Goal: Transaction & Acquisition: Purchase product/service

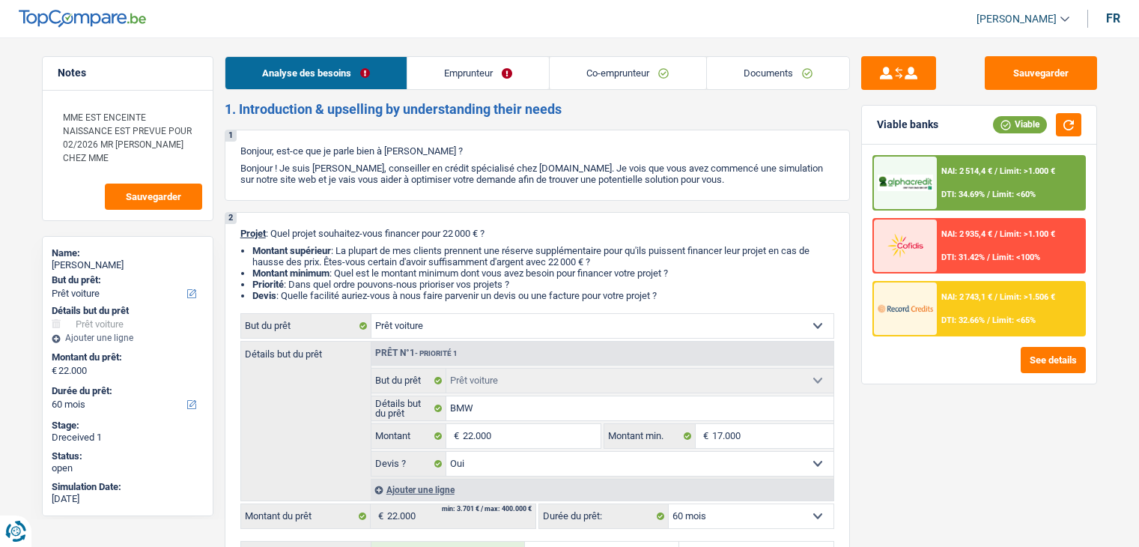
select select "car"
select select "60"
select select "car"
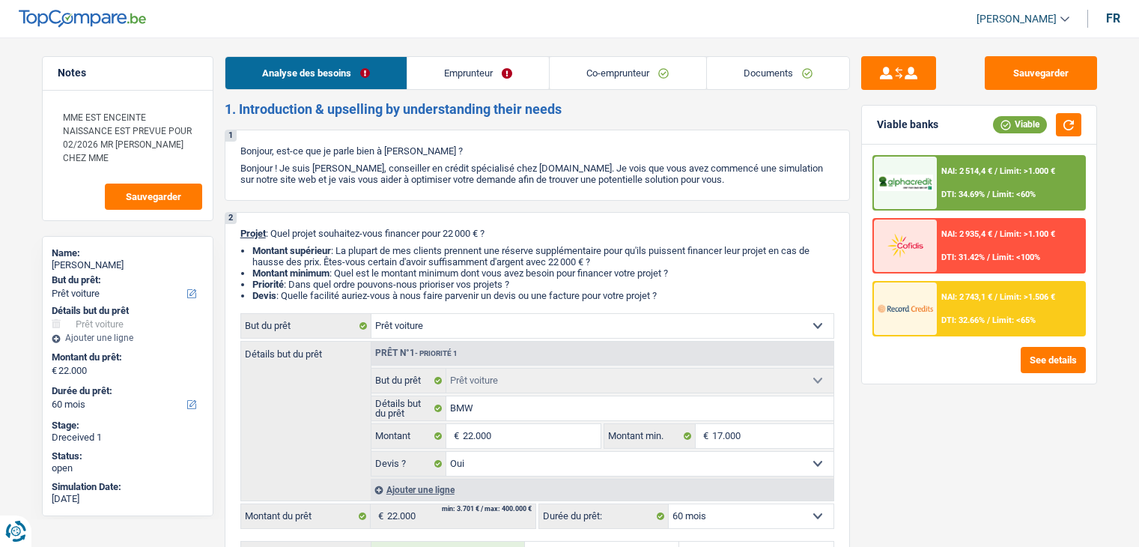
select select "yes"
select select "60"
select select "mutuality"
select select "worker"
select select "netSalary"
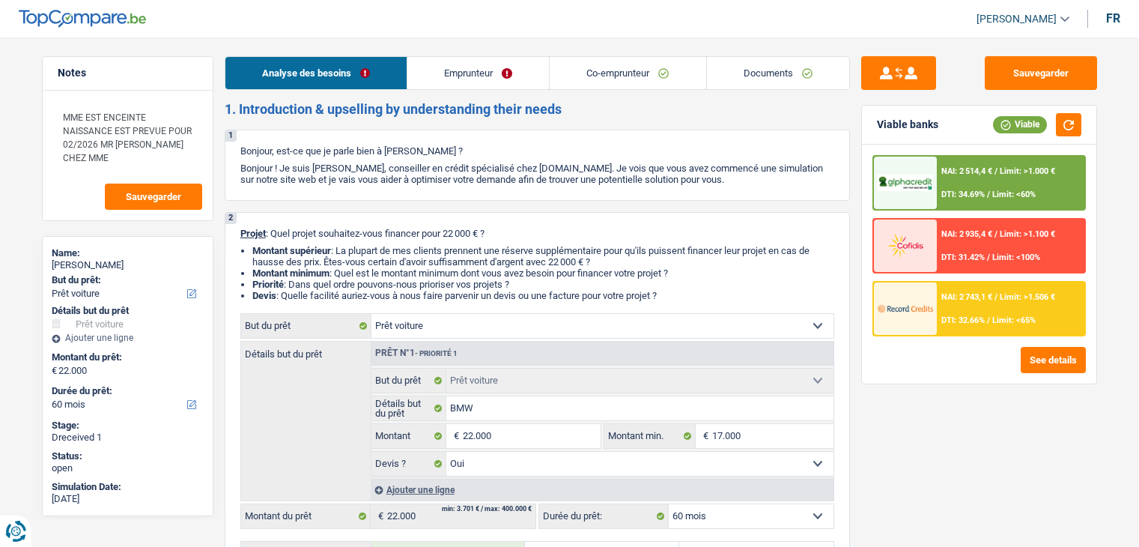
select select "mutualityIndemnity"
select select "netSalary"
select select "previousEmployerCompensation"
select select "mealVouchers"
select select "ownerWithMortgage"
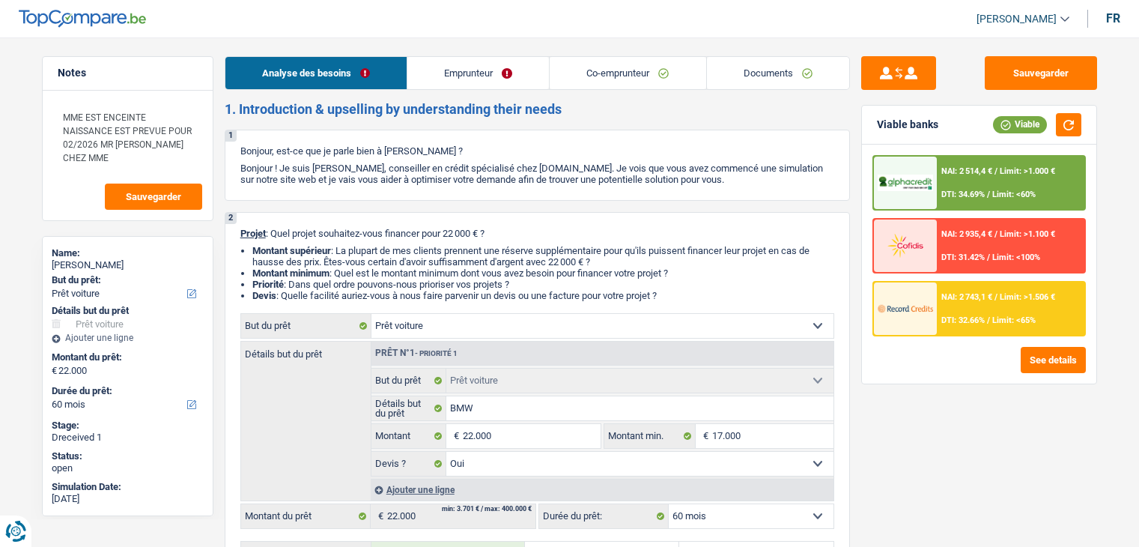
select select "mortgage"
select select "300"
select select "renovationLoan"
select select "120"
select select "car"
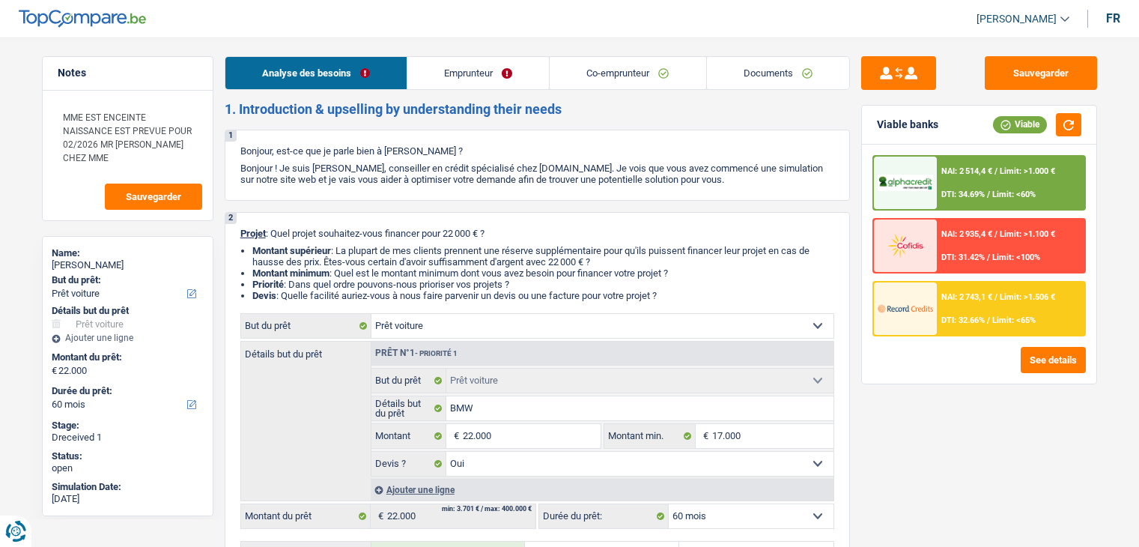
select select "car"
select select "yes"
select select "60"
click at [764, 88] on link "Documents" at bounding box center [778, 73] width 142 height 32
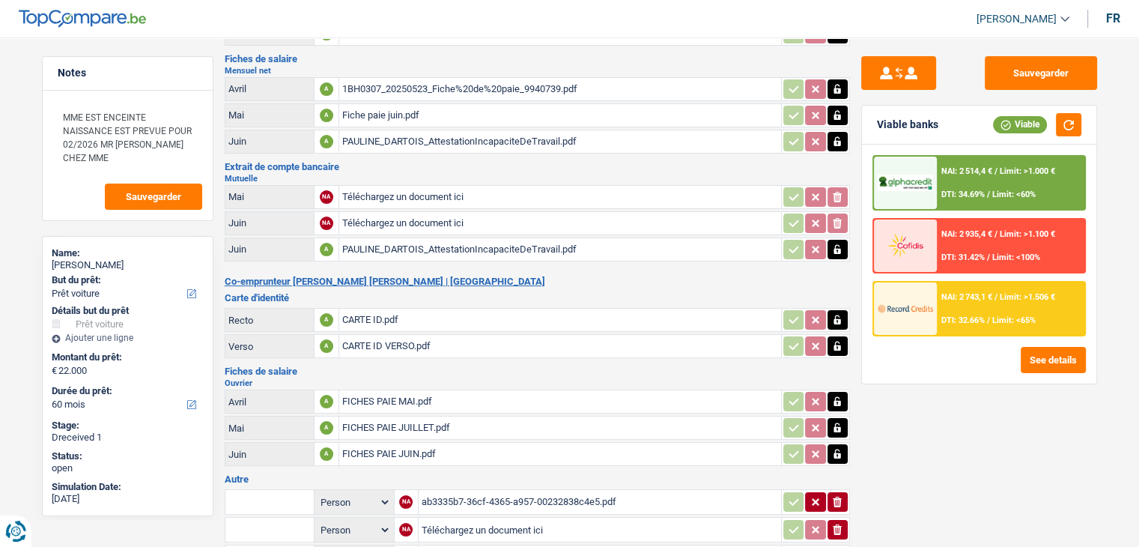
scroll to position [140, 0]
click at [389, 416] on div "FICHES PAIE JUILLET.pdf" at bounding box center [560, 427] width 436 height 22
click at [392, 116] on div "Fiche paie juin.pdf" at bounding box center [560, 114] width 436 height 22
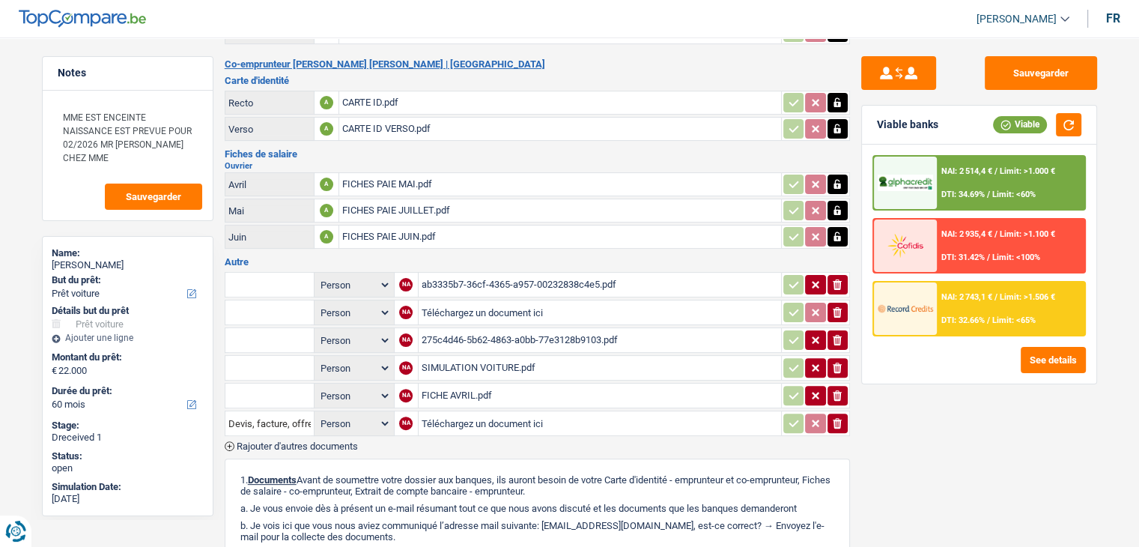
scroll to position [359, 0]
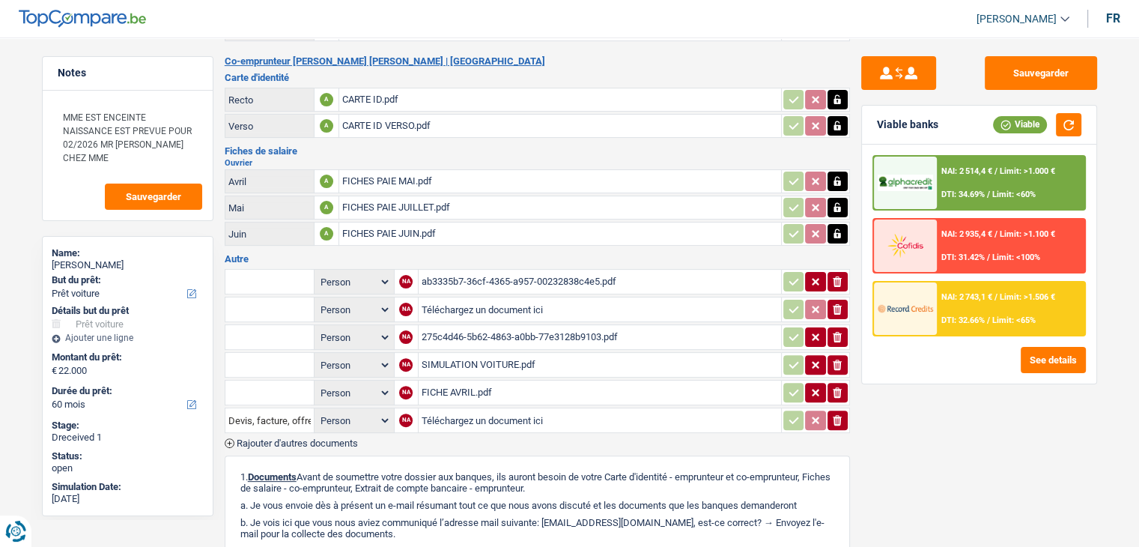
click at [460, 326] on div "275c4d46-5b62-4863-a0bb-77e3128b9103.pdf" at bounding box center [600, 337] width 356 height 22
click at [454, 273] on div "ab3335b7-36cf-4365-a957-00232838c4e5.pdf" at bounding box center [600, 281] width 356 height 22
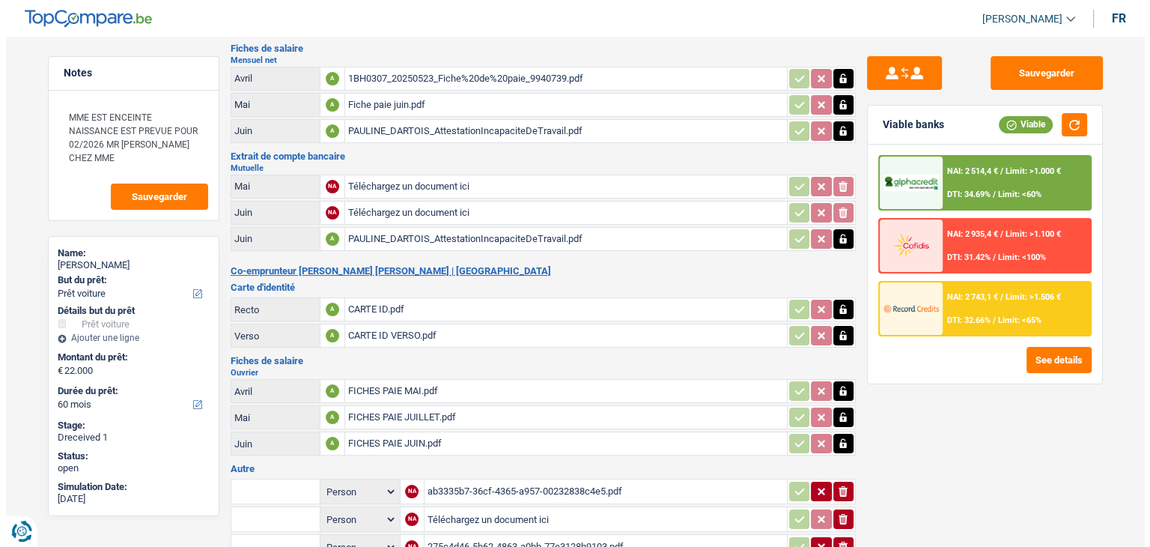
scroll to position [0, 0]
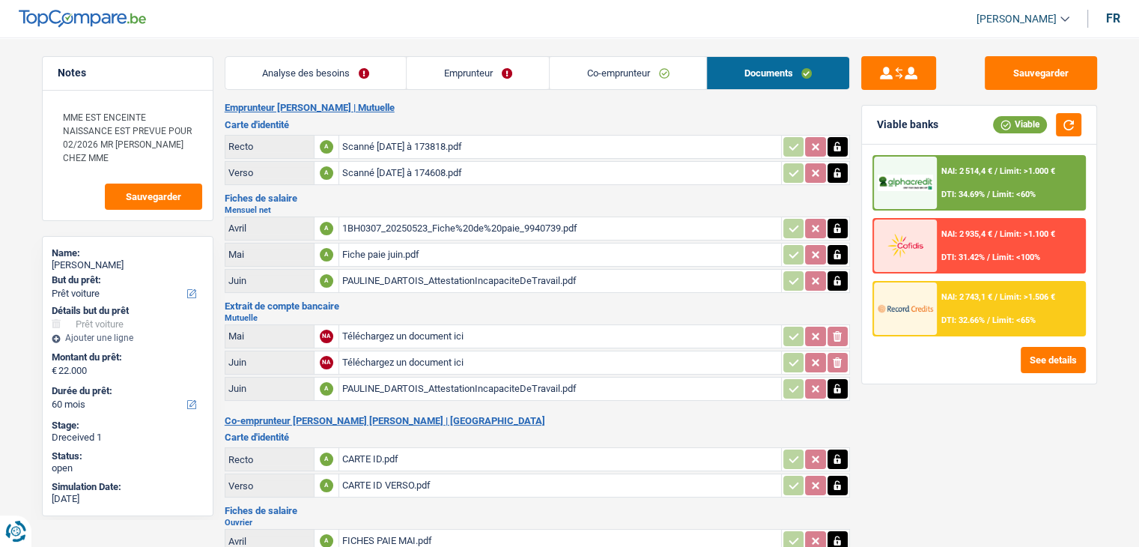
click at [449, 70] on link "Emprunteur" at bounding box center [478, 73] width 142 height 32
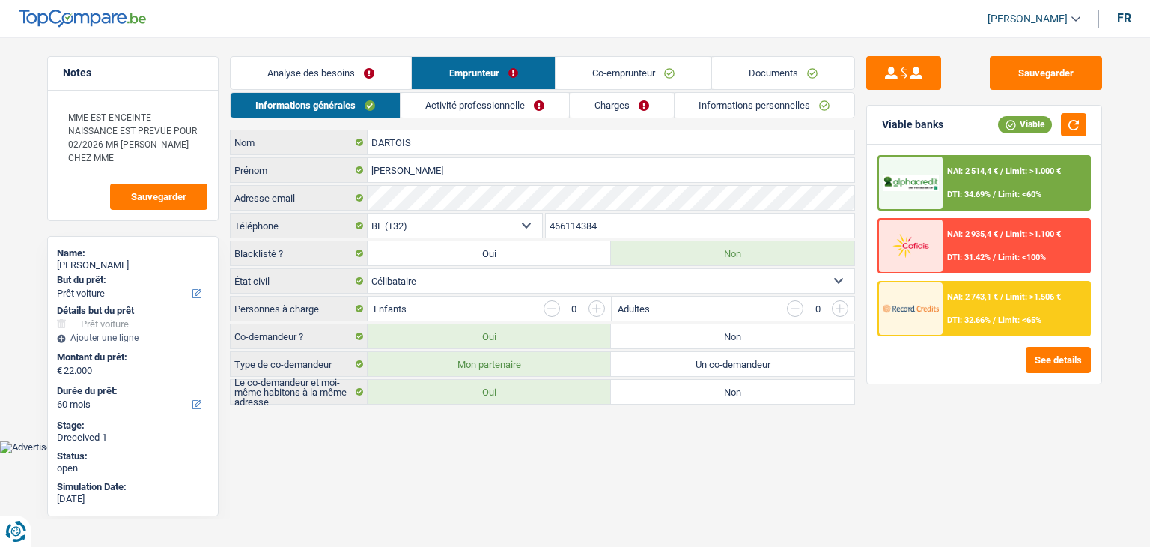
click at [326, 72] on link "Analyse des besoins" at bounding box center [321, 73] width 180 height 32
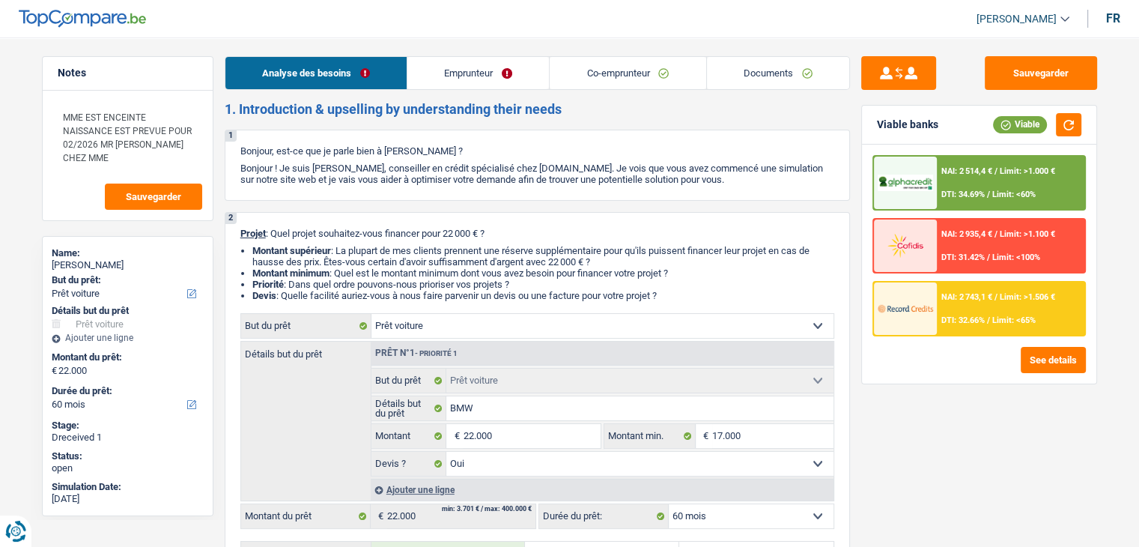
click at [476, 73] on link "Emprunteur" at bounding box center [478, 73] width 142 height 32
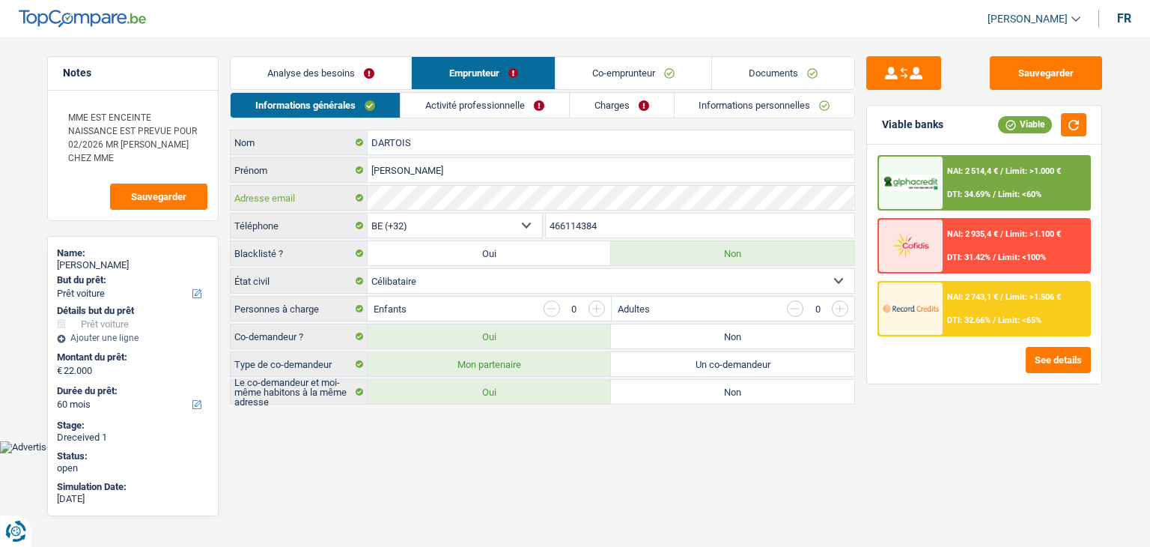
click at [347, 195] on div "Adresse email" at bounding box center [543, 198] width 624 height 24
click at [1018, 64] on button "Sauvegarder" at bounding box center [1046, 73] width 112 height 34
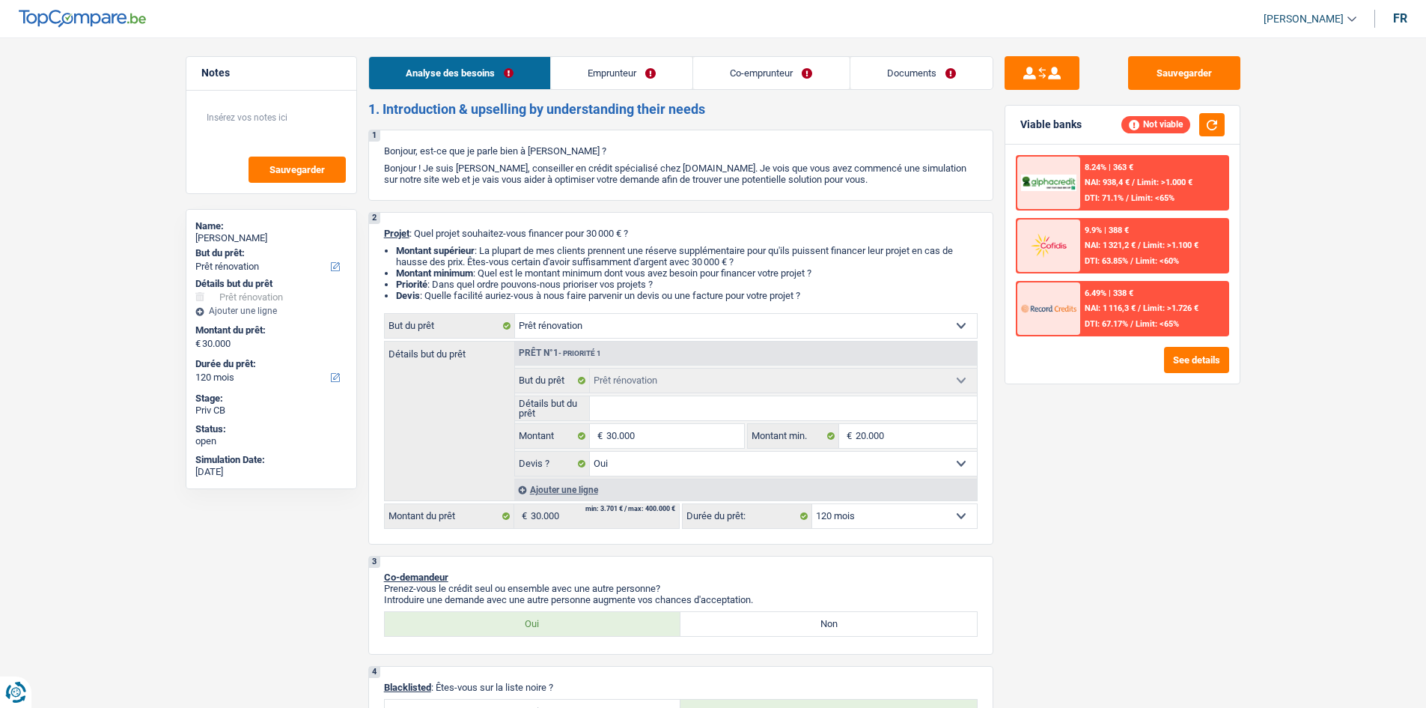
select select "renovation"
select select "120"
select select "renovation"
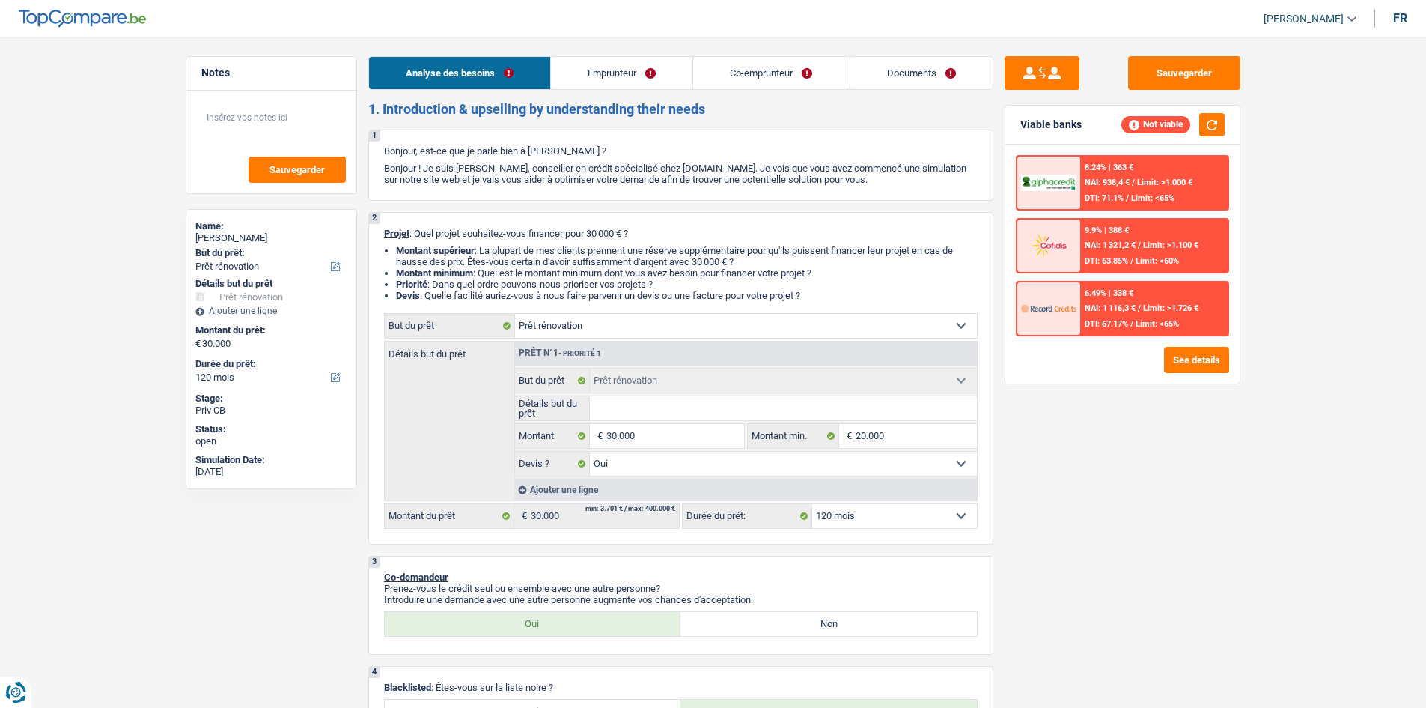
select select "yes"
select select "120"
select select "worker"
select select "housewife"
select select "netSalary"
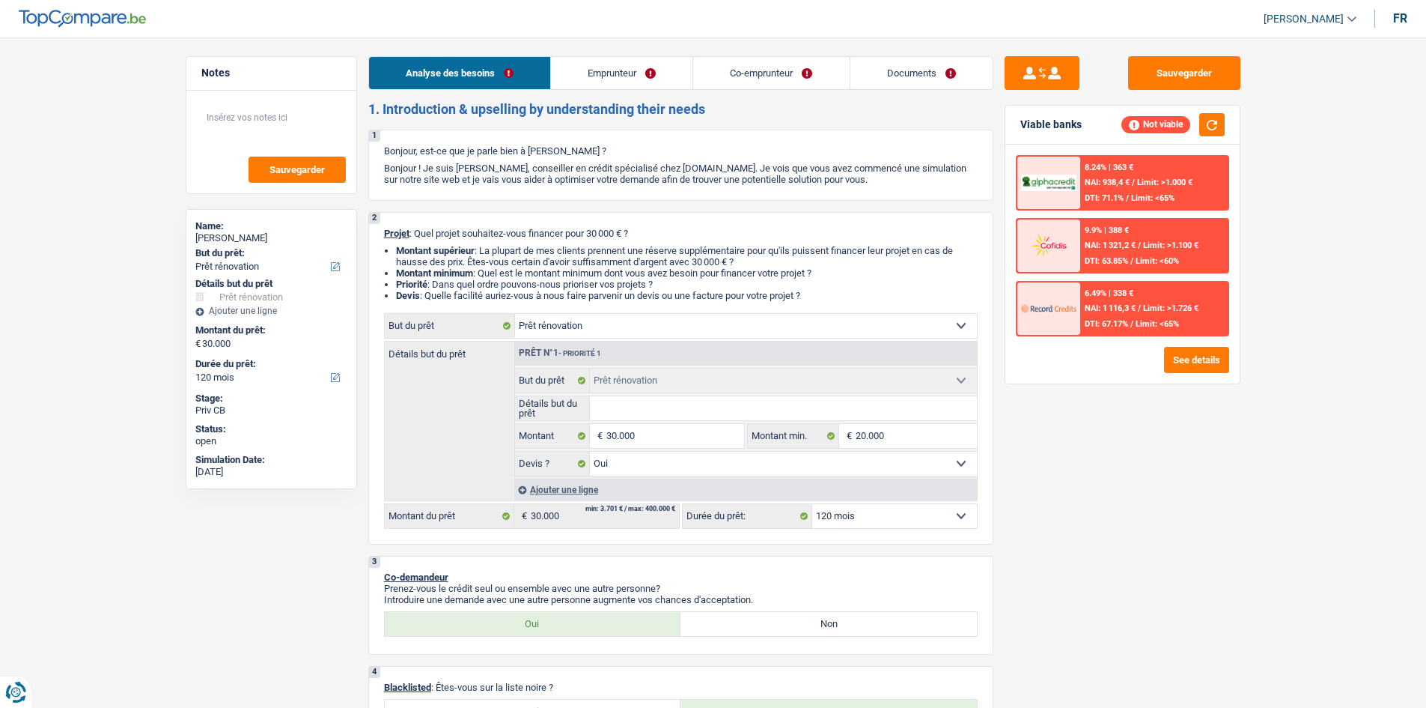
select select "mealVouchers"
select select "familyAllowances"
select select "ownerWithMortgage"
select select "mortgage"
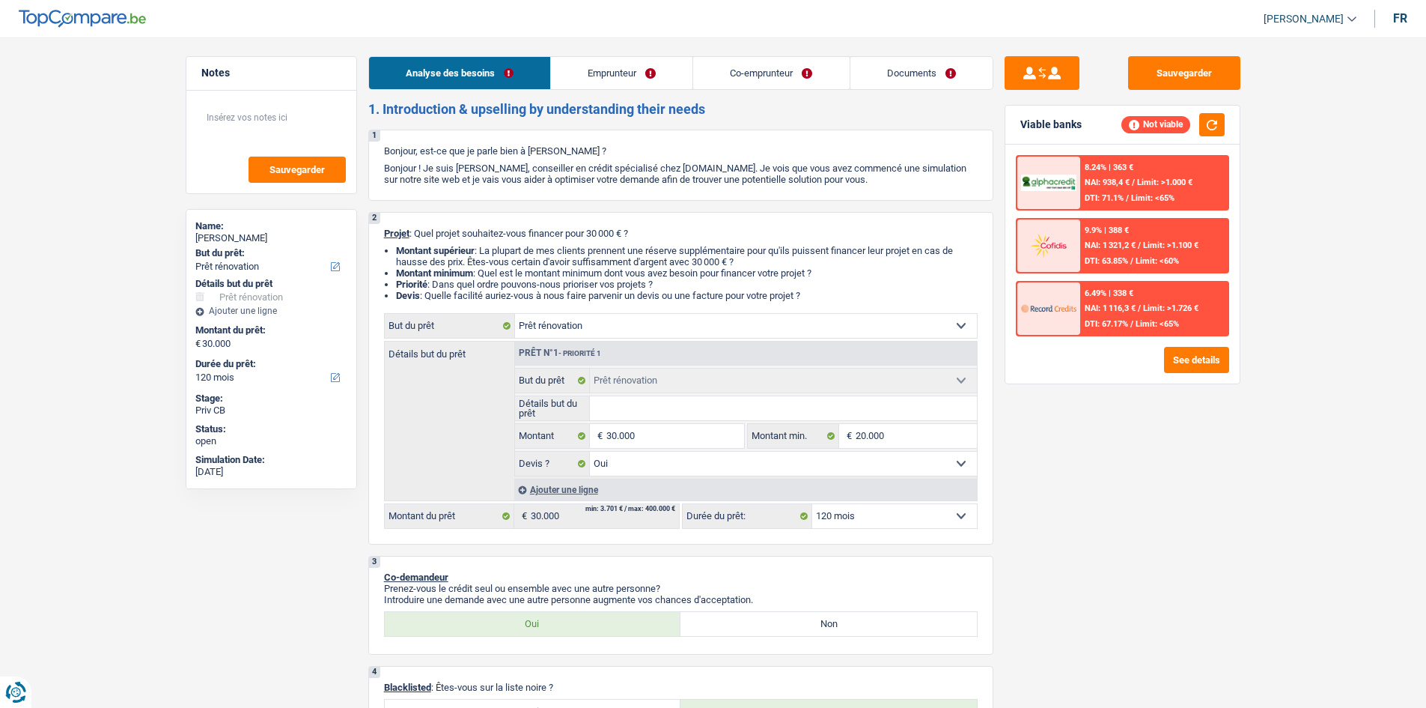
select select "180"
select select "renovation"
select select "yes"
select select "120"
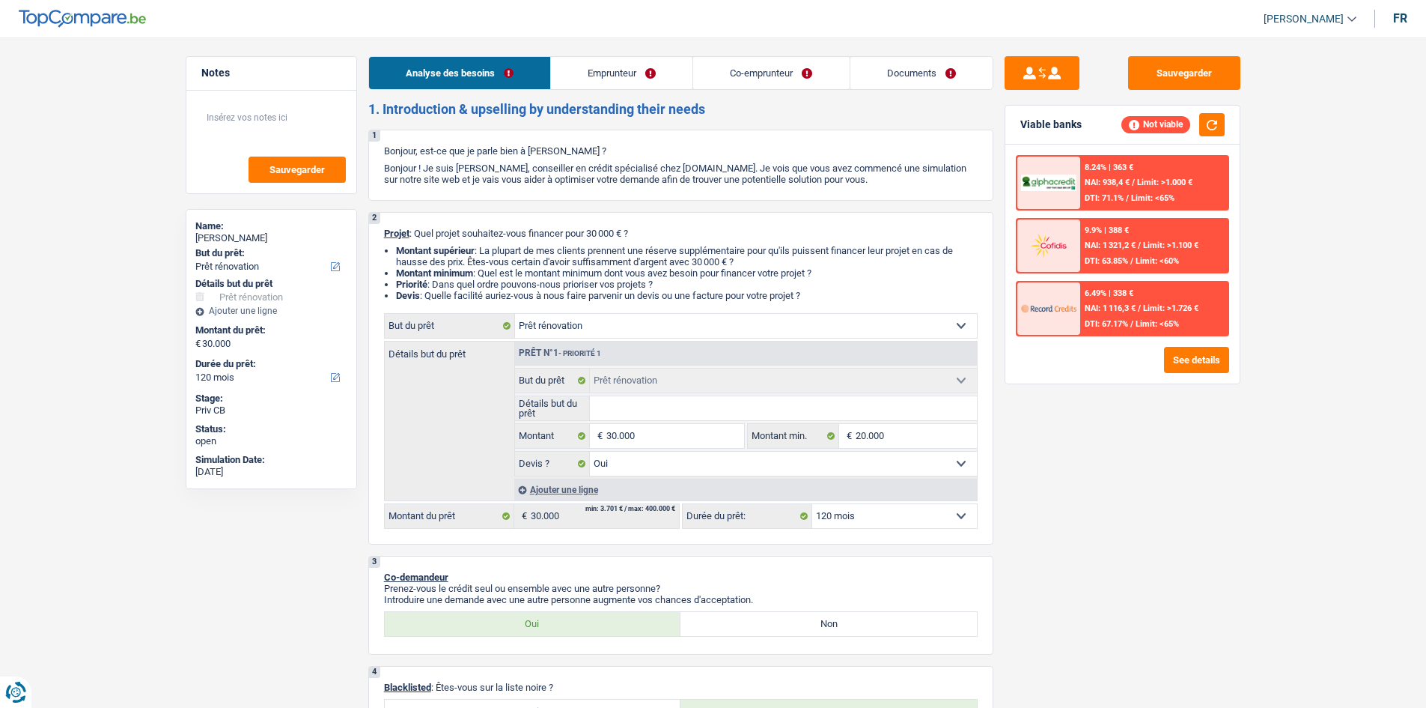
click at [614, 61] on link "Emprunteur" at bounding box center [622, 73] width 142 height 32
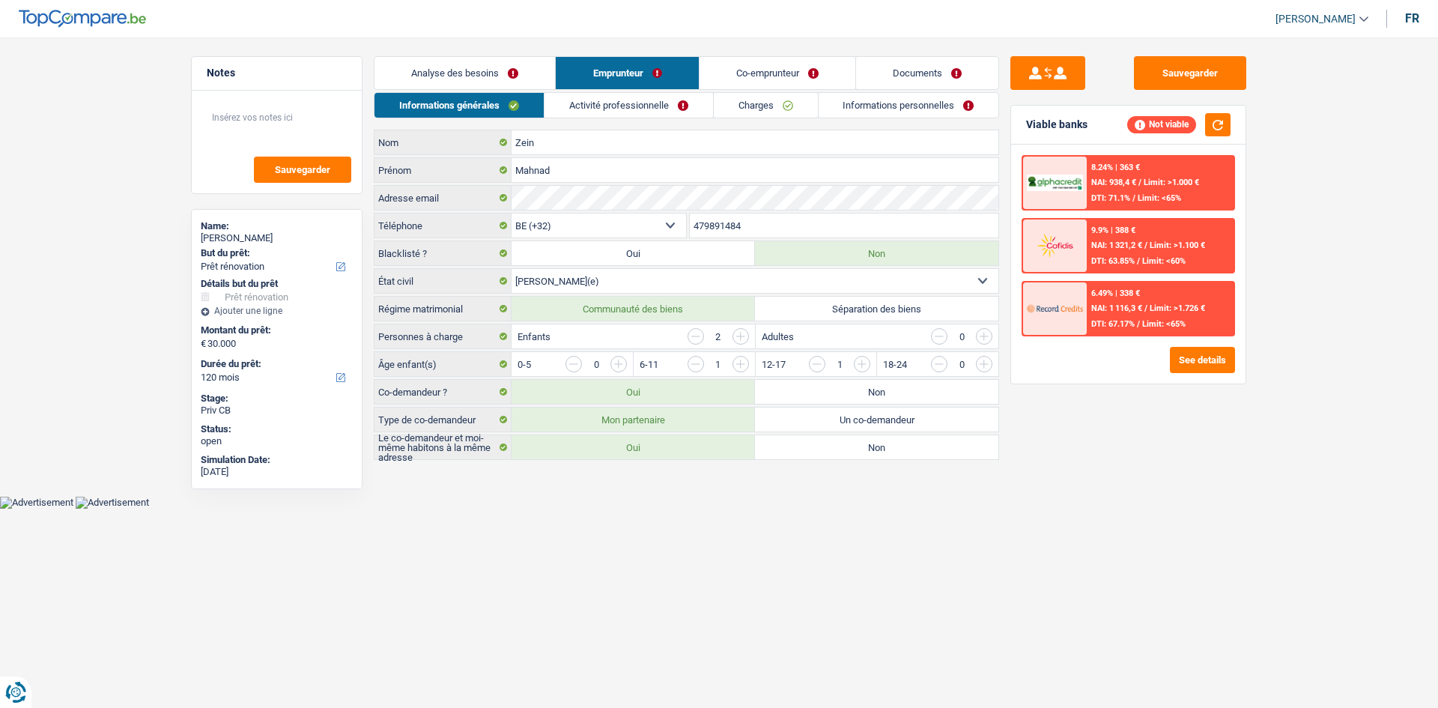
click at [580, 106] on link "Activité professionnelle" at bounding box center [628, 105] width 168 height 25
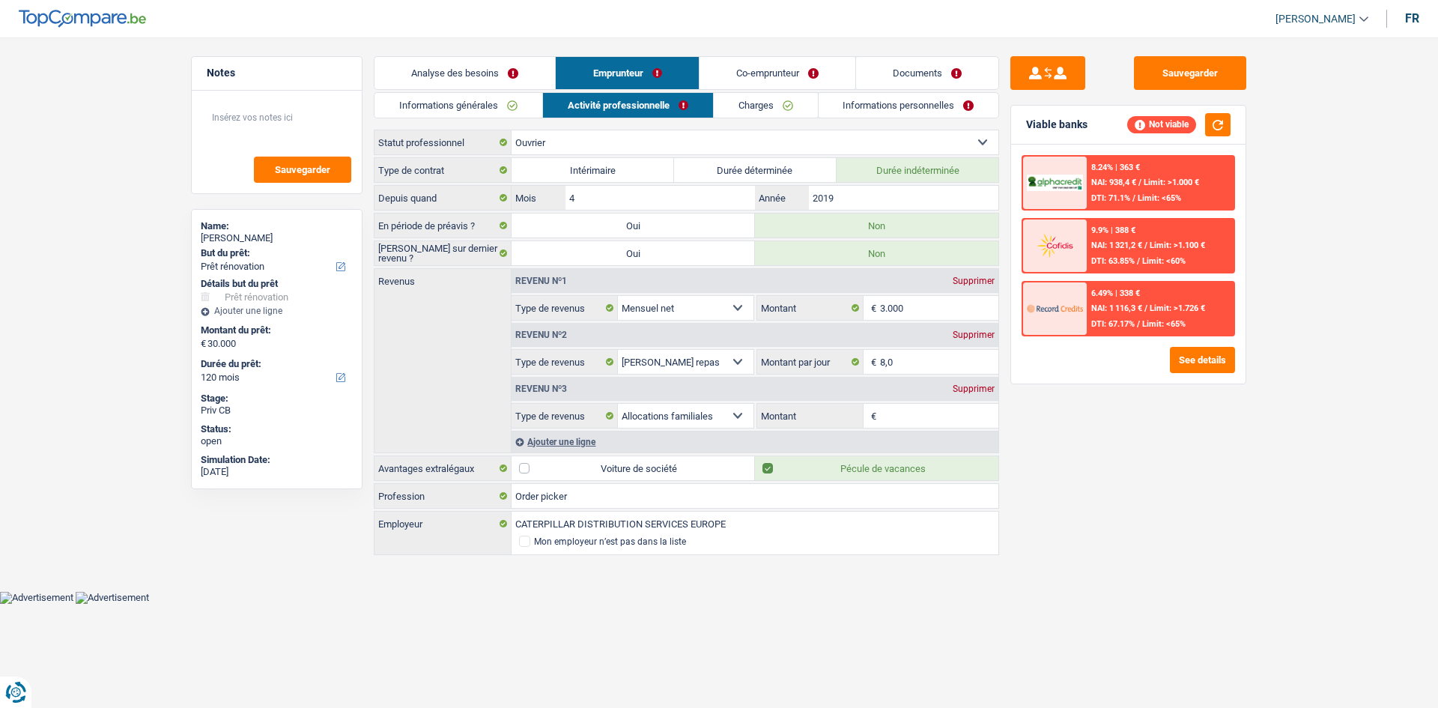
click at [568, 448] on div "Ajouter une ligne" at bounding box center [754, 442] width 487 height 22
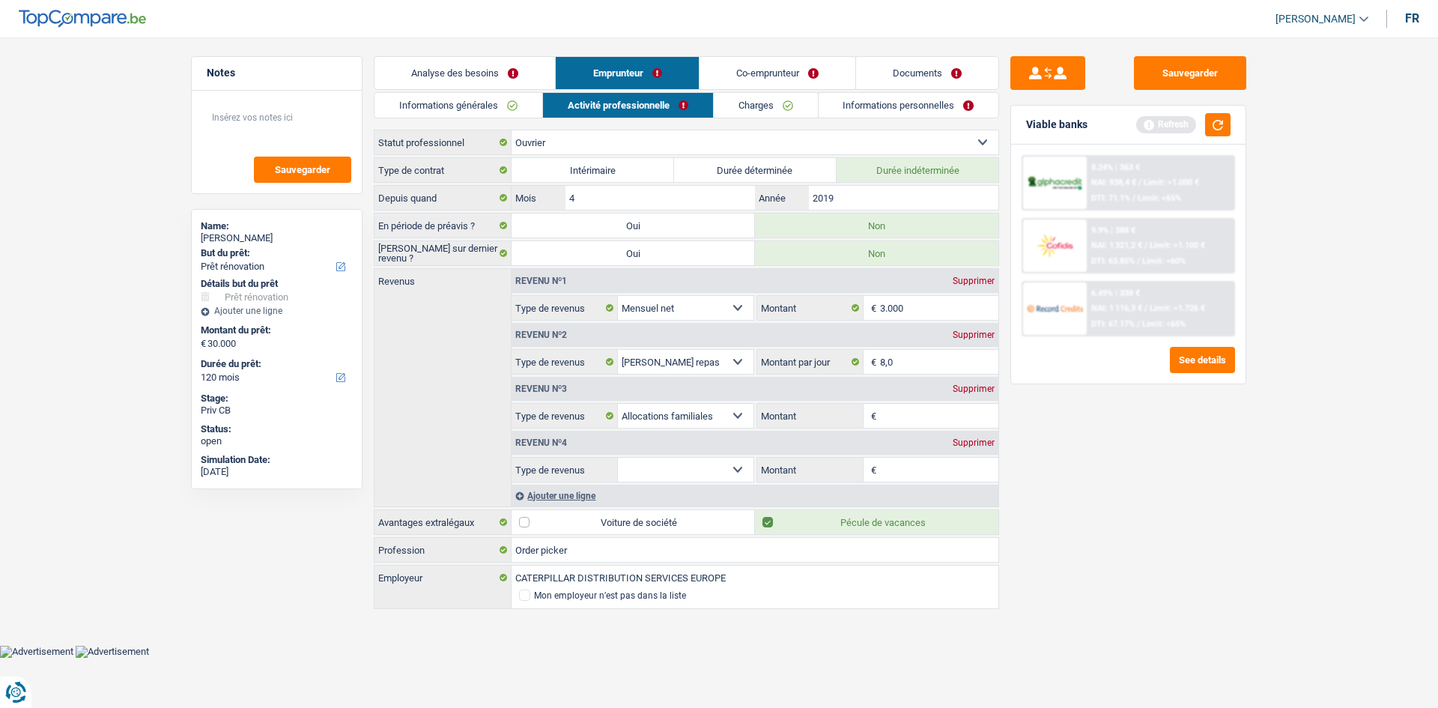
click at [664, 474] on select "Allocation d'handicap Allocations chômage Allocations familiales Chèques repas …" at bounding box center [686, 469] width 136 height 24
select select "other"
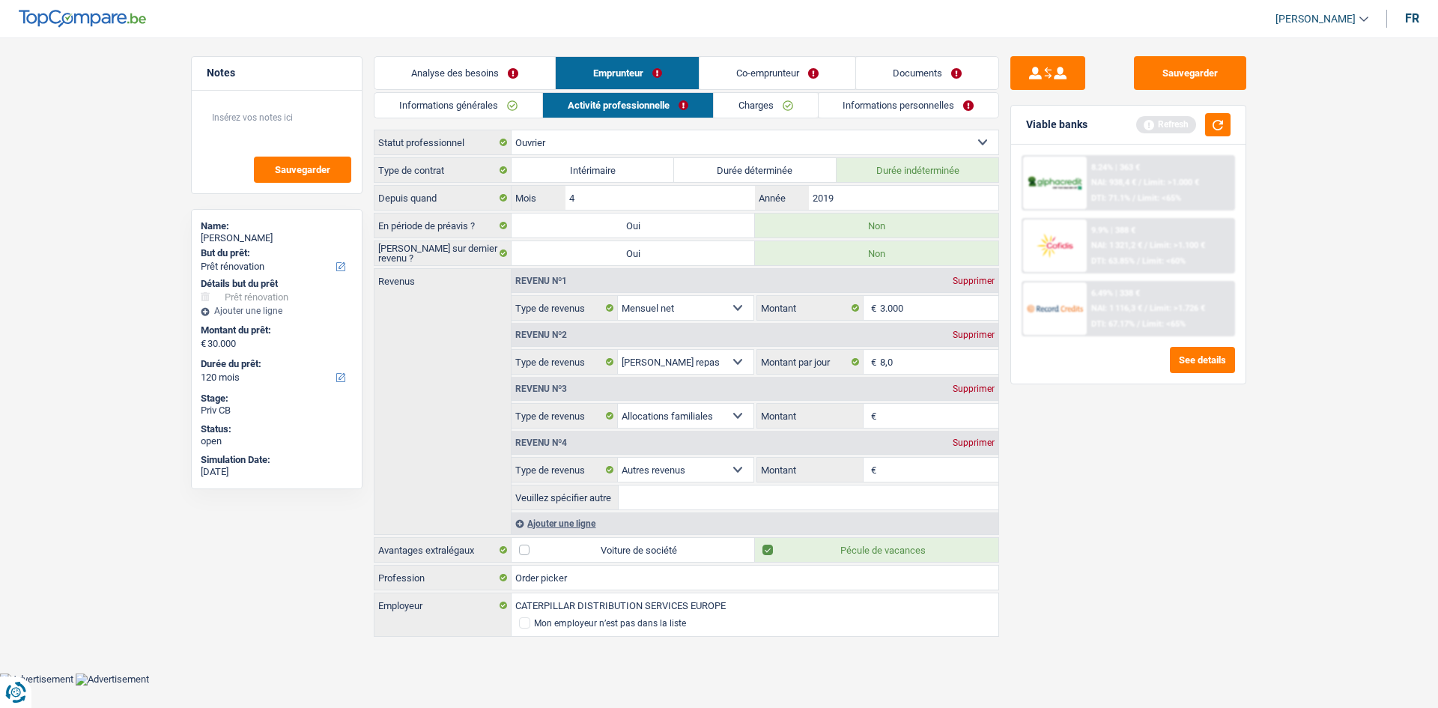
click at [956, 442] on div "Supprimer" at bounding box center [973, 442] width 49 height 9
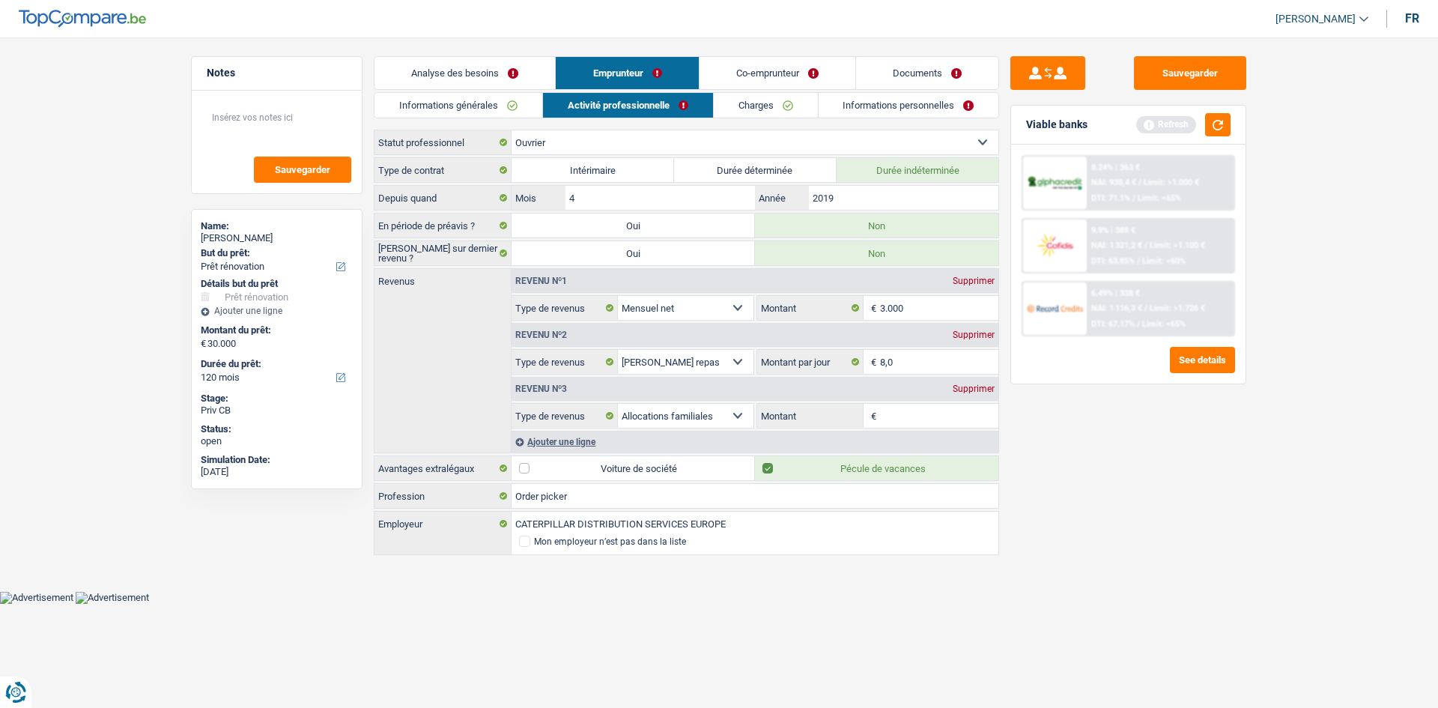
click at [518, 111] on link "Informations générales" at bounding box center [458, 105] width 168 height 25
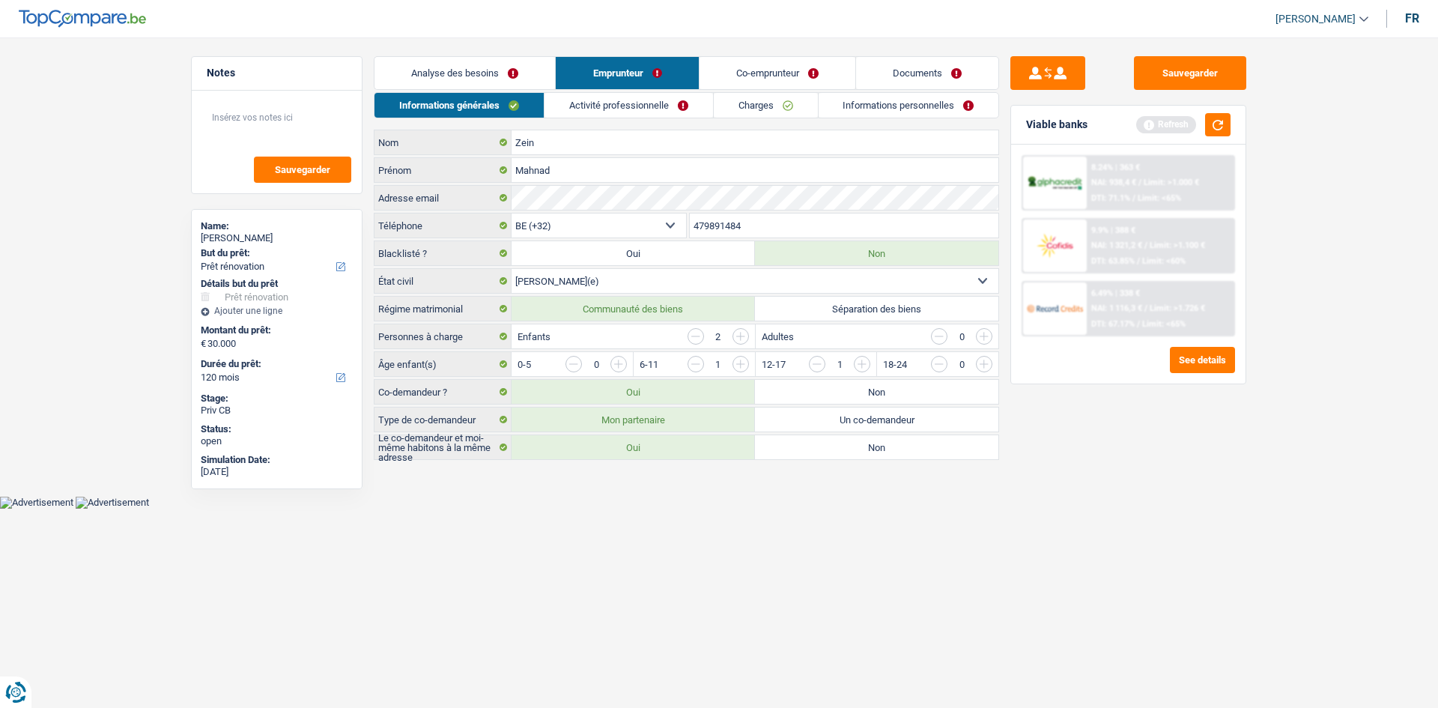
click at [755, 105] on link "Charges" at bounding box center [766, 105] width 104 height 25
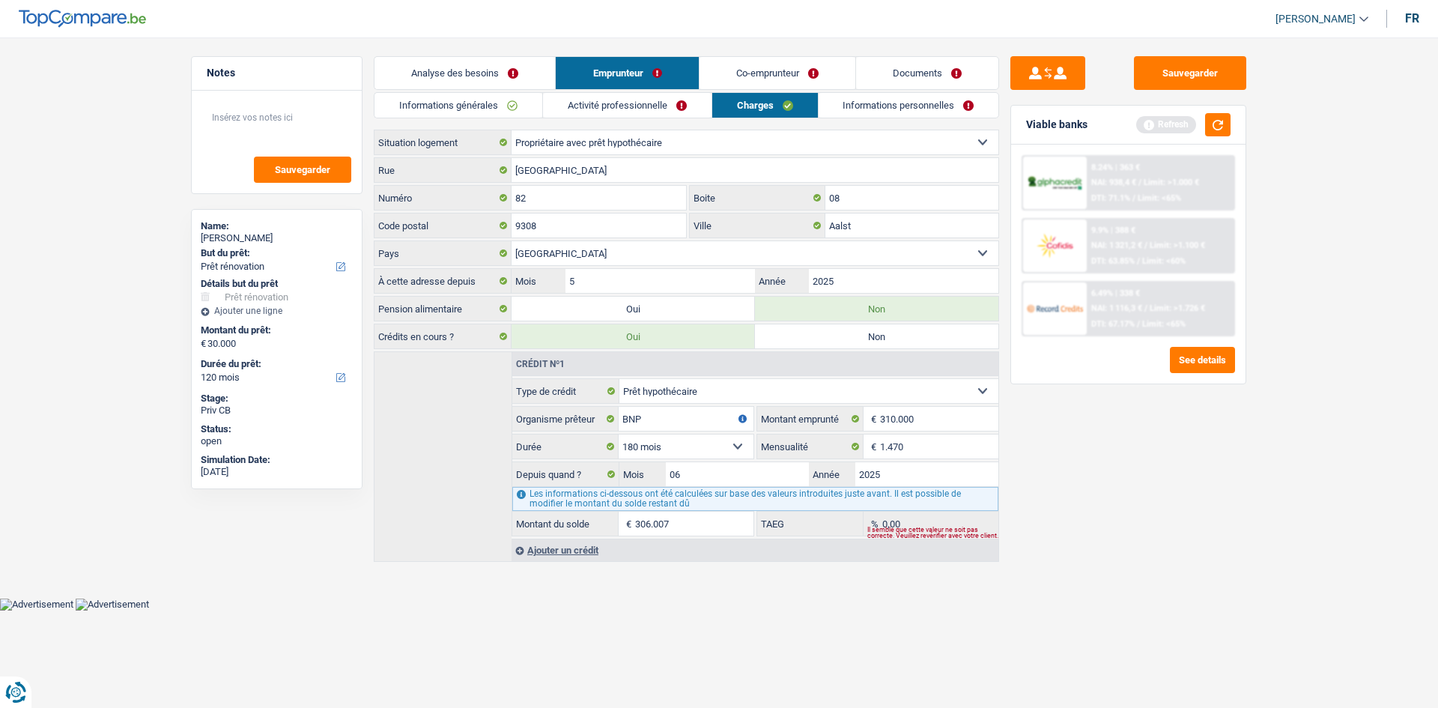
click at [808, 70] on link "Co-emprunteur" at bounding box center [777, 73] width 156 height 32
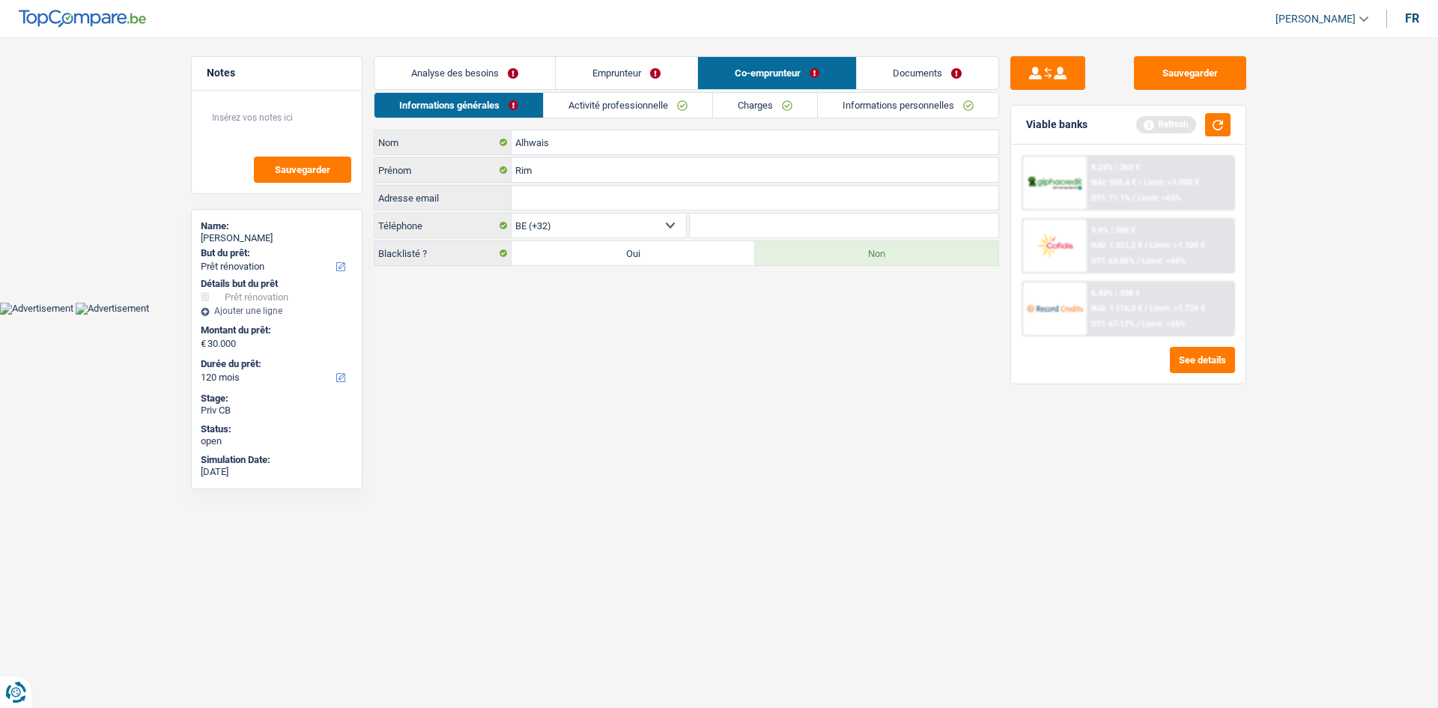
click at [615, 73] on link "Emprunteur" at bounding box center [627, 73] width 142 height 32
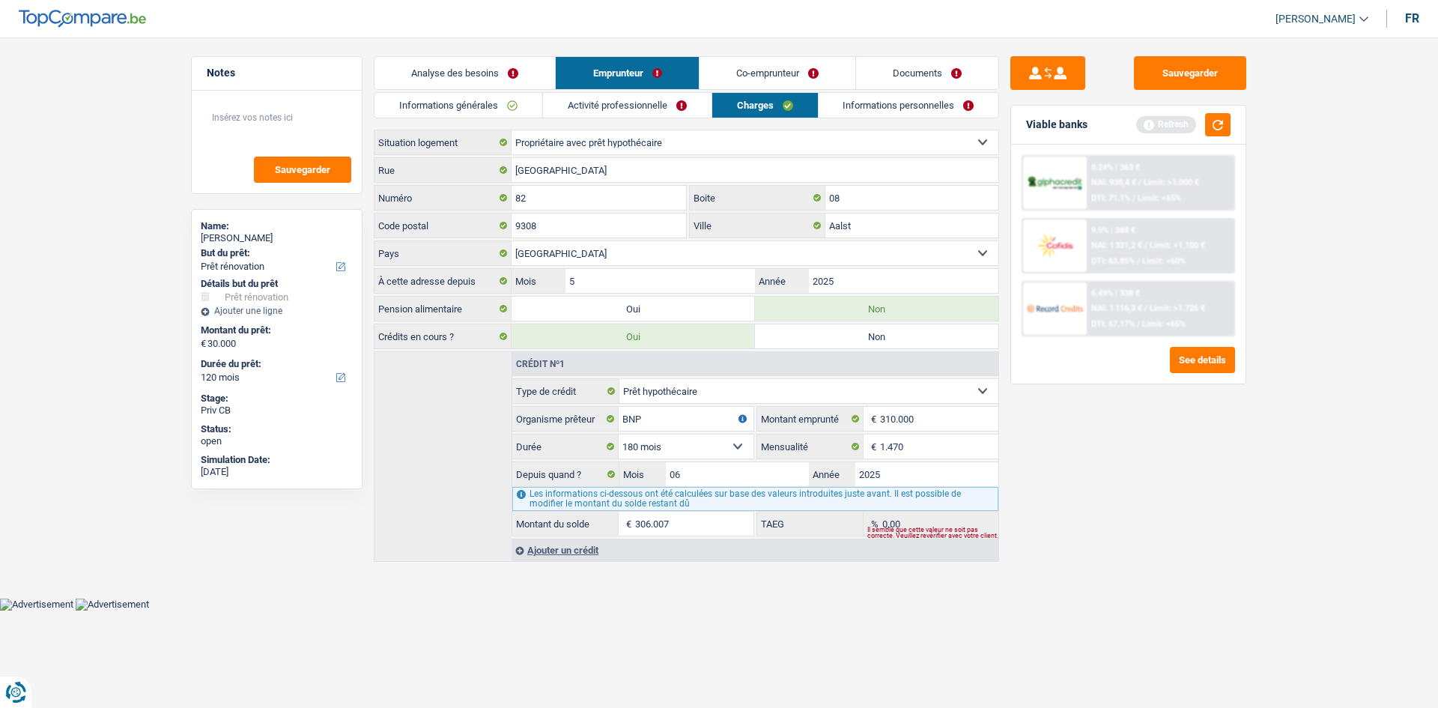
click at [927, 101] on link "Informations personnelles" at bounding box center [908, 105] width 180 height 25
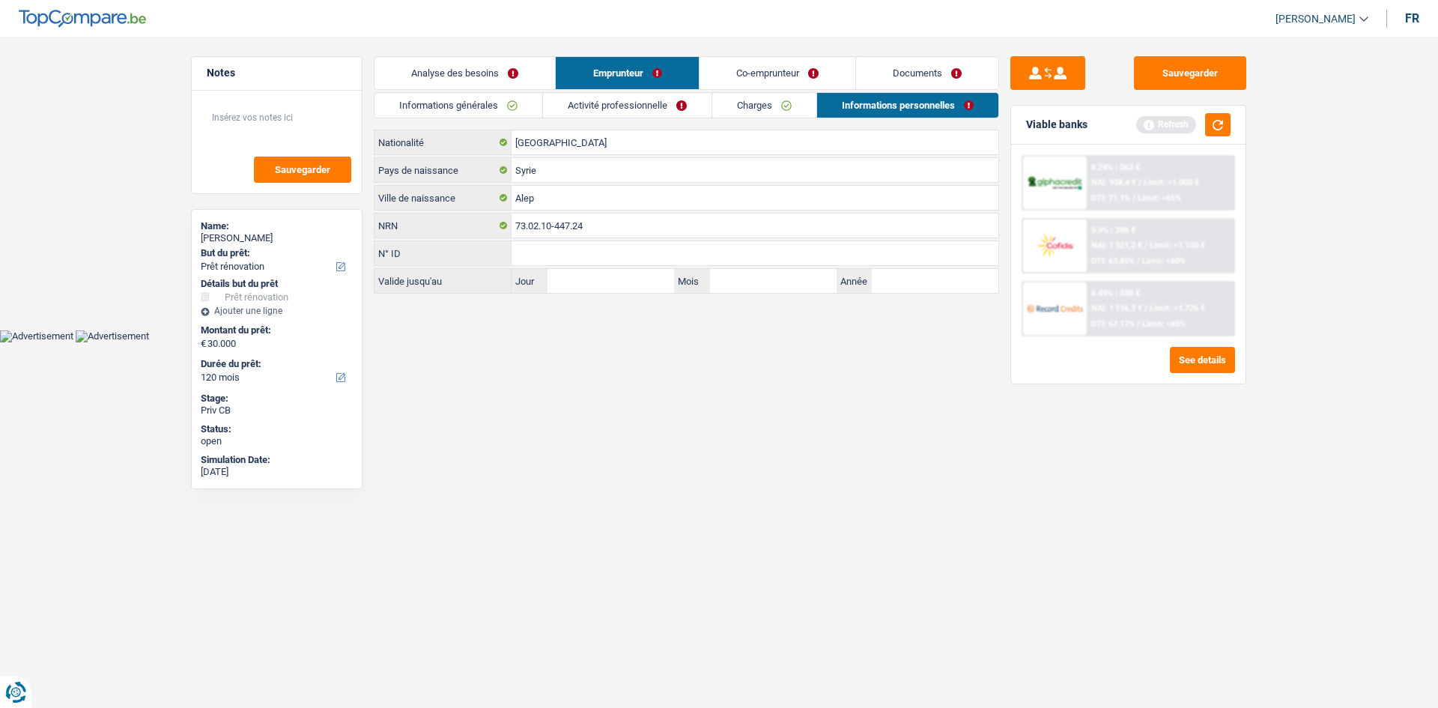
click at [765, 104] on link "Charges" at bounding box center [764, 105] width 104 height 25
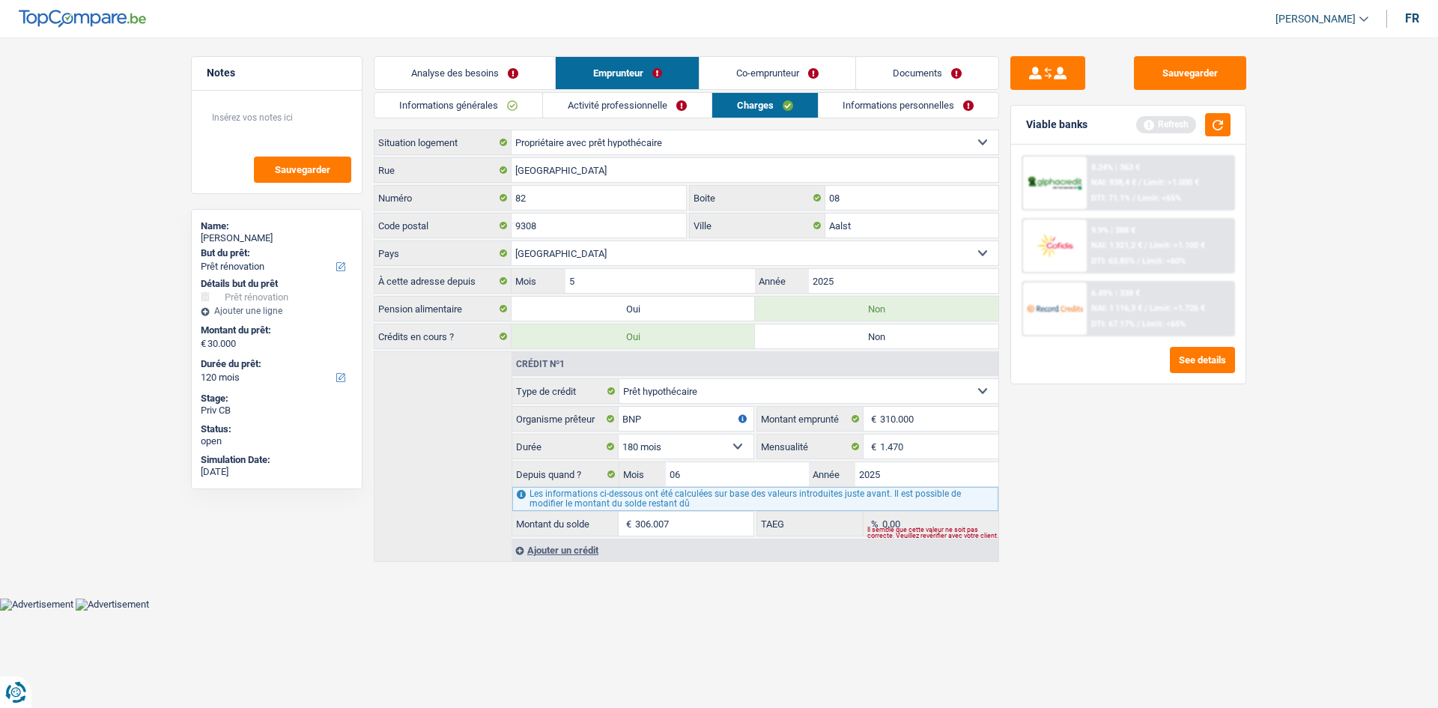
drag, startPoint x: 763, startPoint y: 63, endPoint x: 767, endPoint y: 71, distance: 9.0
click at [764, 67] on main "Notes Sauvegarder Name: Mahnad Zein But du prêt: Confort maison: meubles, texti…" at bounding box center [719, 309] width 1438 height 575
click at [767, 71] on link "Co-emprunteur" at bounding box center [777, 73] width 156 height 32
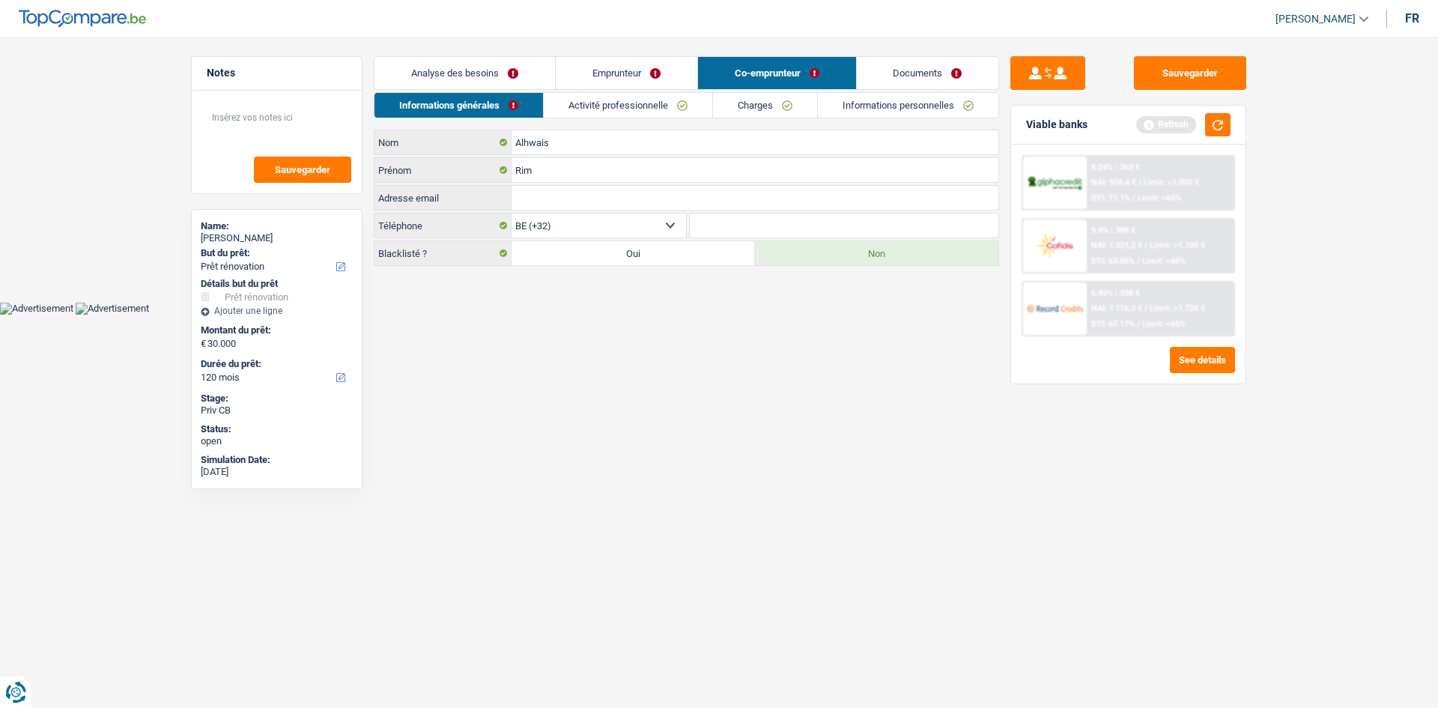
click at [651, 77] on link "Emprunteur" at bounding box center [627, 73] width 142 height 32
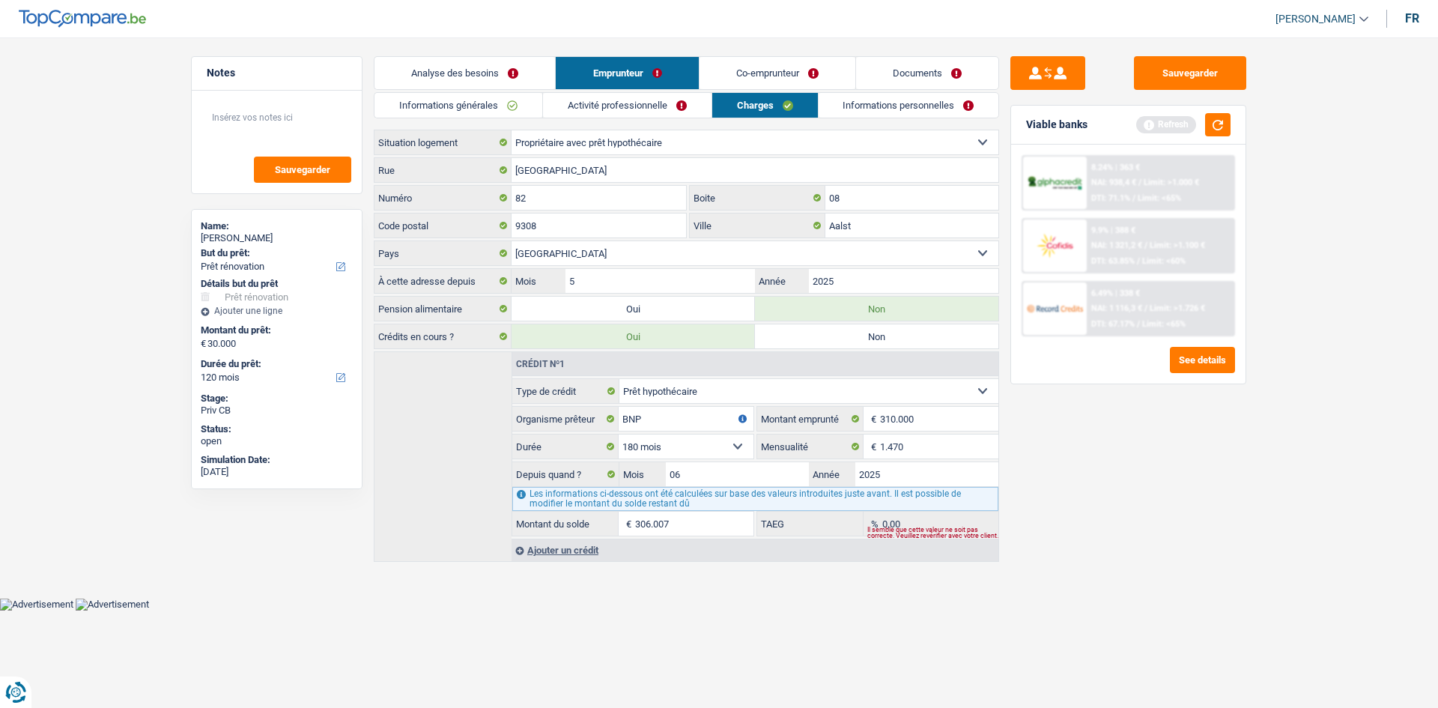
click at [470, 100] on link "Informations générales" at bounding box center [458, 105] width 168 height 25
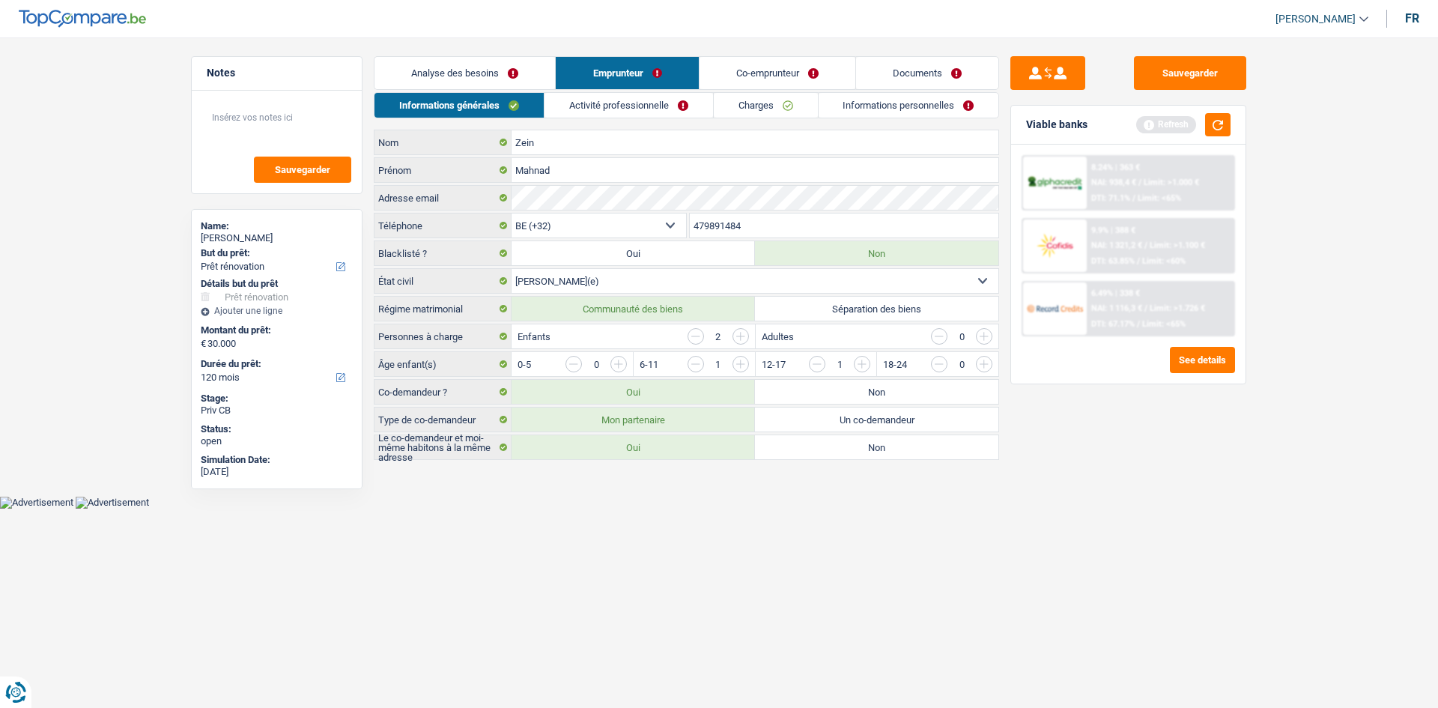
click at [776, 70] on link "Co-emprunteur" at bounding box center [777, 73] width 156 height 32
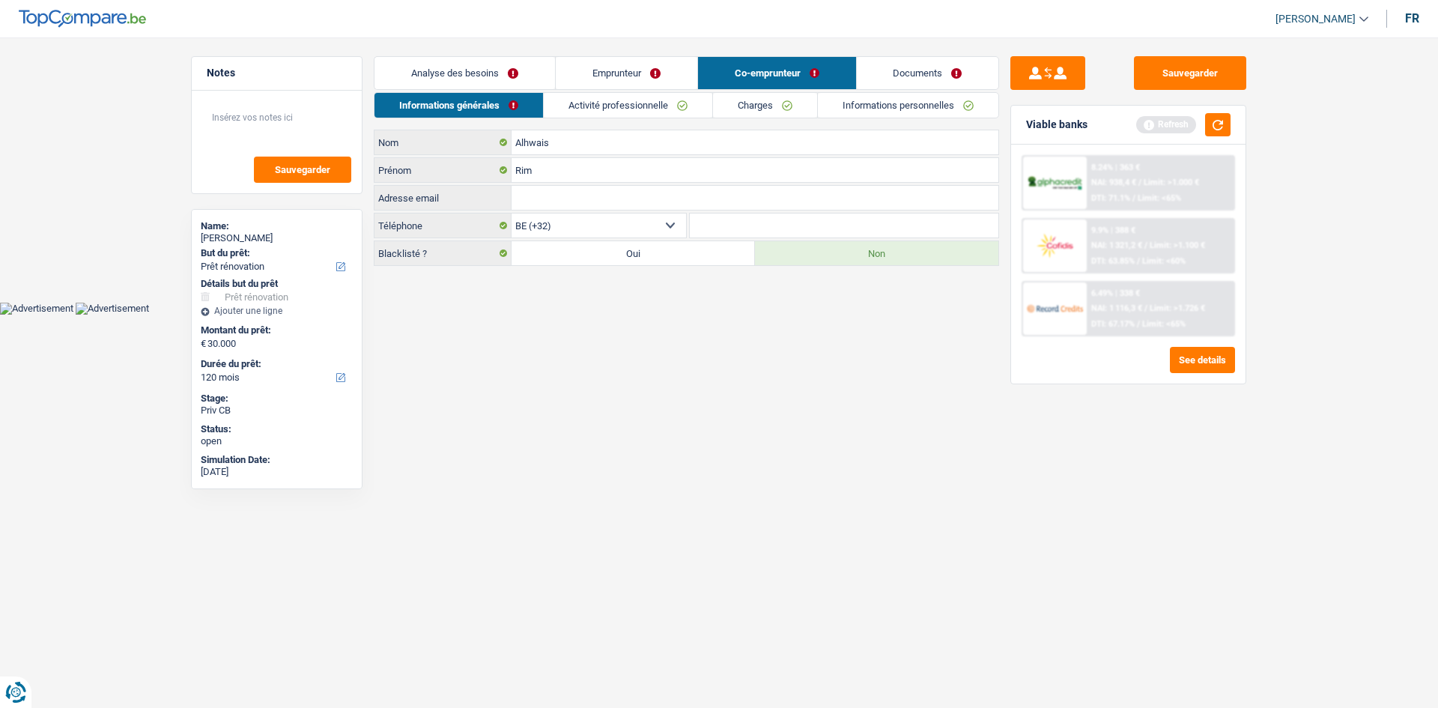
click at [735, 97] on link "Charges" at bounding box center [765, 105] width 104 height 25
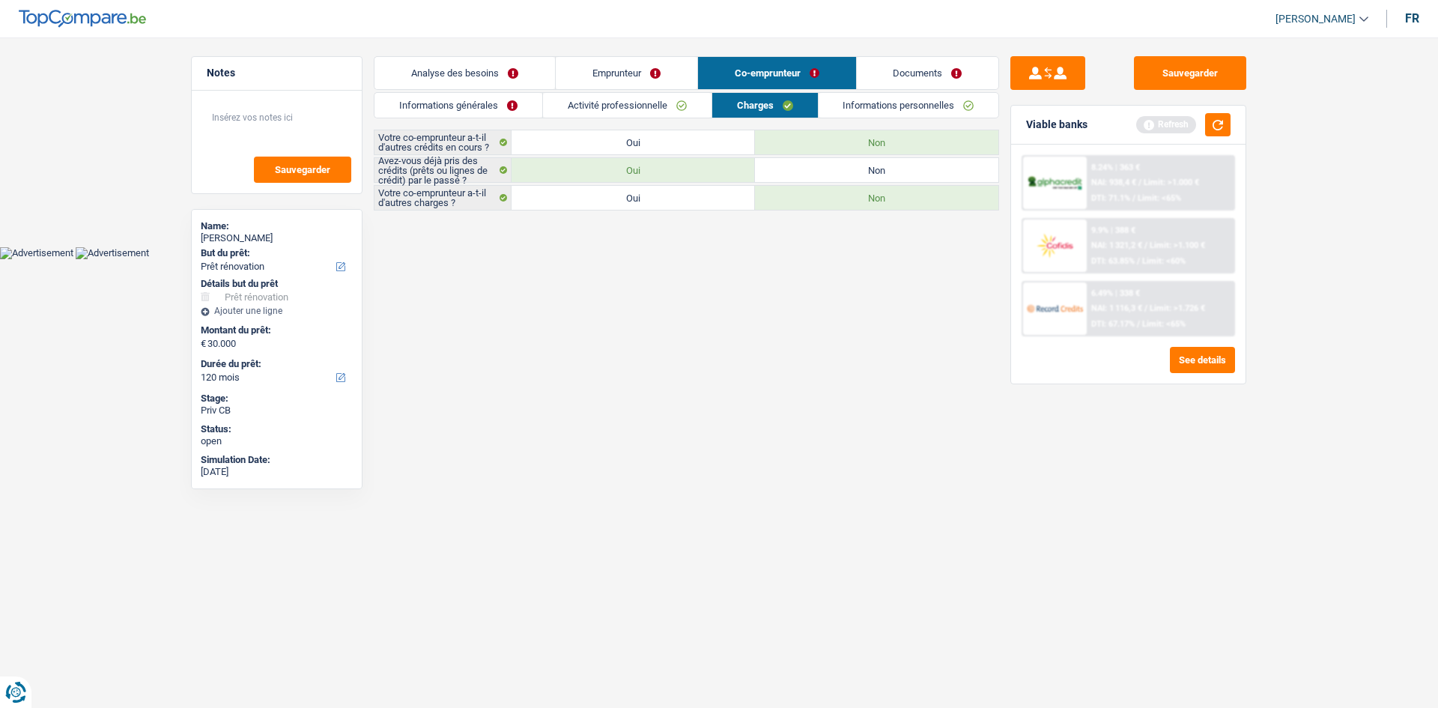
click at [523, 70] on link "Analyse des besoins" at bounding box center [464, 73] width 180 height 32
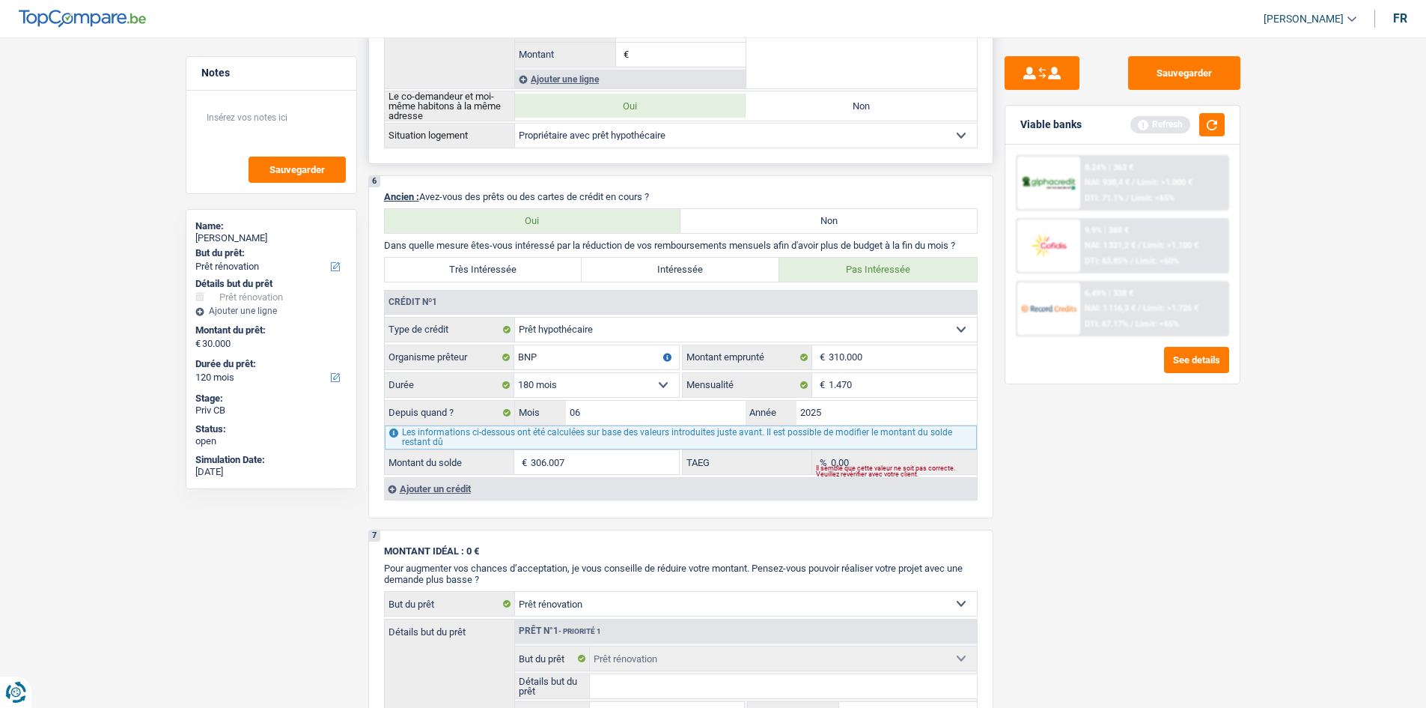
scroll to position [876, 0]
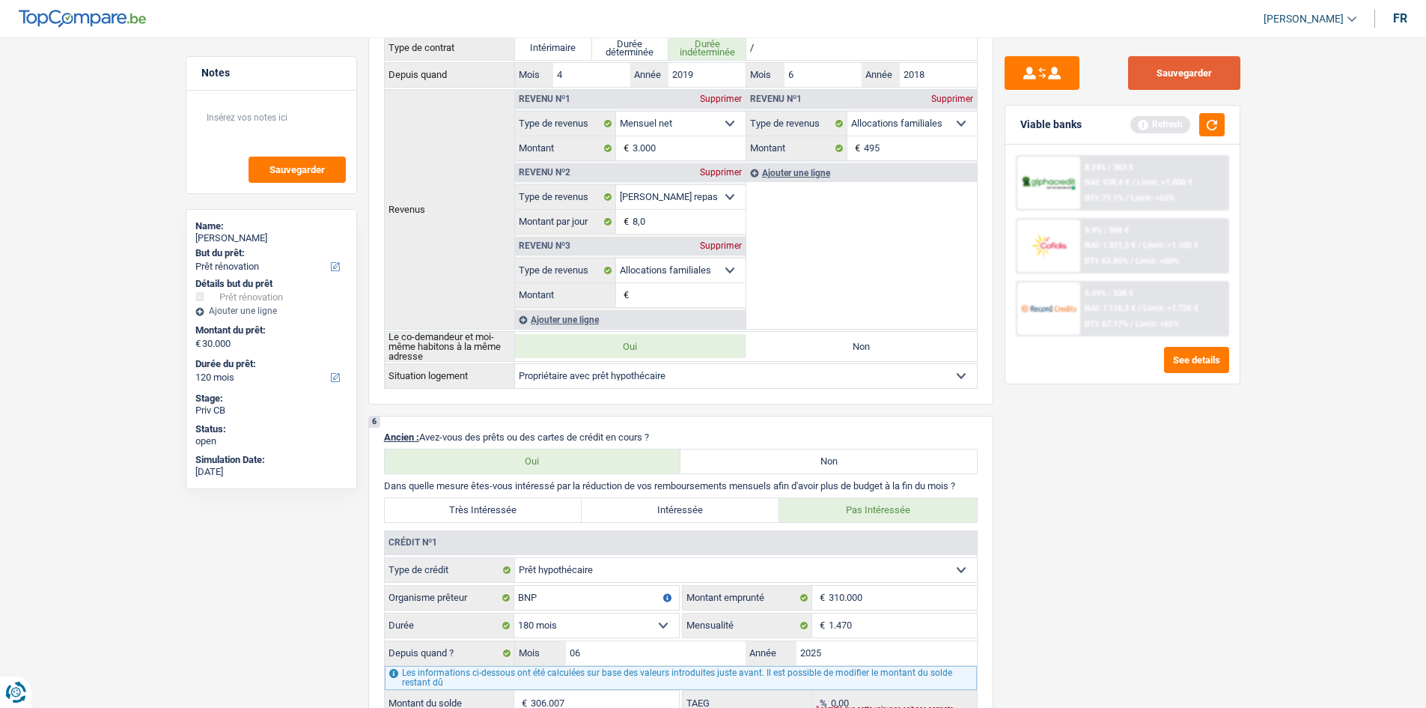
drag, startPoint x: 1208, startPoint y: 62, endPoint x: 1145, endPoint y: 50, distance: 64.0
click at [1205, 63] on button "Sauvegarder" at bounding box center [1184, 73] width 112 height 34
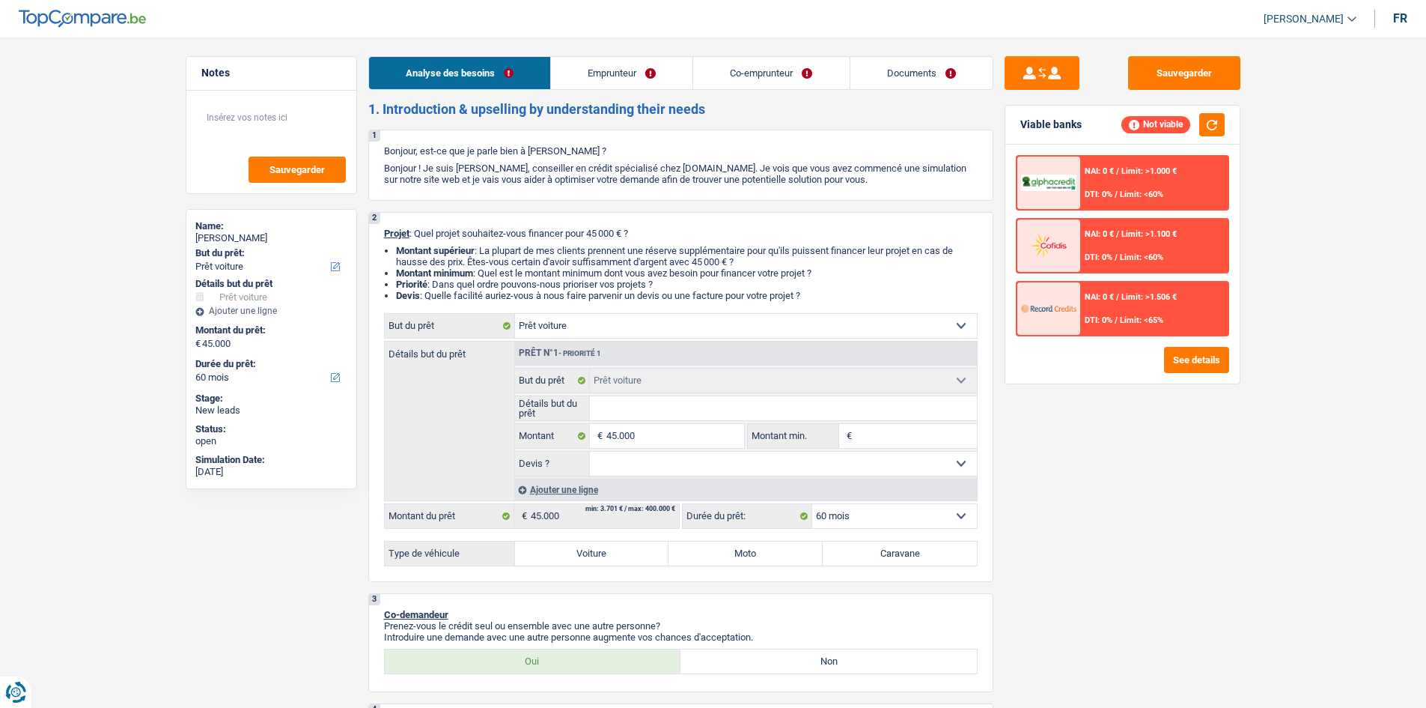
select select "car"
select select "60"
select select "car"
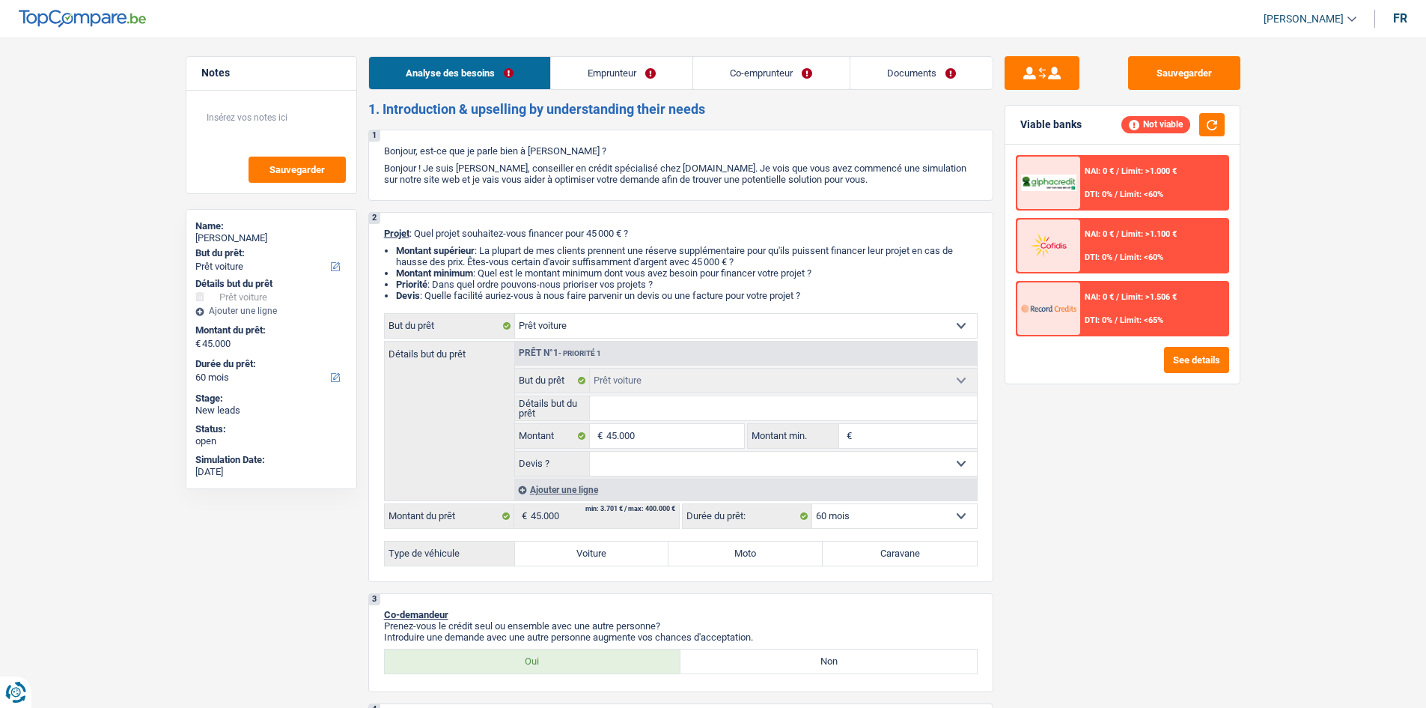
select select "60"
select select "independent"
select select "familyAllowances"
select select "netSalary"
select select "ownerWithMortgage"
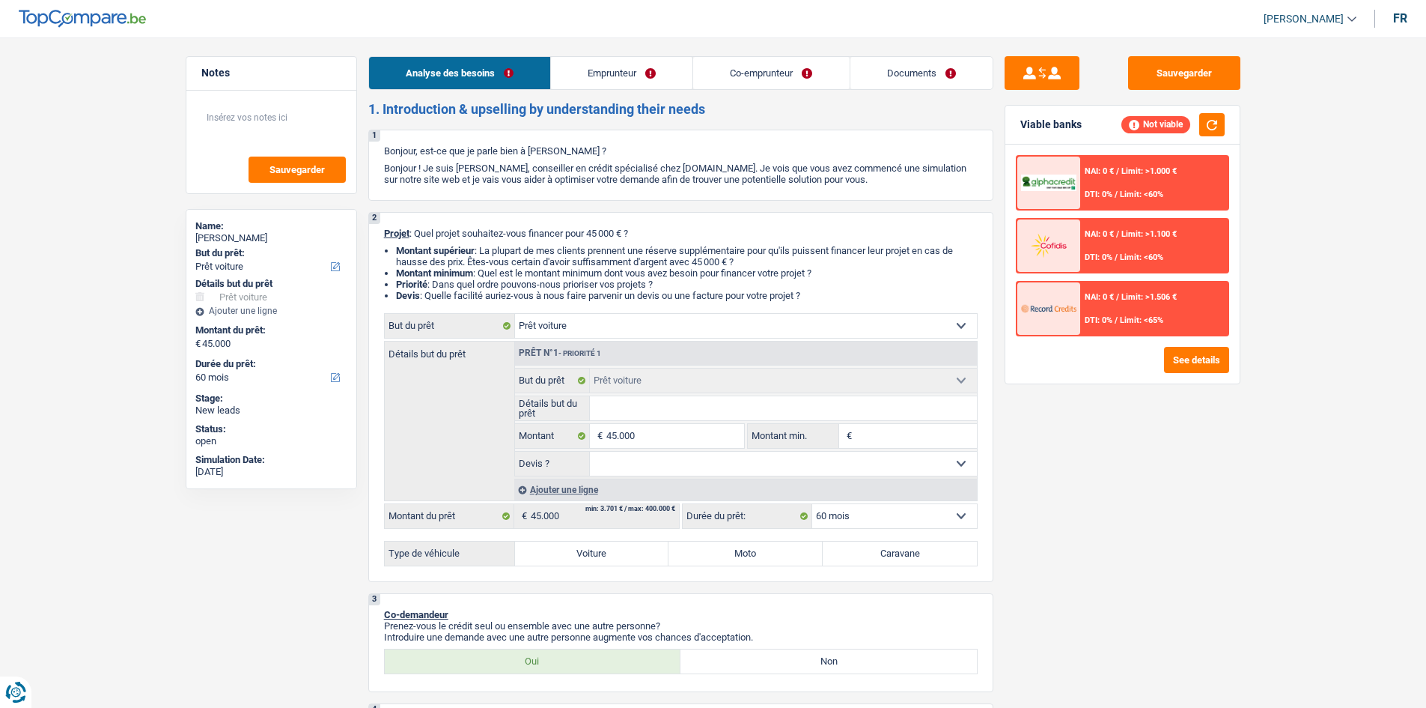
select select "mortgage"
select select "car"
select select "60"
click at [700, 403] on input "Détails but du prêt" at bounding box center [783, 408] width 387 height 24
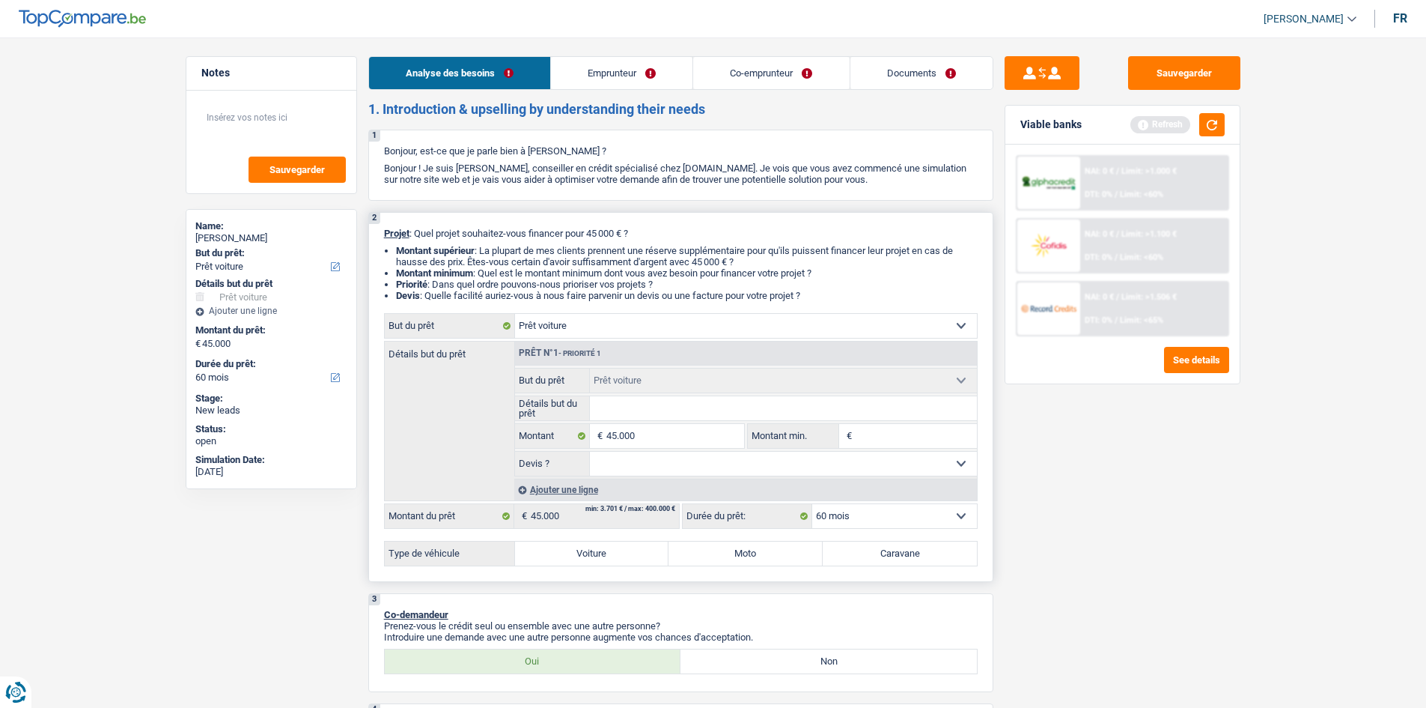
click at [627, 416] on input "Détails but du prêt" at bounding box center [783, 408] width 387 height 24
type input "a"
type input "ac"
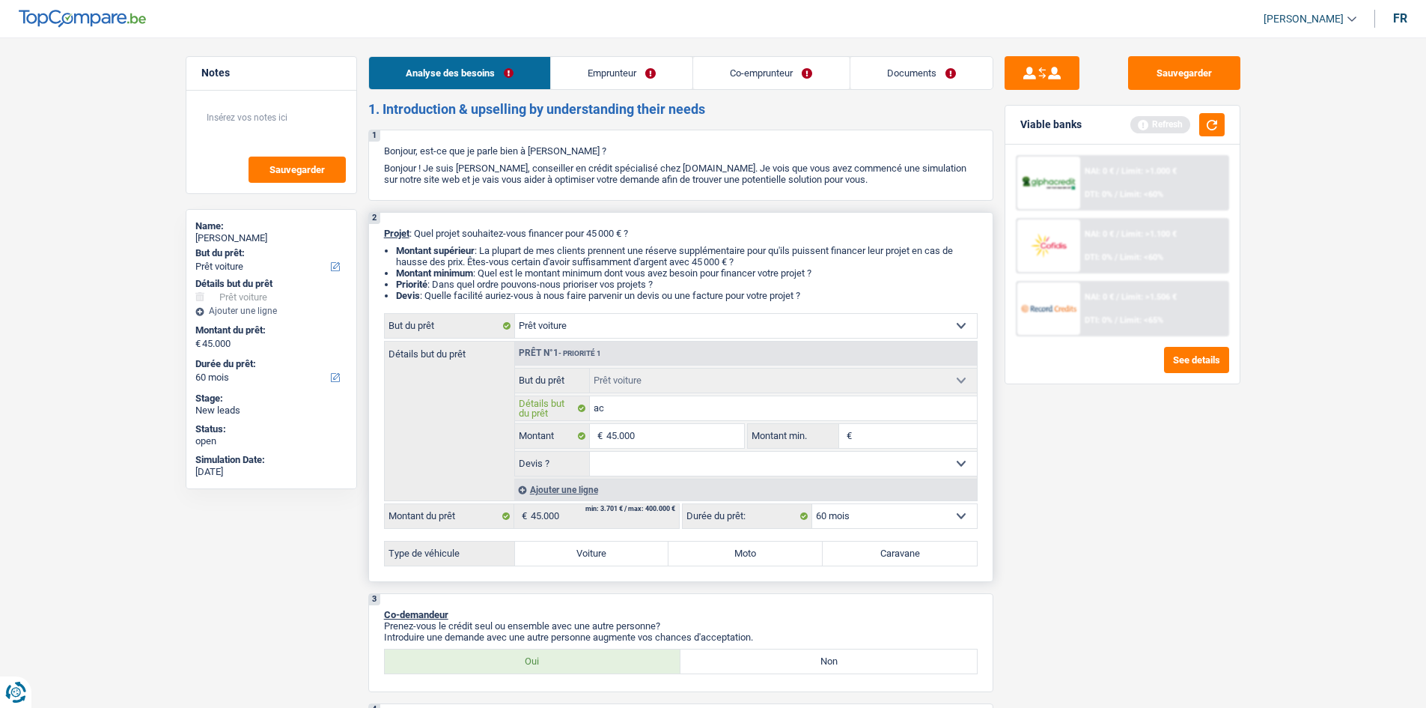
type input "acg"
type input "ac"
type input "ach"
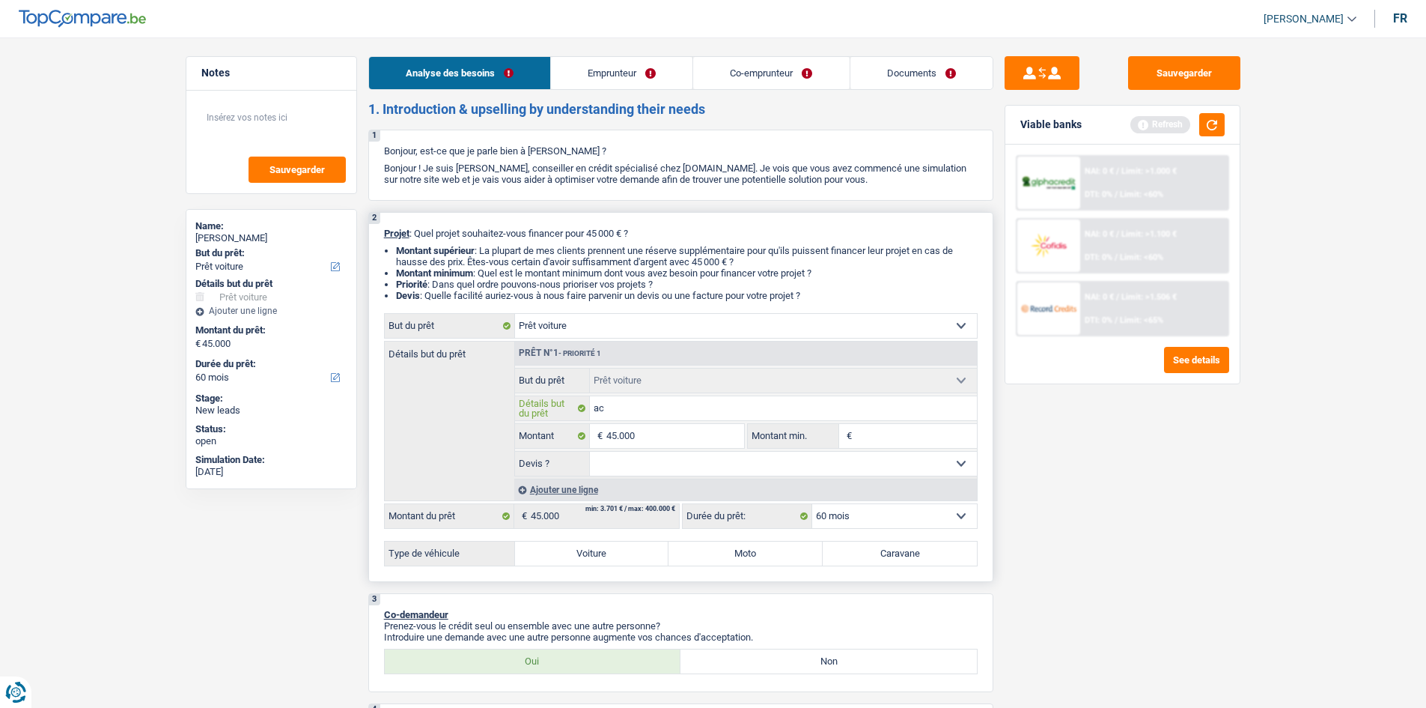
type input "ach"
type input "acha"
type input "achat"
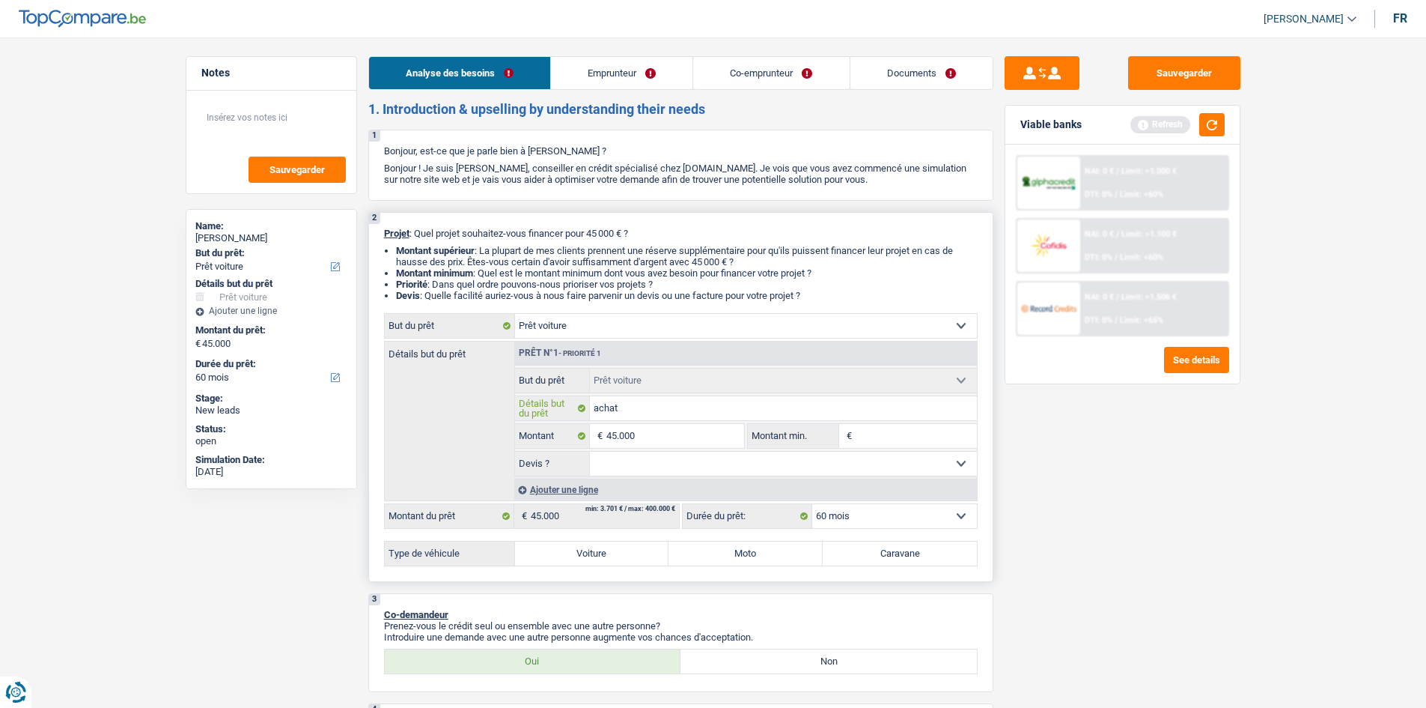
type input "achat"
type input "achat v"
type input "achat vo"
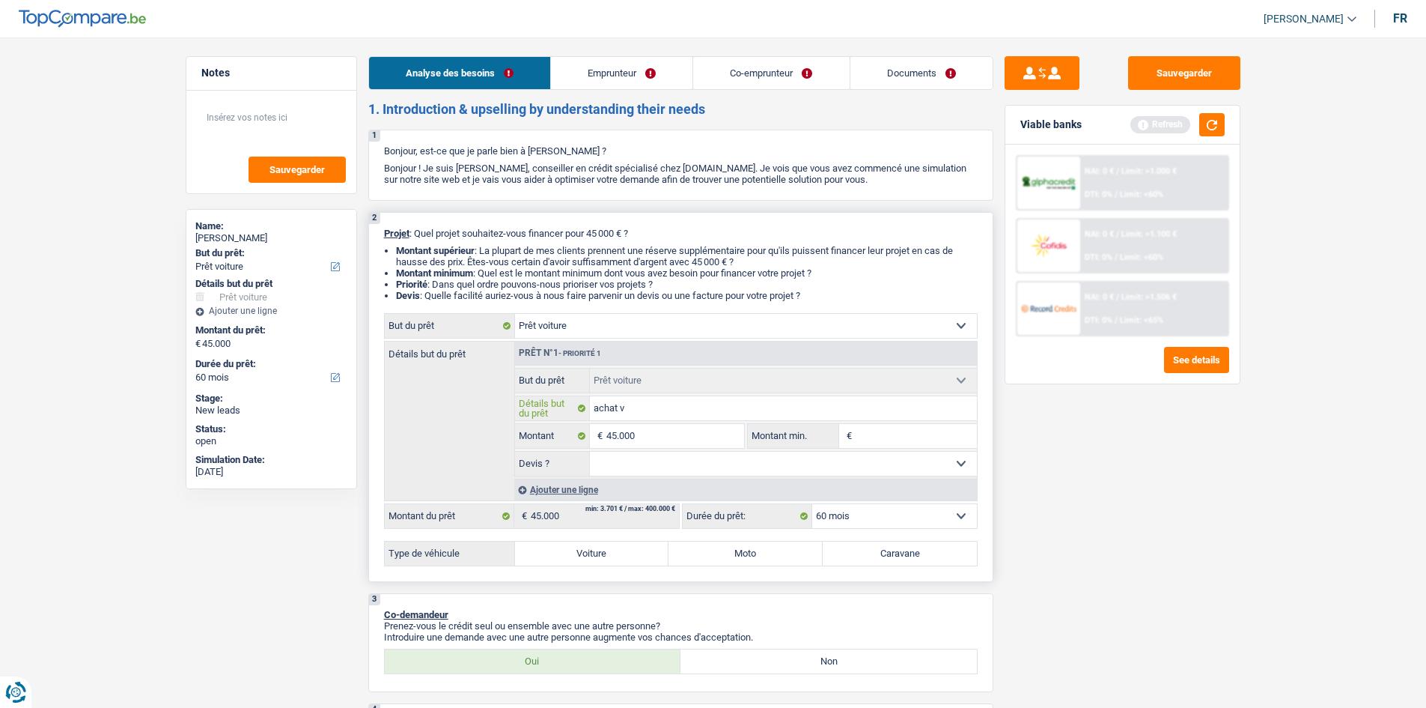
type input "achat vo"
type input "achat voi"
type input "achat voit"
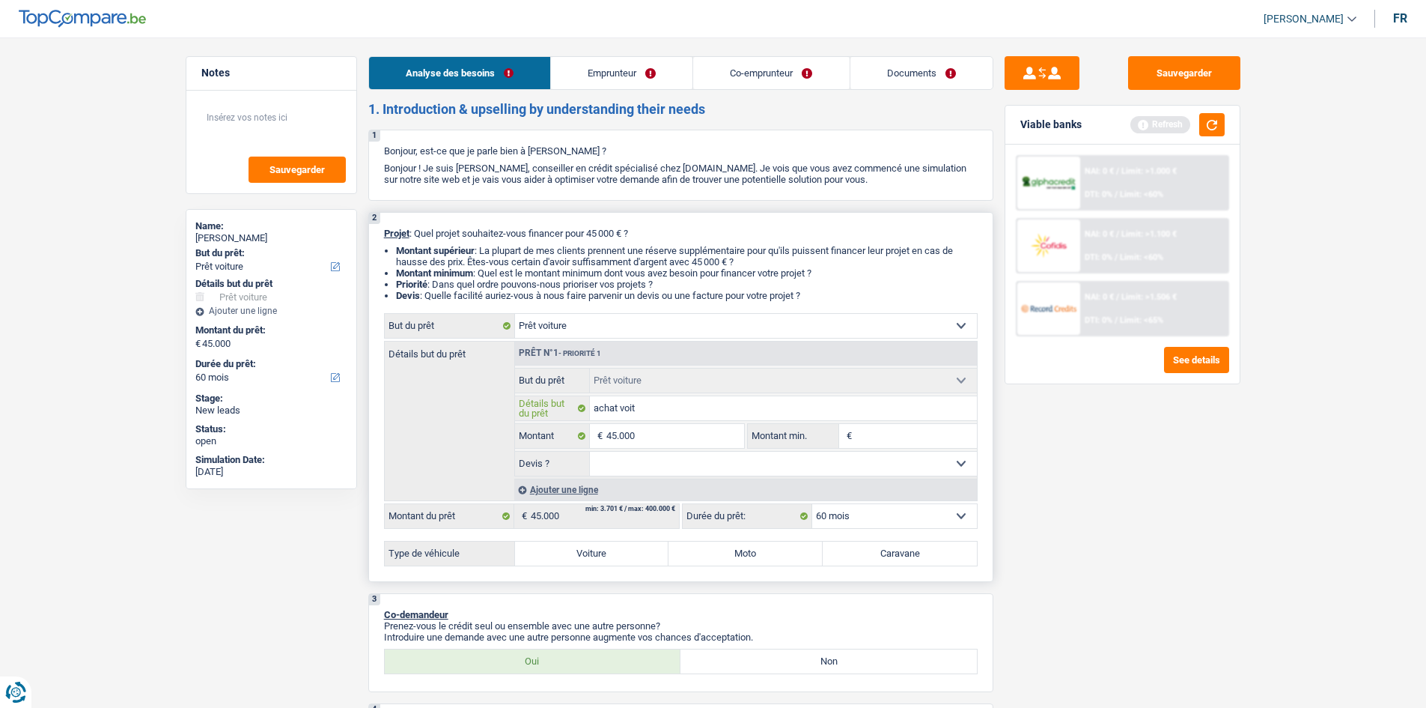
type input "achat voitu"
type input "achat voitur"
type input "achat voiture"
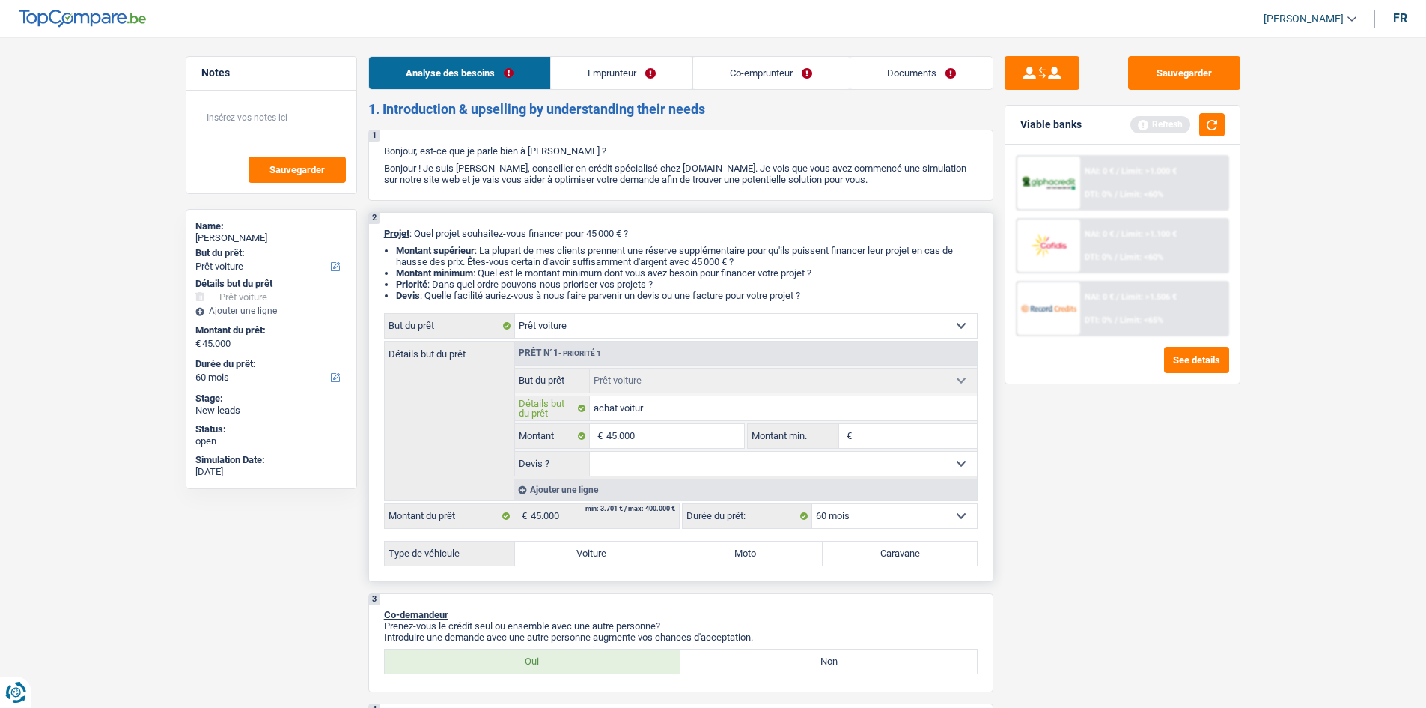
type input "achat voiture"
type input "achat voitures"
click at [838, 82] on link "Co-emprunteur" at bounding box center [771, 73] width 156 height 32
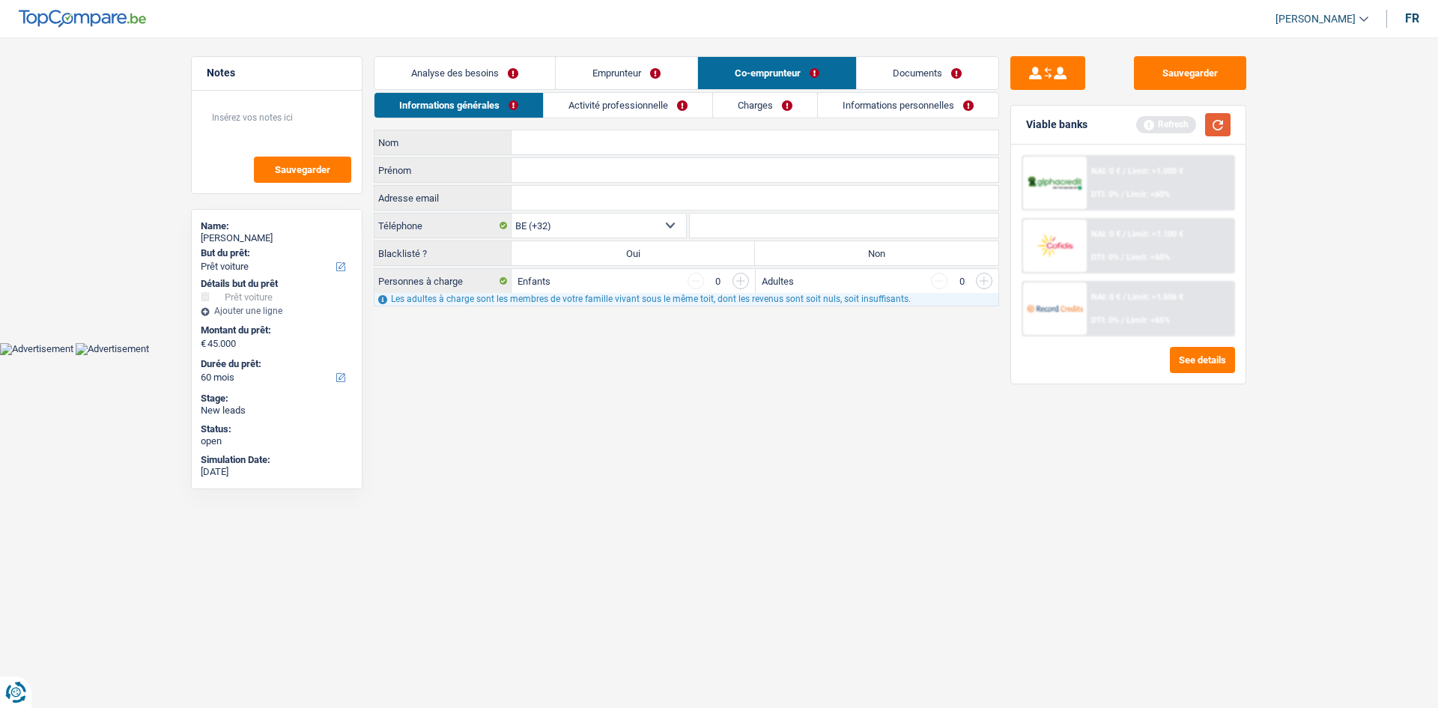
click at [1213, 119] on button "button" at bounding box center [1217, 124] width 25 height 23
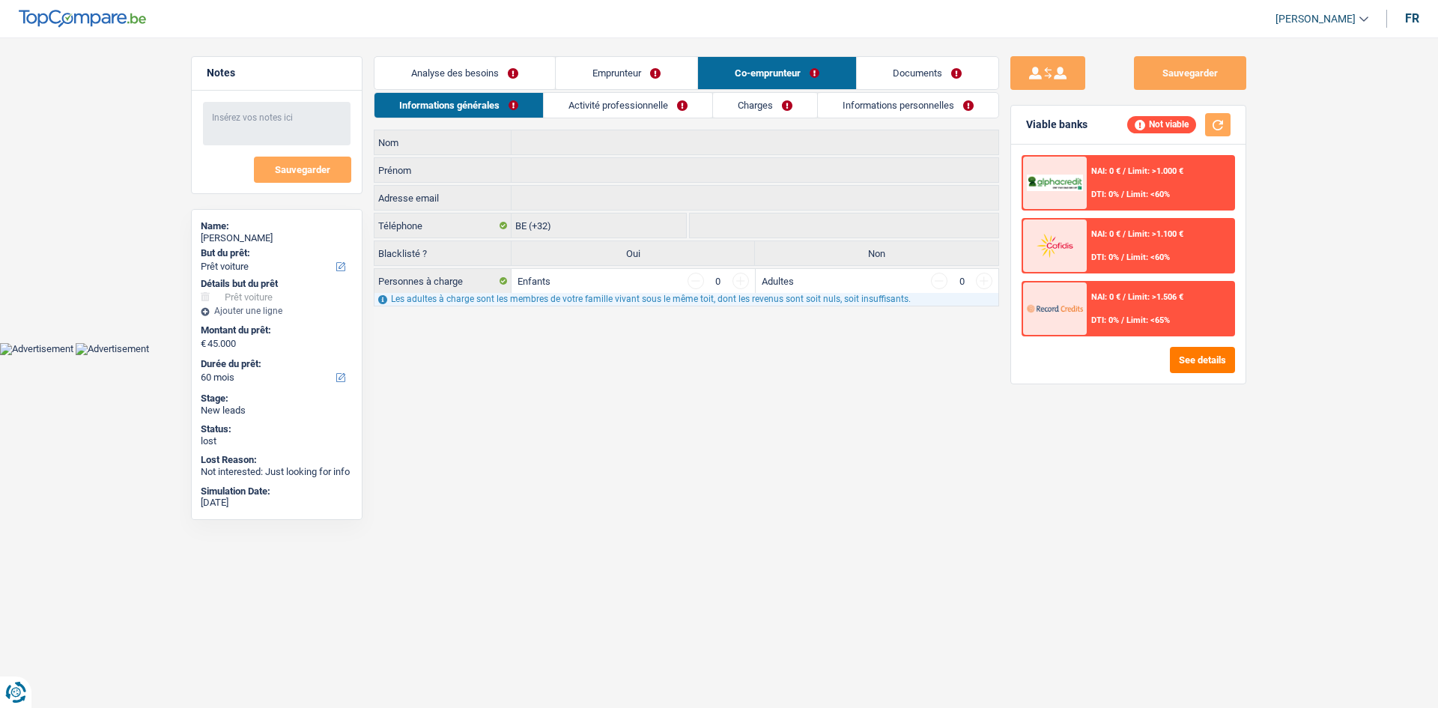
click at [690, 108] on link "Activité professionnelle" at bounding box center [628, 105] width 168 height 25
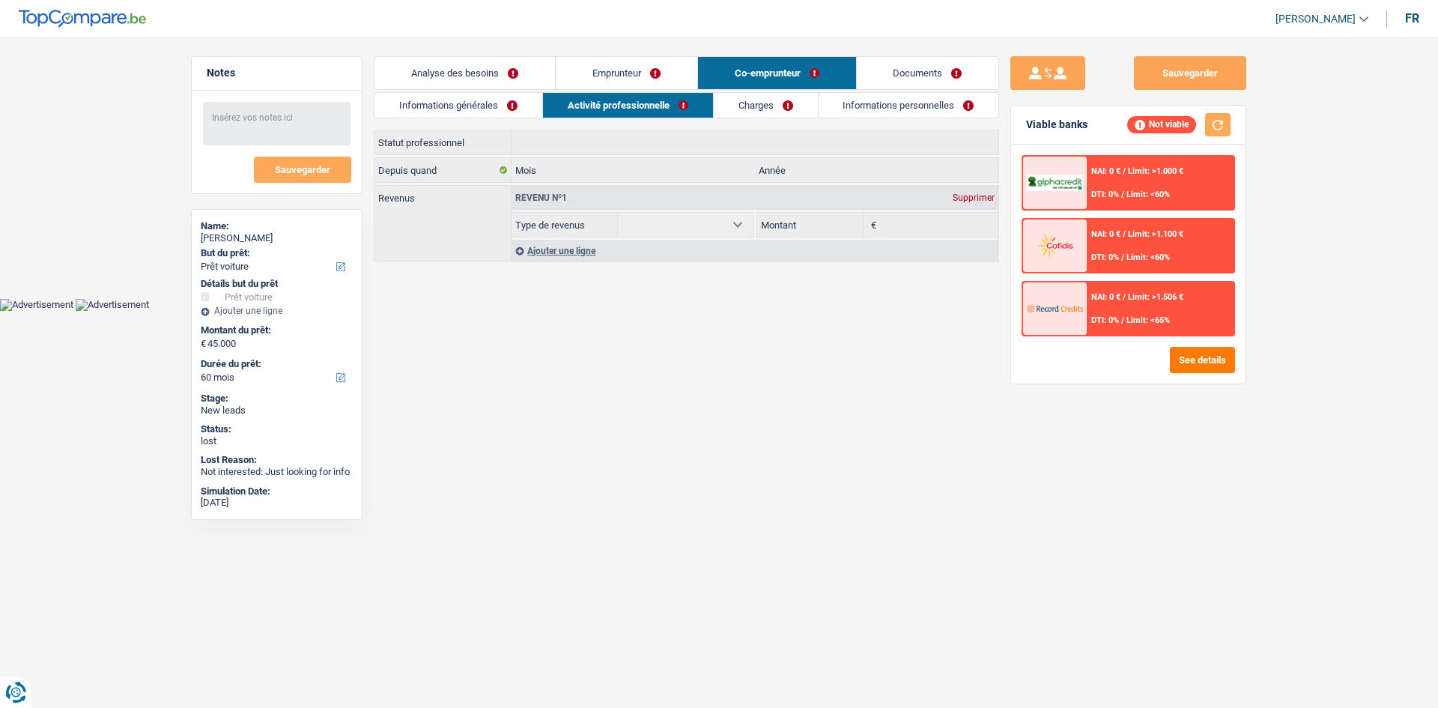
click at [761, 109] on link "Charges" at bounding box center [766, 105] width 104 height 25
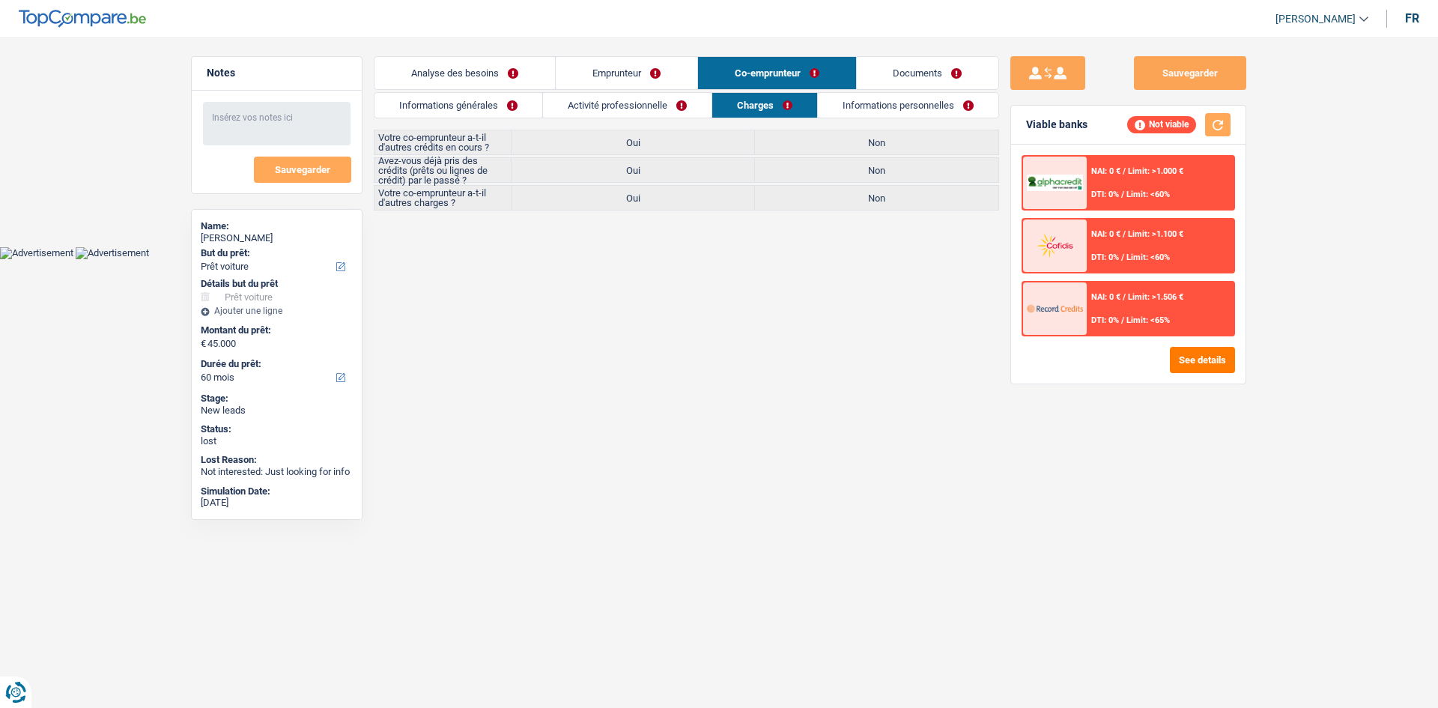
click at [643, 64] on link "Emprunteur" at bounding box center [627, 73] width 142 height 32
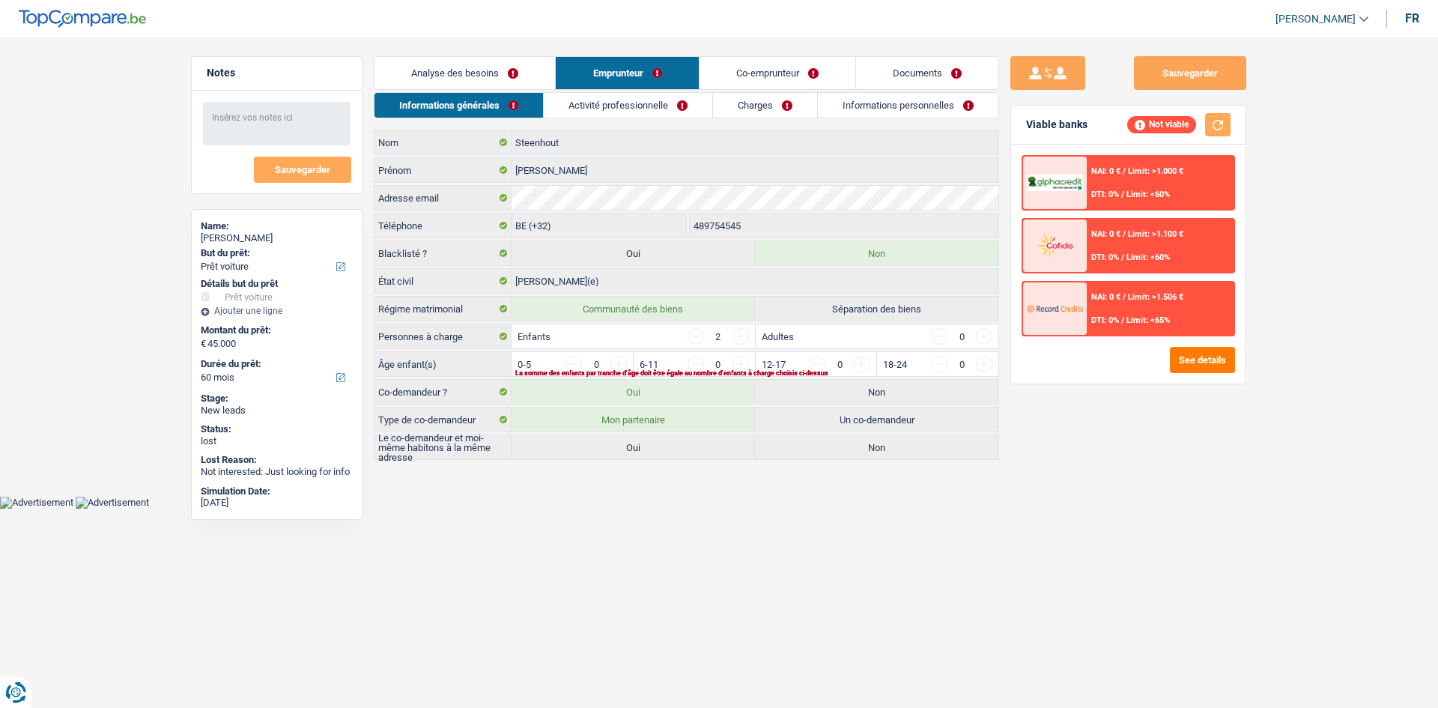
click at [460, 65] on link "Analyse des besoins" at bounding box center [464, 73] width 180 height 32
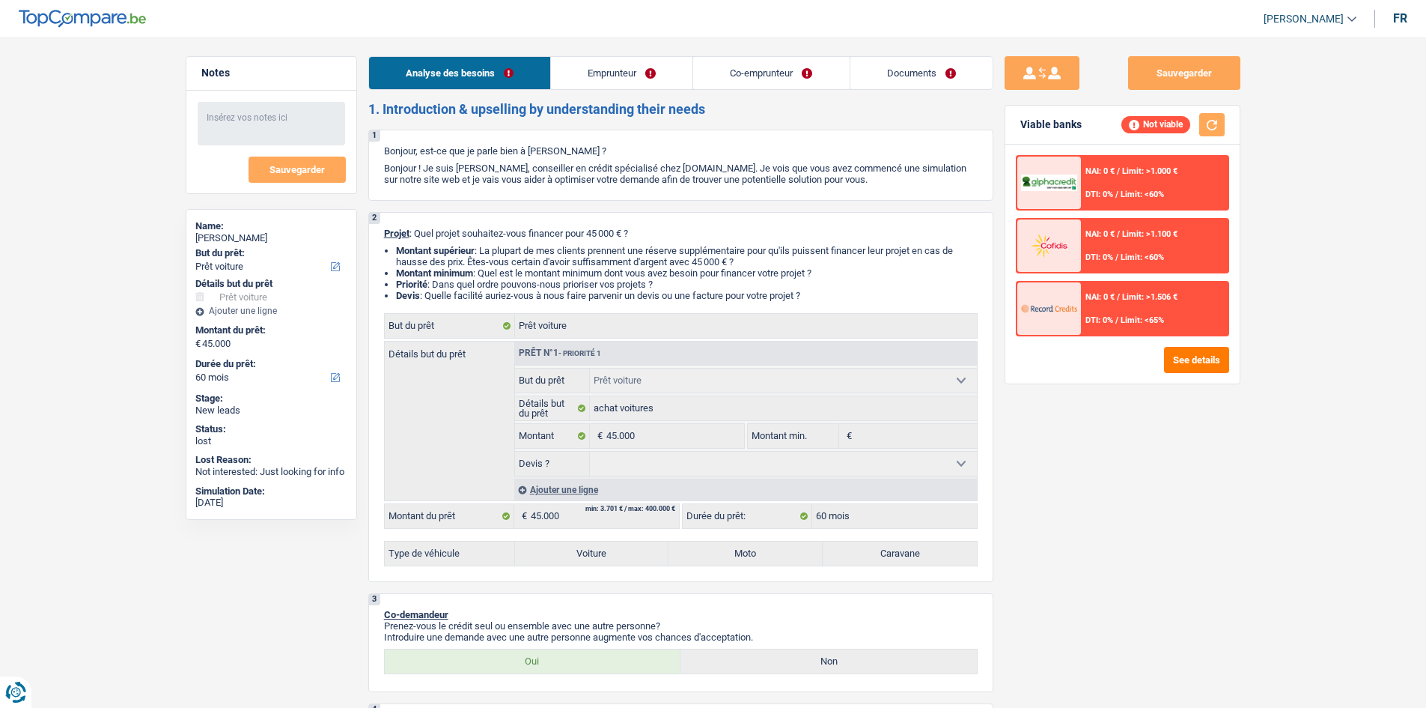
click at [608, 74] on link "Emprunteur" at bounding box center [622, 73] width 142 height 32
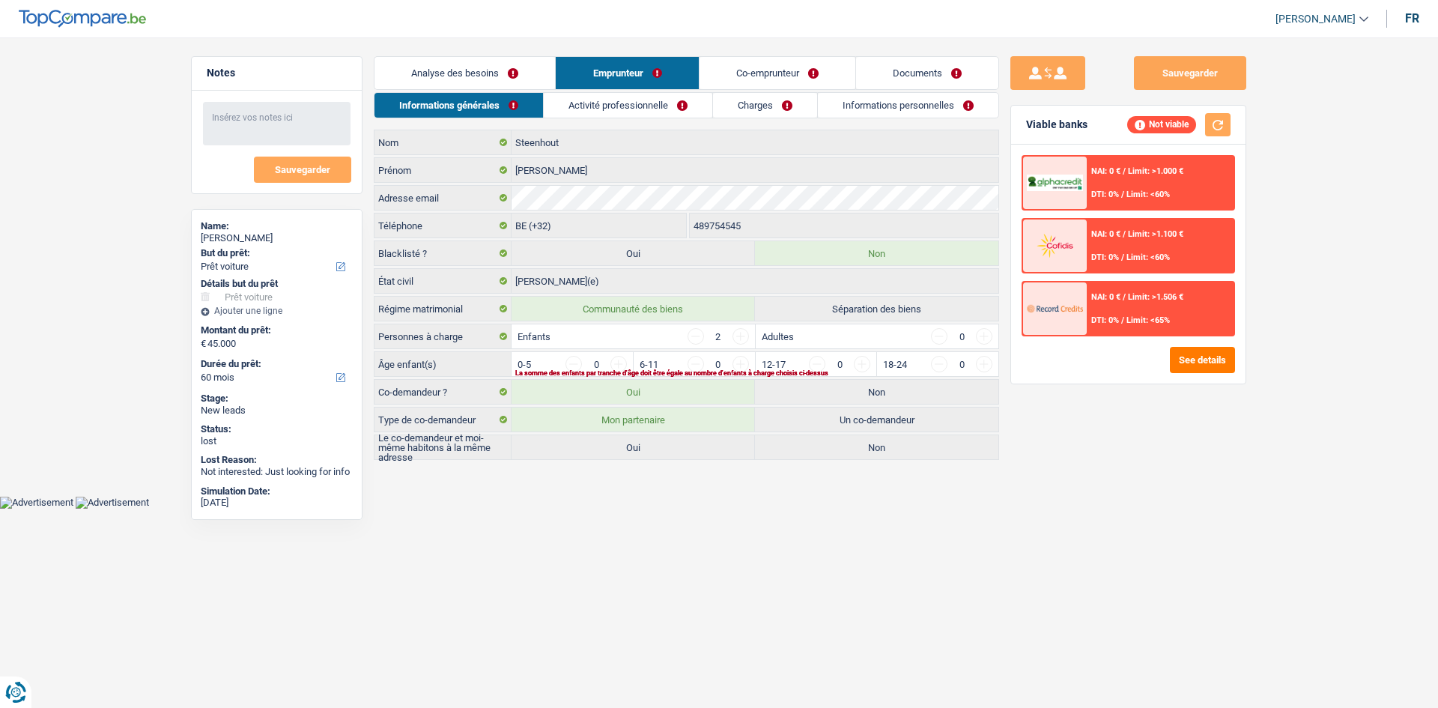
click at [592, 105] on link "Activité professionnelle" at bounding box center [628, 105] width 168 height 25
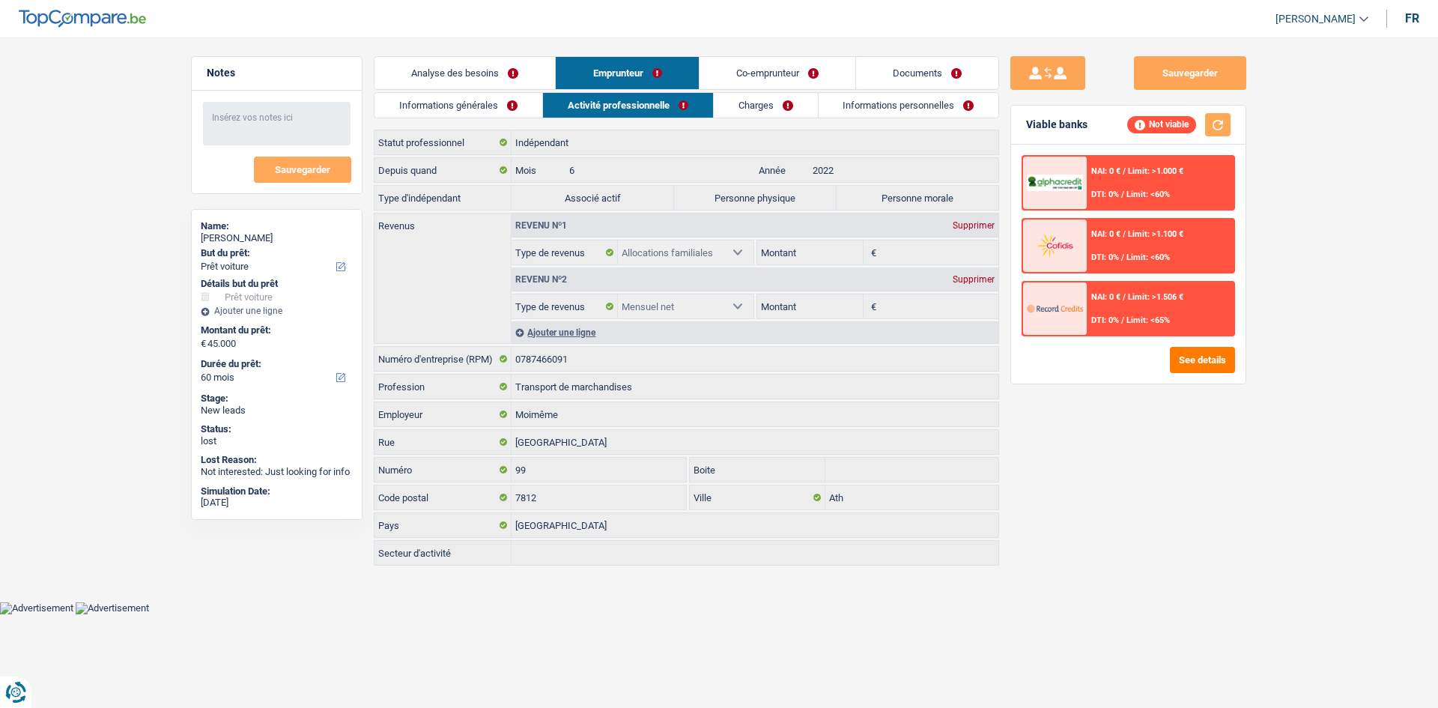
drag, startPoint x: 768, startPoint y: 106, endPoint x: 761, endPoint y: 88, distance: 18.5
click at [768, 105] on link "Charges" at bounding box center [766, 105] width 104 height 25
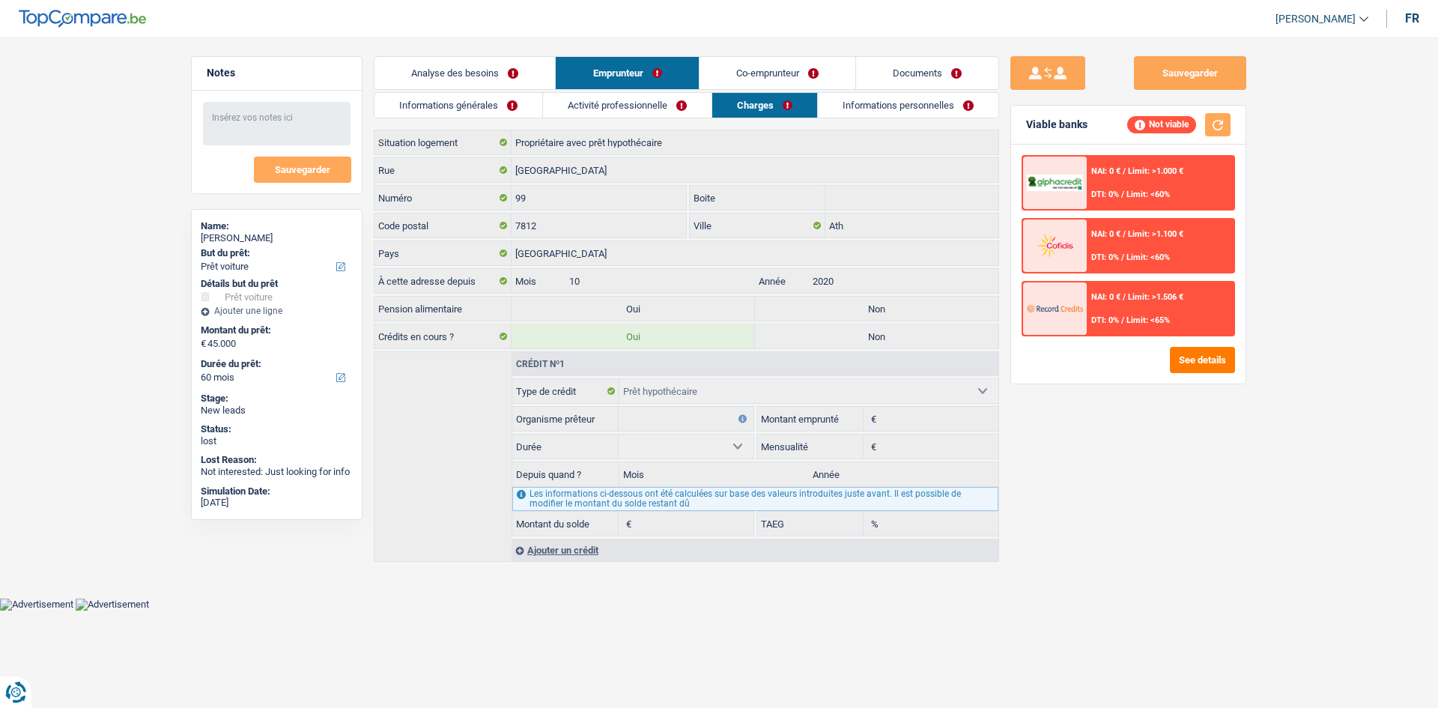
click at [759, 79] on link "Co-emprunteur" at bounding box center [777, 73] width 156 height 32
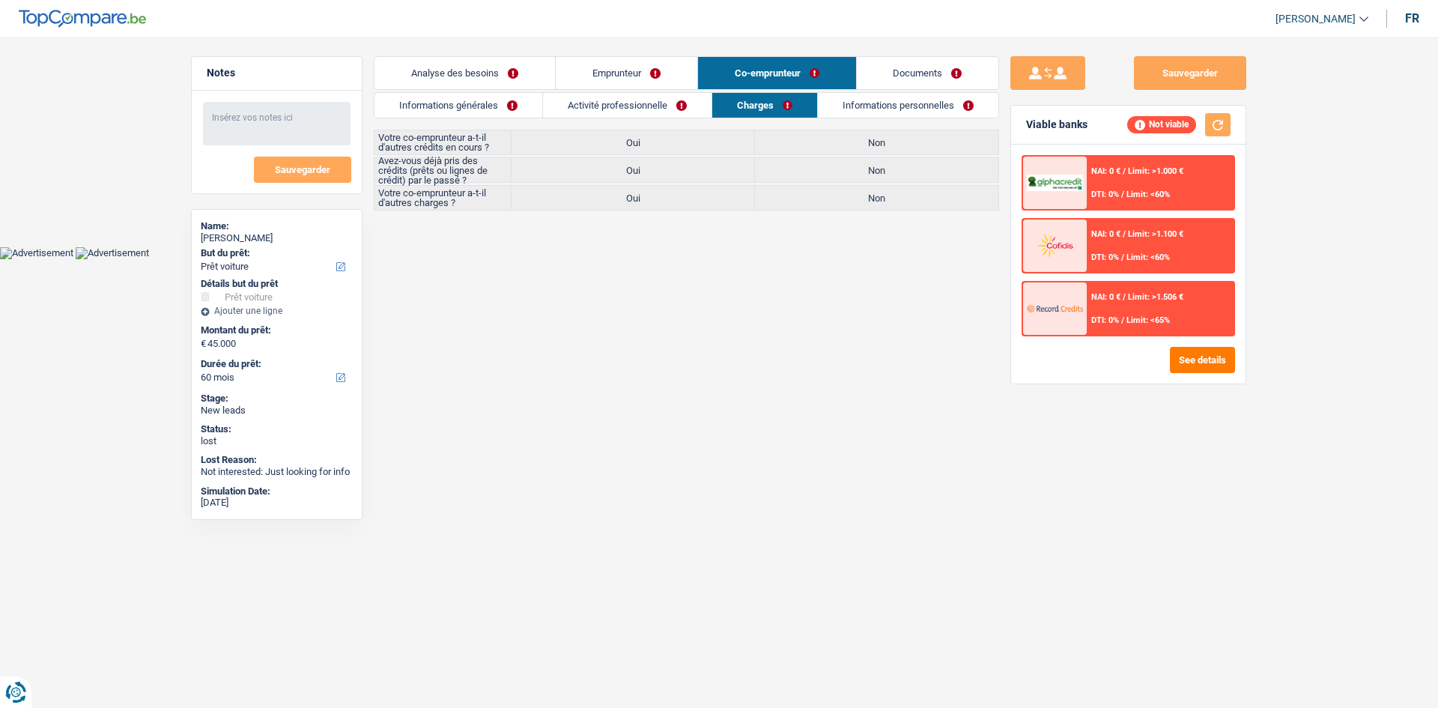
click at [925, 73] on link "Documents" at bounding box center [928, 73] width 142 height 32
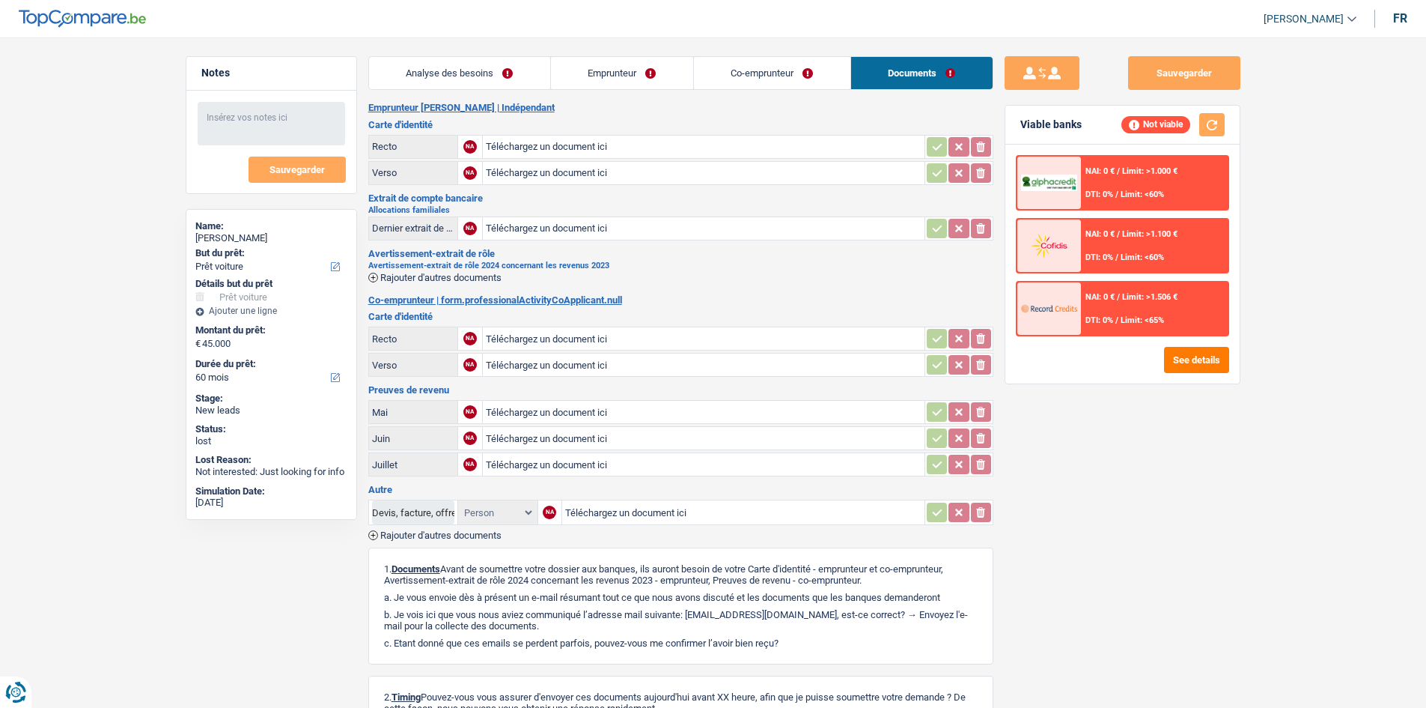
click at [618, 61] on link "Emprunteur" at bounding box center [622, 73] width 142 height 32
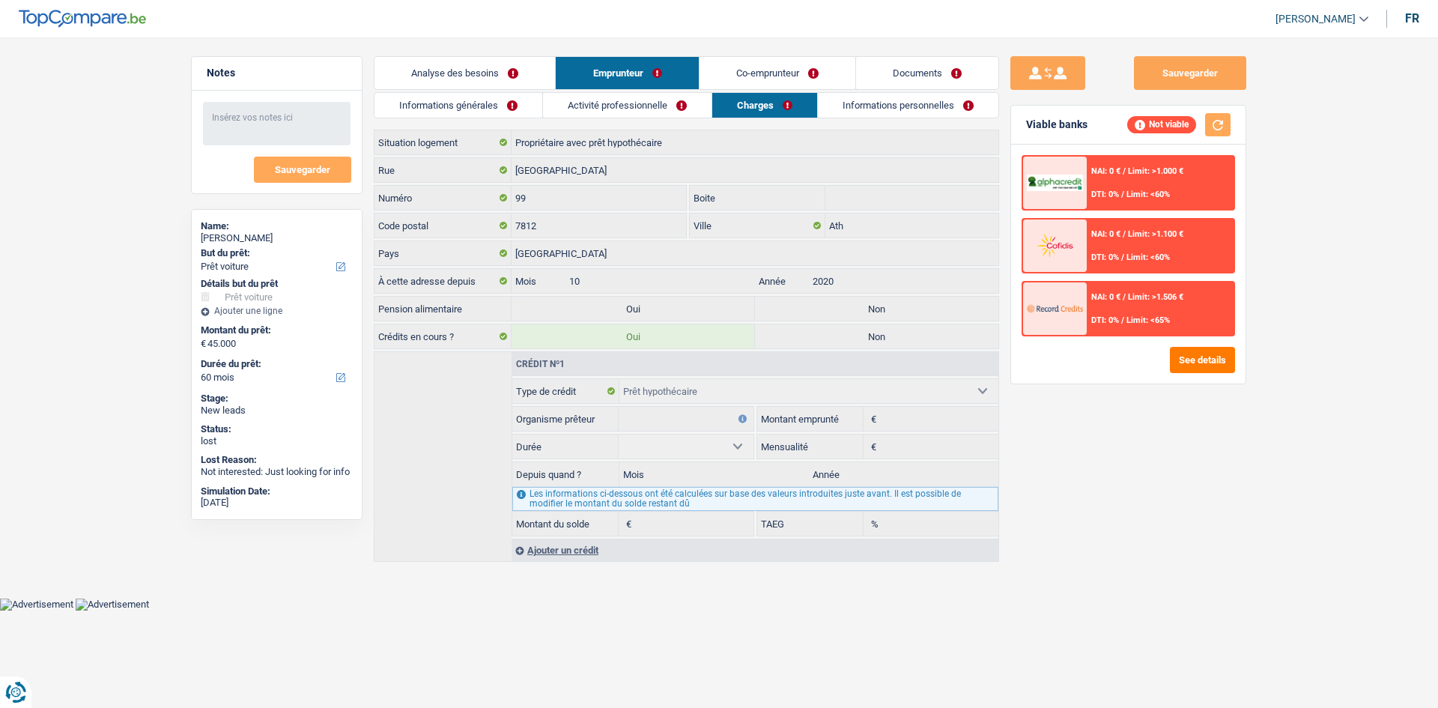
click at [422, 72] on link "Analyse des besoins" at bounding box center [464, 73] width 180 height 32
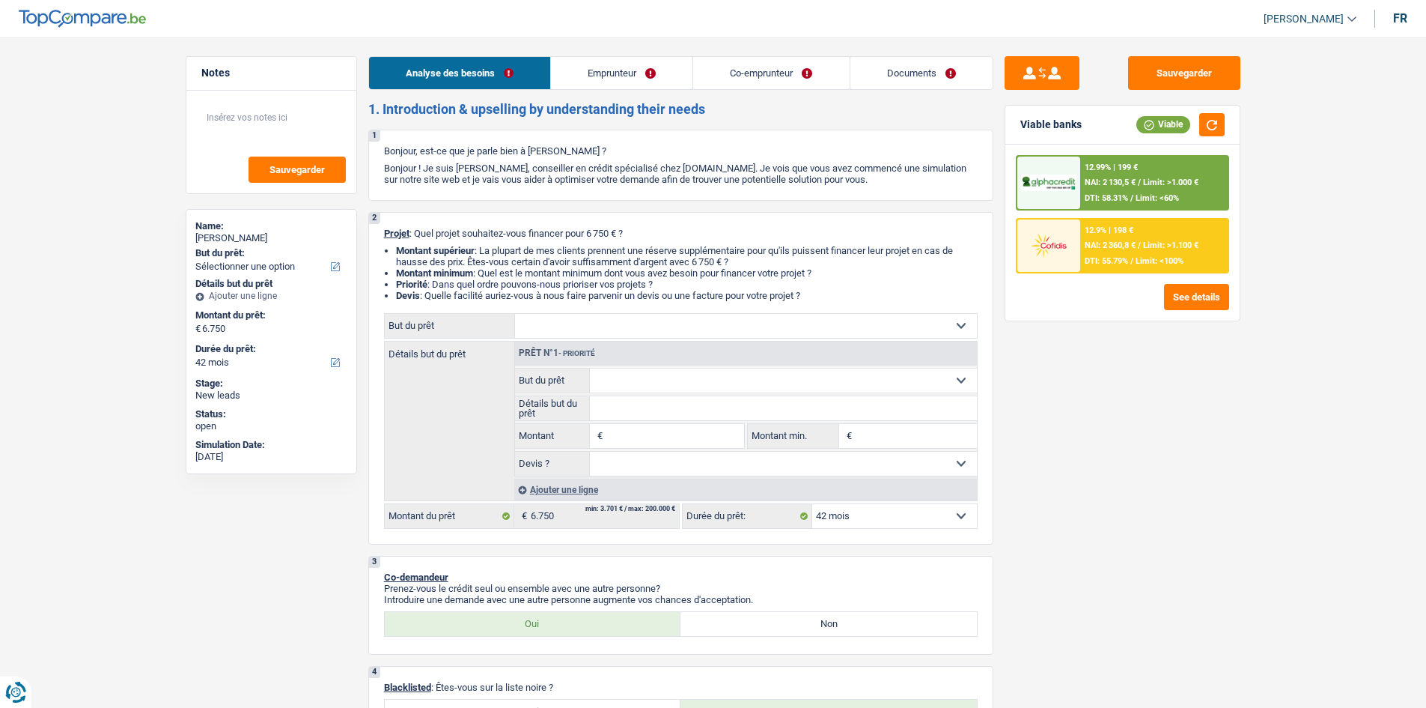
select select "42"
select select "publicEmployee"
select select "worker"
select select "netSalary"
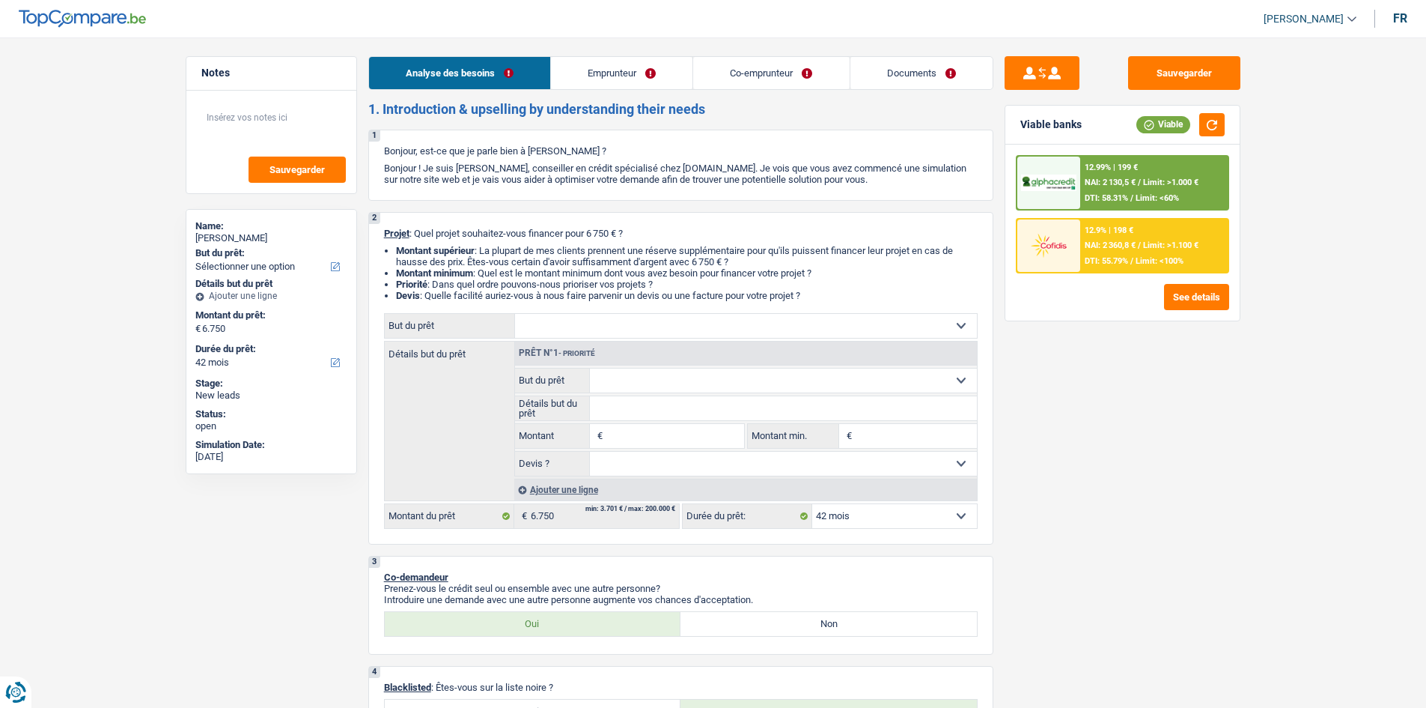
select select "mealVouchers"
select select "netSalary"
select select "mealVouchers"
select select "ownerWithMortgage"
select select "mortgage"
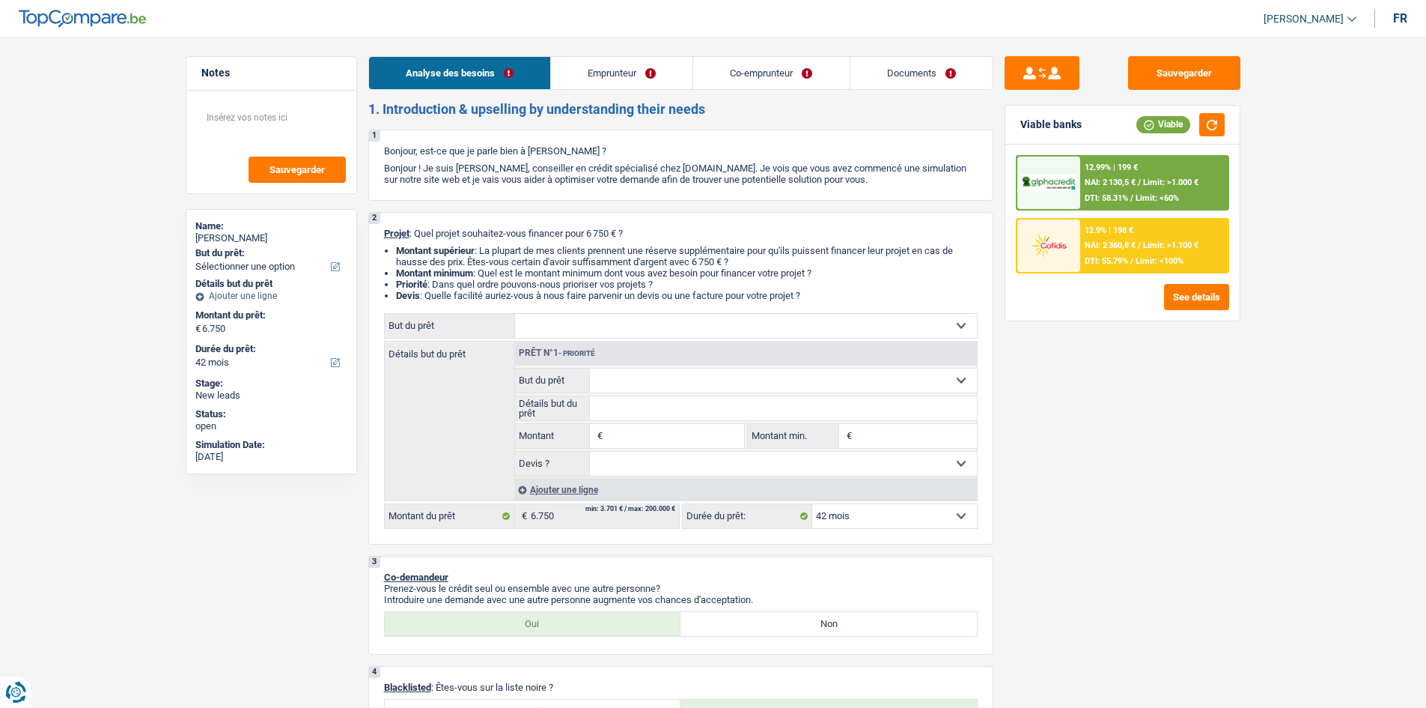
select select "240"
select select "personalLoan"
select select "homeFurnishingOrRelocation"
select select "48"
select select "carLoan"
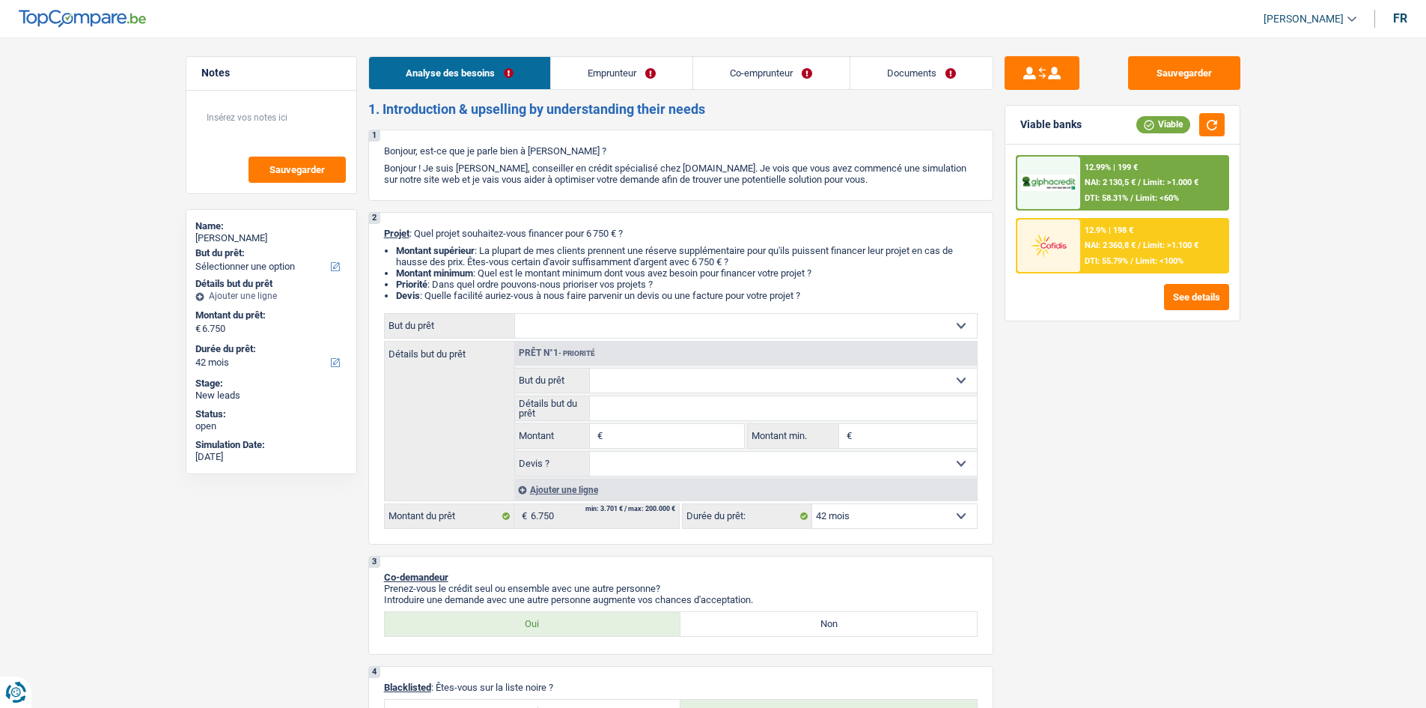
select select "36"
select select "42"
click at [1207, 113] on button "button" at bounding box center [1211, 124] width 25 height 23
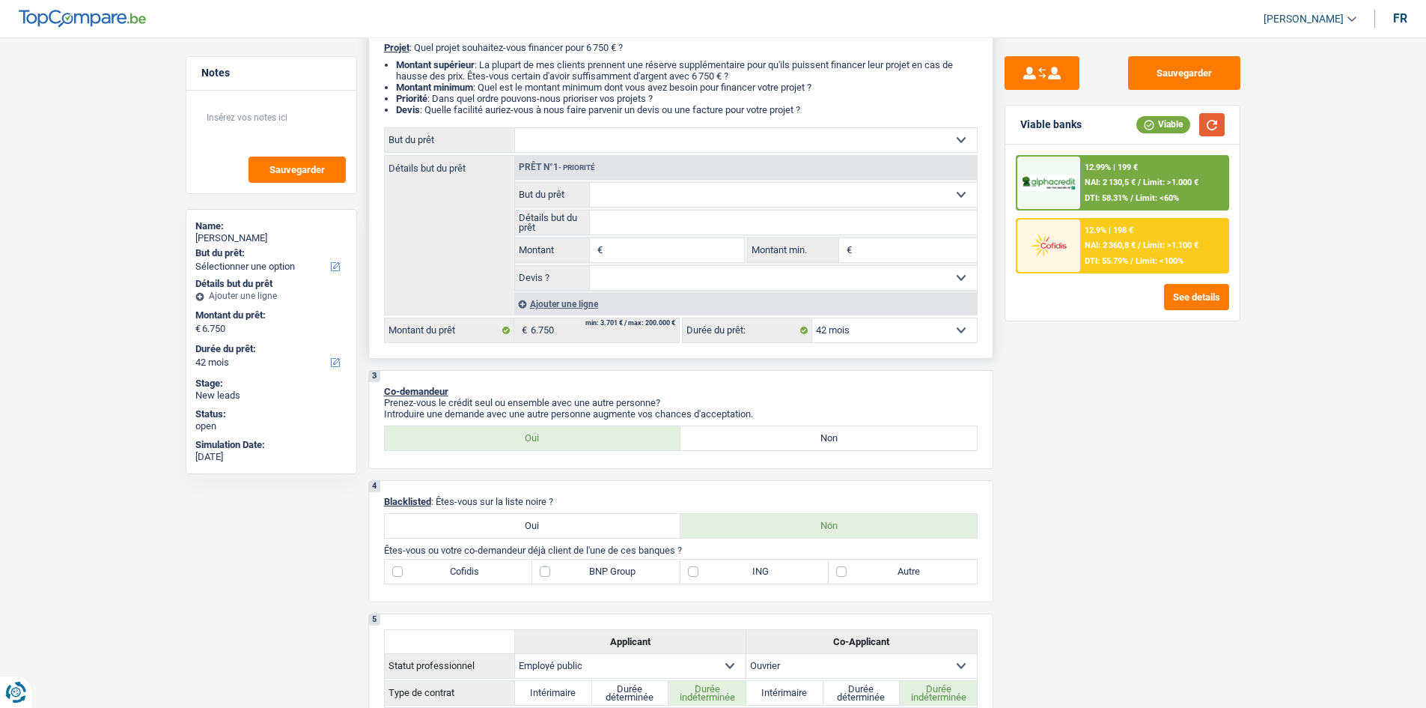
scroll to position [150, 0]
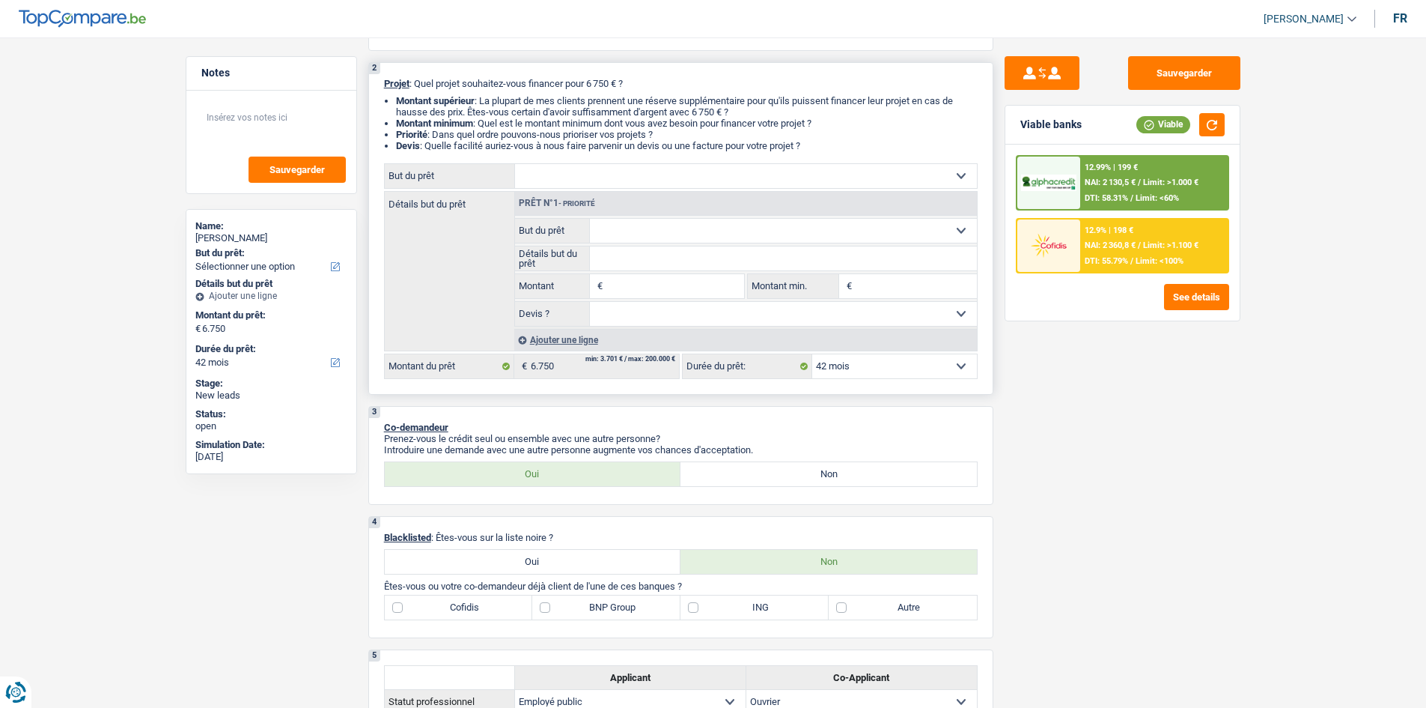
click at [676, 288] on input "Montant" at bounding box center [674, 286] width 137 height 24
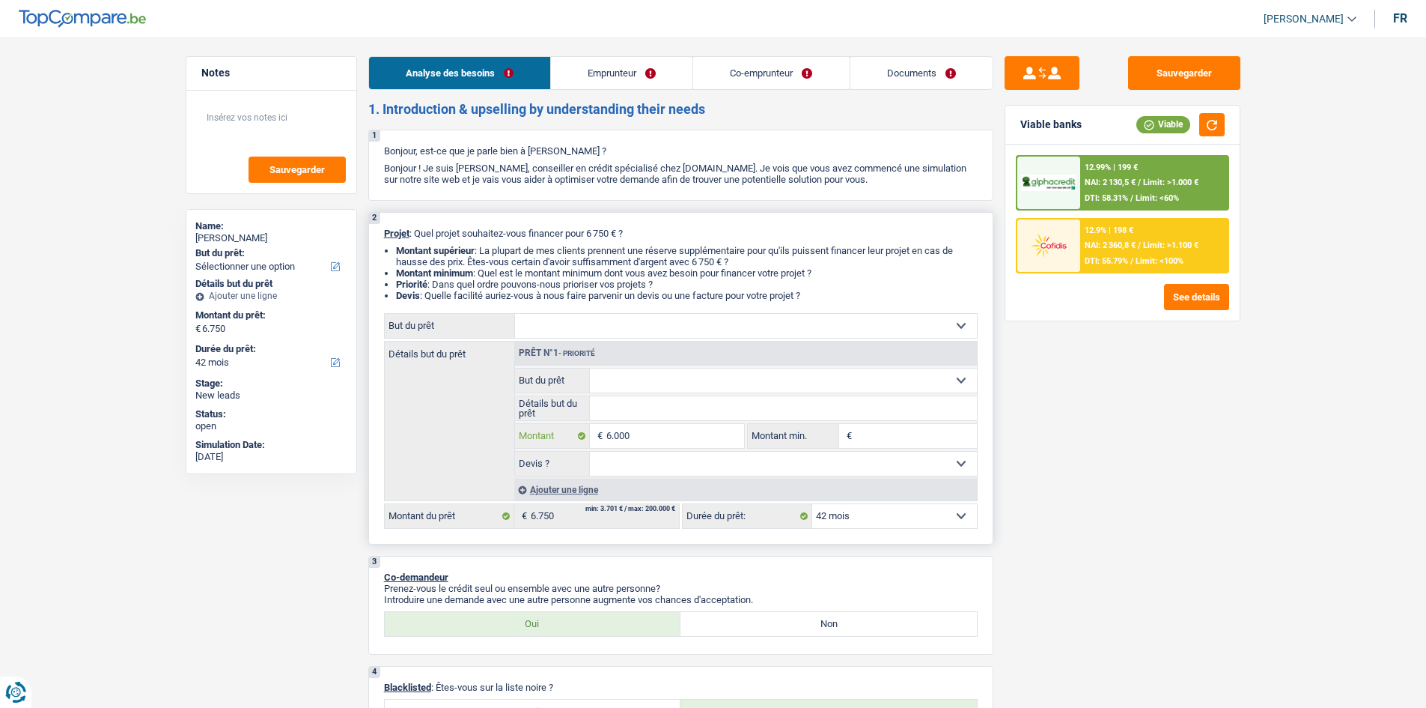
type input "6.000"
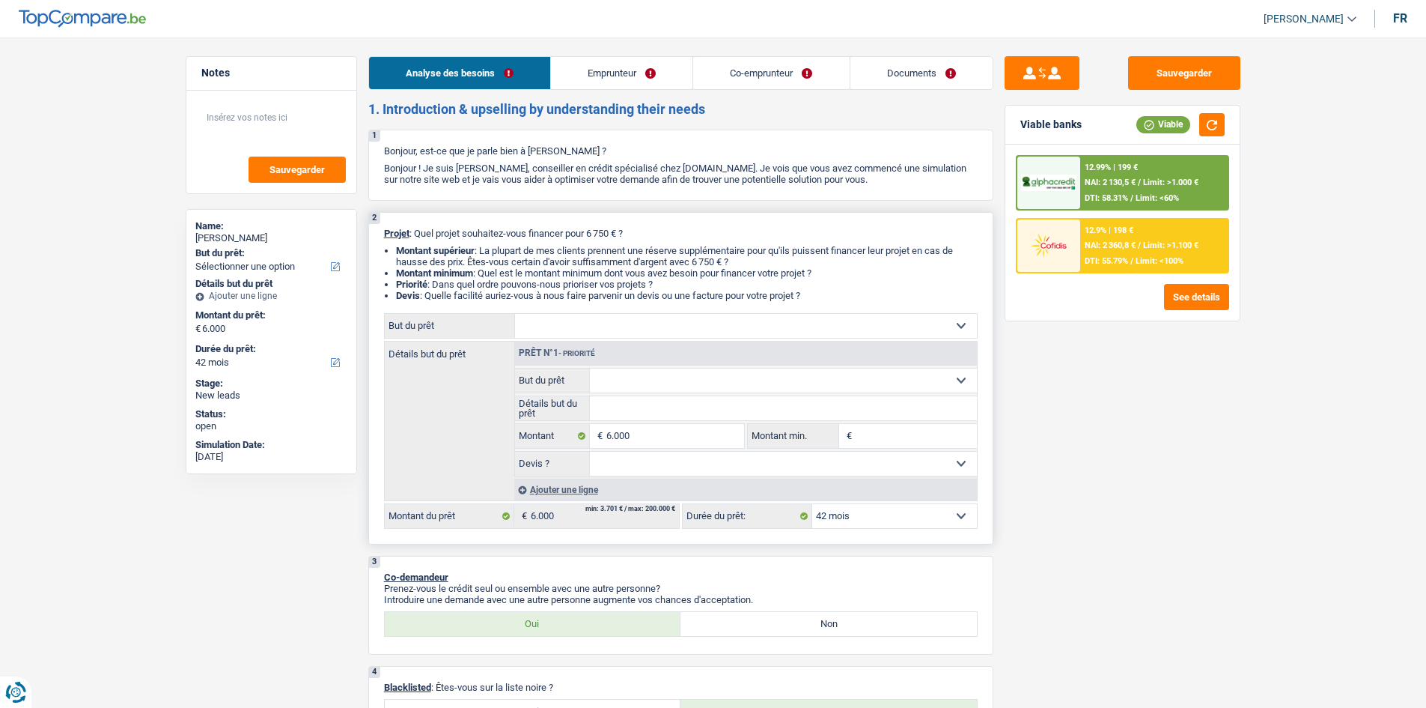
click at [663, 384] on select "Confort maison: meubles, textile, peinture, électroménager, outillage non-profe…" at bounding box center [783, 380] width 387 height 24
select select "familyEvent"
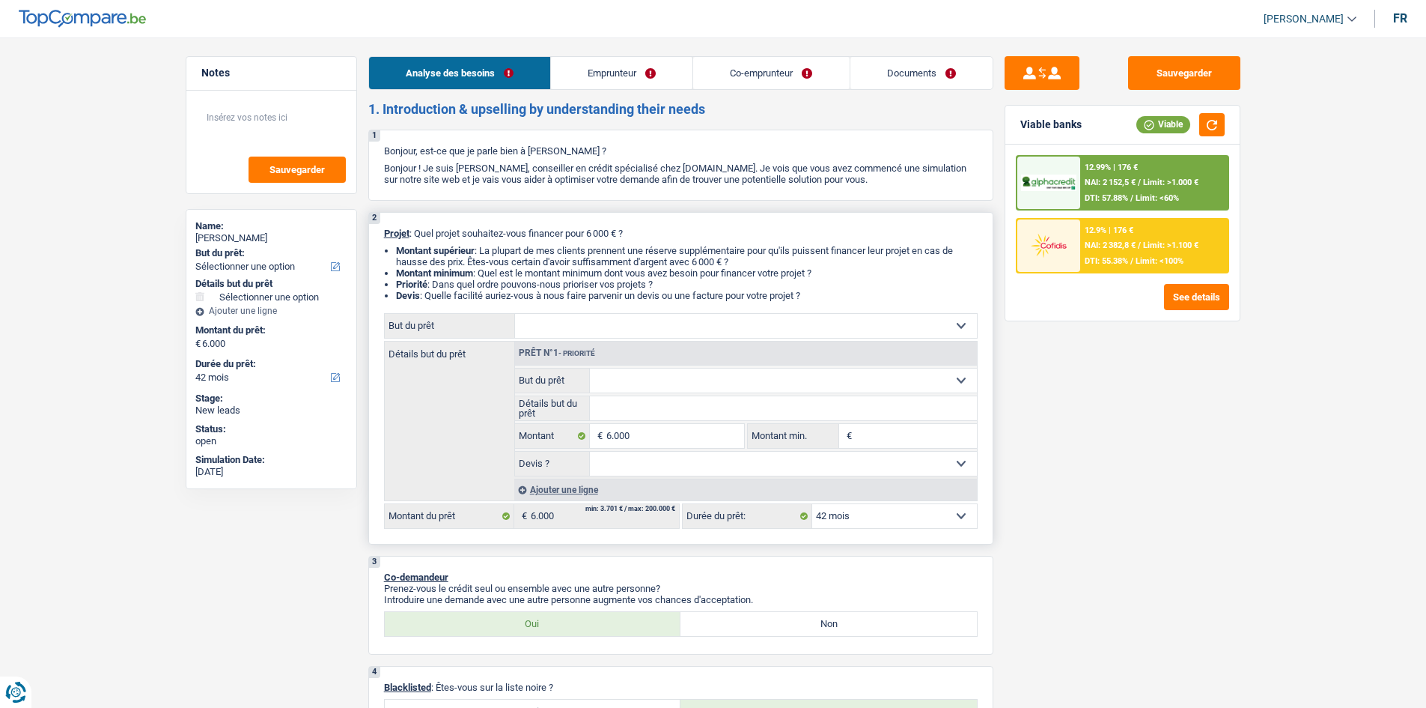
select select "familyEvent"
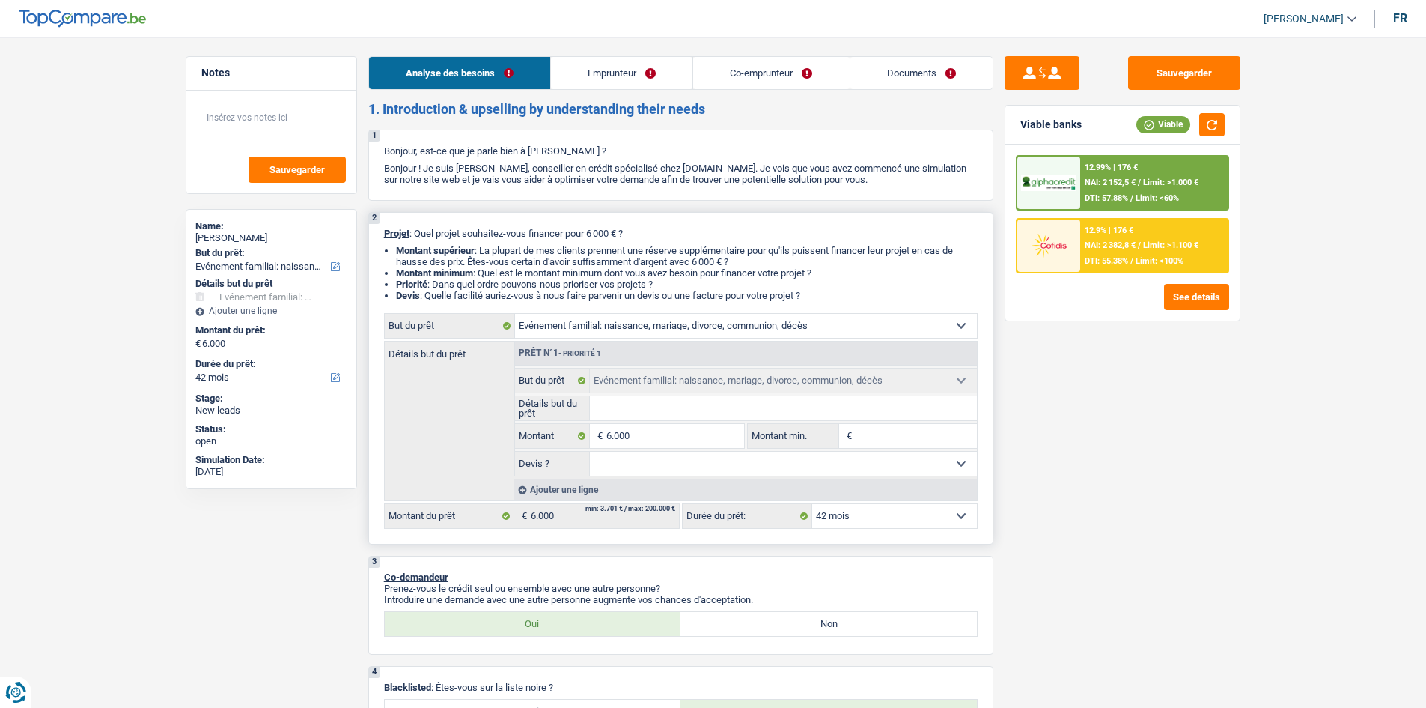
click at [633, 410] on input "Détails but du prêt" at bounding box center [783, 408] width 387 height 24
type input "e"
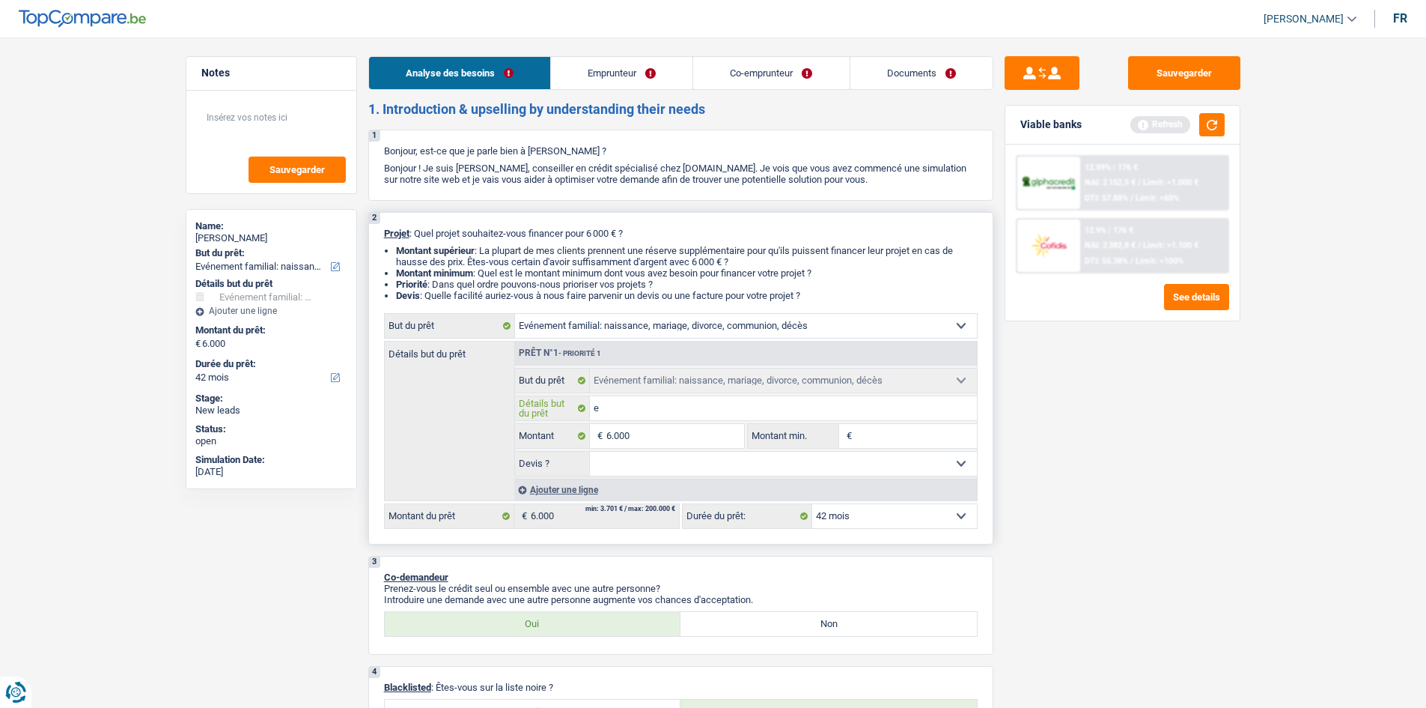
type input "en"
type input "ent"
type input "ente"
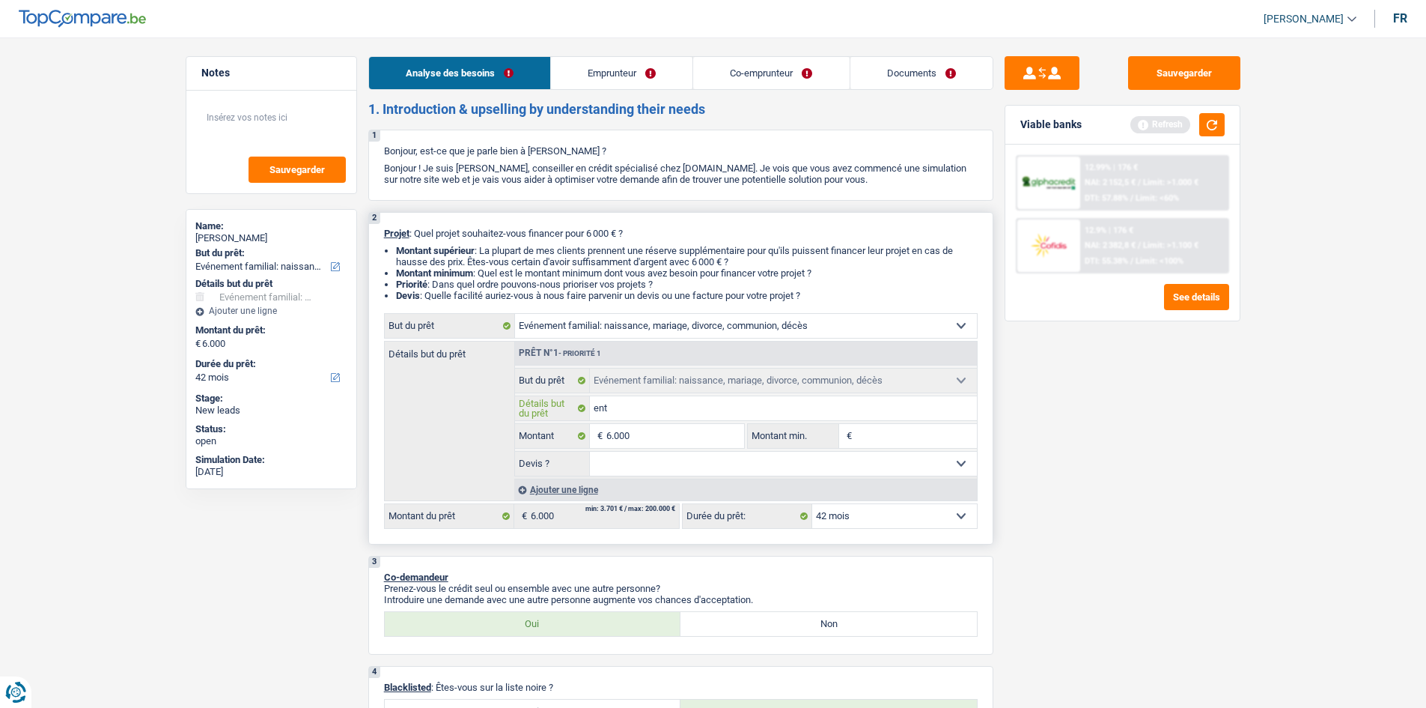
type input "ente"
type input "enter"
type input "entere"
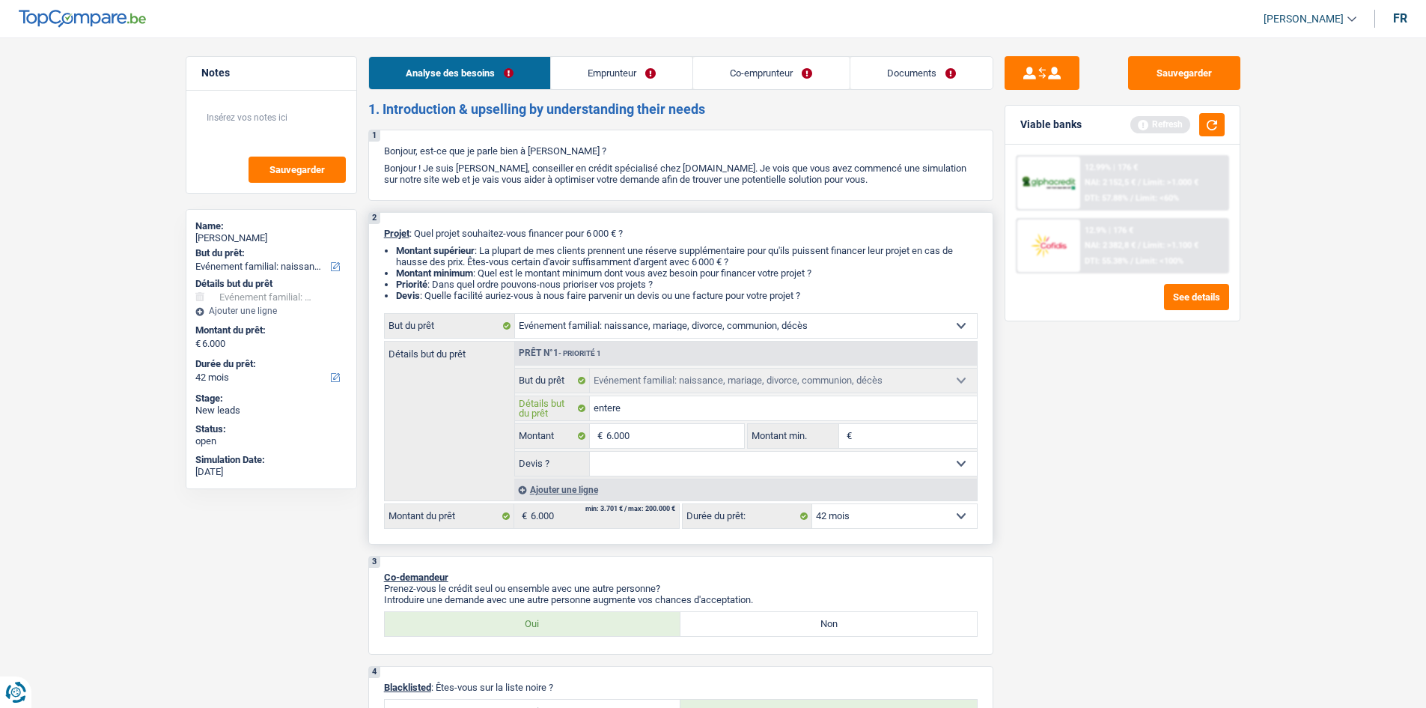
type input "enterem"
type input "entereme"
type input "enteremen"
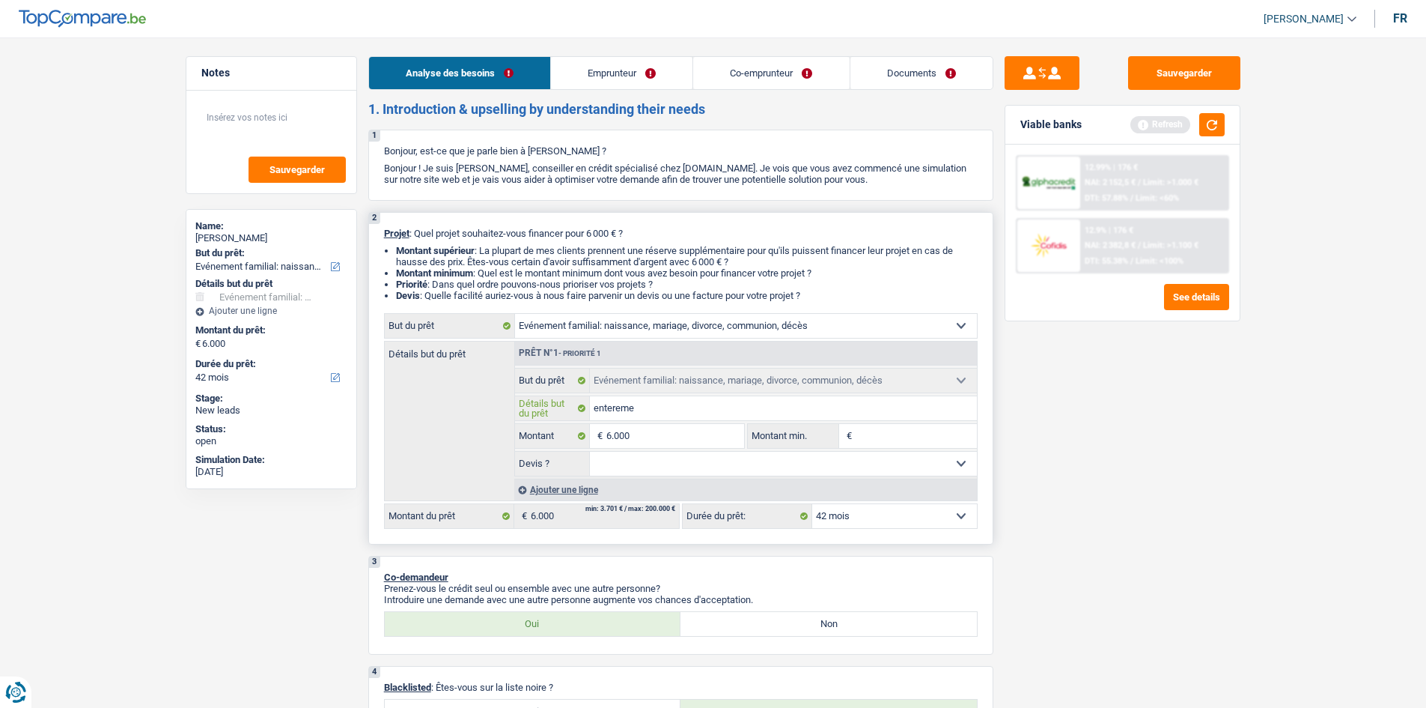
type input "enteremen"
type input "enterement"
click at [595, 413] on input "enterement" at bounding box center [783, 408] width 387 height 24
type input "nterement"
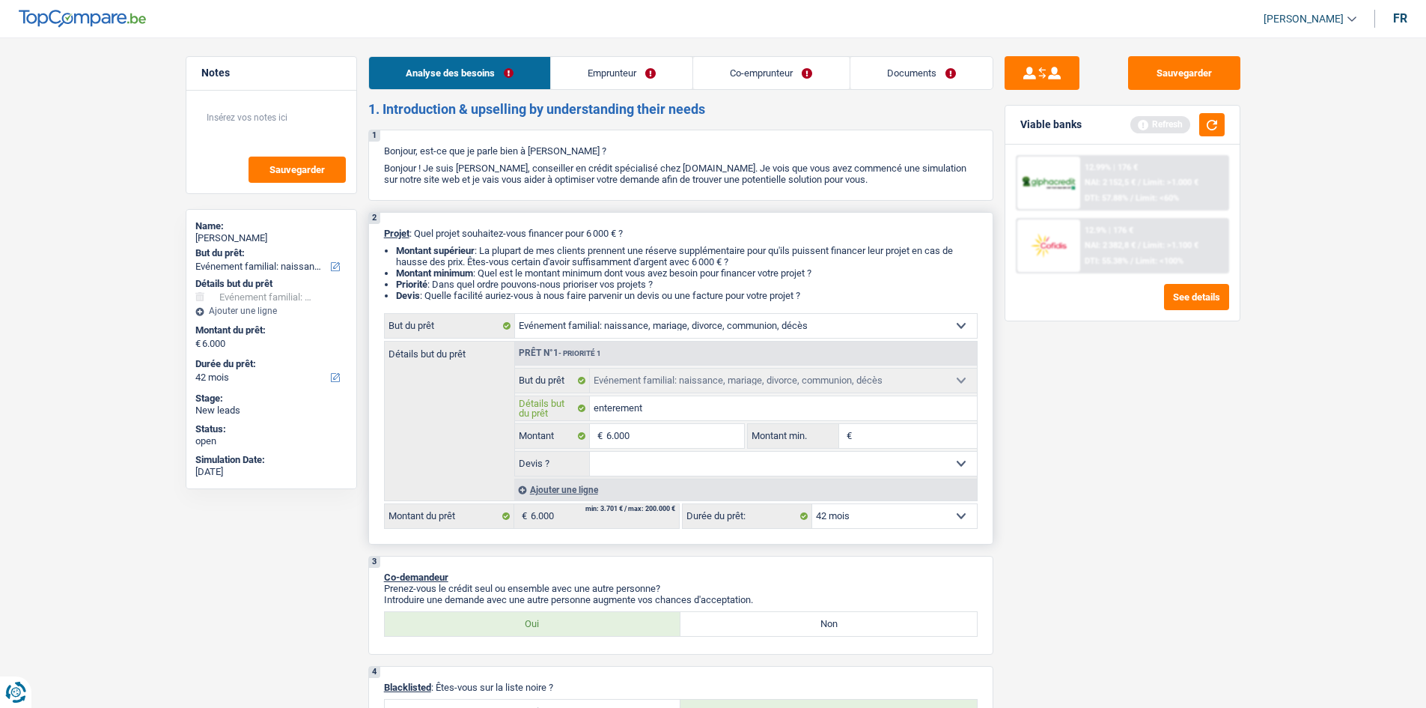
type input "nterement"
type input "Enterement"
click at [872, 426] on input "Montant min." at bounding box center [916, 436] width 121 height 24
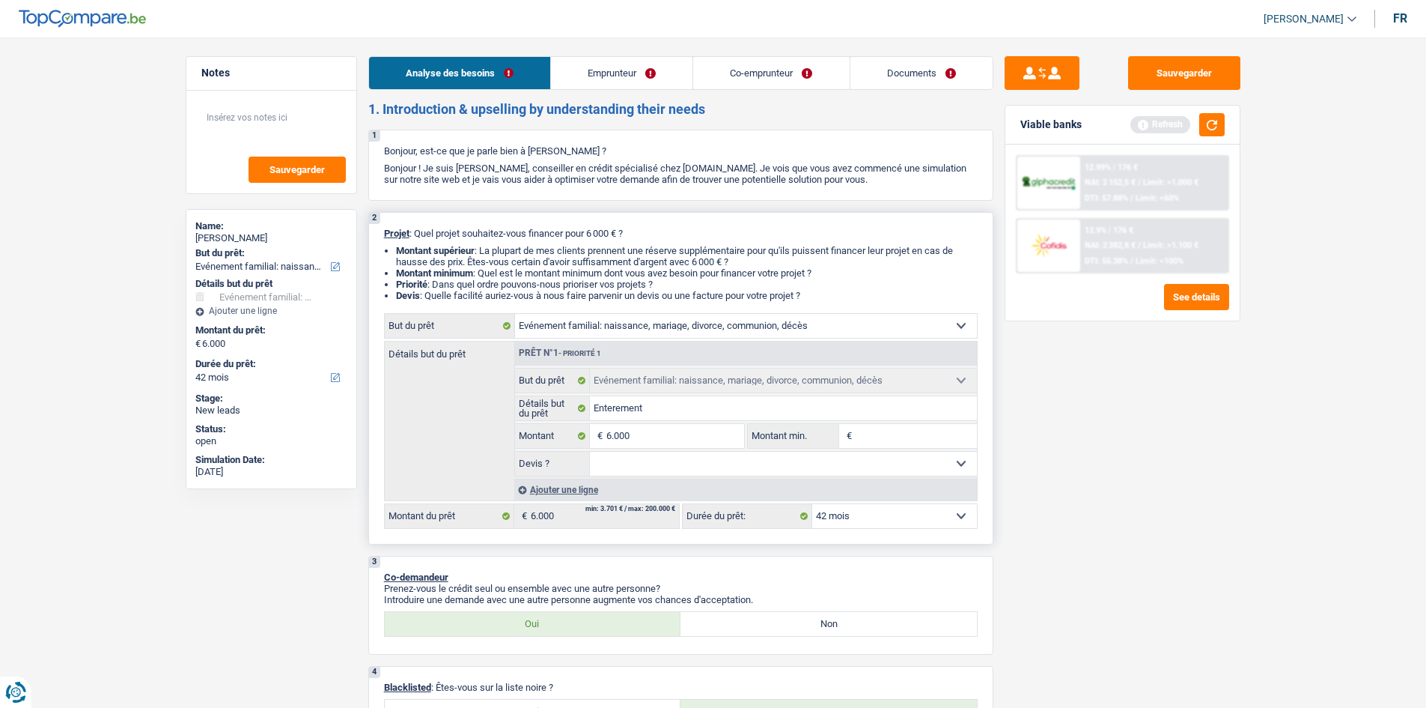
type input "4"
type input "40"
type input "400"
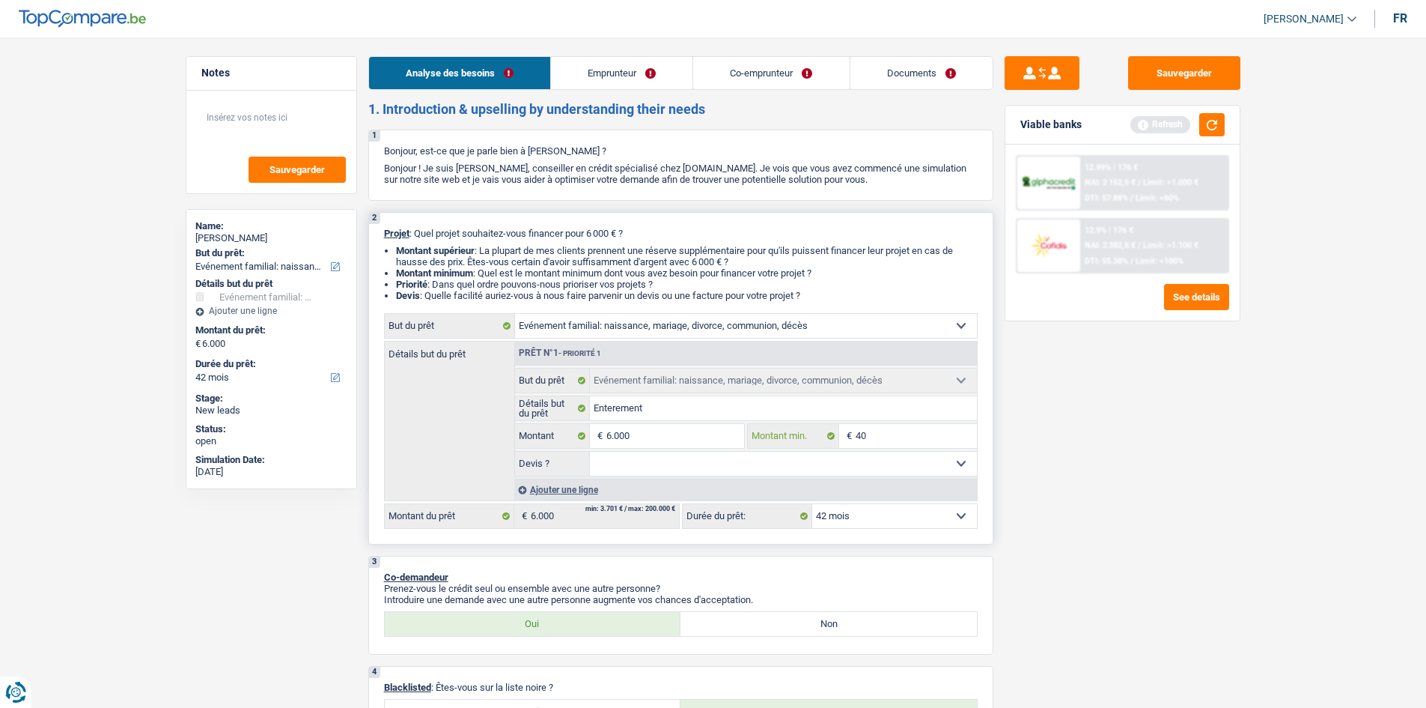
type input "400"
type input "4.000"
click at [1023, 489] on div "Sauvegarder Viable banks Refresh 12.99% | 176 € NAI: 2 152,5 € / Limit: >1.000 …" at bounding box center [1123, 368] width 258 height 624
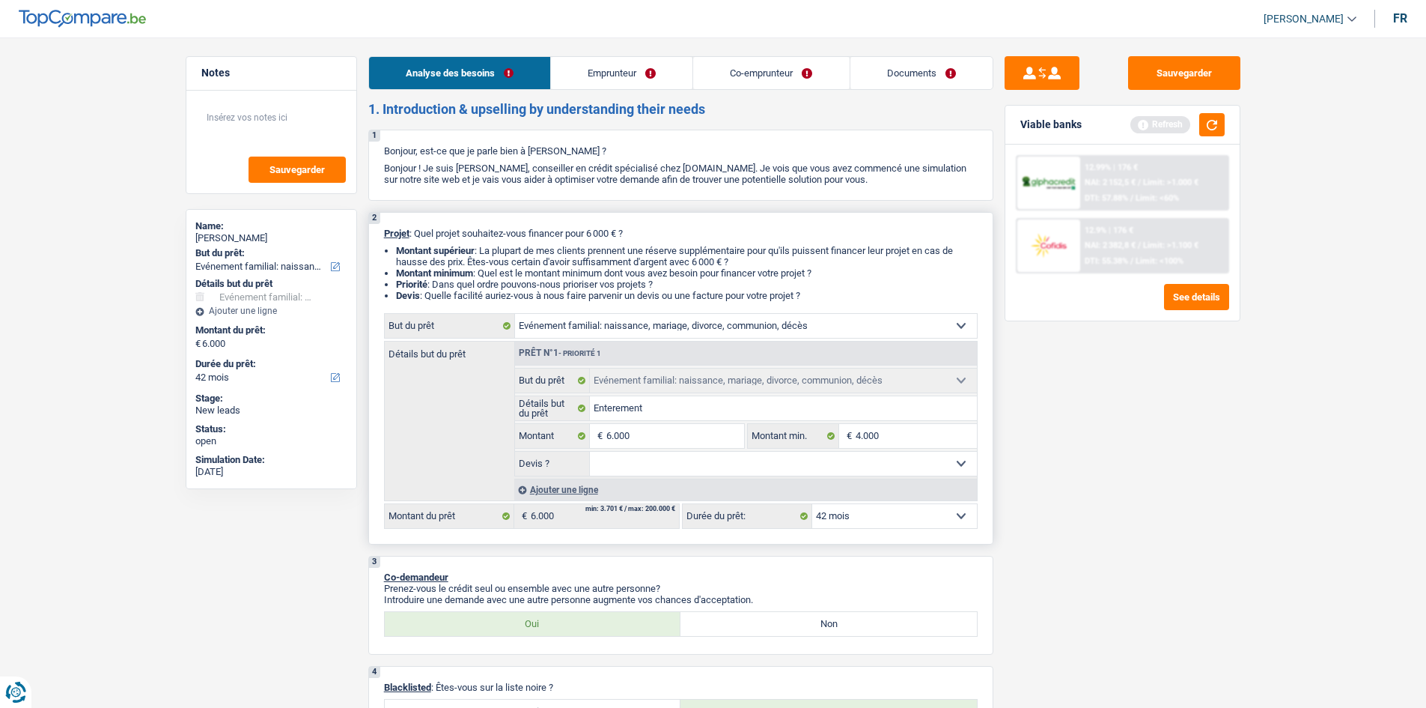
click at [675, 465] on select "Oui Non Non répondu Sélectionner une option" at bounding box center [783, 463] width 387 height 24
select select "yes"
click at [590, 451] on select "Oui Non Non répondu Sélectionner une option" at bounding box center [783, 463] width 387 height 24
select select "yes"
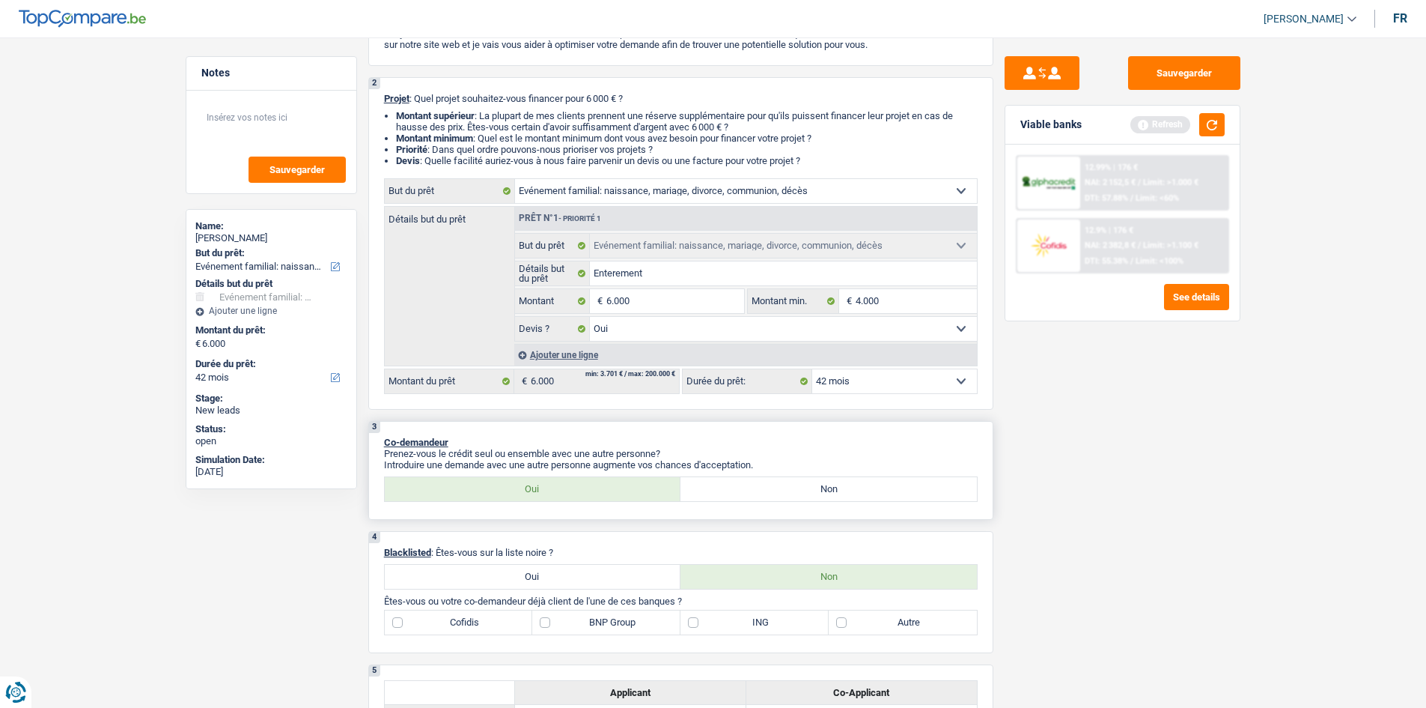
scroll to position [299, 0]
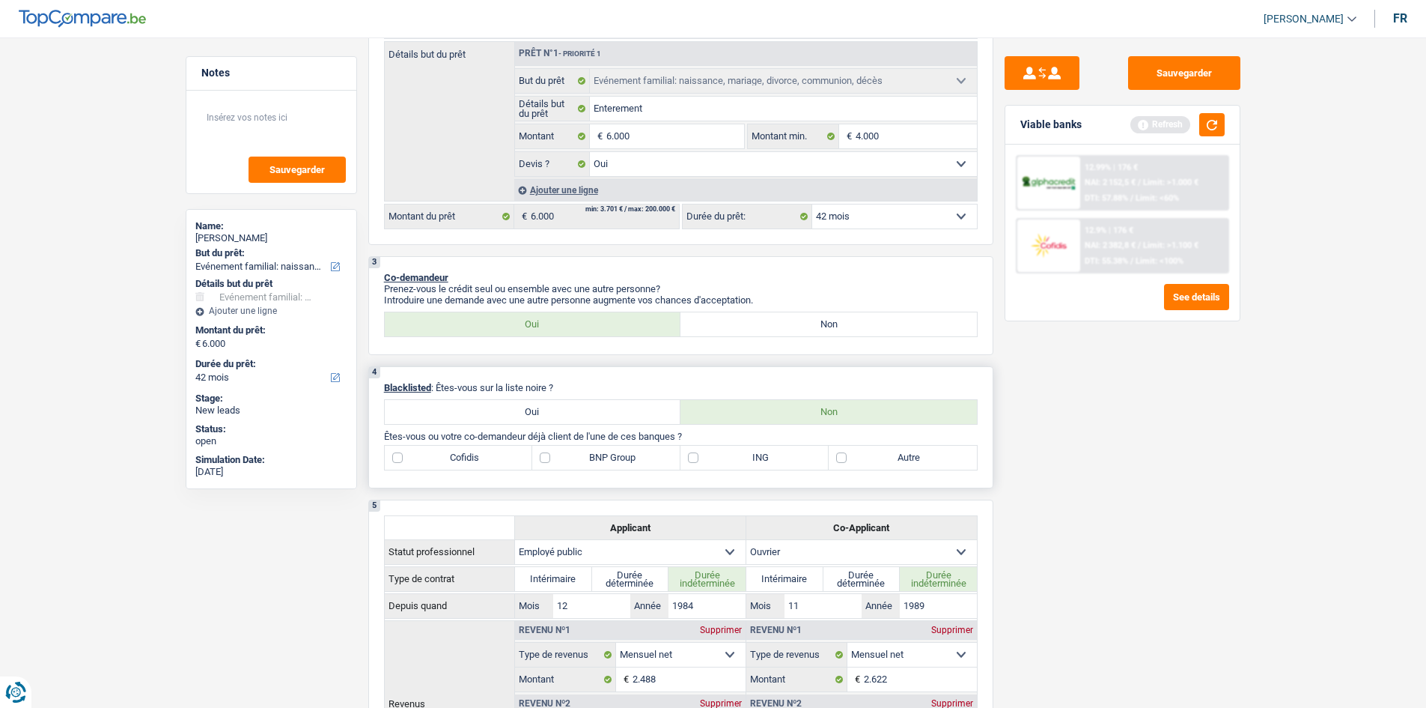
drag, startPoint x: 622, startPoint y: 456, endPoint x: 727, endPoint y: 476, distance: 106.8
click at [624, 457] on label "BNP Group" at bounding box center [606, 458] width 148 height 24
click at [738, 456] on label "ING" at bounding box center [755, 458] width 148 height 24
click at [738, 456] on input "ING" at bounding box center [755, 458] width 148 height 24
checkbox input "true"
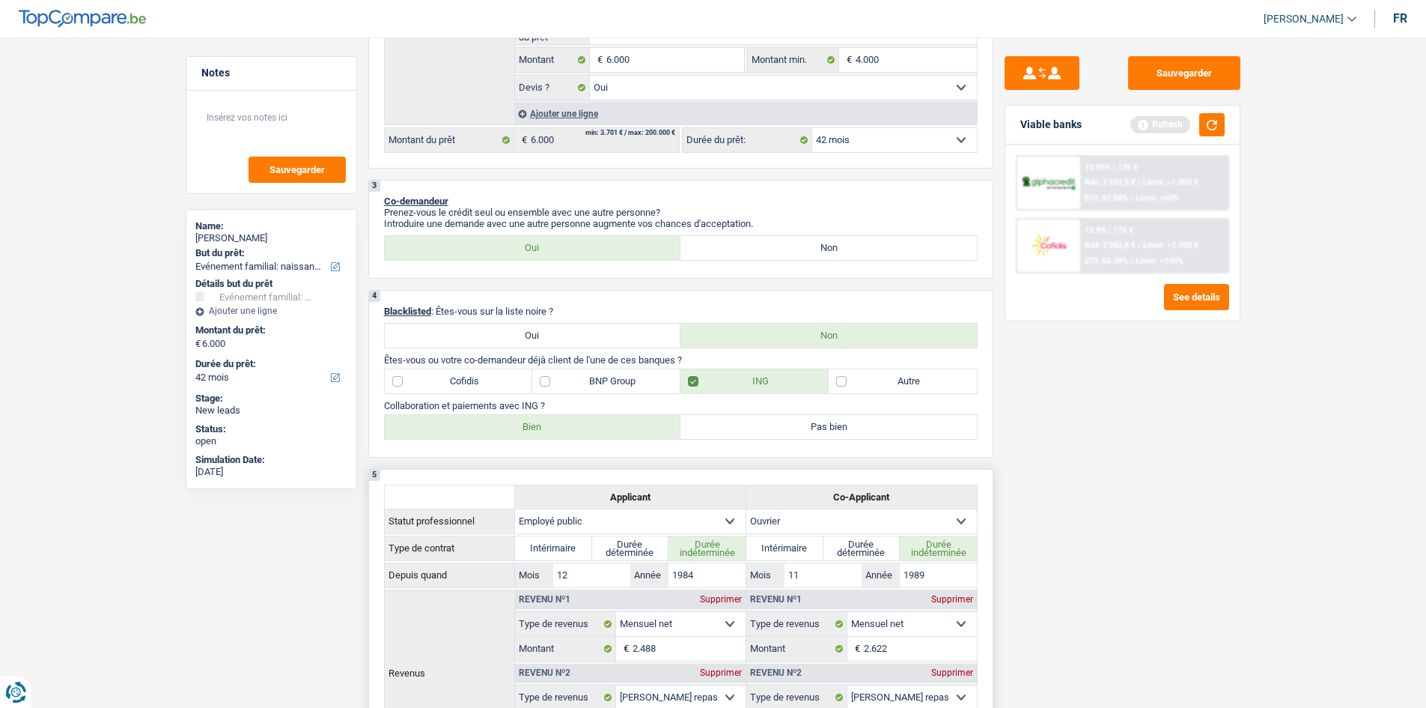
scroll to position [449, 0]
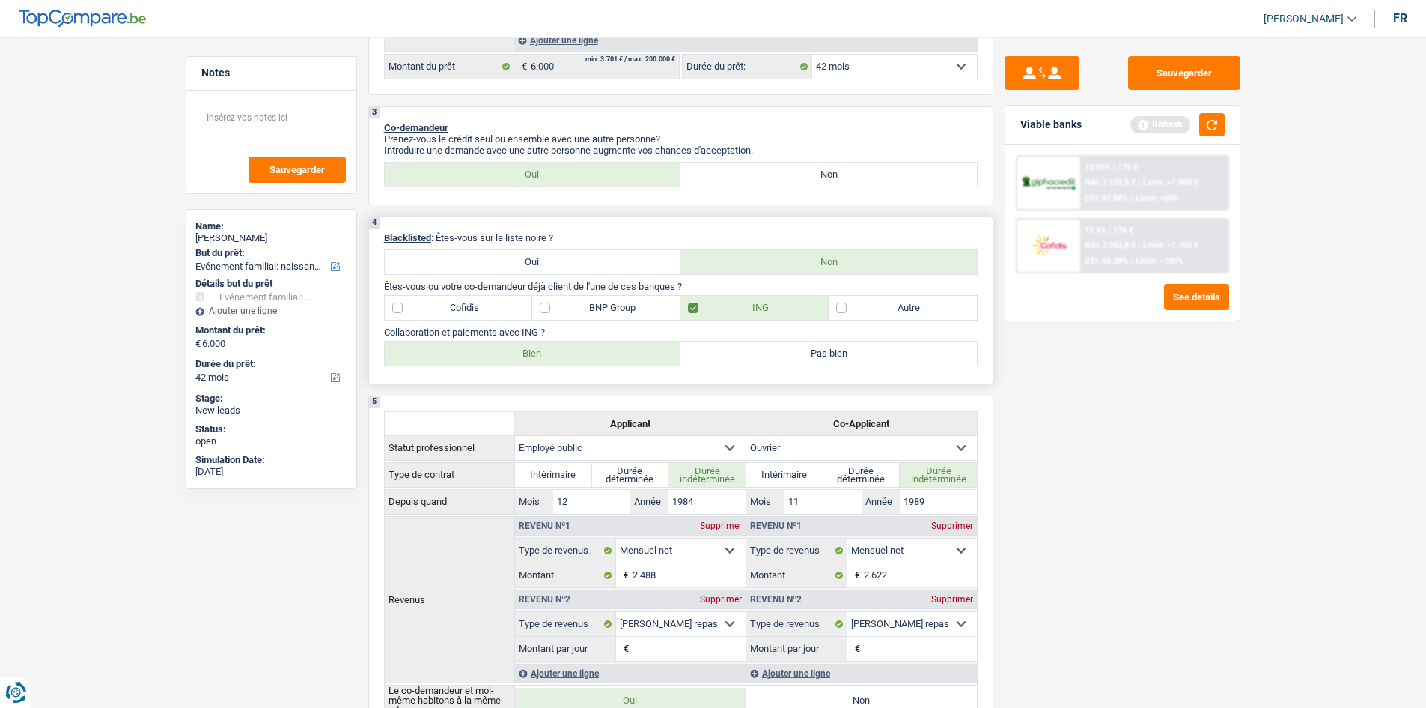
click at [589, 308] on label "BNP Group" at bounding box center [606, 308] width 148 height 24
click at [589, 308] on input "BNP Group" at bounding box center [606, 308] width 148 height 24
checkbox input "true"
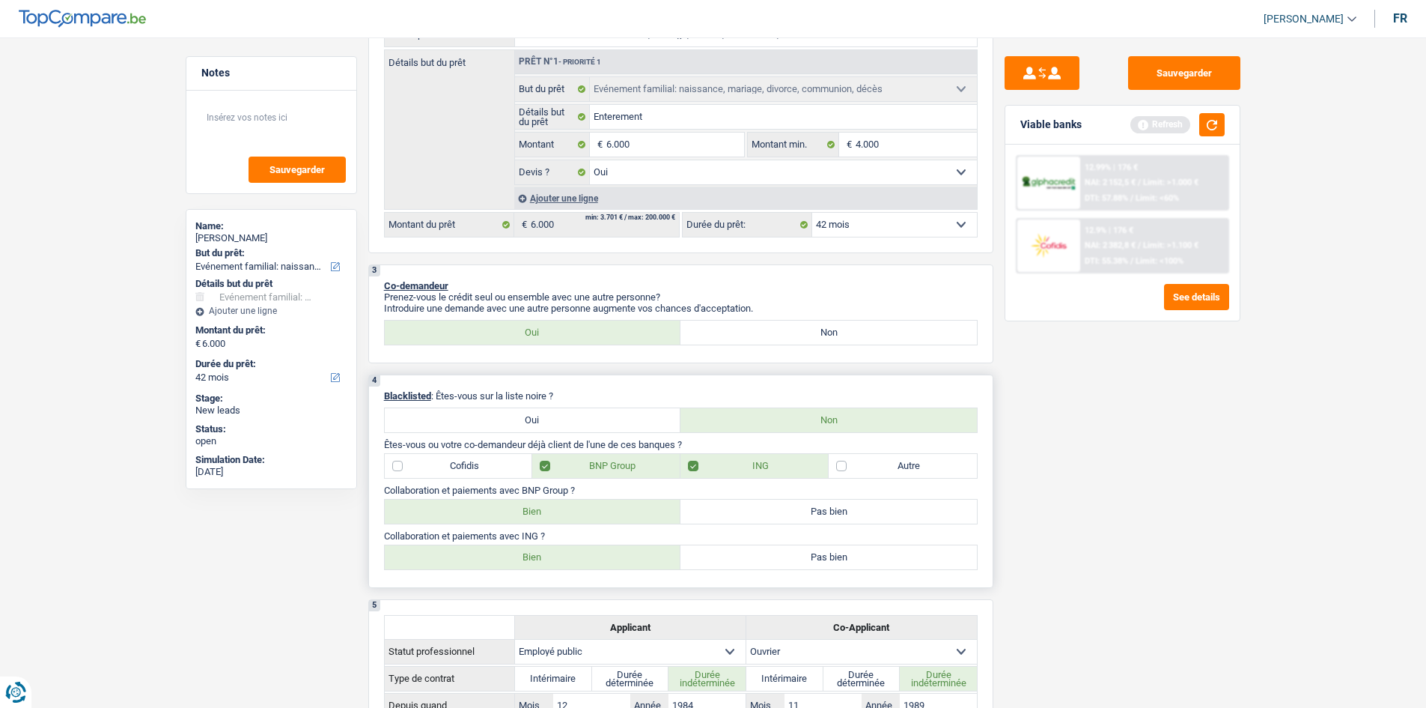
scroll to position [299, 0]
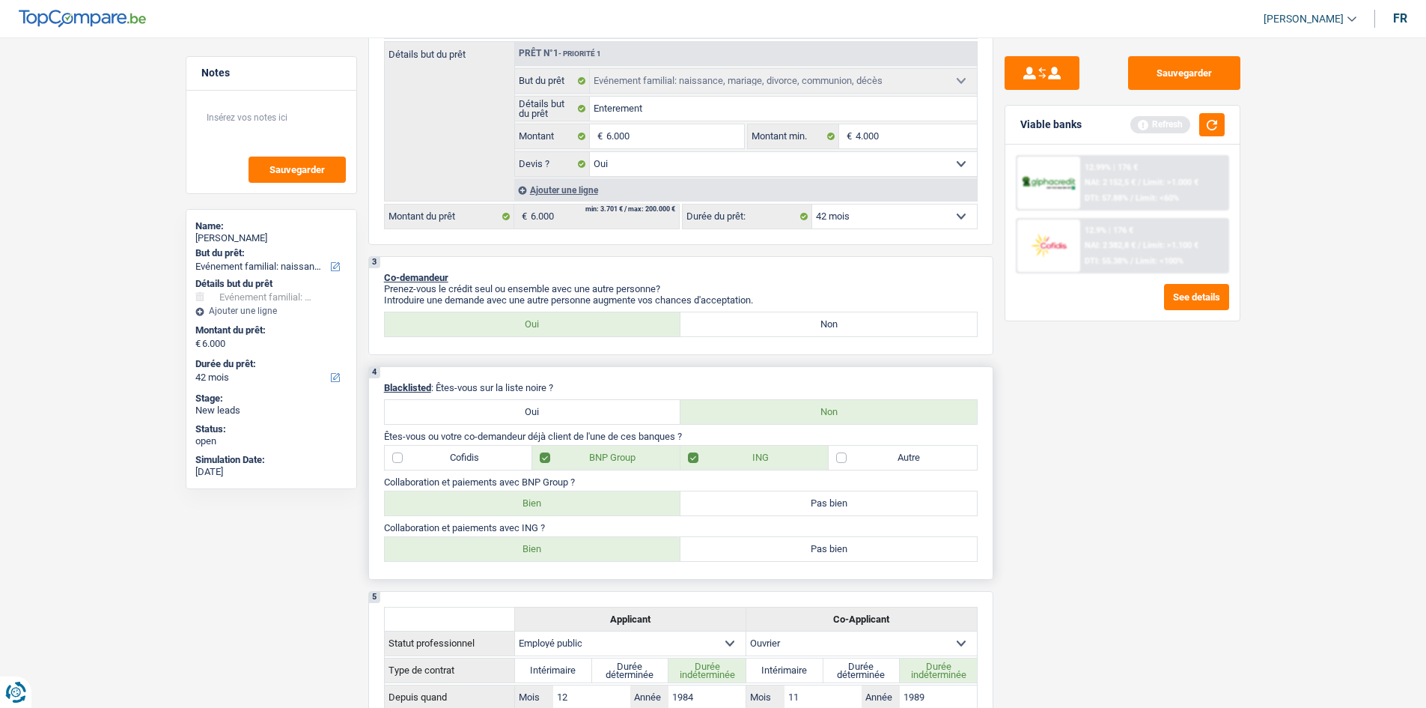
click at [466, 454] on label "Cofidis" at bounding box center [459, 458] width 148 height 24
click at [466, 454] on input "Cofidis" at bounding box center [459, 458] width 148 height 24
checkbox input "true"
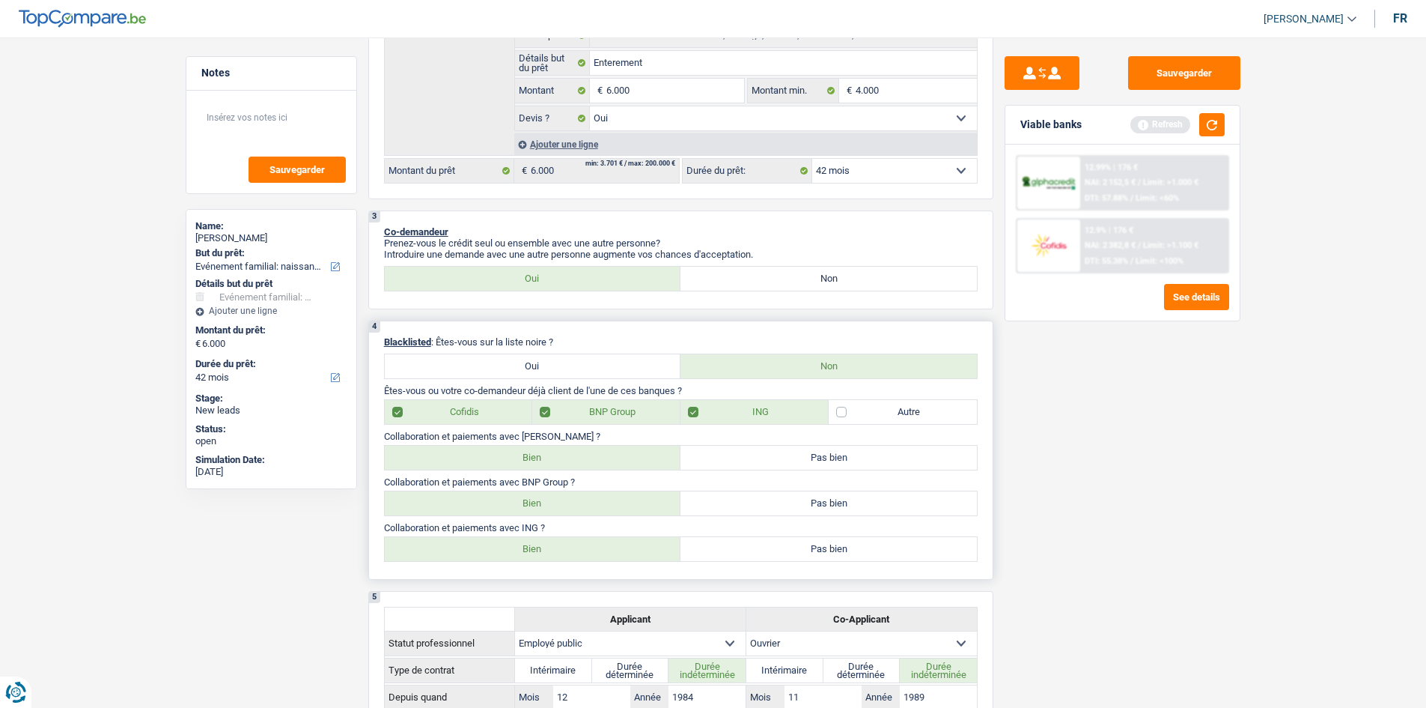
scroll to position [374, 0]
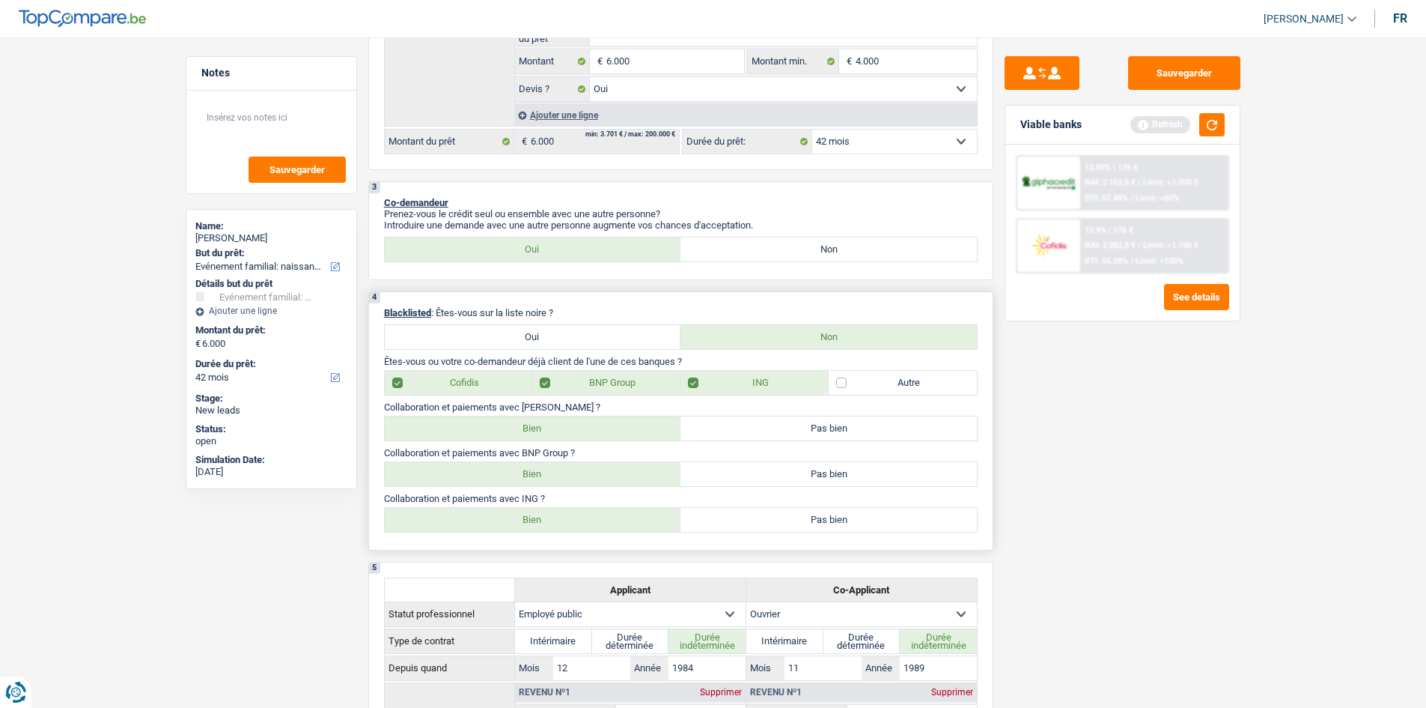
click at [529, 416] on label "Bien" at bounding box center [533, 428] width 297 height 24
click at [529, 416] on input "Bien" at bounding box center [533, 428] width 297 height 24
radio input "true"
click at [532, 416] on label "Bien" at bounding box center [533, 428] width 297 height 24
click at [532, 416] on input "Bien" at bounding box center [533, 428] width 297 height 24
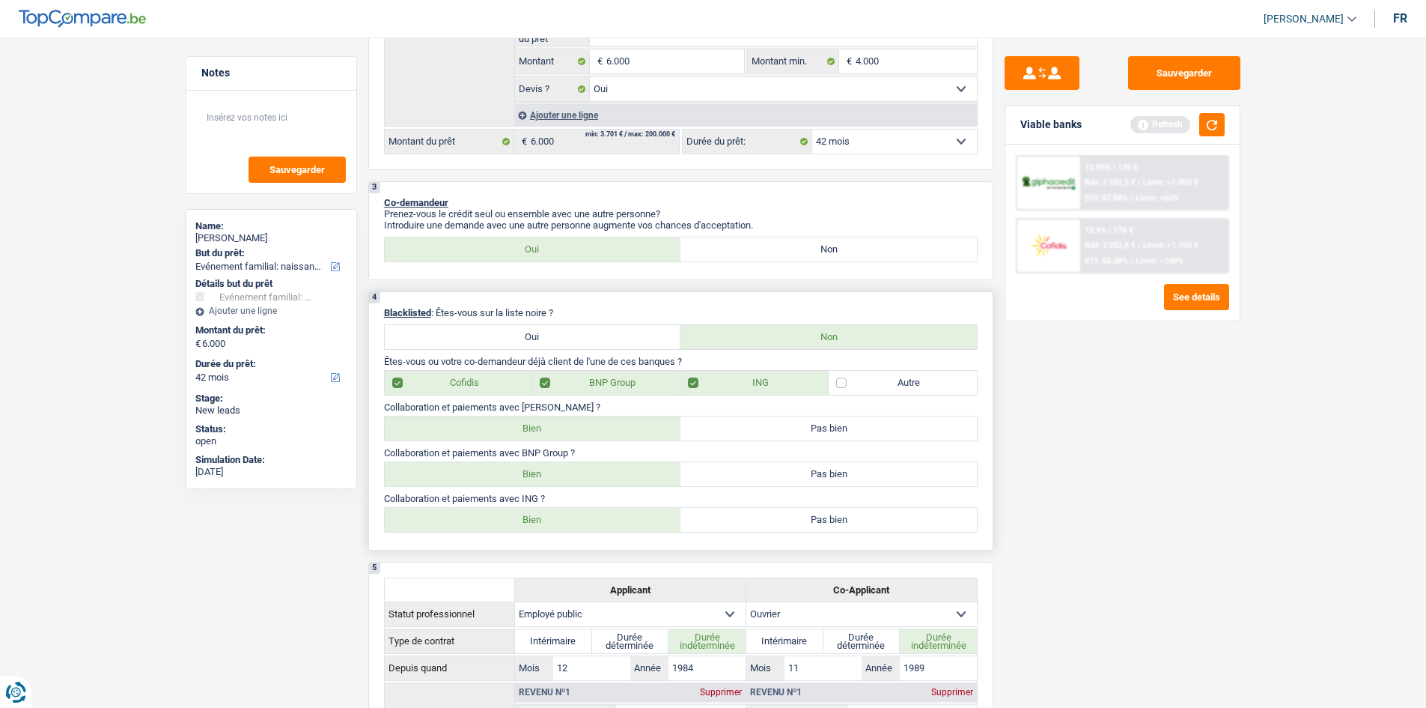
click at [545, 476] on label "Bien" at bounding box center [533, 474] width 297 height 24
click at [545, 476] on input "Bien" at bounding box center [533, 474] width 297 height 24
radio input "true"
click at [538, 513] on label "Bien" at bounding box center [533, 520] width 297 height 24
click at [538, 513] on input "Bien" at bounding box center [533, 520] width 297 height 24
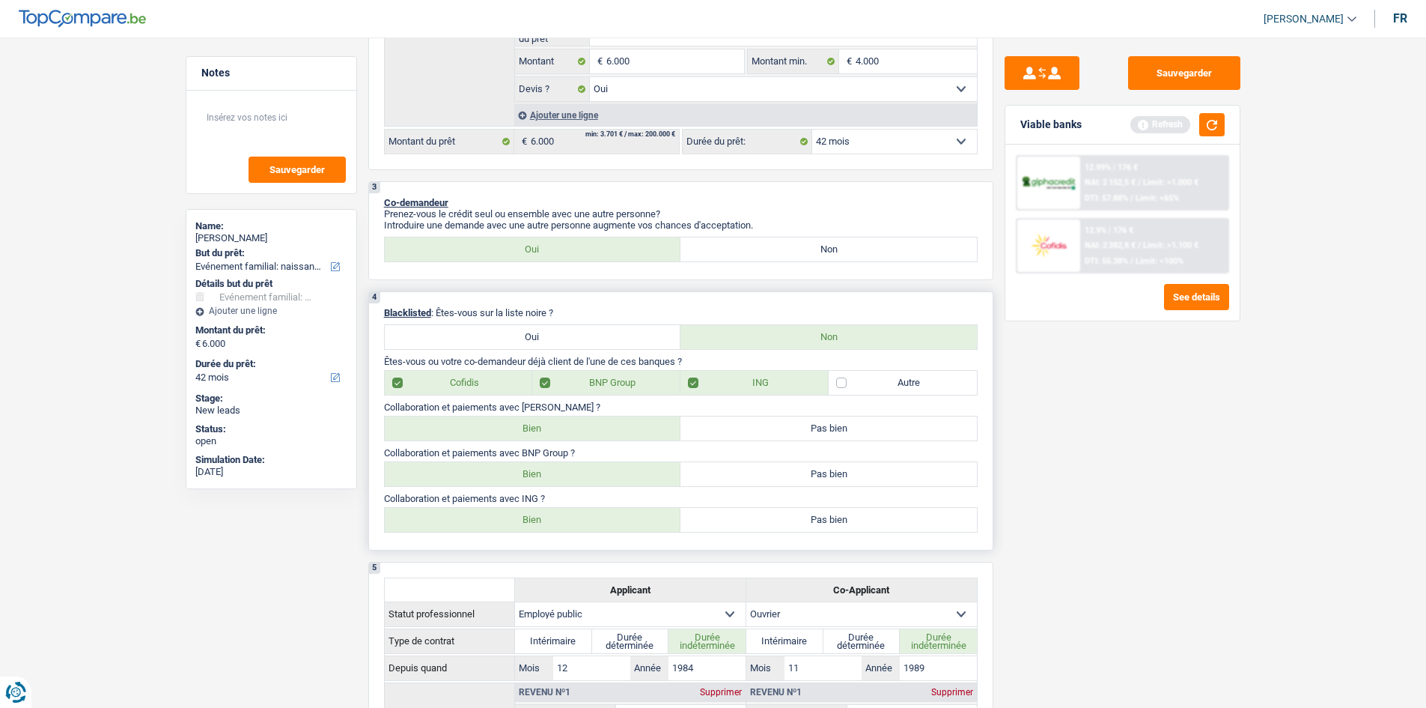
radio input "true"
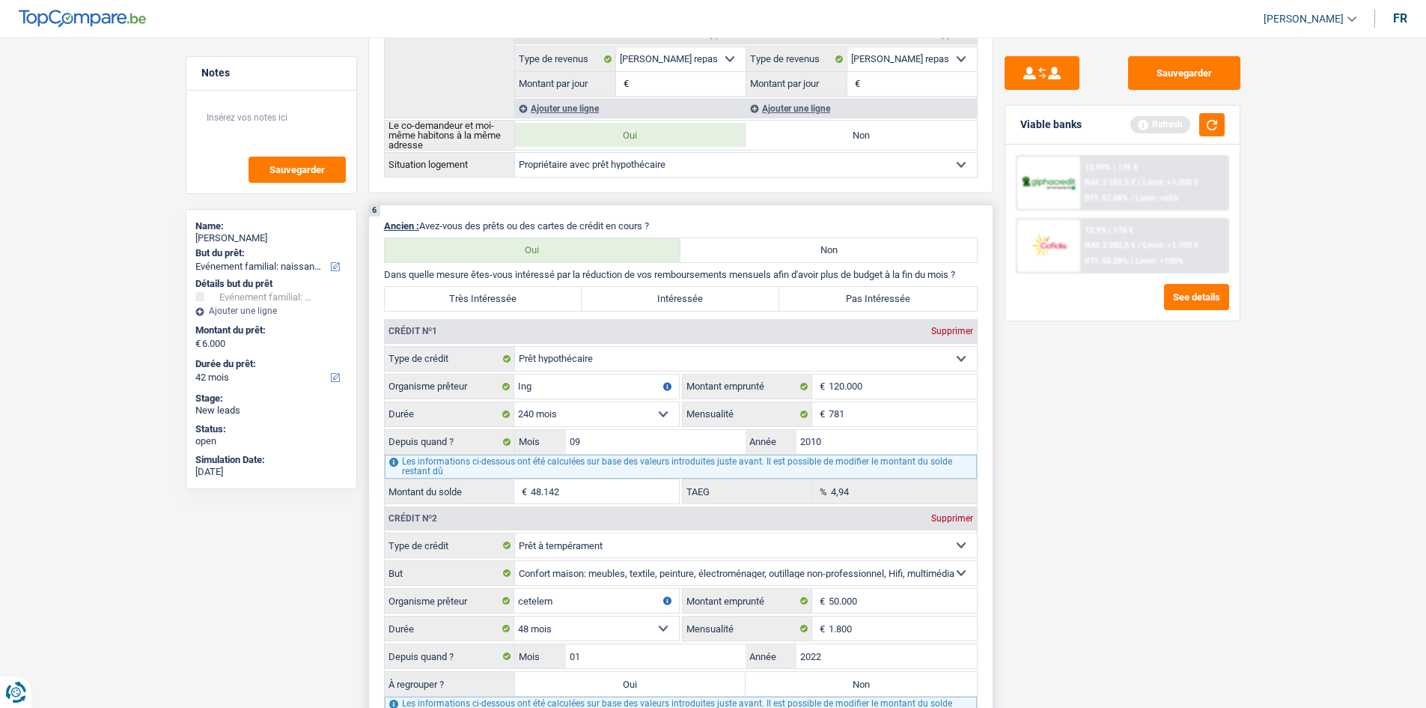
scroll to position [1198, 0]
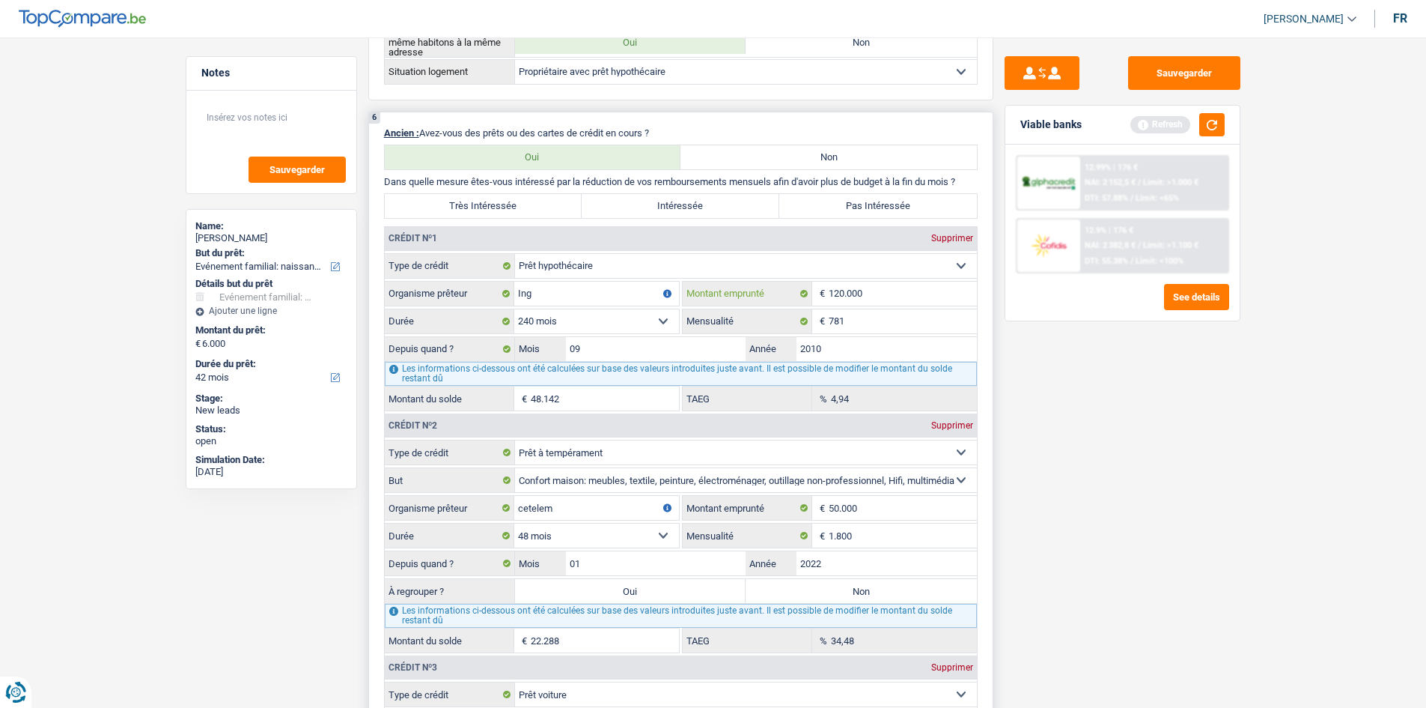
click at [890, 289] on input "120.000" at bounding box center [903, 294] width 148 height 24
type input "12.000"
select select
type input "150.000"
click at [1024, 397] on div "Sauvegarder Viable banks Refresh 12.99% | 176 € NAI: 2 152,5 € / Limit: >1.000 …" at bounding box center [1123, 368] width 258 height 624
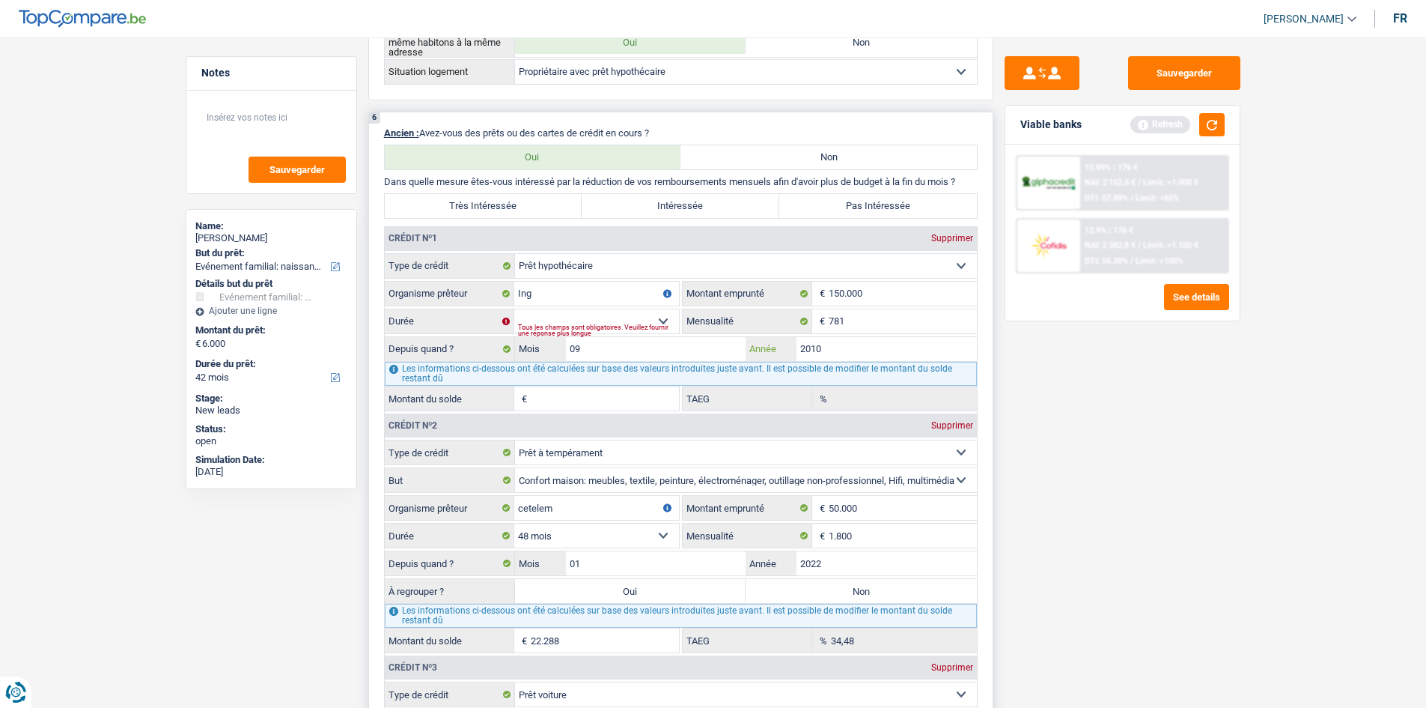
click at [877, 346] on input "2010" at bounding box center [887, 349] width 180 height 24
click at [712, 344] on input "09" at bounding box center [656, 349] width 180 height 24
click at [599, 327] on div "Tous les champs sont obligatoires. Veuillez fournir une réponse plus longue" at bounding box center [598, 330] width 161 height 6
click at [651, 321] on select "120 mois 132 mois 144 mois 180 mois 240 mois 300 mois 360 mois 420 mois Sélecti…" at bounding box center [596, 321] width 165 height 24
click at [774, 380] on div "Les informations ci-dessous ont été calculées sur base des valeurs introduites …" at bounding box center [681, 374] width 592 height 24
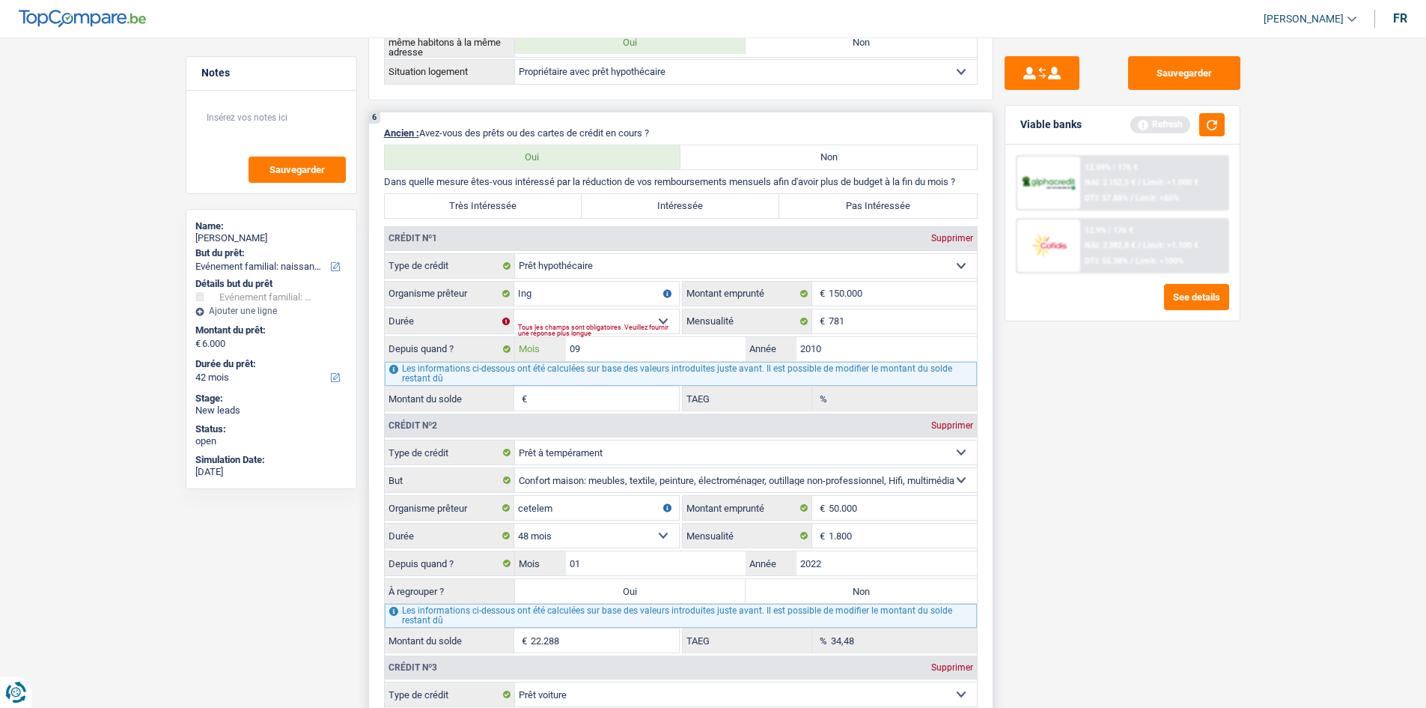
click at [709, 351] on input "09" at bounding box center [656, 349] width 180 height 24
type input "04"
click at [663, 315] on select "120 mois 132 mois 144 mois 180 mois 240 mois 300 mois 360 mois 420 mois Sélecti…" at bounding box center [596, 321] width 165 height 24
select select "240"
click at [514, 309] on select "120 mois 132 mois 144 mois 180 mois 240 mois 300 mois 360 mois 420 mois Sélecti…" at bounding box center [596, 321] width 165 height 24
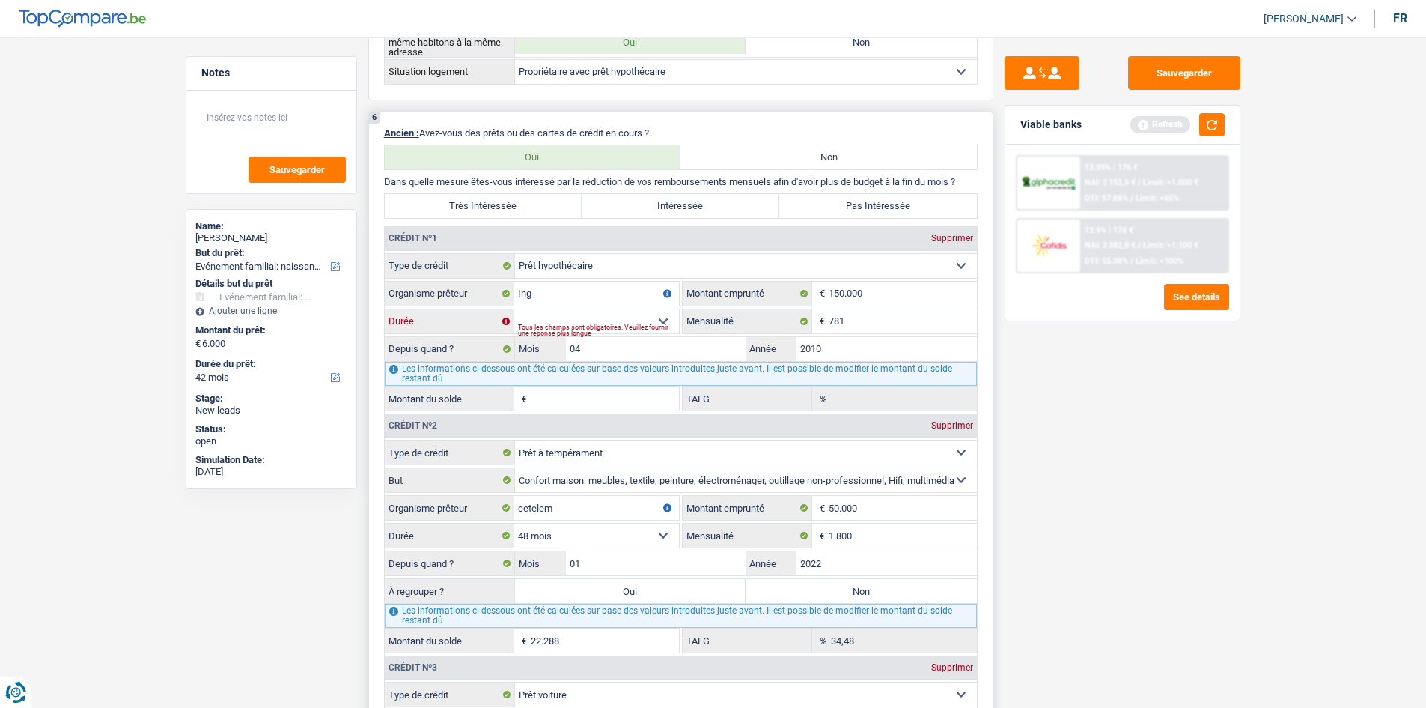
type input "41.424"
type input "2,33"
click at [662, 341] on input "04" at bounding box center [656, 349] width 180 height 24
type input "07"
type input "43.520"
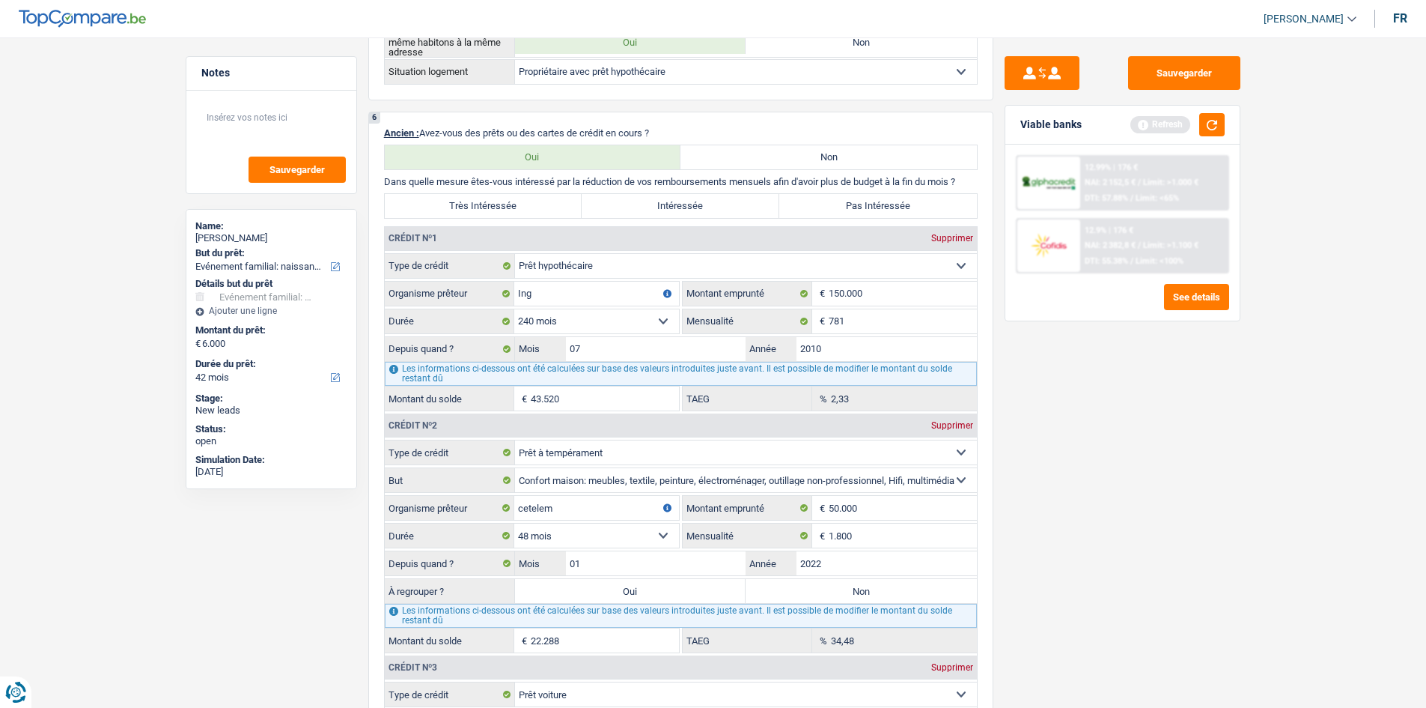
click at [1144, 481] on div "Sauvegarder Viable banks Refresh 12.99% | 176 € NAI: 2 152,5 € / Limit: >1.000 …" at bounding box center [1123, 368] width 258 height 624
click at [637, 353] on input "07" at bounding box center [656, 349] width 180 height 24
type input "08"
type input "44.216"
click at [1125, 465] on div "Sauvegarder Viable banks Refresh 12.99% | 176 € NAI: 2 152,5 € / Limit: >1.000 …" at bounding box center [1123, 368] width 258 height 624
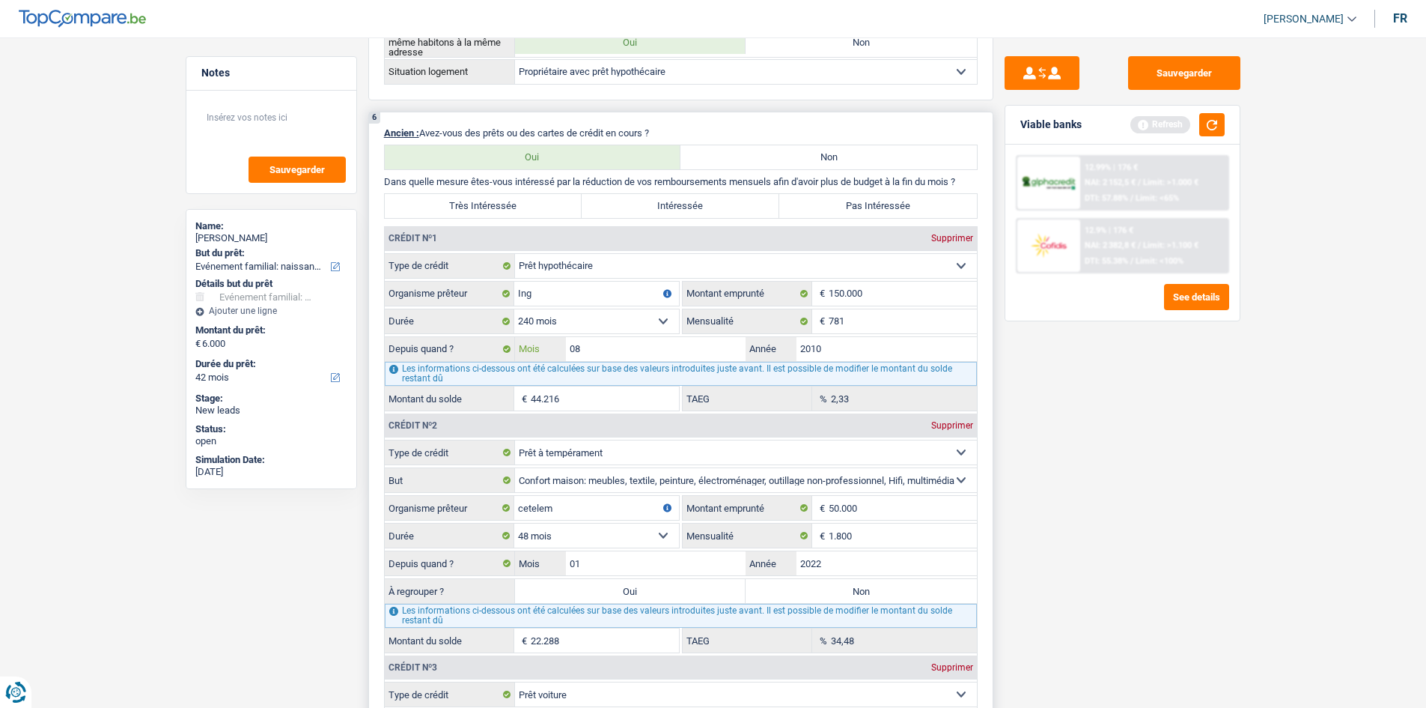
click at [639, 352] on input "08" at bounding box center [656, 349] width 180 height 24
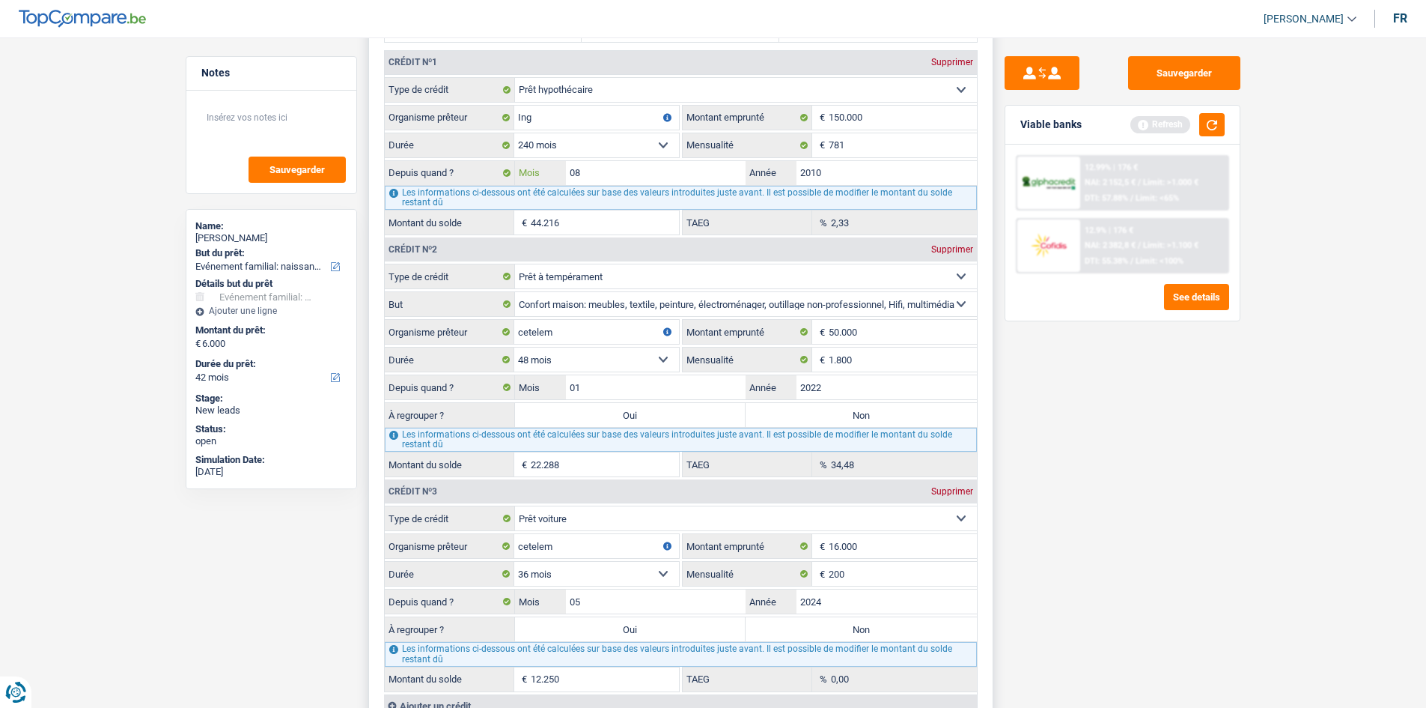
scroll to position [1348, 0]
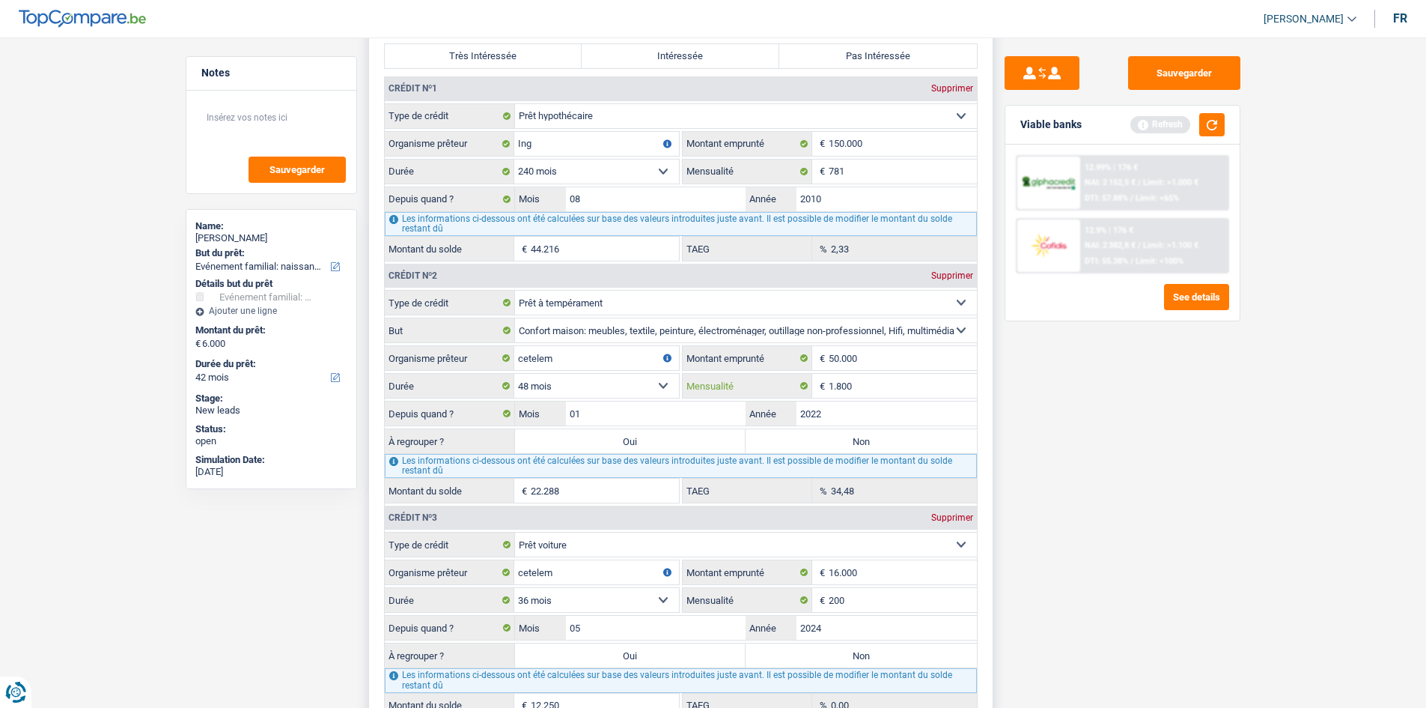
drag, startPoint x: 870, startPoint y: 392, endPoint x: 809, endPoint y: 378, distance: 62.3
click at [814, 378] on div "1.800 € Mensualité" at bounding box center [830, 386] width 294 height 24
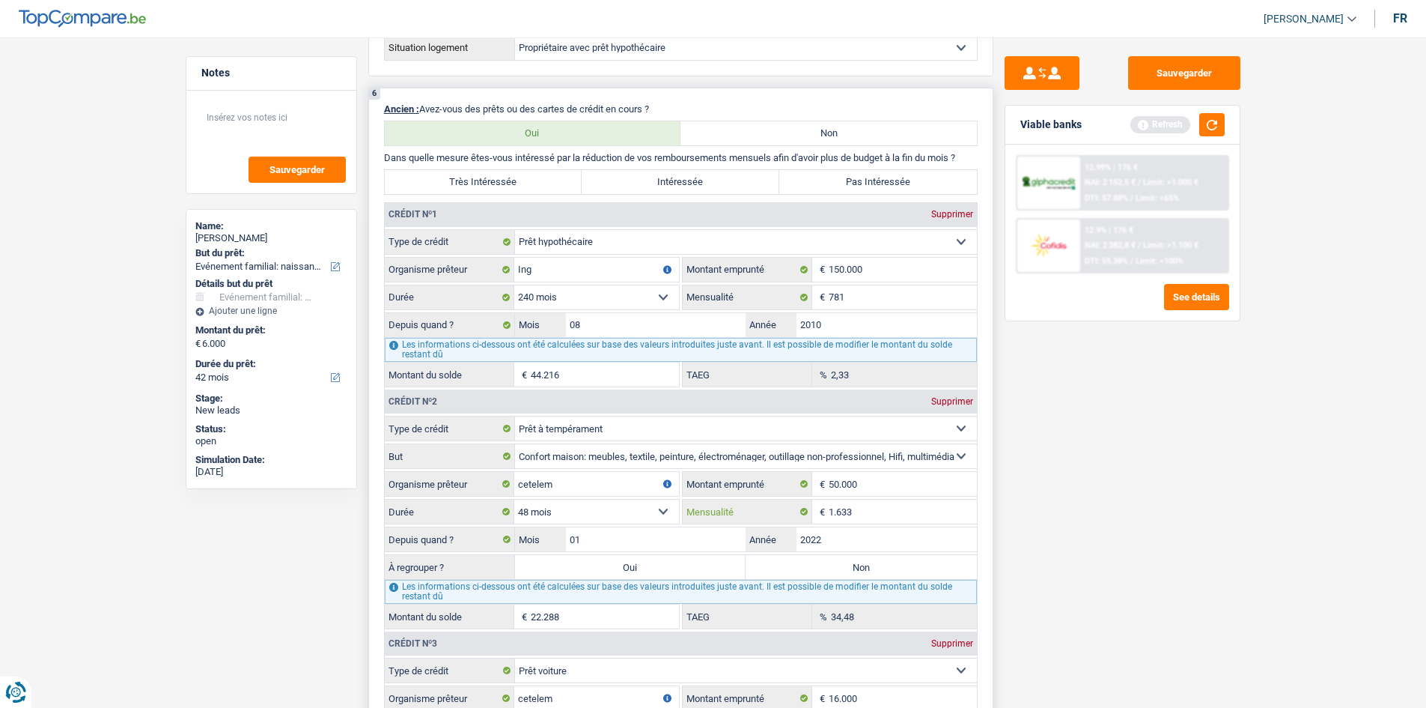
scroll to position [1123, 0]
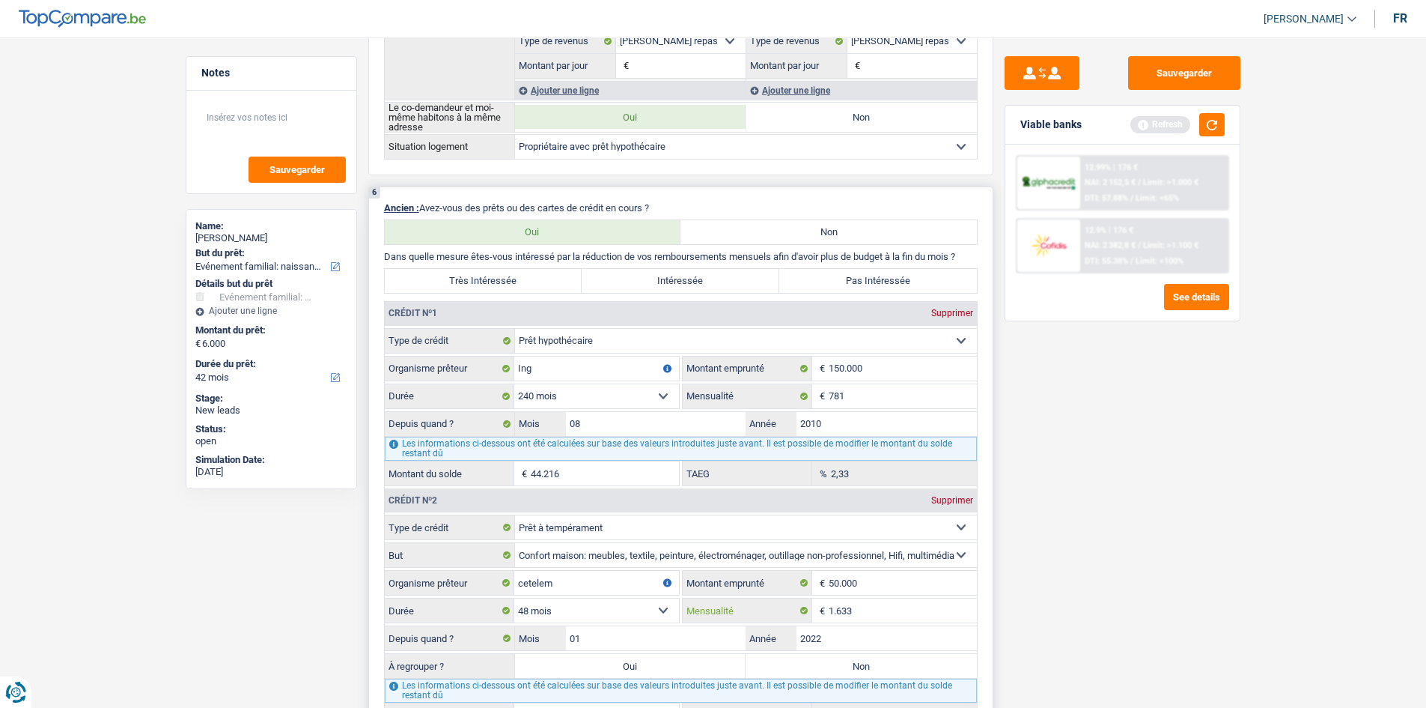
type input "1.633"
type input "7.696"
type input "26,95"
click at [883, 399] on input "781" at bounding box center [903, 396] width 148 height 24
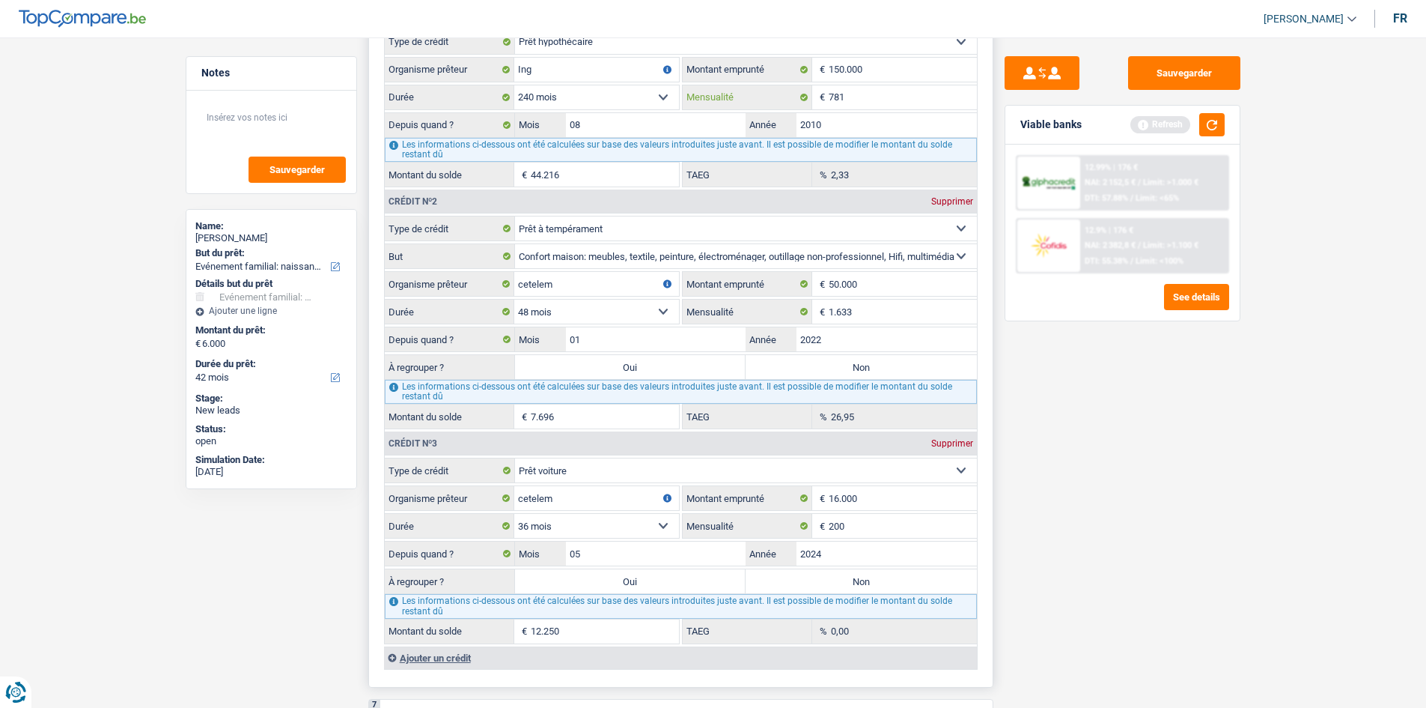
scroll to position [1423, 0]
click at [832, 335] on input "2022" at bounding box center [887, 338] width 180 height 24
drag, startPoint x: 656, startPoint y: 338, endPoint x: 582, endPoint y: 312, distance: 78.4
click at [583, 314] on fieldset "Carte ou ouverture de crédit Prêt hypothécaire Vente à tempérament Prêt à tempé…" at bounding box center [681, 321] width 592 height 213
type input "01"
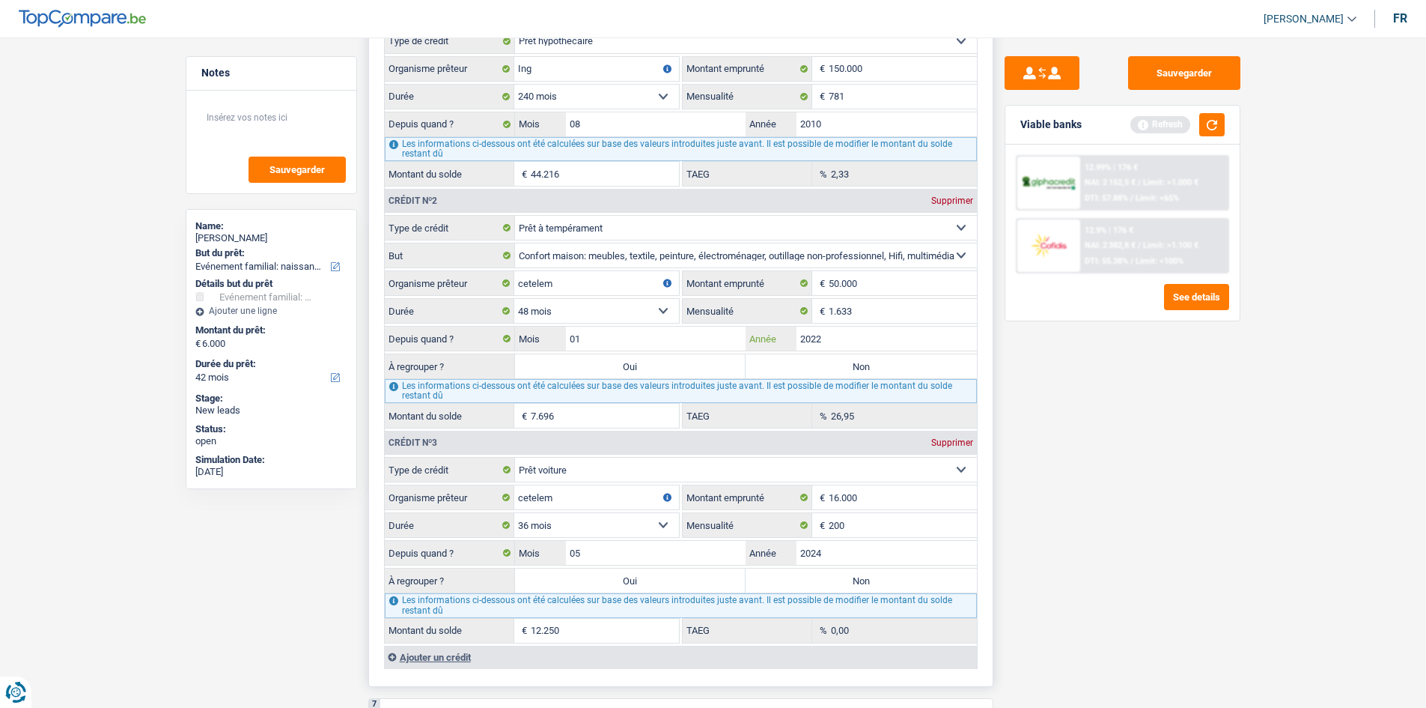
type input "2022"
click at [666, 323] on fieldset "12 mois 18 mois 24 mois 30 mois 36 mois 42 mois 48 mois 60 mois 72 mois 84 mois…" at bounding box center [532, 310] width 294 height 25
click at [716, 338] on input "01" at bounding box center [656, 338] width 180 height 24
type input "0"
type input "09"
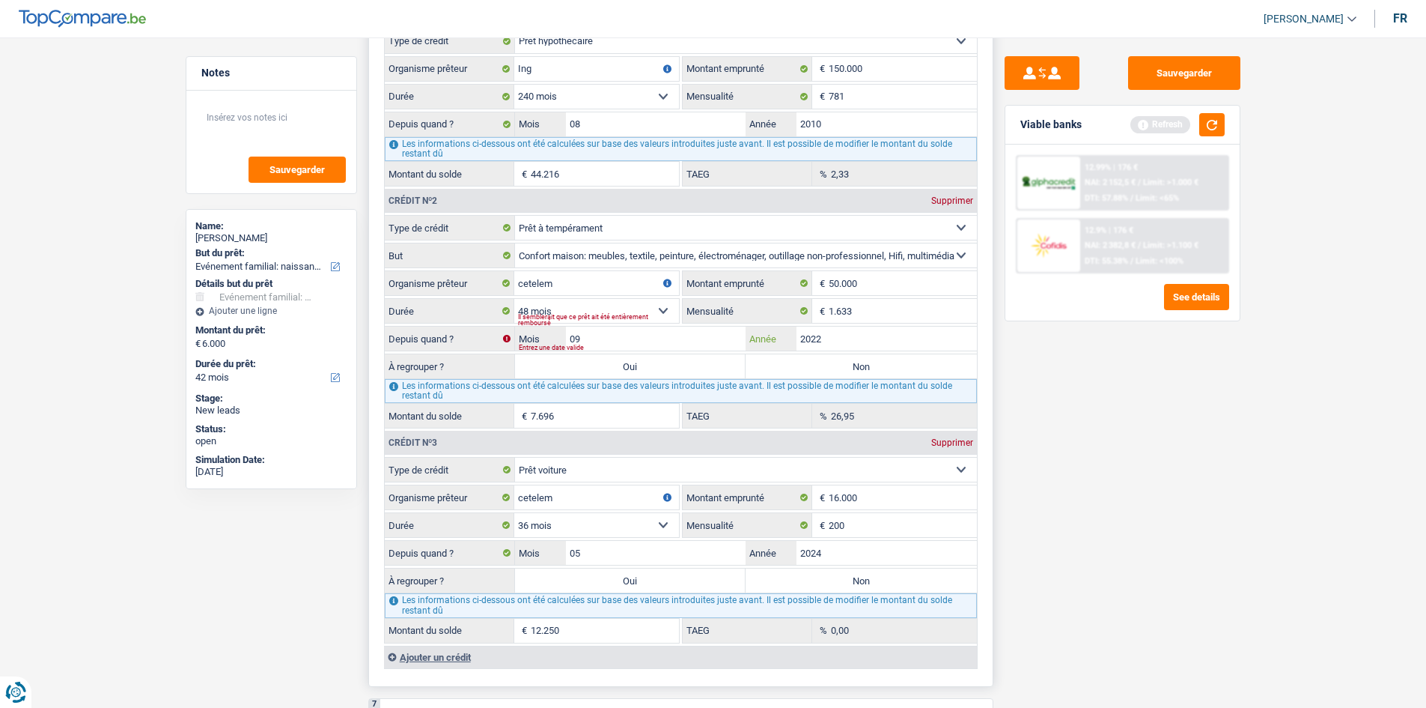
type input "18.522"
click at [1033, 428] on div "Sauvegarder Viable banks Refresh 12.99% | 176 € NAI: 2 152,5 € / Limit: >1.000 …" at bounding box center [1123, 368] width 258 height 624
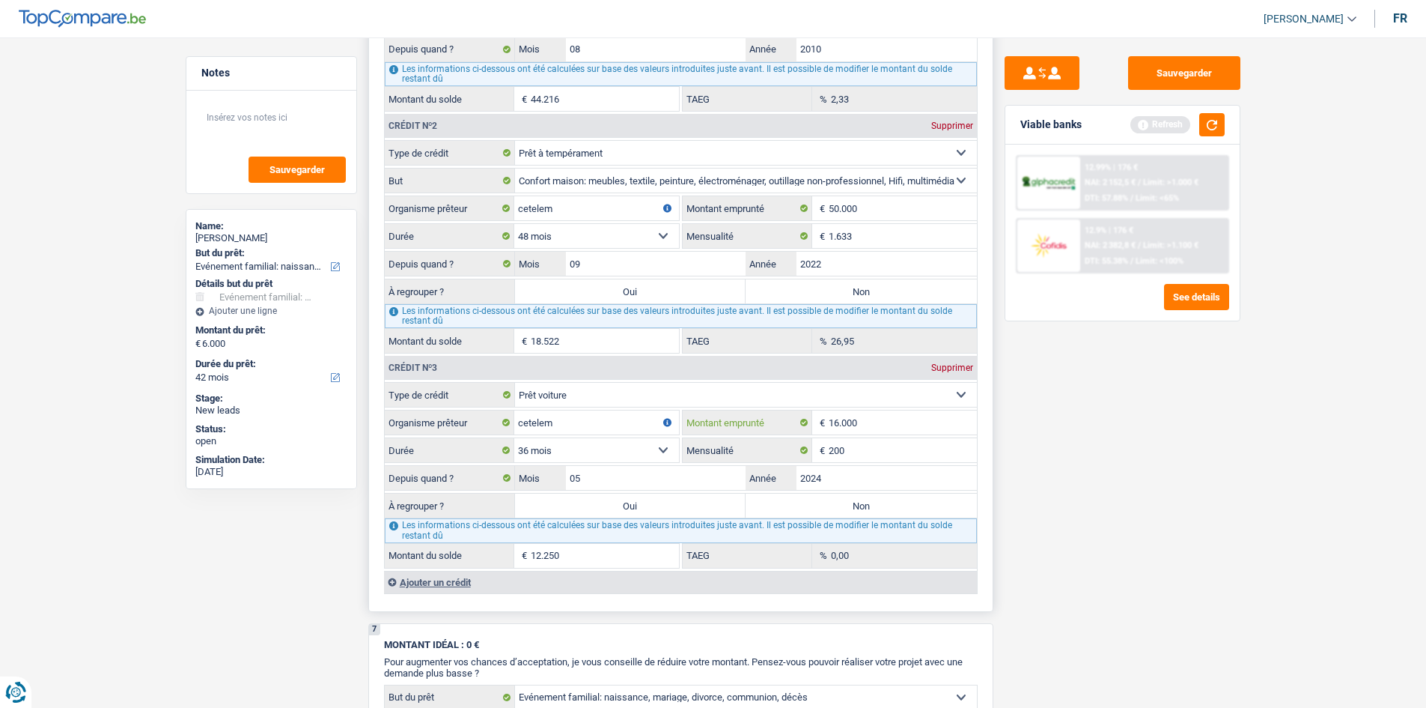
click at [896, 423] on input "16.000" at bounding box center [903, 422] width 148 height 24
type input "6.618"
click at [644, 426] on input "cetelem" at bounding box center [596, 422] width 165 height 24
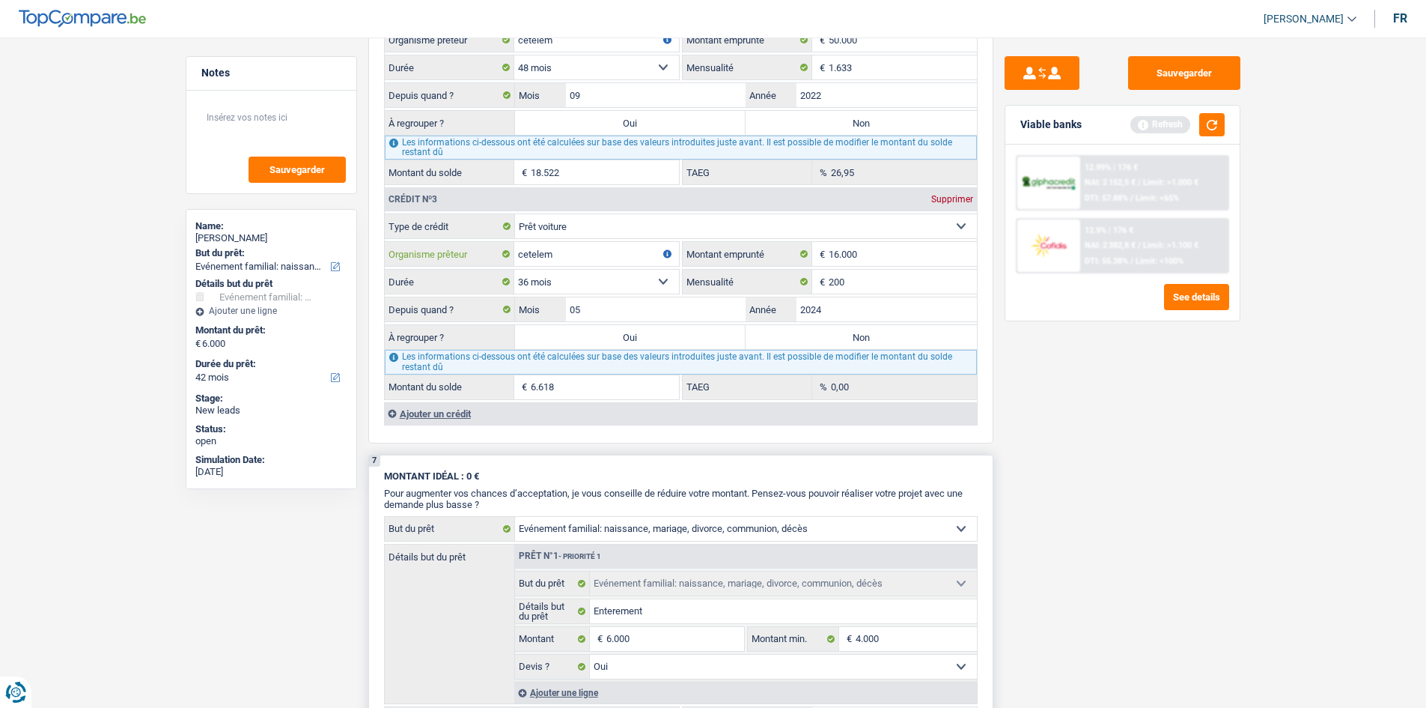
scroll to position [1797, 0]
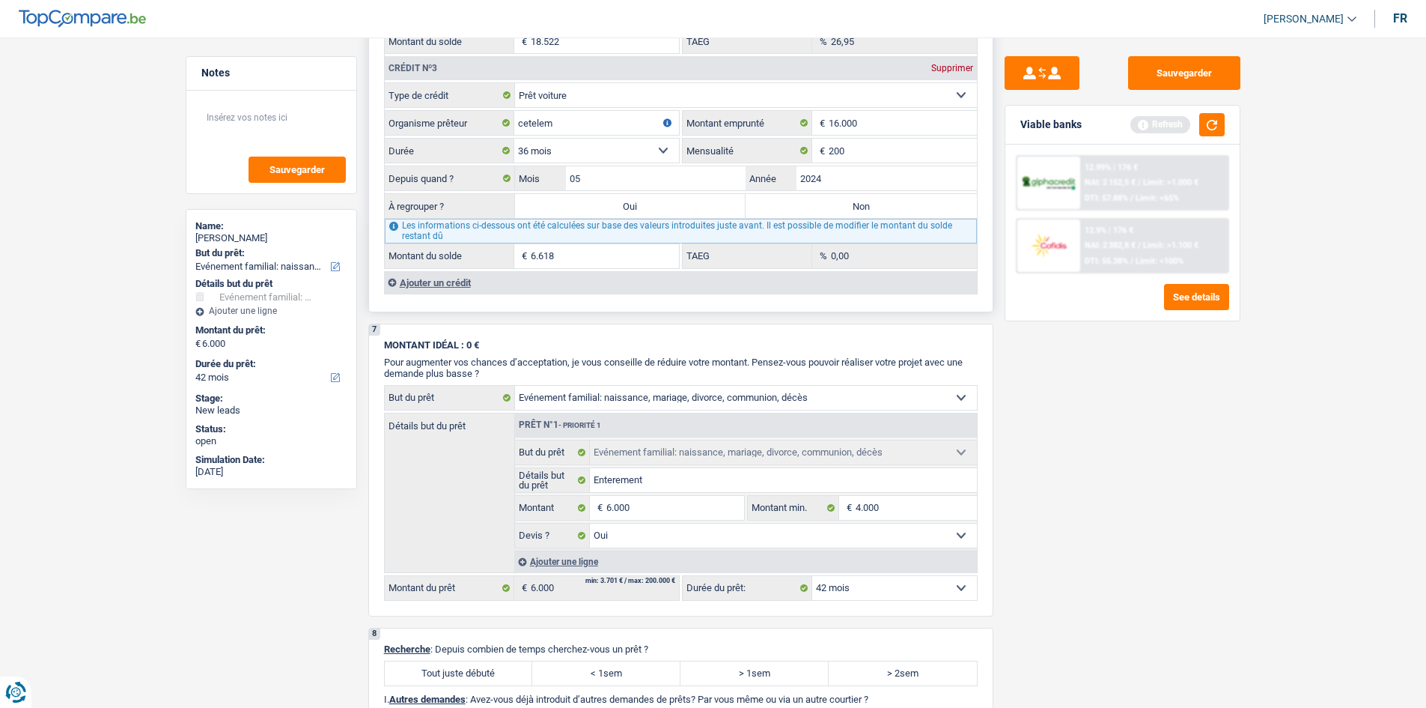
click at [432, 285] on div "Ajouter un crédit" at bounding box center [680, 282] width 593 height 22
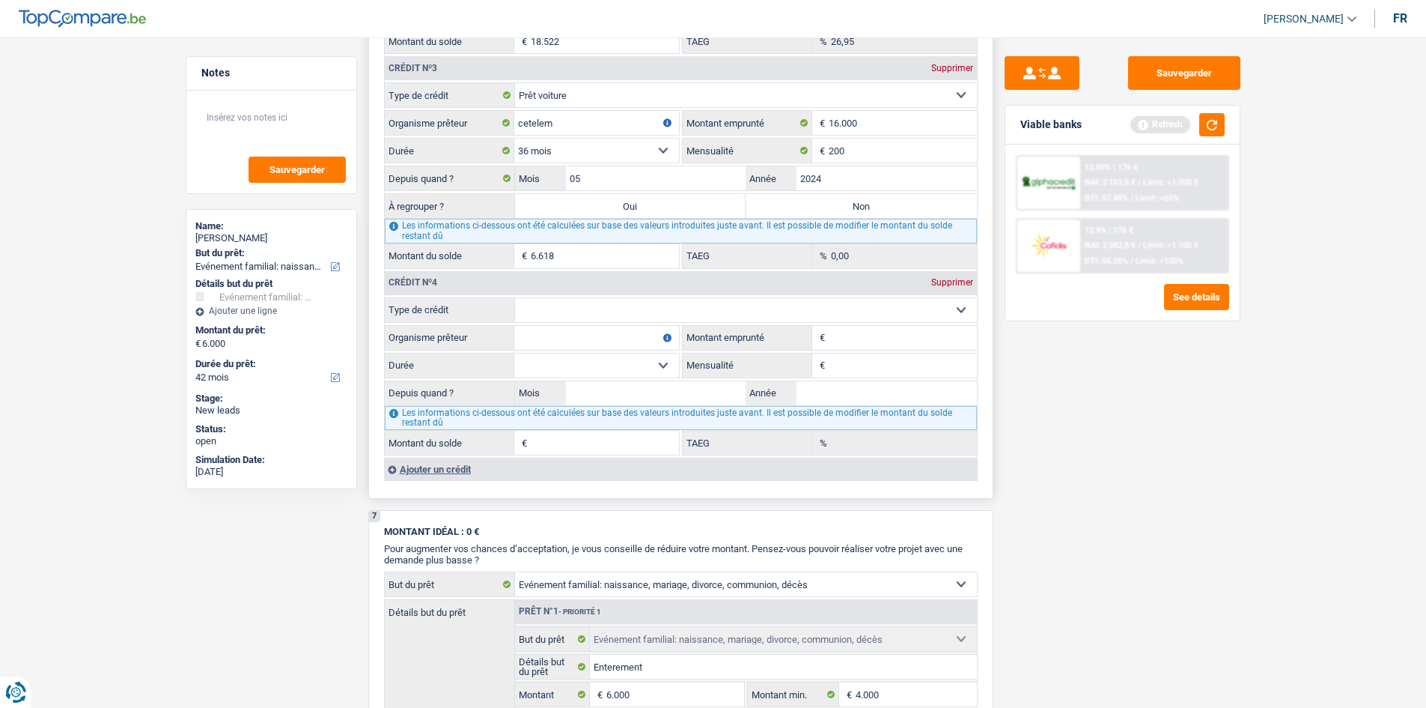
drag, startPoint x: 816, startPoint y: 299, endPoint x: 801, endPoint y: 285, distance: 20.1
click at [805, 288] on div "Crédit nº4 Supprimer Carte ou ouverture de crédit Prêt hypothécaire Vente à tem…" at bounding box center [680, 362] width 593 height 186
select select "cardOrCredit"
type input "0"
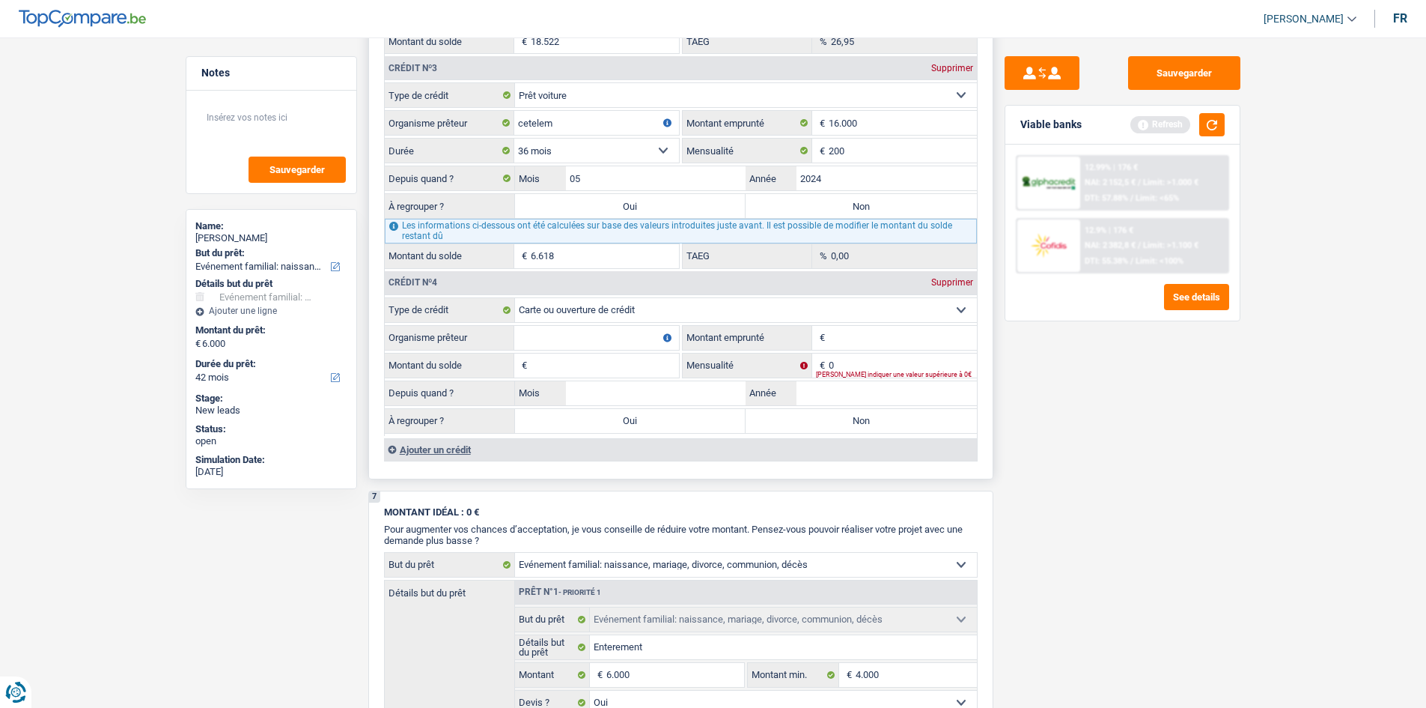
click at [862, 341] on input "Montant emprunté" at bounding box center [903, 338] width 148 height 24
type input "6"
type input "9"
type input "600"
click at [1072, 446] on div "Sauvegarder Viable banks Refresh 12.99% | 176 € NAI: 2 152,5 € / Limit: >1.000 …" at bounding box center [1123, 368] width 258 height 624
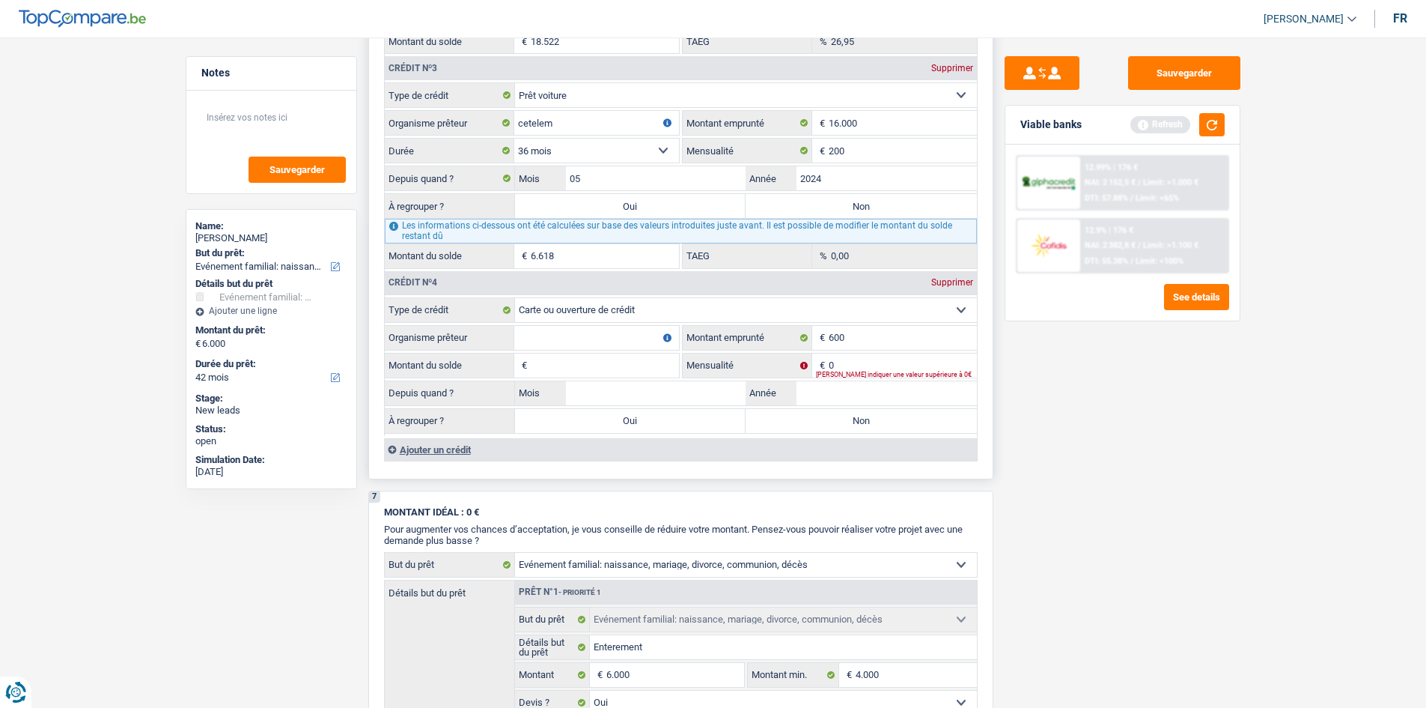
click at [624, 374] on input "Montant du solde" at bounding box center [605, 365] width 148 height 24
click at [550, 359] on input "Montant du solde" at bounding box center [605, 365] width 148 height 24
click at [622, 337] on input "Organisme prêteur" at bounding box center [596, 338] width 165 height 24
click at [560, 330] on input "Organisme prêteur" at bounding box center [596, 338] width 165 height 24
type input "i"
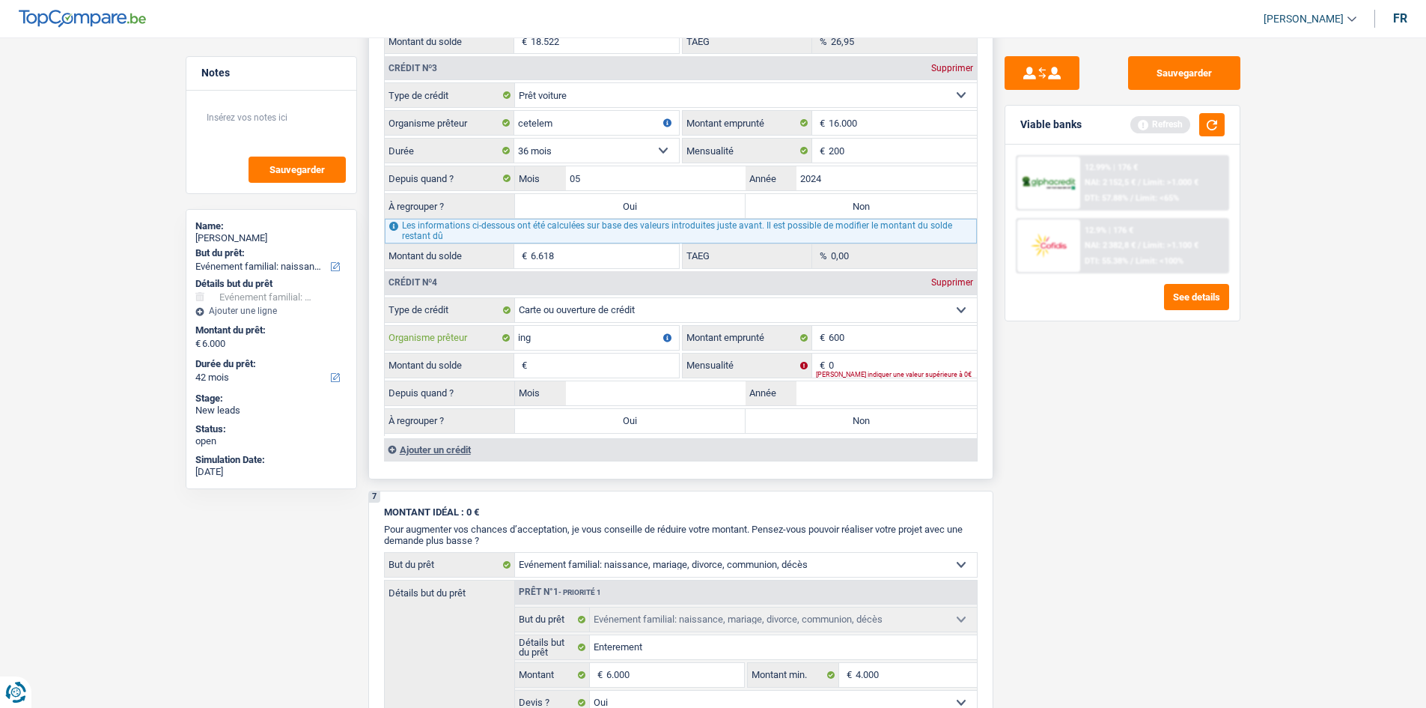
type input "ing"
click at [648, 365] on input "Montant du solde" at bounding box center [605, 365] width 148 height 24
drag, startPoint x: 863, startPoint y: 375, endPoint x: 872, endPoint y: 365, distance: 13.8
click at [872, 371] on div "Veuillez indiquer une valeur supérieure à 0€" at bounding box center [896, 374] width 161 height 6
click at [862, 361] on input "0" at bounding box center [903, 365] width 148 height 24
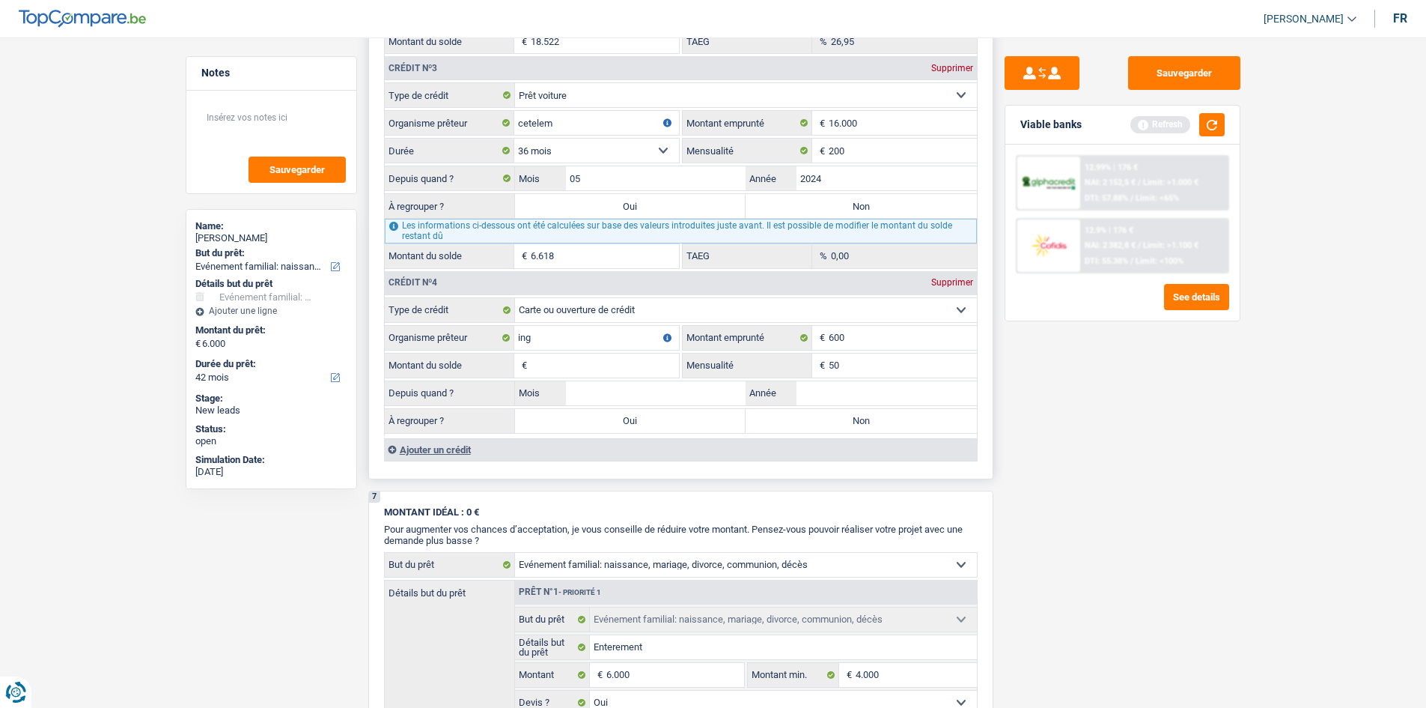
type input "50"
click at [605, 376] on input "Montant du solde" at bounding box center [605, 365] width 148 height 24
type input "600"
click at [1115, 475] on div "Sauvegarder Viable banks Refresh 12.99% | 176 € NAI: 2 152,5 € / Limit: >1.000 …" at bounding box center [1123, 368] width 258 height 624
click at [806, 398] on input "Année" at bounding box center [887, 393] width 180 height 24
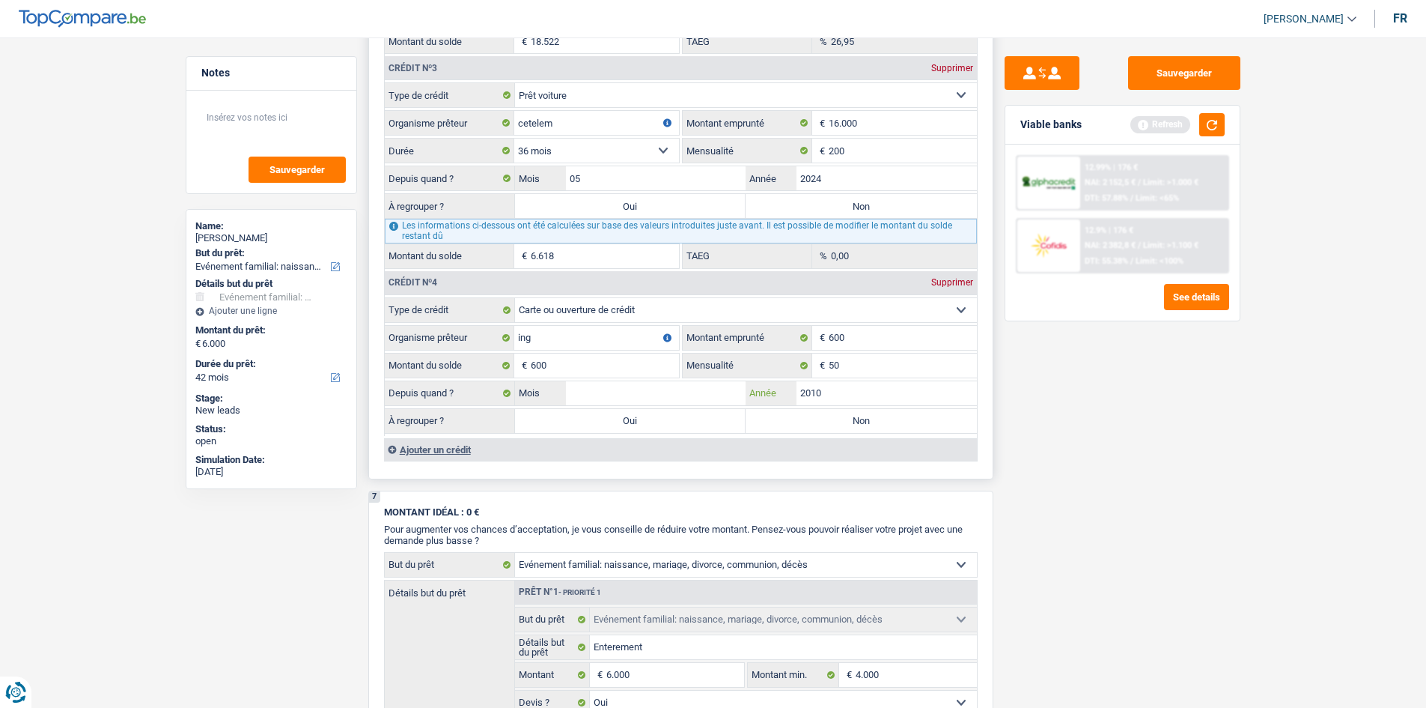
type input "2010"
click at [585, 399] on input "Mois" at bounding box center [656, 393] width 180 height 24
type input "01"
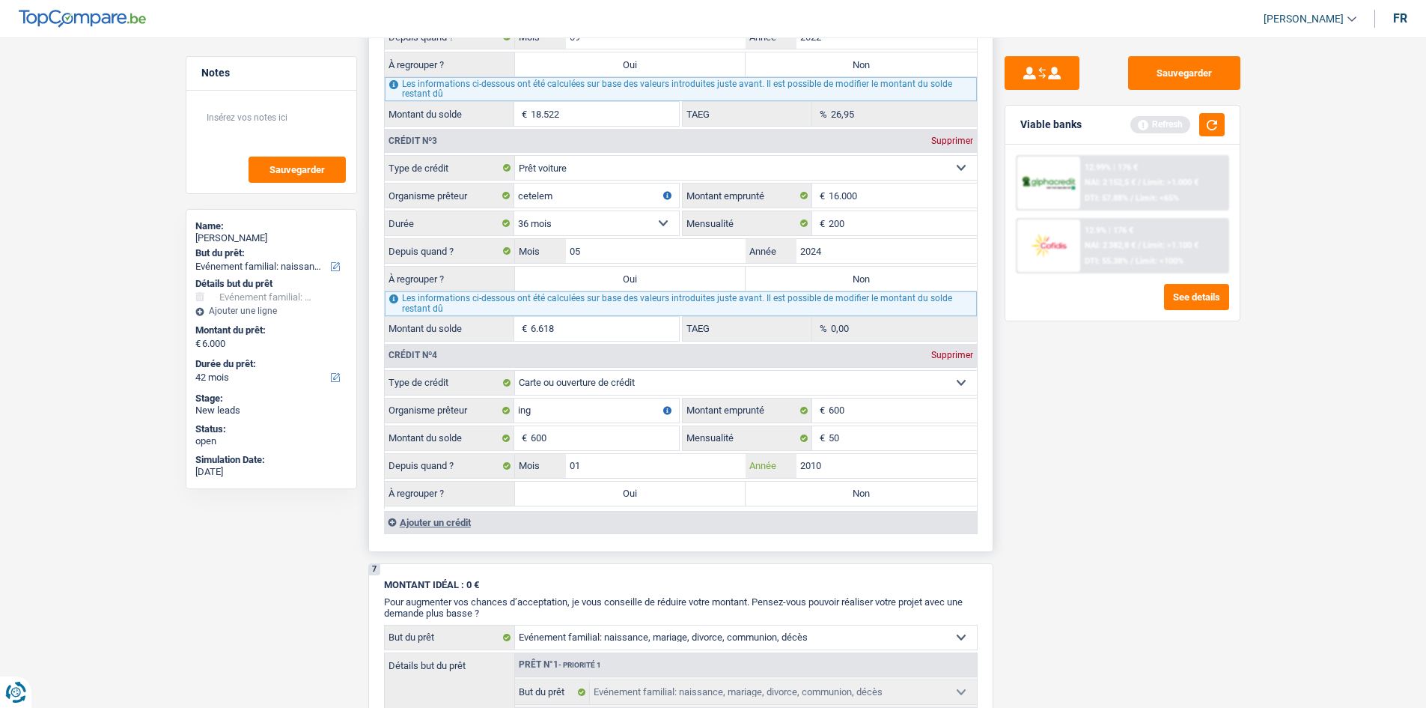
scroll to position [1647, 0]
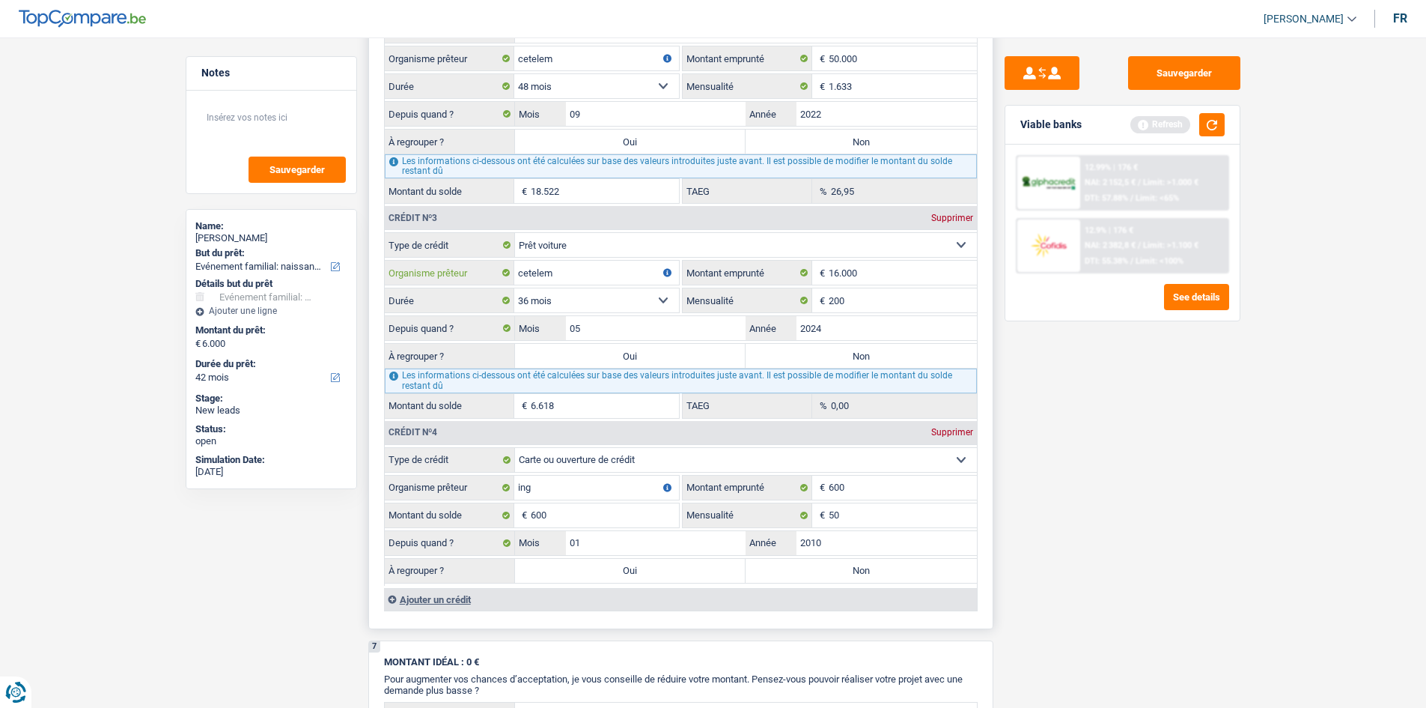
click at [607, 275] on input "cetelem" at bounding box center [596, 273] width 165 height 24
drag, startPoint x: 607, startPoint y: 275, endPoint x: 581, endPoint y: 270, distance: 26.6
click at [581, 270] on input "cetelem" at bounding box center [596, 273] width 165 height 24
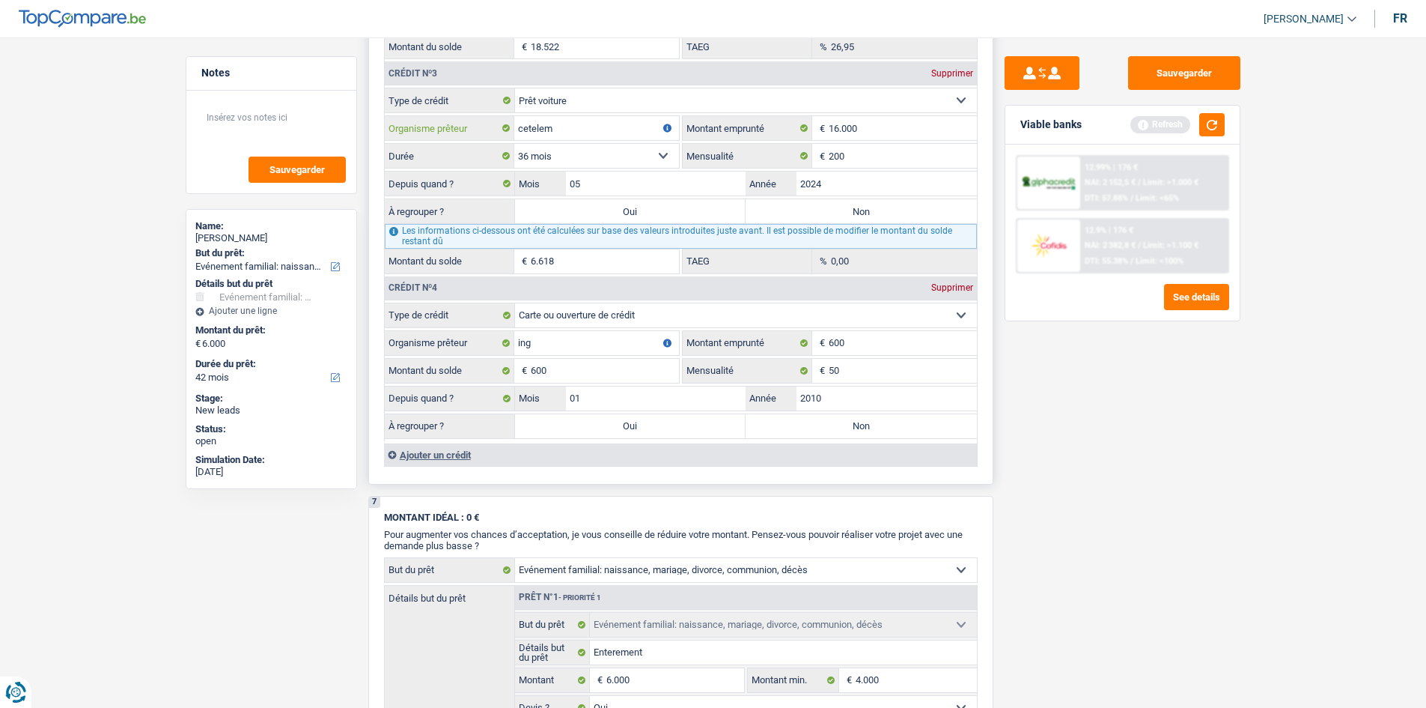
scroll to position [1797, 0]
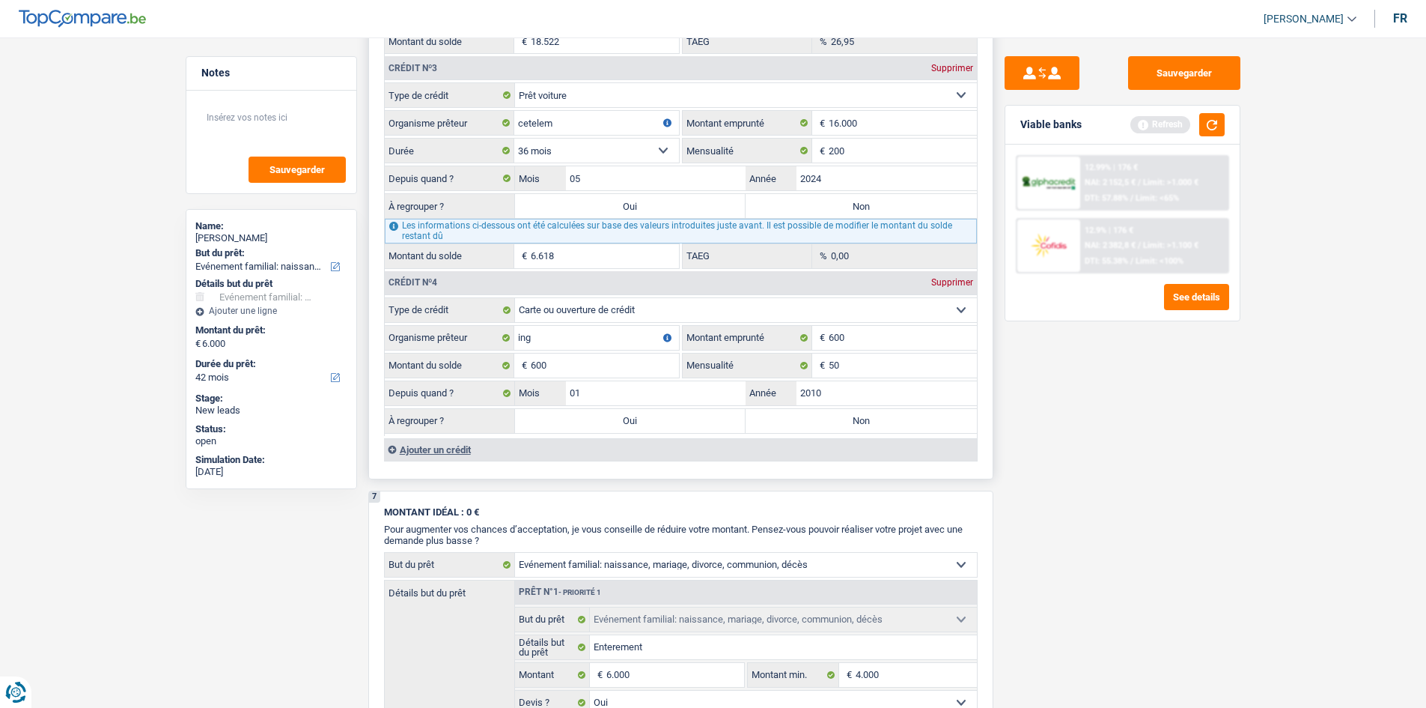
click at [434, 439] on div "Ajouter un crédit" at bounding box center [680, 449] width 593 height 22
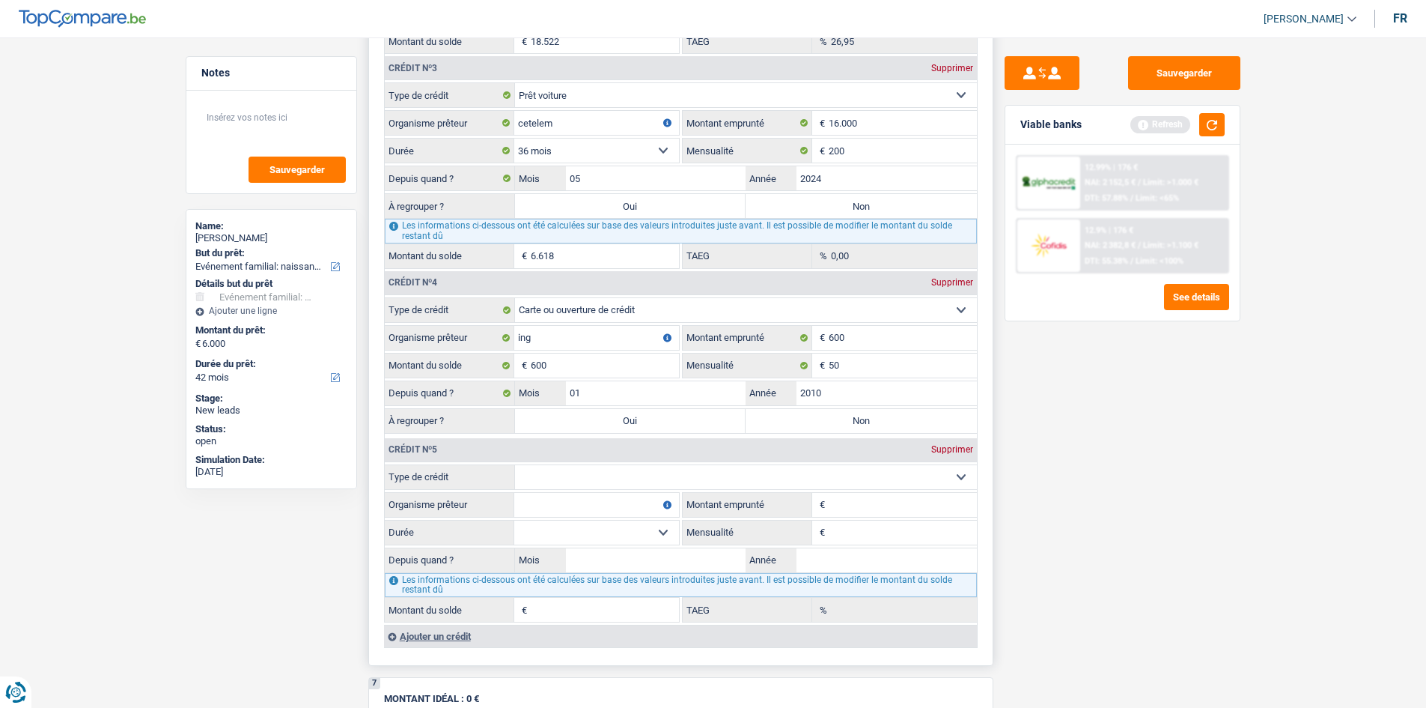
click at [735, 478] on select "Carte ou ouverture de crédit Prêt hypothécaire Vente à tempérament Prêt à tempé…" at bounding box center [746, 477] width 462 height 24
select select "personalLoan"
type input "0"
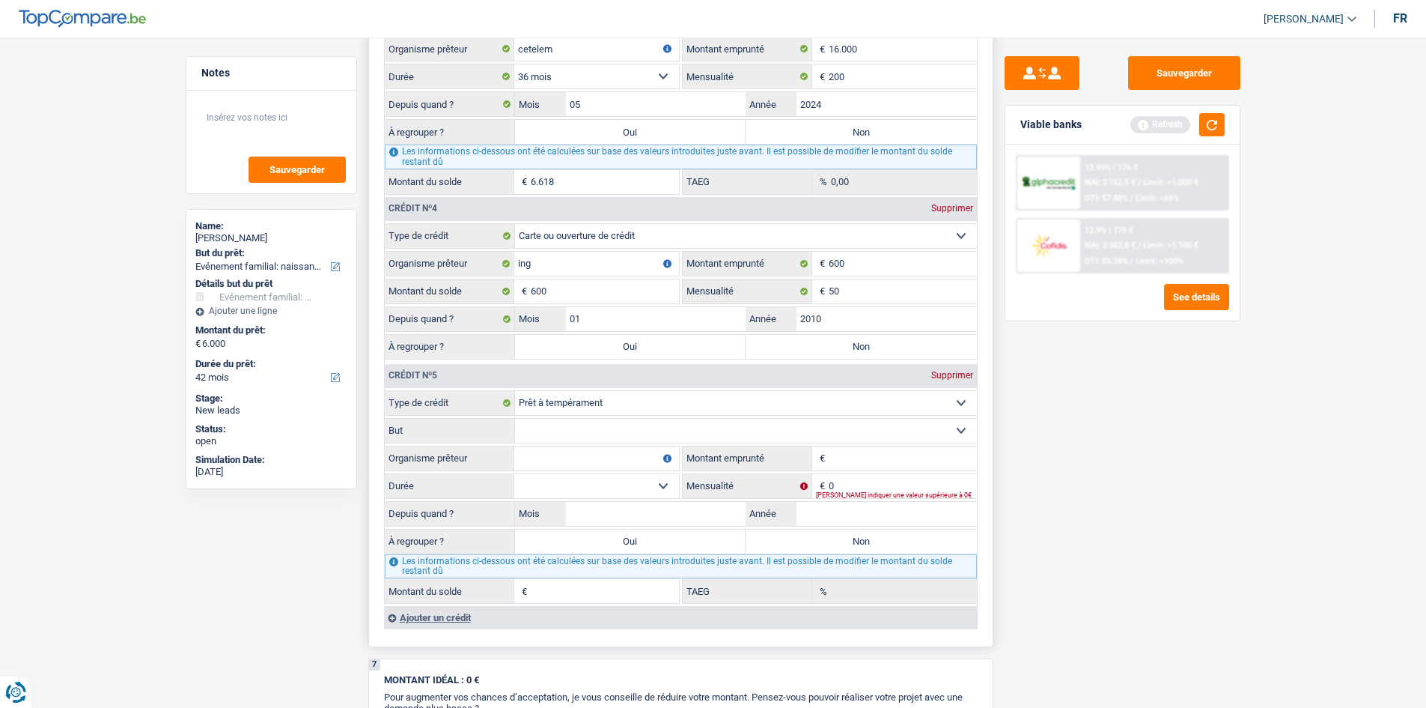
scroll to position [1872, 0]
click at [622, 428] on select "Confort maison: meubles, textile, peinture, électroménager, outillage non-profe…" at bounding box center [746, 430] width 462 height 24
click at [219, 550] on div "Notes Sauvegarder Name: Patricia Cornez But du prêt: Confort maison: meubles, t…" at bounding box center [271, 368] width 194 height 624
click at [616, 422] on select "Confort maison: meubles, textile, peinture, électroménager, outillage non-profe…" at bounding box center [746, 430] width 462 height 24
select select "medicalFees"
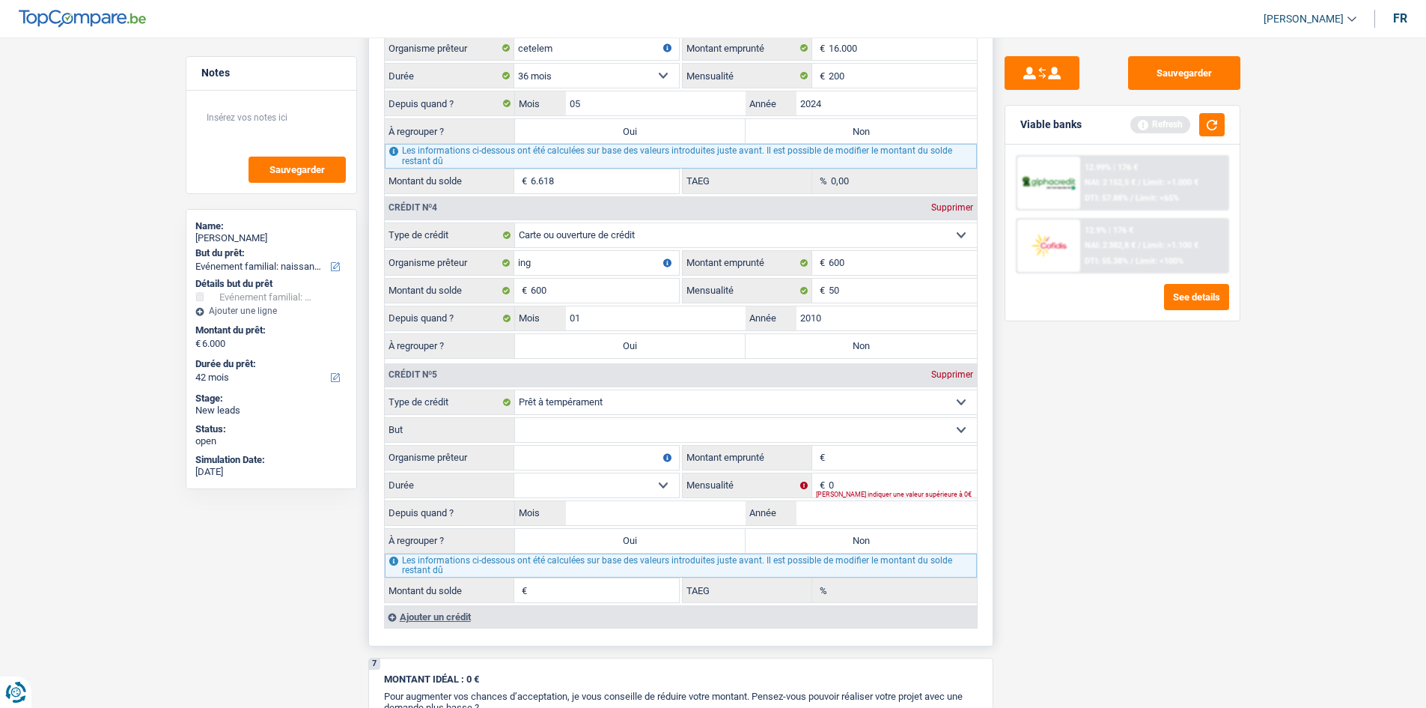
click at [515, 418] on select "Confort maison: meubles, textile, peinture, électroménager, outillage non-profe…" at bounding box center [746, 430] width 462 height 24
click at [858, 468] on input "Montant emprunté" at bounding box center [903, 458] width 148 height 24
type input "8.000"
click at [1152, 626] on div "Sauvegarder Viable banks Refresh 12.99% | 176 € NAI: 2 152,5 € / Limit: >1.000 …" at bounding box center [1123, 368] width 258 height 624
click at [917, 492] on div "Veuillez indiquer une valeur supérieure à 0€" at bounding box center [896, 494] width 161 height 6
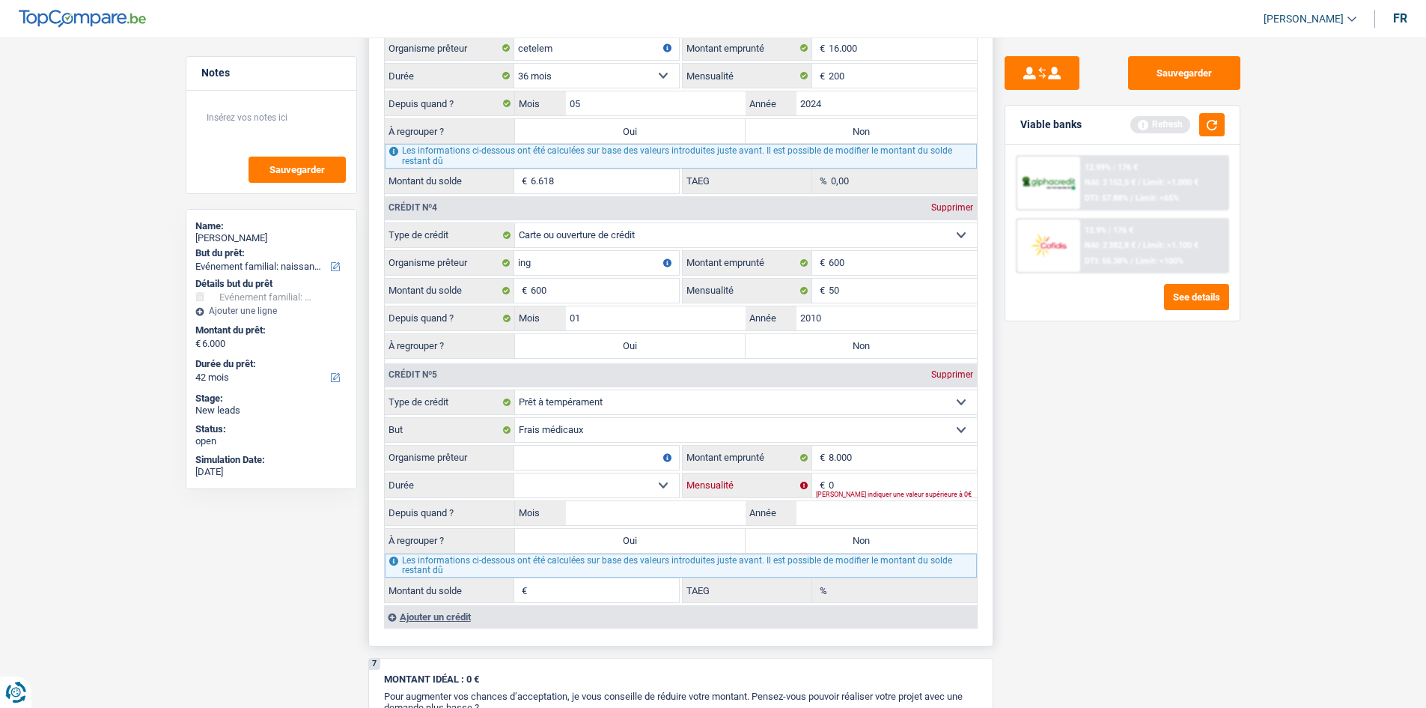
drag, startPoint x: 853, startPoint y: 487, endPoint x: 870, endPoint y: 534, distance: 49.5
click at [854, 490] on div "0 € Mensualité Veuillez indiquer une valeur supérieure à 0€" at bounding box center [830, 485] width 294 height 24
type input "202"
click at [582, 475] on select "12 mois 18 mois 24 mois 30 mois 36 mois 42 mois 48 mois Sélectionner une option" at bounding box center [596, 485] width 165 height 24
drag, startPoint x: 868, startPoint y: 513, endPoint x: 853, endPoint y: 514, distance: 15.0
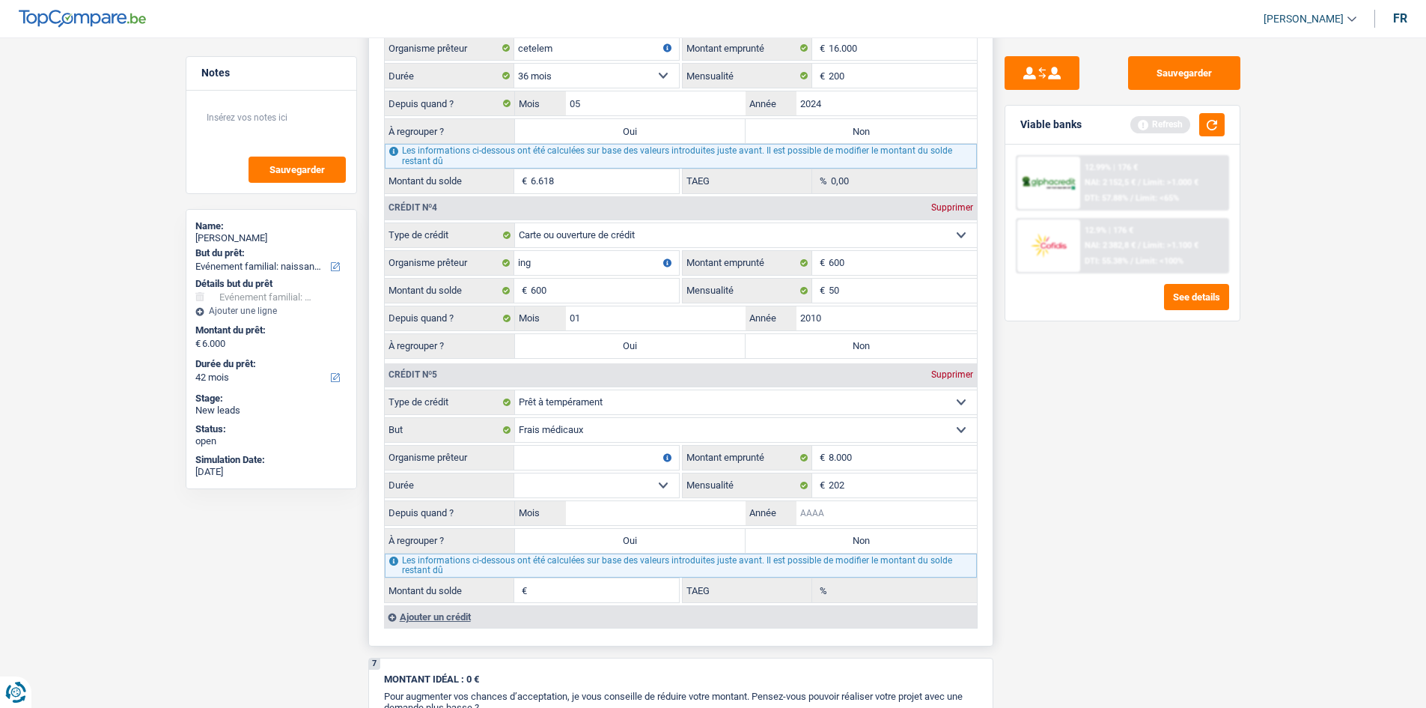
click at [867, 513] on input "Année" at bounding box center [887, 513] width 180 height 24
type input "2"
type input "1"
type input "2024"
click at [683, 506] on input "Mois" at bounding box center [656, 513] width 180 height 24
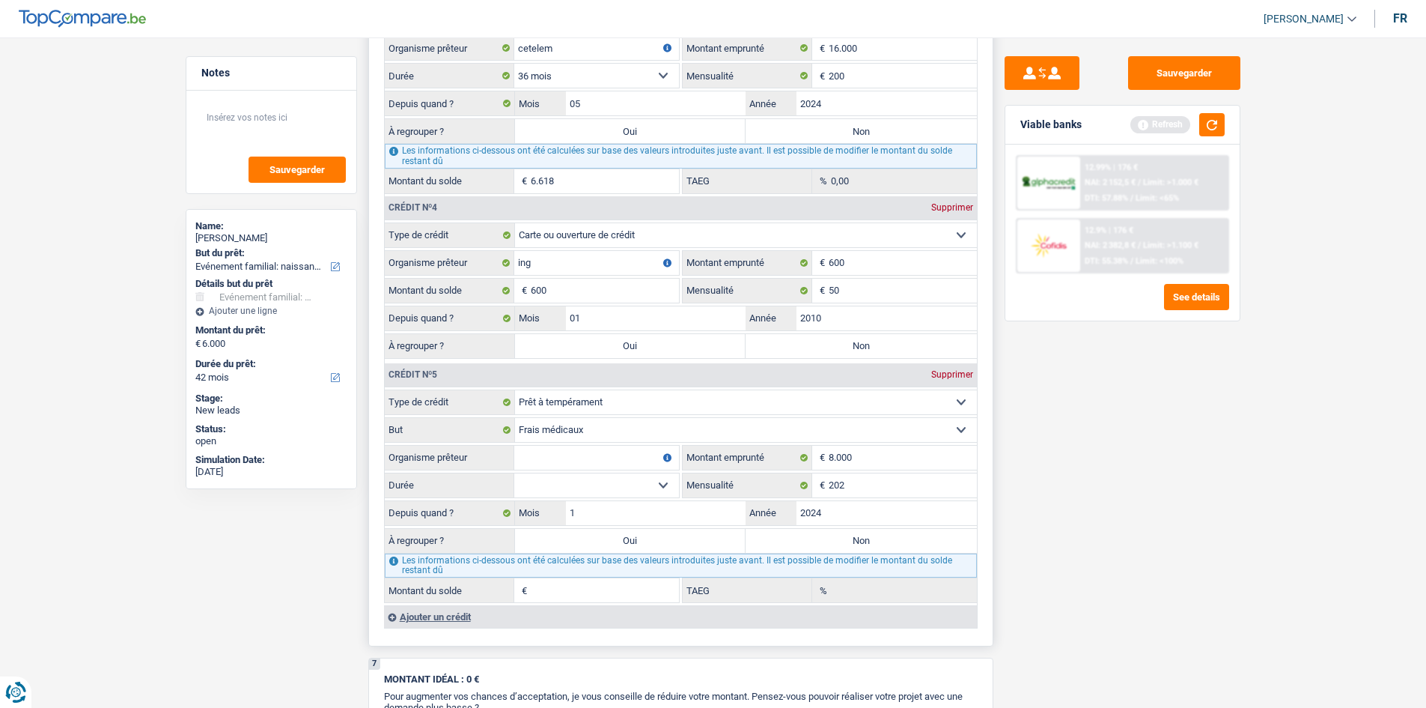
type input "12"
click at [559, 472] on fieldset "12 mois 18 mois 24 mois 30 mois 36 mois 42 mois 48 mois Sélectionner une option…" at bounding box center [532, 484] width 294 height 25
click at [574, 474] on select "12 mois 18 mois 24 mois 30 mois 36 mois 42 mois 48 mois Sélectionner une option" at bounding box center [596, 485] width 165 height 24
click at [570, 452] on input "Organisme prêteur" at bounding box center [596, 458] width 165 height 24
type input "cofidis"
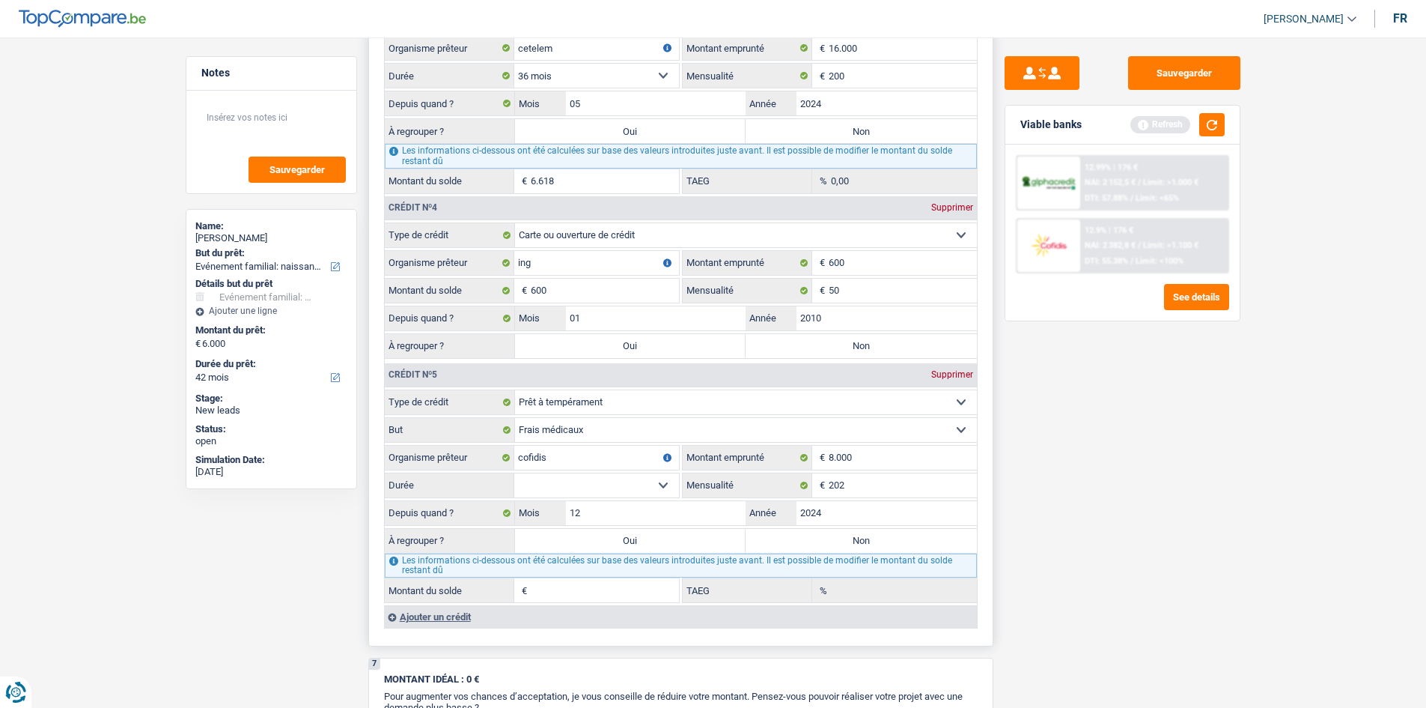
click at [590, 471] on fieldset "Carte ou ouverture de crédit Prêt hypothécaire Vente à tempérament Prêt à tempé…" at bounding box center [681, 495] width 592 height 213
select select "48"
click at [514, 473] on select "12 mois 18 mois 24 mois 30 mois 36 mois 42 mois 48 mois Sélectionner une option" at bounding box center [596, 485] width 165 height 24
type input "6.874"
type input "10,21"
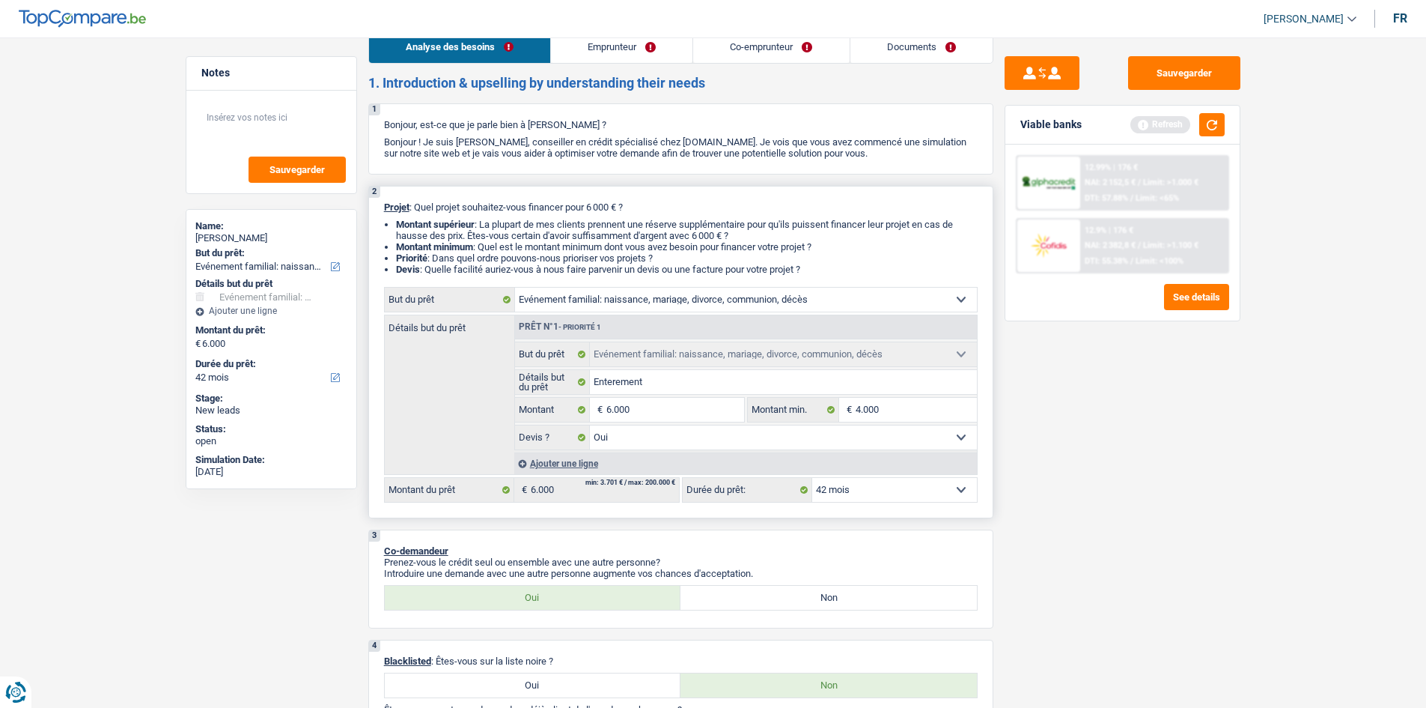
scroll to position [0, 0]
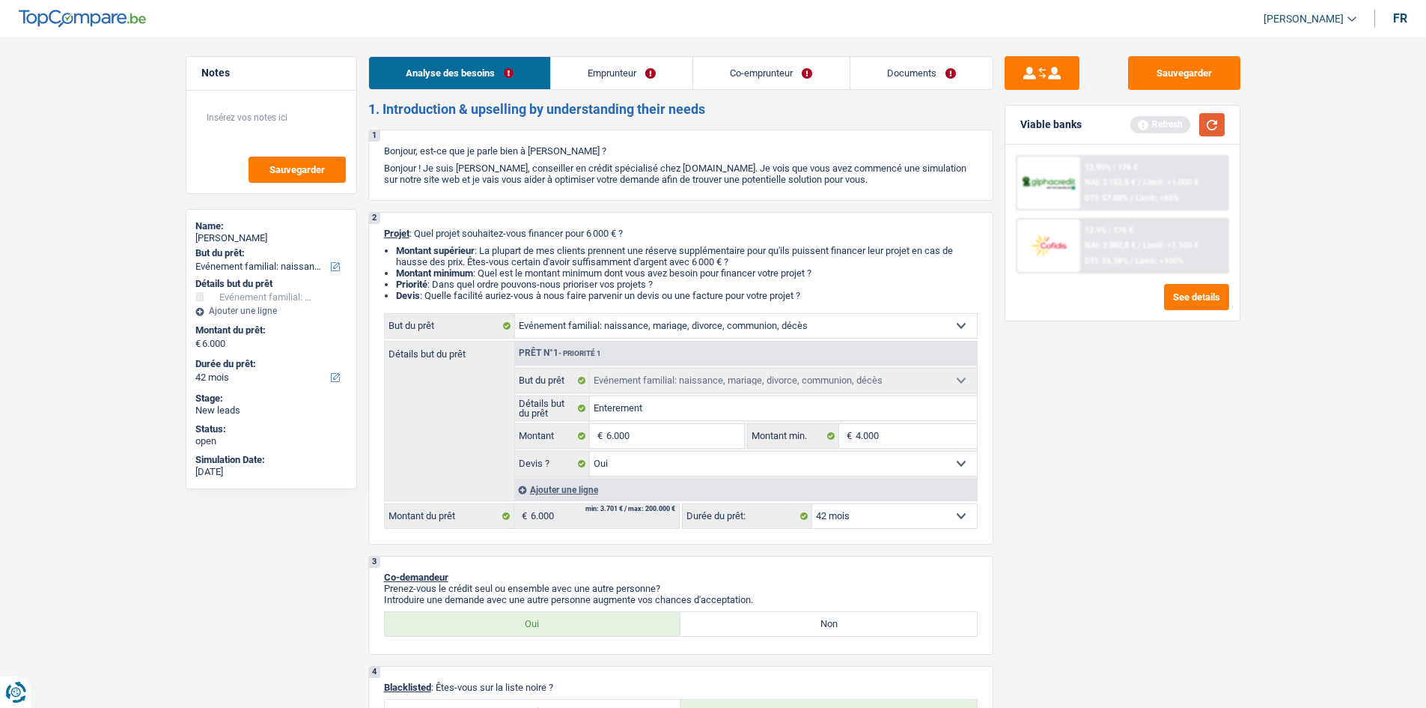
click at [1208, 118] on button "button" at bounding box center [1211, 124] width 25 height 23
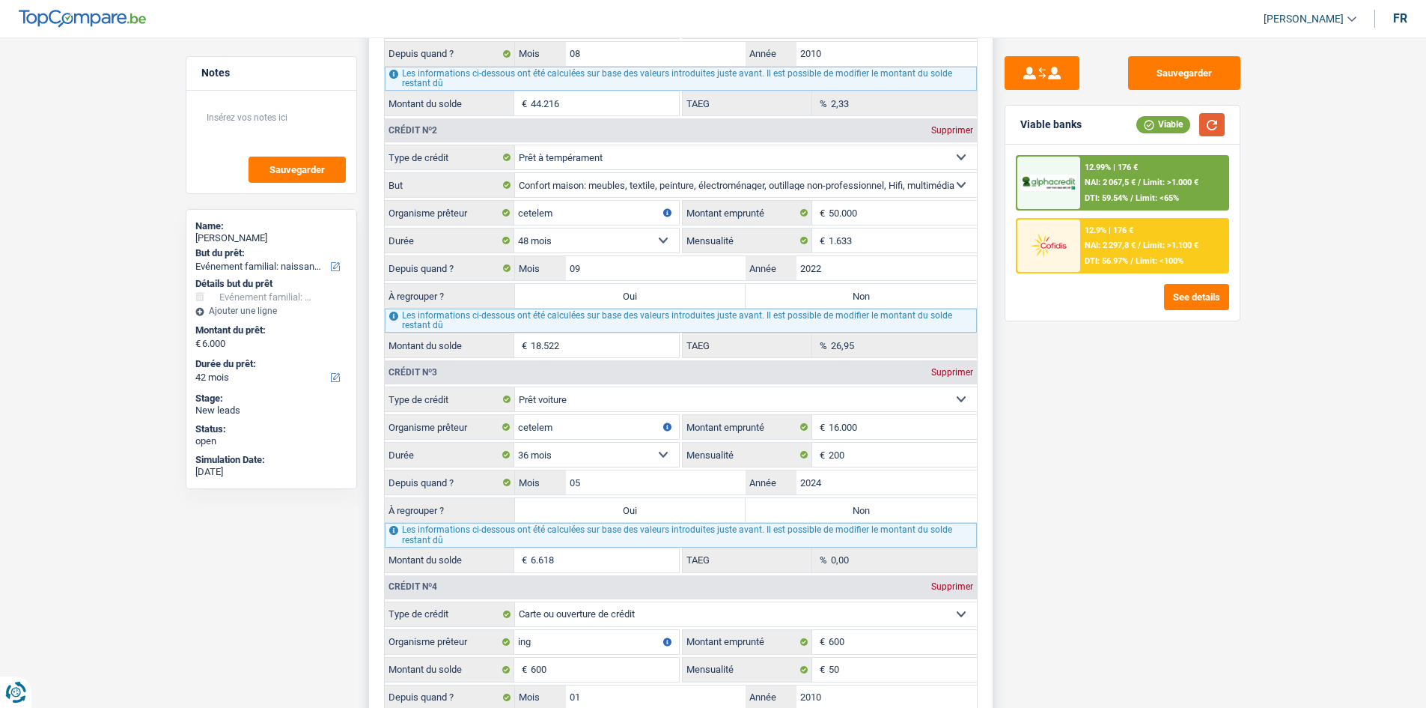
scroll to position [1485, 0]
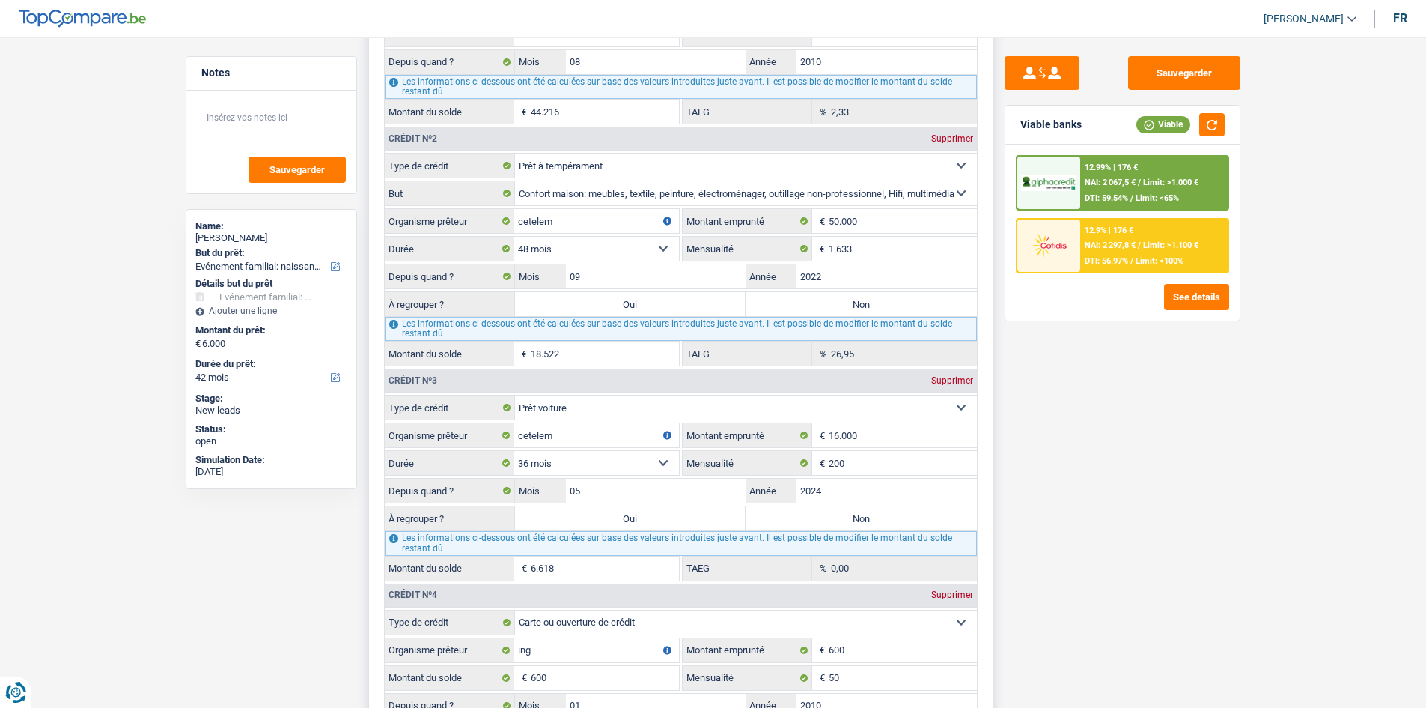
click at [576, 519] on label "Oui" at bounding box center [630, 518] width 231 height 24
click at [576, 519] on input "Oui" at bounding box center [630, 518] width 231 height 24
radio input "true"
type input "12.618"
type input "6.618"
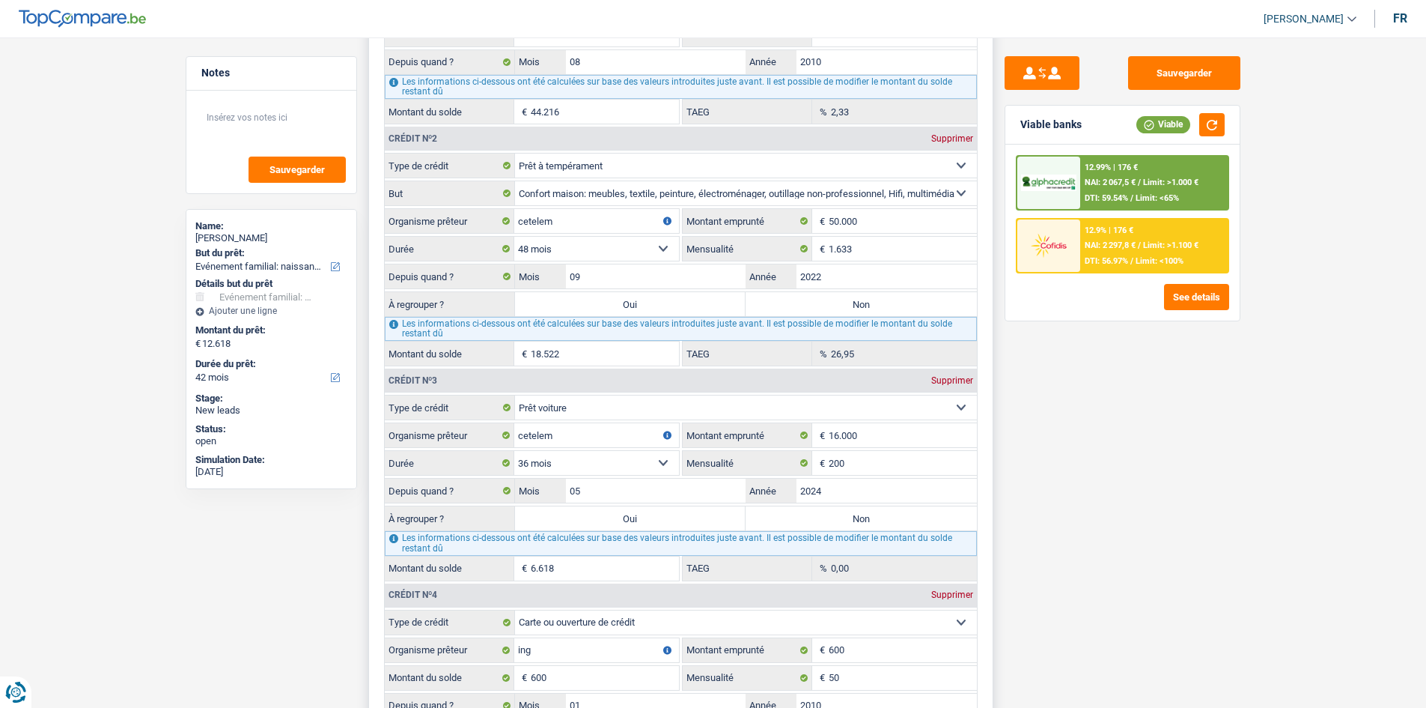
select select
type input "6.618"
select select
select select "refinancing"
select select "60"
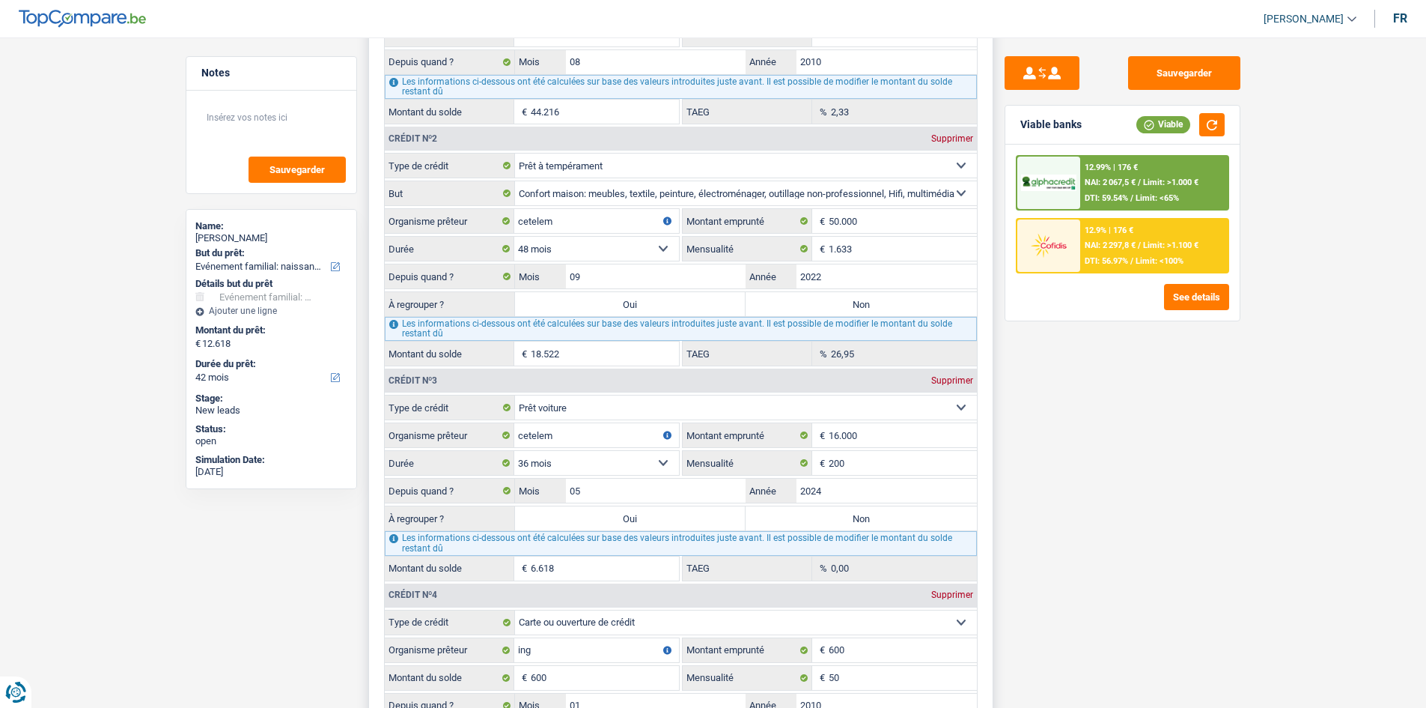
select select "refinancing"
select select "60"
select select "refinancing"
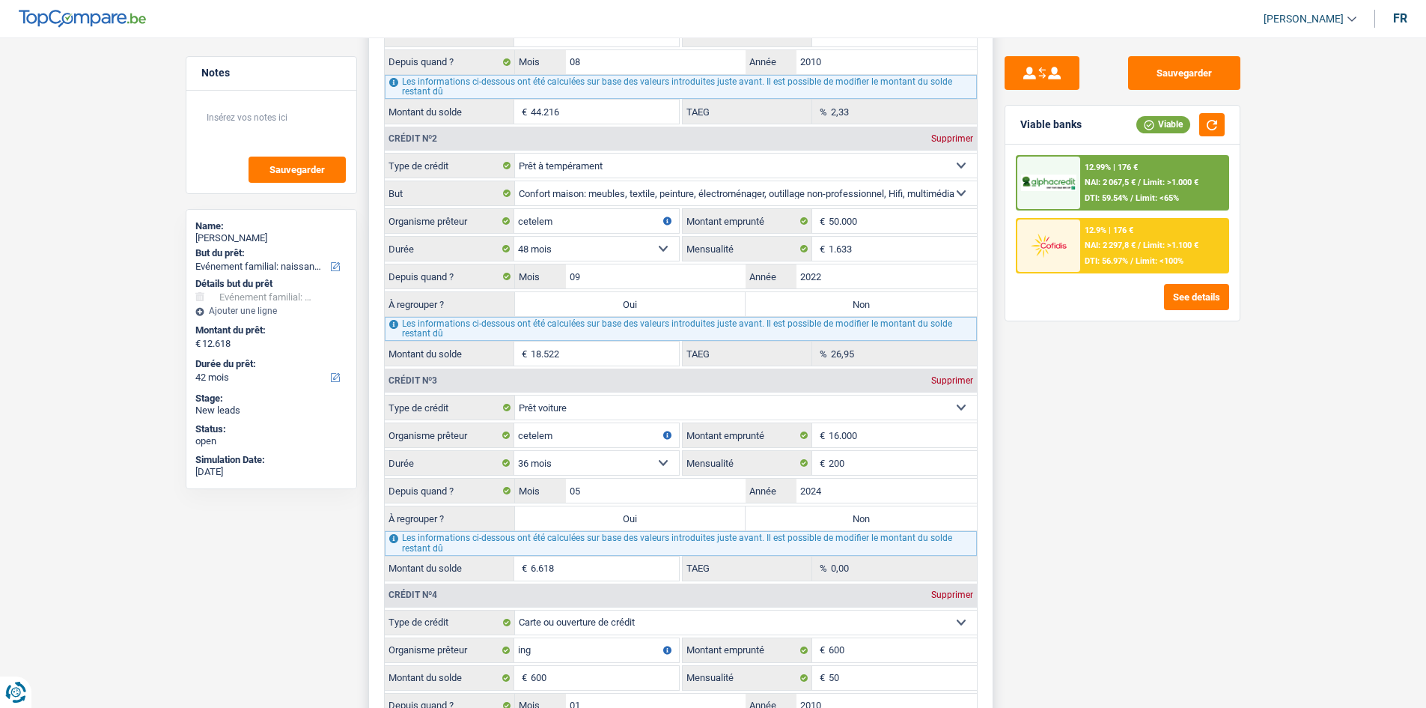
select select "60"
select select "refinancing"
select select "familyEvent"
select select "yes"
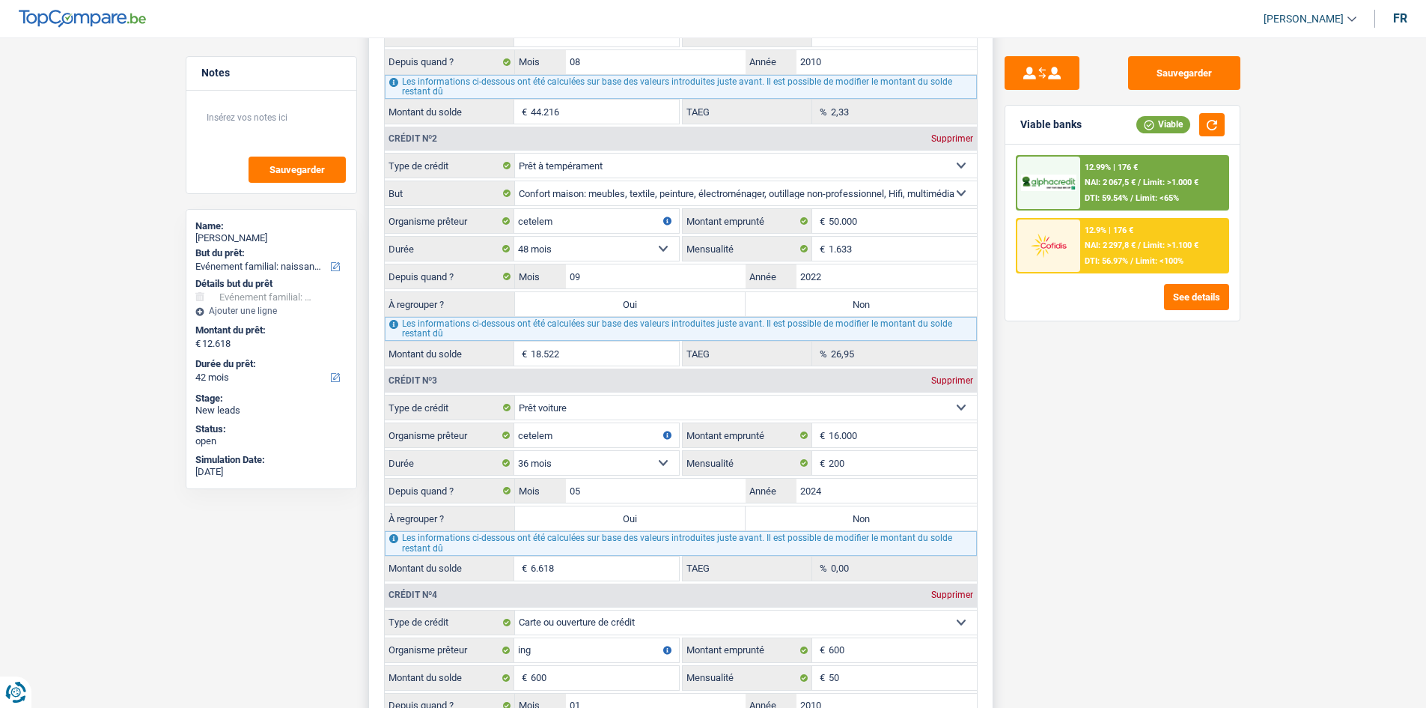
select select "familyEvent"
select select "yes"
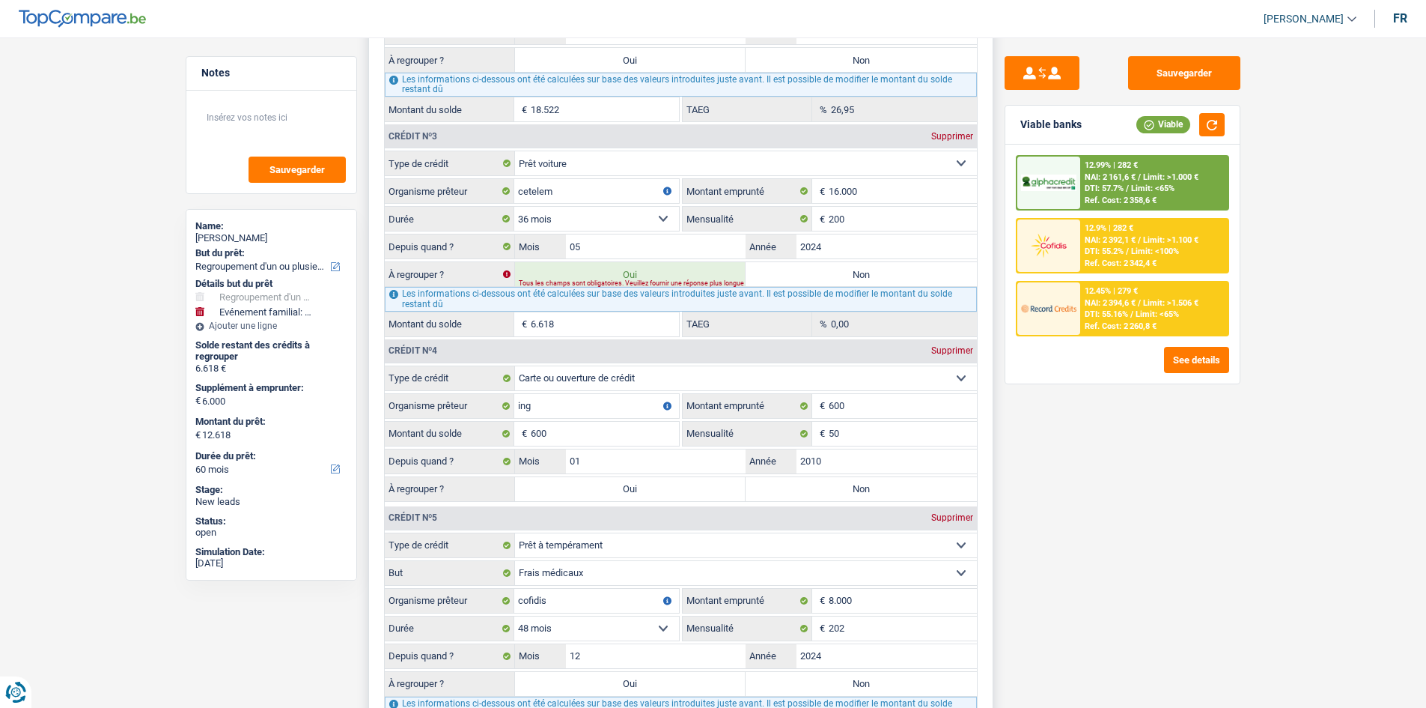
scroll to position [1934, 0]
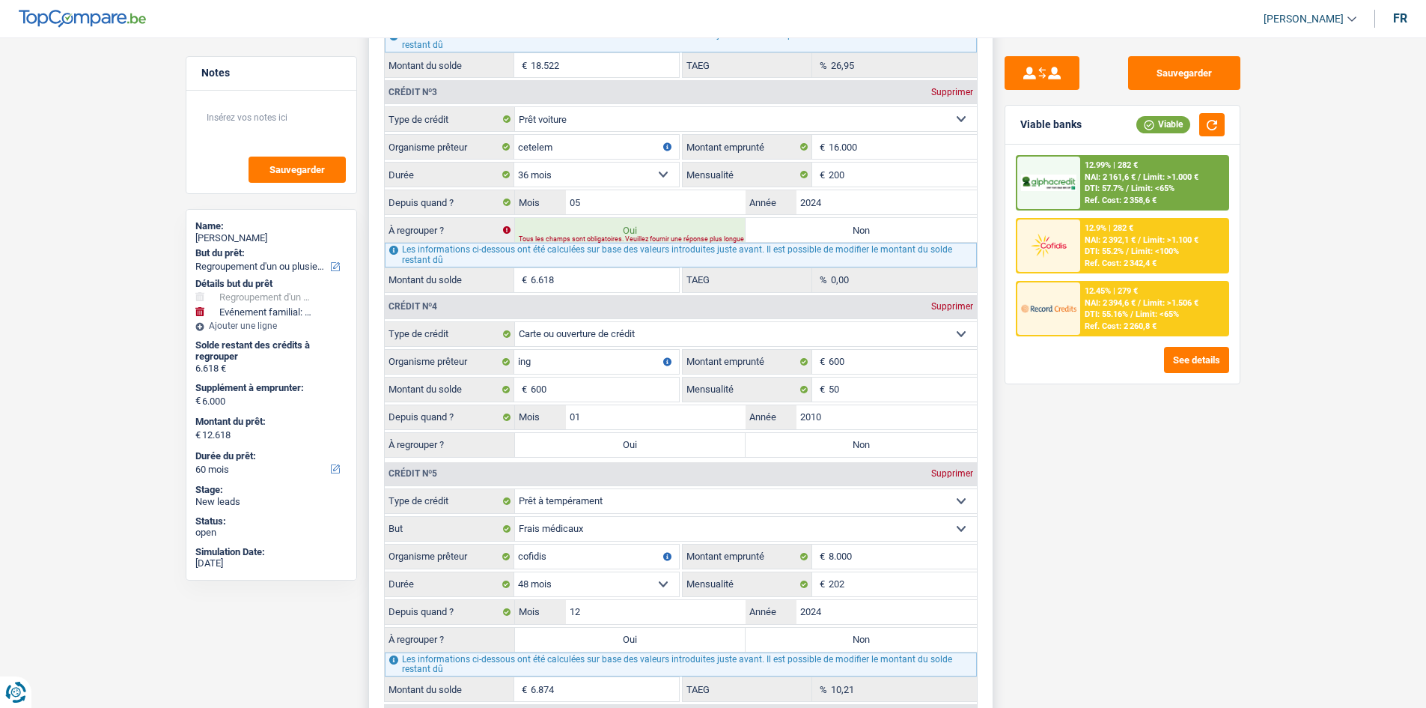
click at [631, 448] on label "Oui" at bounding box center [630, 445] width 231 height 24
click at [631, 448] on input "Oui" at bounding box center [630, 445] width 231 height 24
radio input "true"
type input "7.218"
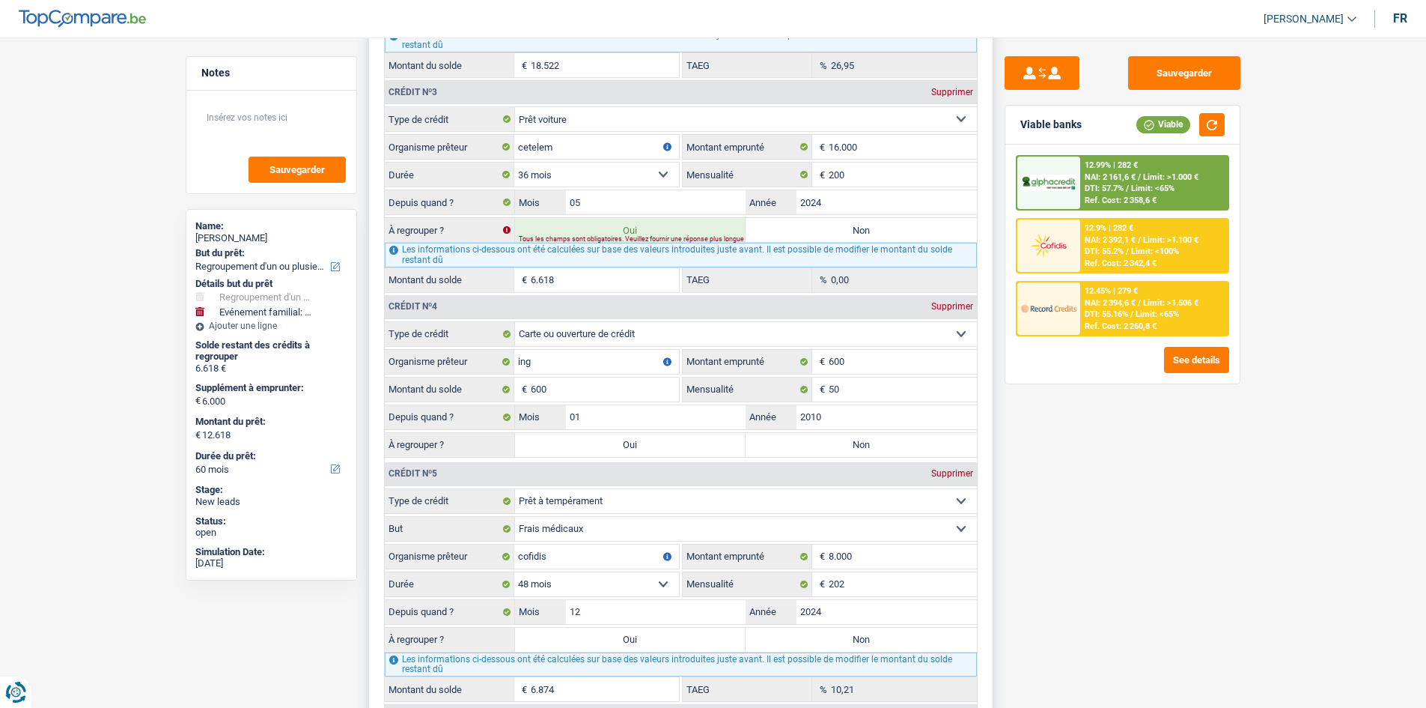
type input "13.218"
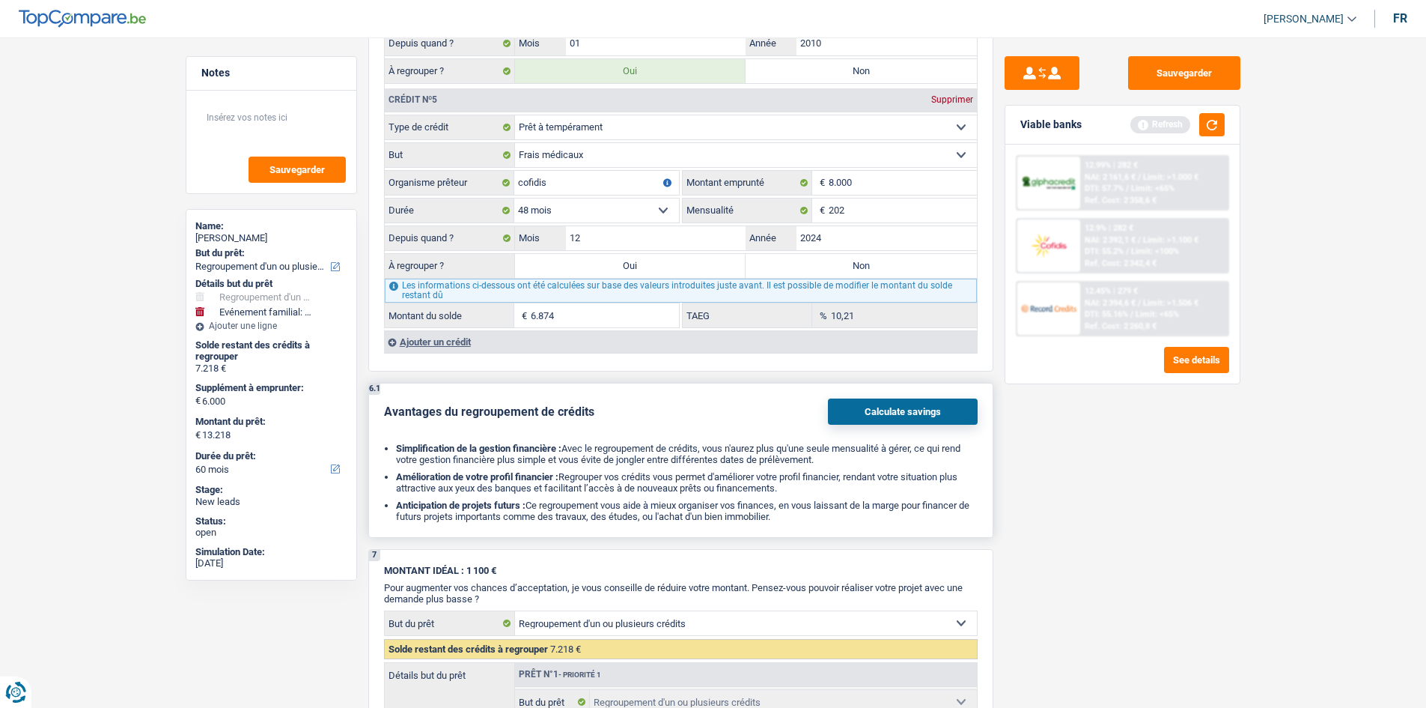
scroll to position [2308, 0]
click at [616, 270] on label "Oui" at bounding box center [630, 265] width 231 height 24
click at [616, 270] on input "Oui" at bounding box center [630, 265] width 231 height 24
radio input "true"
type input "14.092"
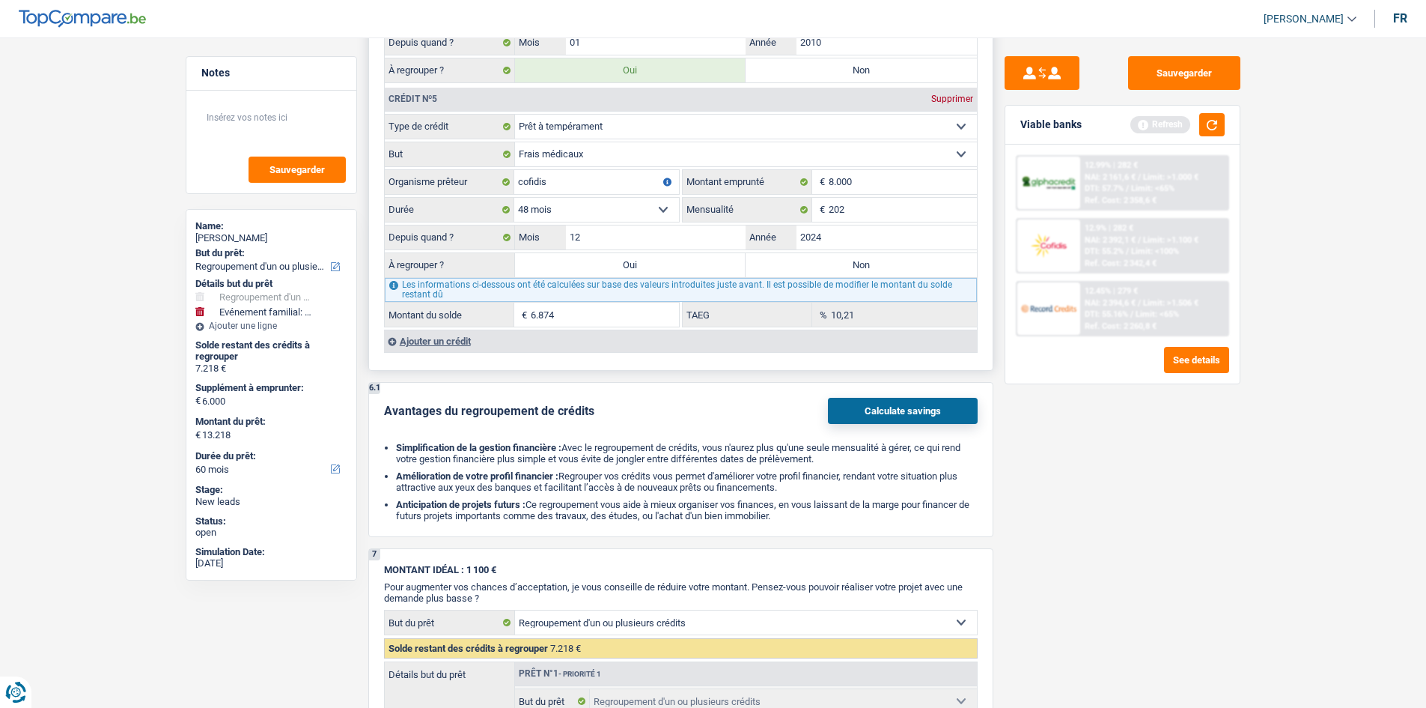
type input "14.092"
type input "20.092"
select select "120"
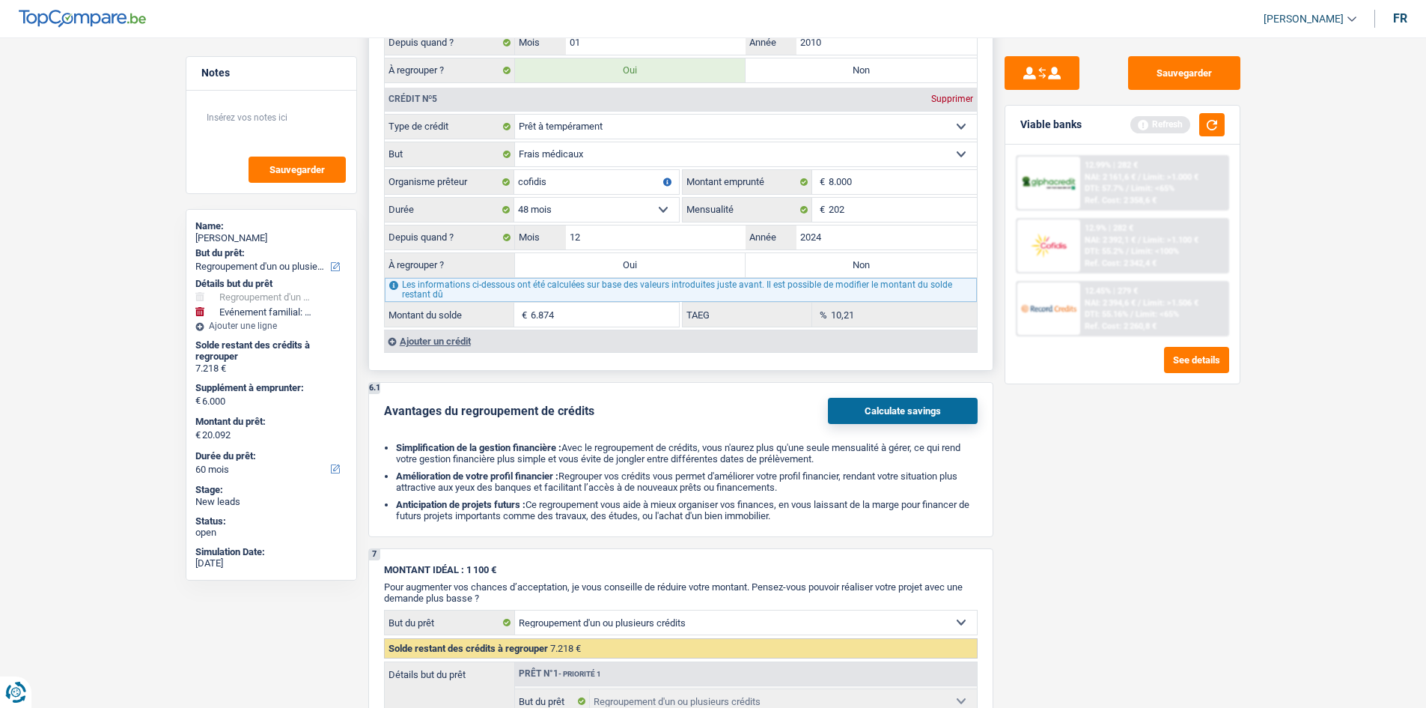
select select "120"
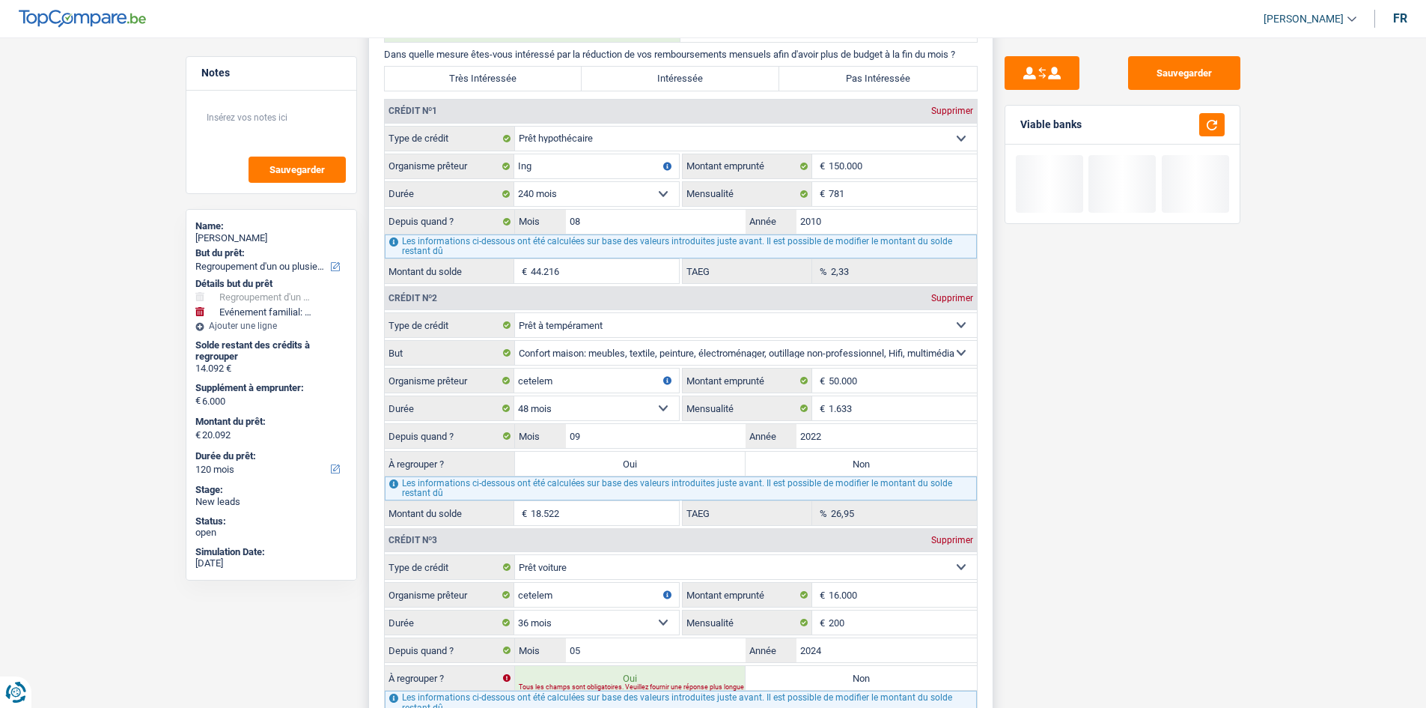
scroll to position [1485, 0]
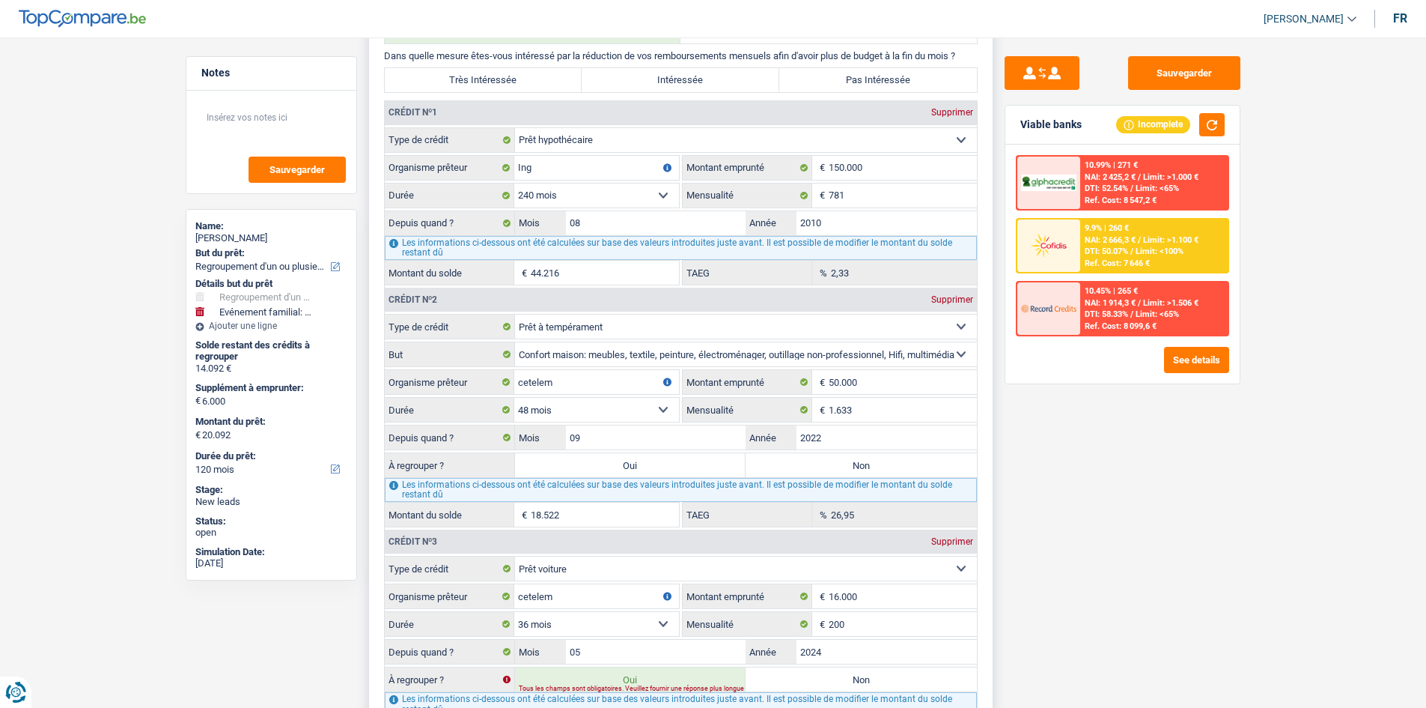
click at [606, 472] on label "Oui" at bounding box center [630, 465] width 231 height 24
click at [606, 472] on input "Oui" at bounding box center [630, 465] width 231 height 24
radio input "true"
type input "32.614"
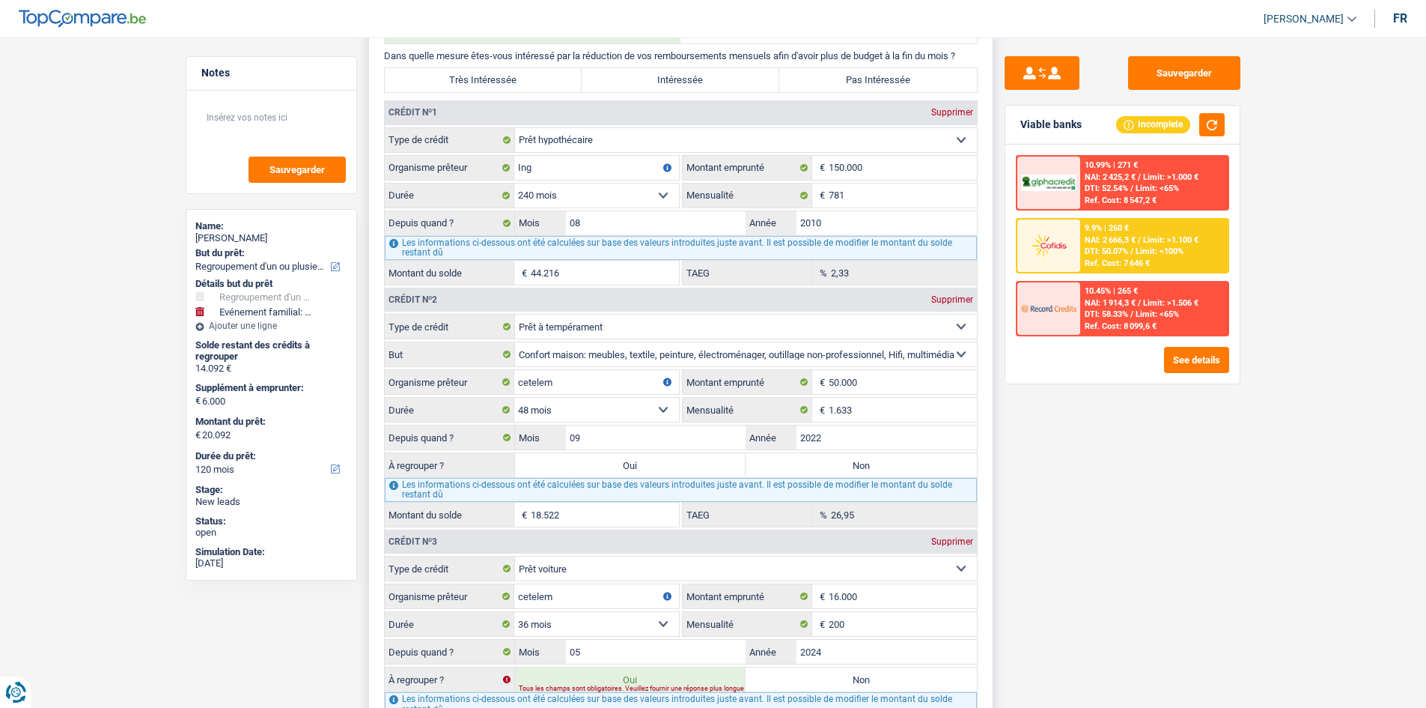
type input "38.614"
select select "144"
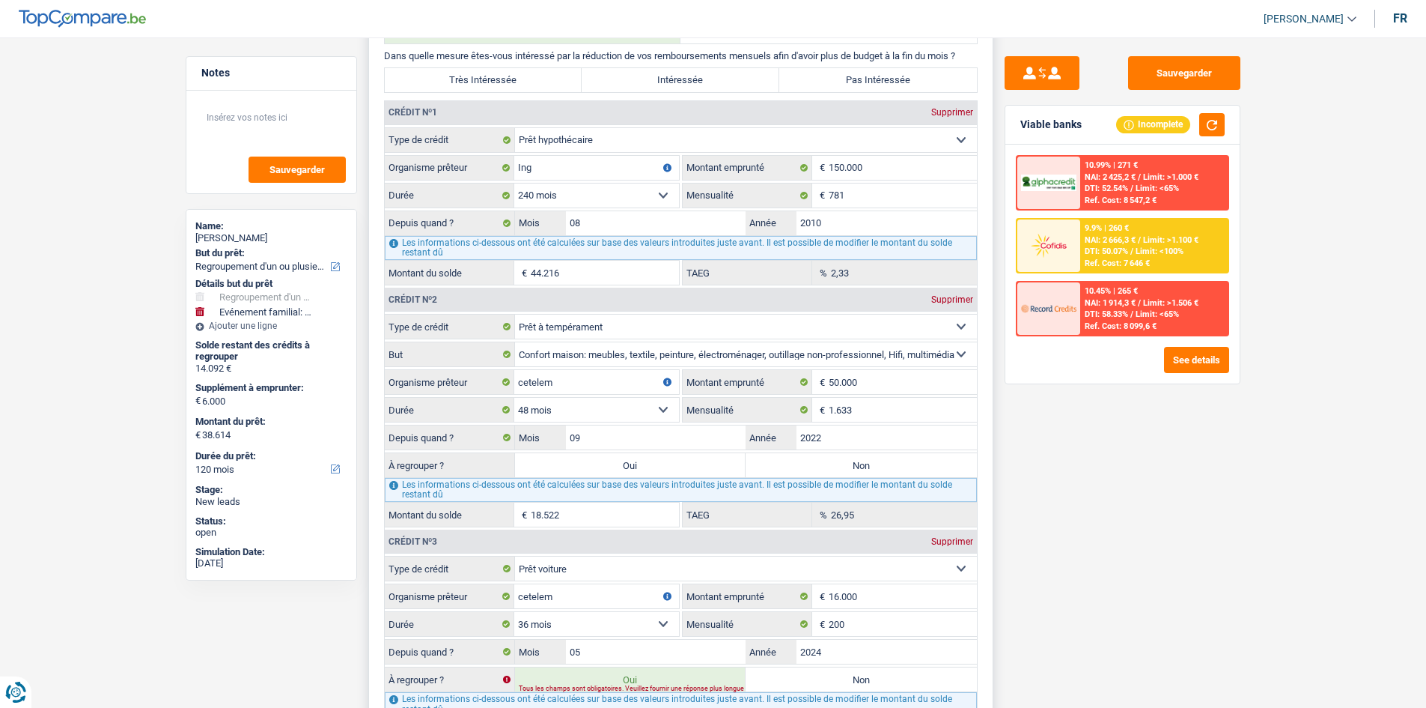
select select "144"
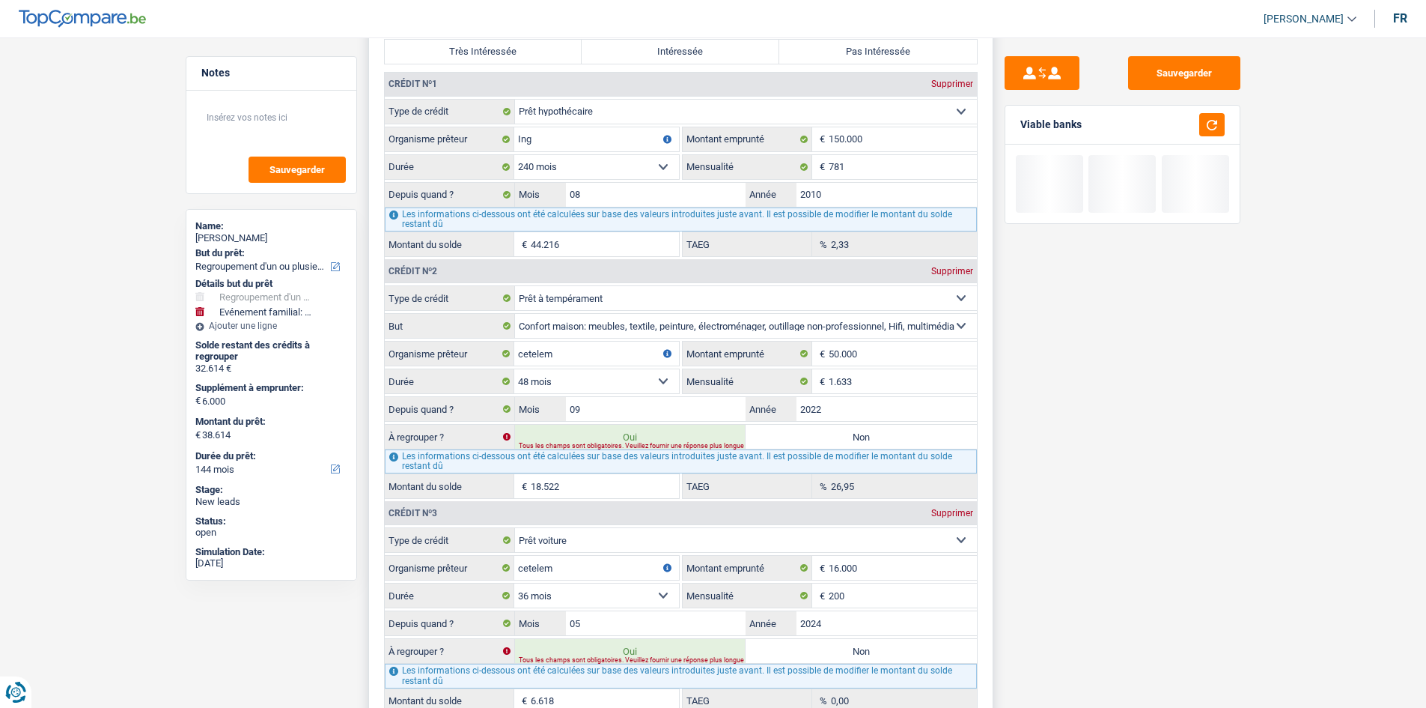
scroll to position [1635, 0]
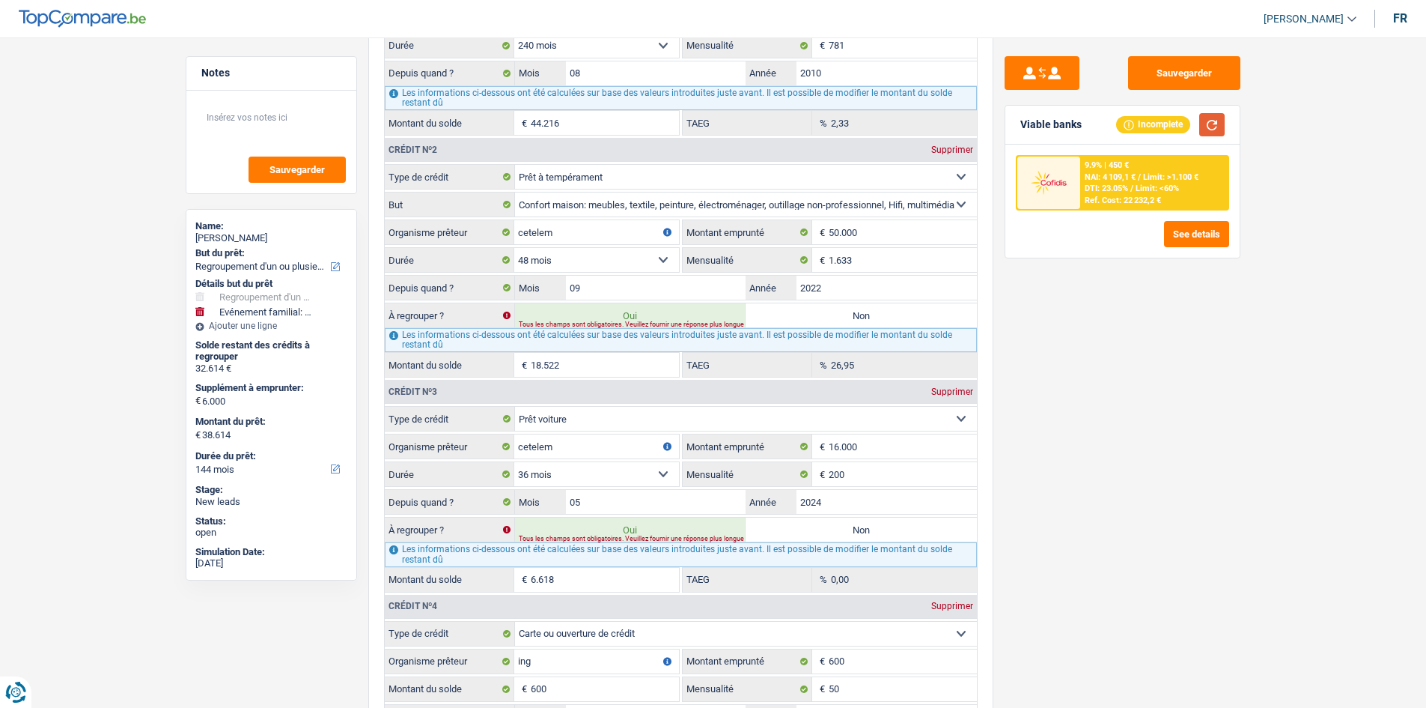
click at [1215, 118] on button "button" at bounding box center [1211, 124] width 25 height 23
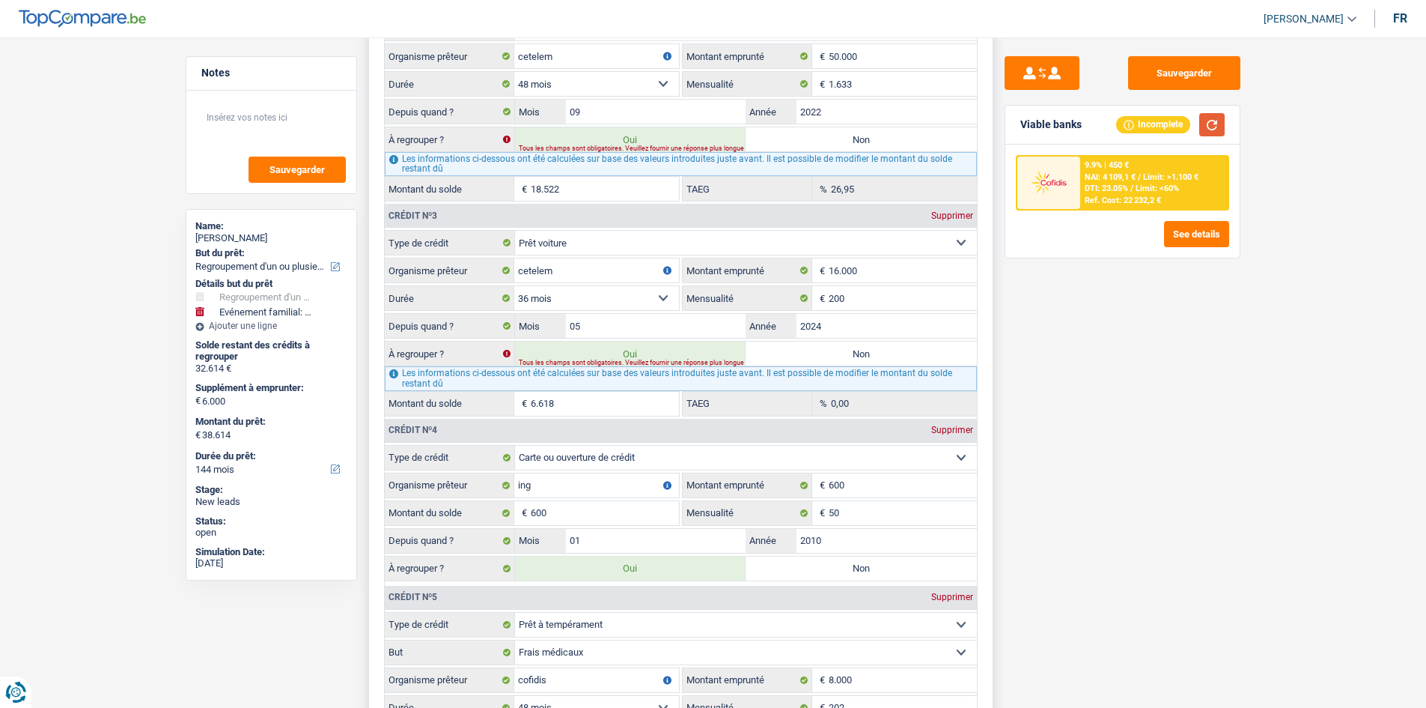
scroll to position [1784, 0]
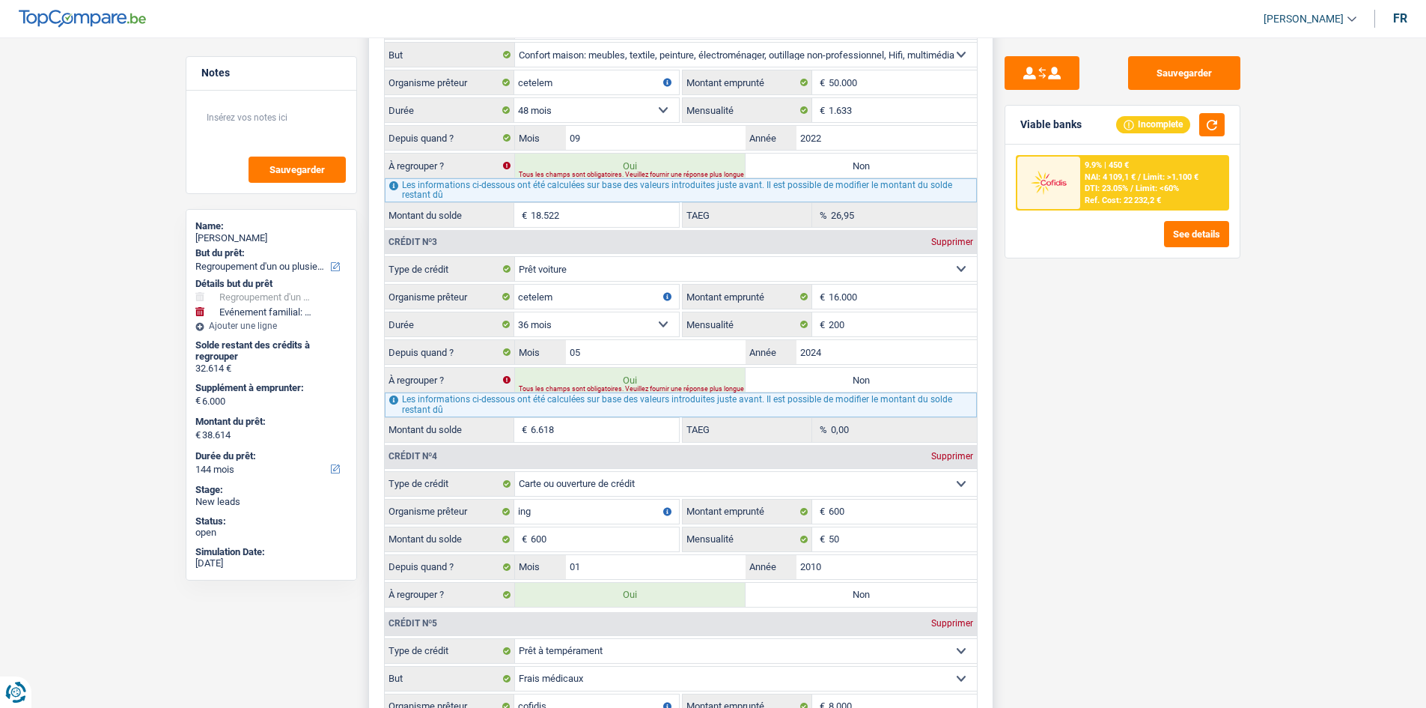
click at [821, 383] on label "Non" at bounding box center [861, 380] width 231 height 24
click at [821, 383] on input "Non" at bounding box center [861, 380] width 231 height 24
radio input "true"
select select "120"
type input "25.996"
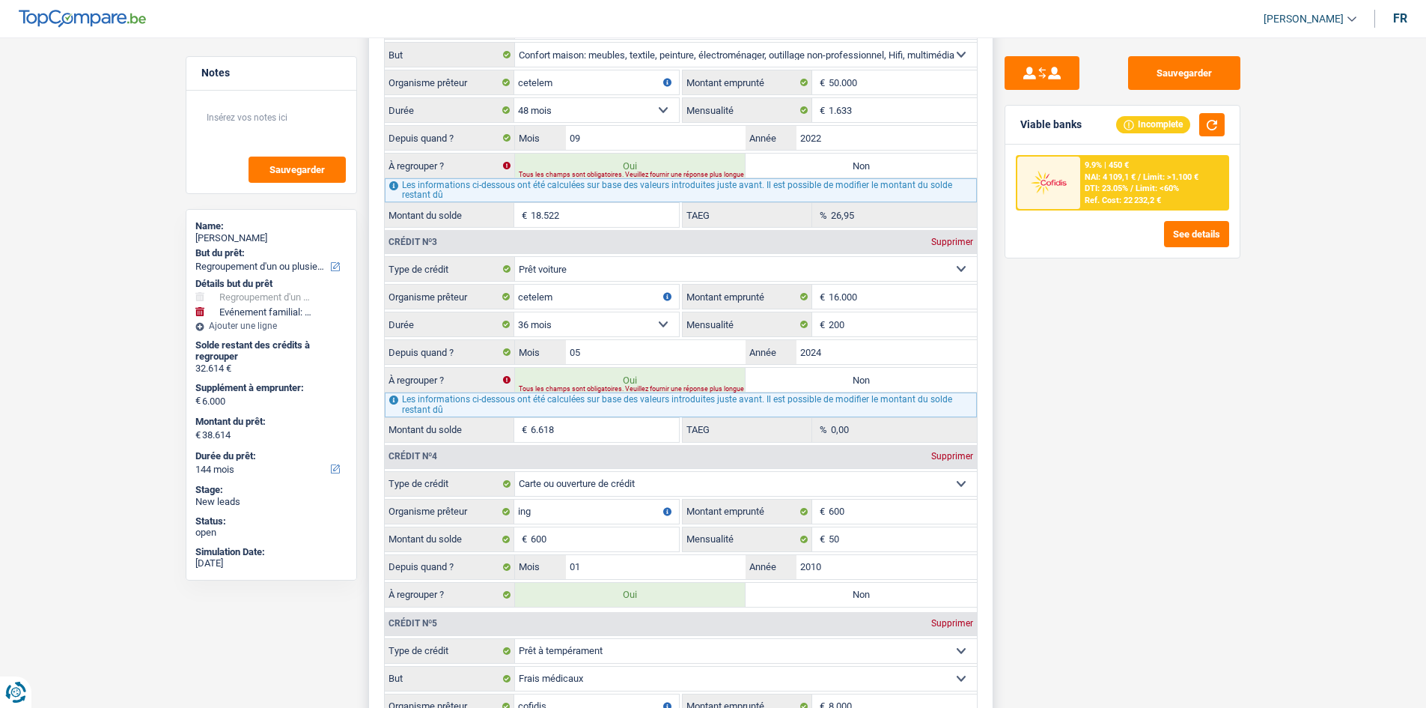
select select "120"
type input "25.996"
select select "120"
type input "31.996"
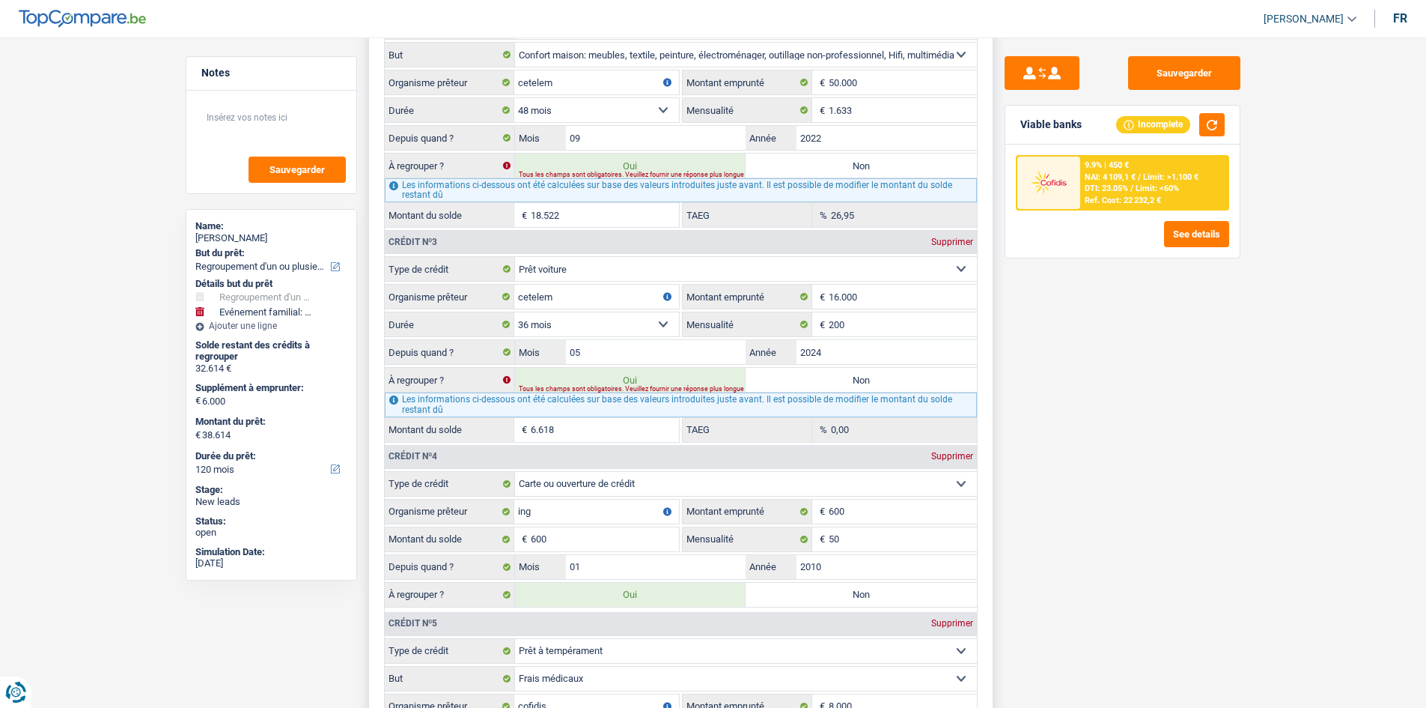
type input "31.996"
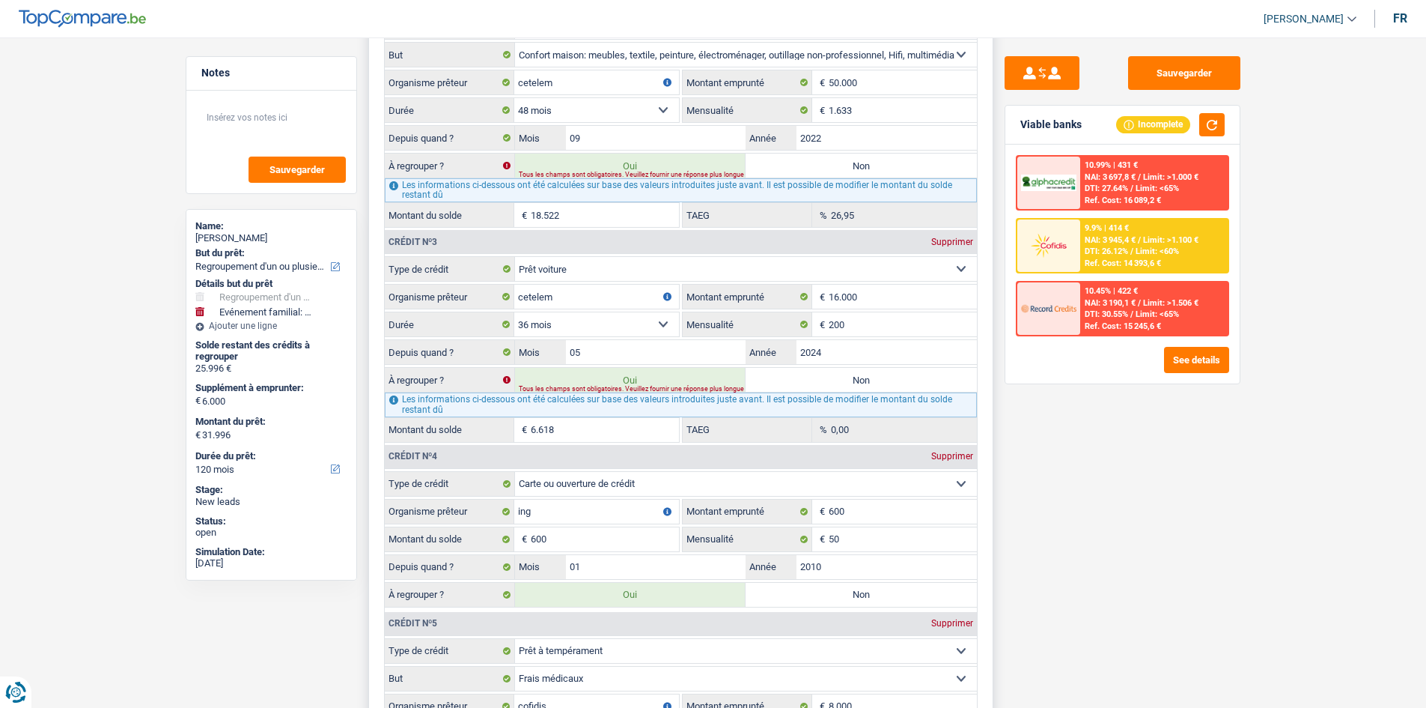
click at [805, 372] on label "Non" at bounding box center [861, 380] width 231 height 24
click at [805, 372] on input "Non" at bounding box center [861, 380] width 231 height 24
click at [828, 374] on label "Non" at bounding box center [861, 380] width 231 height 24
click at [828, 374] on input "Non" at bounding box center [861, 380] width 231 height 24
click at [828, 374] on label "Non" at bounding box center [861, 380] width 231 height 24
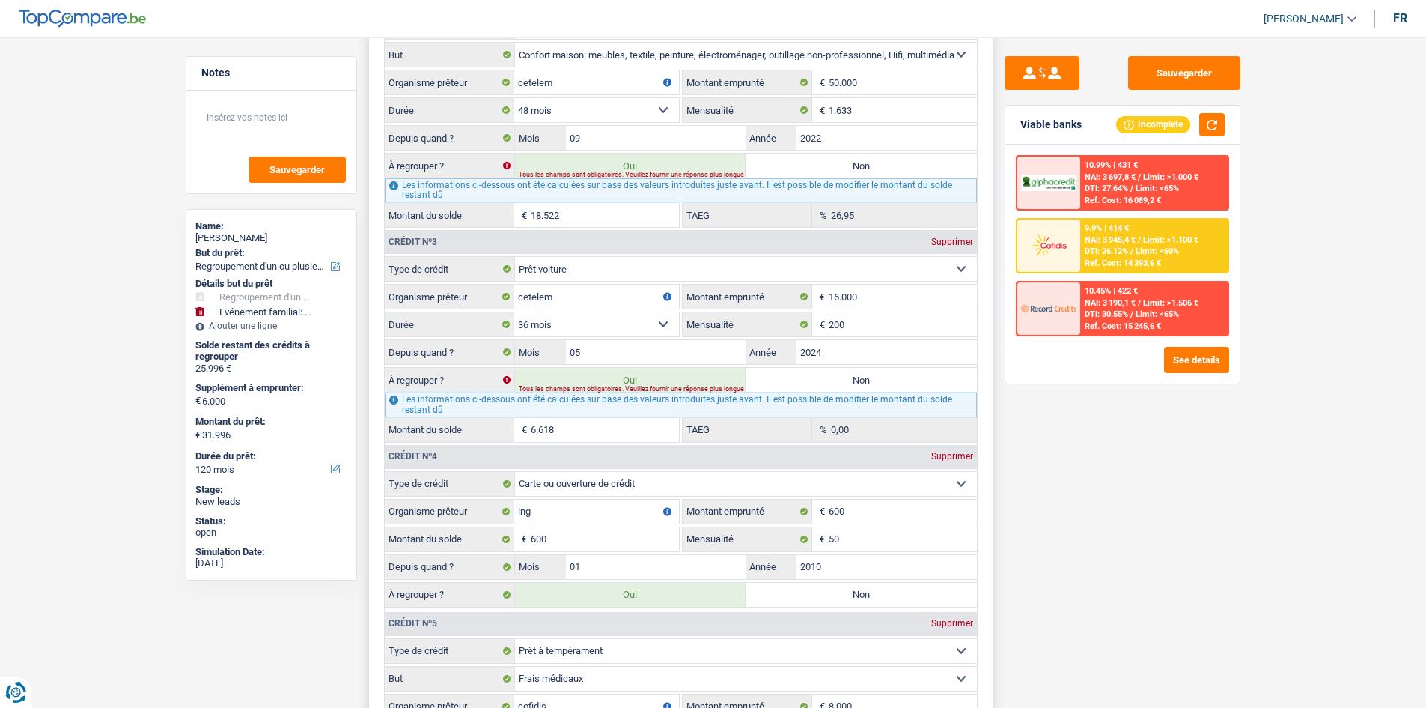
click at [828, 374] on input "Non" at bounding box center [861, 380] width 231 height 24
click at [828, 374] on label "Non" at bounding box center [861, 380] width 231 height 24
click at [828, 374] on input "Non" at bounding box center [861, 380] width 231 height 24
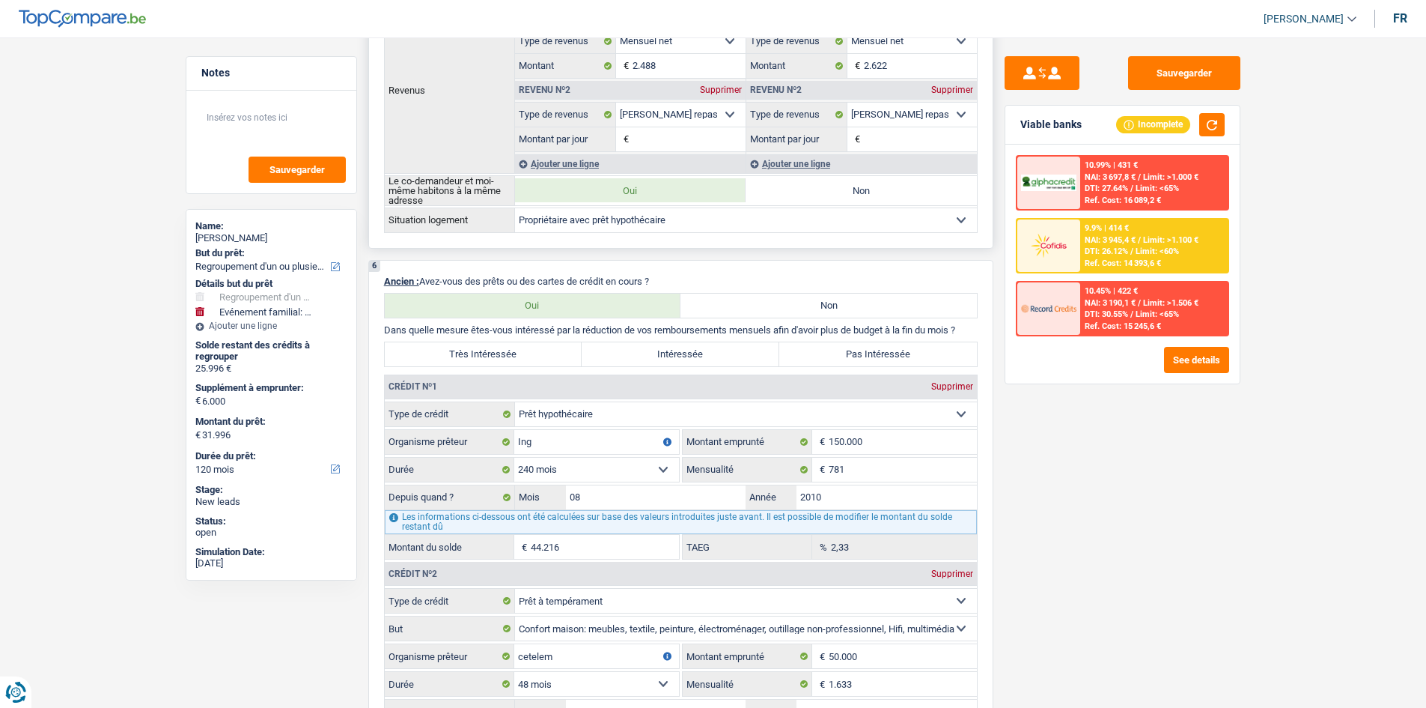
scroll to position [1036, 0]
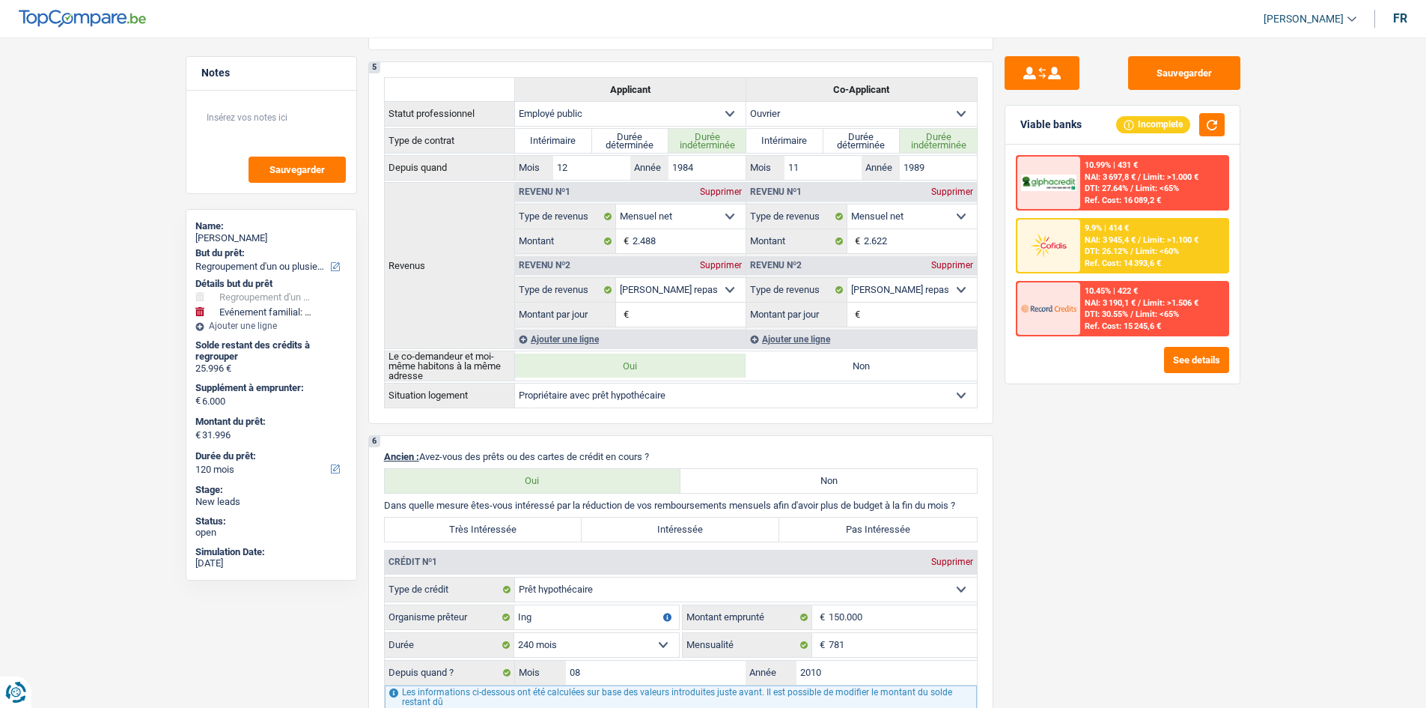
click at [1127, 473] on div "Sauvegarder Viable banks Incomplete 10.99% | 431 € NAI: 3 697,8 € / Limit: >1.0…" at bounding box center [1123, 368] width 258 height 624
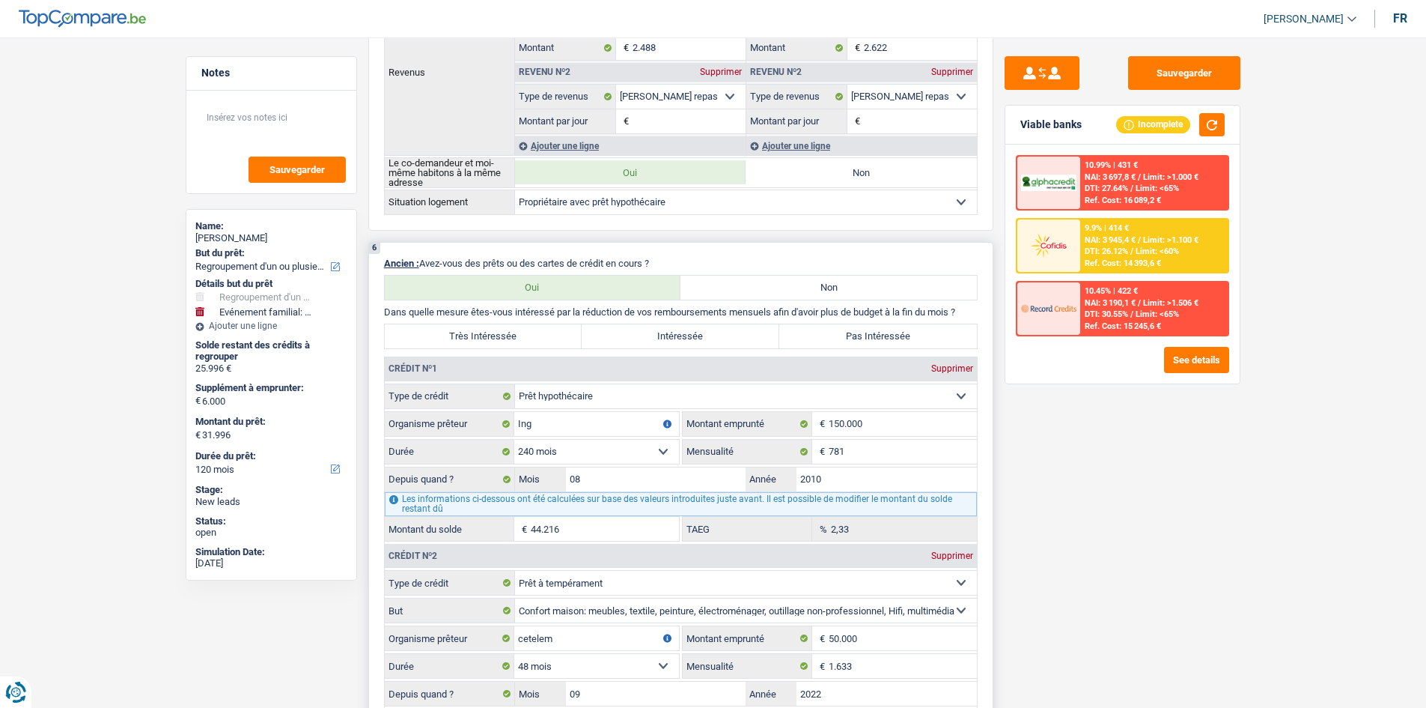
scroll to position [1410, 0]
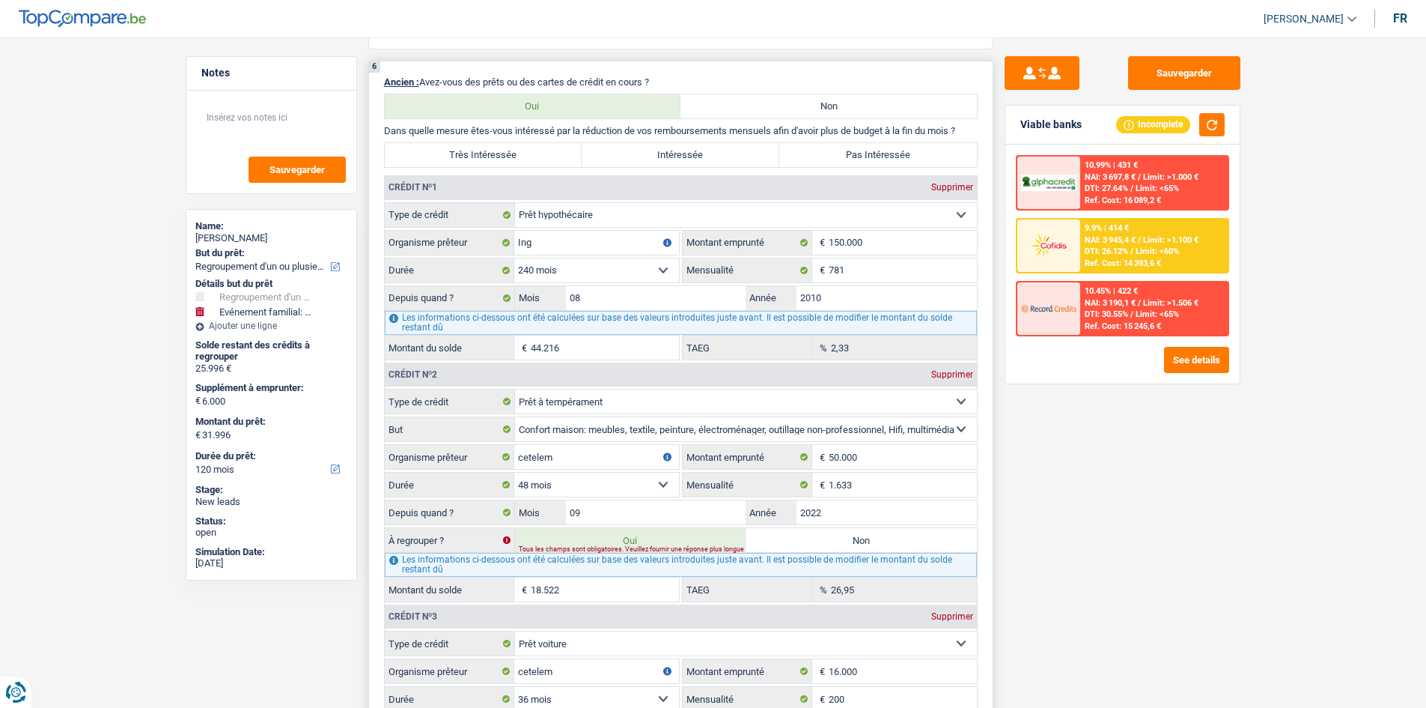
click at [806, 542] on label "Non" at bounding box center [861, 540] width 231 height 24
click at [806, 542] on input "Non" at bounding box center [861, 540] width 231 height 24
radio input "true"
select select "60"
type input "7.474"
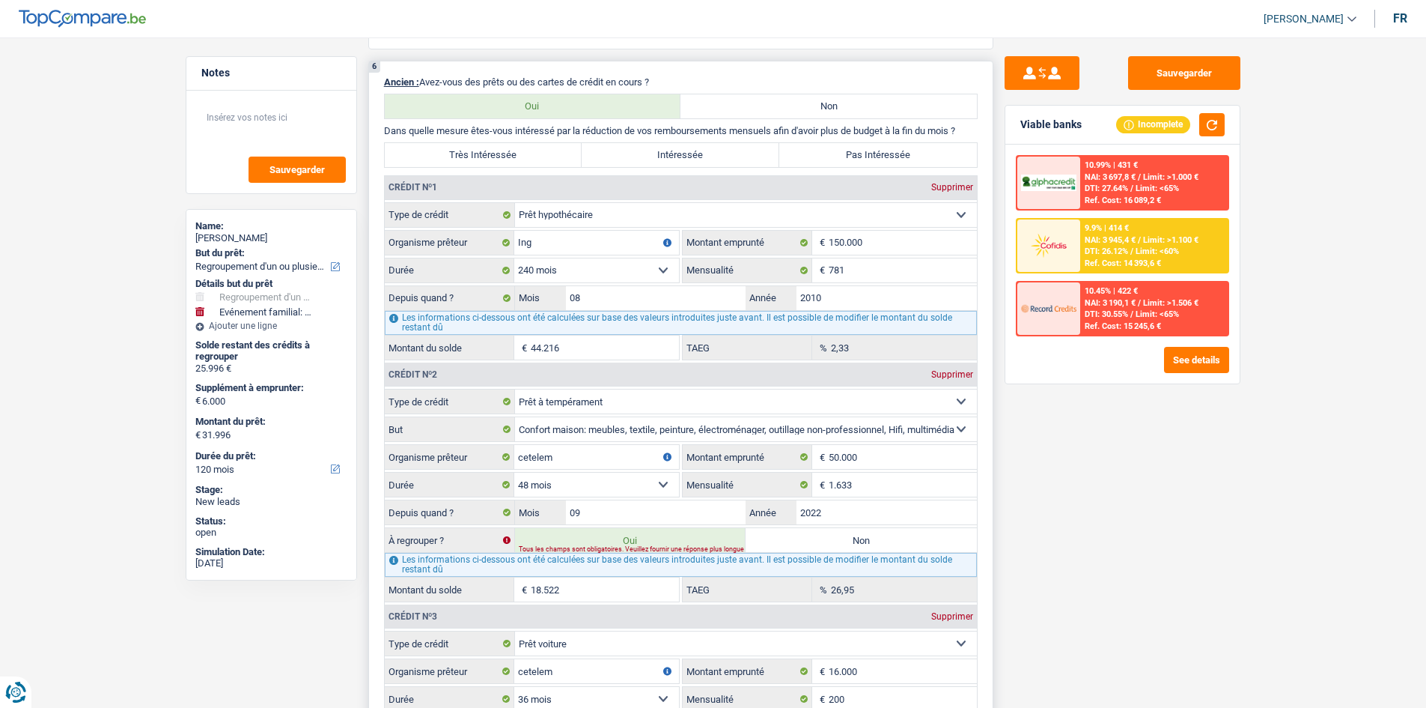
select select "60"
type input "7.474"
select select "60"
type input "13.474"
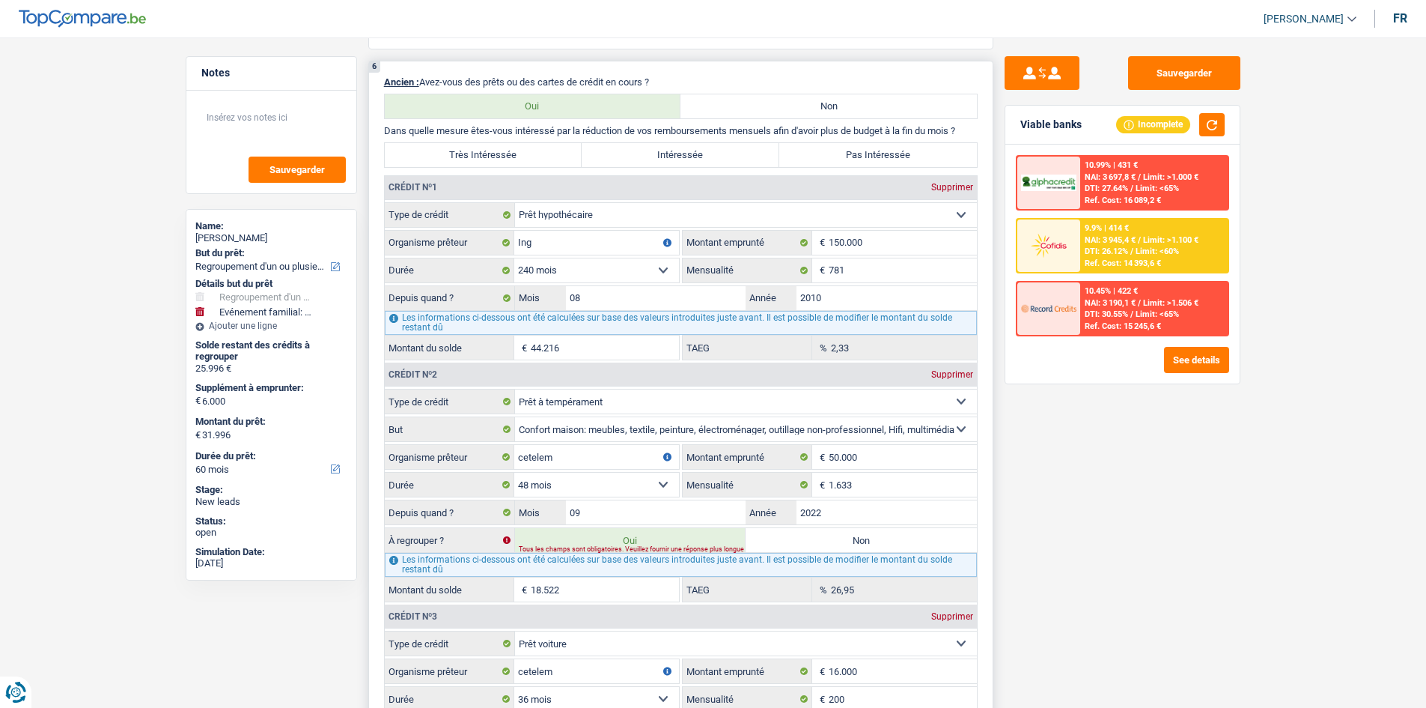
type input "13.474"
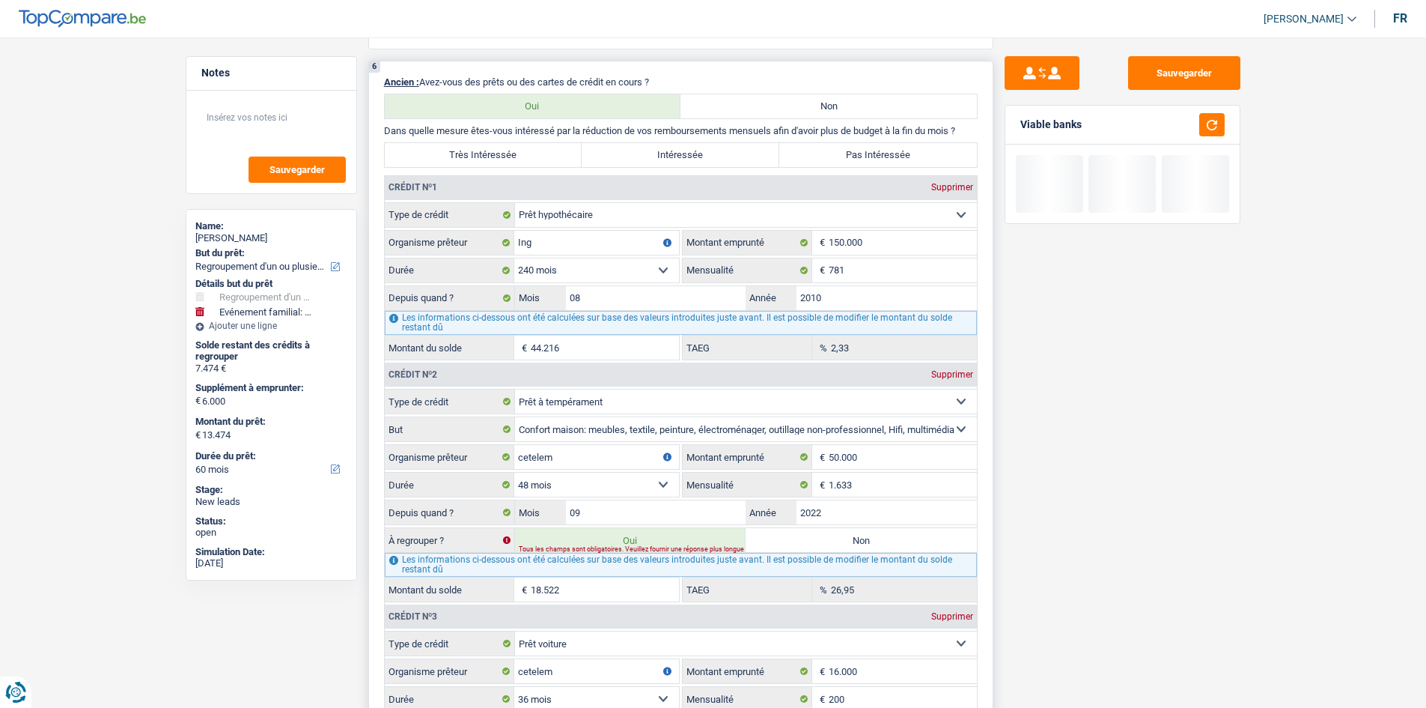
click at [806, 542] on label "Non" at bounding box center [861, 540] width 231 height 24
click at [806, 542] on input "Non" at bounding box center [861, 540] width 231 height 24
click at [806, 541] on label "Non" at bounding box center [861, 540] width 231 height 24
click at [806, 541] on input "Non" at bounding box center [861, 540] width 231 height 24
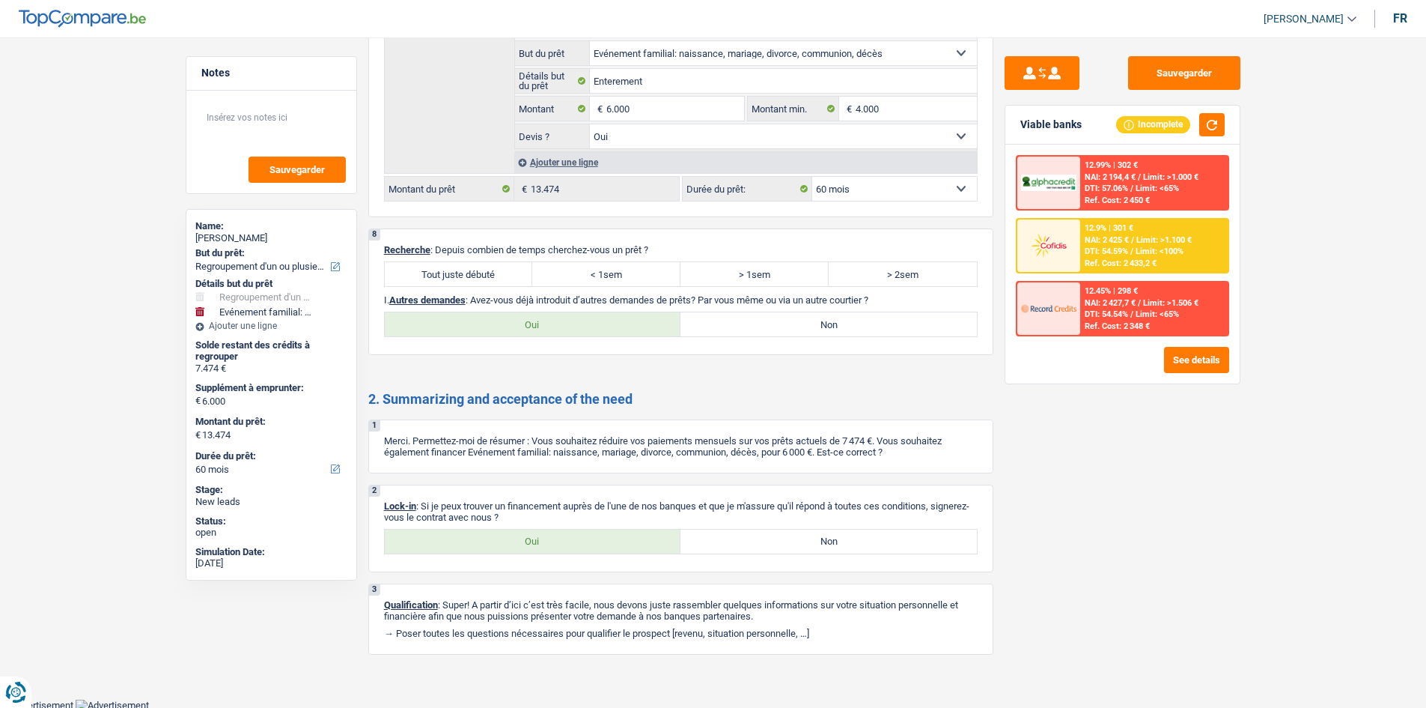
scroll to position [3096, 0]
click at [493, 270] on label "Tout juste débuté" at bounding box center [459, 271] width 148 height 24
click at [493, 270] on input "Tout juste débuté" at bounding box center [459, 271] width 148 height 24
radio input "true"
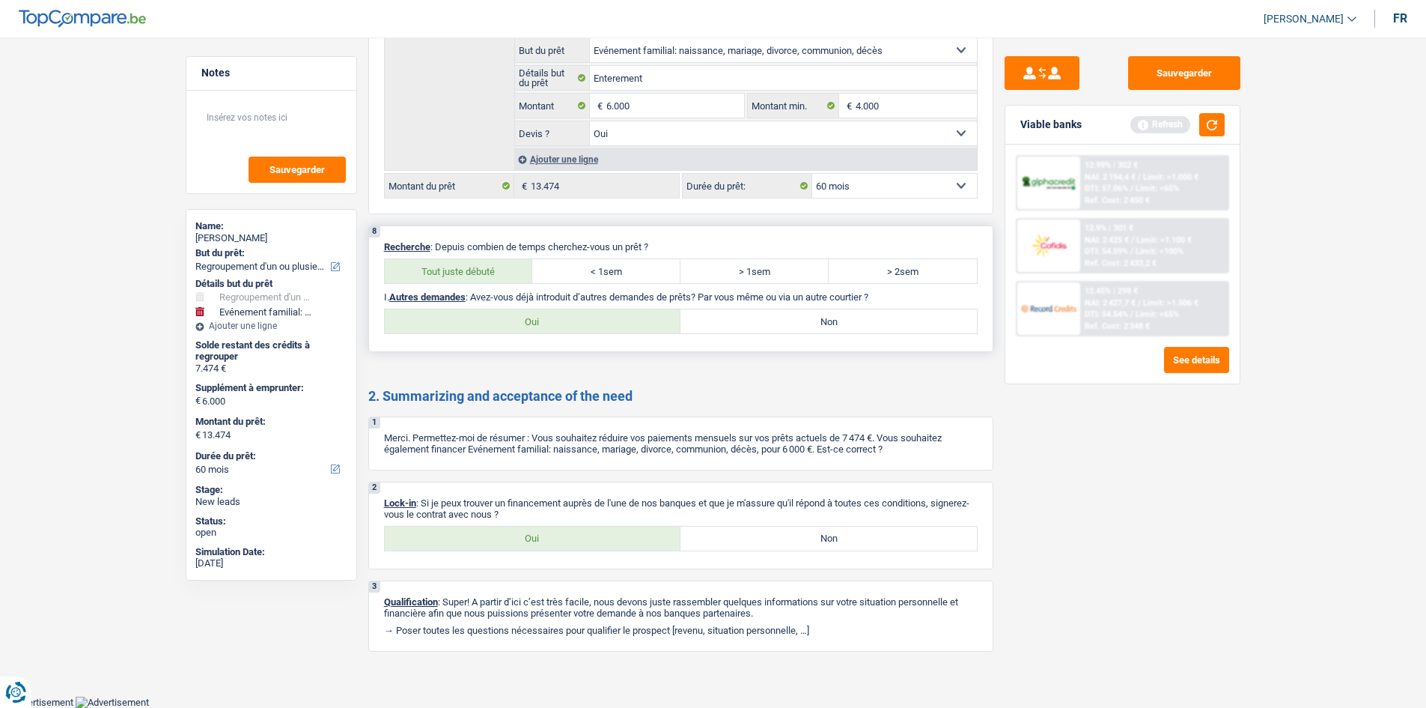
click at [735, 317] on label "Non" at bounding box center [829, 321] width 297 height 24
click at [735, 317] on input "Non" at bounding box center [829, 321] width 297 height 24
radio input "true"
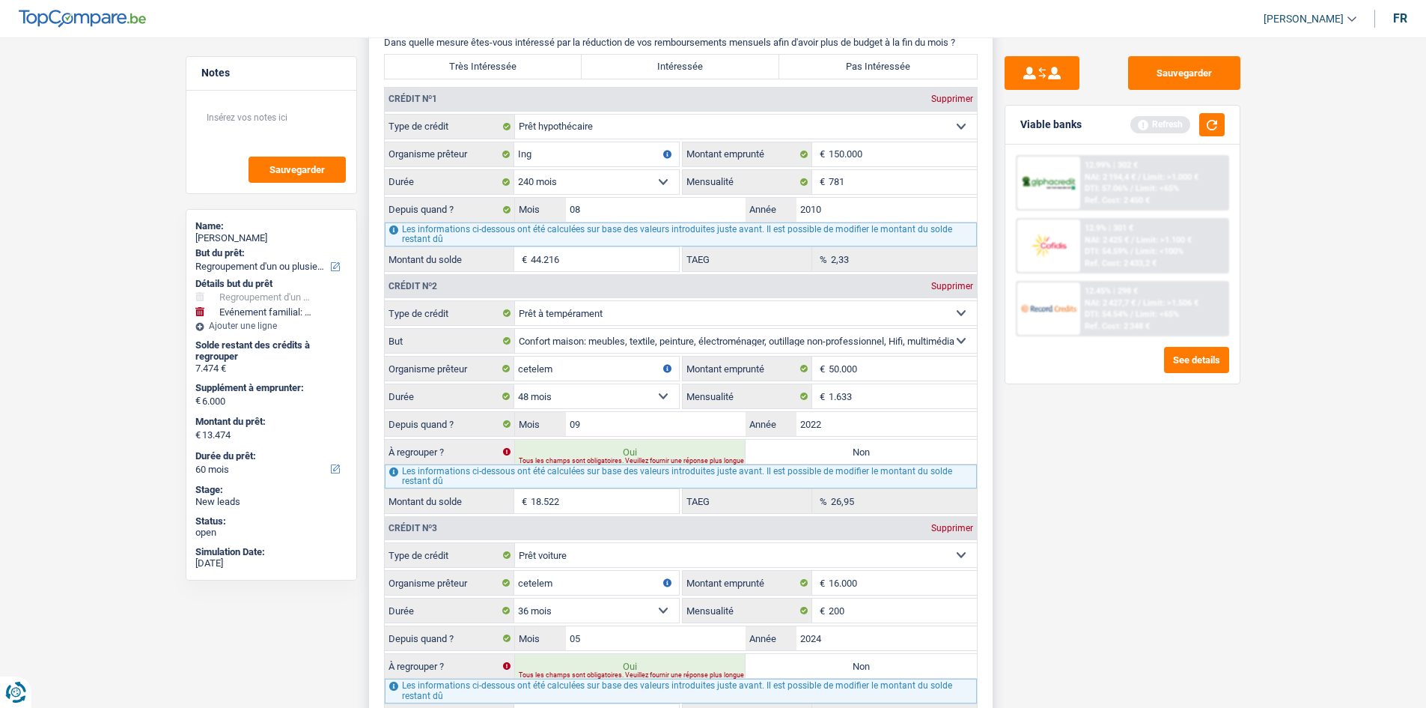
scroll to position [1497, 0]
click at [821, 457] on div "Oui Non Tous les champs sont obligatoires. Veuillez fournir une réponse plus lo…" at bounding box center [746, 452] width 462 height 24
click at [821, 450] on label "Non" at bounding box center [861, 452] width 231 height 24
click at [821, 450] on input "Non" at bounding box center [861, 452] width 231 height 24
click at [818, 449] on label "Non" at bounding box center [861, 452] width 231 height 24
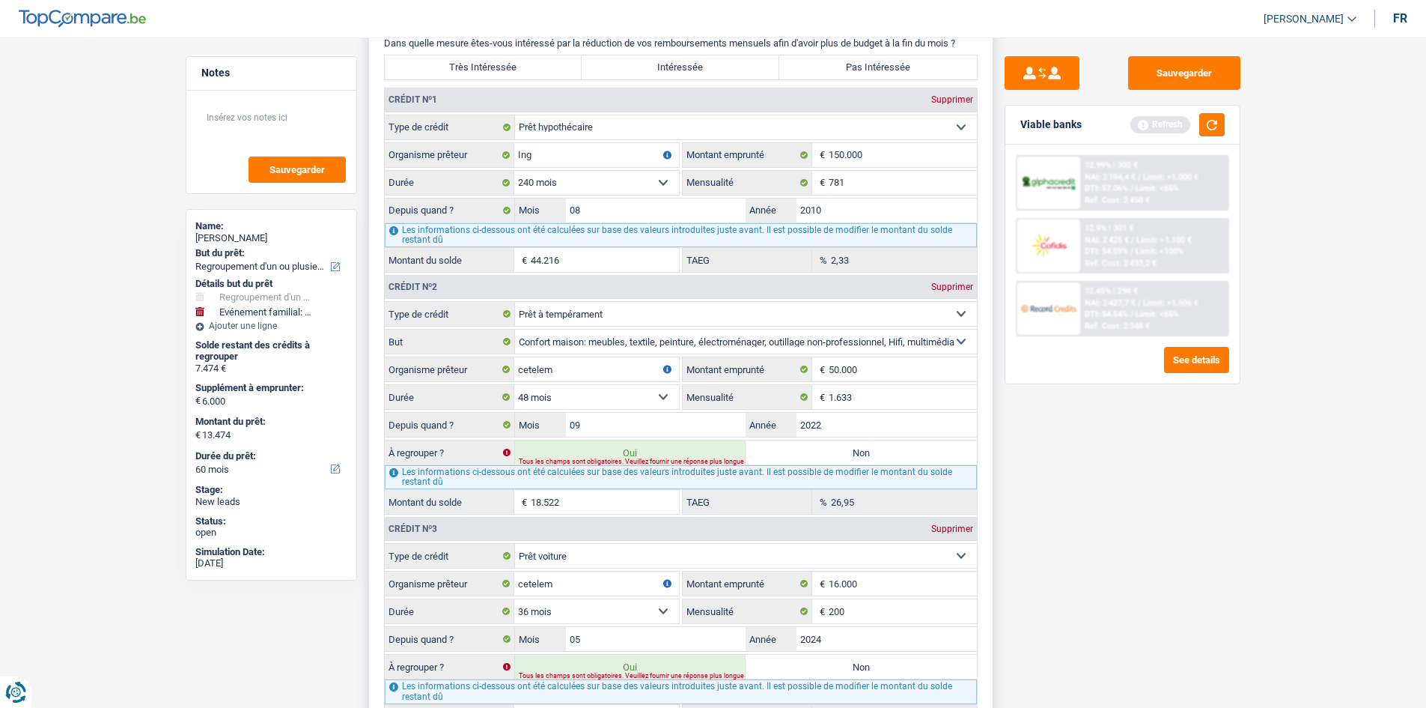
click at [818, 449] on input "Non" at bounding box center [861, 452] width 231 height 24
click at [860, 453] on label "Non" at bounding box center [861, 452] width 231 height 24
drag, startPoint x: 946, startPoint y: 441, endPoint x: 927, endPoint y: 428, distance: 22.6
click at [953, 444] on label "Non" at bounding box center [861, 452] width 231 height 24
click at [953, 444] on input "Non" at bounding box center [861, 452] width 231 height 24
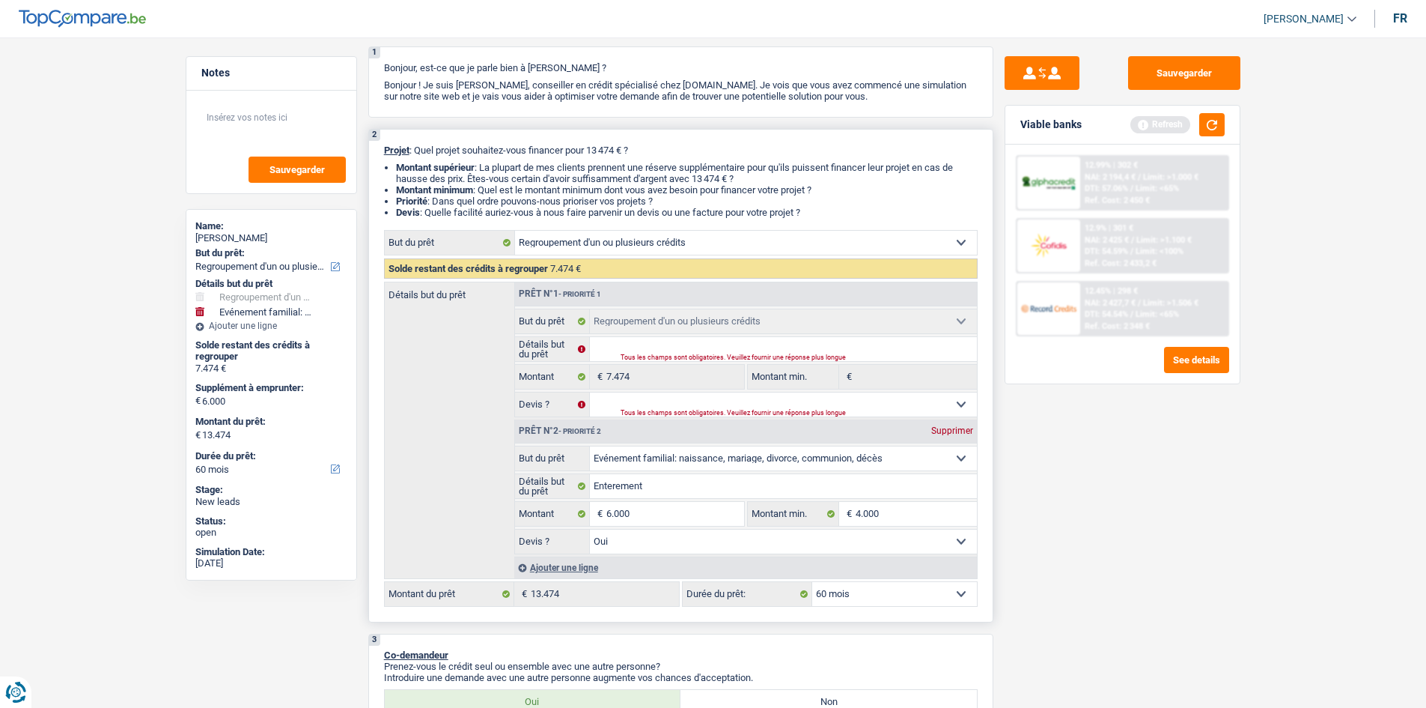
scroll to position [0, 0]
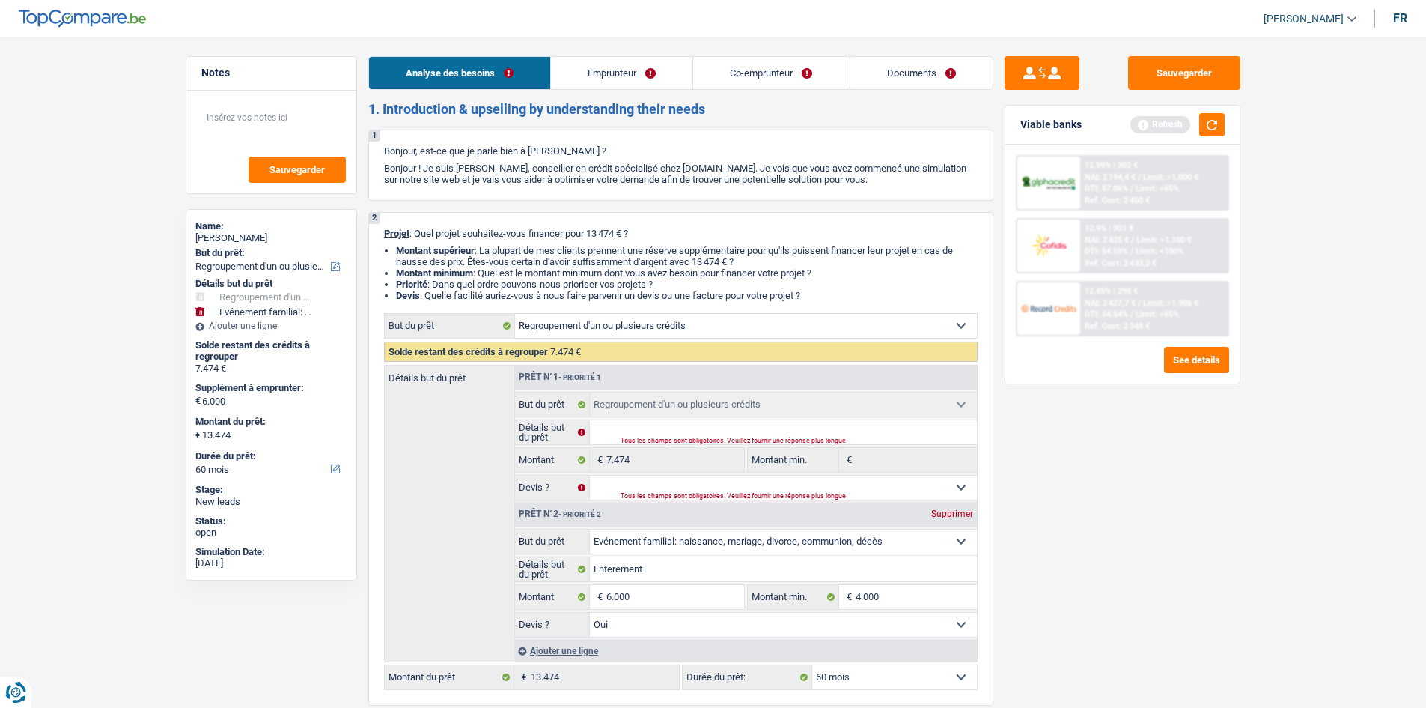
click at [626, 79] on link "Emprunteur" at bounding box center [622, 73] width 142 height 32
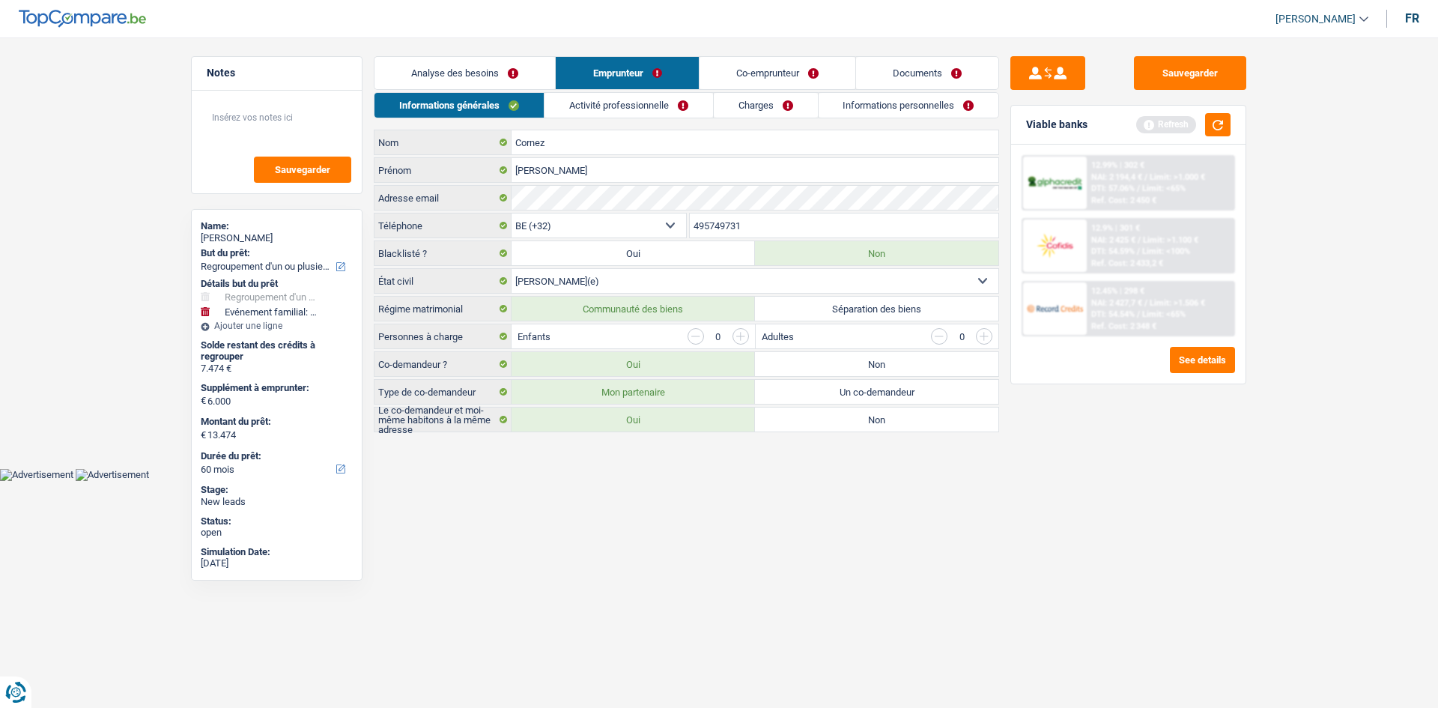
click at [633, 103] on link "Activité professionnelle" at bounding box center [628, 105] width 168 height 25
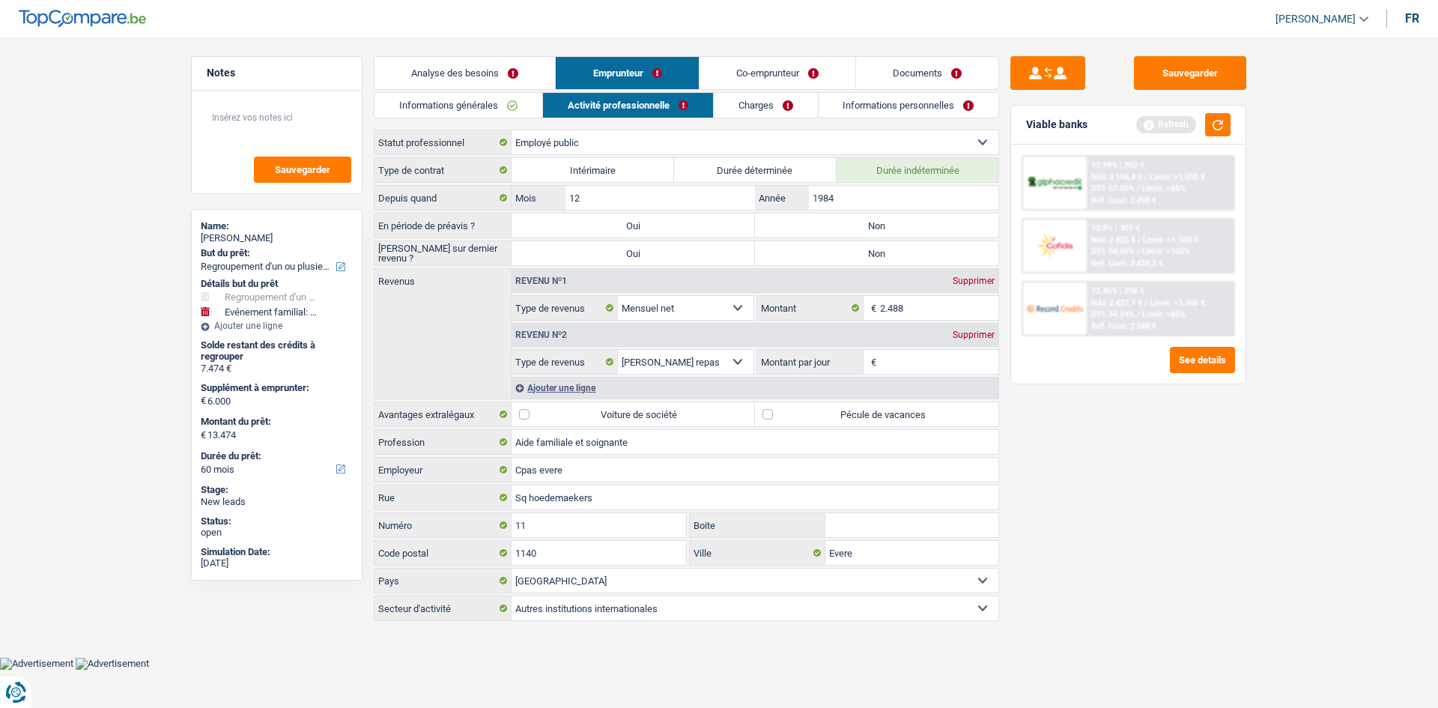
click at [515, 85] on link "Analyse des besoins" at bounding box center [464, 73] width 180 height 32
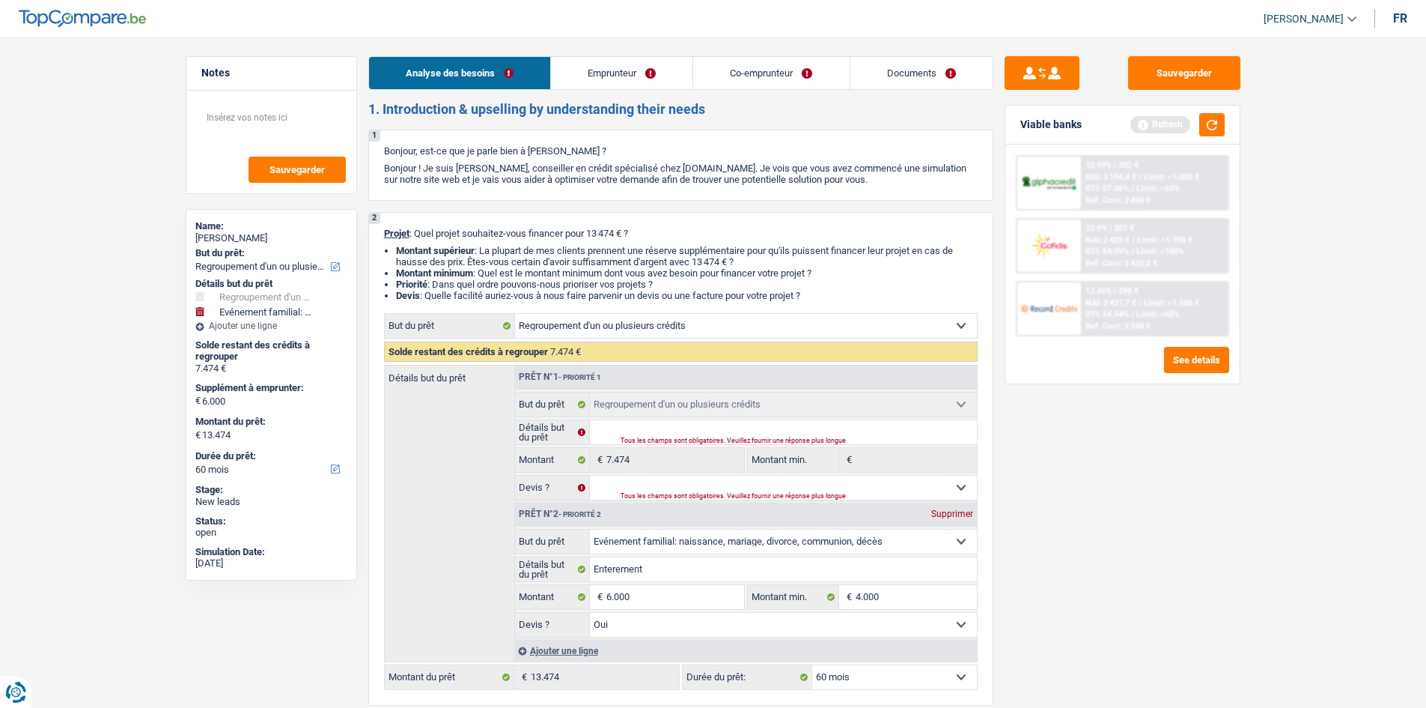
click at [611, 73] on link "Emprunteur" at bounding box center [622, 73] width 142 height 32
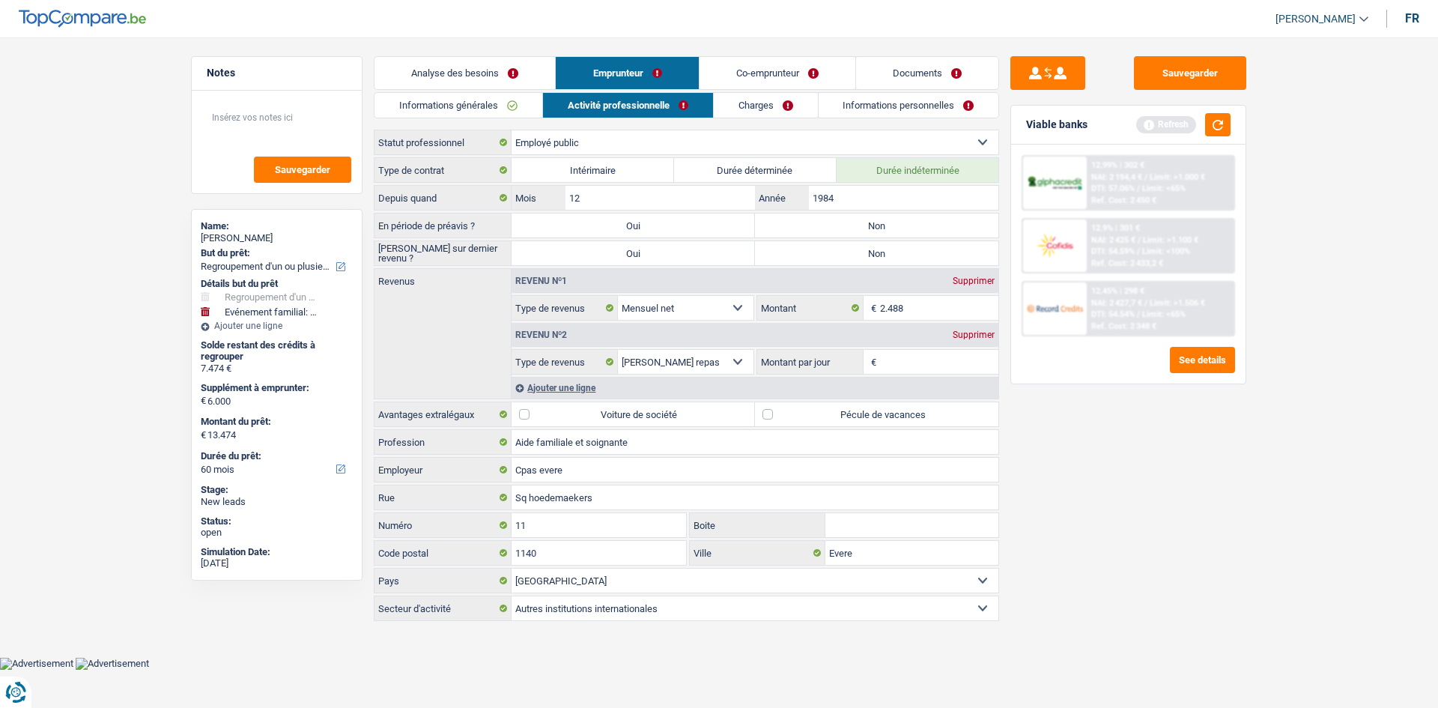
click at [634, 142] on select "Ouvrier Employé privé Employé public Invalide Indépendant Pensionné Chômeur Mut…" at bounding box center [754, 142] width 487 height 24
select select "retired"
click at [511, 130] on select "Ouvrier Employé privé Employé public Invalide Indépendant Pensionné Chômeur Mut…" at bounding box center [754, 142] width 487 height 24
type input "SFP : Service Federal des Pensions"
type input "Tour de Midi"
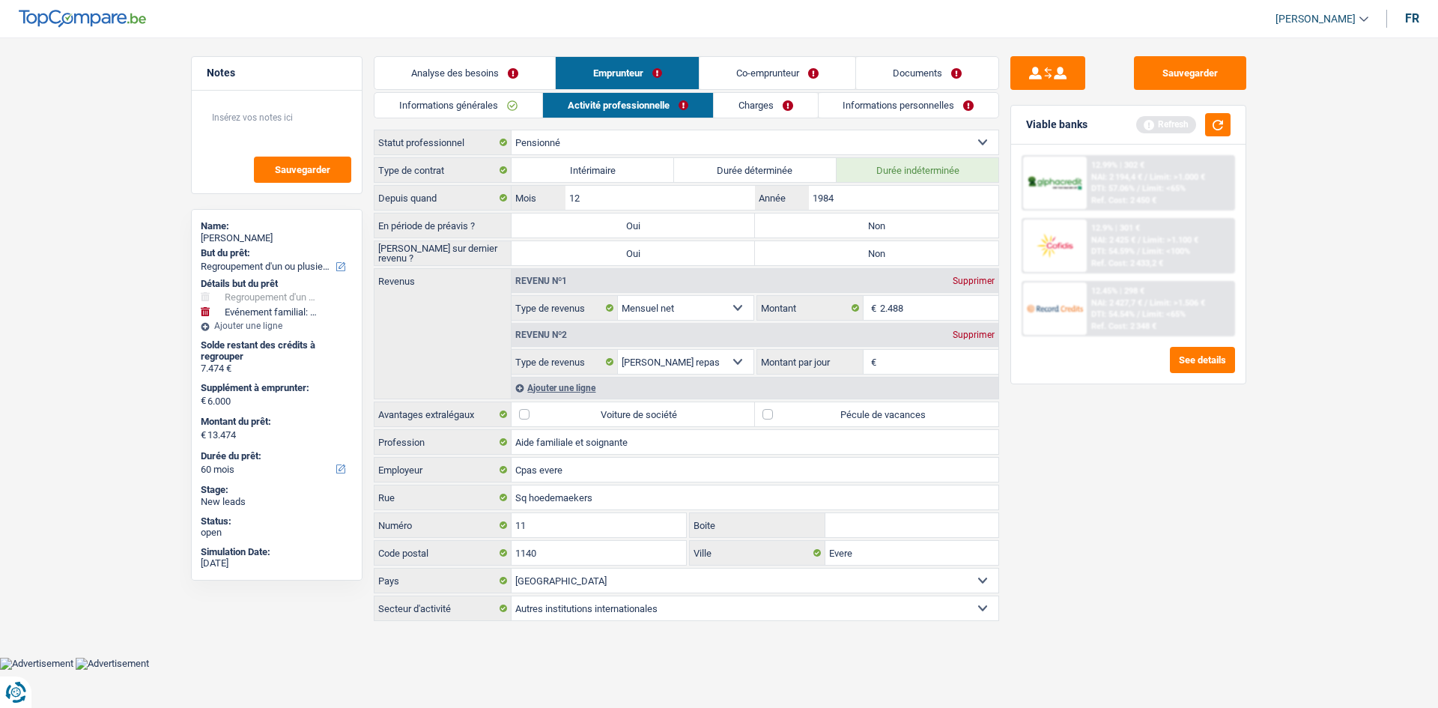
type input "1"
type input "1000"
type input "Bruxelles"
select select "netSalary"
select select "mealVouchers"
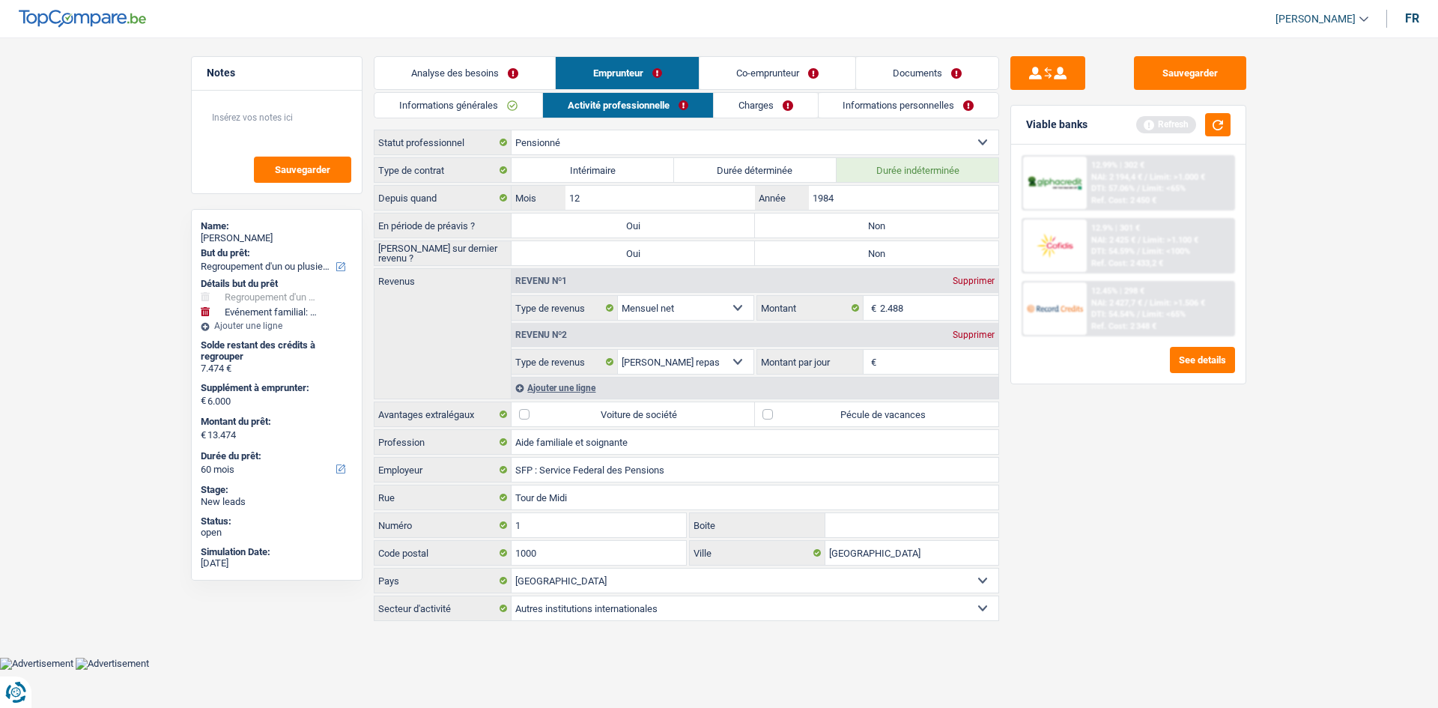
select select "pension"
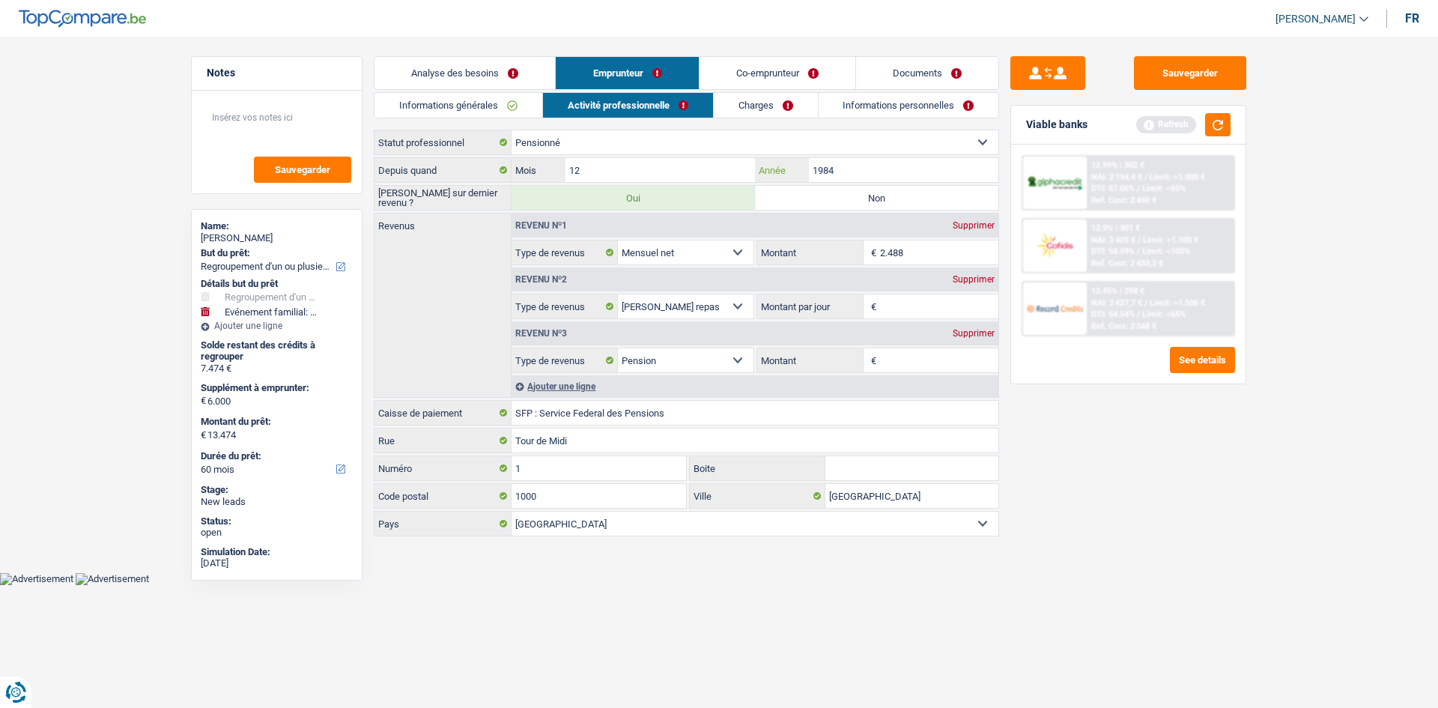
click at [851, 169] on input "1984" at bounding box center [903, 170] width 189 height 24
drag, startPoint x: 851, startPoint y: 169, endPoint x: 817, endPoint y: 168, distance: 34.5
click at [818, 170] on input "1984" at bounding box center [903, 170] width 189 height 24
type input "0"
type input "2025"
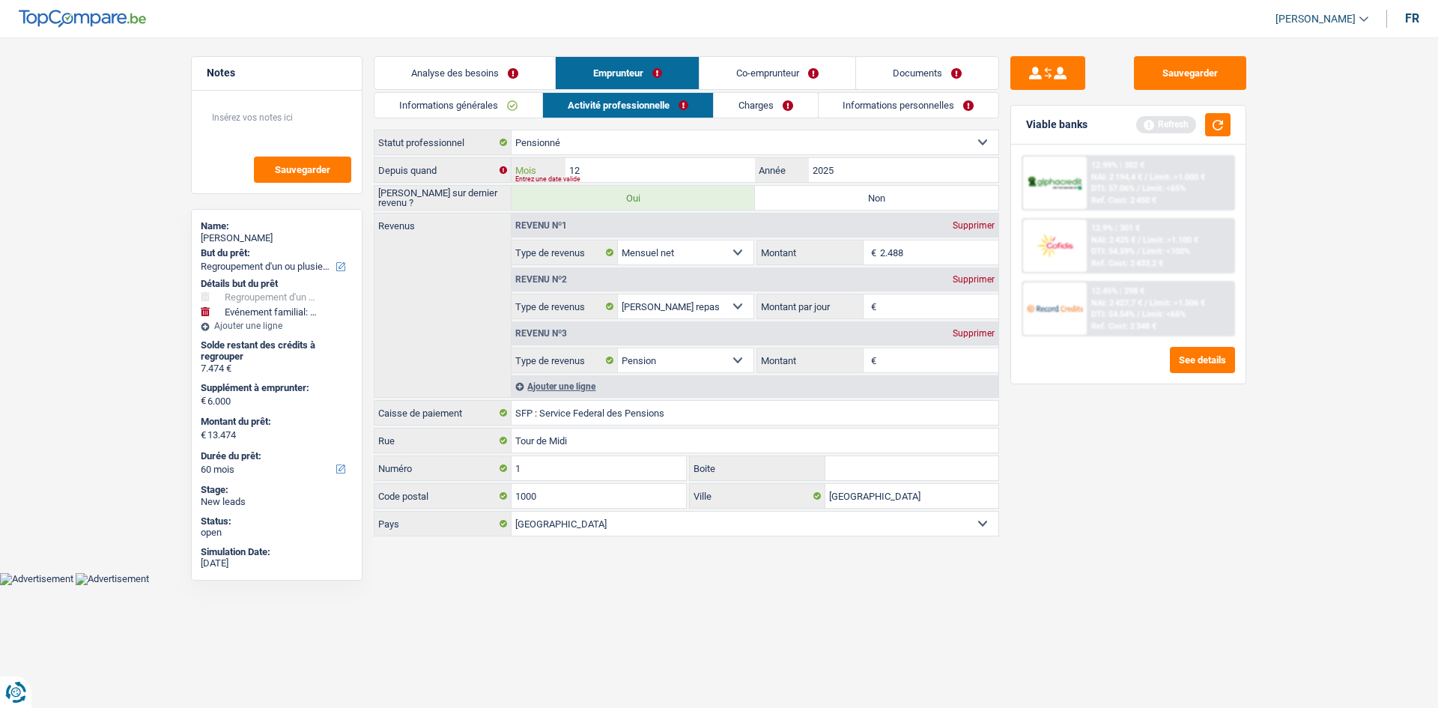
click at [647, 164] on input "12" at bounding box center [659, 170] width 189 height 24
type input "1"
type input "01"
click at [916, 260] on input "2.488" at bounding box center [939, 252] width 119 height 24
click at [963, 278] on div "Supprimer" at bounding box center [973, 279] width 49 height 9
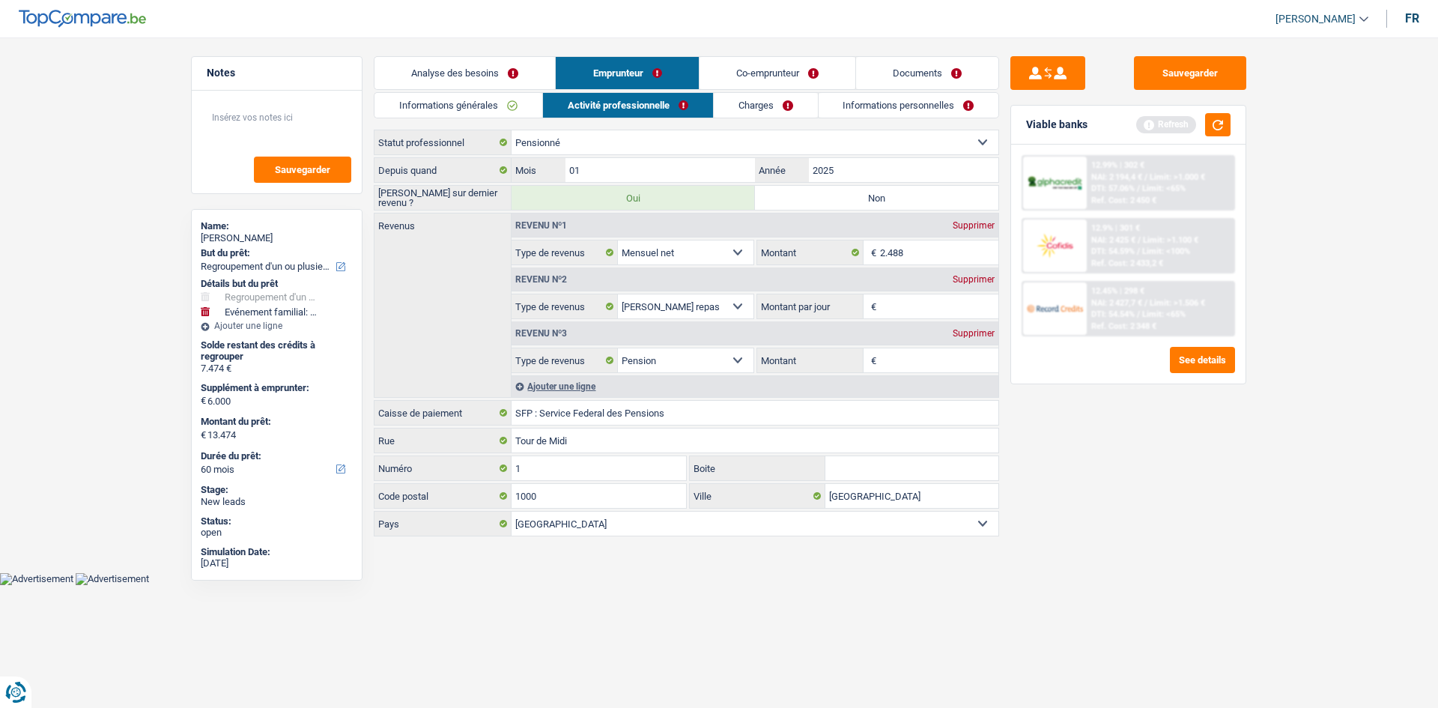
select select "pension"
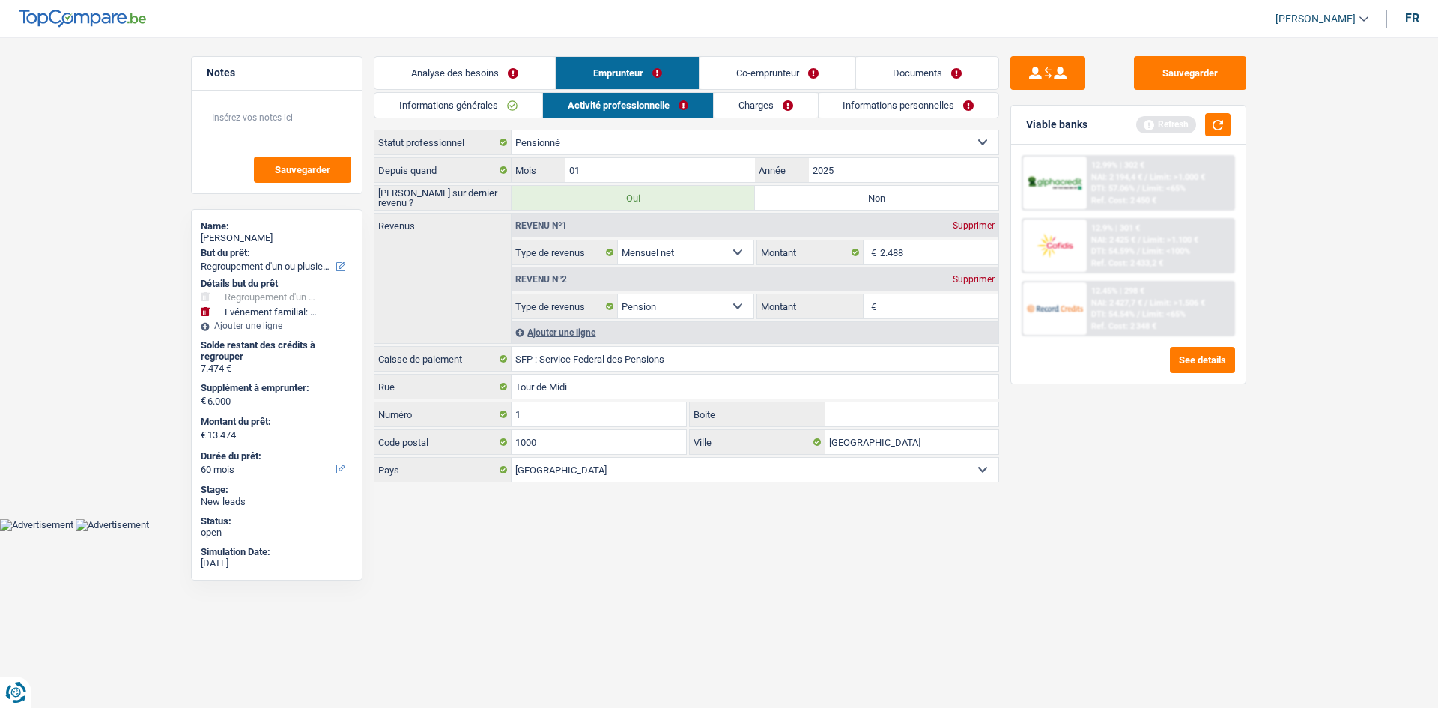
click at [956, 224] on div "Supprimer" at bounding box center [973, 225] width 49 height 9
select select "pension"
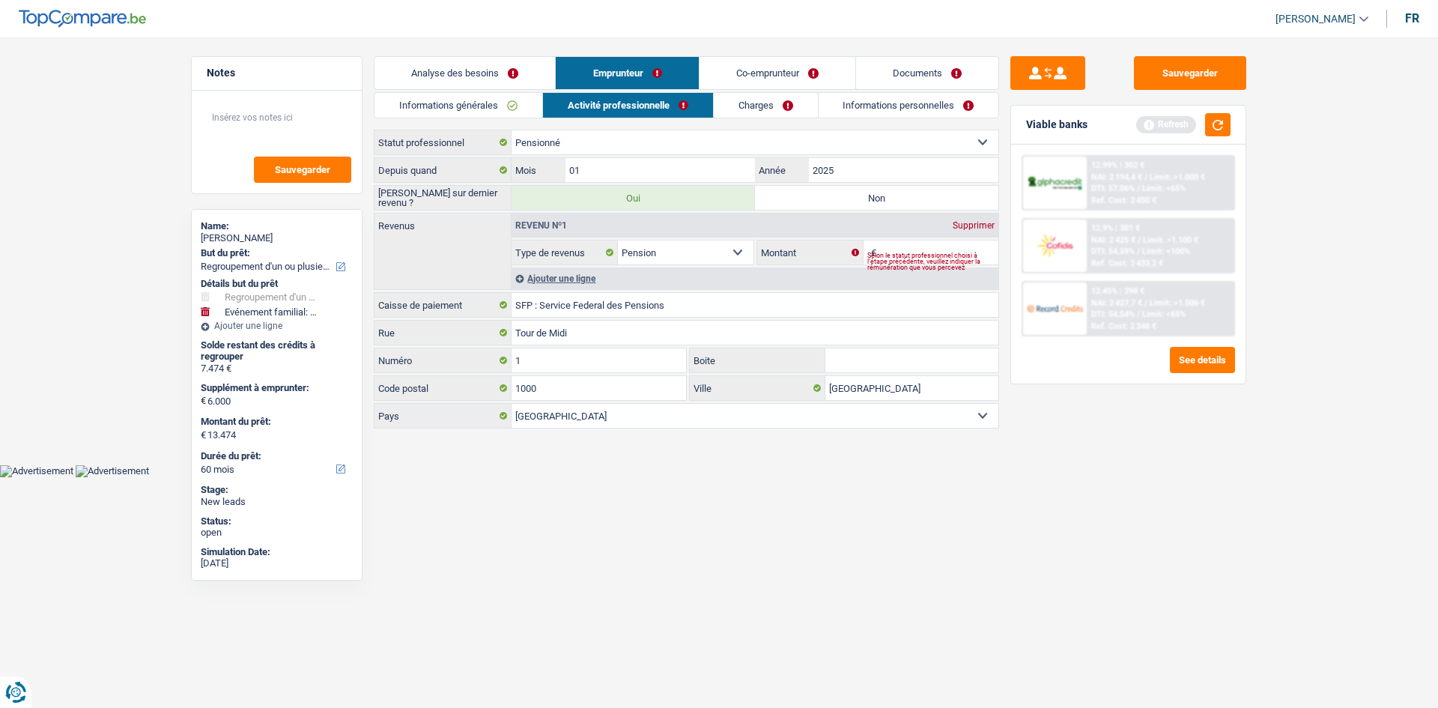
click at [916, 258] on div "Selon le statut professionnel choisi à l’étape précédente, veuillez indiquer la…" at bounding box center [933, 261] width 132 height 6
click at [875, 258] on div "Selon le statut professionnel choisi à l’étape précédente, veuillez indiquer la…" at bounding box center [933, 261] width 132 height 6
click at [699, 304] on input "SFP : Service Federal des Pensions" at bounding box center [754, 305] width 487 height 24
drag, startPoint x: 712, startPoint y: 305, endPoint x: 704, endPoint y: 307, distance: 8.5
click at [702, 305] on input "SFP : Service Federal des Pensions" at bounding box center [754, 305] width 487 height 24
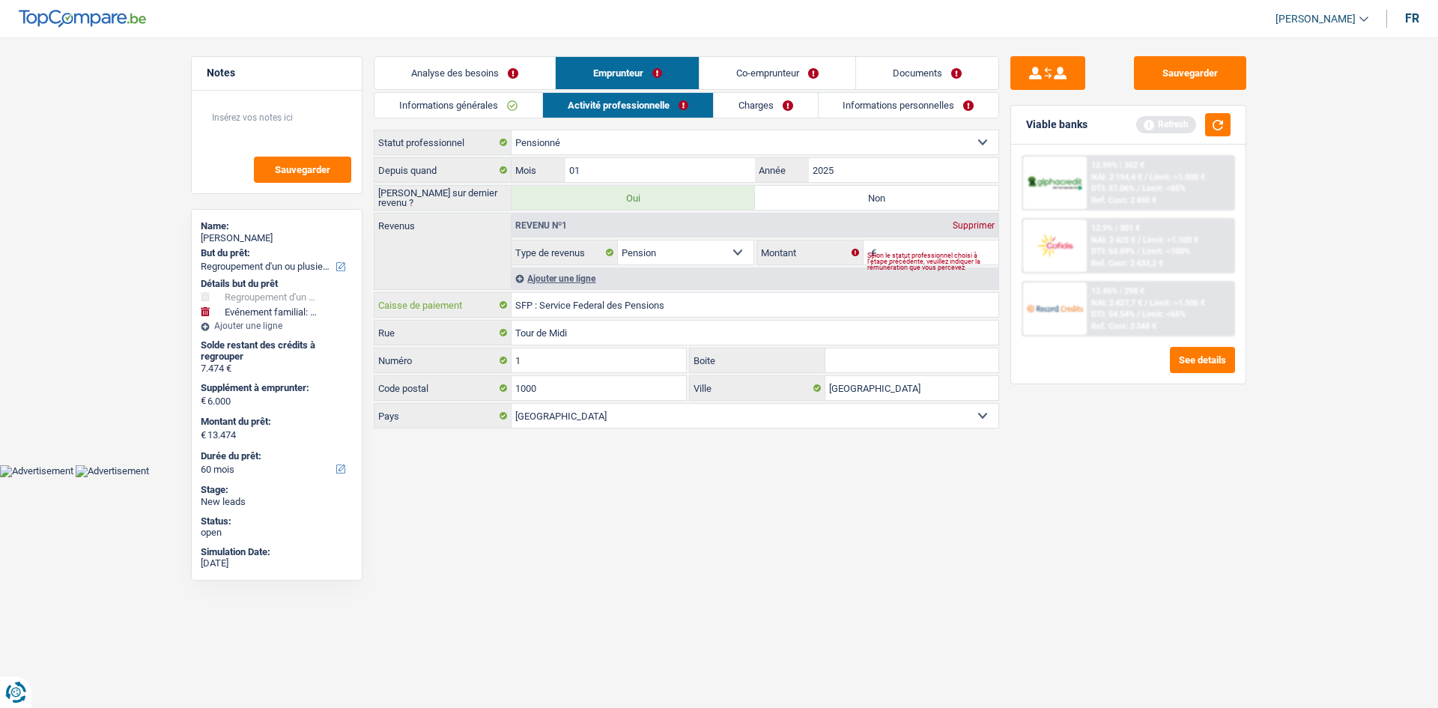
drag, startPoint x: 704, startPoint y: 308, endPoint x: 390, endPoint y: 335, distance: 314.9
click at [390, 333] on div "Depuis quand 01 Mois / 2025 Année Saisie sur dernier revenu ? Oui Non Tous les …" at bounding box center [686, 292] width 625 height 271
click at [704, 305] on input "SFP : Service Federal des Pensions" at bounding box center [754, 305] width 487 height 24
click at [693, 308] on input "SFP : Service Federal des Pensions" at bounding box center [754, 305] width 487 height 24
click at [904, 245] on input "Montant" at bounding box center [939, 252] width 119 height 24
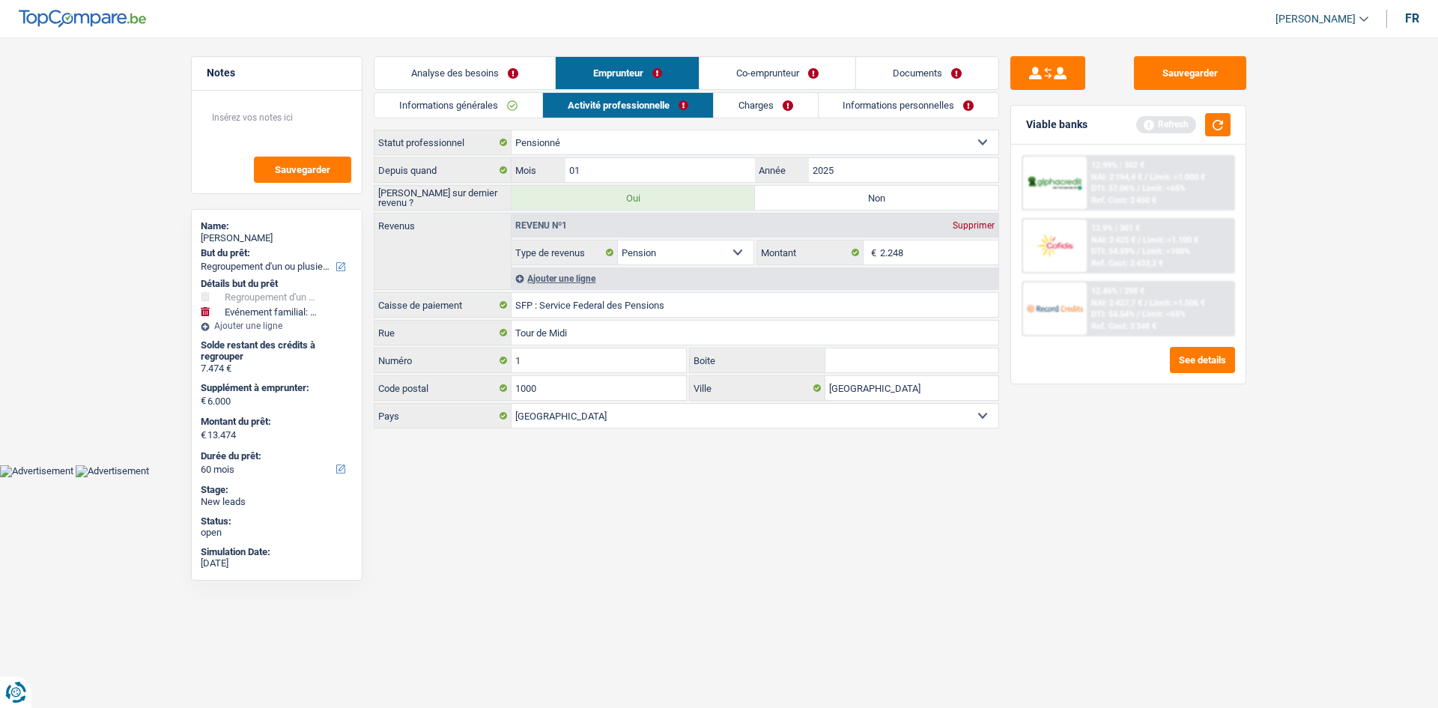
click at [567, 280] on div "Ajouter une ligne" at bounding box center [754, 278] width 487 height 22
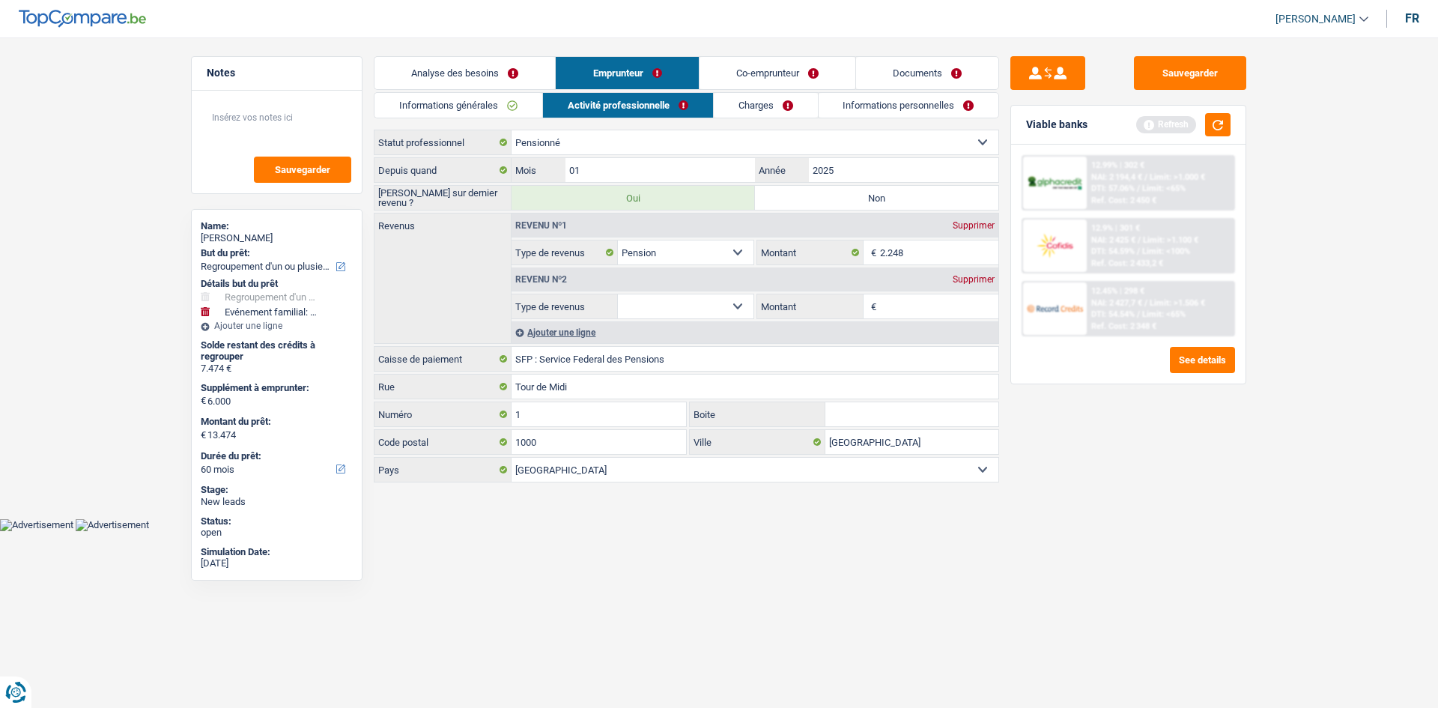
click at [678, 306] on select "Allocation d'handicap Allocations chômage Allocations familiales Chèques repas …" at bounding box center [686, 306] width 136 height 24
click at [817, 531] on html "Vous avez le contrôle de vos données Nous utilisons des cookies, tout comme nos…" at bounding box center [719, 265] width 1438 height 531
click at [968, 279] on div "Supprimer" at bounding box center [973, 279] width 49 height 9
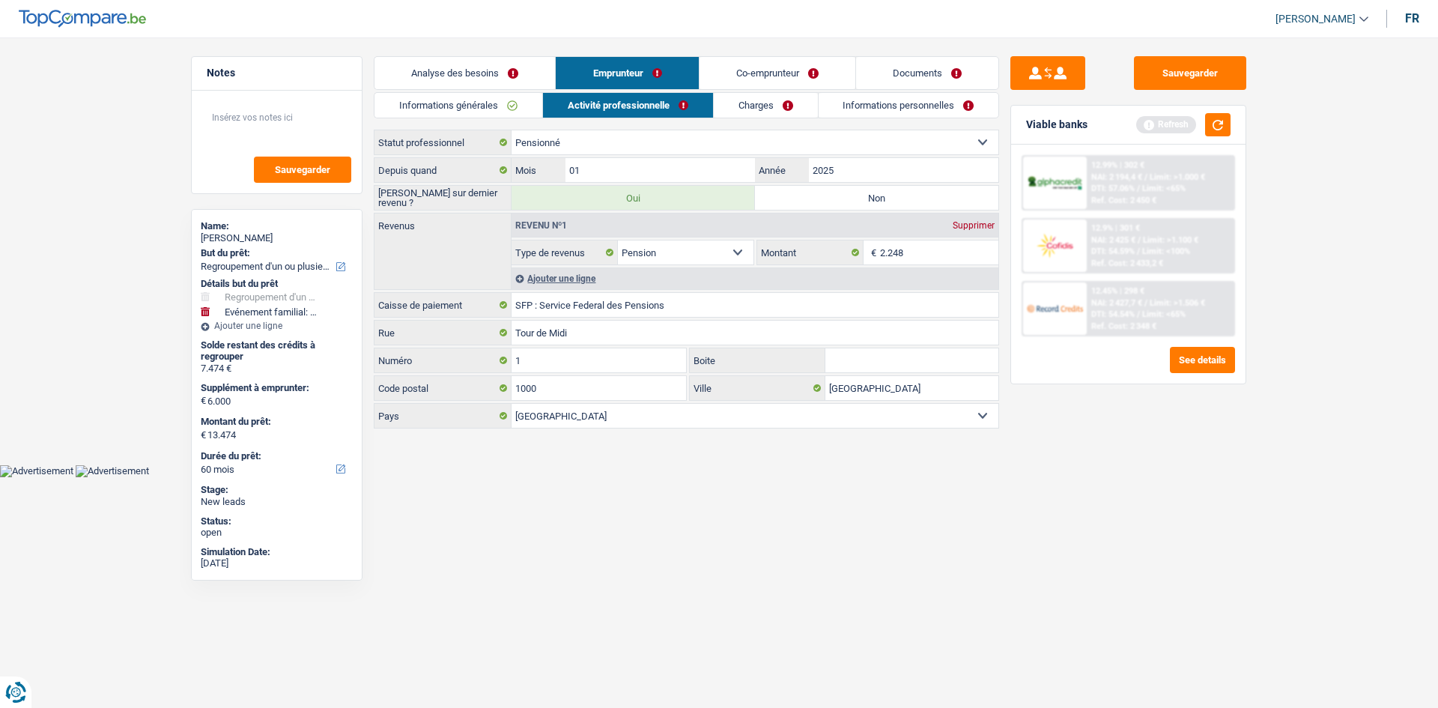
click at [753, 101] on link "Charges" at bounding box center [766, 105] width 104 height 25
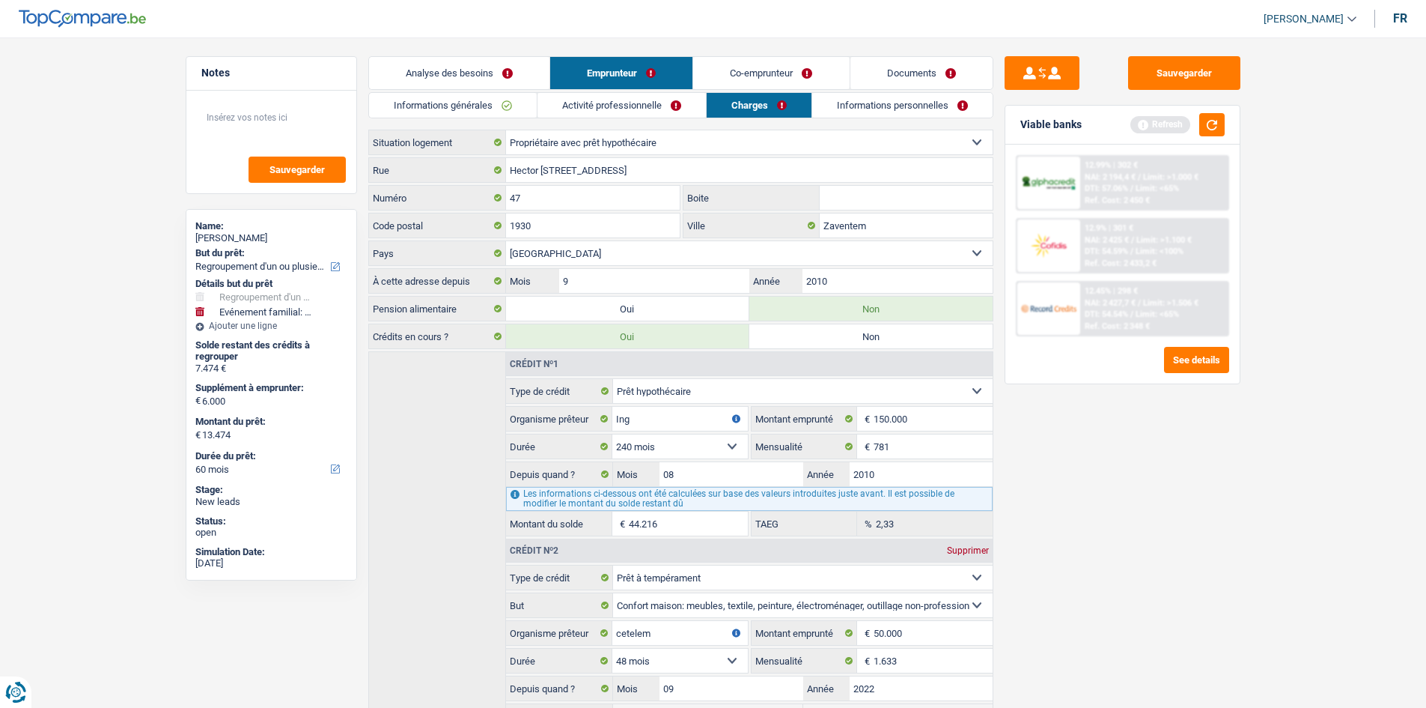
click at [623, 109] on link "Activité professionnelle" at bounding box center [622, 105] width 168 height 25
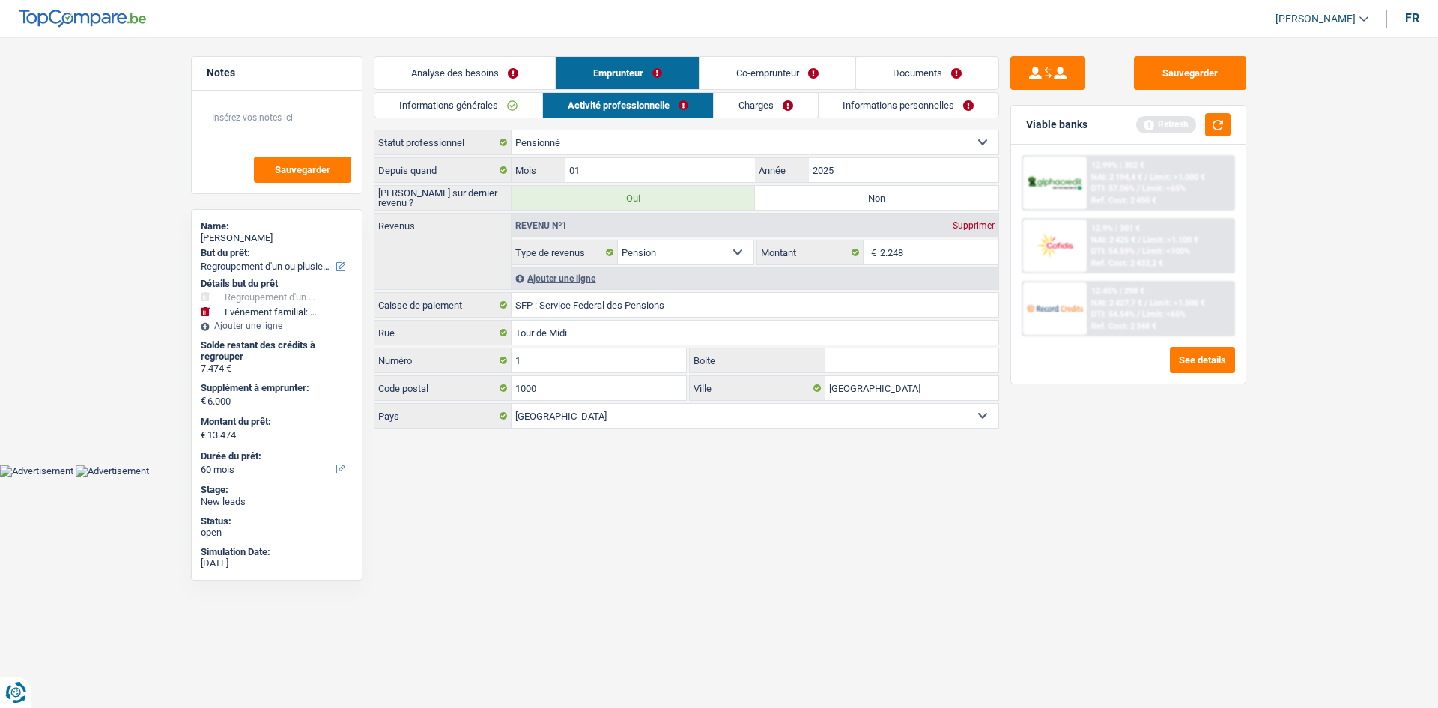
click at [767, 112] on link "Charges" at bounding box center [766, 105] width 104 height 25
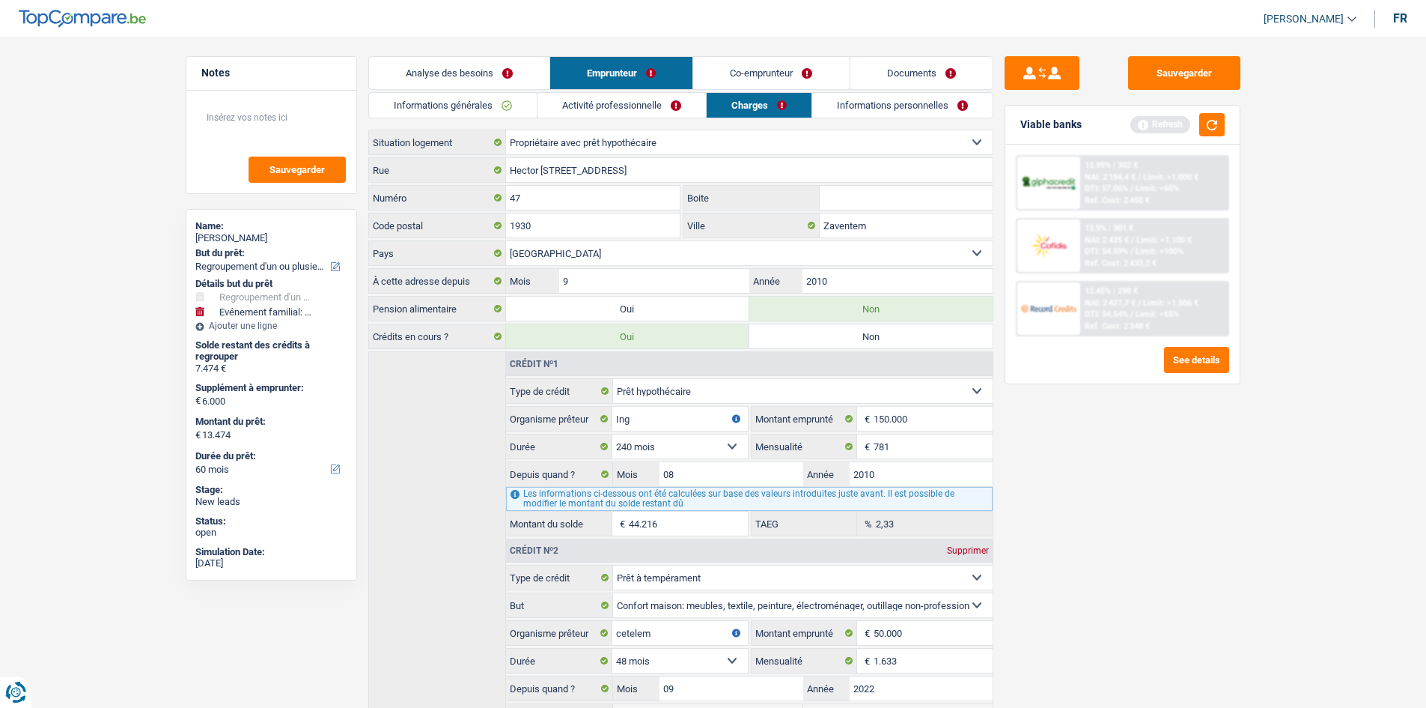
click at [631, 110] on link "Activité professionnelle" at bounding box center [622, 105] width 168 height 25
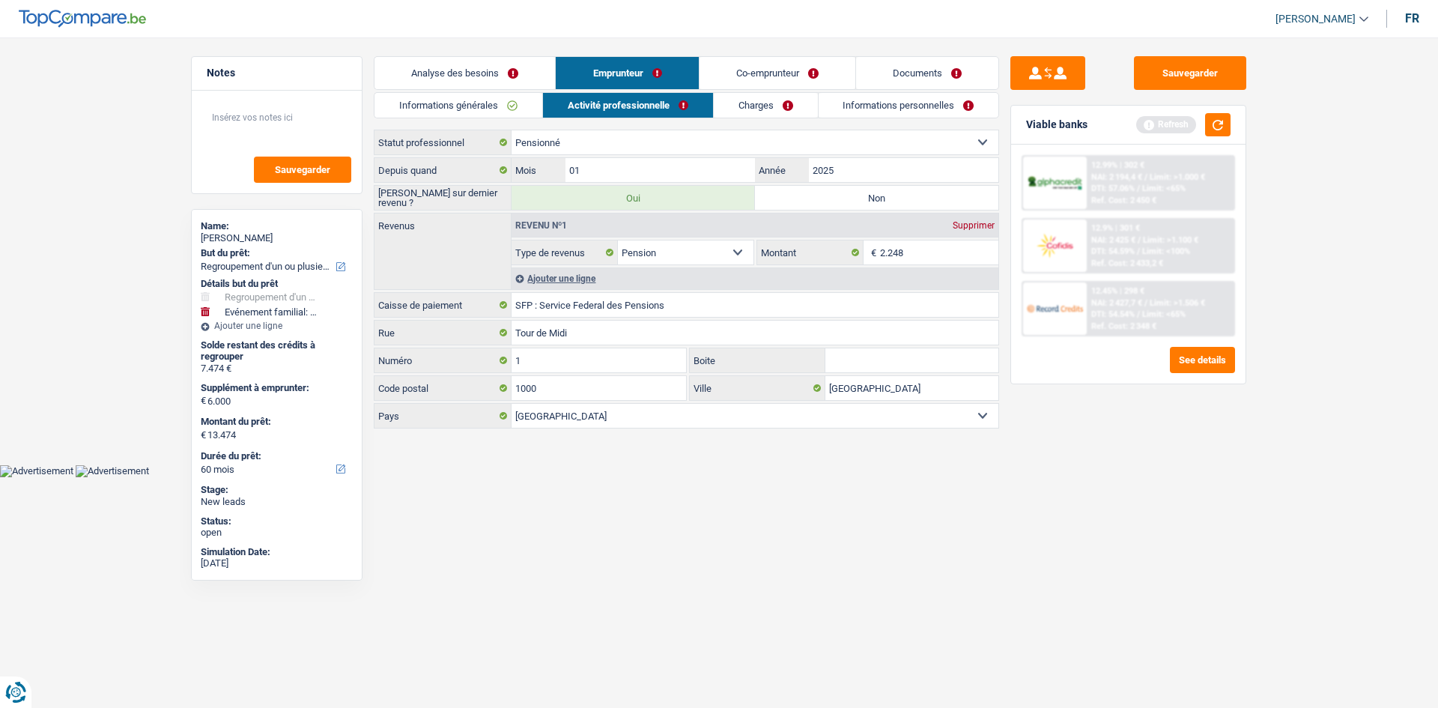
click at [783, 104] on link "Charges" at bounding box center [766, 105] width 104 height 25
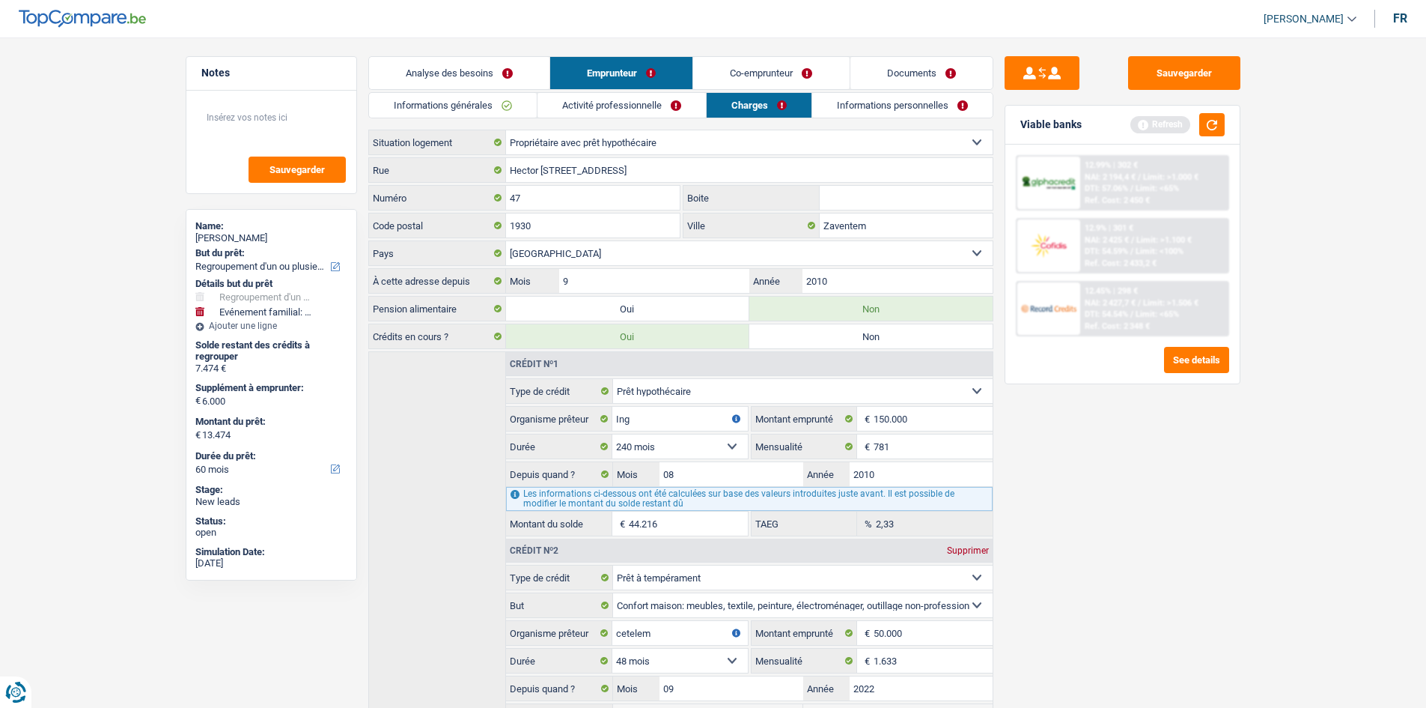
click at [747, 58] on link "Co-emprunteur" at bounding box center [771, 73] width 156 height 32
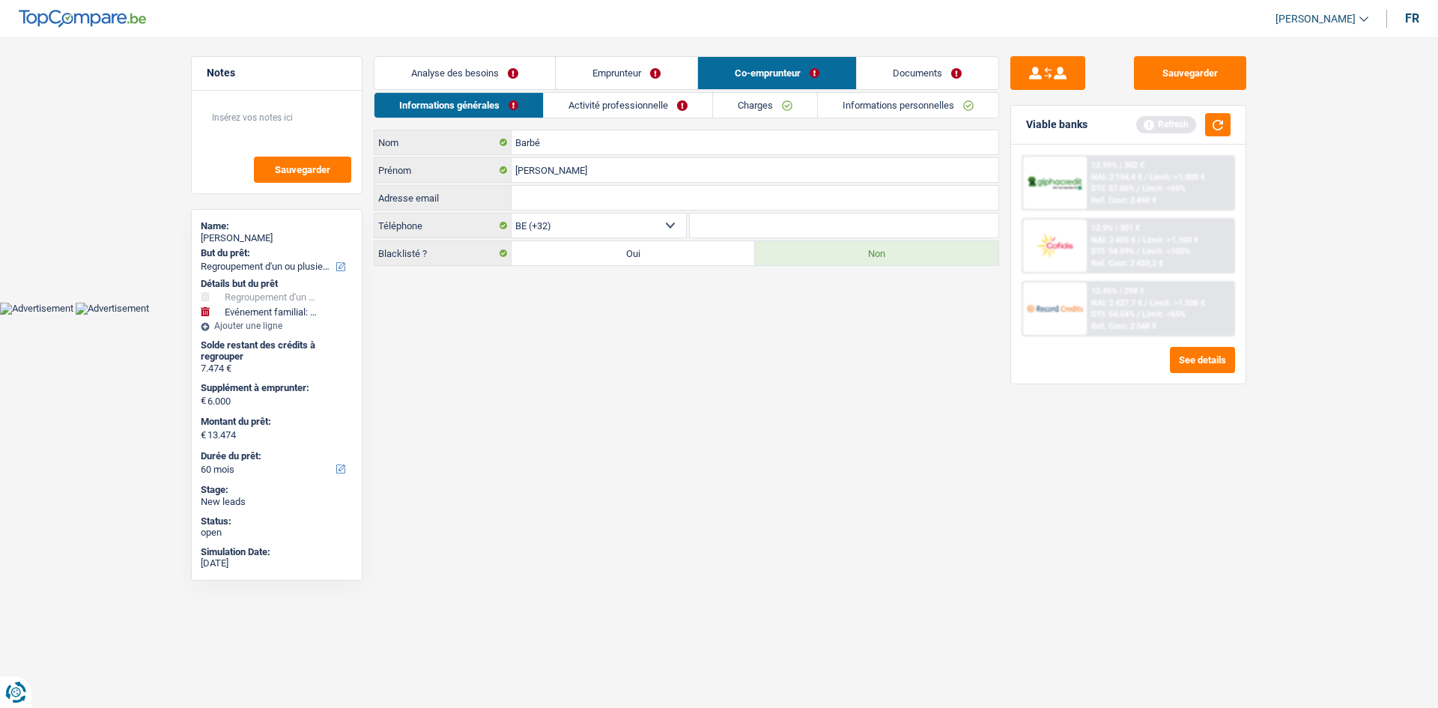
click at [627, 109] on link "Activité professionnelle" at bounding box center [628, 105] width 168 height 25
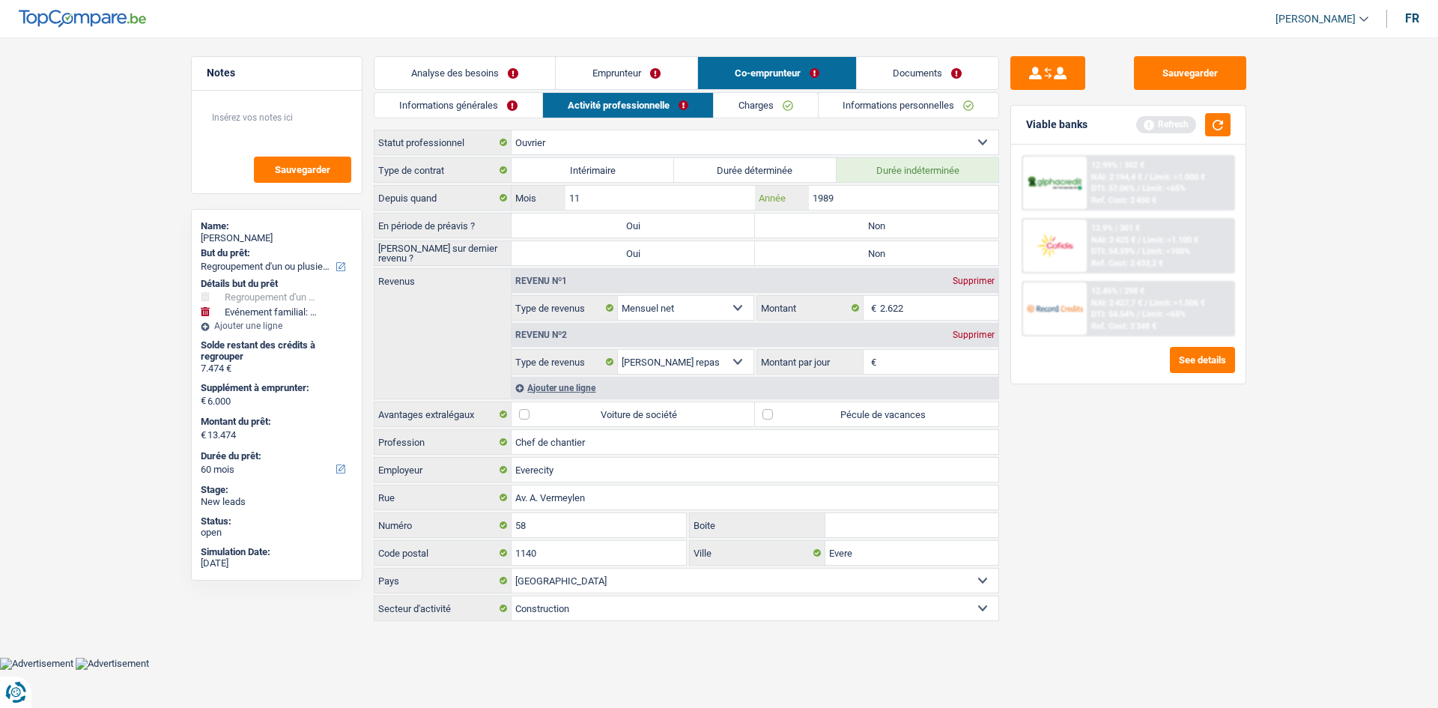
click at [872, 189] on input "1989" at bounding box center [903, 198] width 189 height 24
click at [895, 227] on label "Non" at bounding box center [876, 225] width 243 height 24
click at [895, 227] on input "Non" at bounding box center [876, 225] width 243 height 24
click at [821, 250] on label "Non" at bounding box center [876, 253] width 243 height 24
click at [821, 250] on input "Non" at bounding box center [876, 253] width 243 height 24
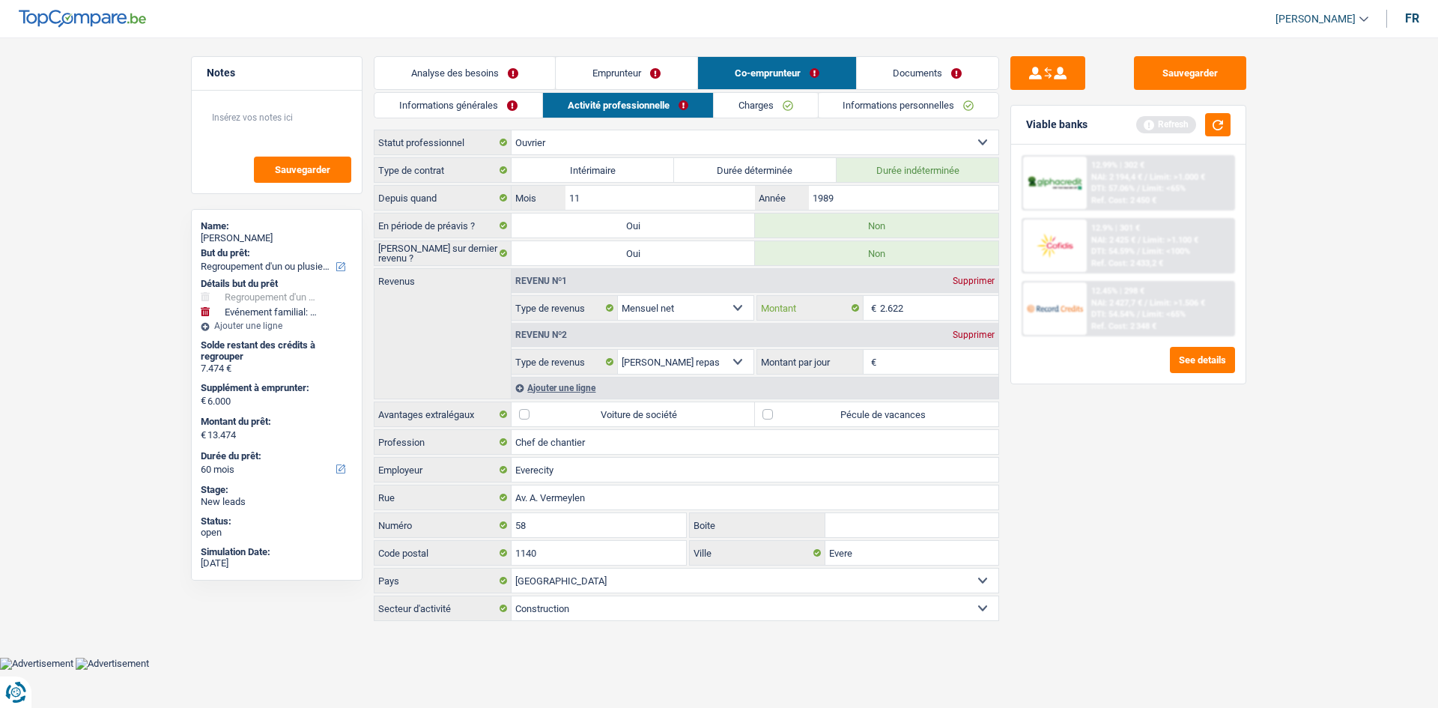
click at [920, 312] on input "2.622" at bounding box center [939, 308] width 119 height 24
click at [909, 371] on input "Montant par jour" at bounding box center [939, 362] width 119 height 24
drag, startPoint x: 1113, startPoint y: 493, endPoint x: 1096, endPoint y: 490, distance: 17.5
click at [1105, 494] on div "Sauvegarder Viable banks Refresh 12.99% | 302 € NAI: 2 194,4 € / Limit: >1.000 …" at bounding box center [1128, 368] width 258 height 624
click at [788, 417] on label "Pécule de vacances" at bounding box center [876, 414] width 243 height 24
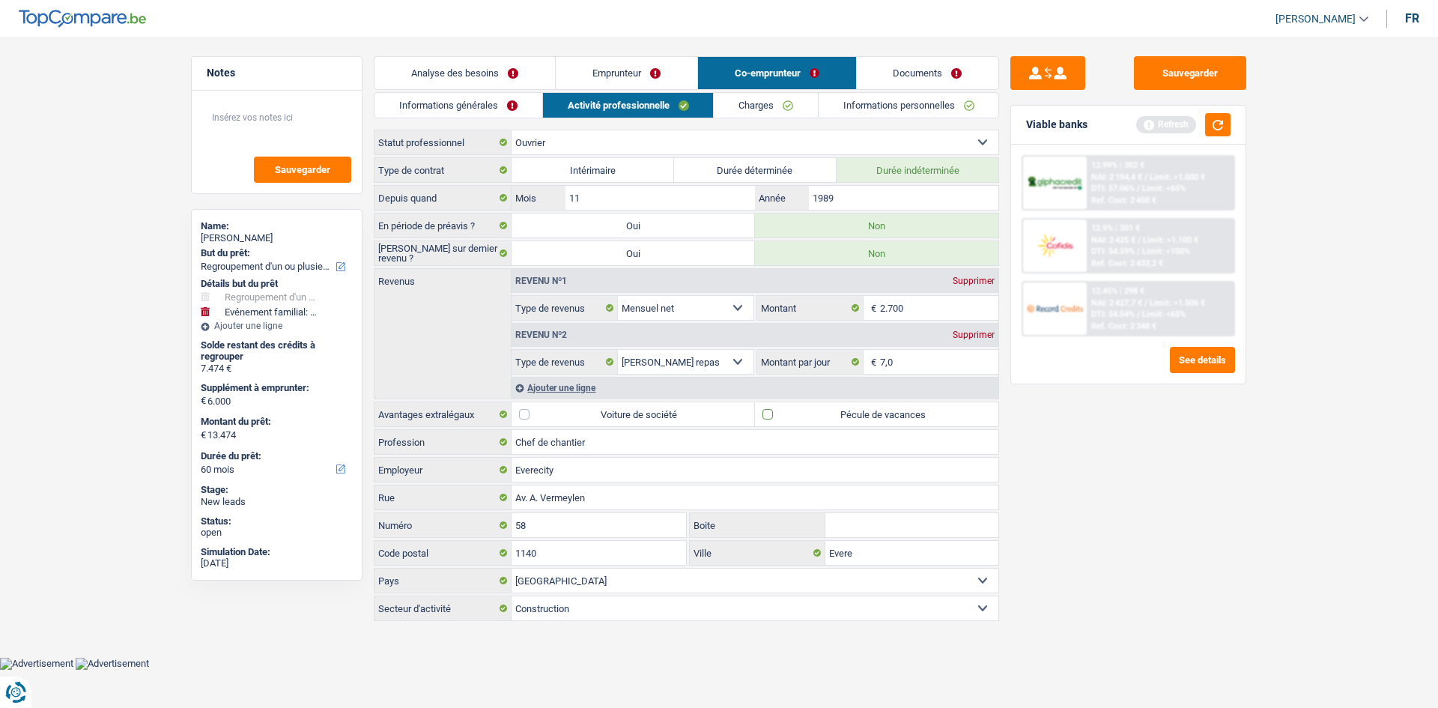
click at [788, 417] on input "Pécule de vacances" at bounding box center [876, 414] width 243 height 24
click at [1210, 118] on button "button" at bounding box center [1217, 124] width 25 height 23
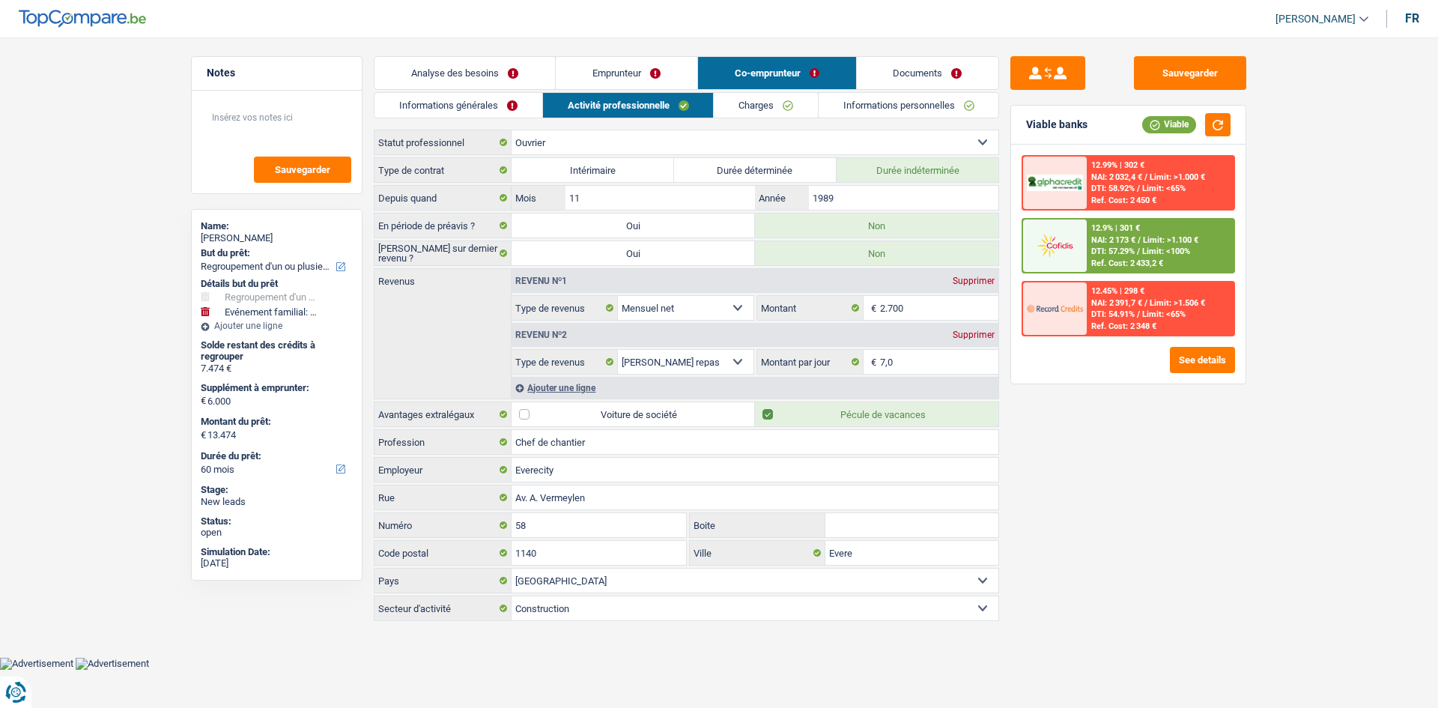
click at [857, 103] on link "Informations personnelles" at bounding box center [908, 105] width 180 height 25
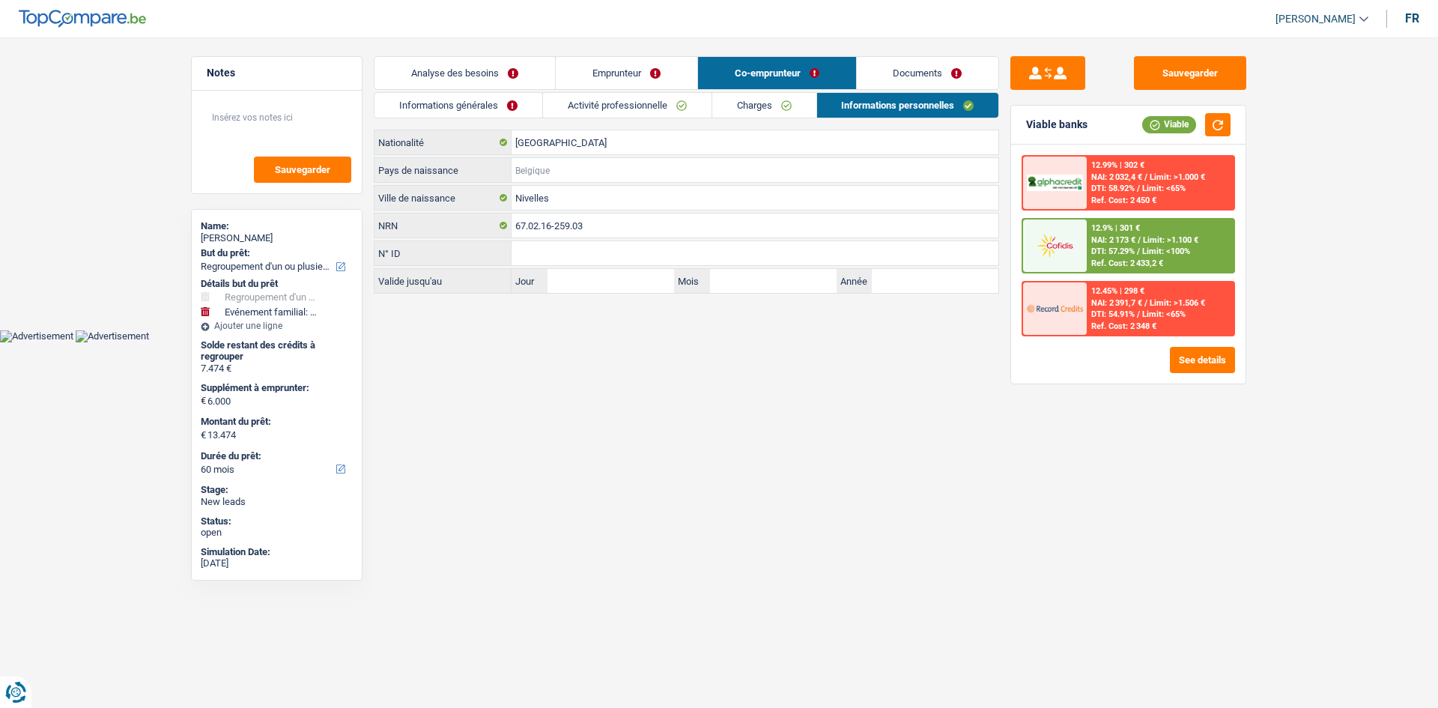
click at [524, 165] on input "Pays de naissance" at bounding box center [754, 170] width 487 height 24
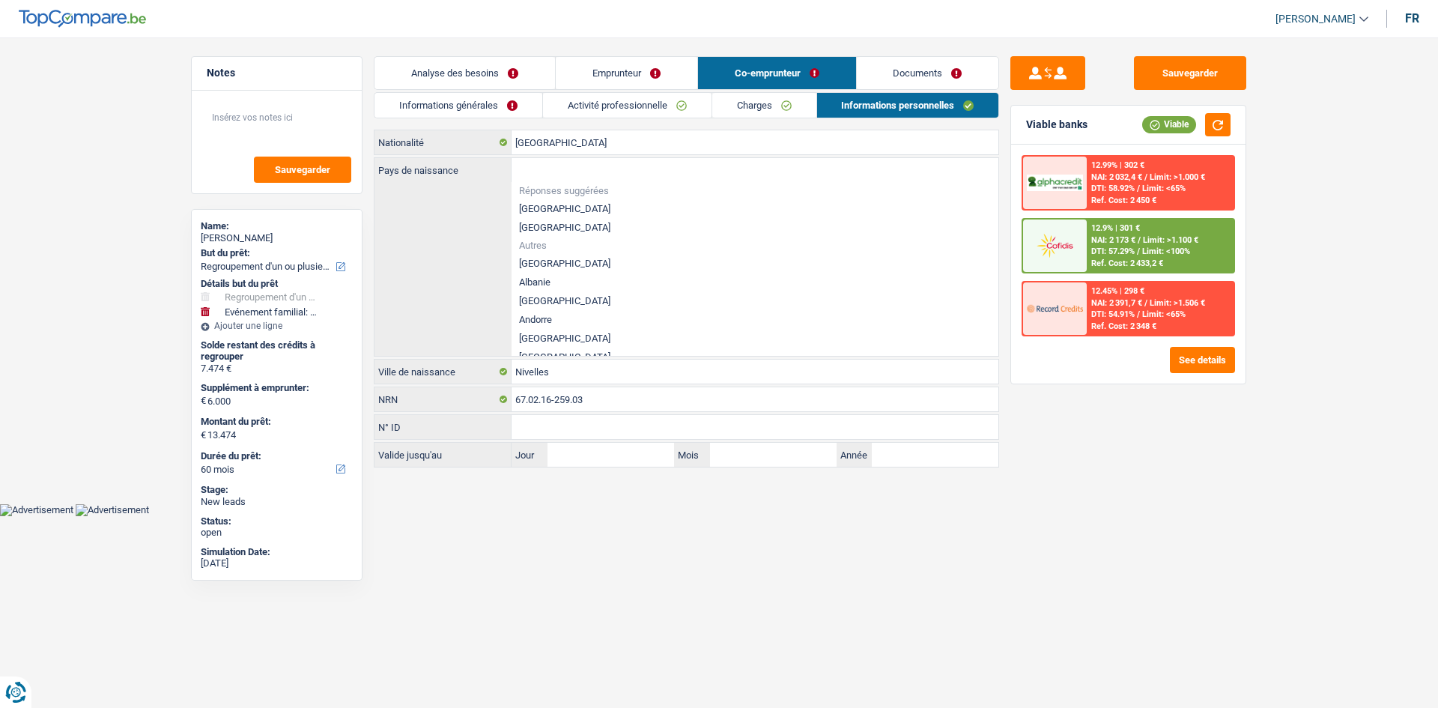
click at [461, 219] on div "Pays de naissance Réponses suggérées Belgique Luxembourg Autres Afghanistan Alb…" at bounding box center [686, 257] width 624 height 198
click at [660, 516] on html "Vous avez le contrôle de vos données Nous utilisons des cookies, tout comme nos…" at bounding box center [719, 258] width 1438 height 516
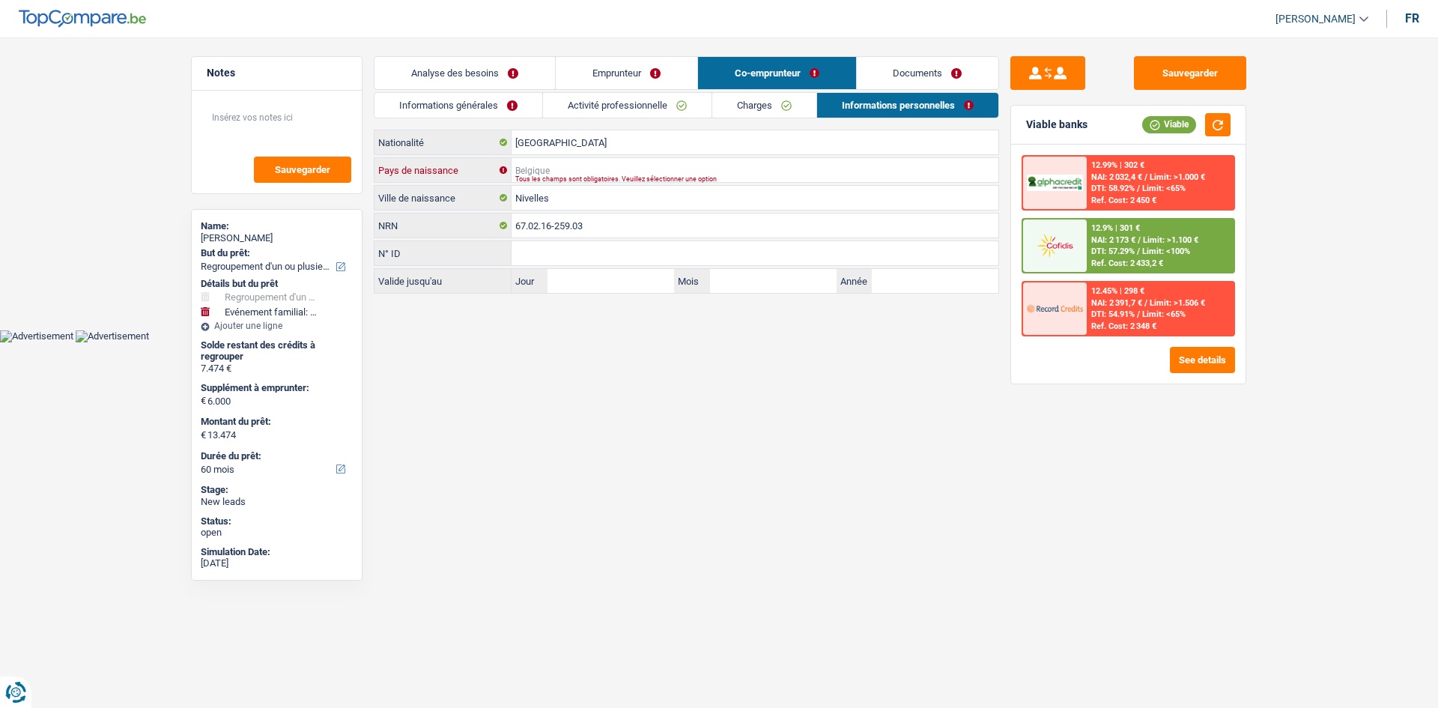
click at [571, 168] on input "Pays de naissance" at bounding box center [754, 170] width 487 height 24
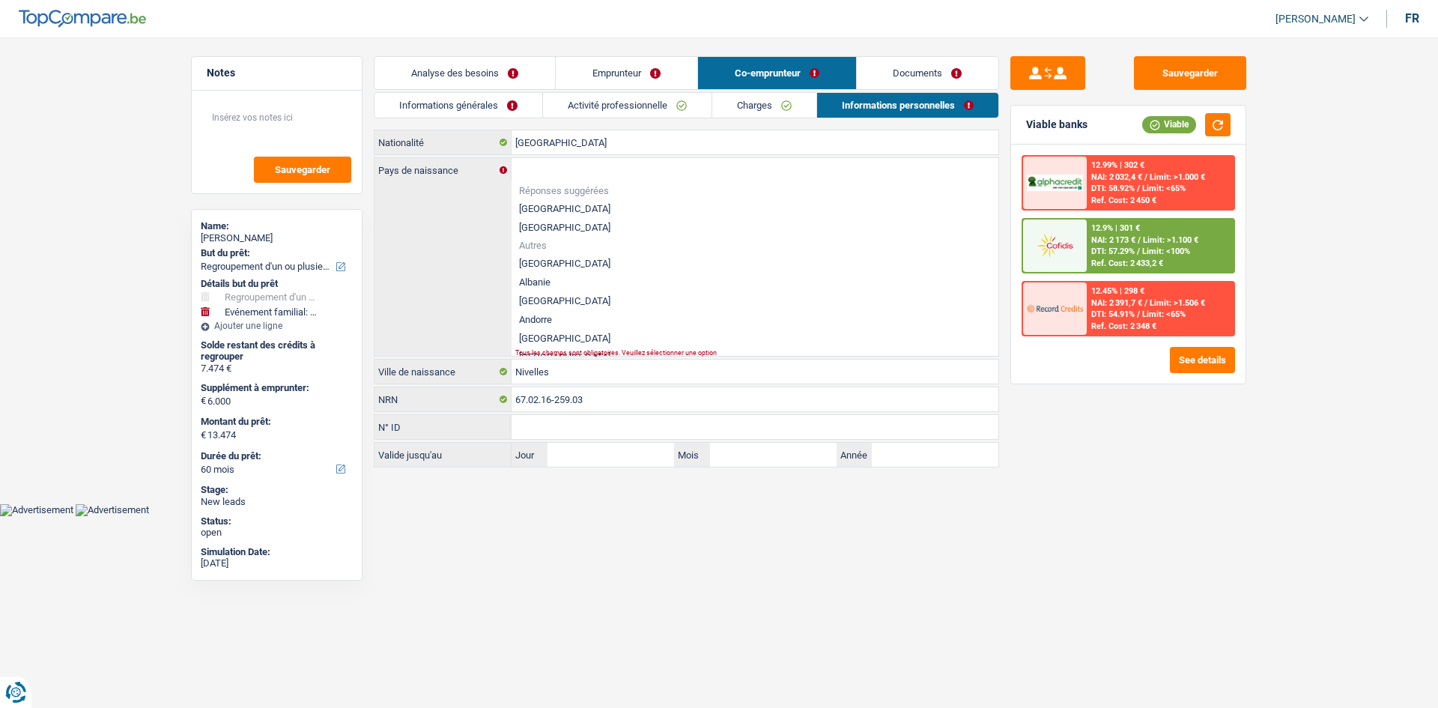
click at [541, 208] on li "[GEOGRAPHIC_DATA]" at bounding box center [754, 208] width 487 height 19
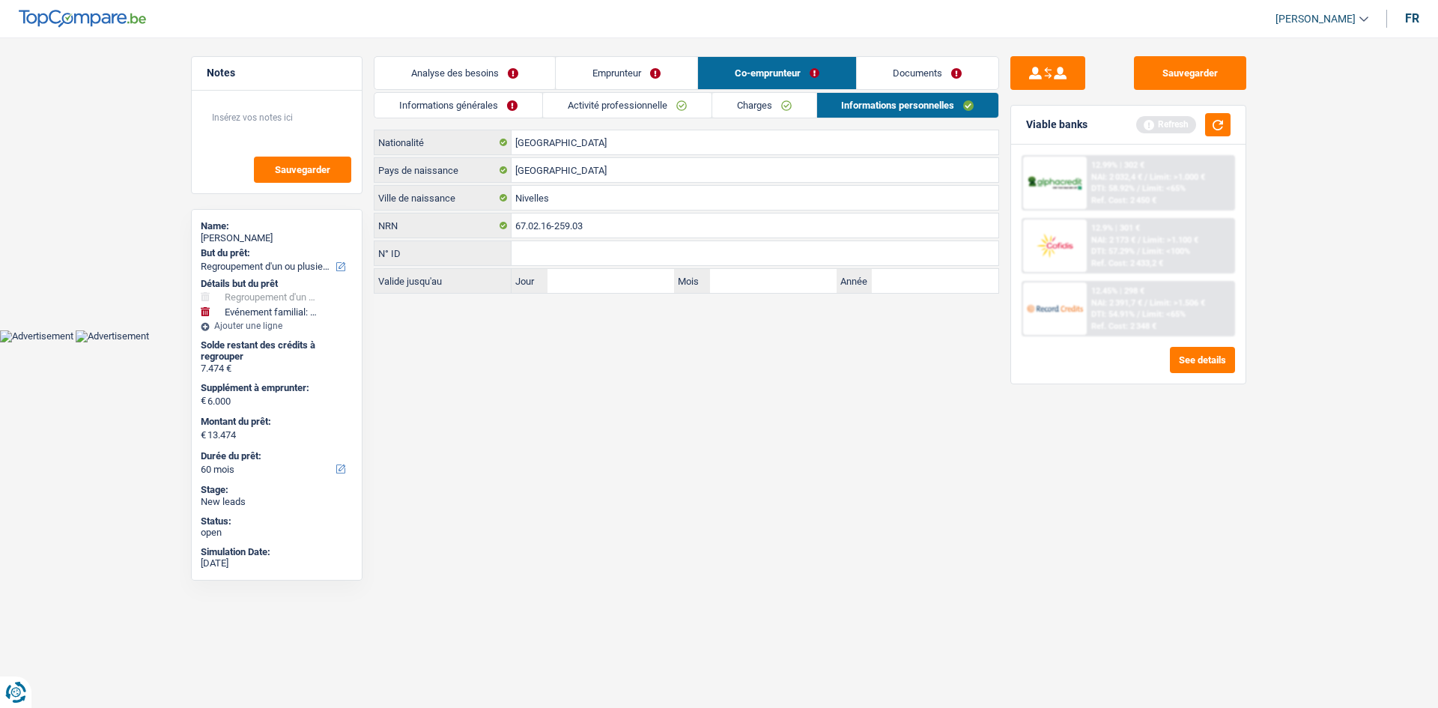
click at [648, 78] on link "Emprunteur" at bounding box center [627, 73] width 142 height 32
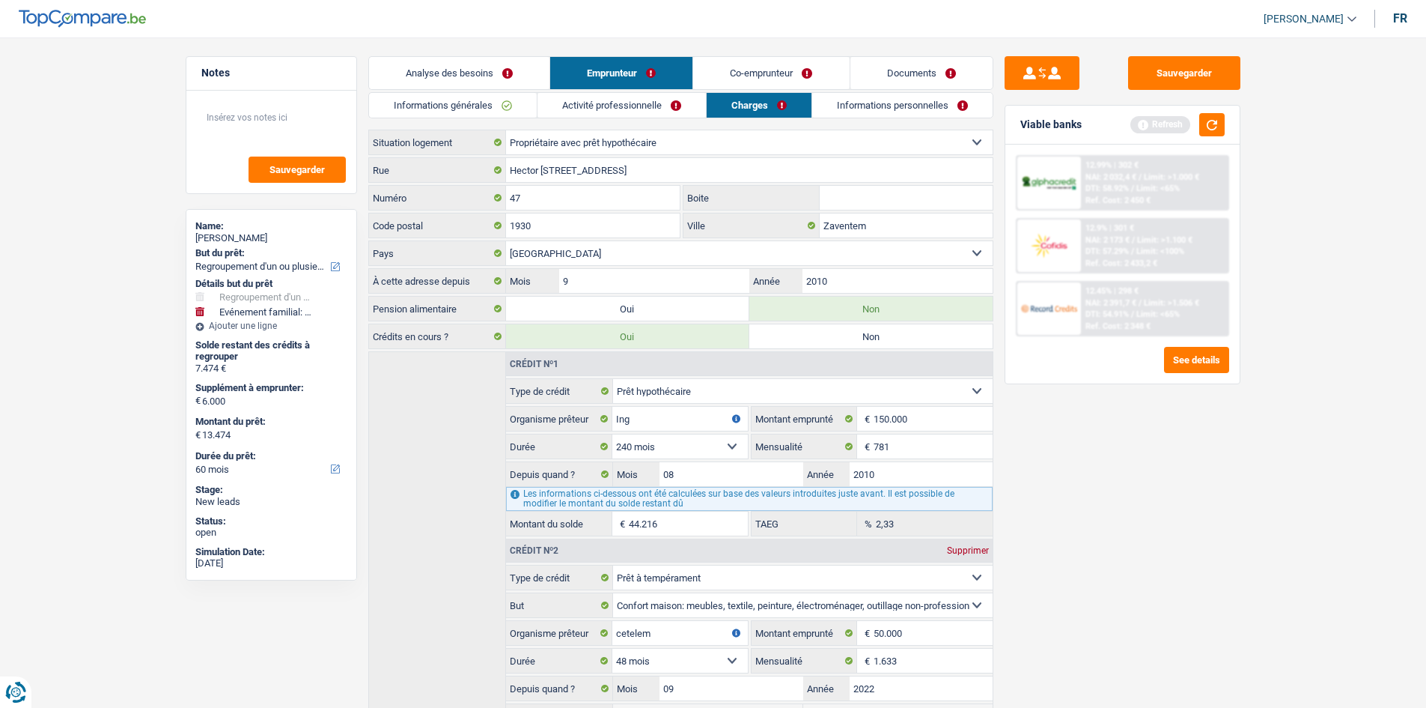
click at [845, 100] on link "Informations personnelles" at bounding box center [902, 105] width 180 height 25
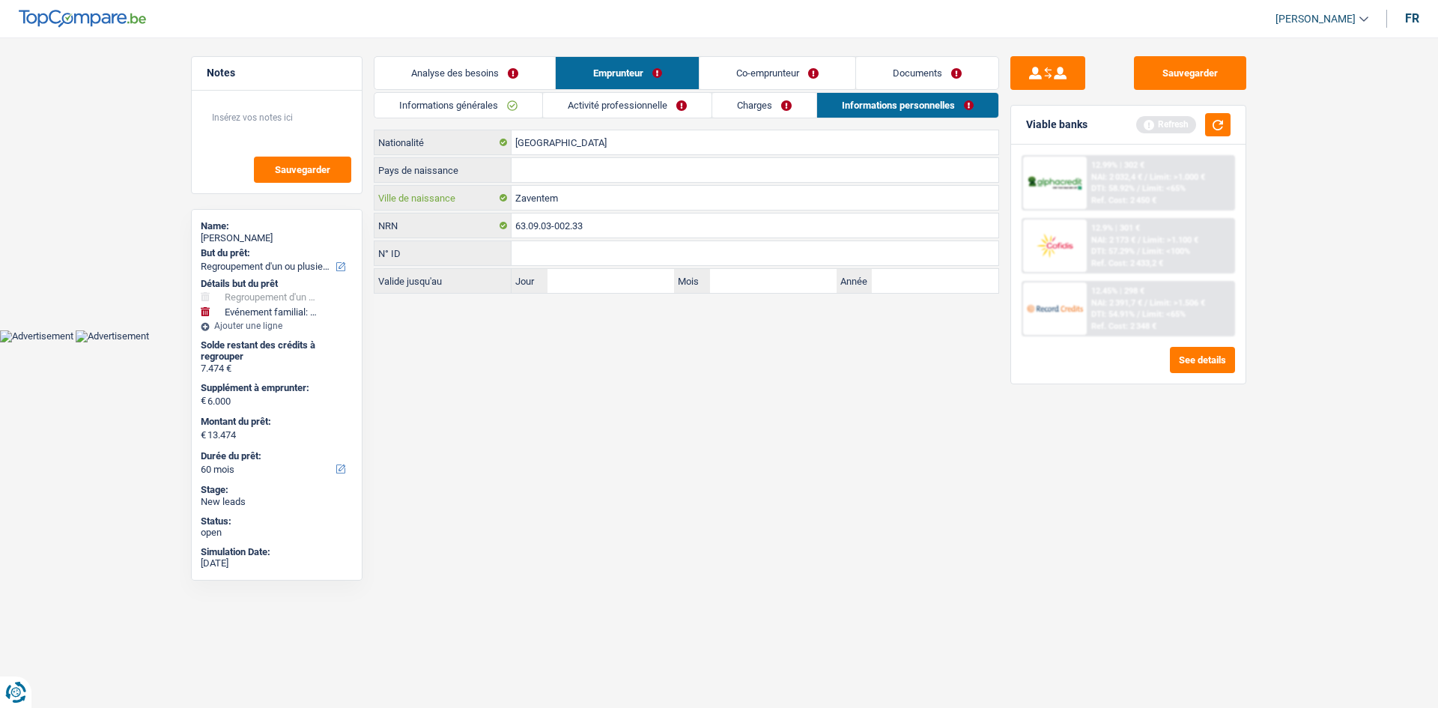
drag, startPoint x: 579, startPoint y: 207, endPoint x: 445, endPoint y: 186, distance: 135.5
click at [450, 192] on div "Zaventem Ville de naissance" at bounding box center [686, 198] width 624 height 24
click at [536, 165] on input "Pays de naissance" at bounding box center [754, 170] width 487 height 24
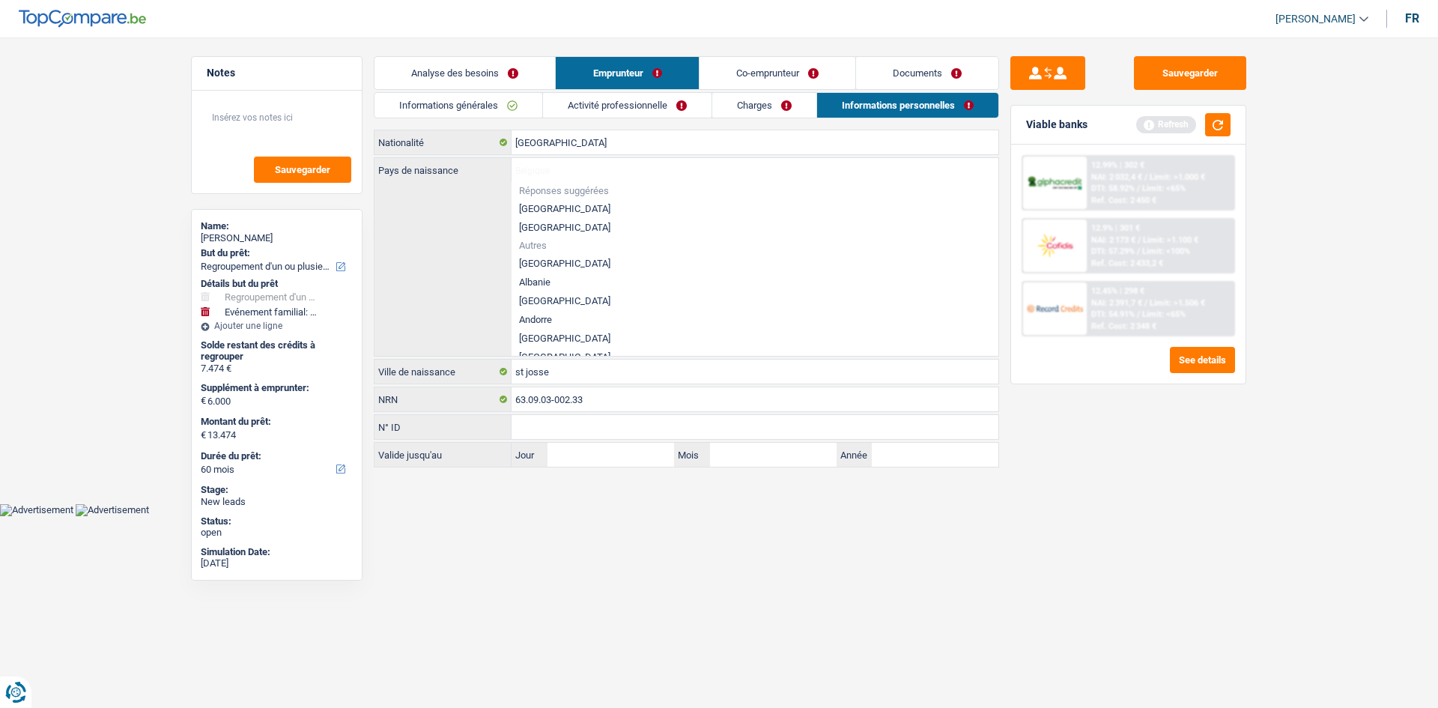
click at [550, 206] on li "[GEOGRAPHIC_DATA]" at bounding box center [754, 208] width 487 height 19
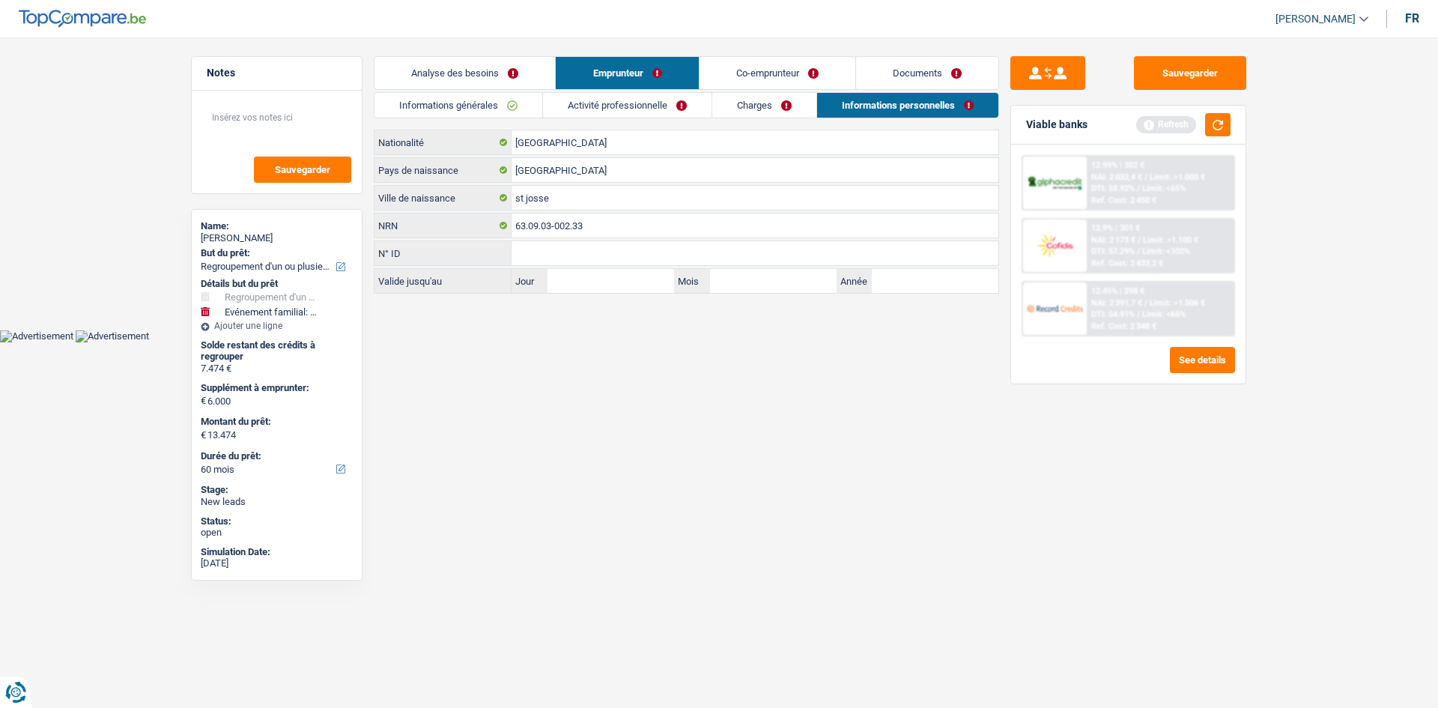
click at [755, 64] on link "Co-emprunteur" at bounding box center [777, 73] width 156 height 32
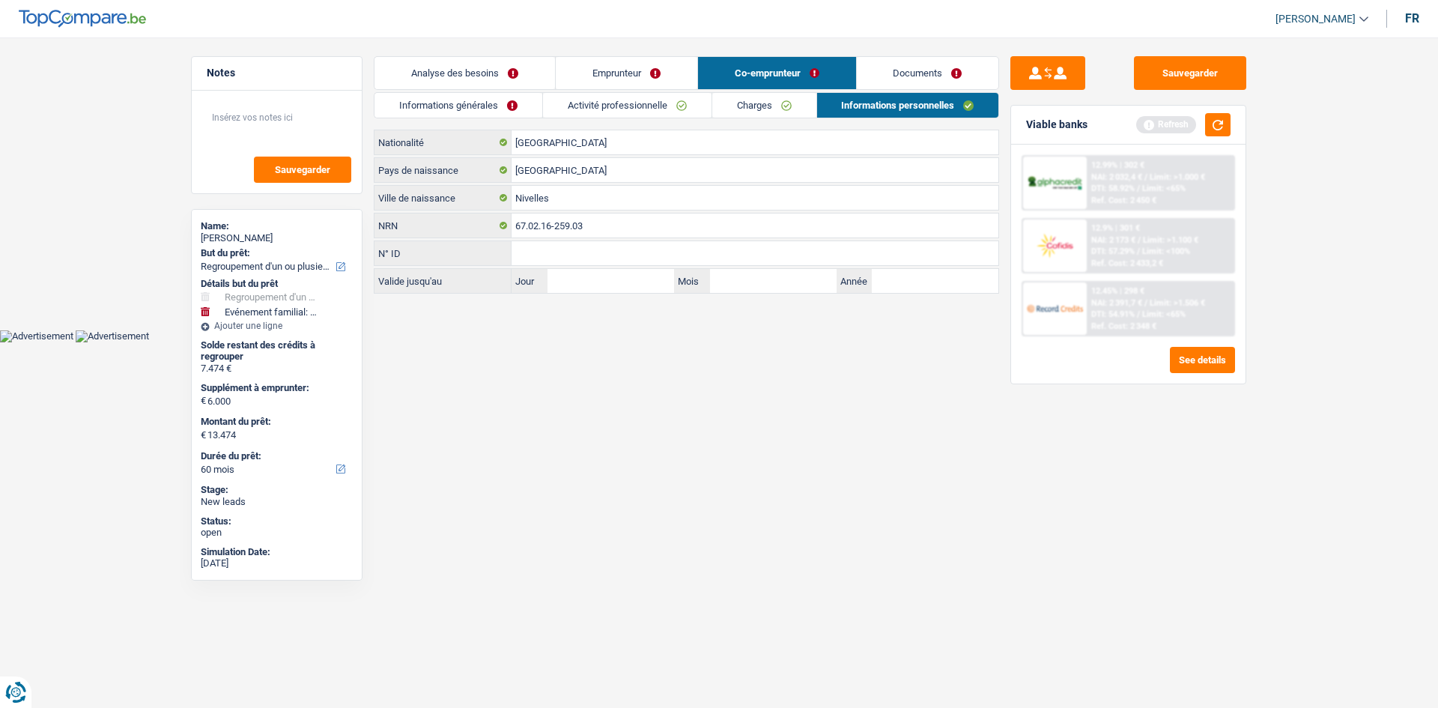
click at [445, 70] on link "Analyse des besoins" at bounding box center [464, 73] width 180 height 32
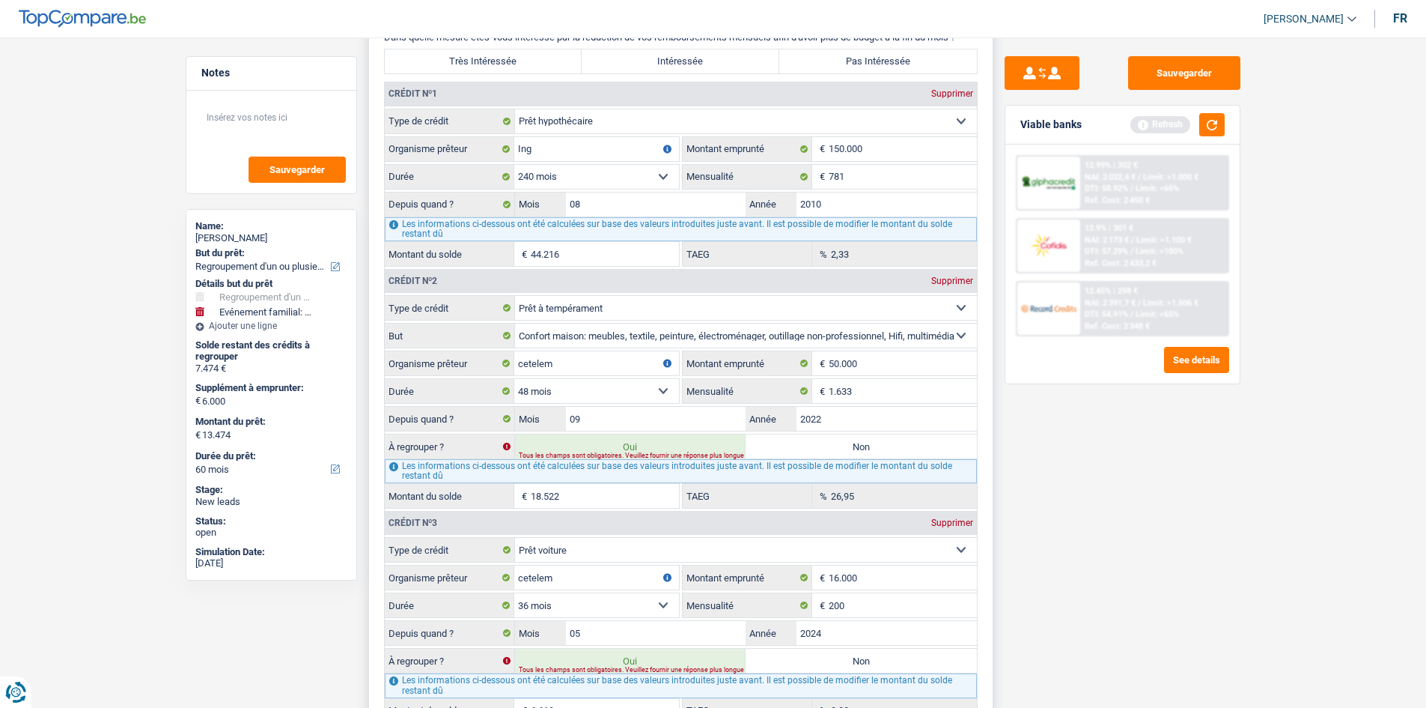
scroll to position [1647, 0]
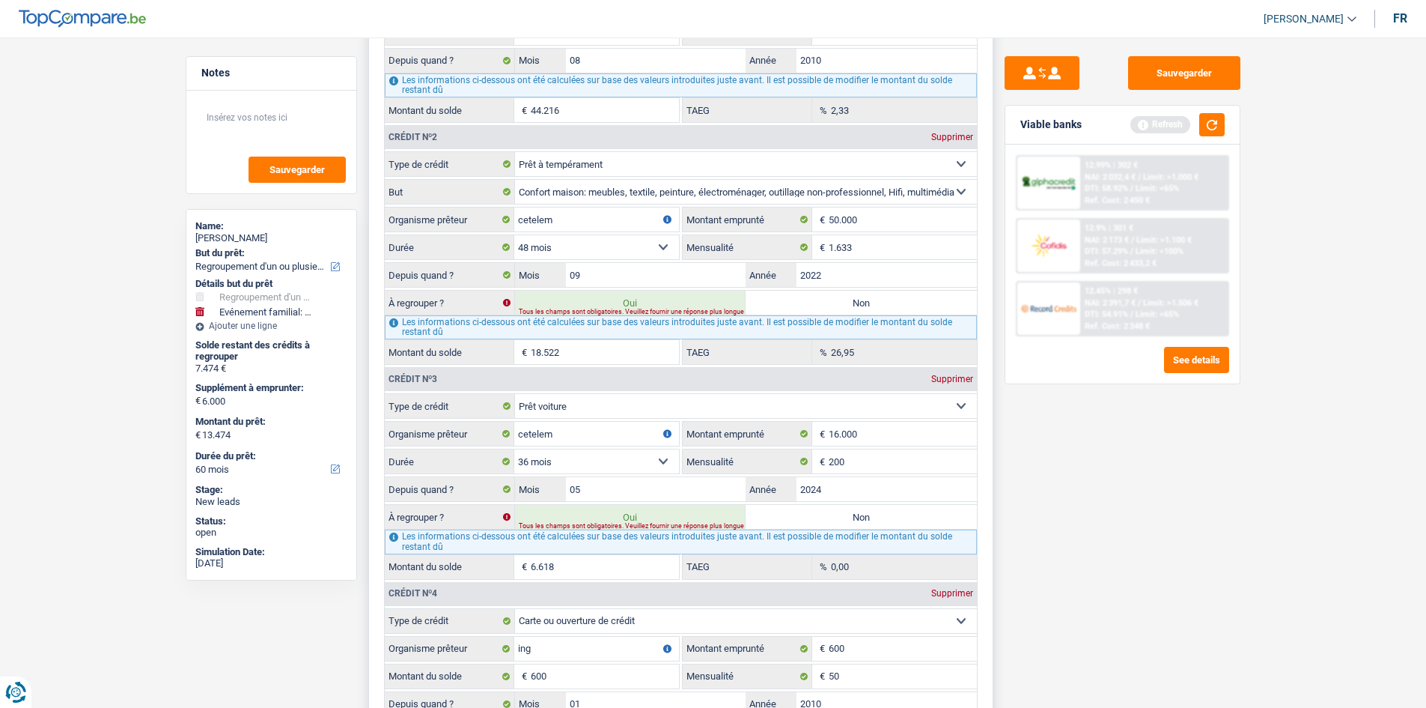
click at [803, 297] on label "Non" at bounding box center [861, 303] width 231 height 24
click at [803, 297] on input "Non" at bounding box center [861, 303] width 231 height 24
click at [818, 299] on label "Non" at bounding box center [861, 303] width 231 height 24
click at [818, 299] on input "Non" at bounding box center [861, 303] width 231 height 24
click at [822, 308] on div "Oui Non Tous les champs sont obligatoires. Veuillez fournir une réponse plus lo…" at bounding box center [746, 303] width 462 height 24
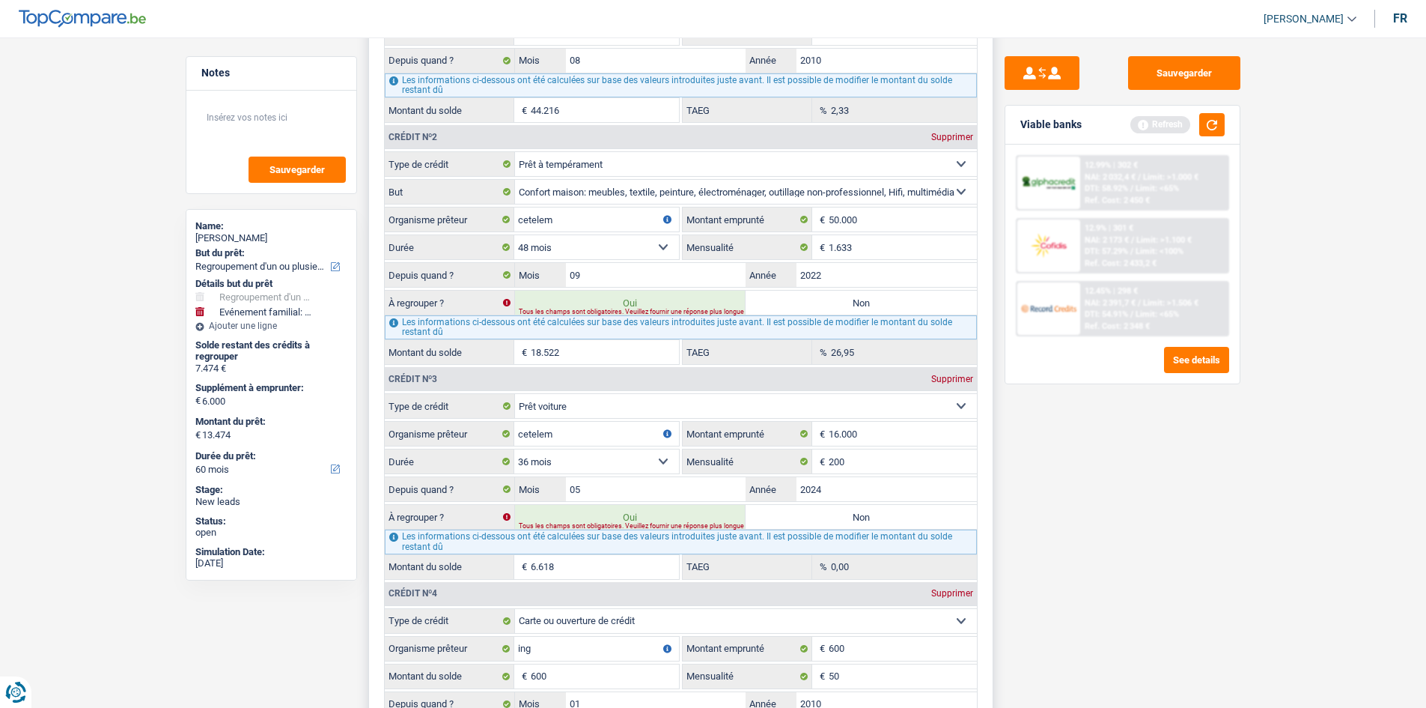
click at [839, 302] on label "Non" at bounding box center [861, 303] width 231 height 24
click at [839, 302] on input "Non" at bounding box center [861, 303] width 231 height 24
click at [869, 301] on label "Non" at bounding box center [861, 303] width 231 height 24
click at [869, 301] on input "Non" at bounding box center [861, 303] width 231 height 24
click at [821, 298] on label "Non" at bounding box center [861, 303] width 231 height 24
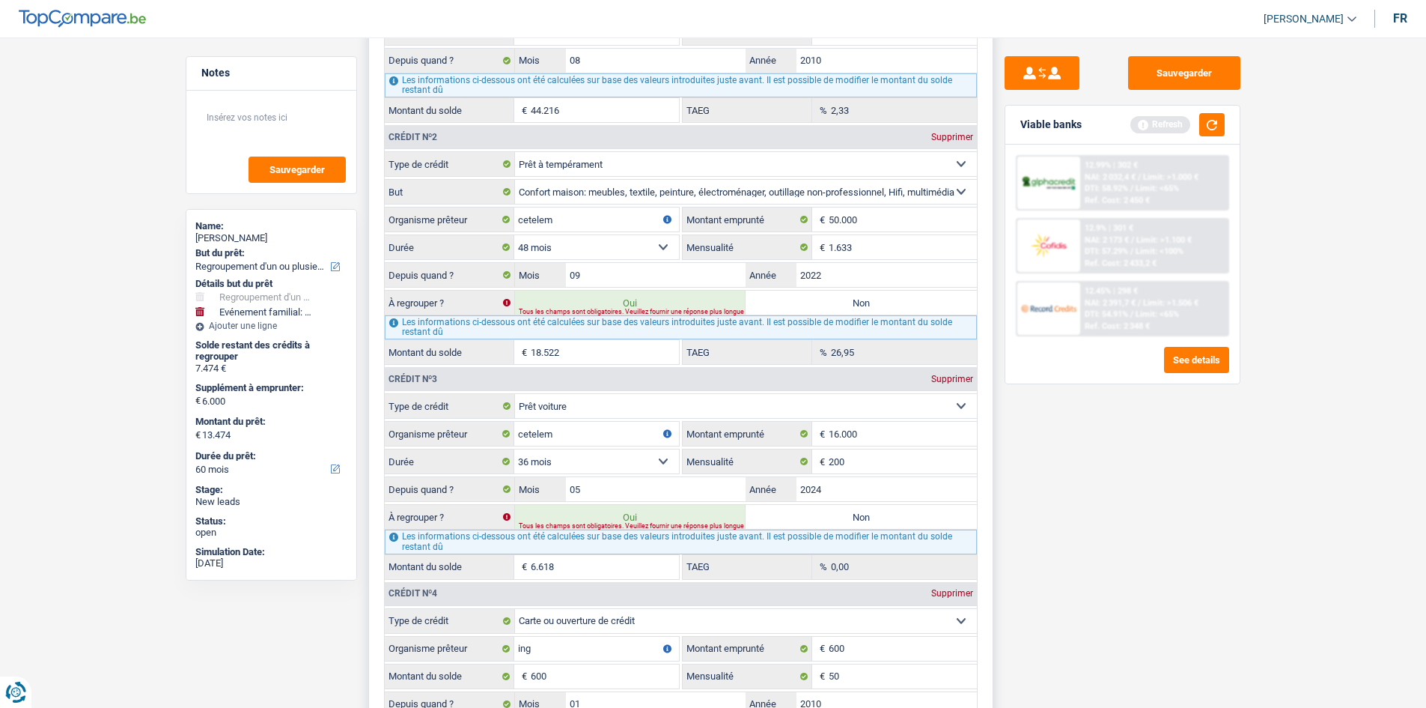
click at [821, 298] on input "Non" at bounding box center [861, 303] width 231 height 24
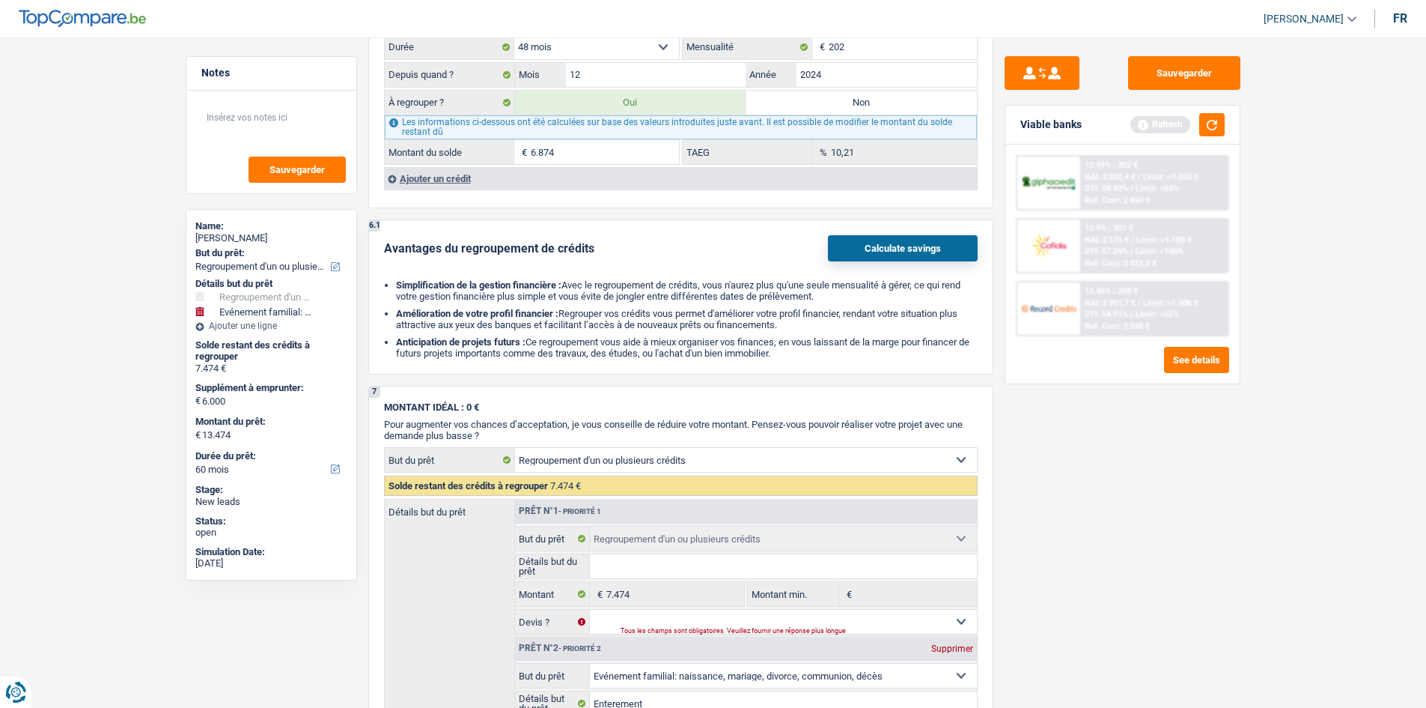
scroll to position [2321, 0]
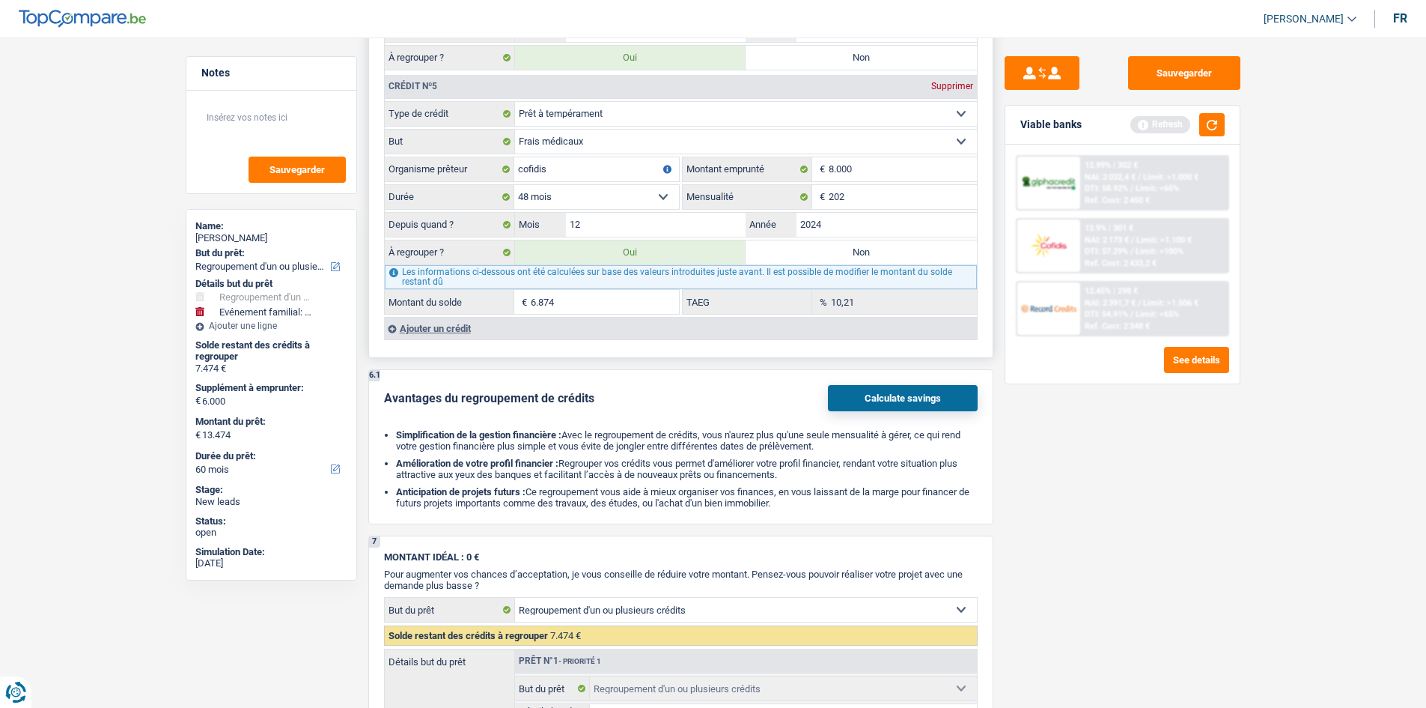
drag, startPoint x: 770, startPoint y: 246, endPoint x: 779, endPoint y: 246, distance: 9.0
click at [773, 246] on label "Non" at bounding box center [861, 252] width 231 height 24
click at [773, 246] on input "Non" at bounding box center [861, 252] width 231 height 24
click at [779, 246] on label "Non" at bounding box center [861, 252] width 231 height 24
click at [779, 246] on input "Non" at bounding box center [861, 252] width 231 height 24
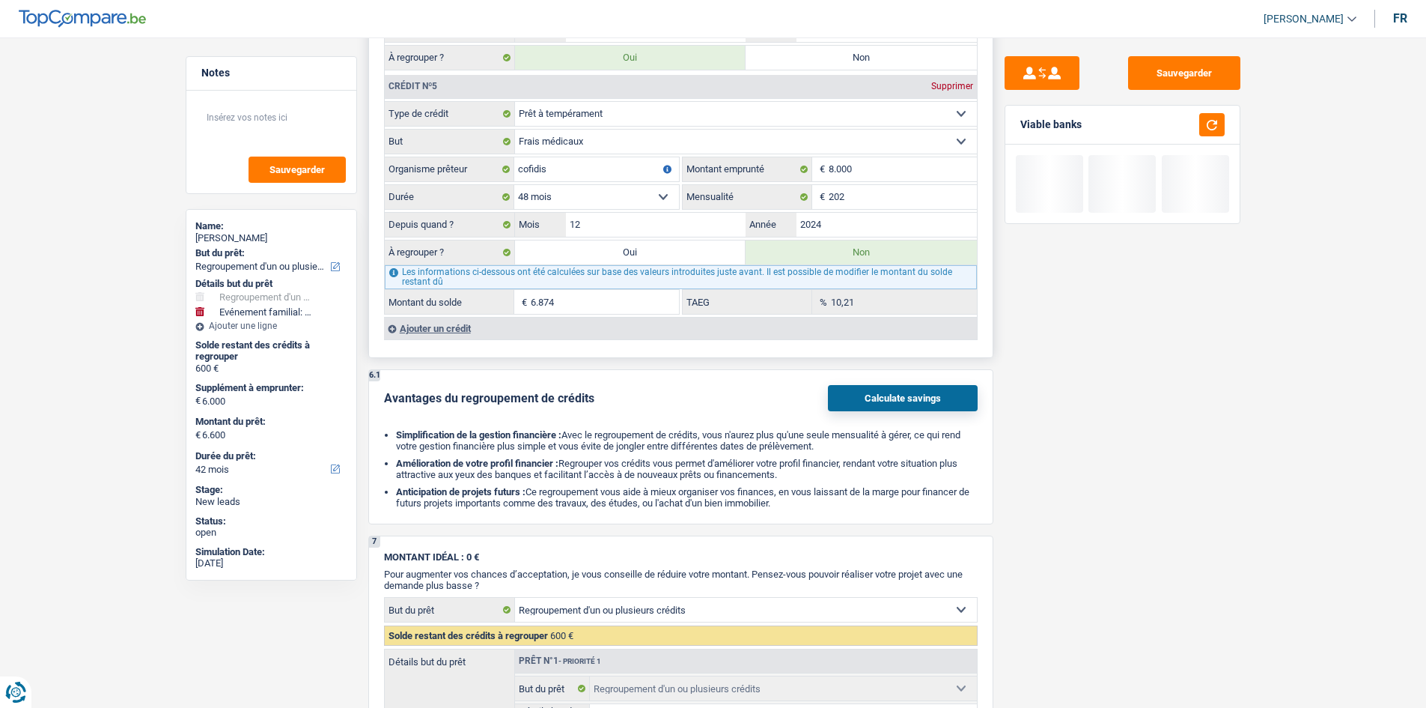
click at [779, 246] on label "Non" at bounding box center [861, 252] width 231 height 24
click at [779, 246] on input "Non" at bounding box center [861, 252] width 231 height 24
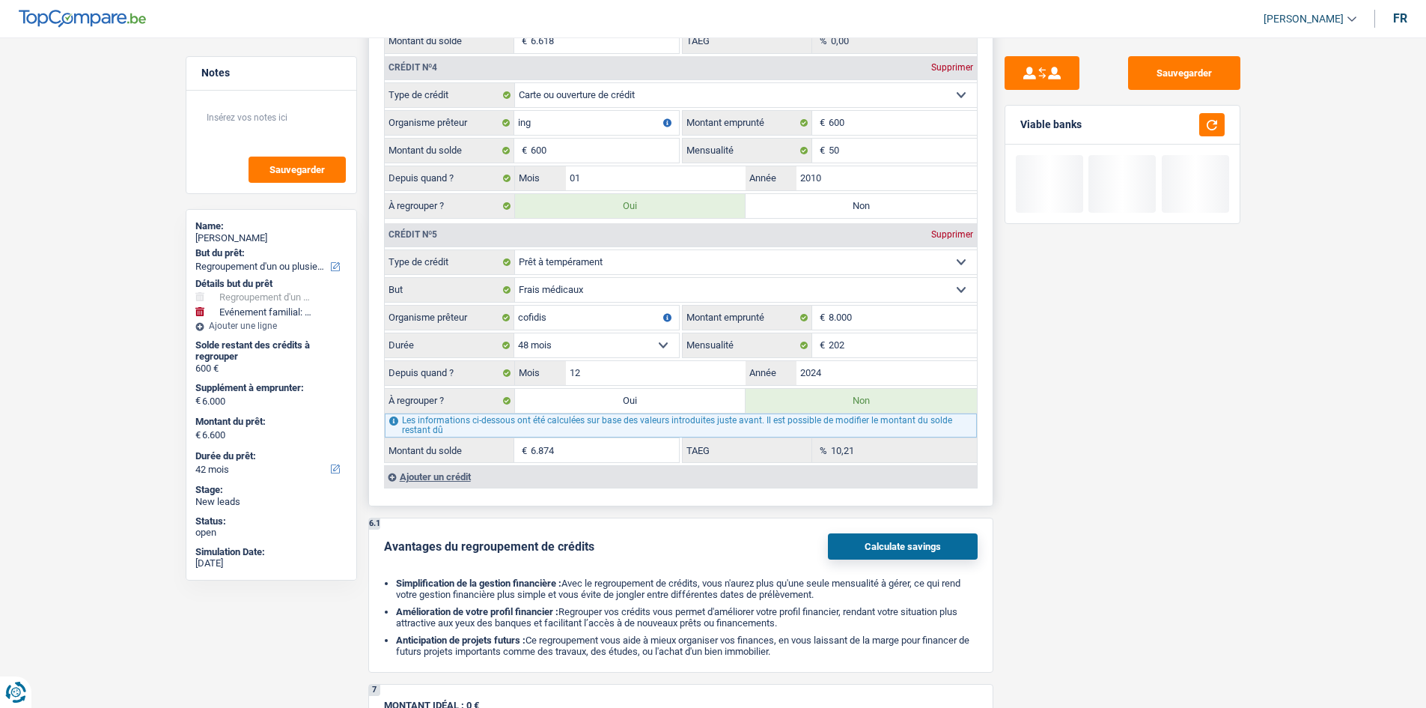
scroll to position [2096, 0]
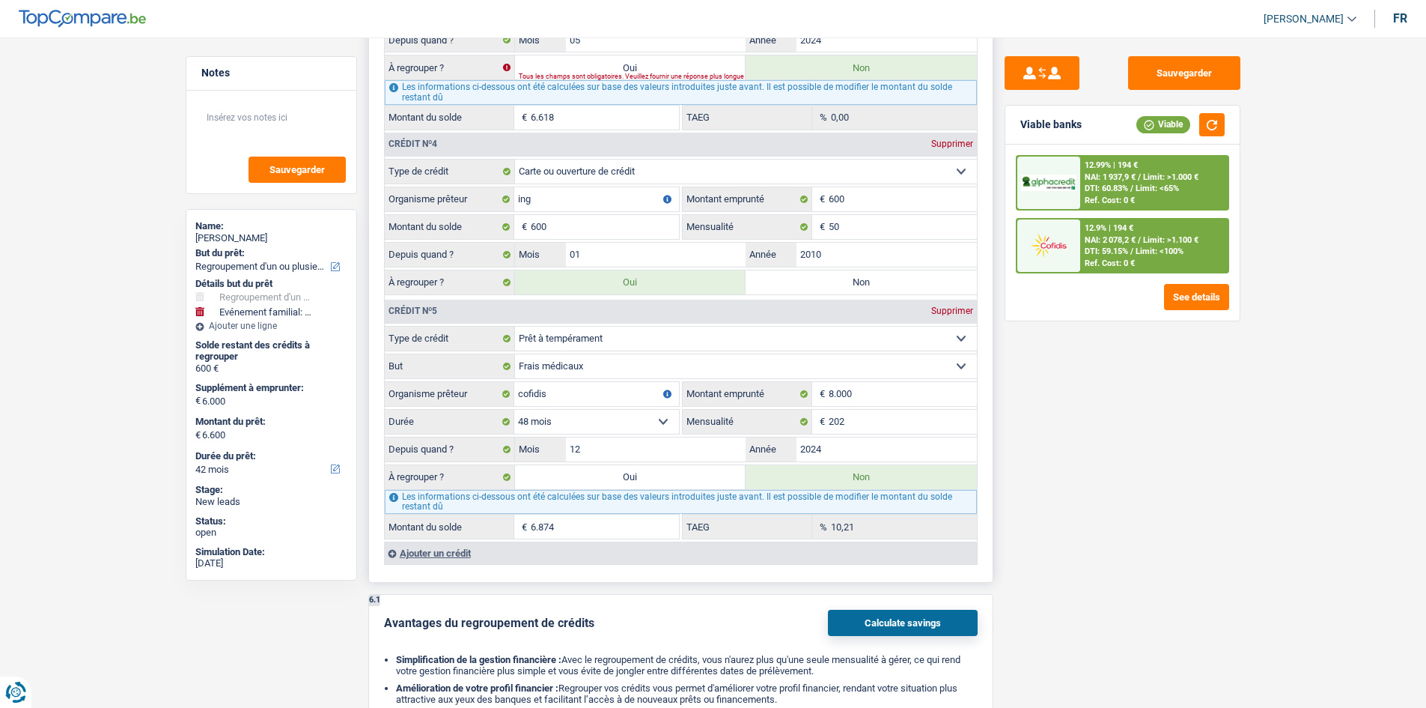
click at [827, 280] on label "Non" at bounding box center [861, 282] width 231 height 24
click at [827, 280] on input "Non" at bounding box center [861, 282] width 231 height 24
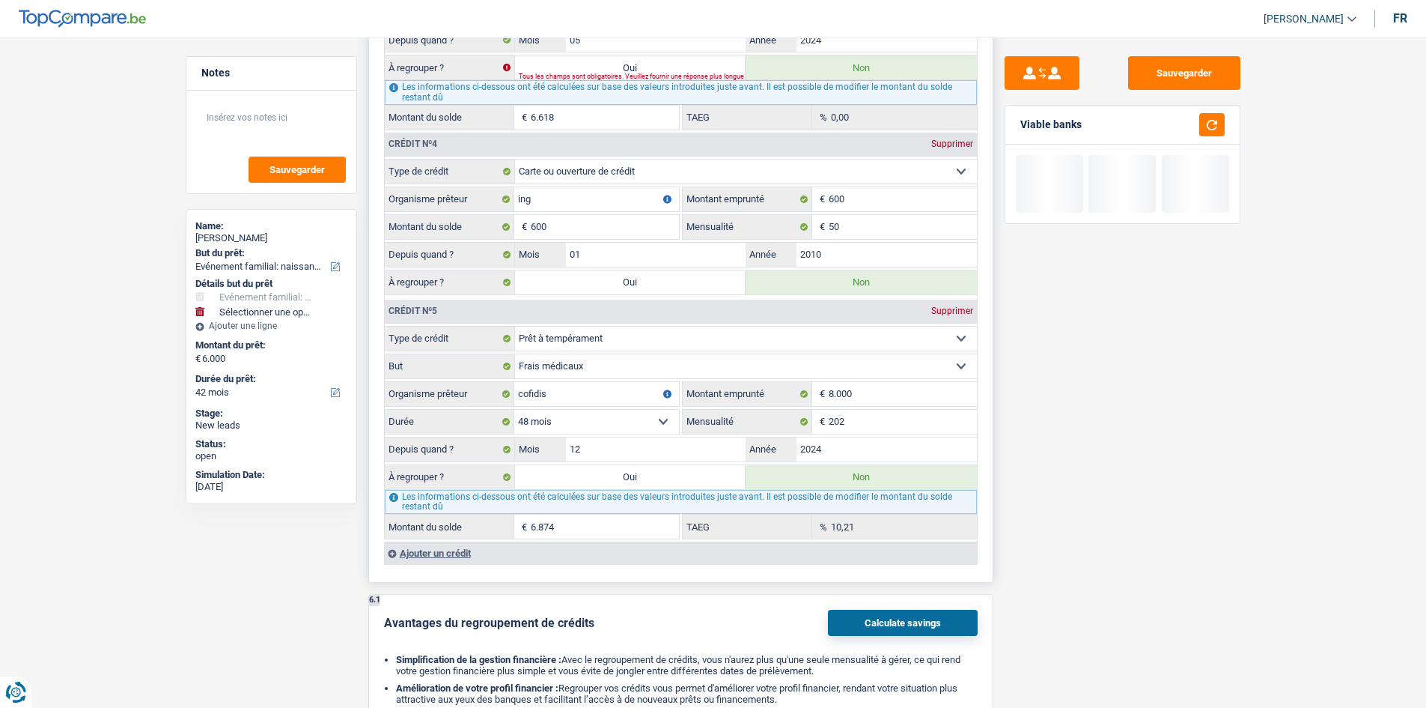
click at [822, 276] on label "Non" at bounding box center [861, 282] width 231 height 24
click at [822, 276] on input "Non" at bounding box center [861, 282] width 231 height 24
click at [820, 279] on div "Crédit nº1 Supprimer Carte ou ouverture de crédit Prêt hypothécaire Vente à tem…" at bounding box center [680, 14] width 593 height 1050
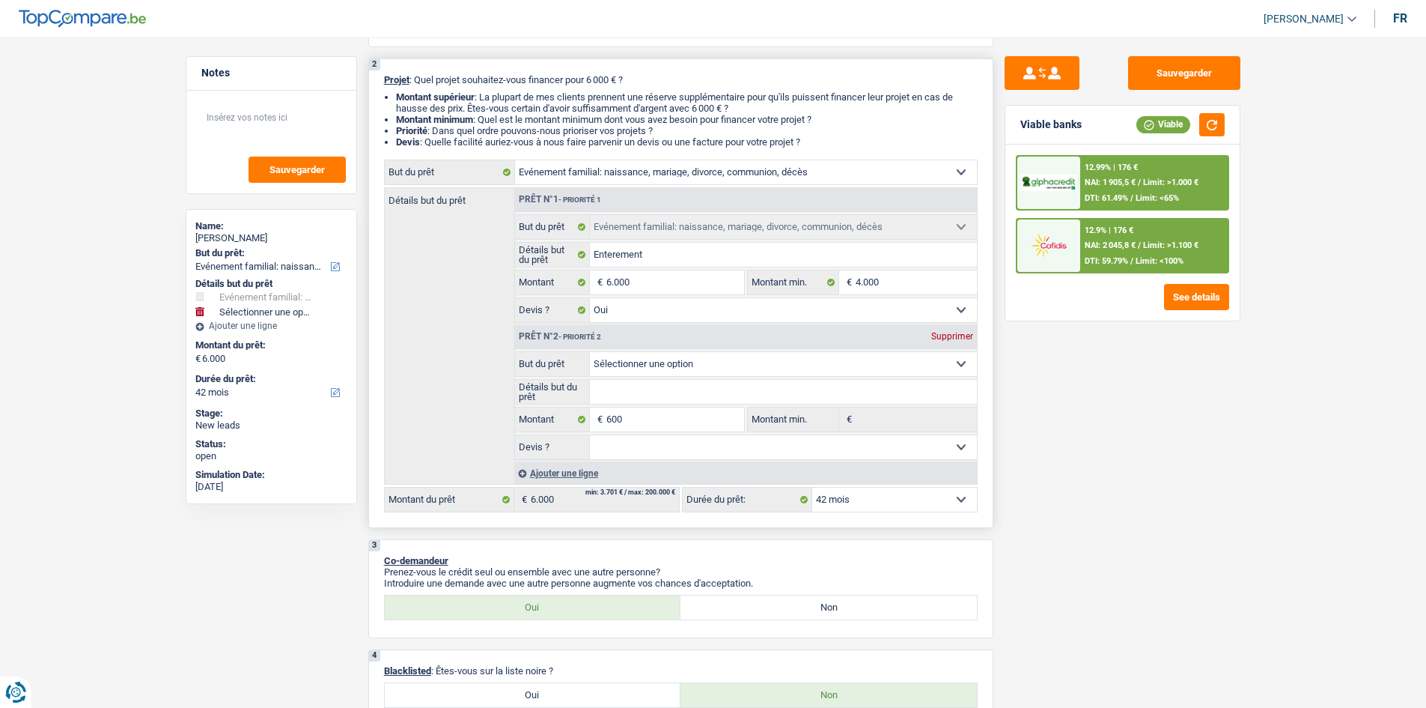
scroll to position [150, 0]
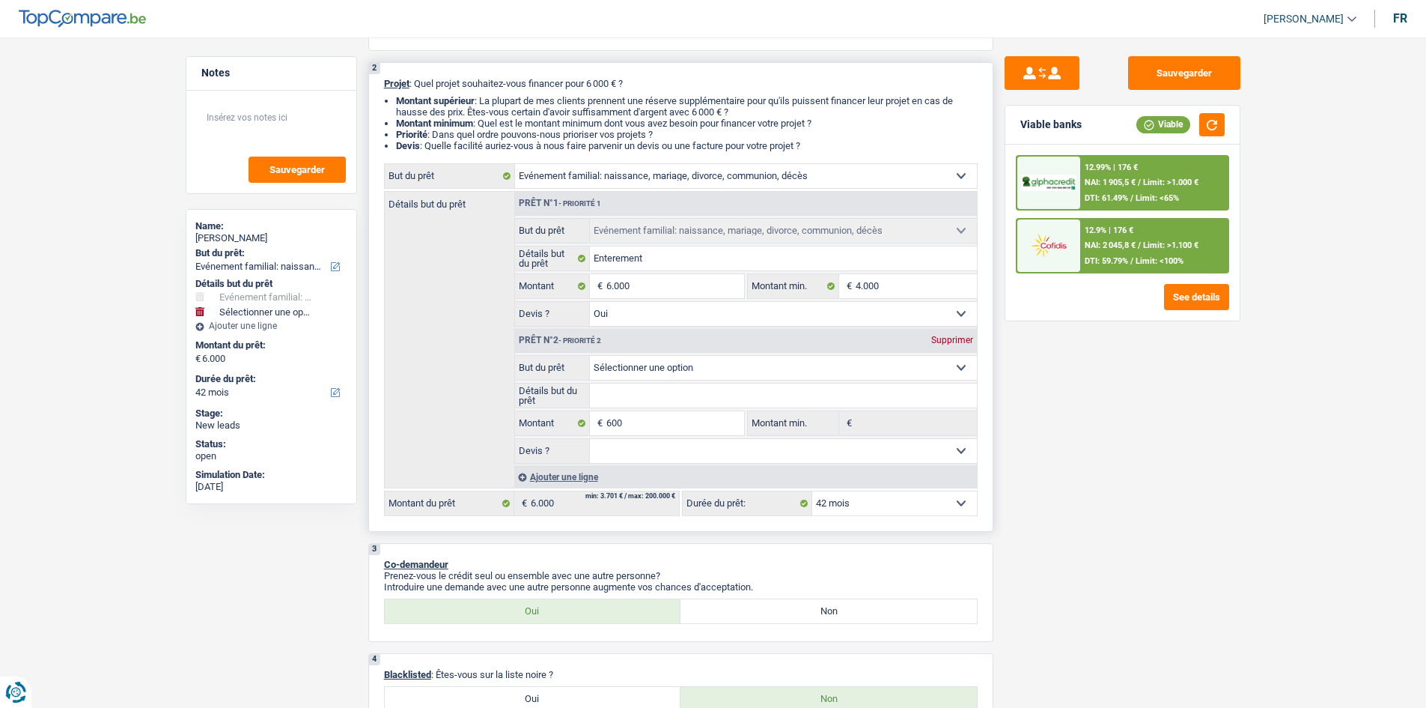
click at [945, 339] on div "Supprimer" at bounding box center [952, 339] width 49 height 9
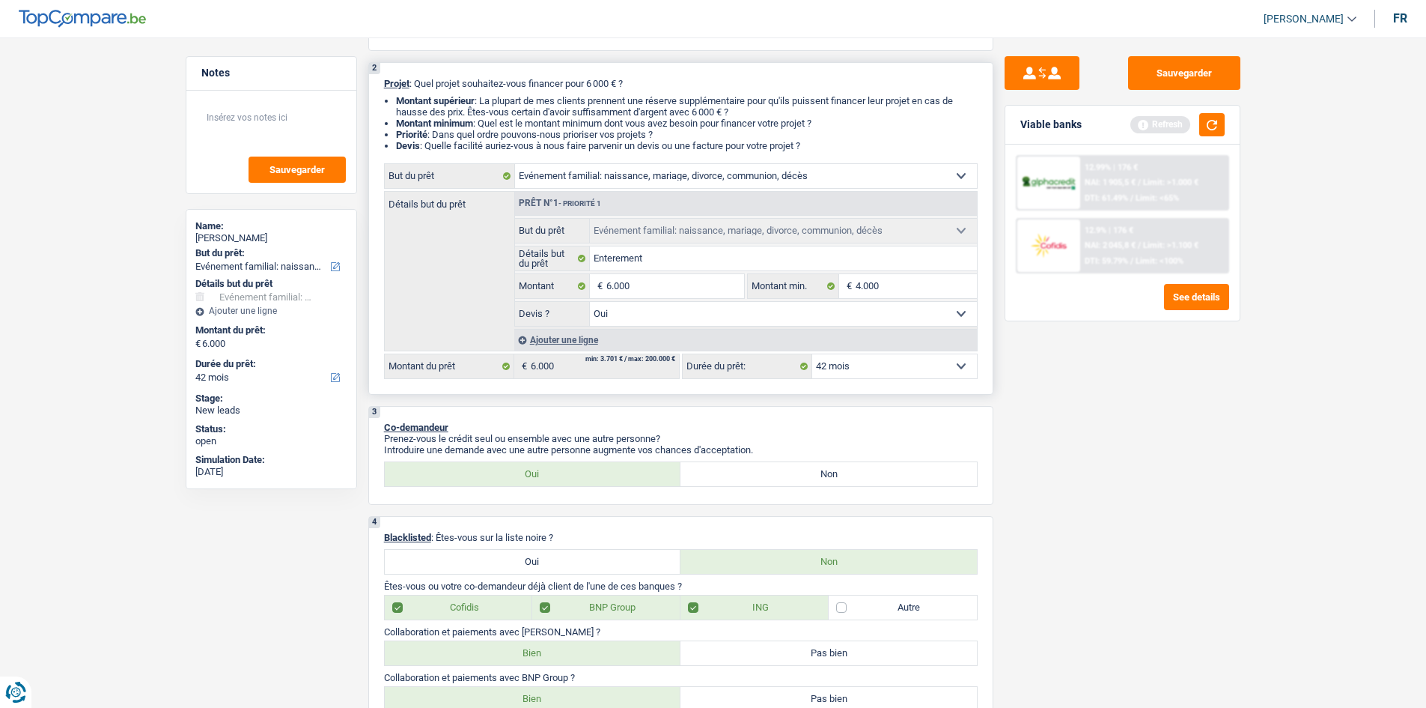
click at [884, 365] on select "12 mois 18 mois 24 mois 30 mois 36 mois 42 mois Sélectionner une option" at bounding box center [894, 366] width 165 height 24
click at [812, 354] on select "12 mois 18 mois 24 mois 30 mois 36 mois 42 mois Sélectionner une option" at bounding box center [894, 366] width 165 height 24
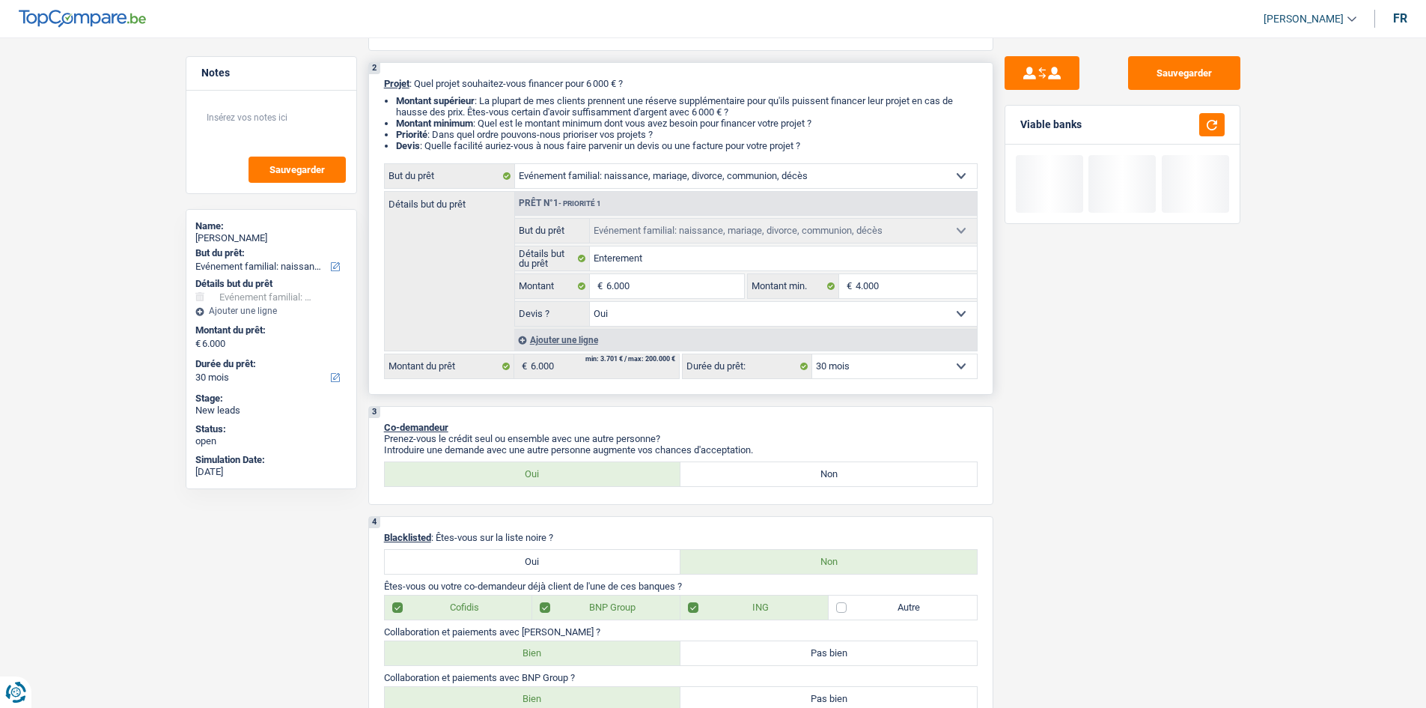
click at [887, 365] on select "12 mois 18 mois 24 mois 30 mois 36 mois 42 mois Sélectionner une option" at bounding box center [894, 366] width 165 height 24
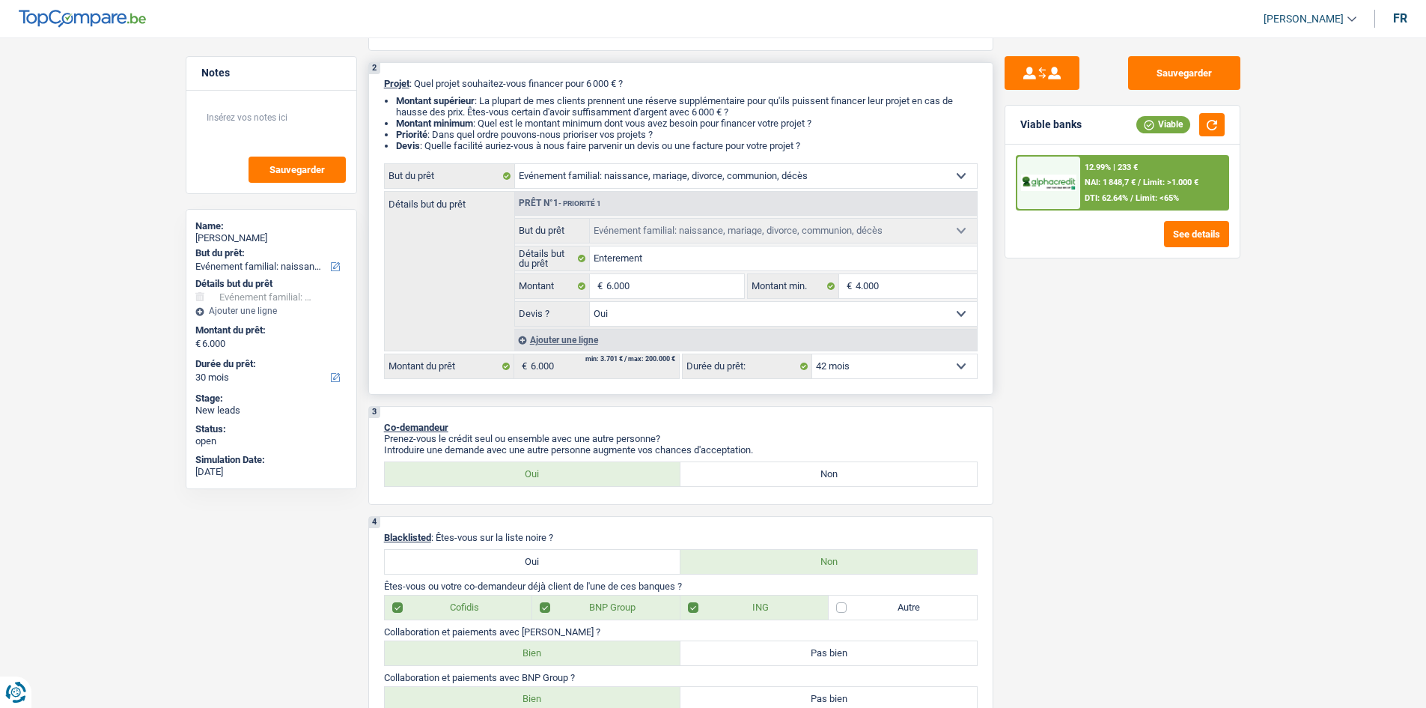
click at [812, 354] on select "12 mois 18 mois 24 mois 30 mois 36 mois 42 mois Sélectionner une option" at bounding box center [894, 366] width 165 height 24
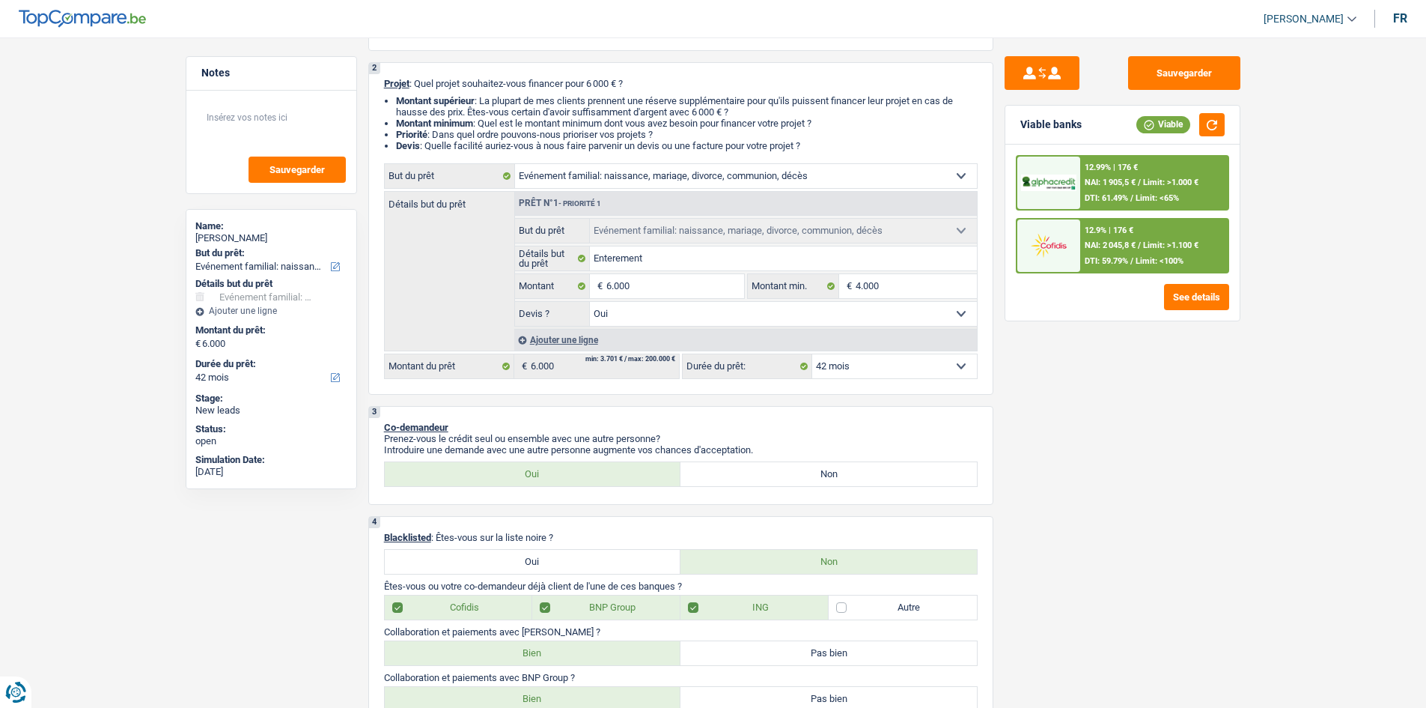
click at [1135, 232] on div "12.9% | 176 € NAI: 2 045,8 € / Limit: >1.100 € DTI: 59.79% / Limit: <100%" at bounding box center [1154, 245] width 148 height 52
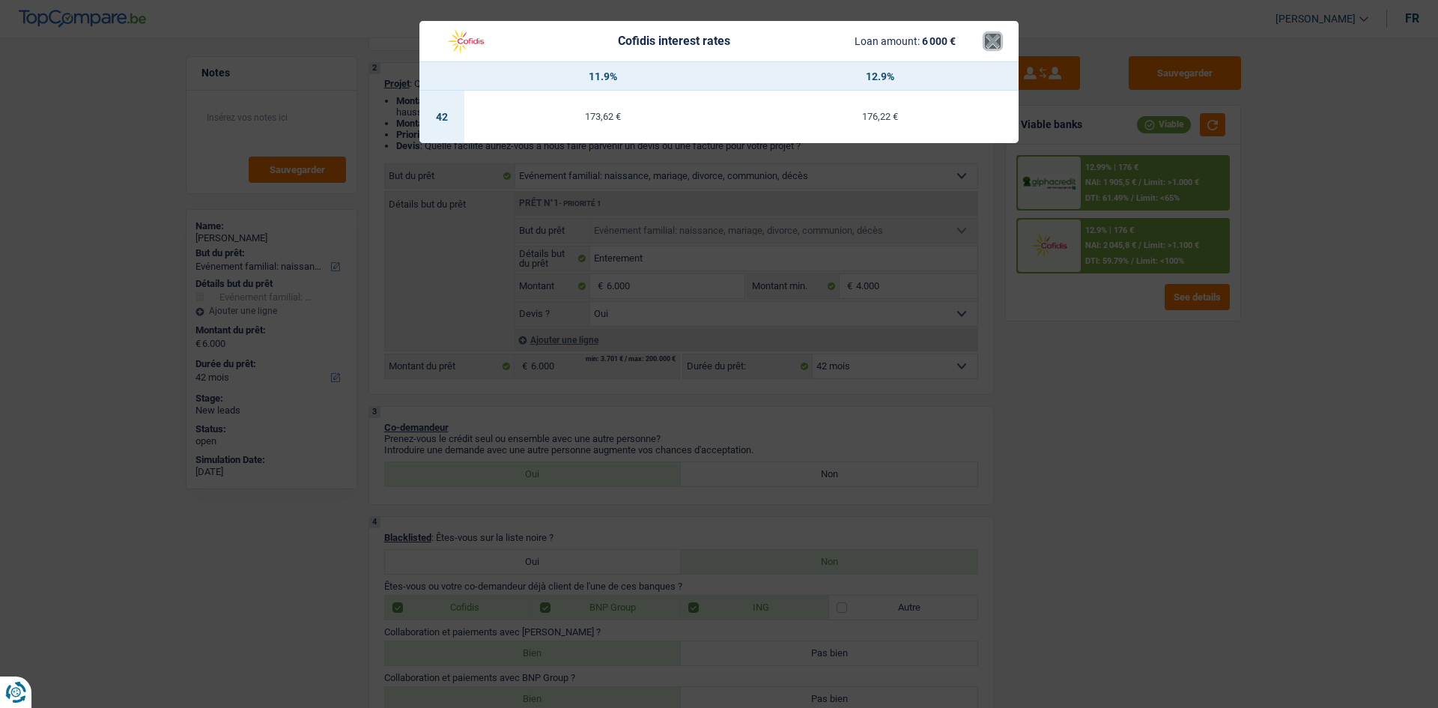
click at [991, 40] on button "×" at bounding box center [993, 41] width 16 height 15
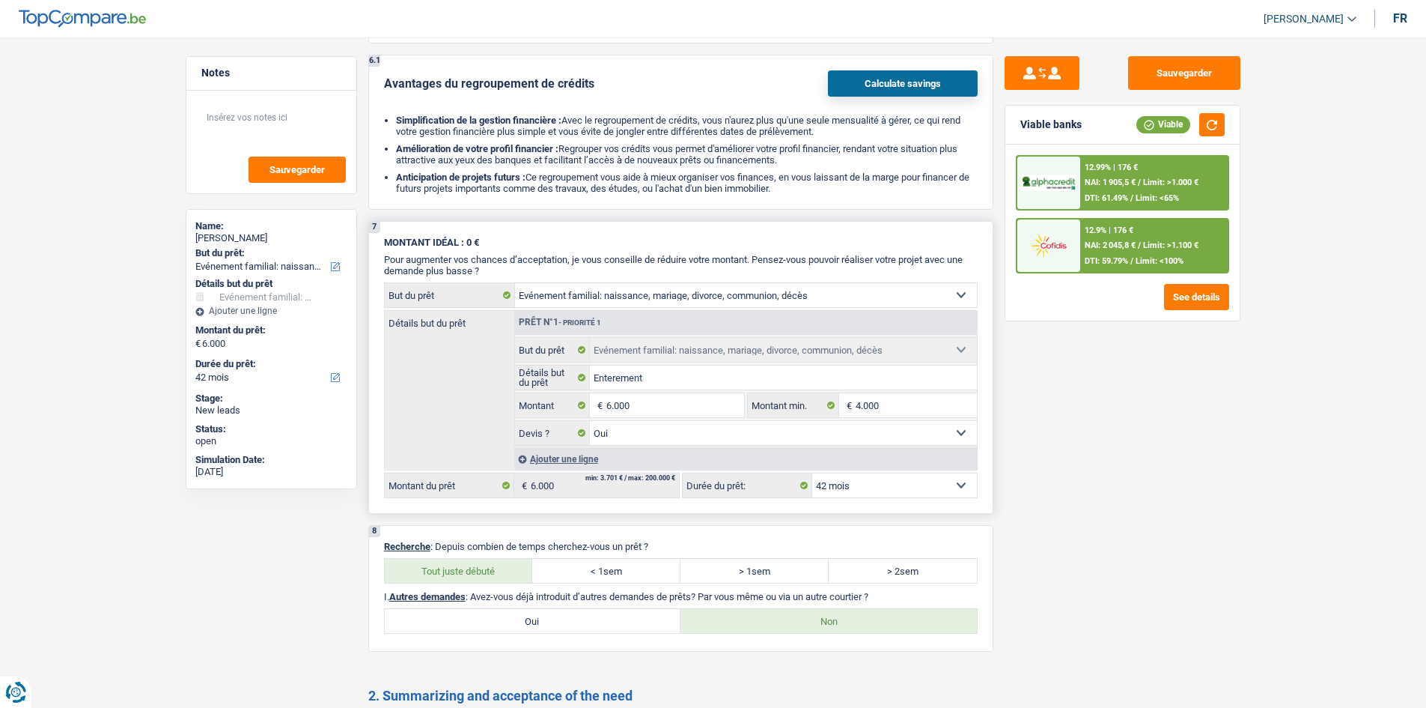
scroll to position [2774, 0]
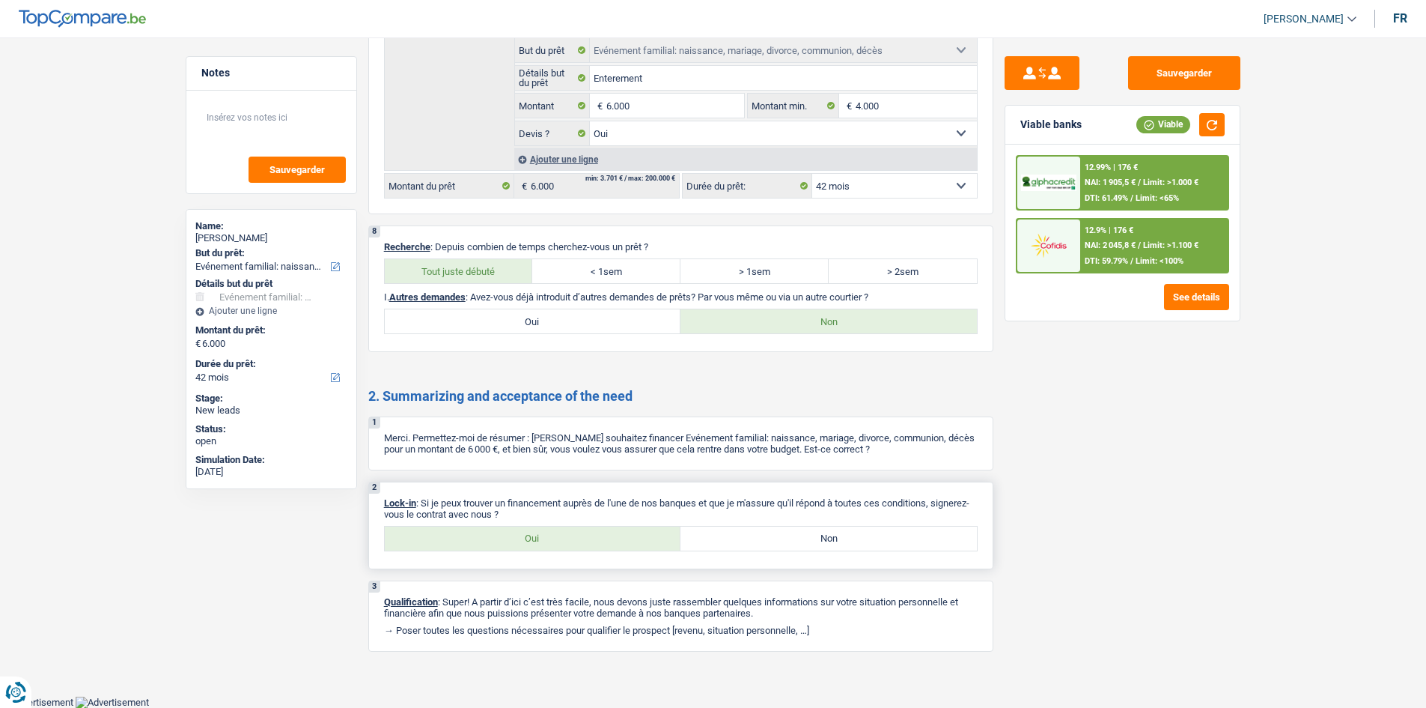
click at [634, 538] on label "Oui" at bounding box center [533, 538] width 297 height 24
click at [634, 538] on input "Oui" at bounding box center [533, 538] width 297 height 24
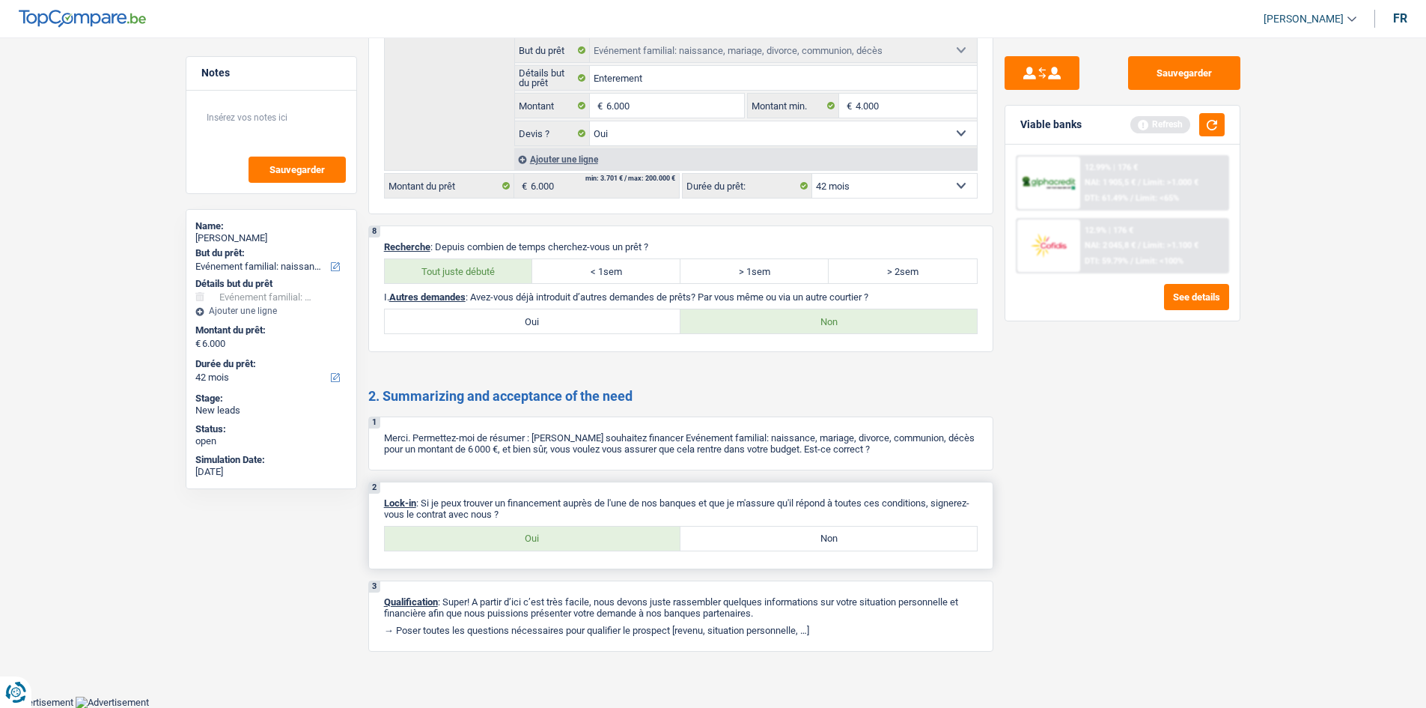
click at [719, 532] on label "Non" at bounding box center [829, 538] width 297 height 24
click at [719, 532] on input "Non" at bounding box center [829, 538] width 297 height 24
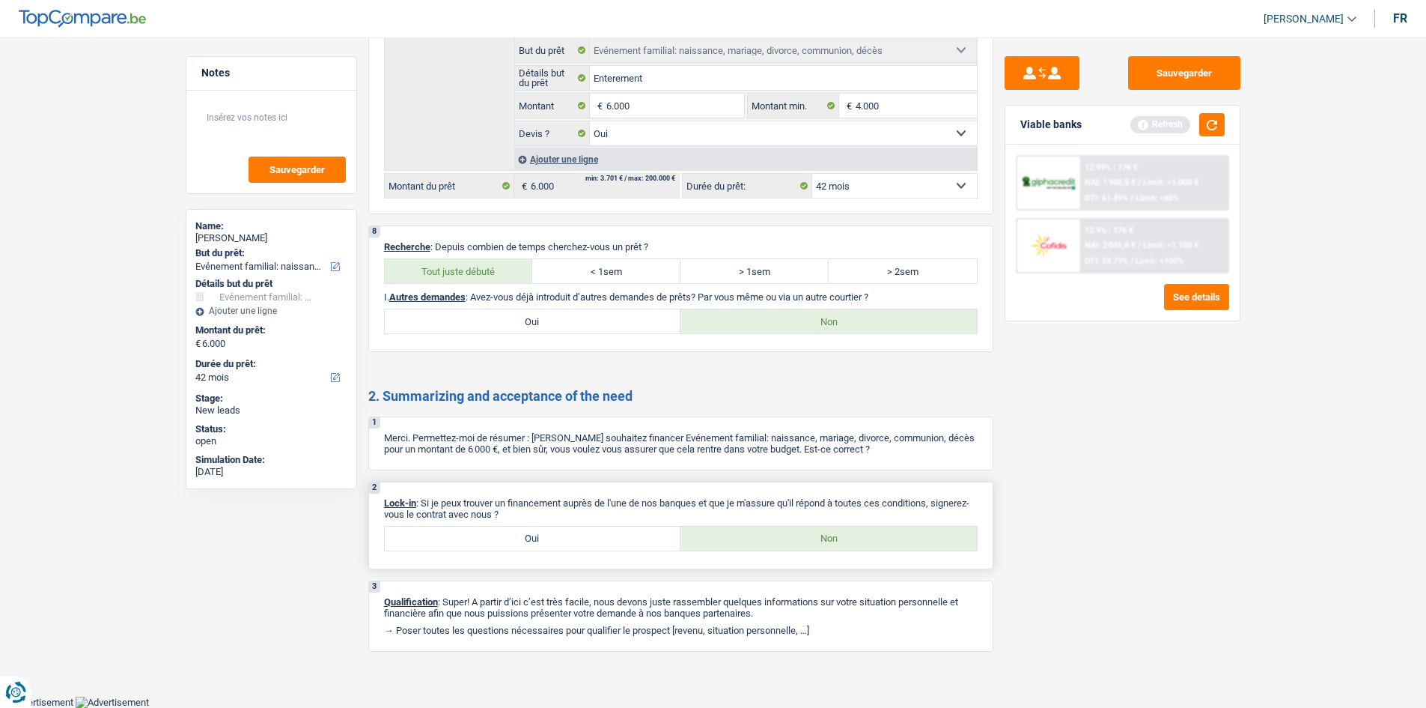
click at [636, 541] on label "Oui" at bounding box center [533, 538] width 297 height 24
click at [636, 541] on input "Oui" at bounding box center [533, 538] width 297 height 24
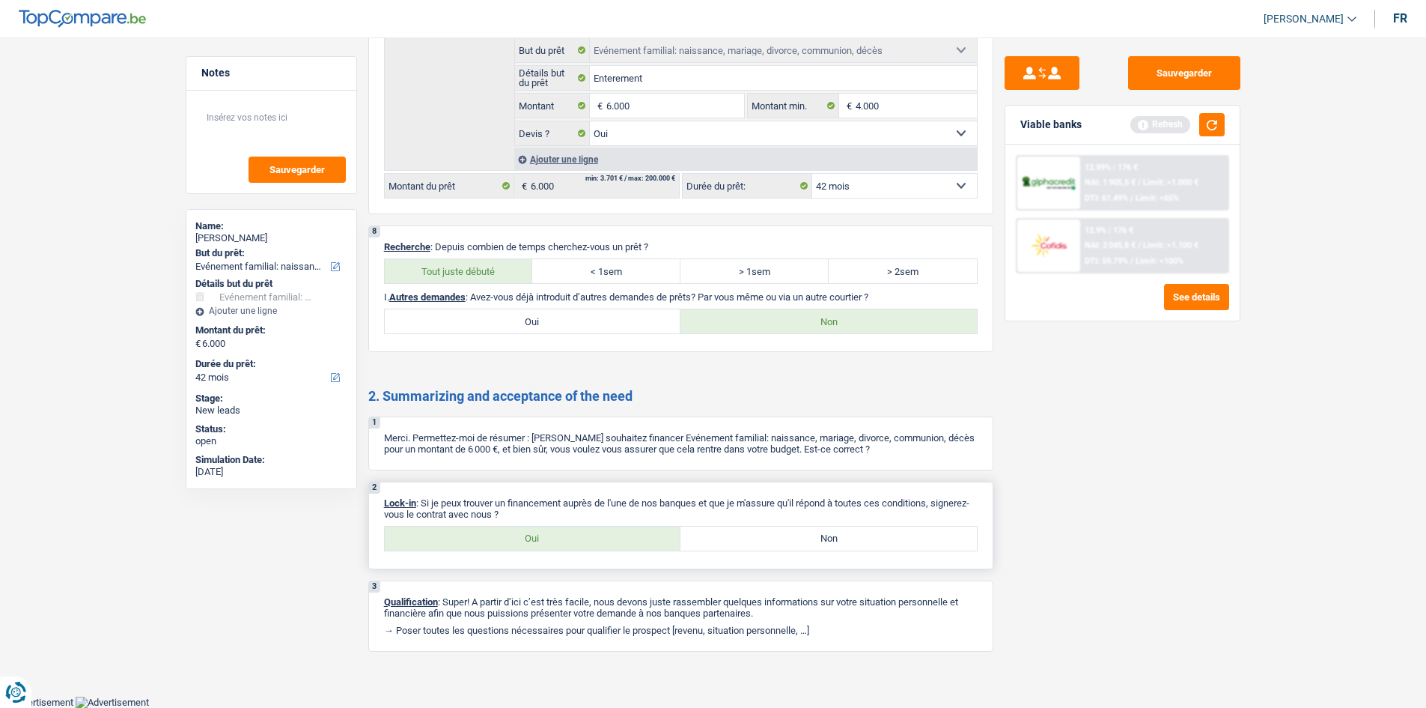
drag, startPoint x: 695, startPoint y: 537, endPoint x: 678, endPoint y: 537, distance: 17.2
click at [693, 537] on label "Non" at bounding box center [829, 538] width 297 height 24
click at [693, 537] on input "Non" at bounding box center [829, 538] width 297 height 24
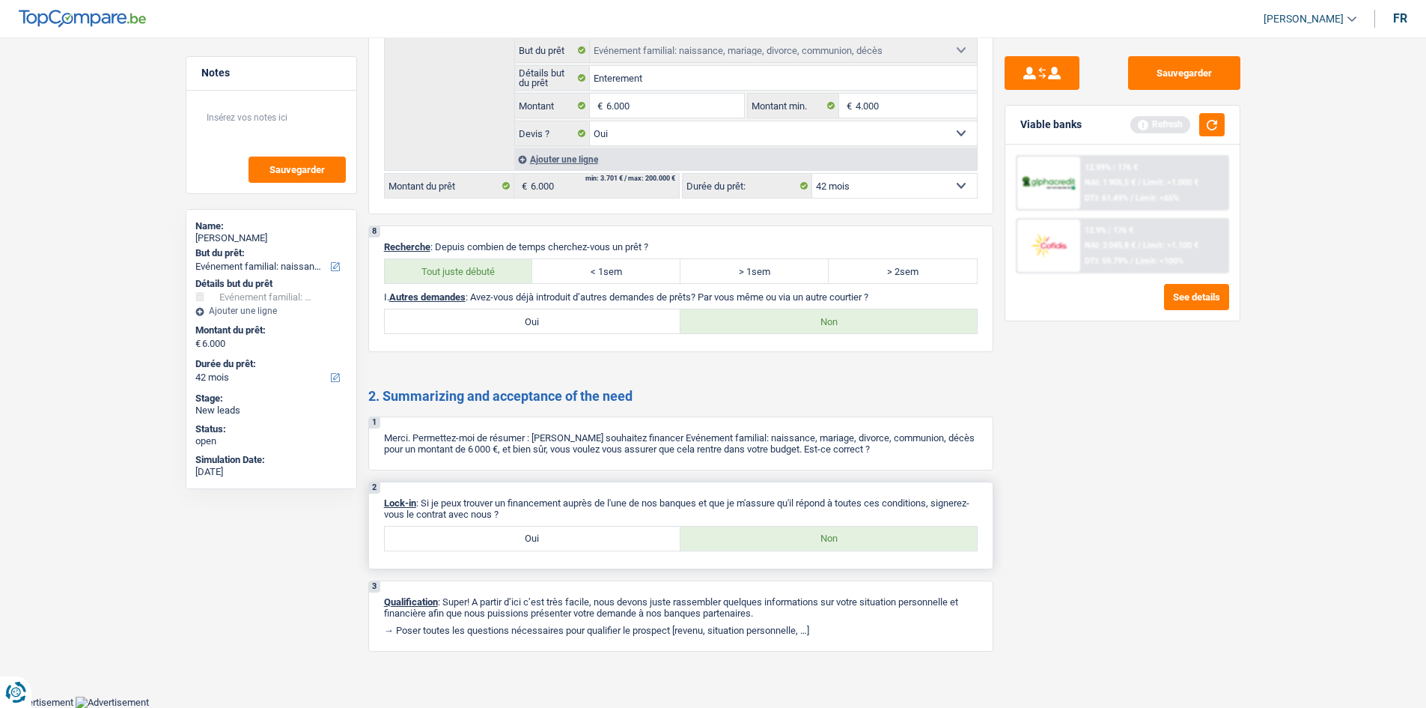
drag, startPoint x: 626, startPoint y: 533, endPoint x: 648, endPoint y: 534, distance: 22.5
click at [630, 534] on label "Oui" at bounding box center [533, 538] width 297 height 24
click at [630, 534] on input "Oui" at bounding box center [533, 538] width 297 height 24
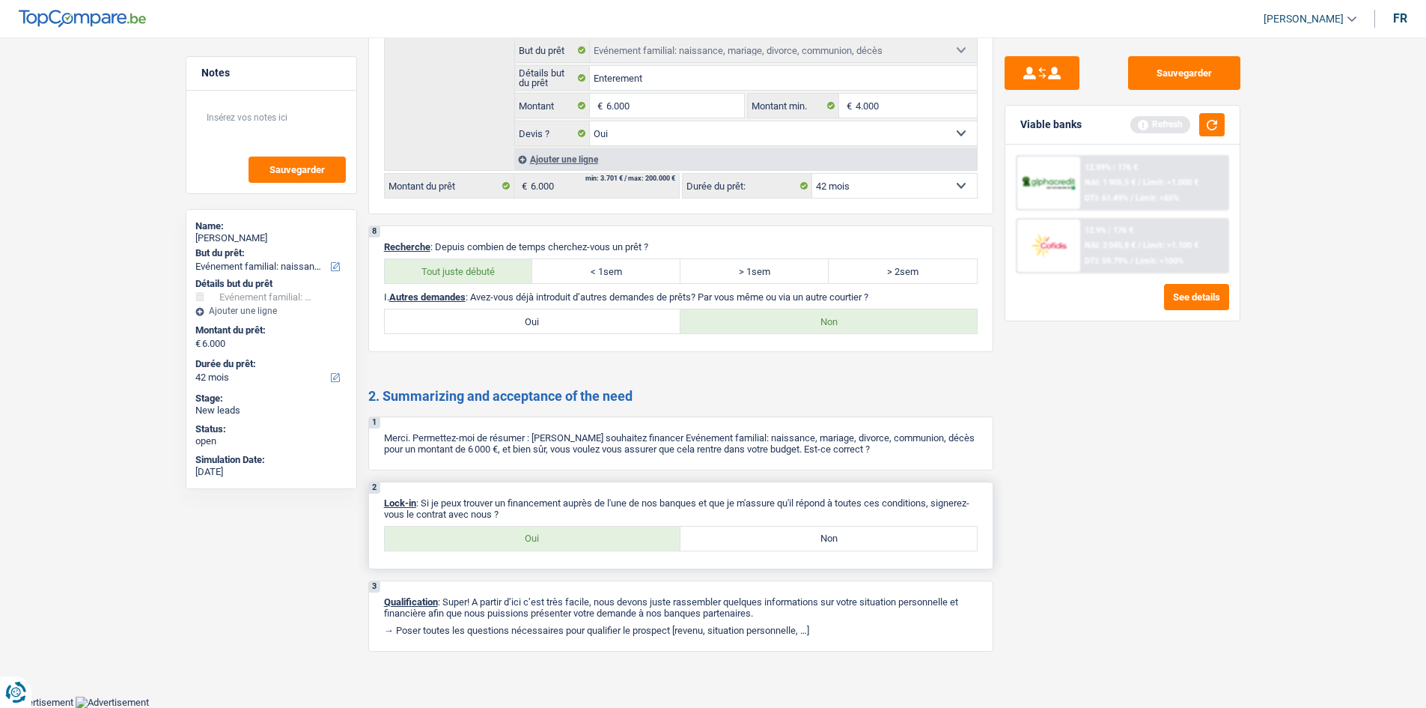
drag, startPoint x: 699, startPoint y: 535, endPoint x: 667, endPoint y: 535, distance: 31.4
click at [692, 535] on label "Non" at bounding box center [829, 538] width 297 height 24
click at [692, 535] on input "Non" at bounding box center [829, 538] width 297 height 24
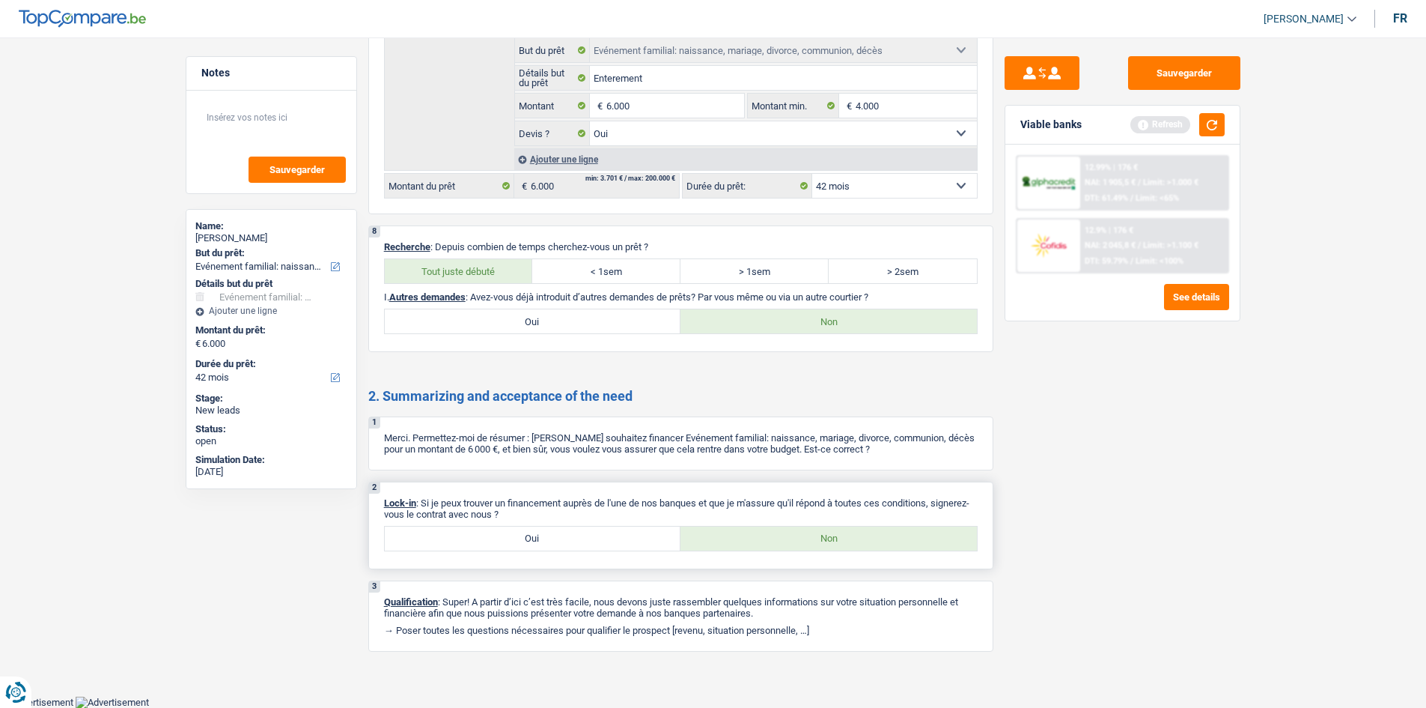
click at [660, 535] on label "Oui" at bounding box center [533, 538] width 297 height 24
click at [660, 535] on input "Oui" at bounding box center [533, 538] width 297 height 24
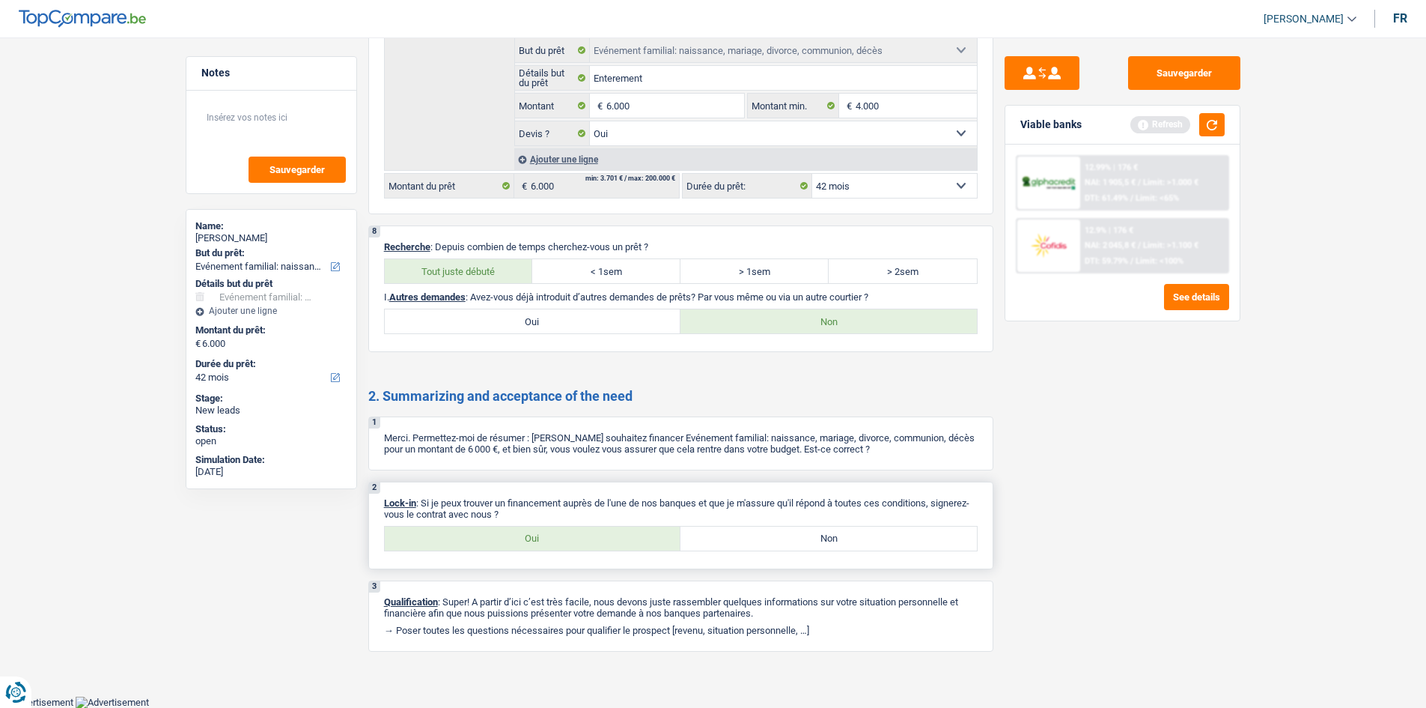
drag, startPoint x: 695, startPoint y: 537, endPoint x: 675, endPoint y: 535, distance: 20.3
click at [696, 537] on label "Non" at bounding box center [829, 538] width 297 height 24
click at [696, 537] on input "Non" at bounding box center [829, 538] width 297 height 24
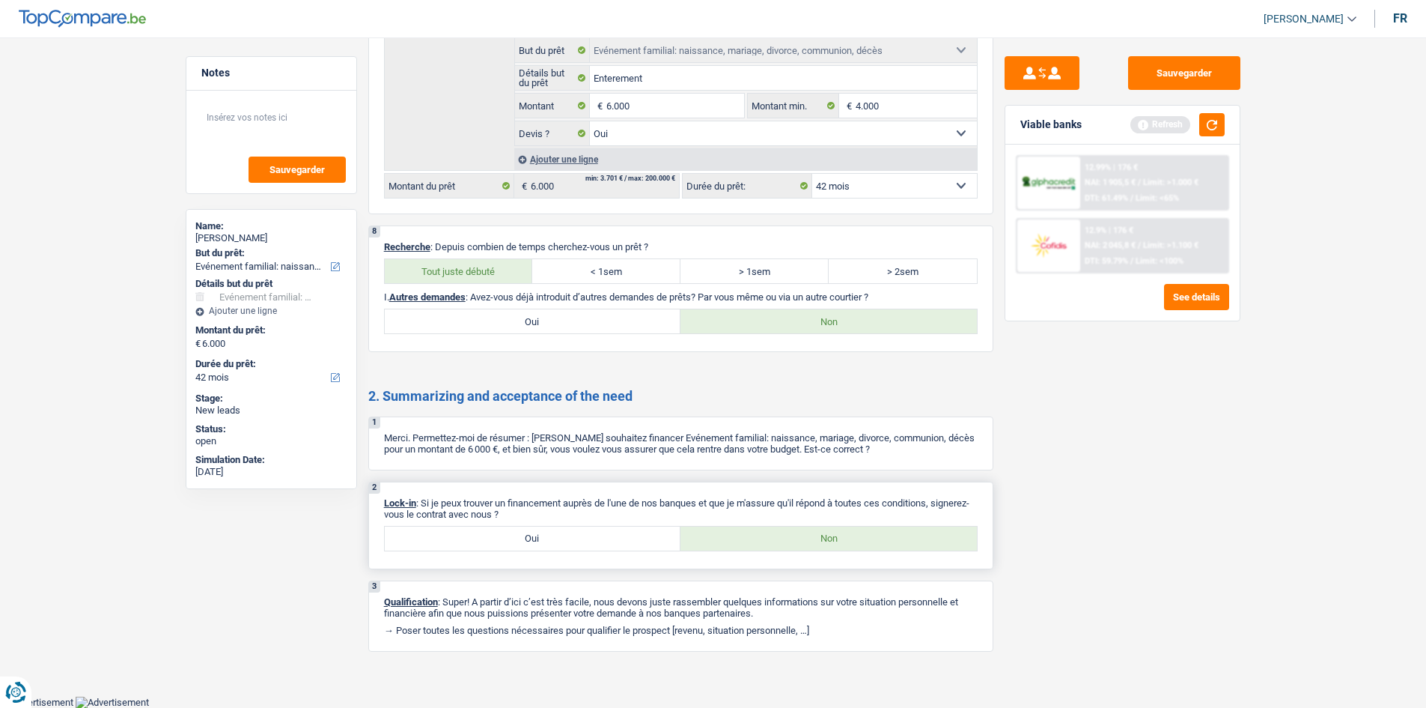
drag, startPoint x: 665, startPoint y: 534, endPoint x: 681, endPoint y: 534, distance: 16.5
click at [678, 534] on label "Oui" at bounding box center [533, 538] width 297 height 24
click at [678, 534] on input "Oui" at bounding box center [533, 538] width 297 height 24
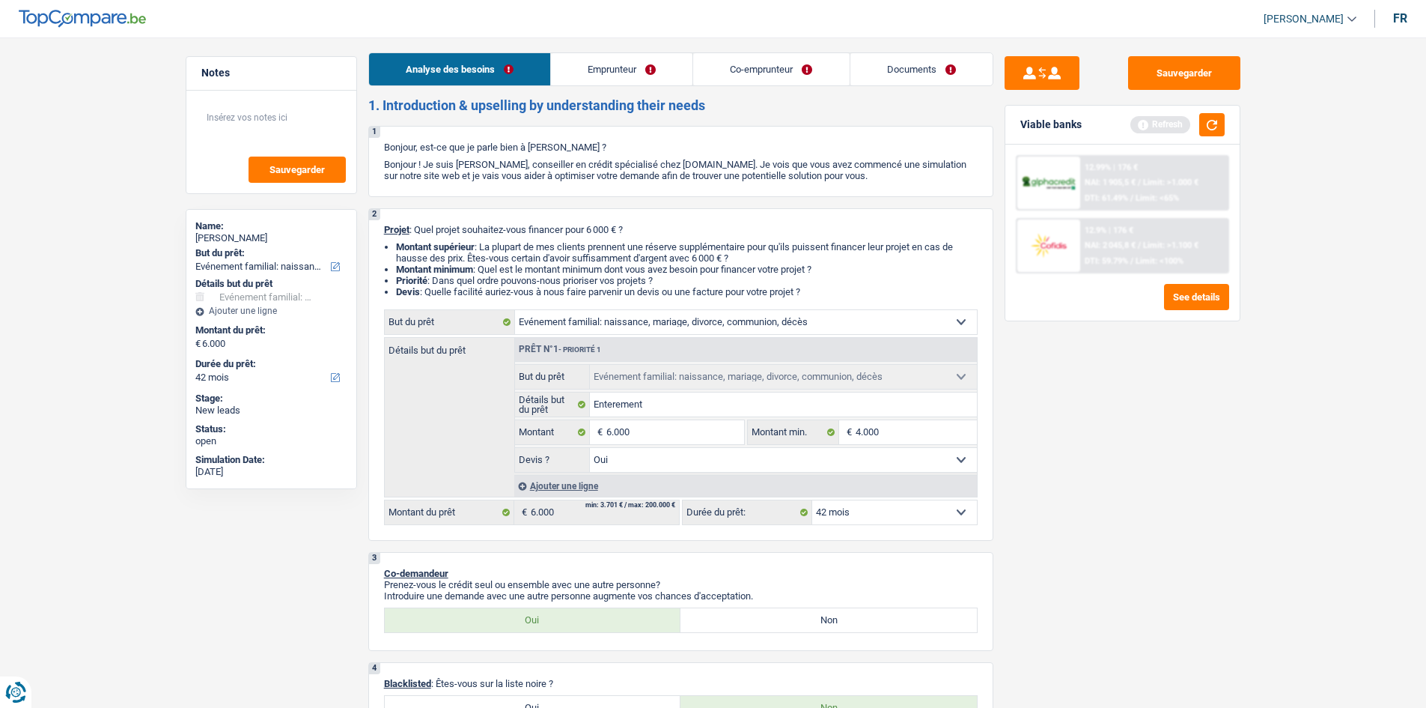
scroll to position [0, 0]
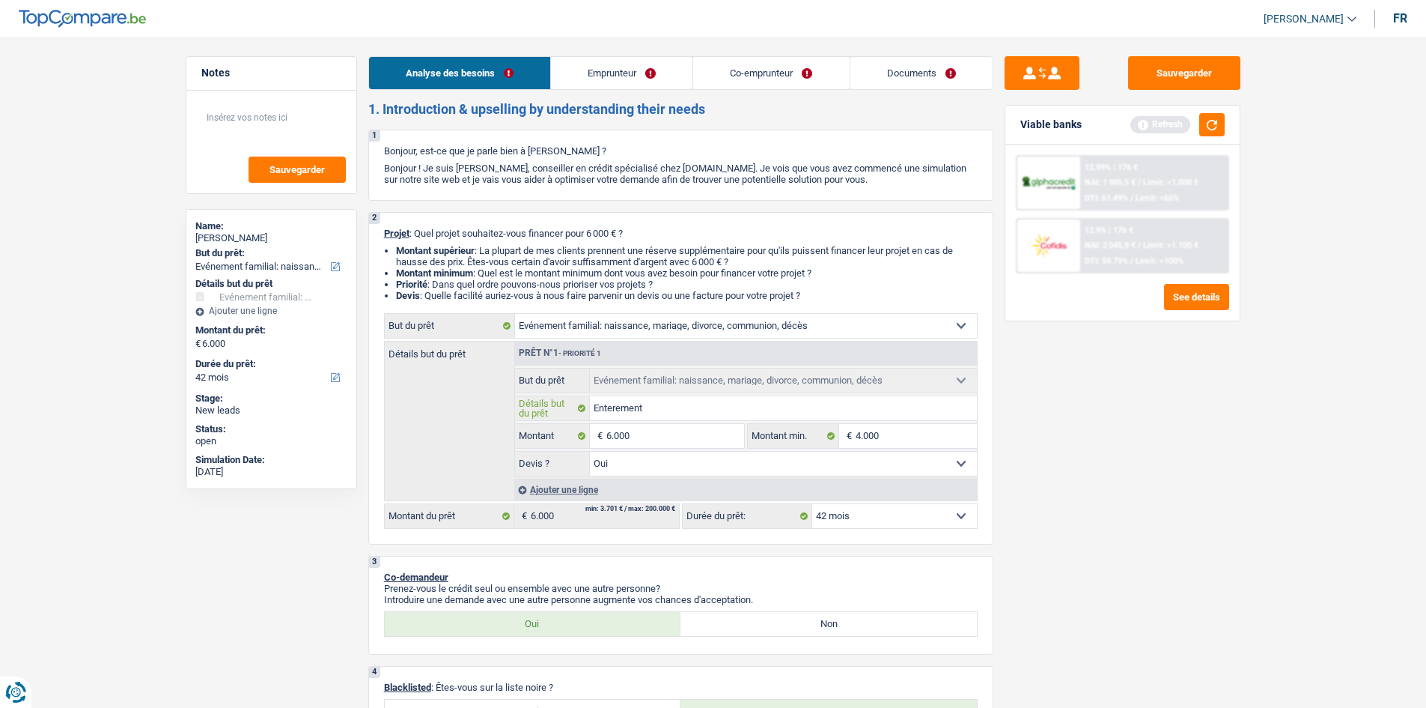
click at [659, 402] on input "Enterement" at bounding box center [783, 408] width 387 height 24
drag, startPoint x: 638, startPoint y: 404, endPoint x: 1138, endPoint y: 437, distance: 501.2
click at [1136, 437] on div "Sauvegarder Viable banks Refresh 12.99% | 176 € NAI: 1 905,5 € / Limit: >1.000 …" at bounding box center [1123, 368] width 258 height 624
click at [638, 410] on input "Enterement" at bounding box center [783, 408] width 387 height 24
click at [637, 410] on input "Enterement" at bounding box center [783, 408] width 387 height 24
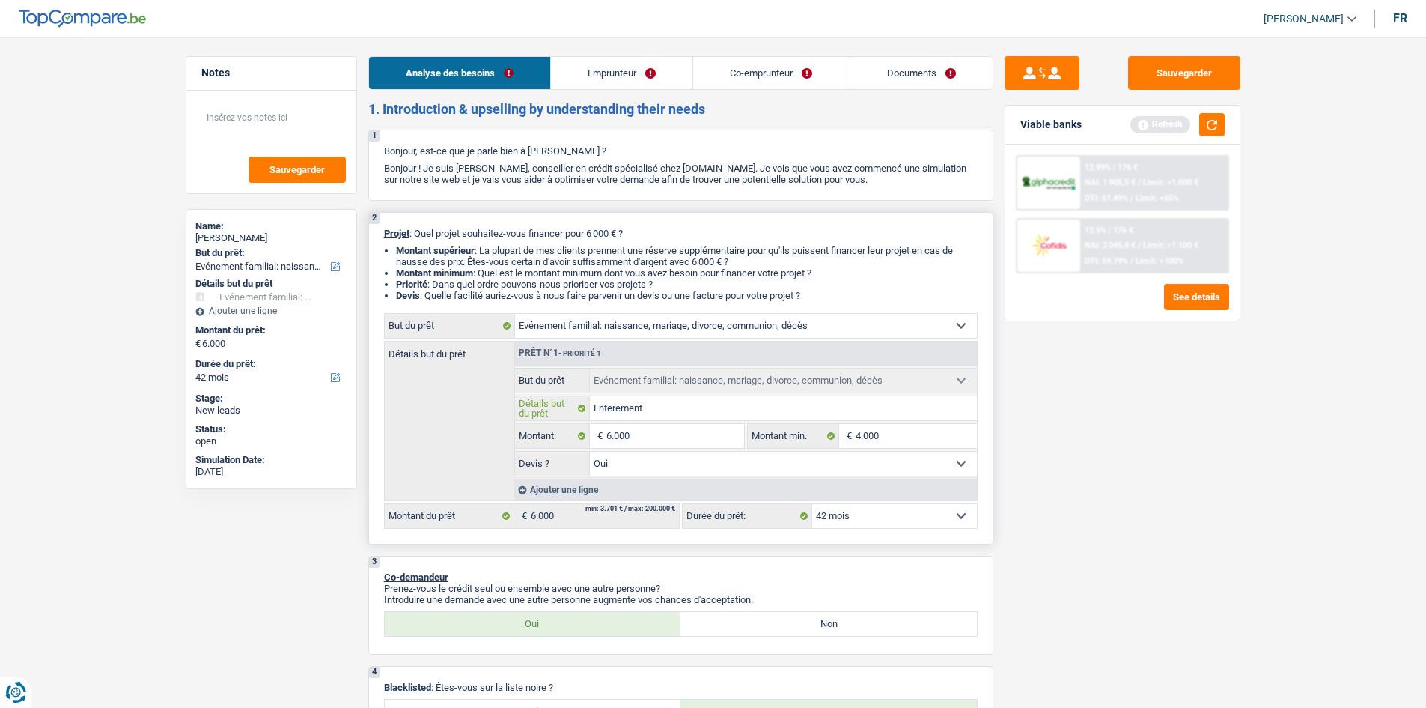
click at [636, 410] on input "Enterement" at bounding box center [783, 408] width 387 height 24
paste input "enter"
drag, startPoint x: 609, startPoint y: 414, endPoint x: 861, endPoint y: 398, distance: 252.8
click at [861, 398] on input "enterrement" at bounding box center [783, 408] width 387 height 24
click at [603, 404] on input "enterrement" at bounding box center [783, 408] width 387 height 24
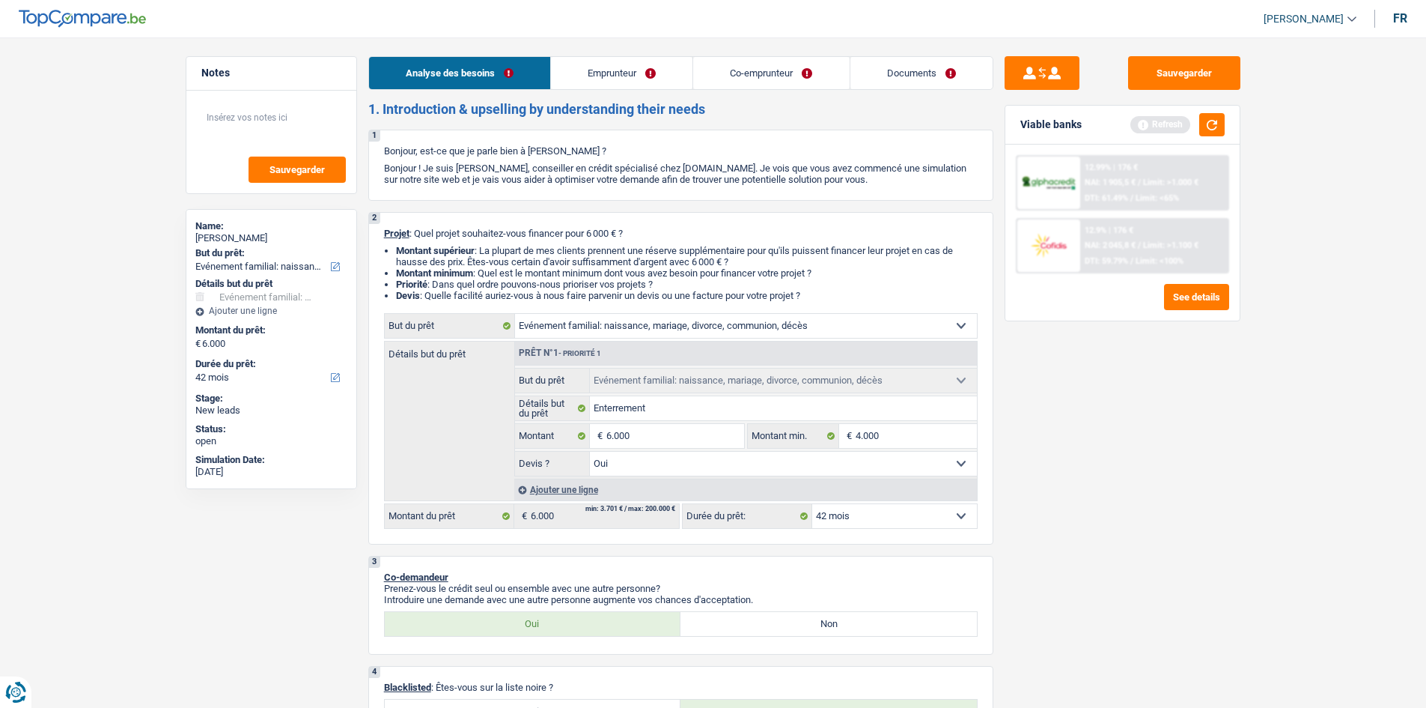
drag, startPoint x: 672, startPoint y: 469, endPoint x: 672, endPoint y: 460, distance: 9.0
click at [672, 462] on select "Oui Non Non répondu Sélectionner une option" at bounding box center [783, 463] width 387 height 24
click at [590, 451] on select "Oui Non Non répondu Sélectionner une option" at bounding box center [783, 463] width 387 height 24
click at [1211, 126] on button "button" at bounding box center [1211, 124] width 25 height 23
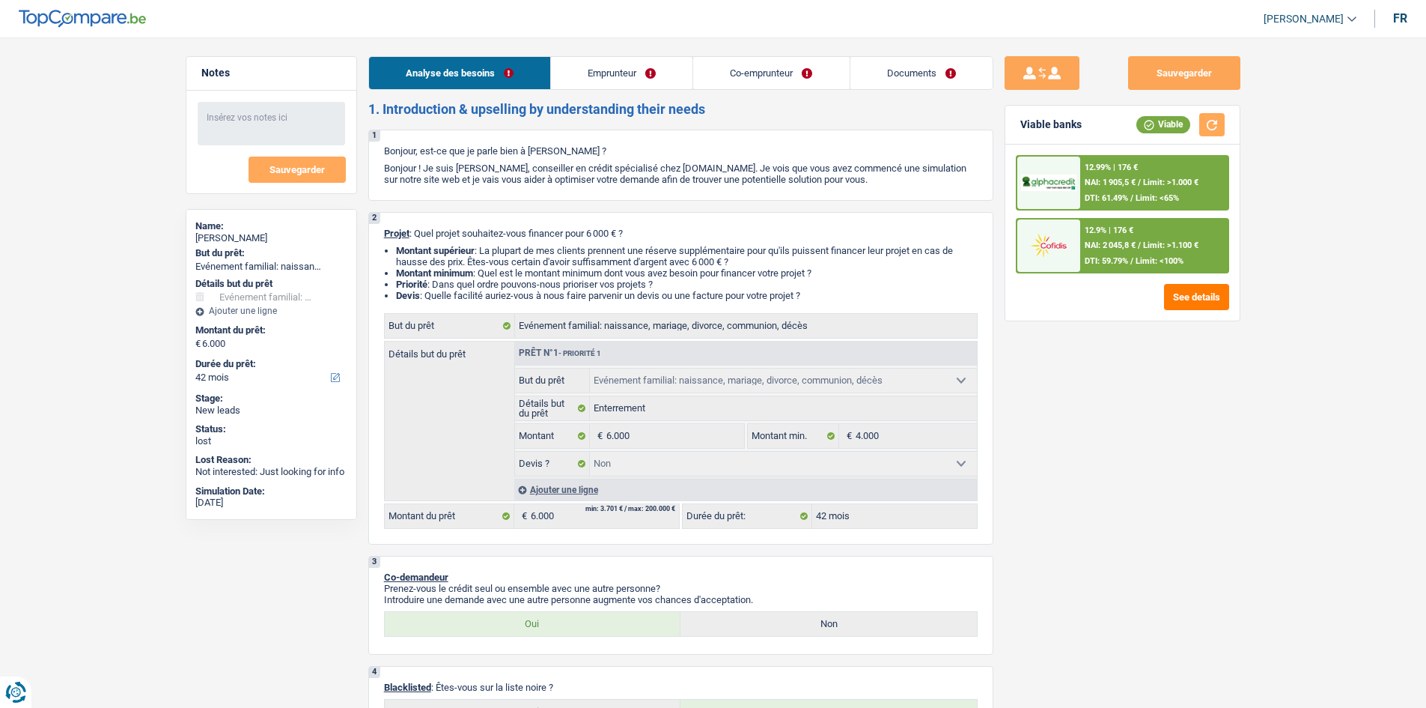
click at [621, 88] on link "Emprunteur" at bounding box center [622, 73] width 142 height 32
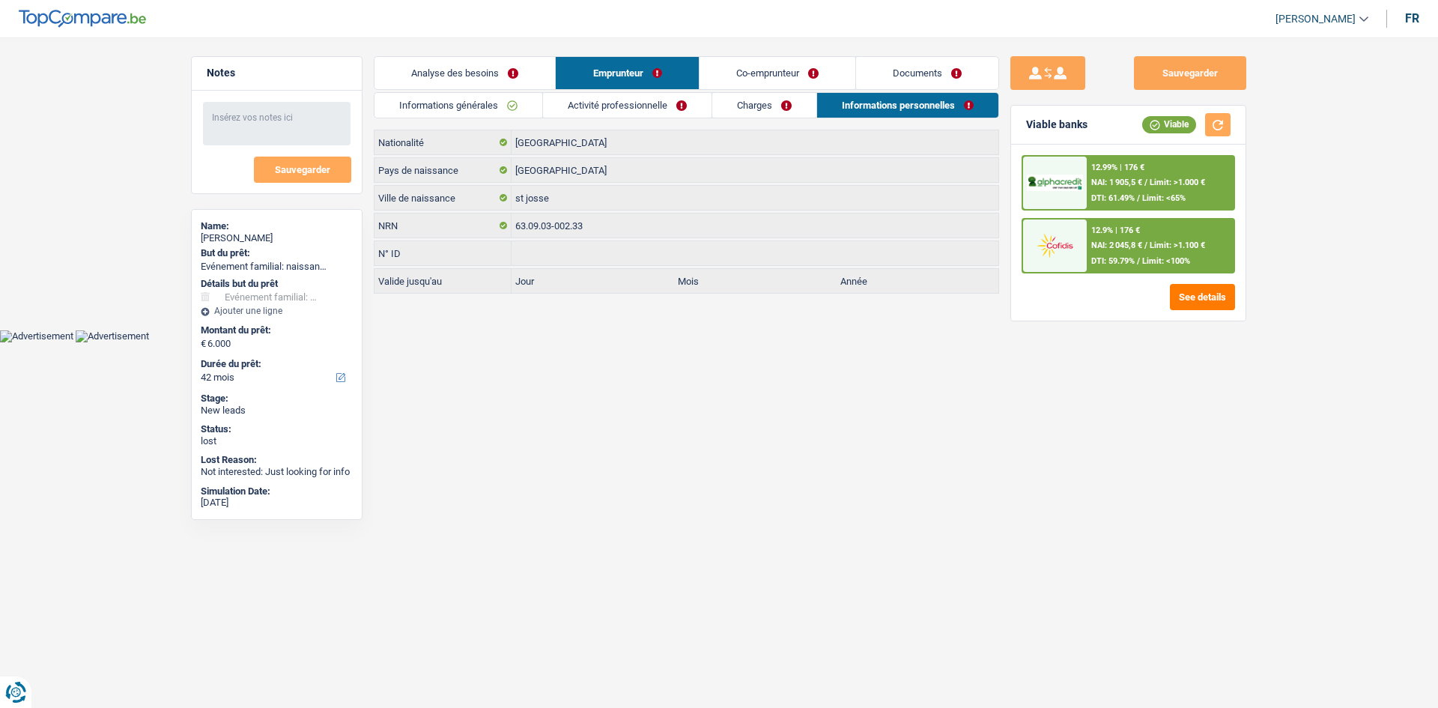
click at [528, 107] on link "Informations générales" at bounding box center [458, 105] width 168 height 25
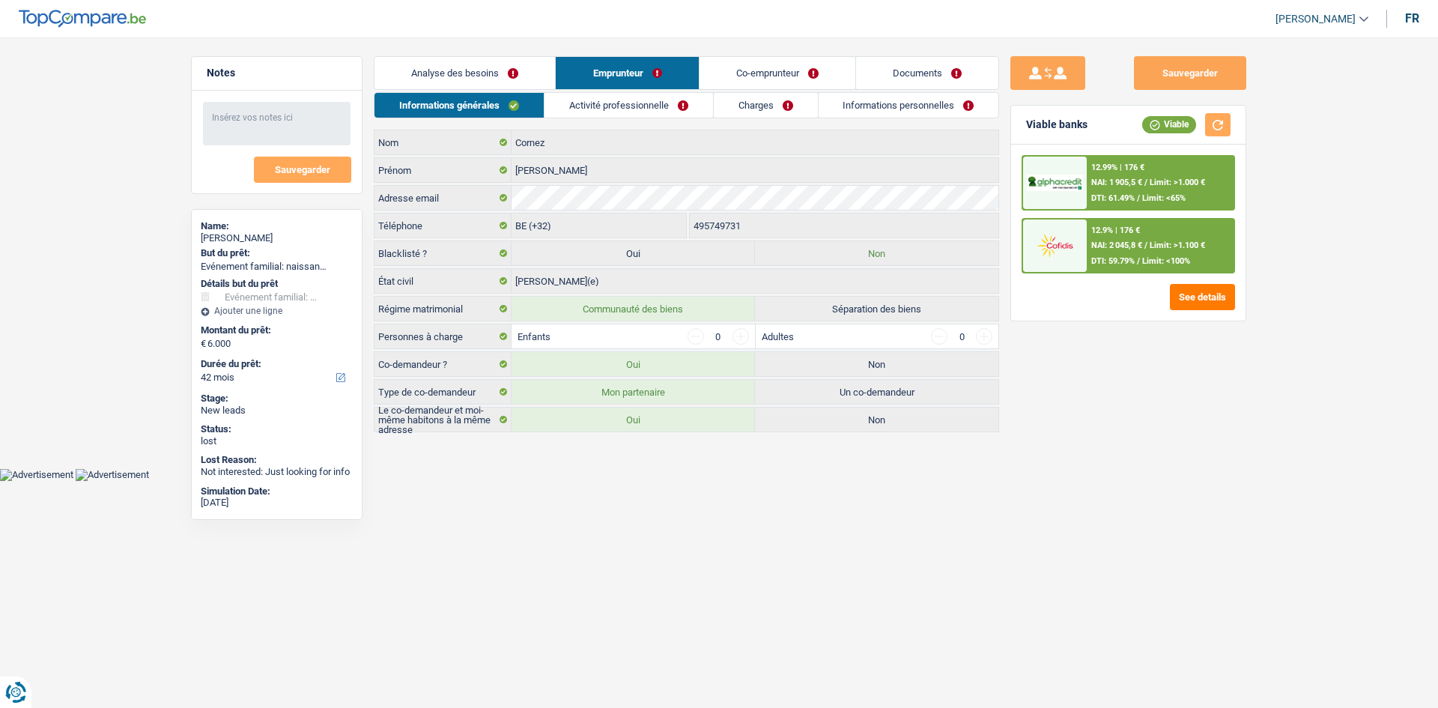
click at [627, 100] on link "Activité professionnelle" at bounding box center [628, 105] width 168 height 25
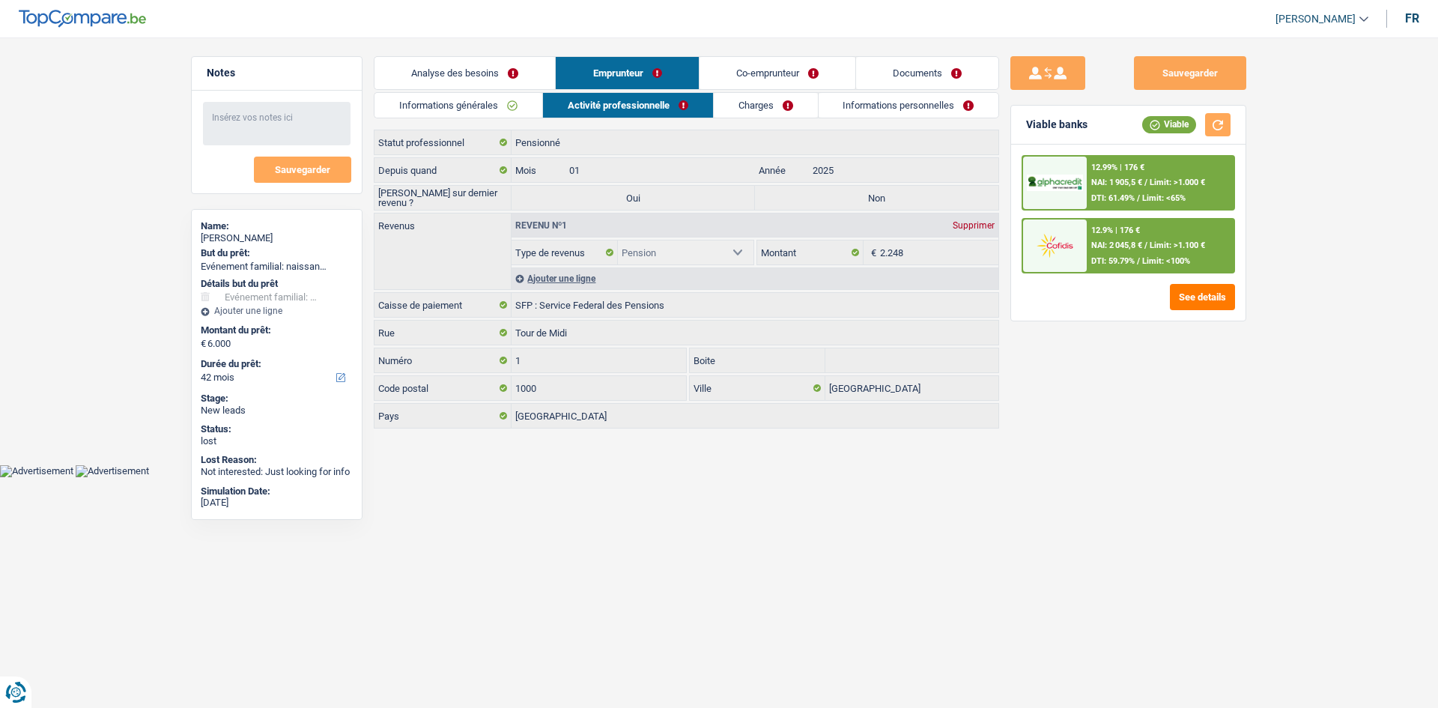
click at [1098, 437] on div "Sauvegarder Viable banks Viable 12.99% | 176 € NAI: 1 905,5 € / Limit: >1.000 €…" at bounding box center [1128, 368] width 258 height 624
click at [747, 102] on link "Charges" at bounding box center [766, 105] width 104 height 25
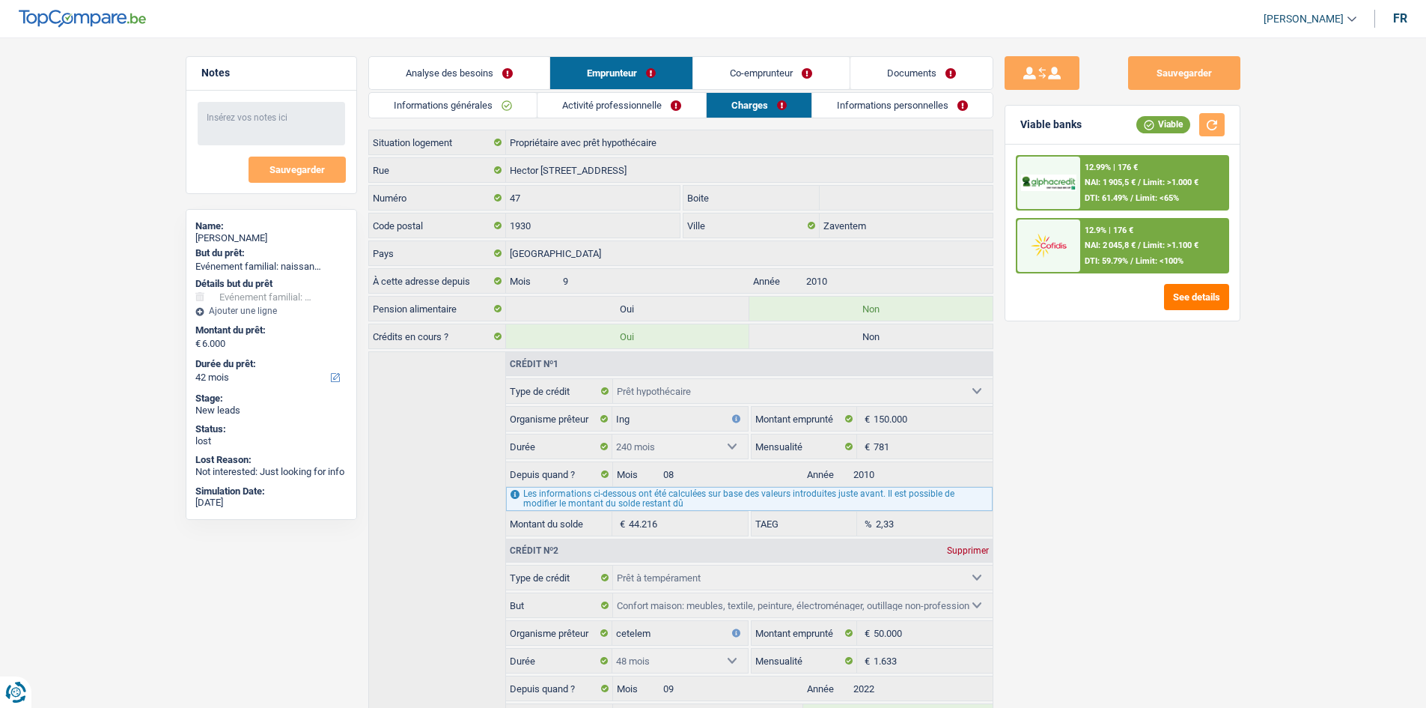
click at [873, 115] on link "Informations personnelles" at bounding box center [902, 105] width 180 height 25
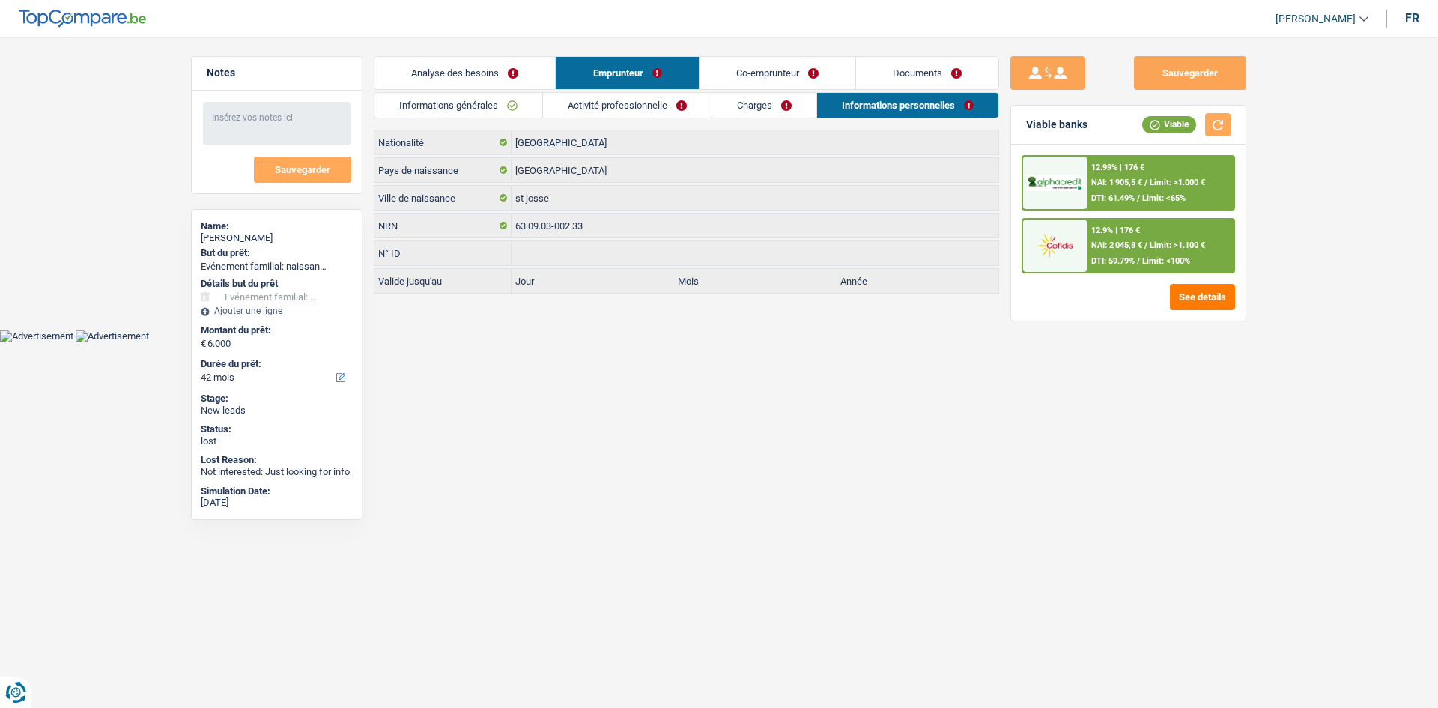
click at [792, 82] on link "Co-emprunteur" at bounding box center [777, 73] width 156 height 32
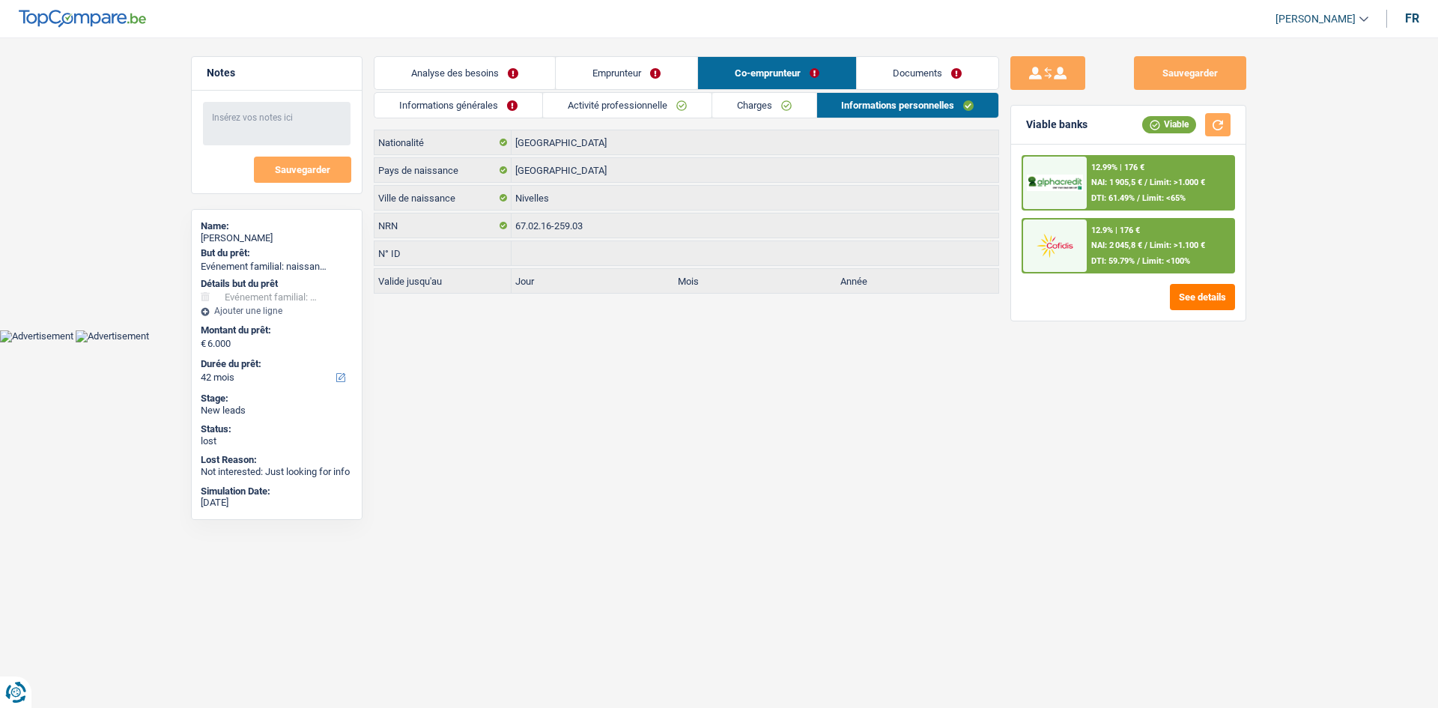
click at [534, 77] on link "Analyse des besoins" at bounding box center [464, 73] width 180 height 32
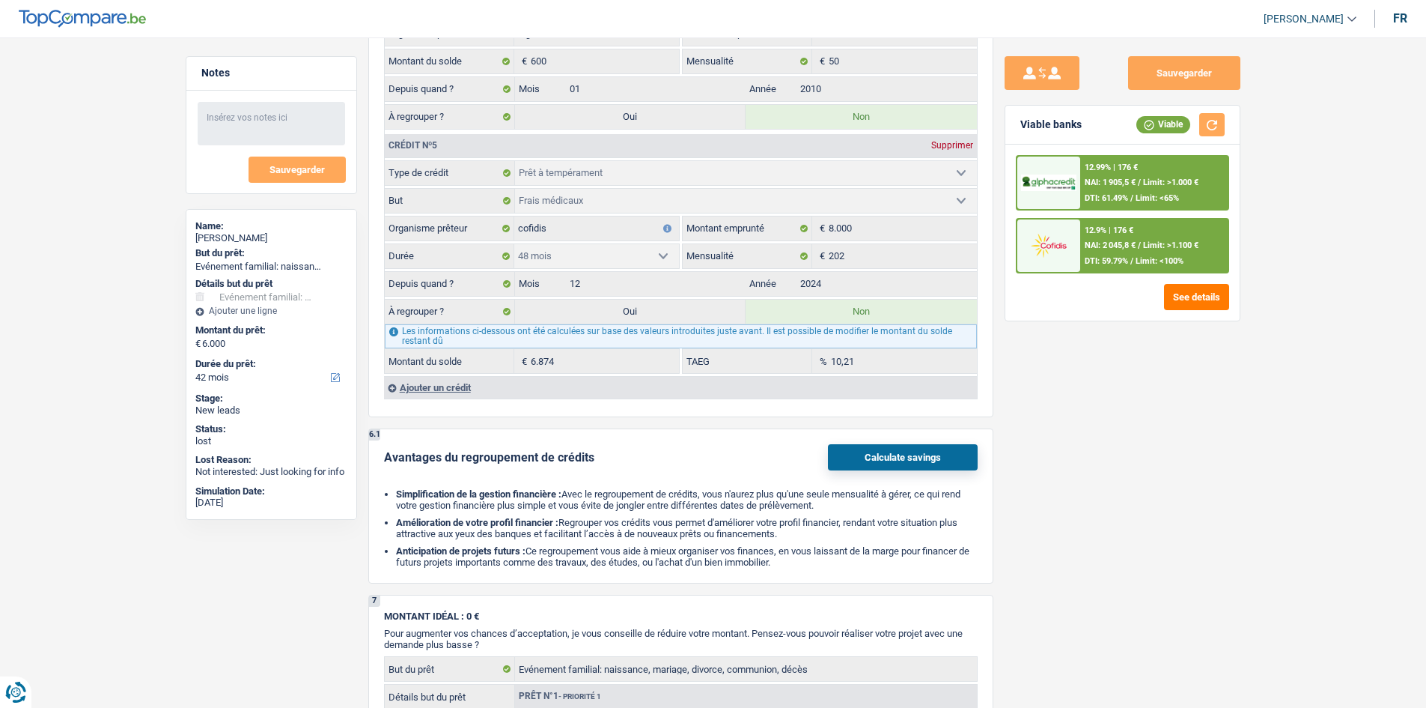
scroll to position [2246, 0]
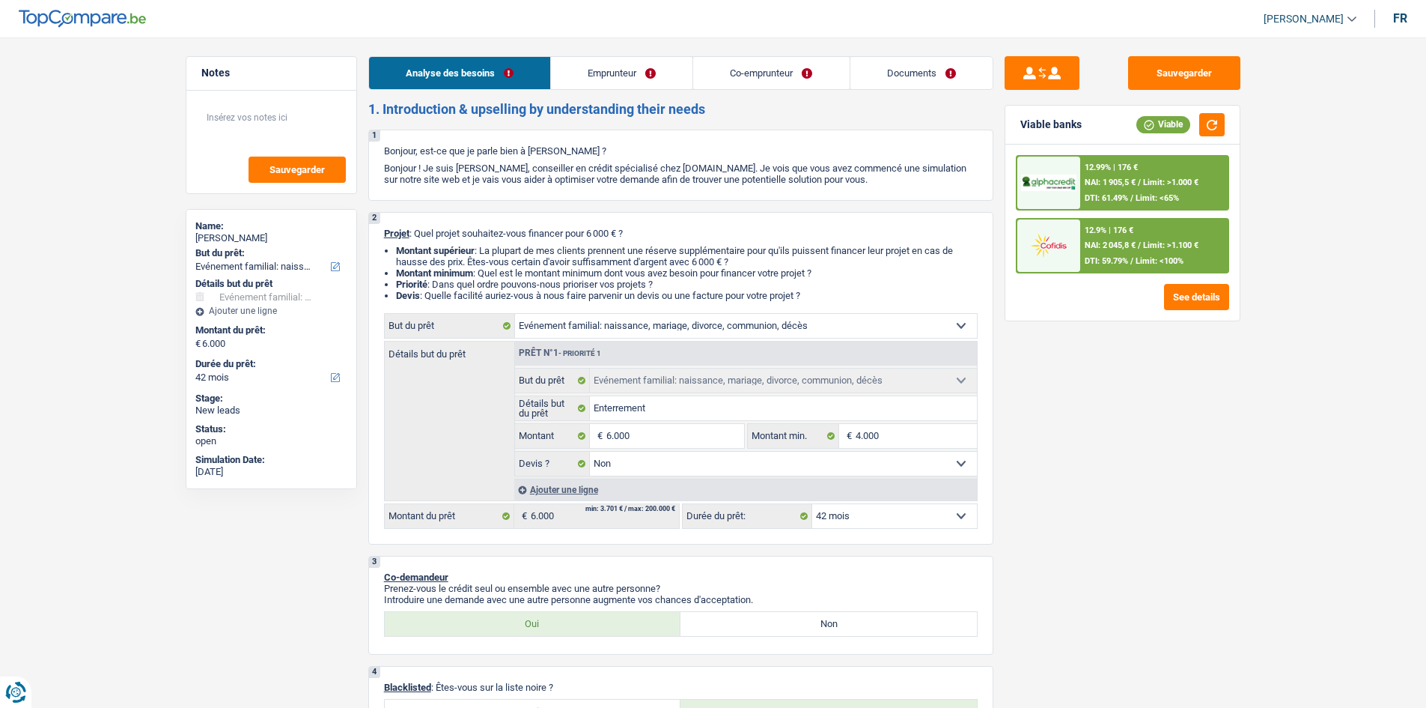
select select "familyEvent"
select select "42"
select select "familyEvent"
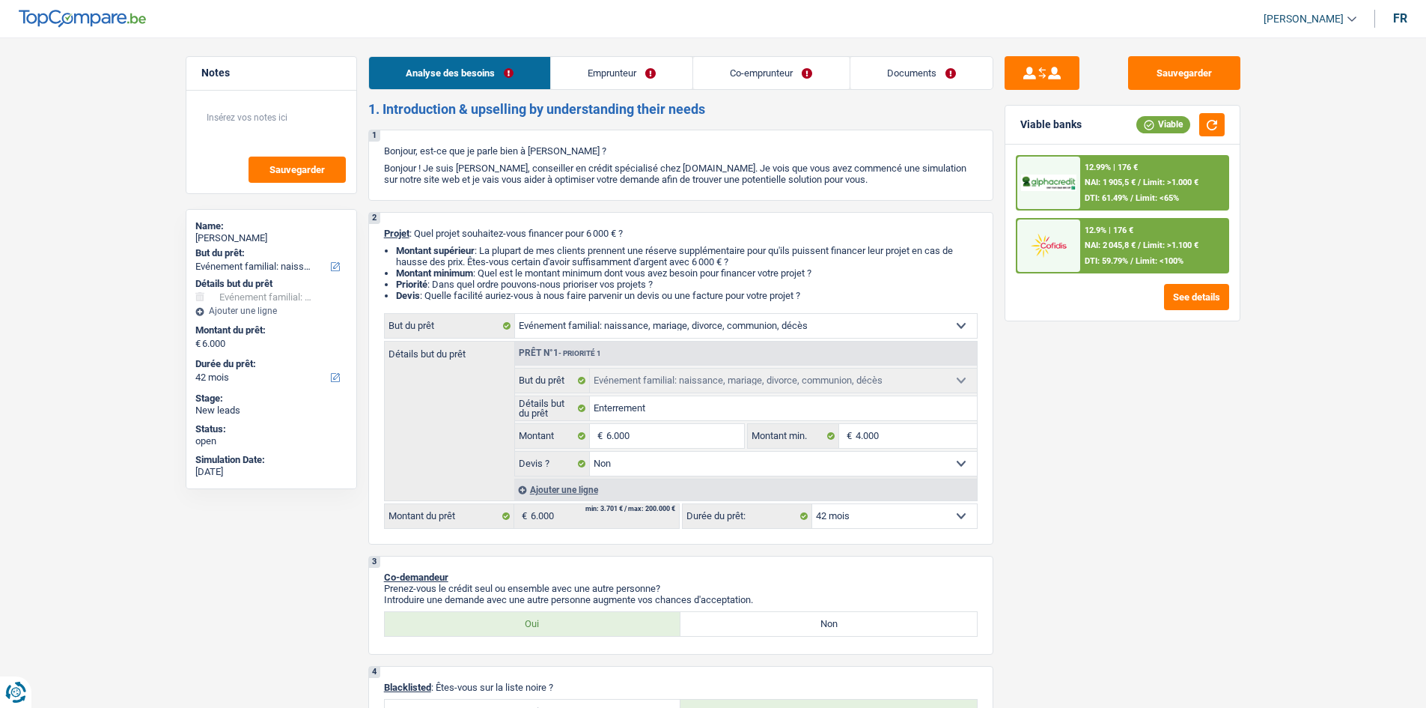
select select "false"
select select "42"
select select "retired"
select select "worker"
select select "pension"
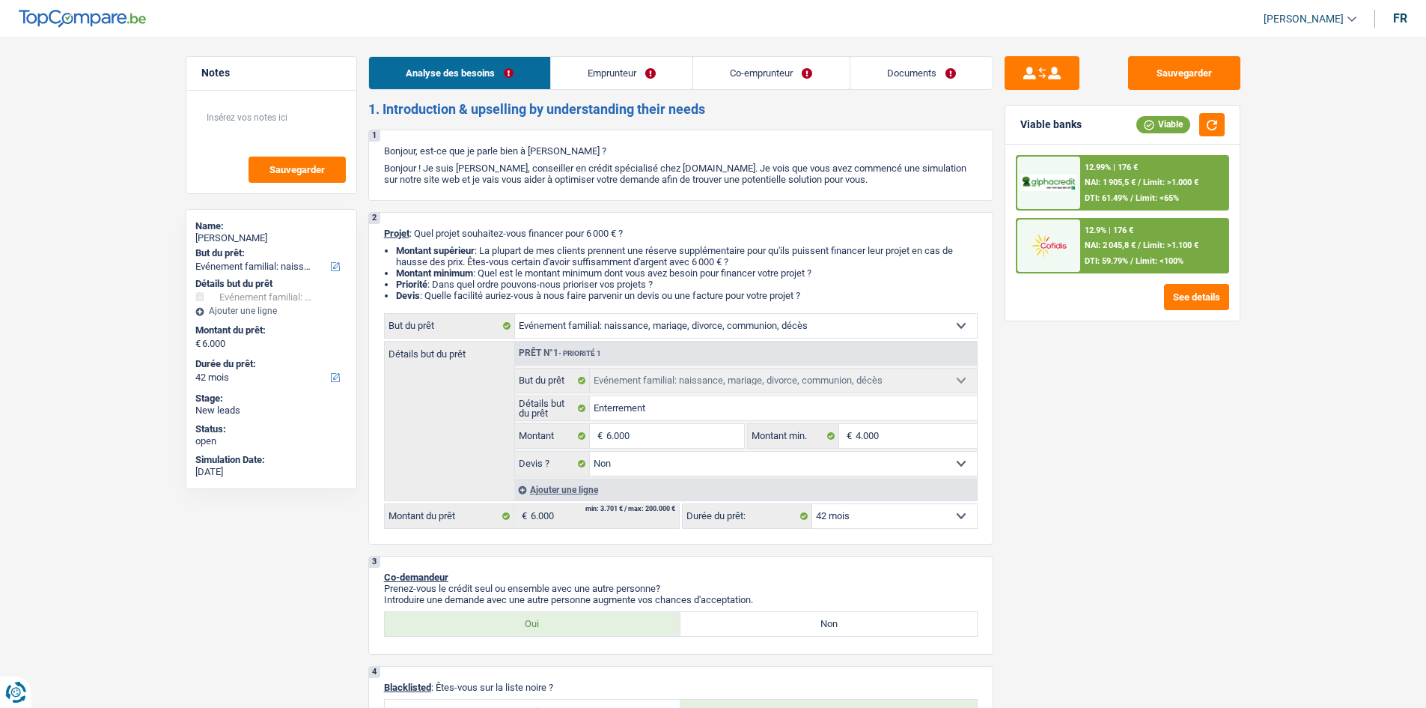
select select "netSalary"
select select "mealVouchers"
select select "ownerWithMortgage"
select select "mortgage"
select select "240"
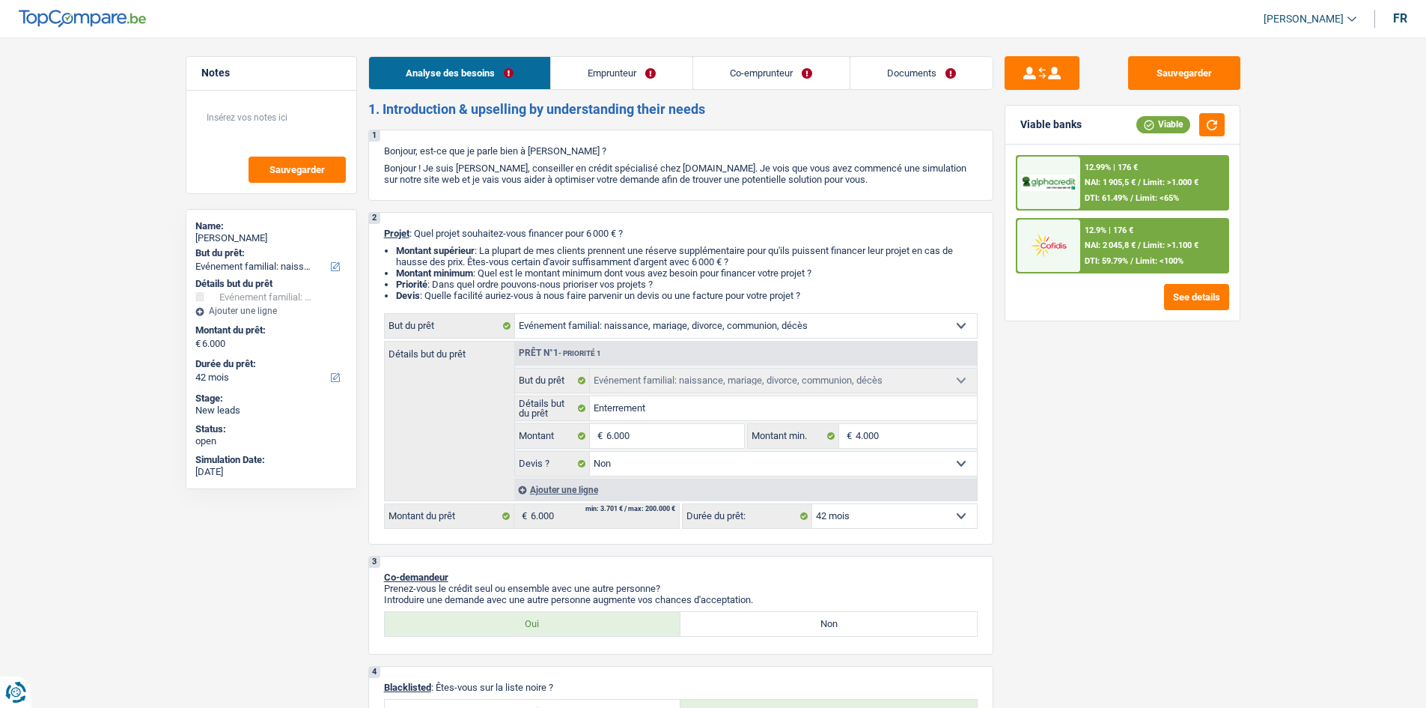
select select "personalLoan"
select select "homeFurnishingOrRelocation"
select select "48"
select select "carLoan"
select select "36"
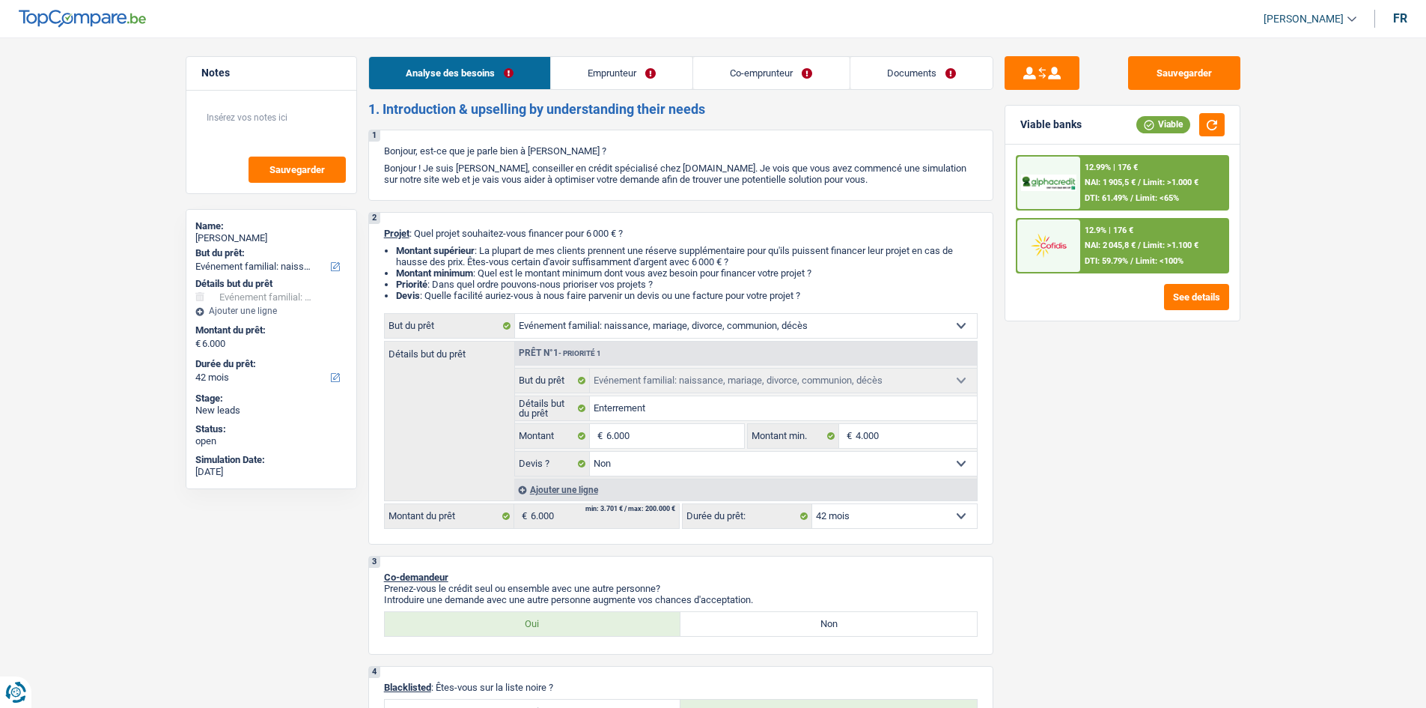
select select "cardOrCredit"
select select "personalLoan"
select select "medicalFees"
select select "48"
select select "familyEvent"
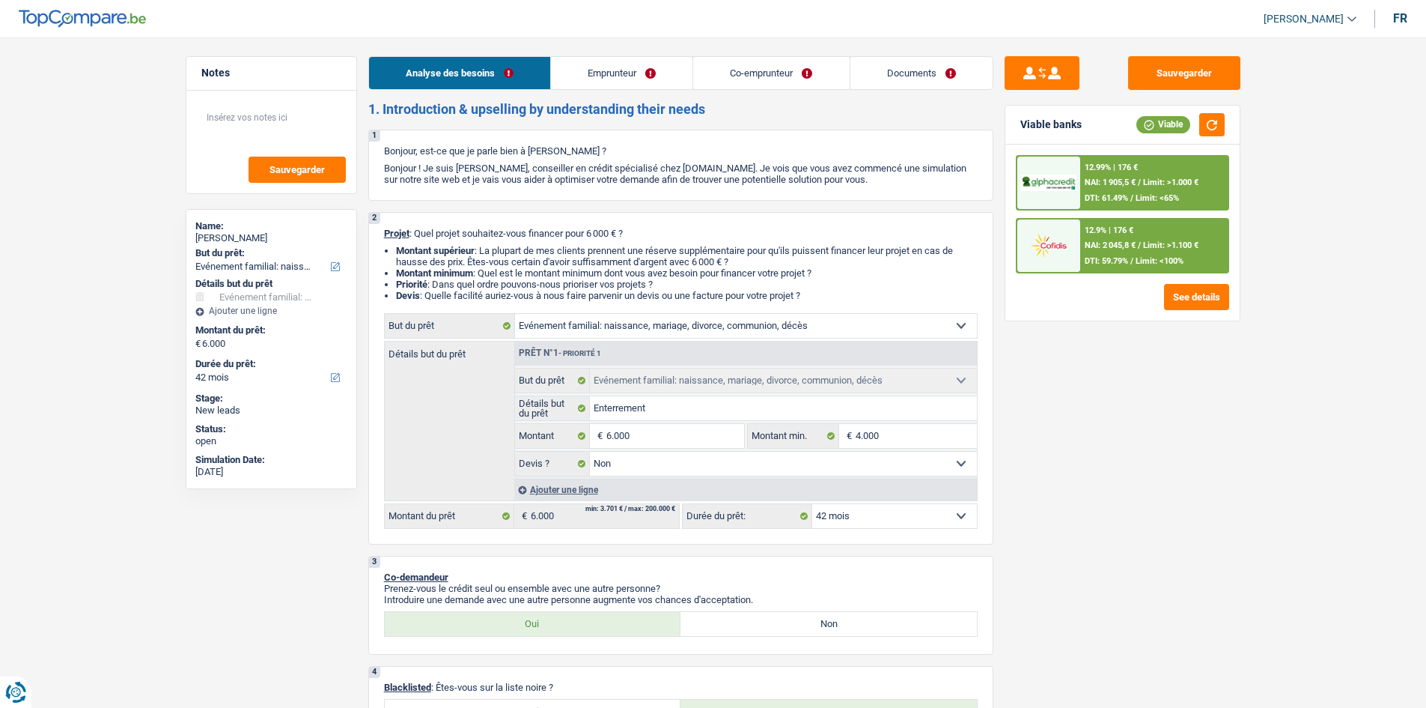
select select "familyEvent"
select select "false"
select select "42"
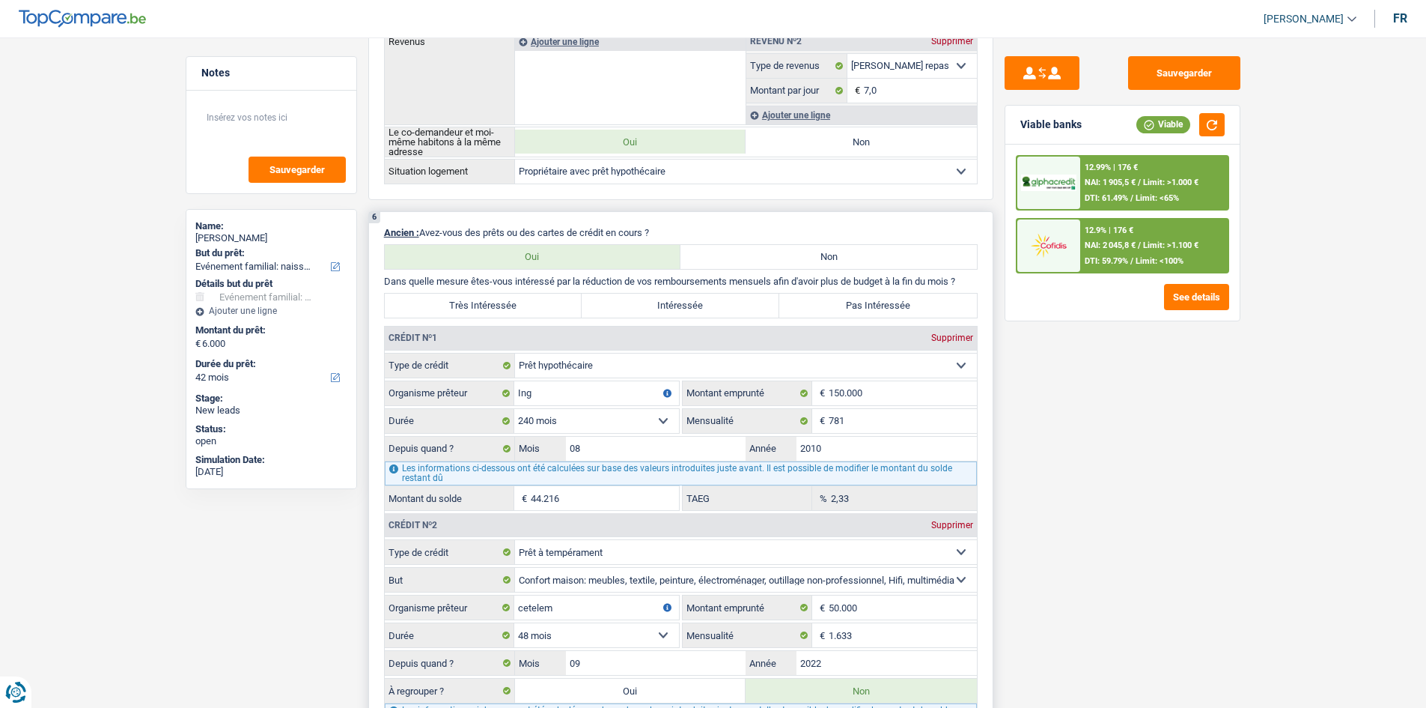
scroll to position [1273, 0]
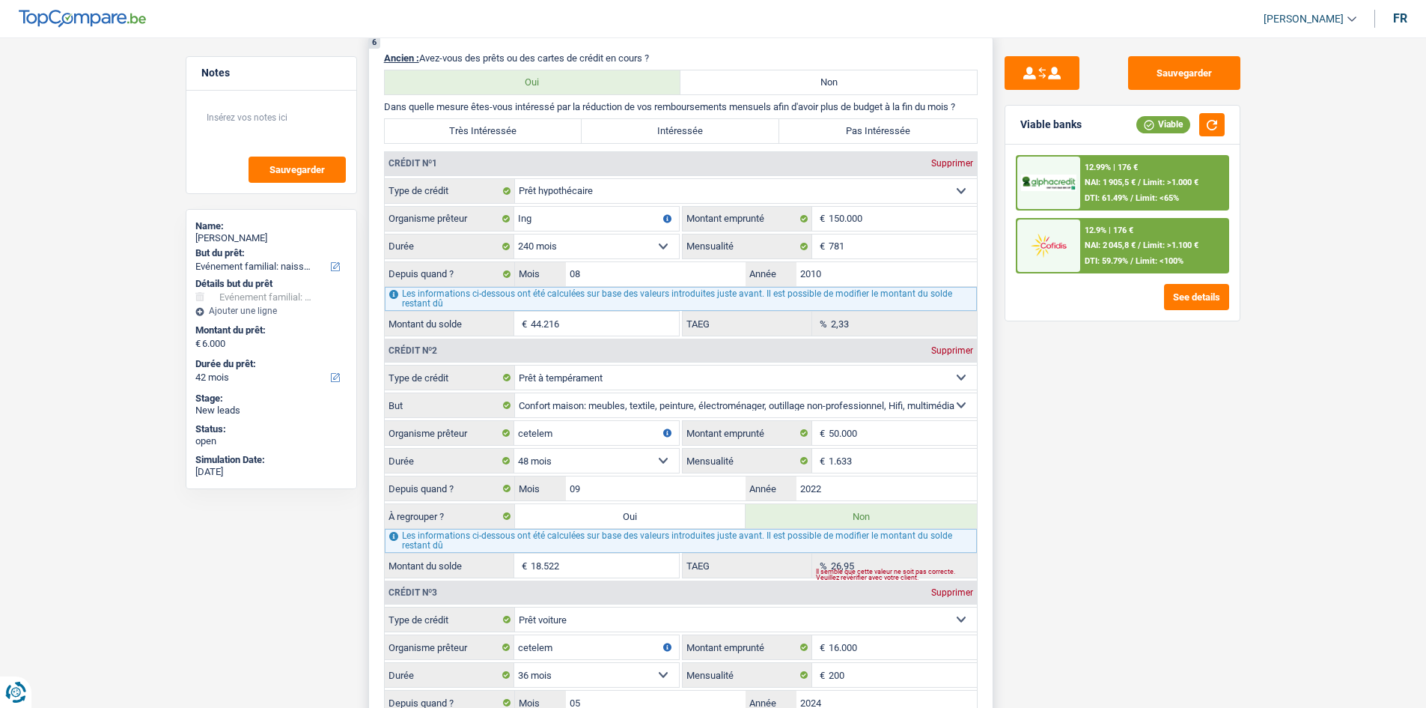
click at [506, 130] on label "Très Intéressée" at bounding box center [484, 131] width 198 height 24
click at [506, 130] on input "Très Intéressée" at bounding box center [484, 131] width 198 height 24
radio input "true"
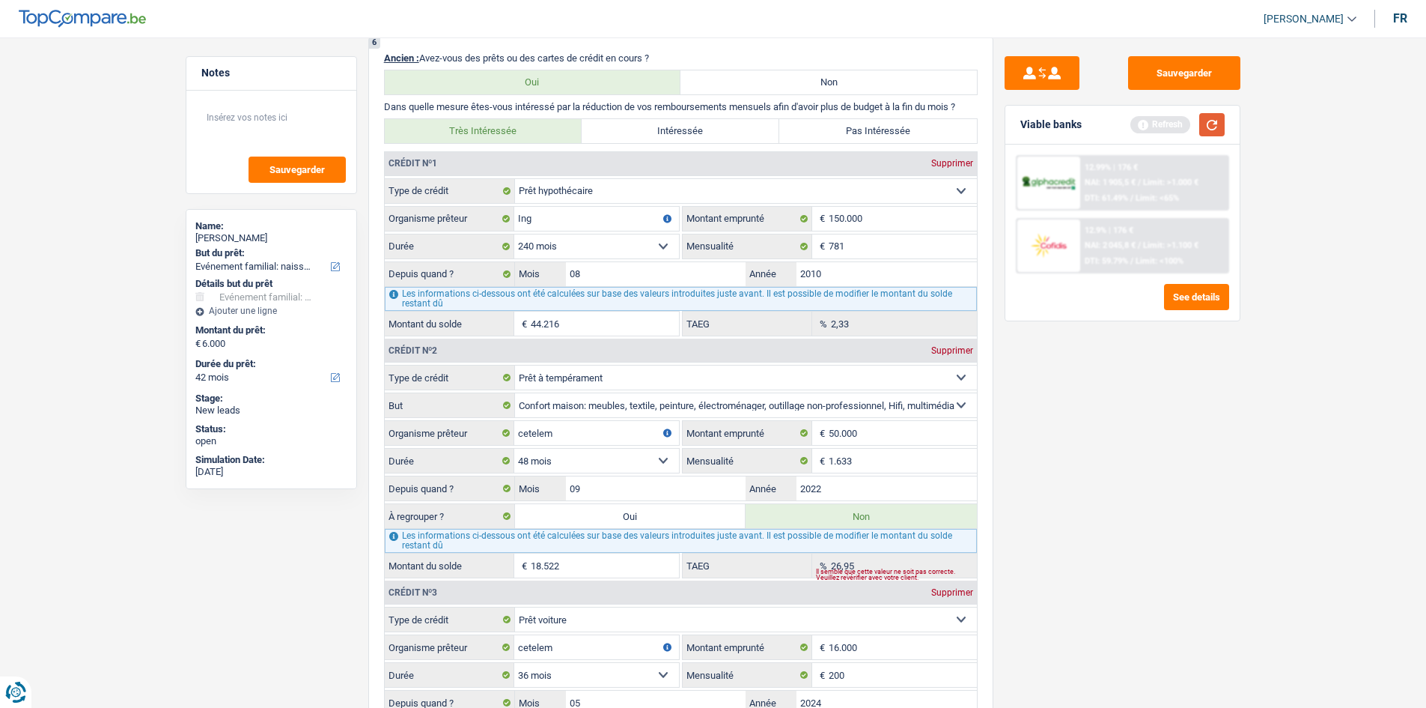
drag, startPoint x: 1208, startPoint y: 122, endPoint x: 1130, endPoint y: 151, distance: 83.2
click at [1208, 121] on button "button" at bounding box center [1211, 124] width 25 height 23
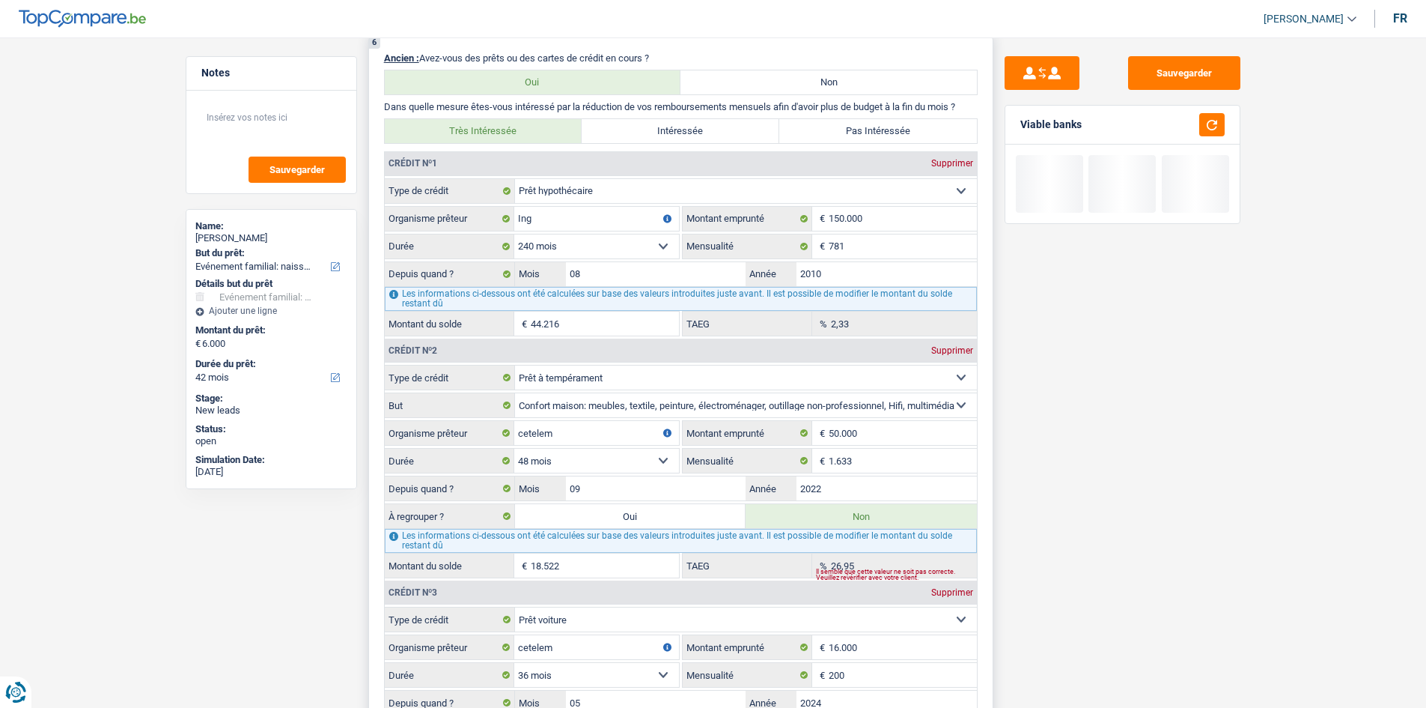
click at [869, 125] on label "Pas Intéressée" at bounding box center [878, 131] width 198 height 24
click at [869, 125] on input "Pas Intéressée" at bounding box center [878, 131] width 198 height 24
radio input "true"
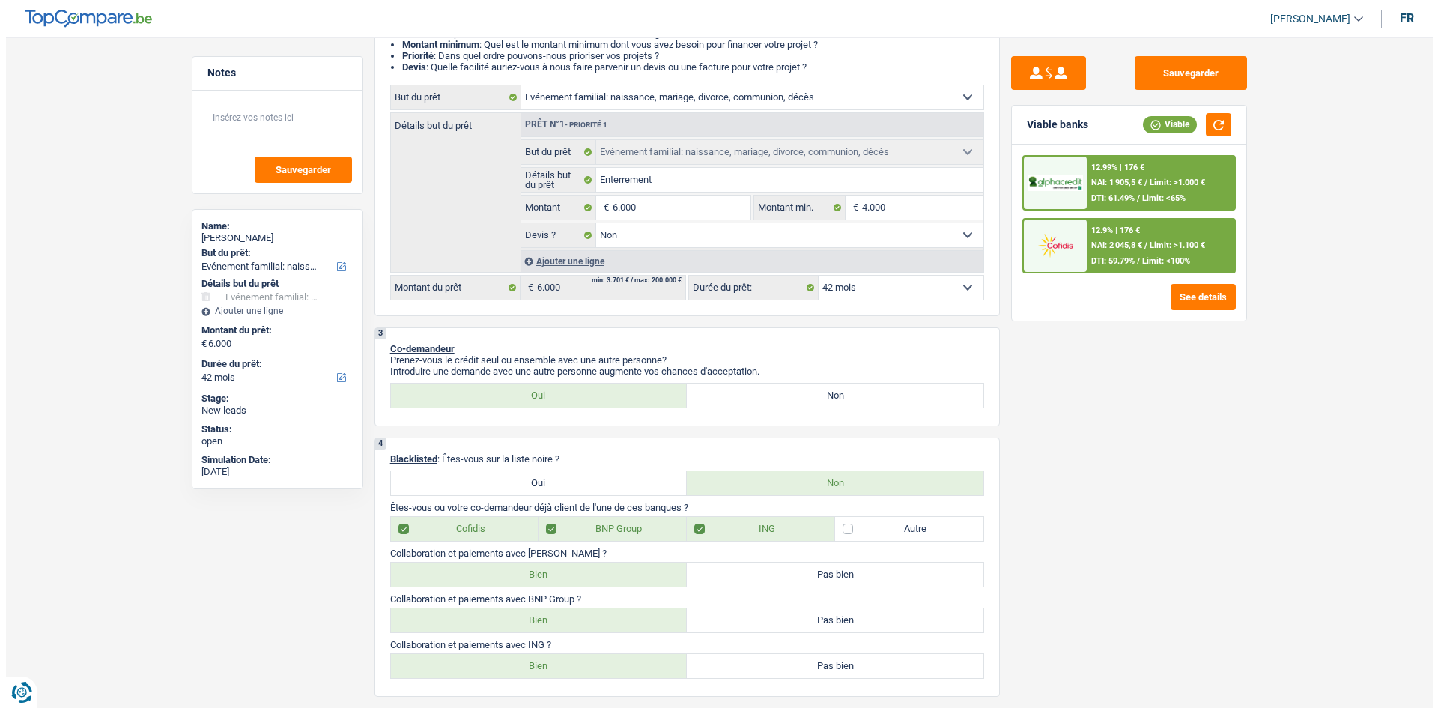
scroll to position [0, 0]
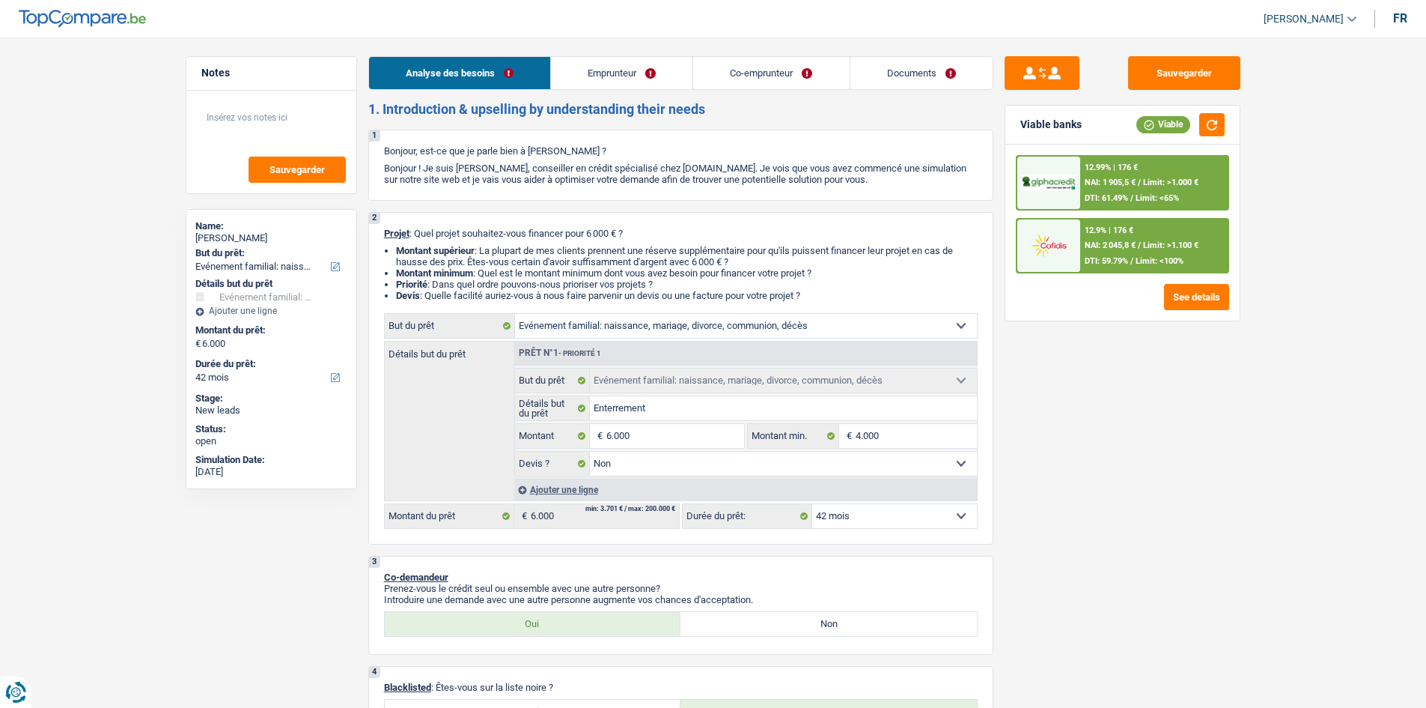
click at [1125, 192] on div "12.99% | 176 € NAI: 1 905,5 € / Limit: >1.000 € DTI: 61.49% / Limit: <65%" at bounding box center [1154, 182] width 148 height 52
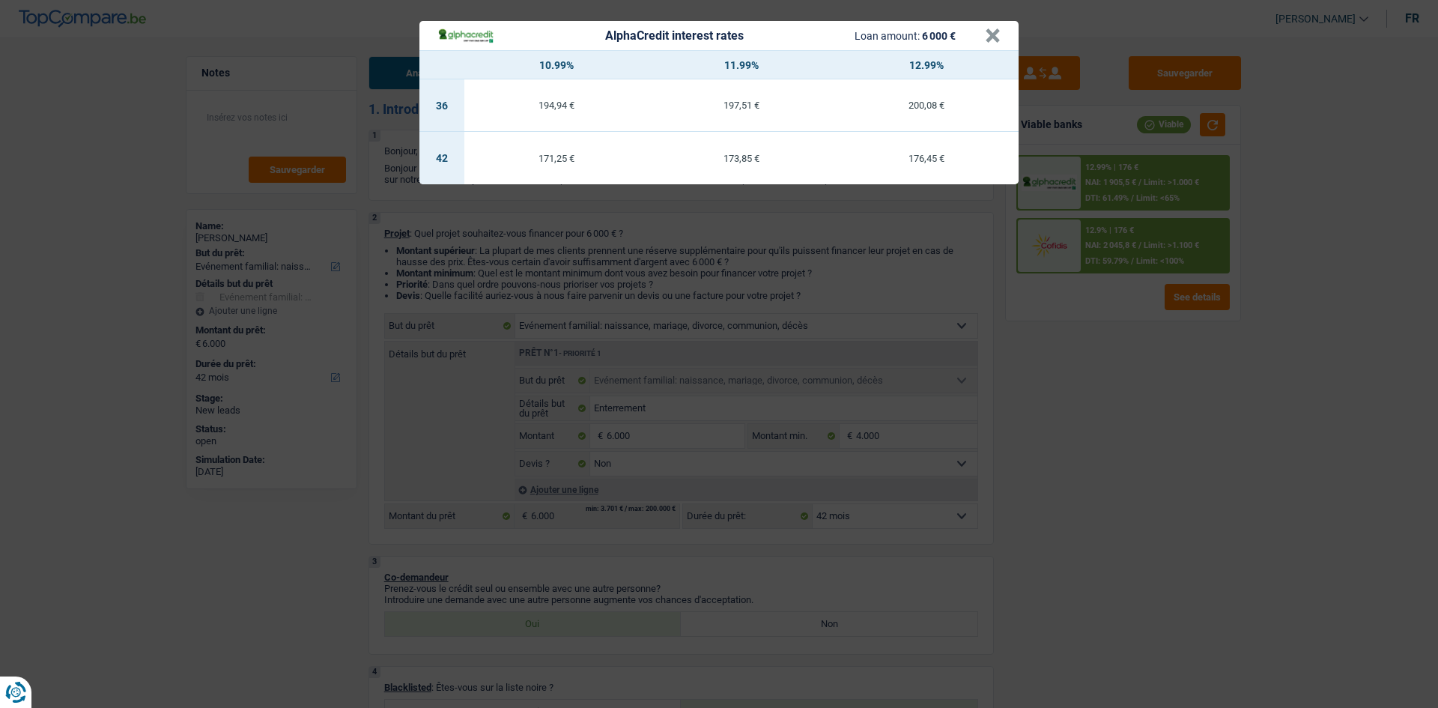
click at [1211, 462] on div "AlphaCredit interest rates Loan amount: 6 000 € × 10.99% 11.99% 12.99% 36 194,9…" at bounding box center [719, 354] width 1438 height 708
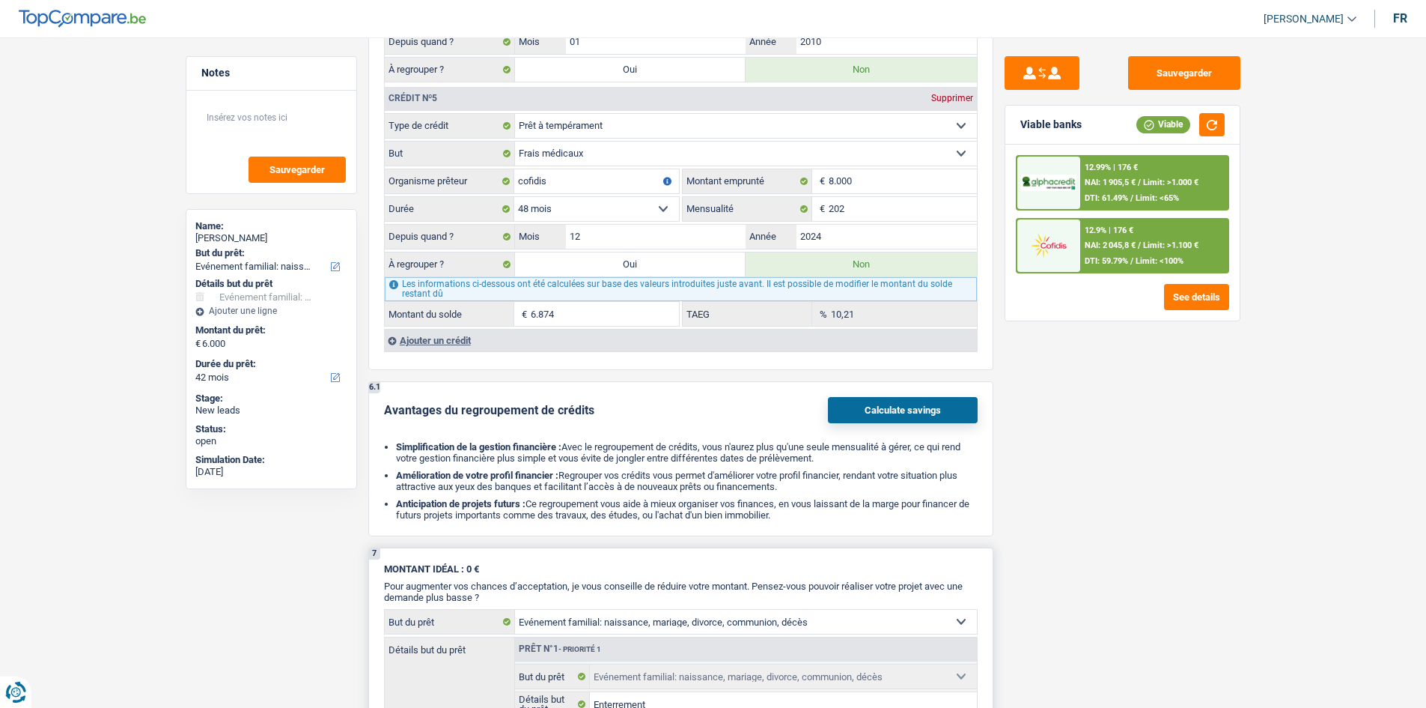
scroll to position [2321, 0]
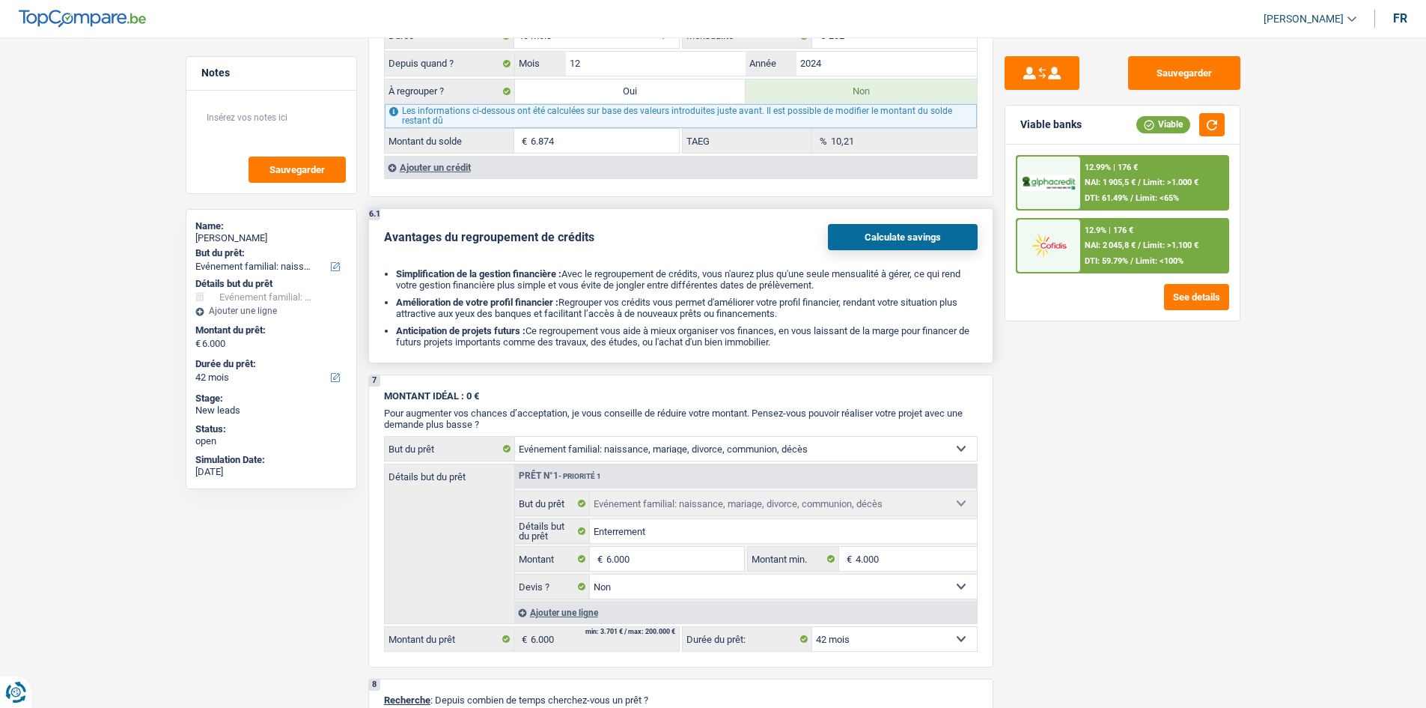
click at [894, 234] on button "Calculate savings" at bounding box center [903, 237] width 150 height 26
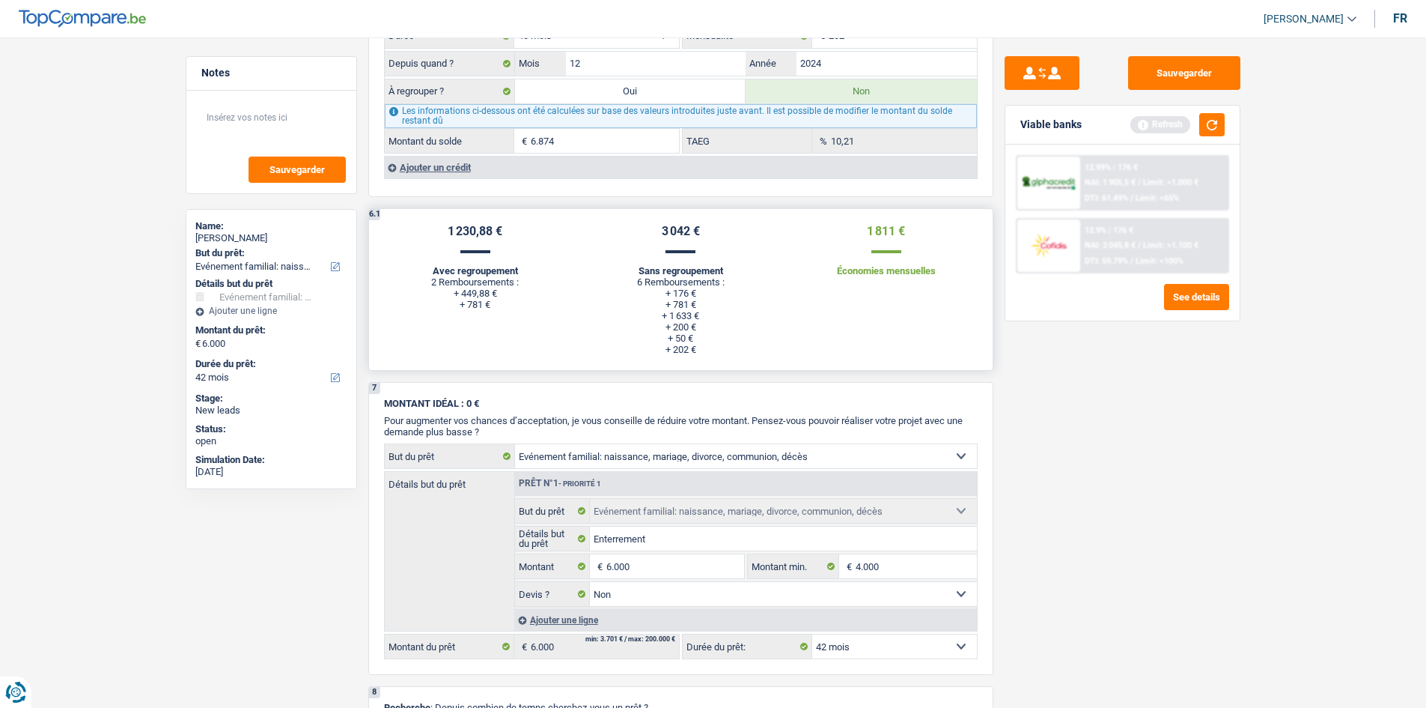
click at [682, 293] on li "+ 176 €" at bounding box center [680, 293] width 183 height 11
click at [681, 293] on li "+ 176 €" at bounding box center [680, 293] width 183 height 11
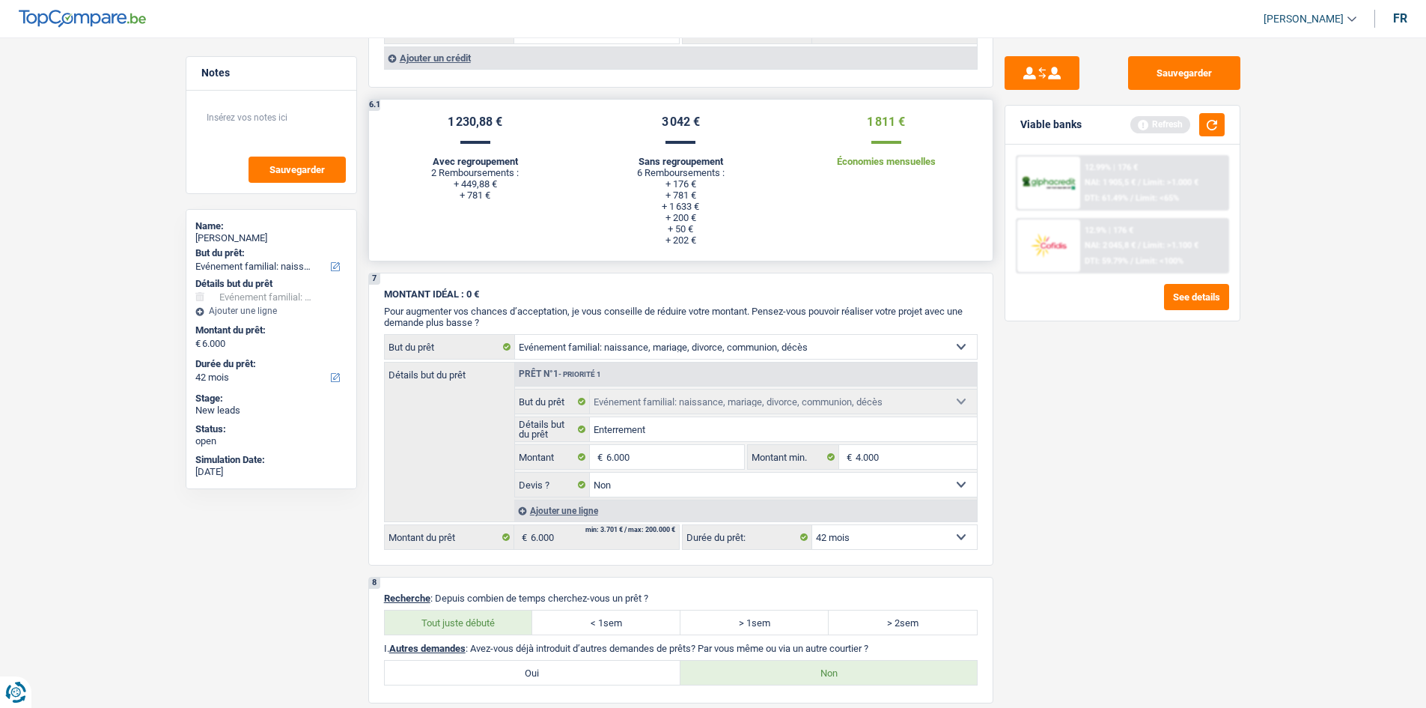
scroll to position [2332, 0]
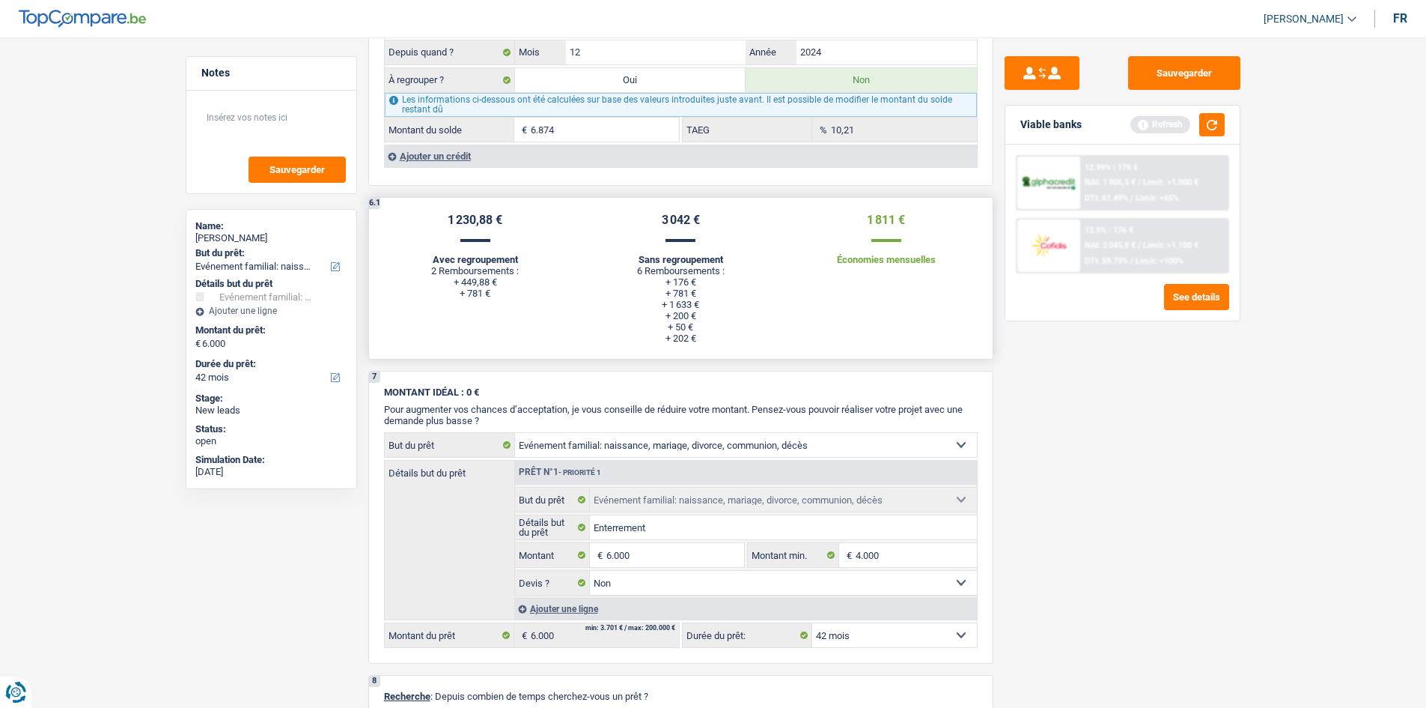
click at [672, 294] on li "+ 781 €" at bounding box center [680, 293] width 183 height 11
click at [678, 285] on li "+ 176 €" at bounding box center [680, 281] width 183 height 11
click at [678, 294] on li "+ 781 €" at bounding box center [680, 293] width 183 height 11
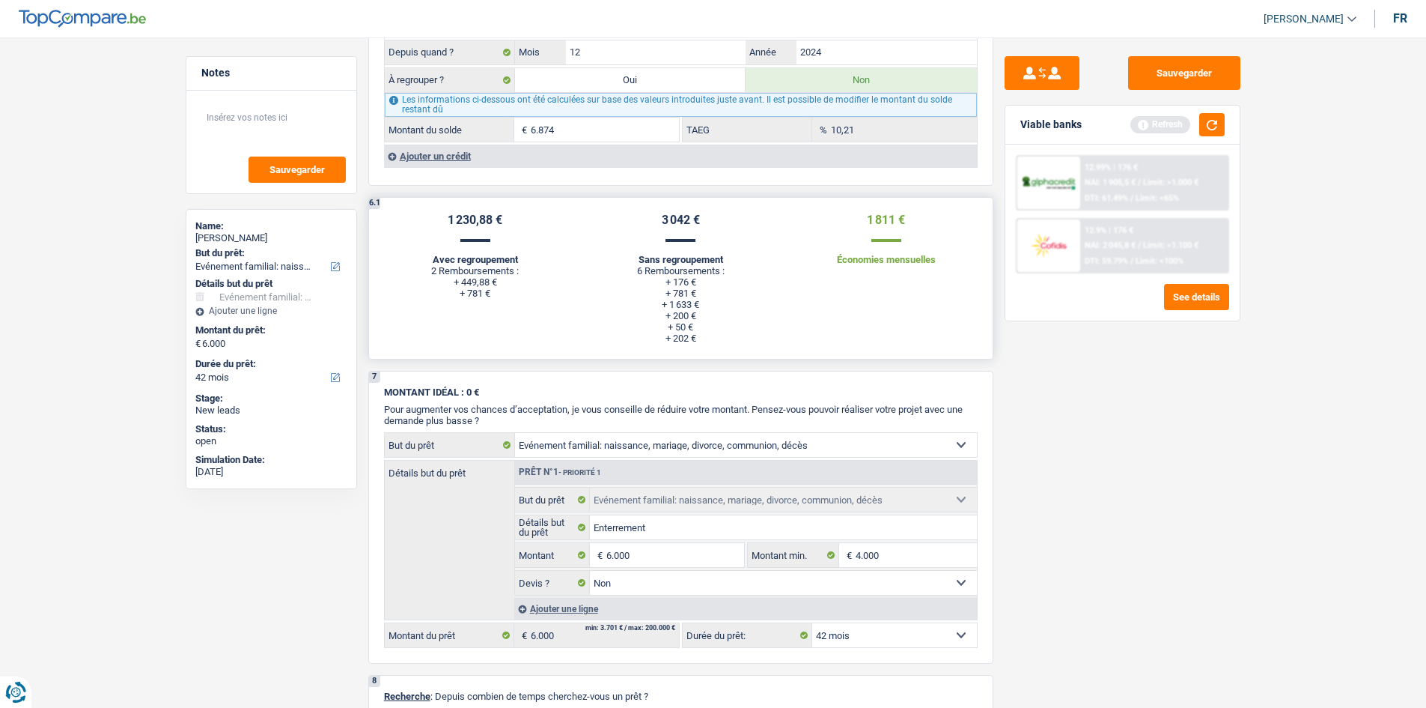
click at [678, 294] on li "+ 781 €" at bounding box center [680, 293] width 183 height 11
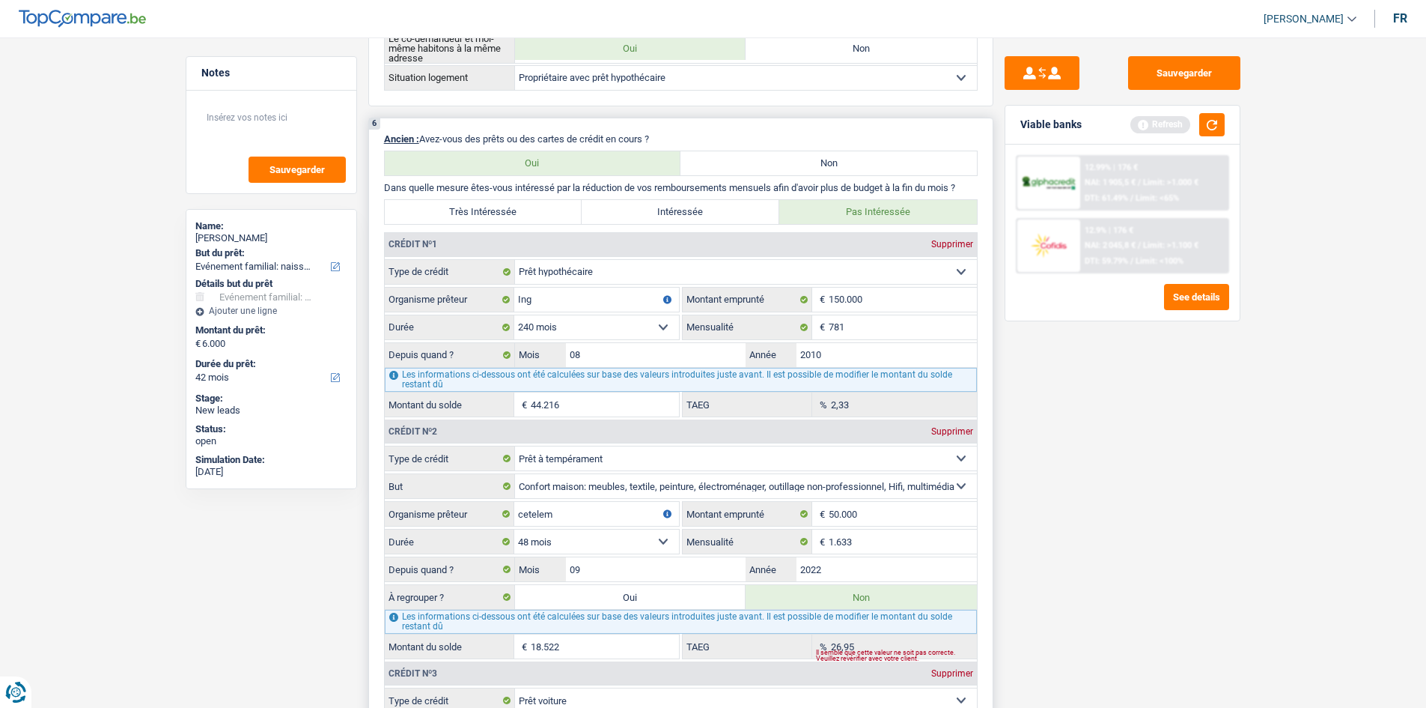
scroll to position [1434, 0]
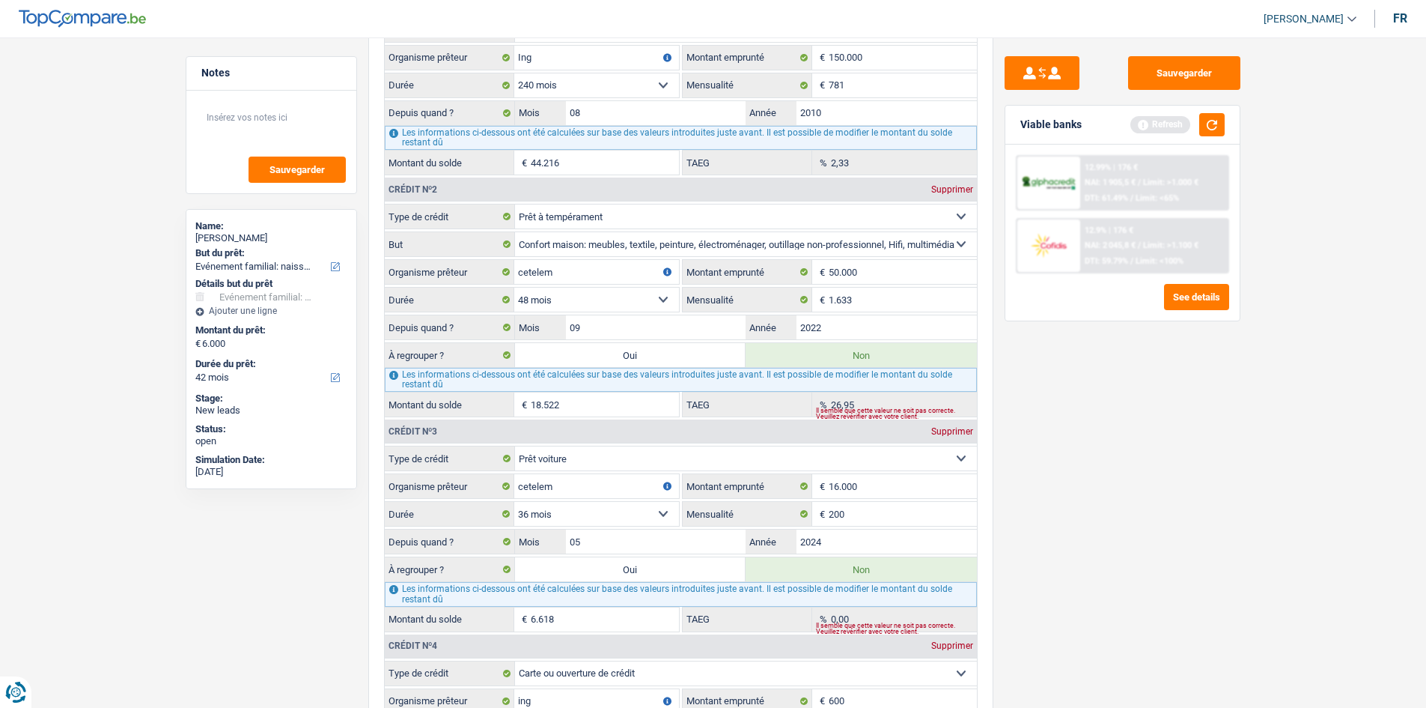
click at [1146, 430] on div "Sauvegarder Viable banks Refresh 12.99% | 176 € NAI: 1 905,5 € / Limit: >1.000 …" at bounding box center [1123, 368] width 258 height 624
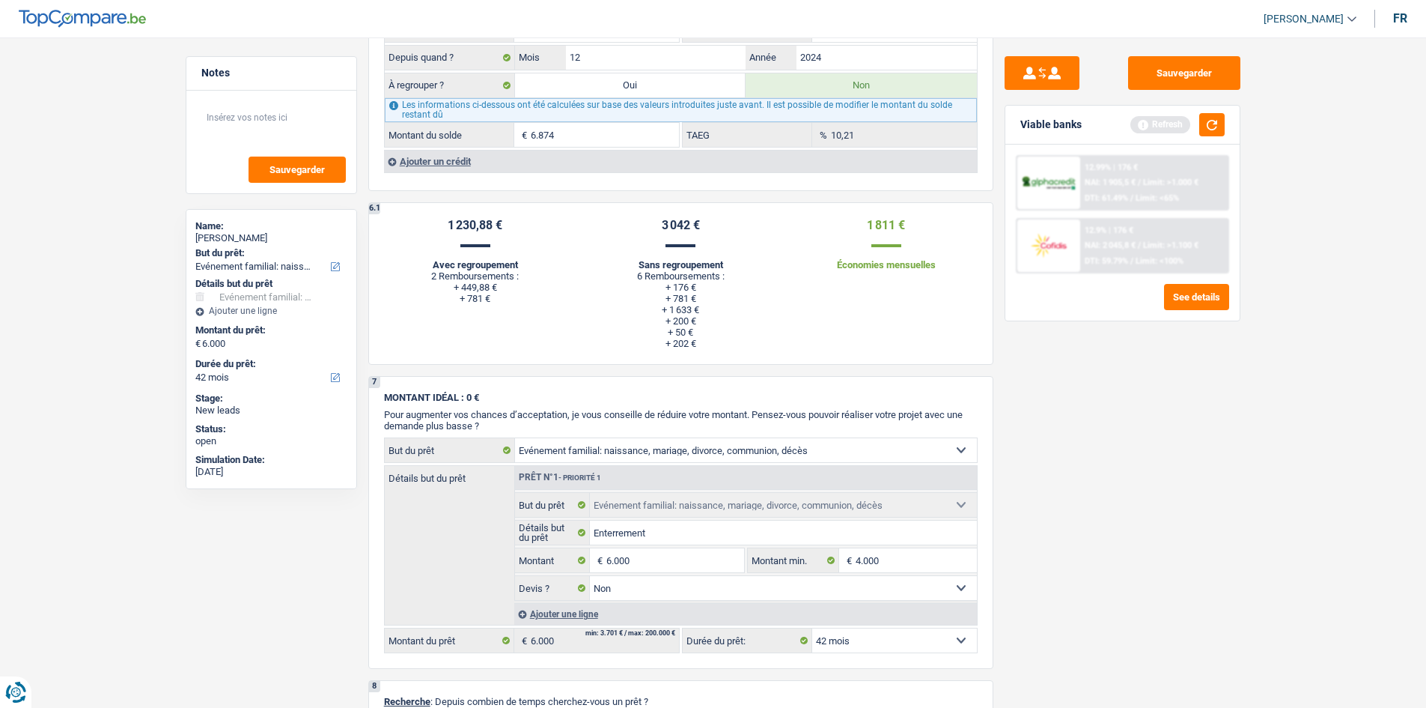
scroll to position [2332, 0]
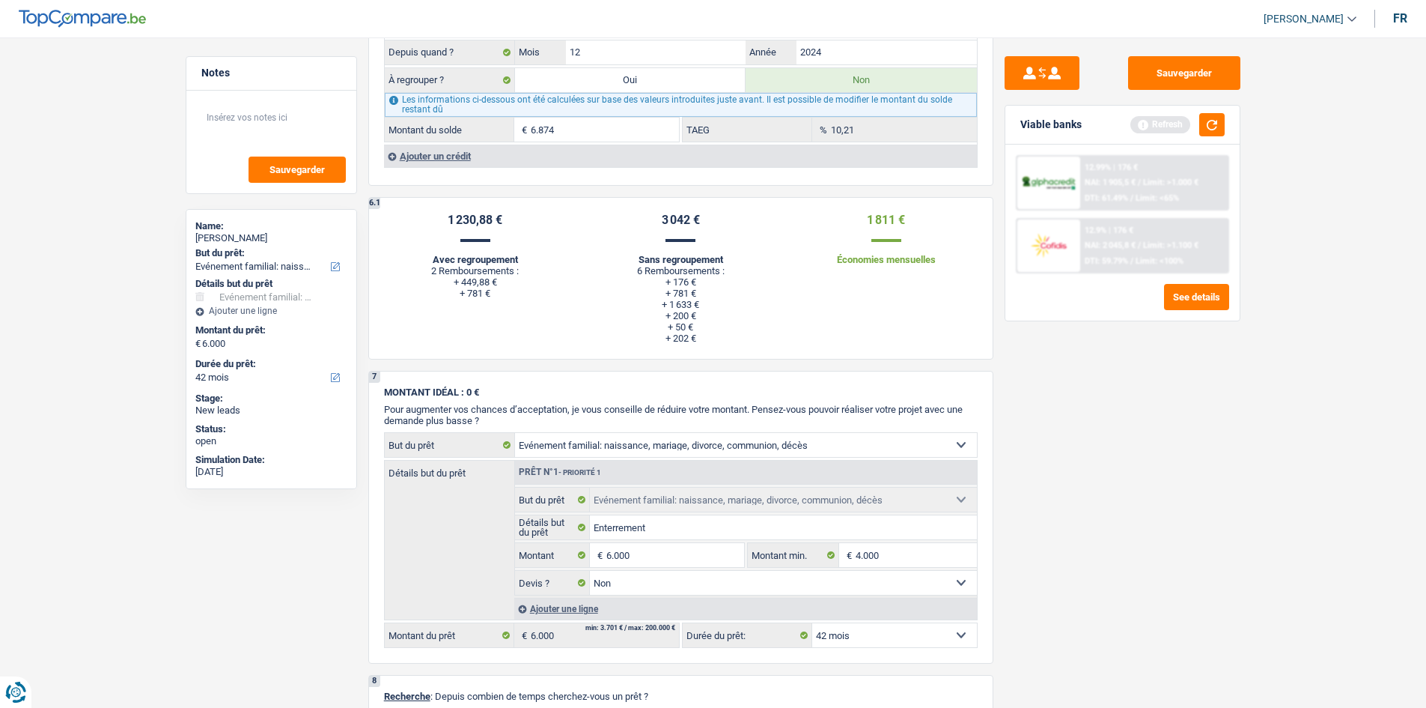
click at [1099, 406] on div "Sauvegarder Viable banks Refresh 12.99% | 176 € NAI: 1 905,5 € / Limit: >1.000 …" at bounding box center [1123, 368] width 258 height 624
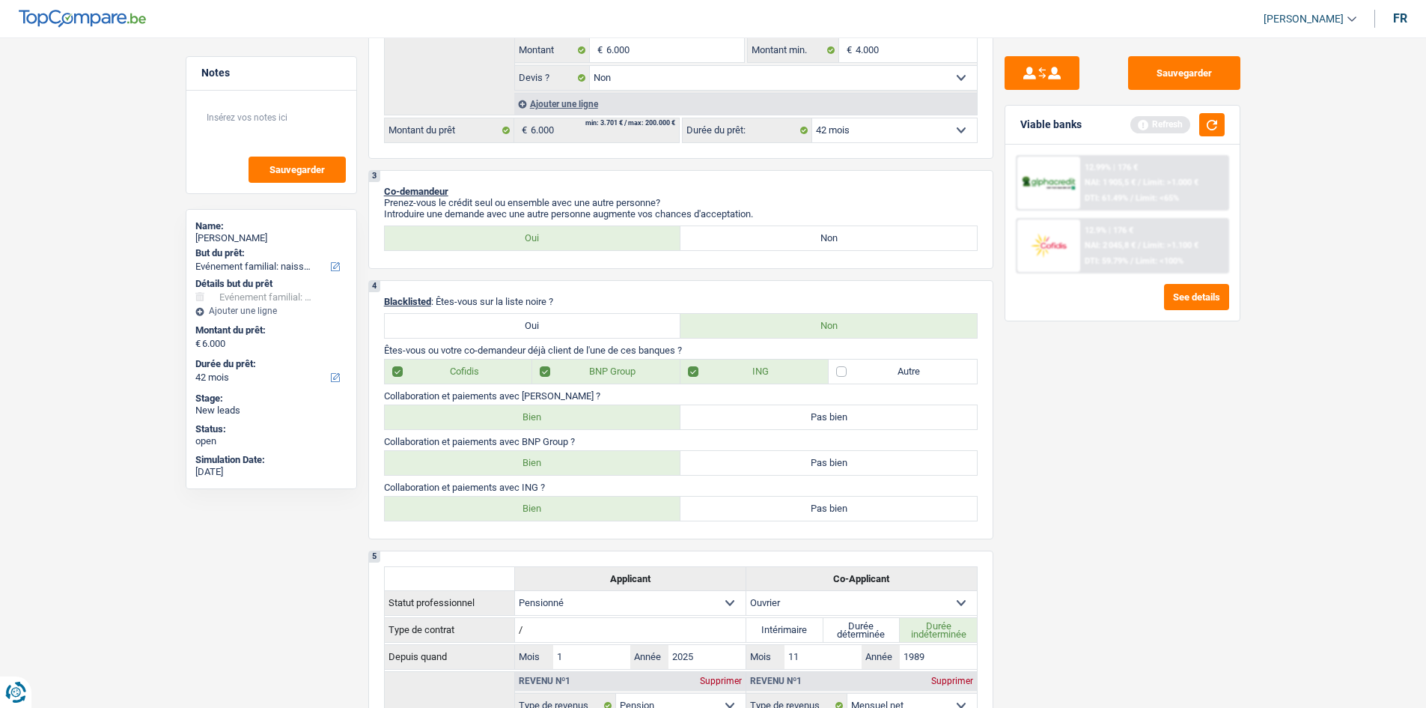
scroll to position [0, 0]
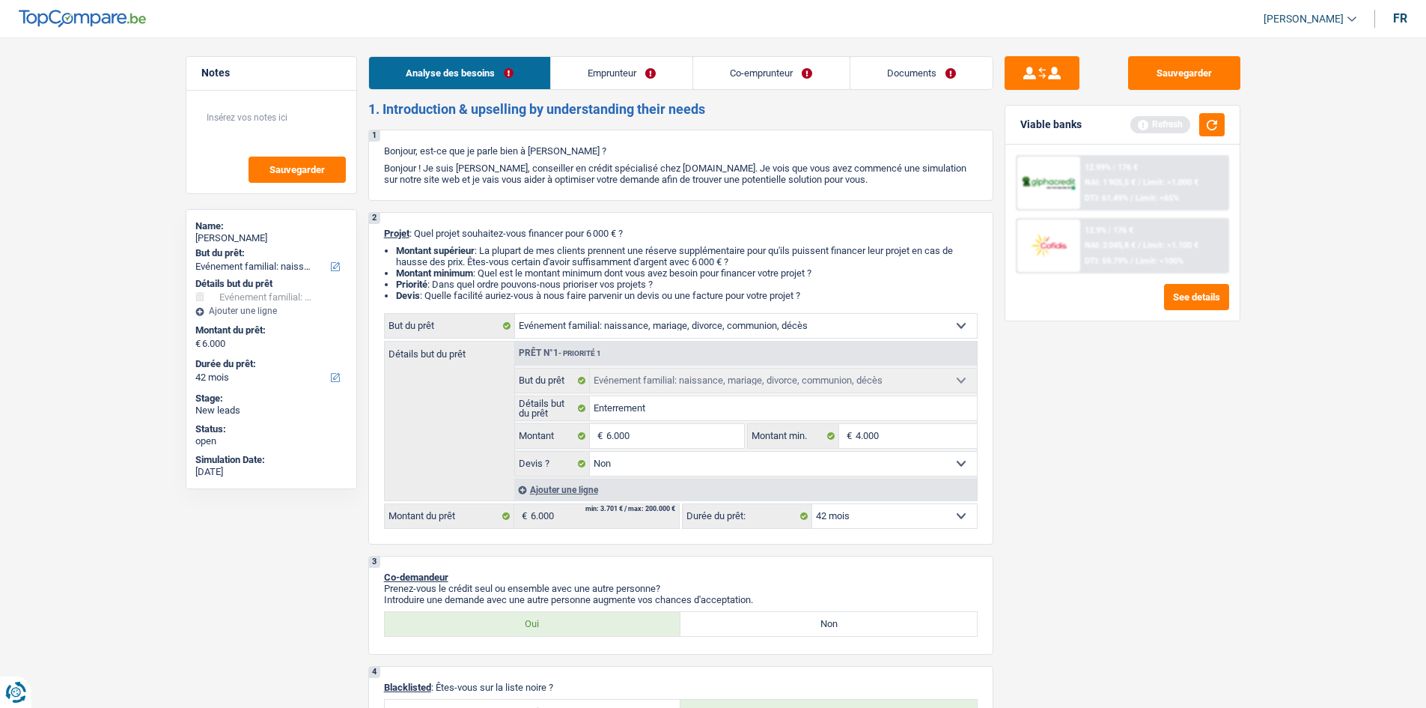
click at [640, 77] on link "Emprunteur" at bounding box center [622, 73] width 142 height 32
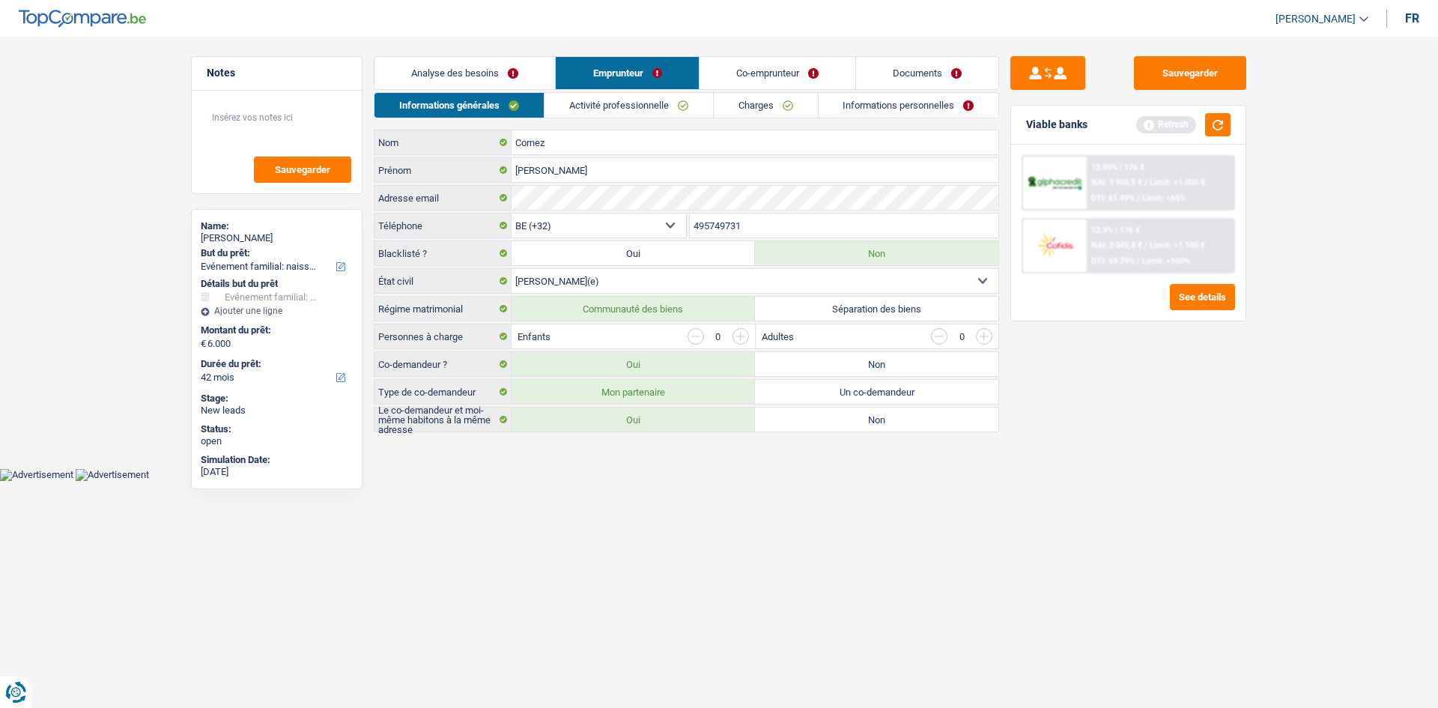
click at [660, 104] on link "Activité professionnelle" at bounding box center [628, 105] width 168 height 25
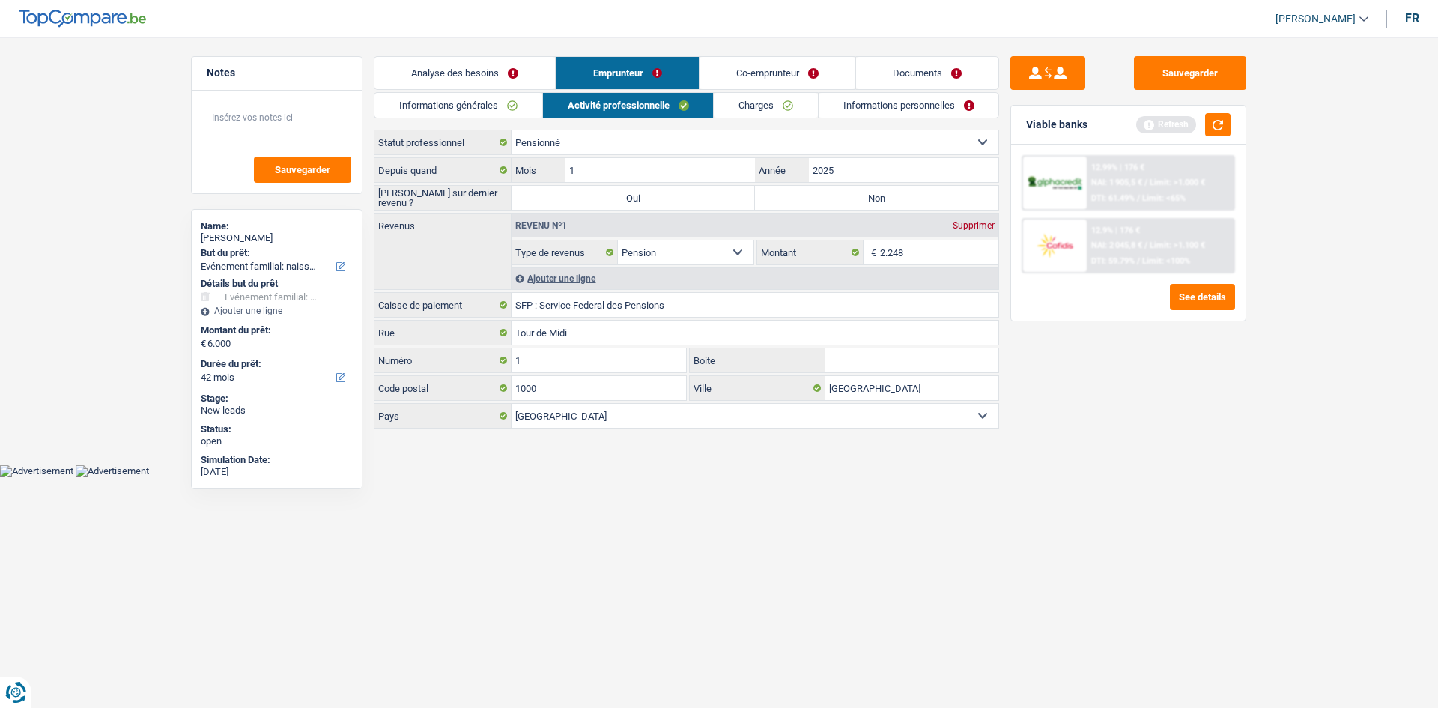
click at [808, 91] on div "Analyse des besoins Emprunteur Co-emprunteur Documents 1. Introduction & upsell…" at bounding box center [686, 243] width 625 height 374
click at [761, 103] on link "Charges" at bounding box center [766, 105] width 104 height 25
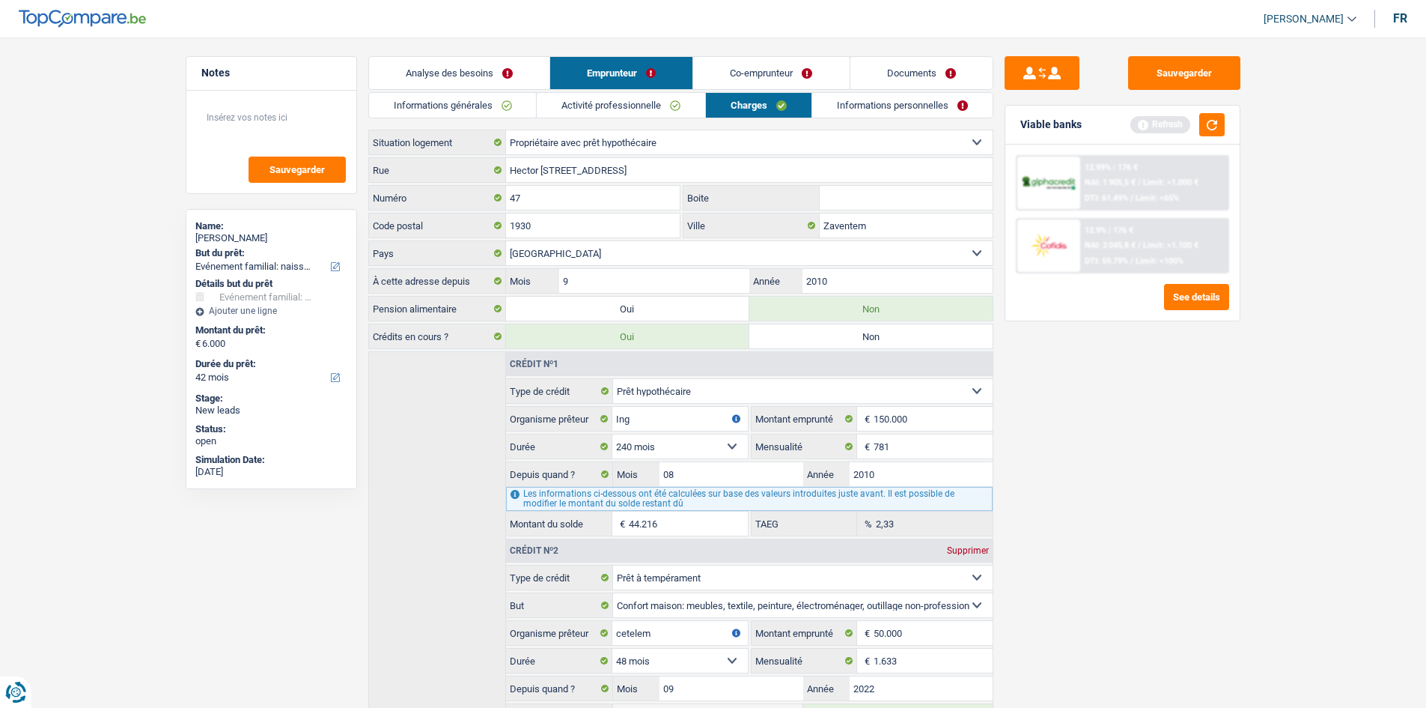
click at [872, 101] on link "Informations personnelles" at bounding box center [902, 105] width 180 height 25
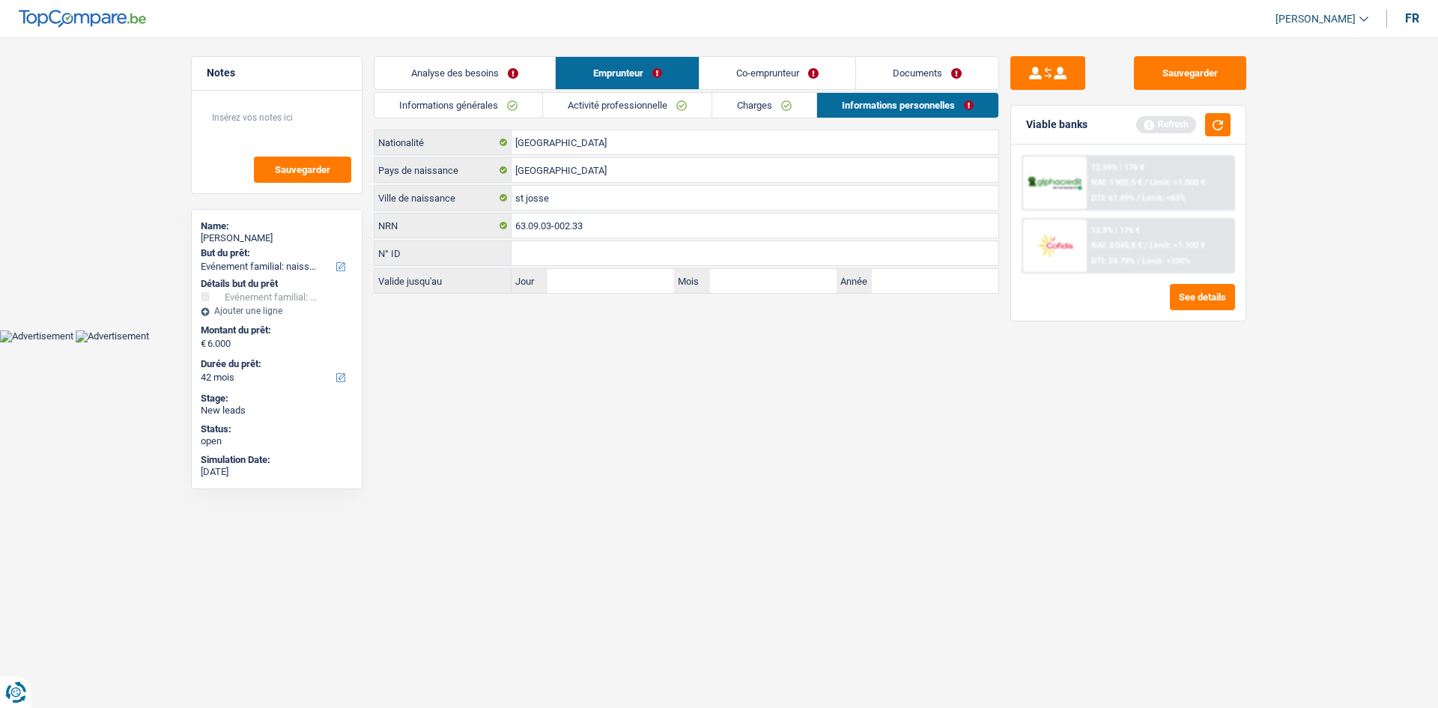
click at [908, 69] on link "Documents" at bounding box center [927, 73] width 142 height 32
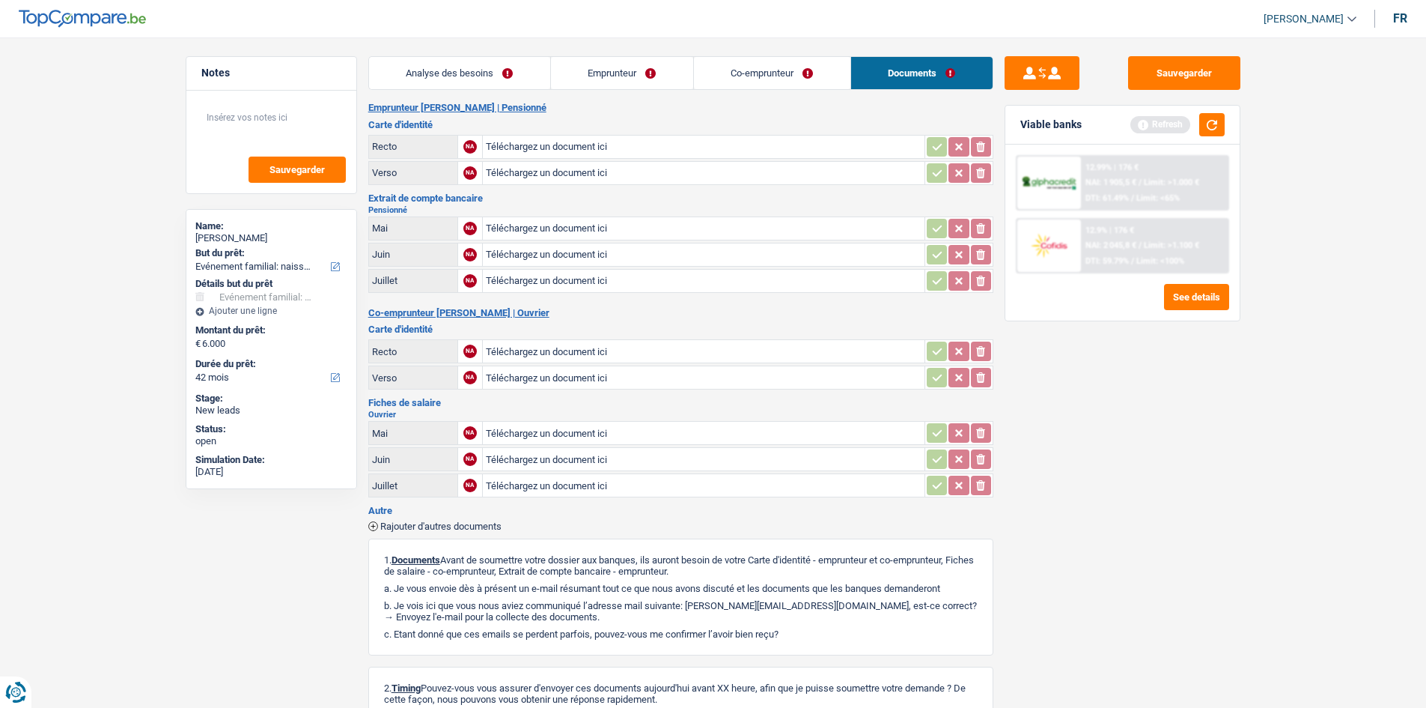
drag, startPoint x: 523, startPoint y: 83, endPoint x: 590, endPoint y: 126, distance: 79.8
click at [523, 82] on link "Analyse des besoins" at bounding box center [459, 73] width 181 height 32
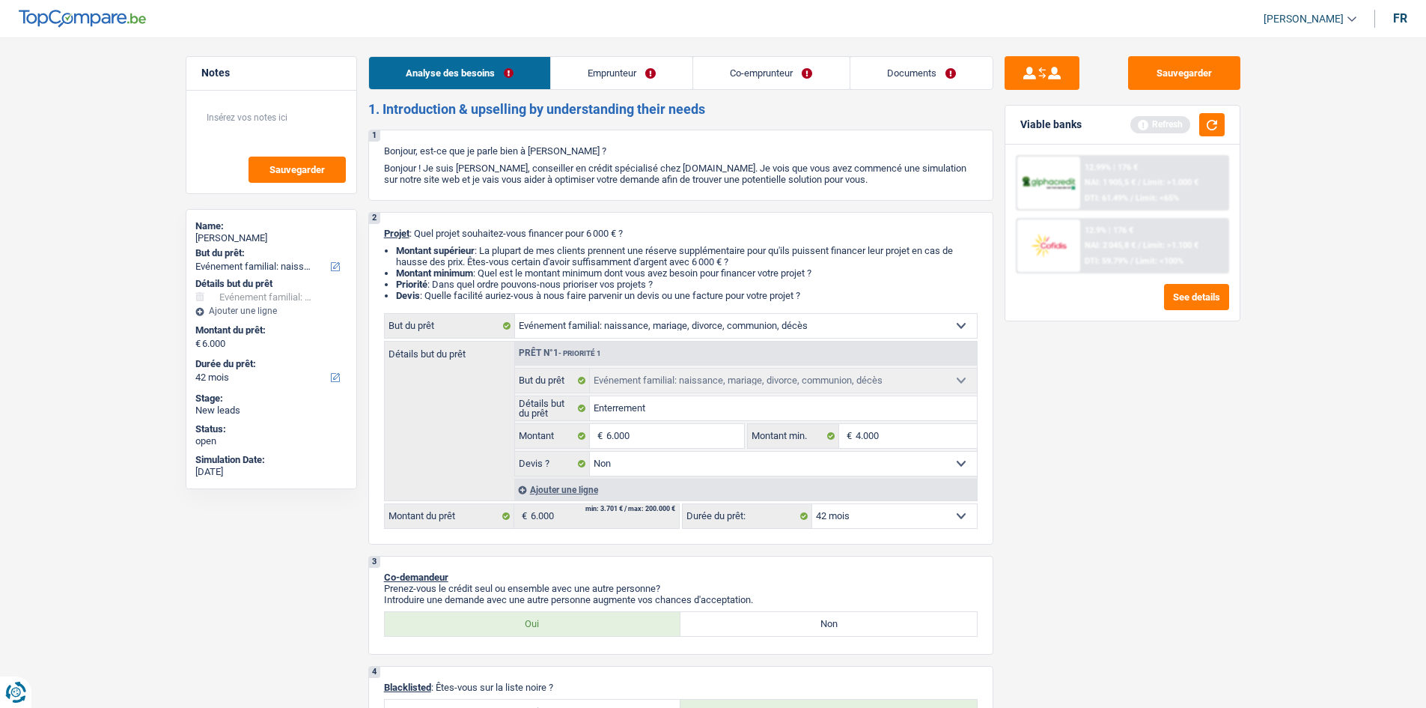
click at [629, 68] on link "Emprunteur" at bounding box center [622, 73] width 142 height 32
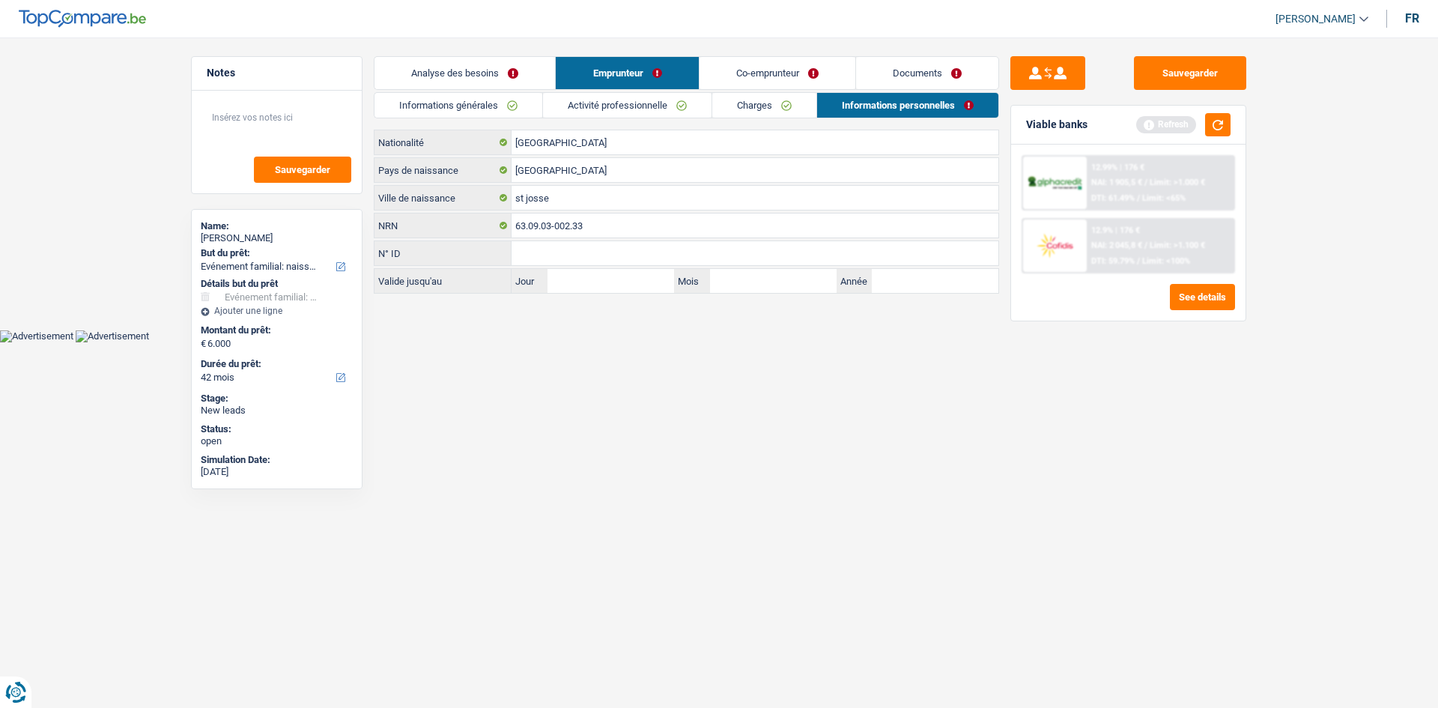
click at [628, 109] on link "Activité professionnelle" at bounding box center [627, 105] width 168 height 25
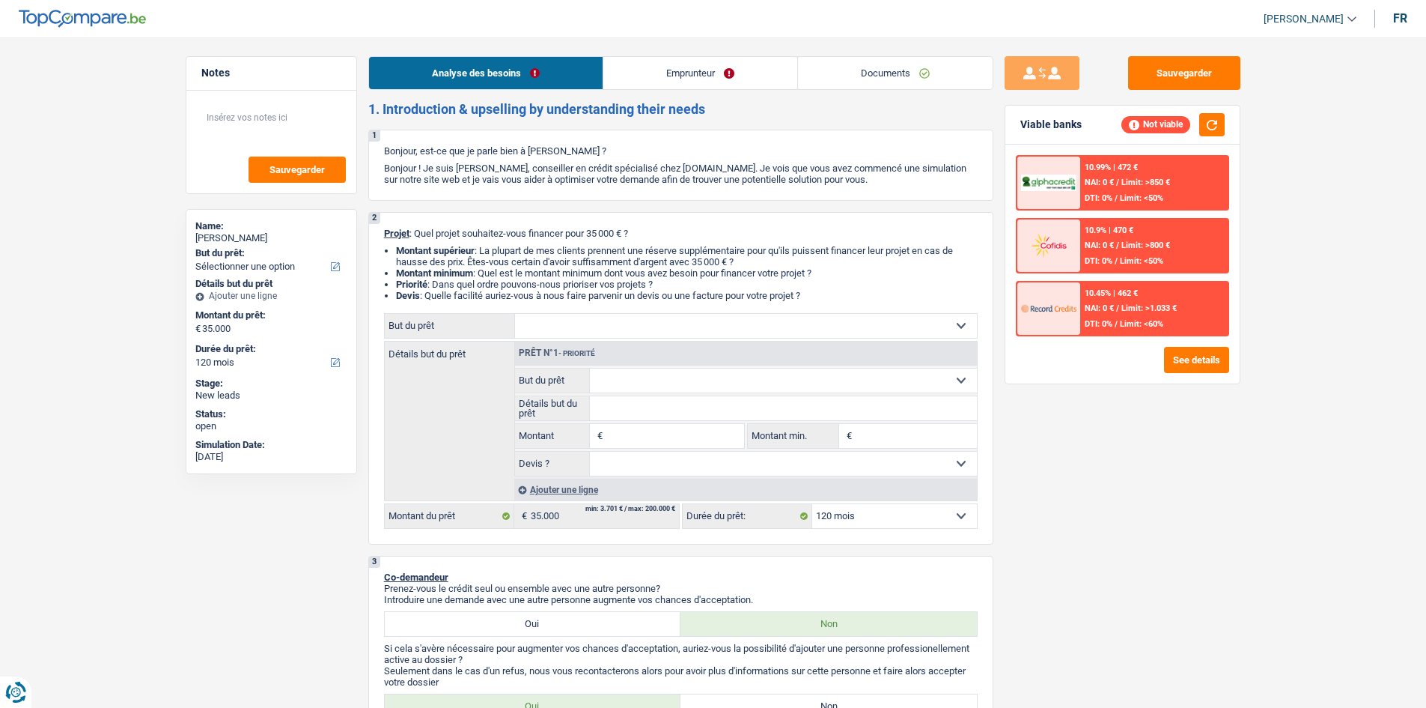
select select "120"
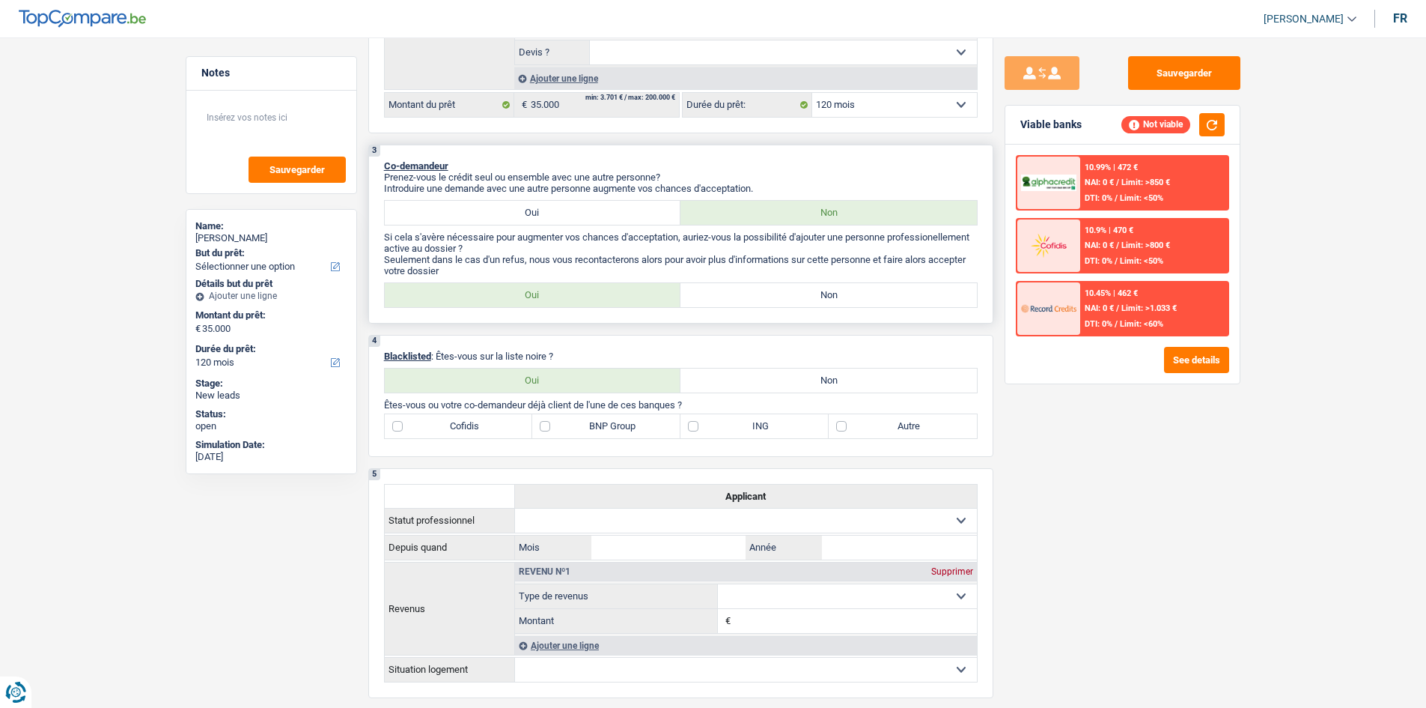
scroll to position [449, 0]
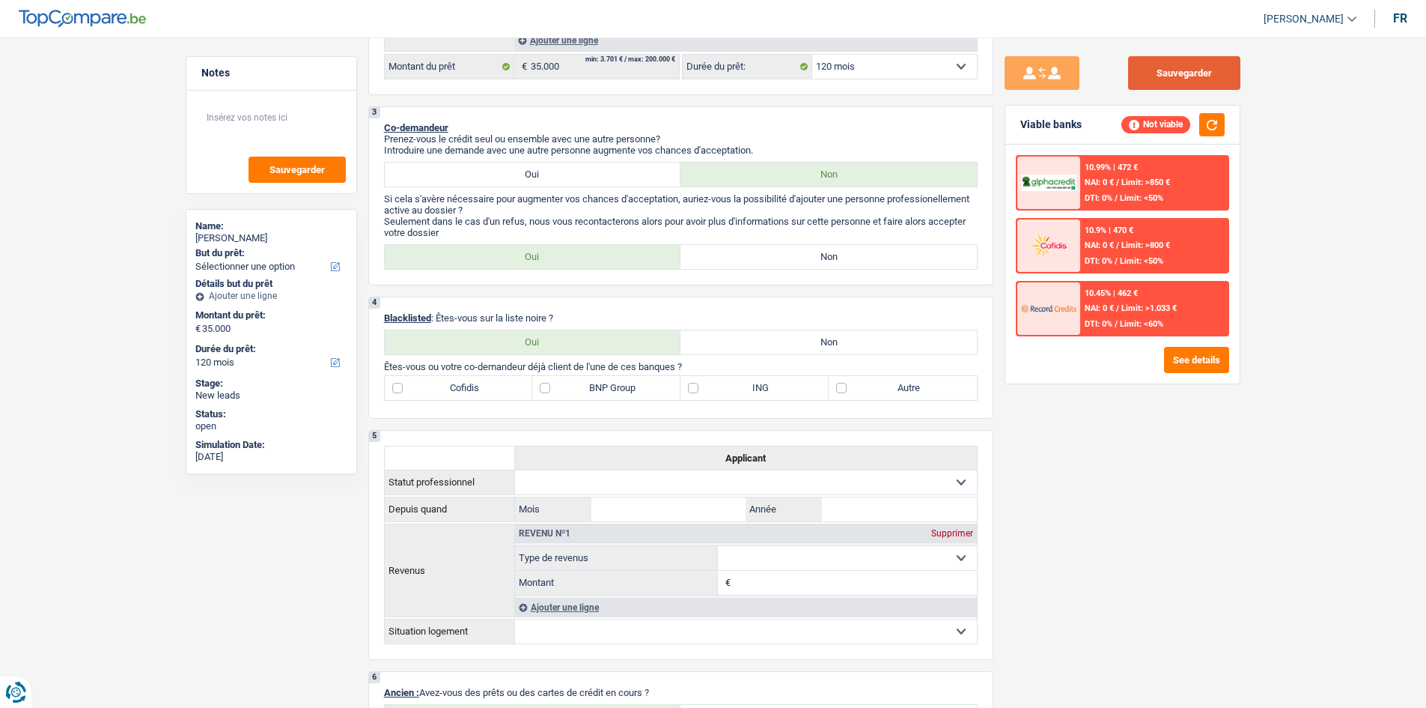
click at [1174, 81] on button "Sauvegarder" at bounding box center [1184, 73] width 112 height 34
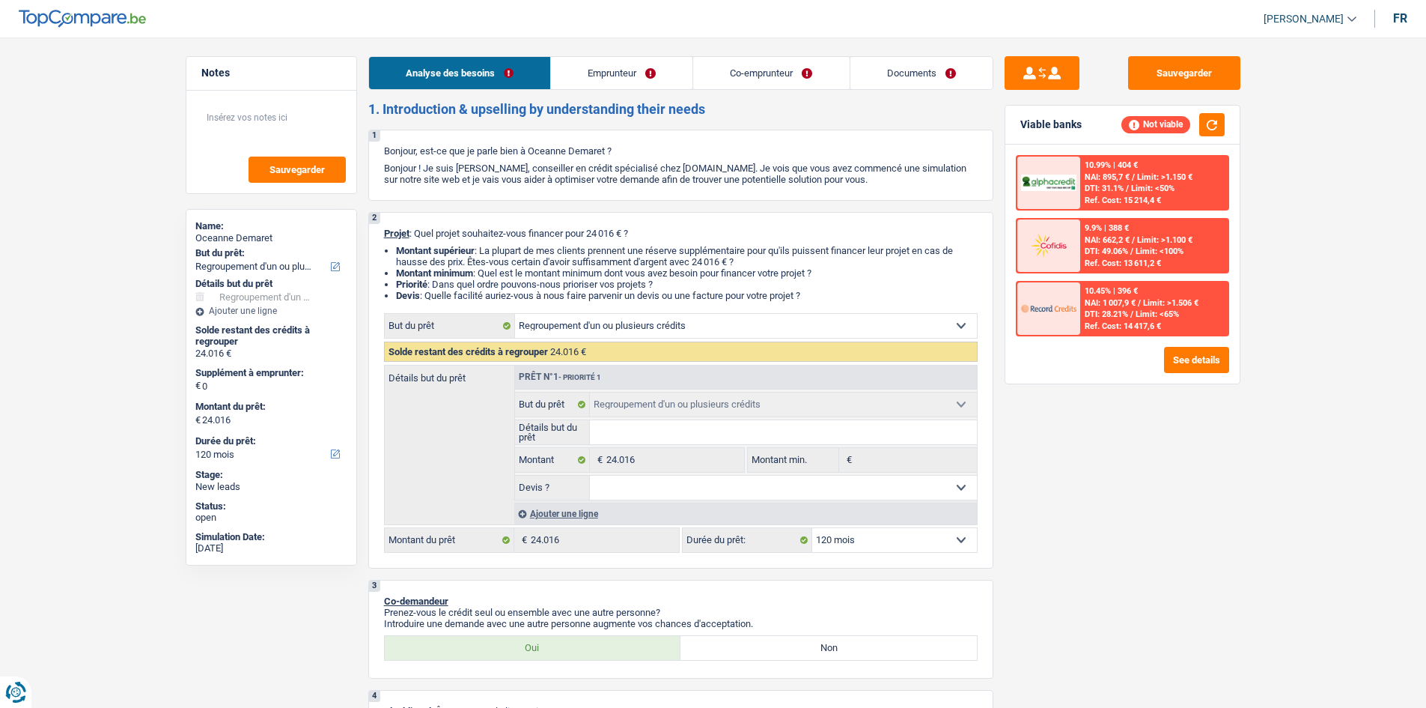
select select "refinancing"
select select "120"
select select "refinancing"
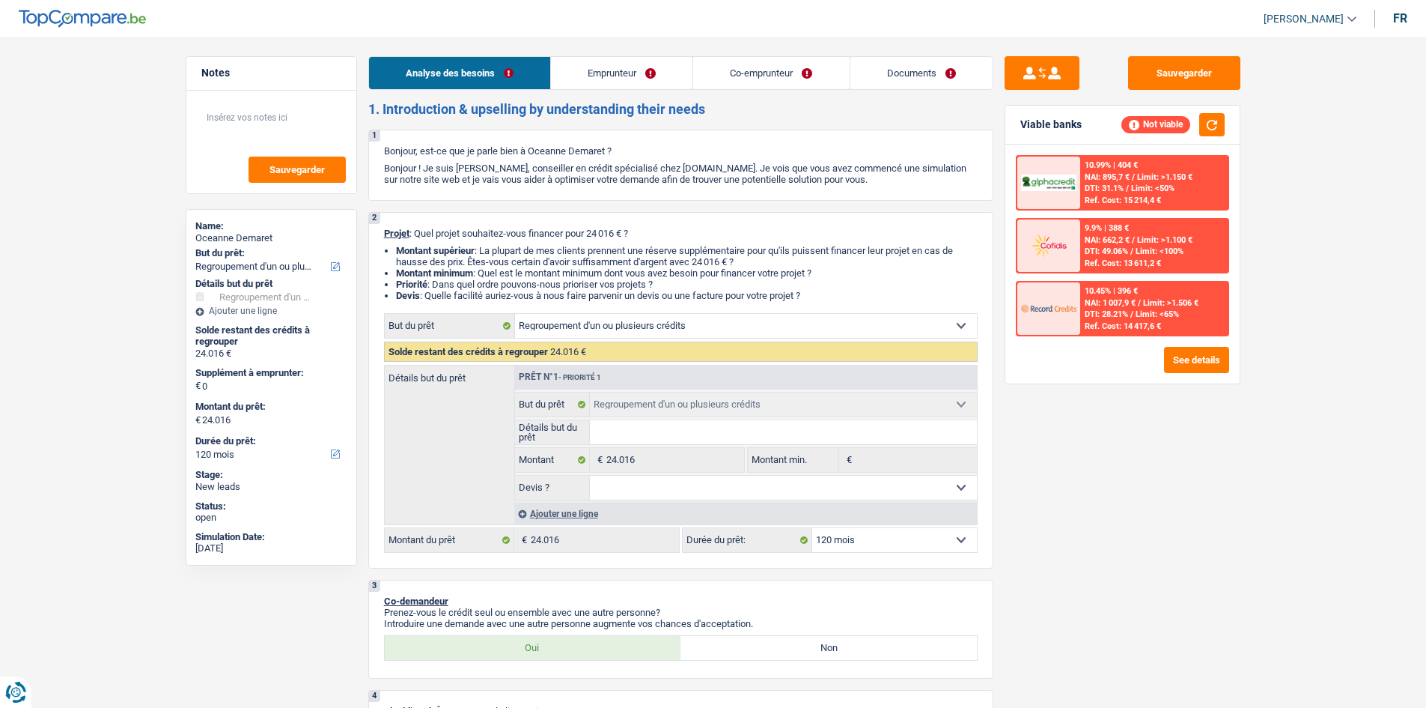
select select "120"
select select "worker"
select select "netSalary"
select select "liveWithParents"
select select "creditConsolidation"
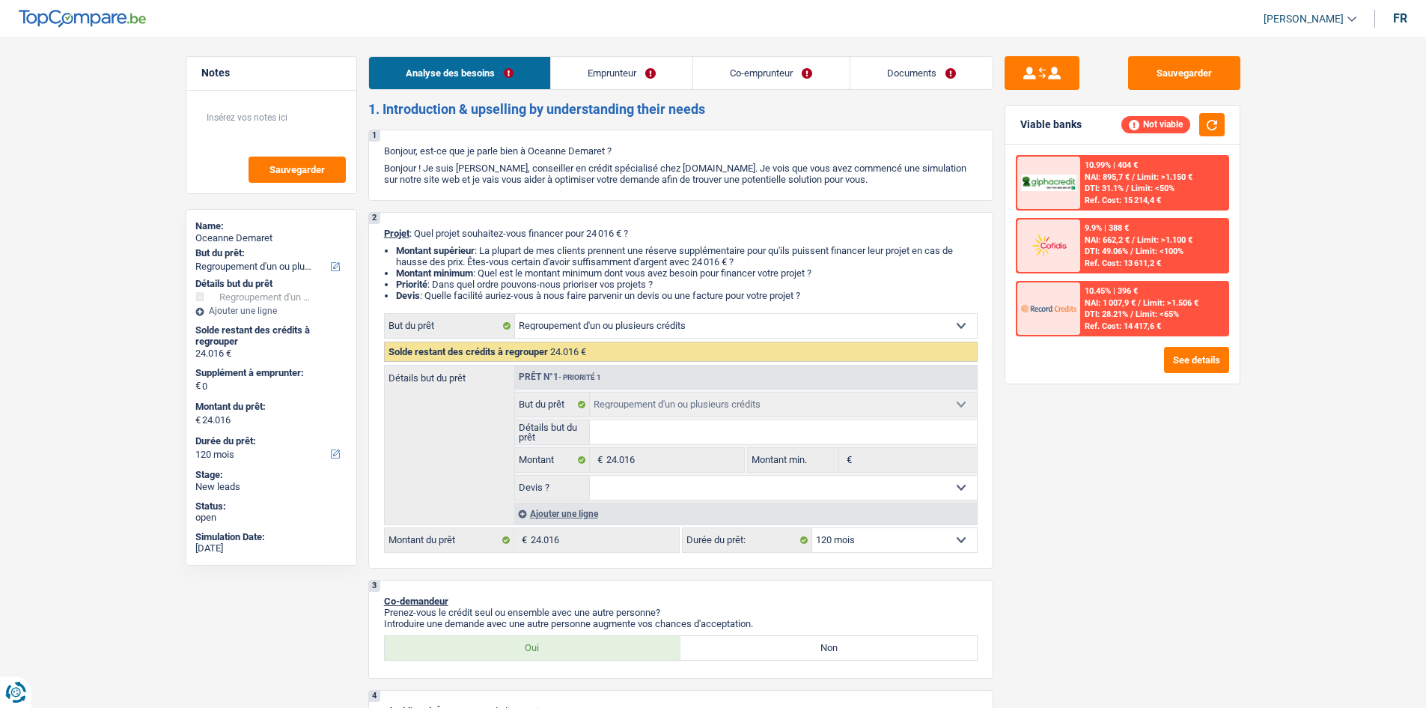
select select "120"
select select "personalLoan"
select select "carRestore"
select select "36"
select select "refinancing"
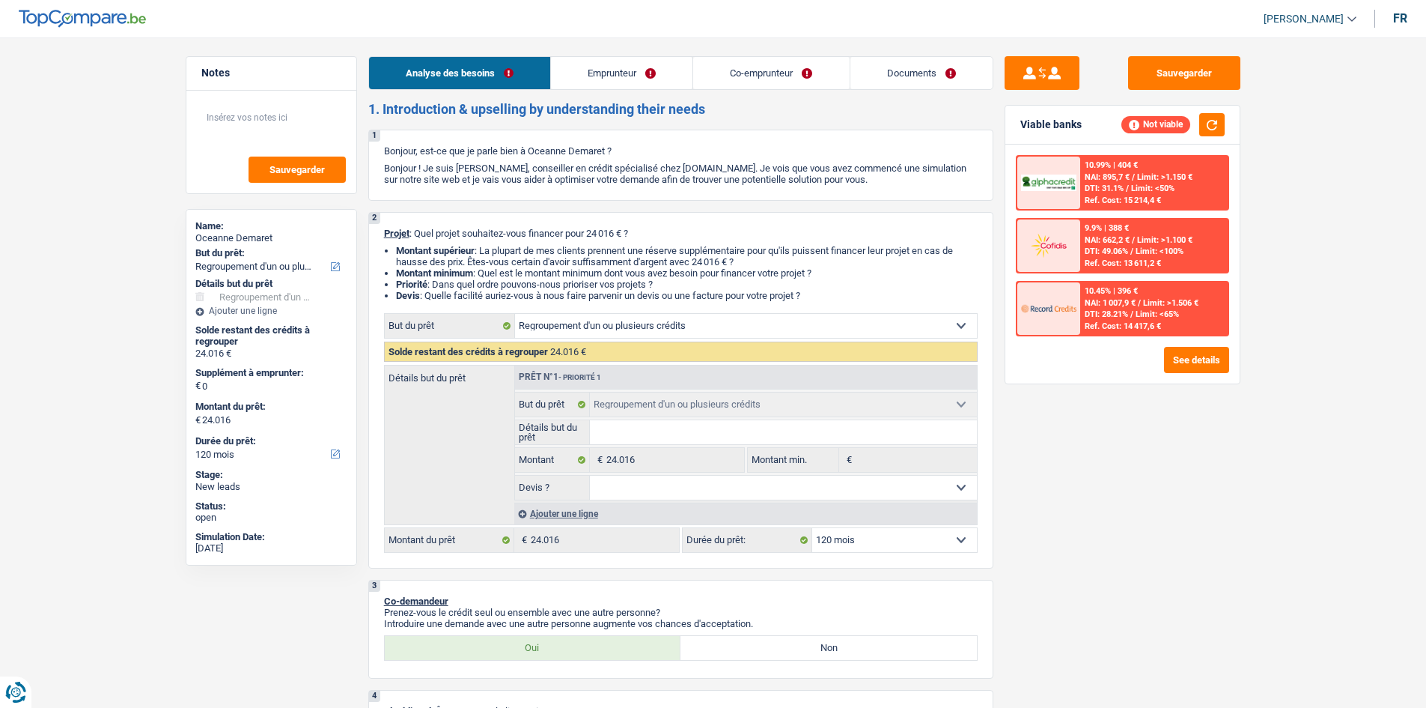
select select "refinancing"
select select "120"
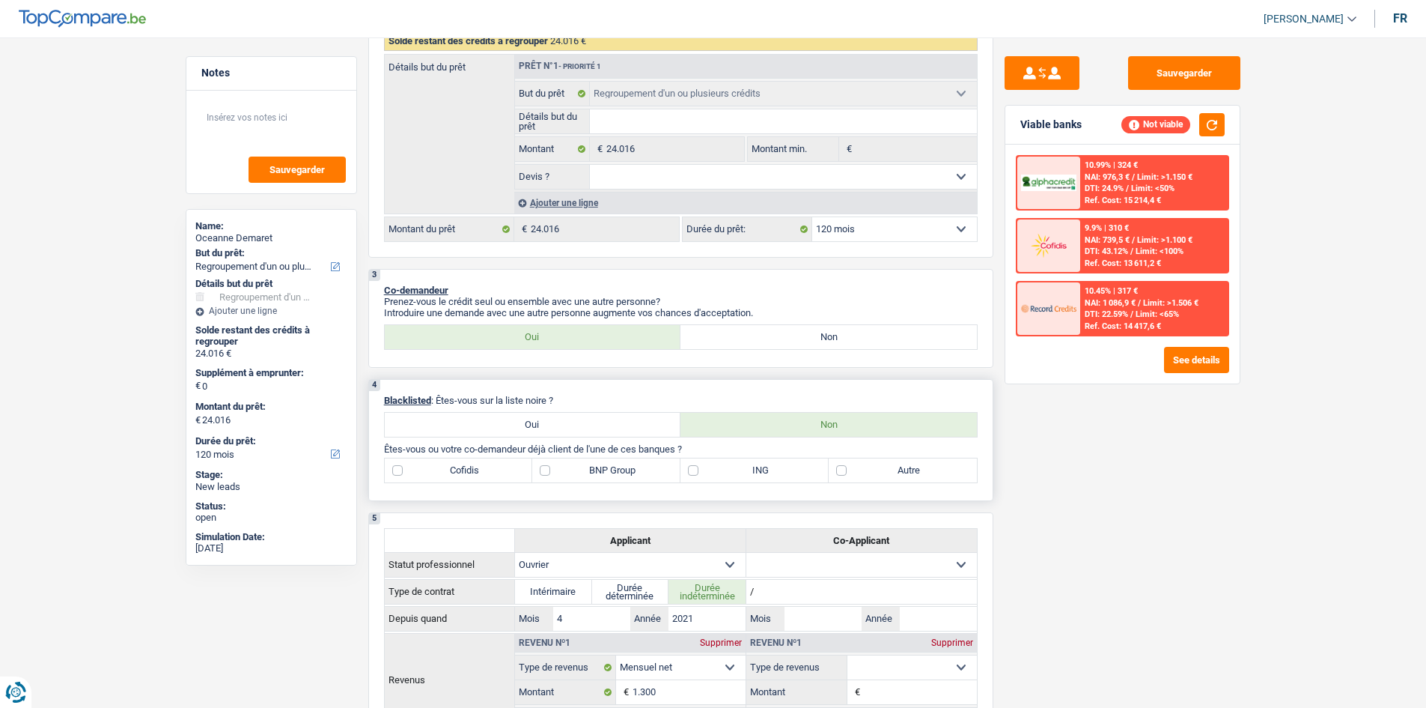
scroll to position [449, 0]
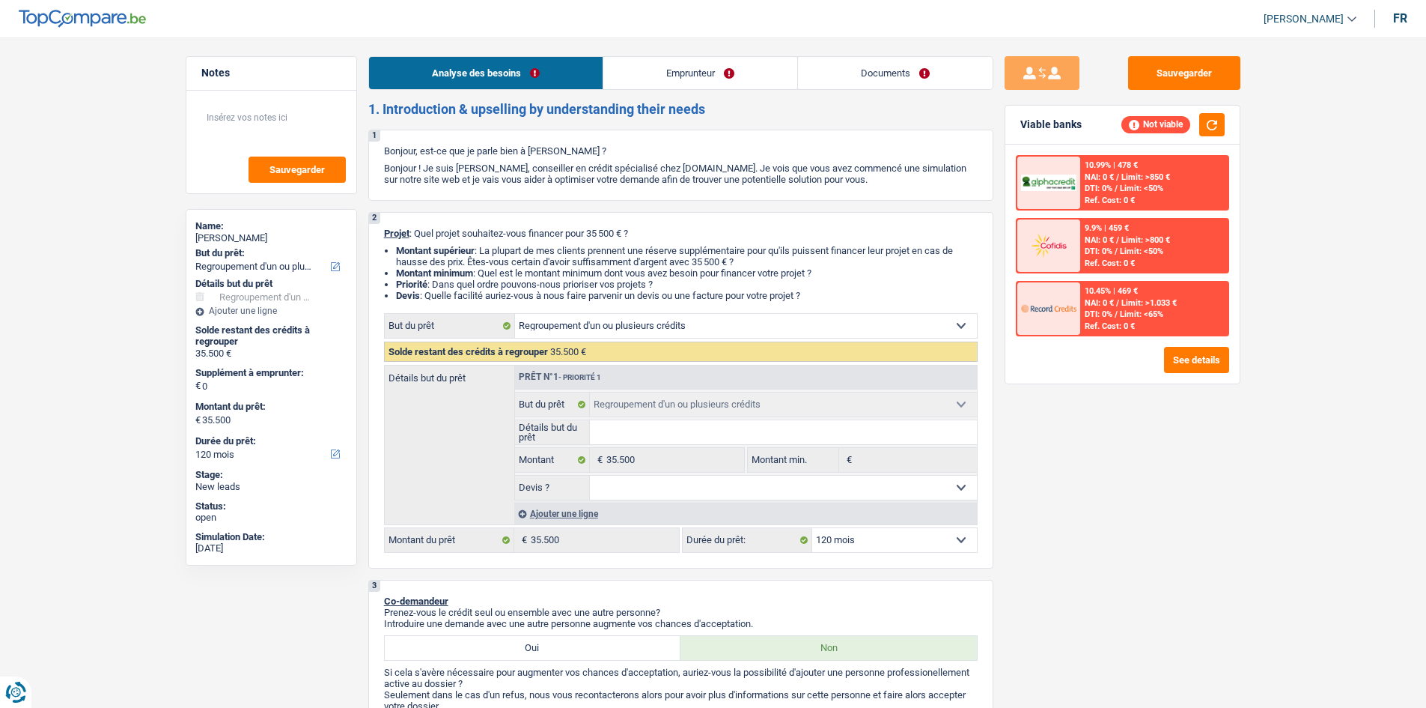
select select "refinancing"
select select "120"
select select "refinancing"
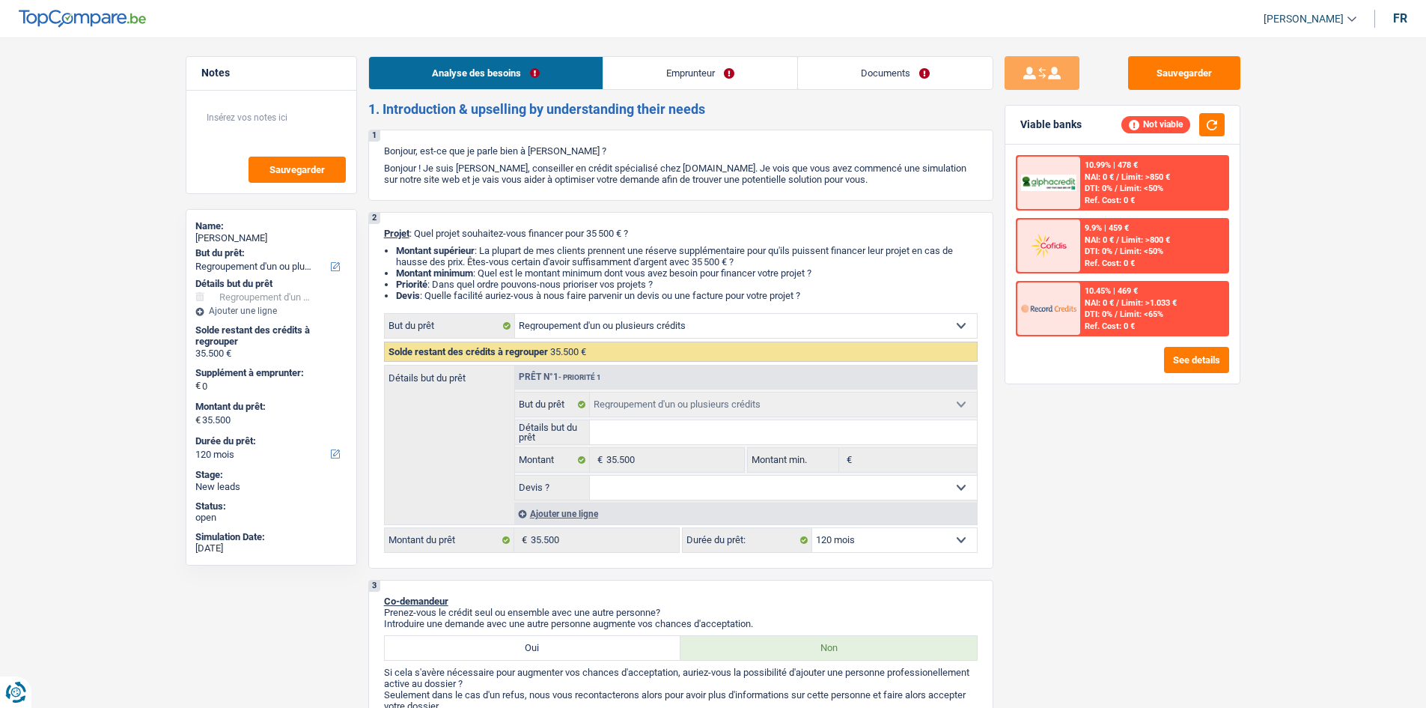
select select "120"
select select "worker"
select select "familyAllowances"
select select "netSalary"
select select "liveWithParents"
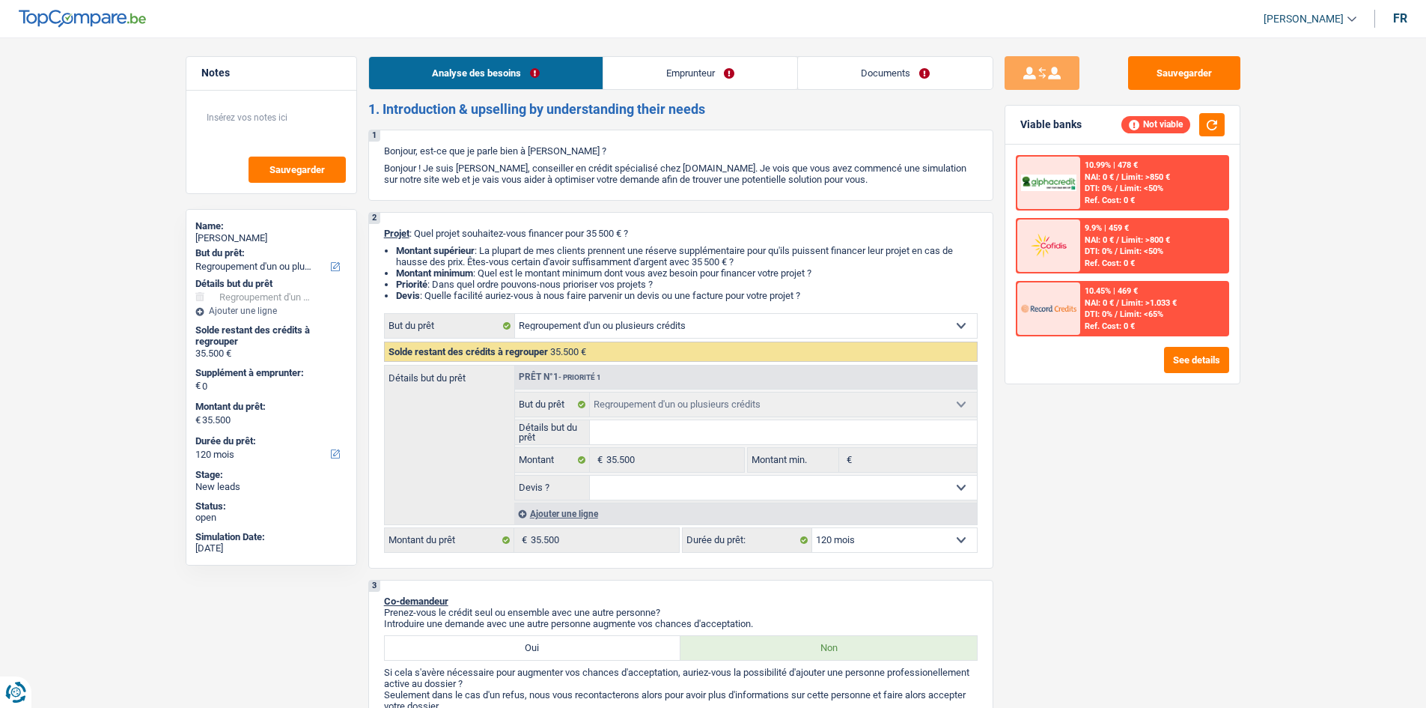
select select "refinancing"
select select "120"
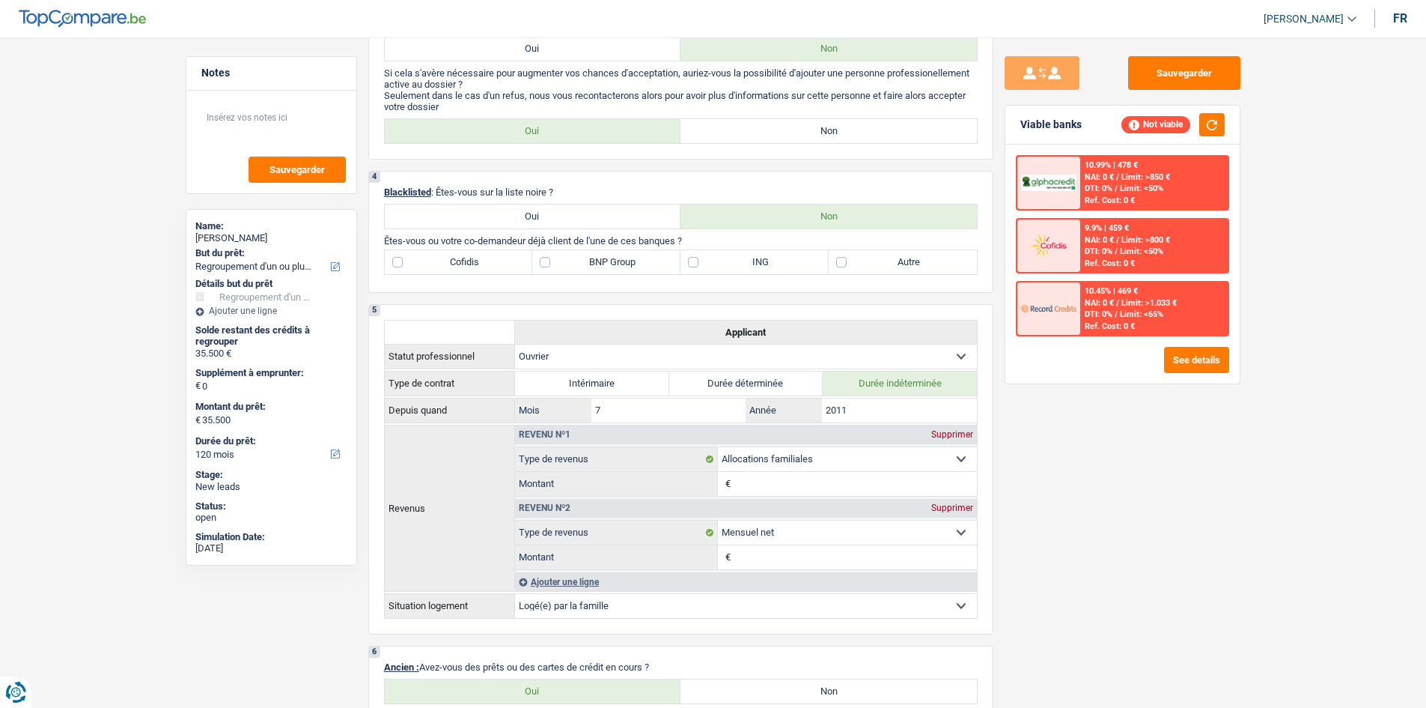
scroll to position [374, 0]
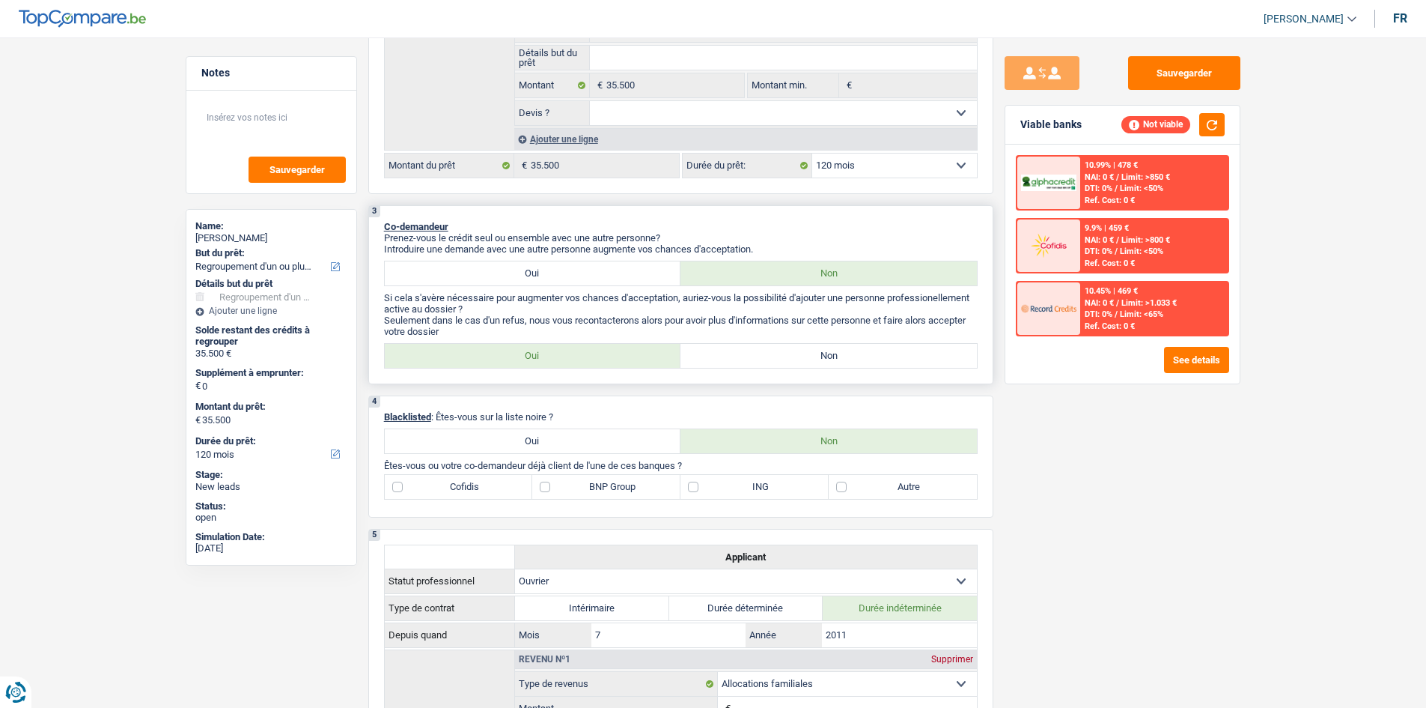
click at [708, 356] on label "Non" at bounding box center [829, 356] width 297 height 24
click at [708, 356] on input "Non" at bounding box center [829, 356] width 297 height 24
radio input "true"
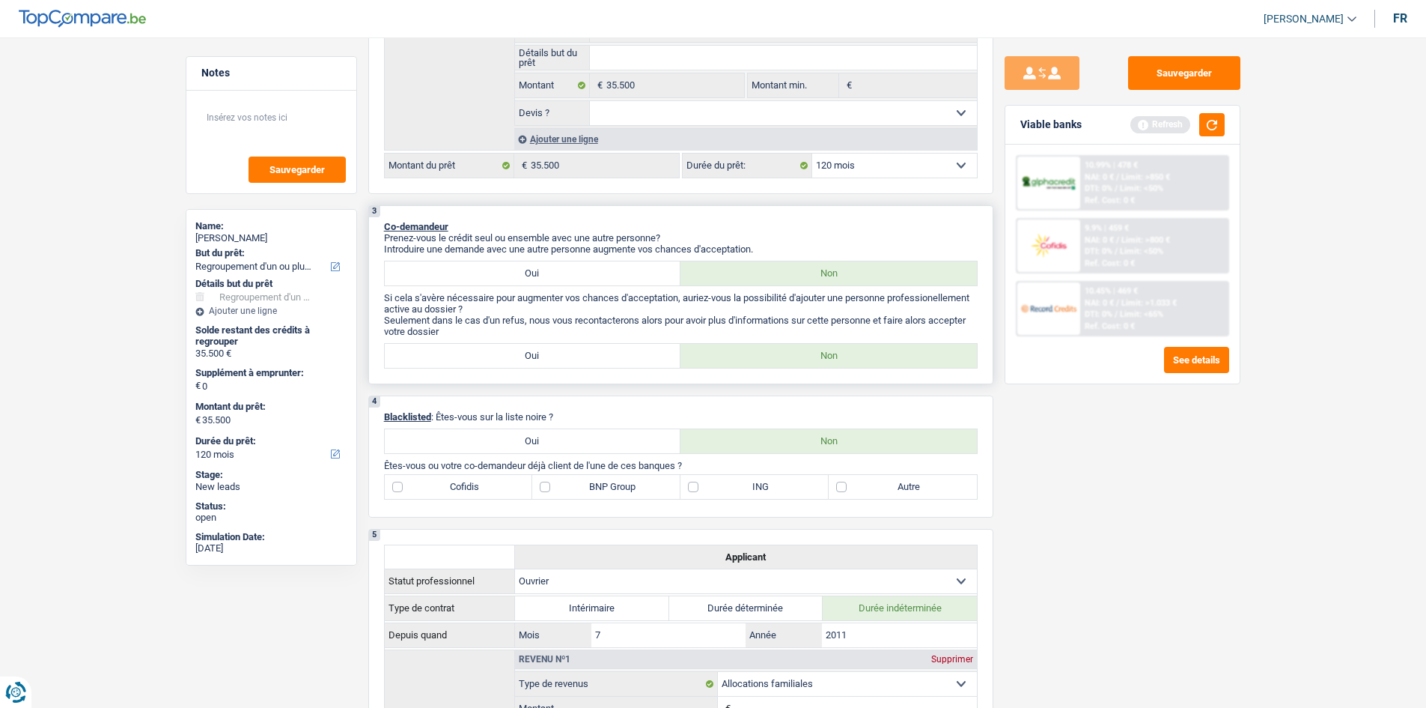
click at [581, 350] on label "Oui" at bounding box center [533, 356] width 297 height 24
click at [581, 350] on input "Oui" at bounding box center [533, 356] width 297 height 24
radio input "true"
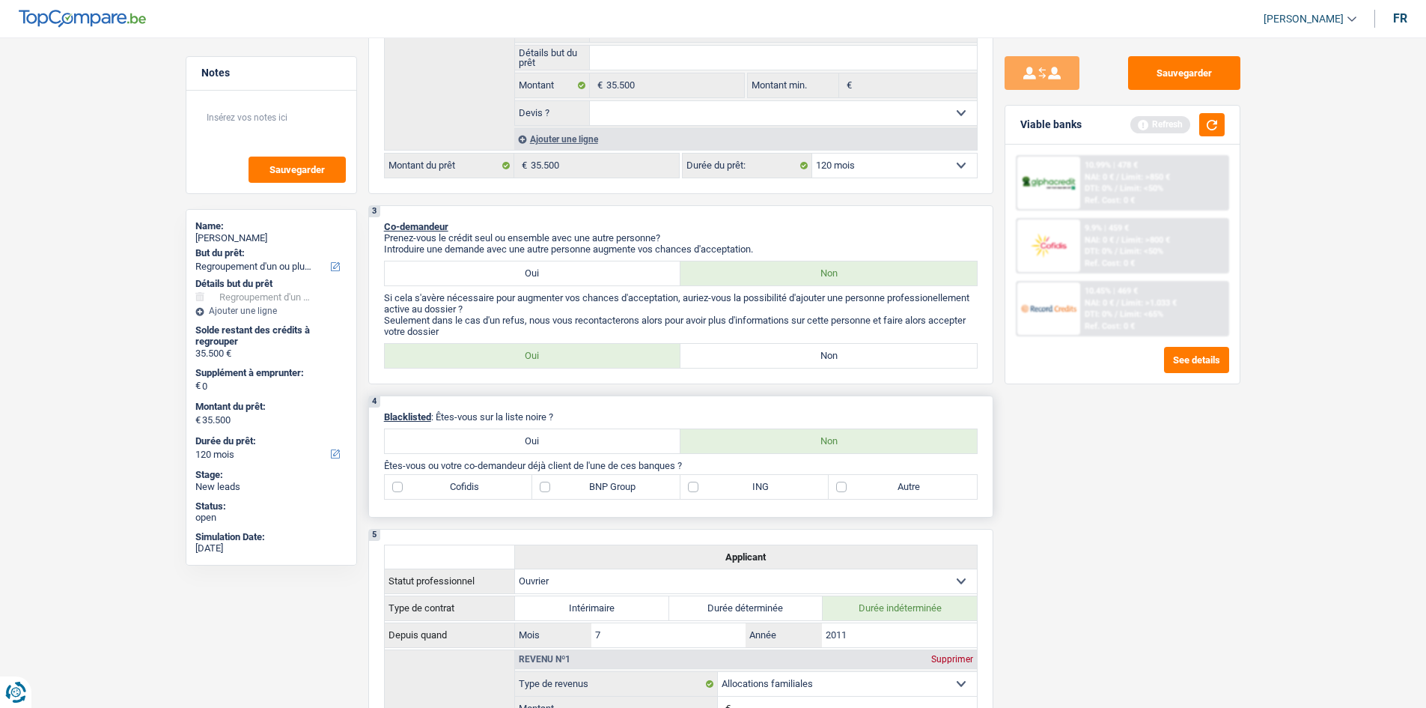
click at [852, 493] on label "Autre" at bounding box center [903, 487] width 148 height 24
click at [852, 493] on input "Autre" at bounding box center [903, 487] width 148 height 24
checkbox input "true"
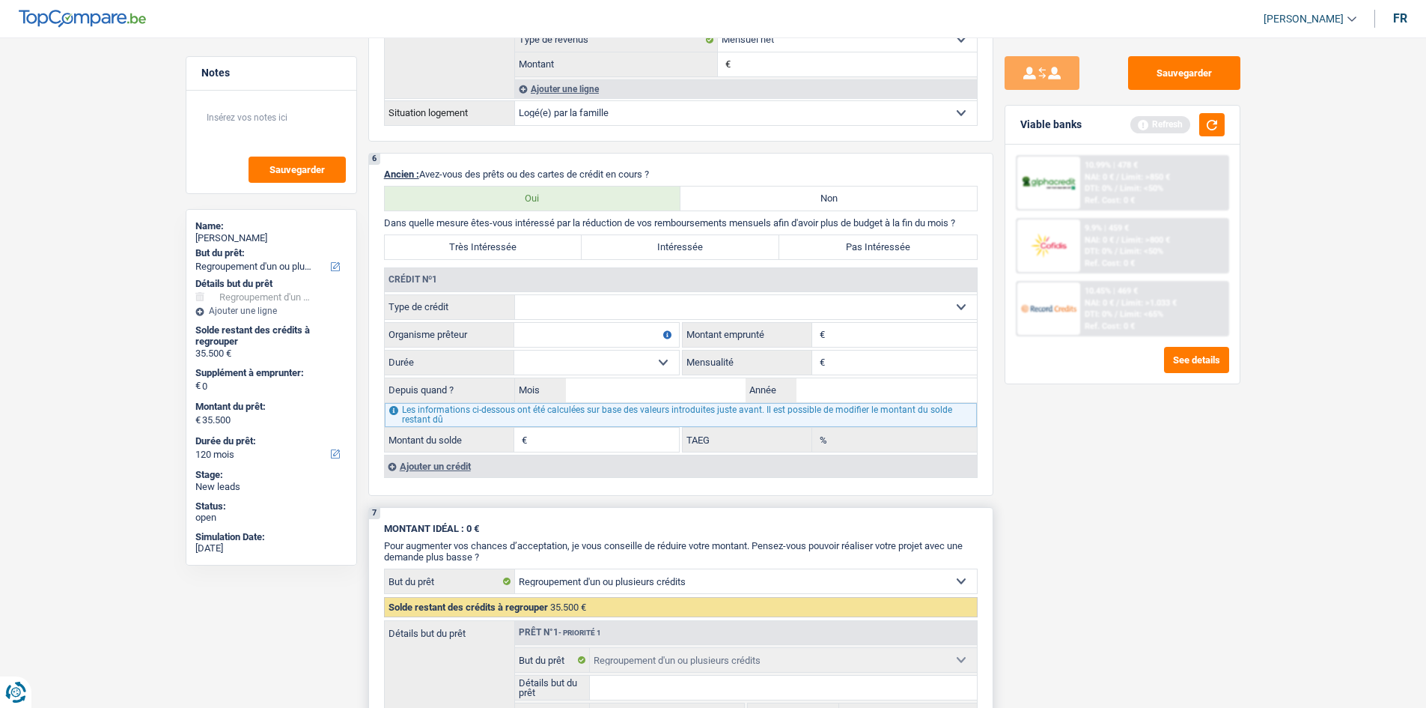
scroll to position [1102, 0]
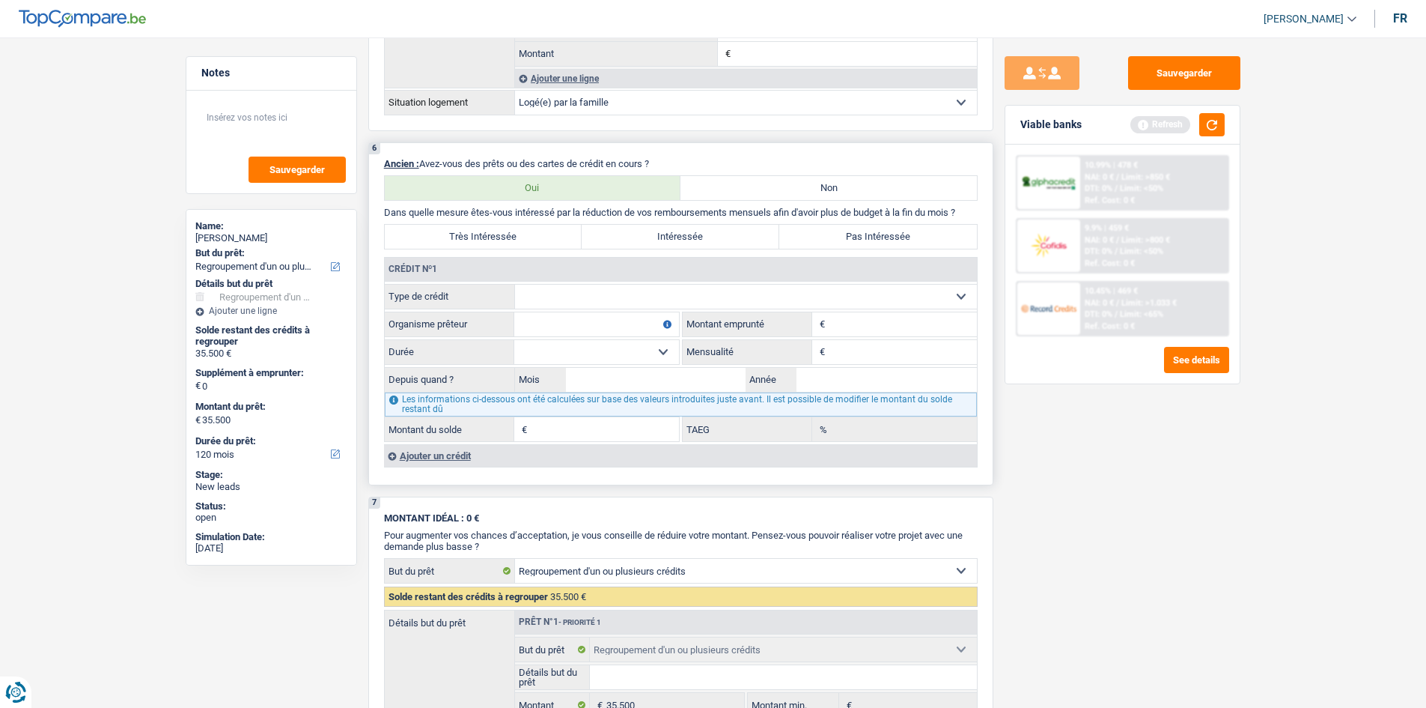
click at [572, 298] on select "Carte ou ouverture de crédit Prêt hypothécaire Vente à tempérament Prêt à tempé…" at bounding box center [746, 297] width 462 height 24
select select "carLoan"
type input "0"
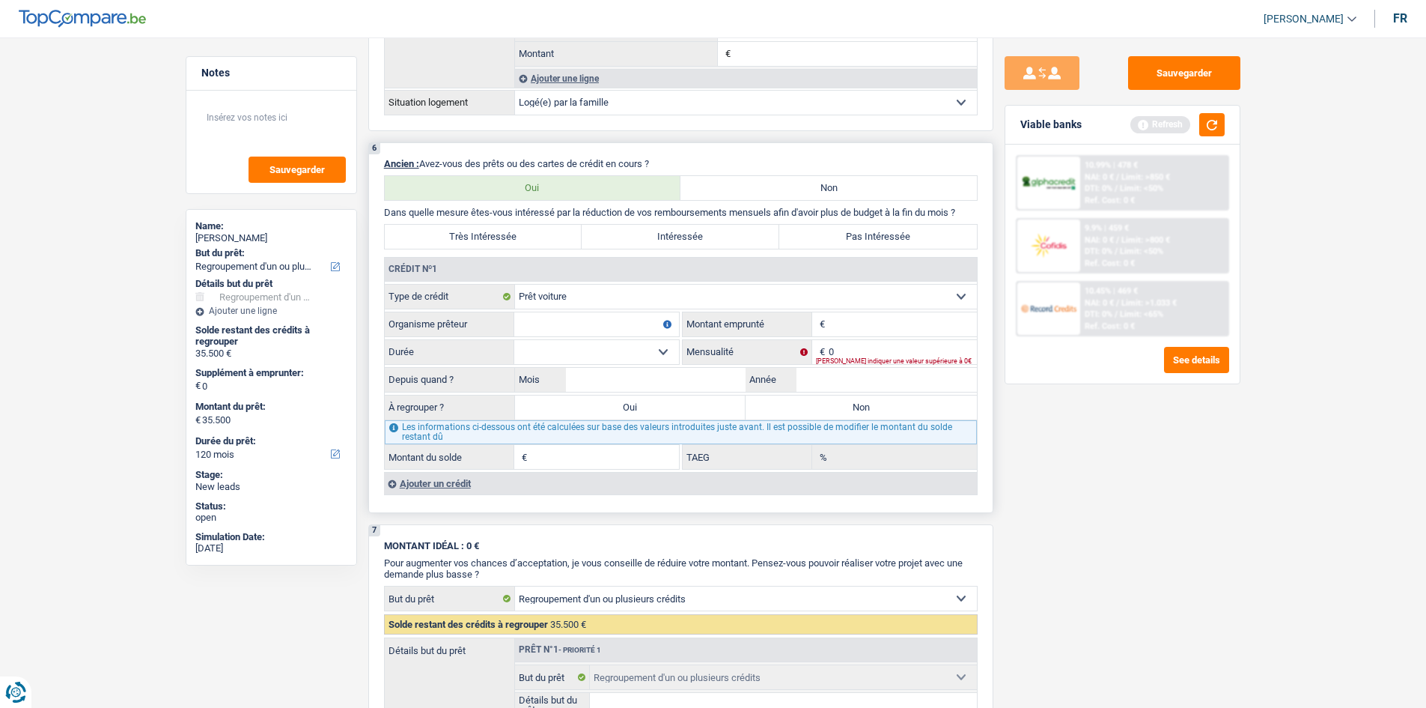
click at [553, 323] on input "Organisme prêteur" at bounding box center [596, 324] width 165 height 24
type input "beobank"
click at [448, 479] on div "Ajouter un crédit" at bounding box center [680, 483] width 593 height 22
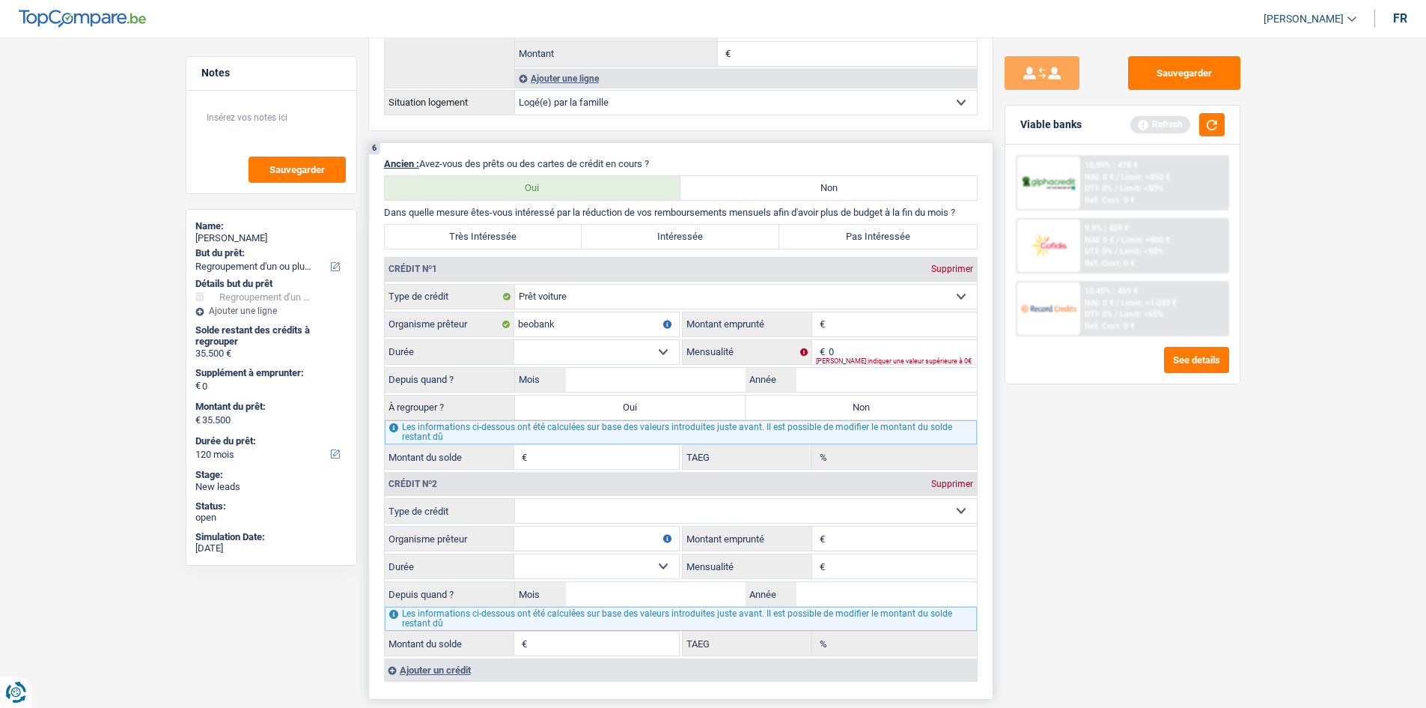
click at [851, 323] on input "Montant" at bounding box center [903, 324] width 148 height 24
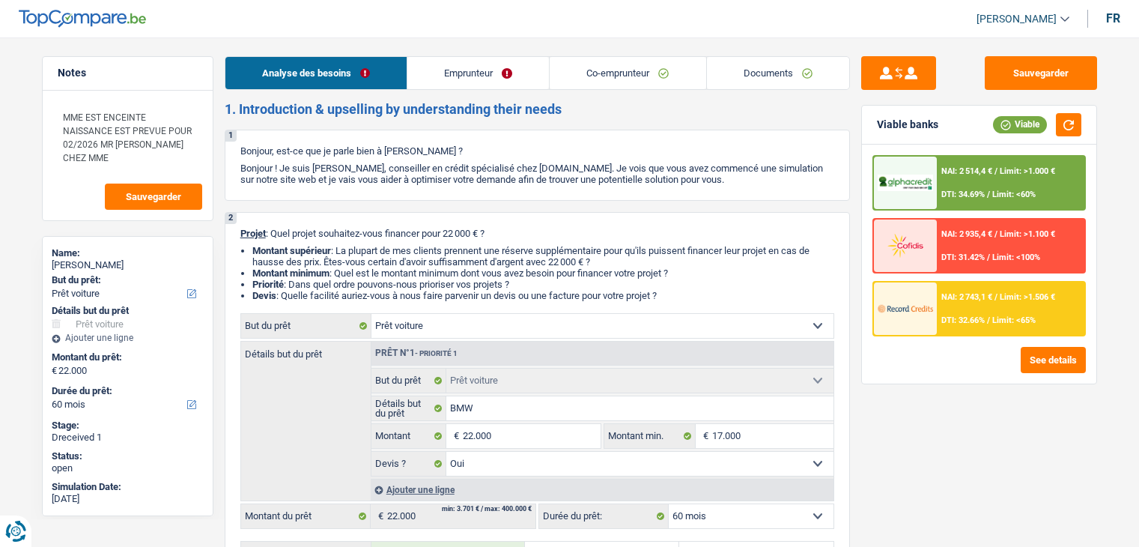
select select "car"
select select "60"
select select "car"
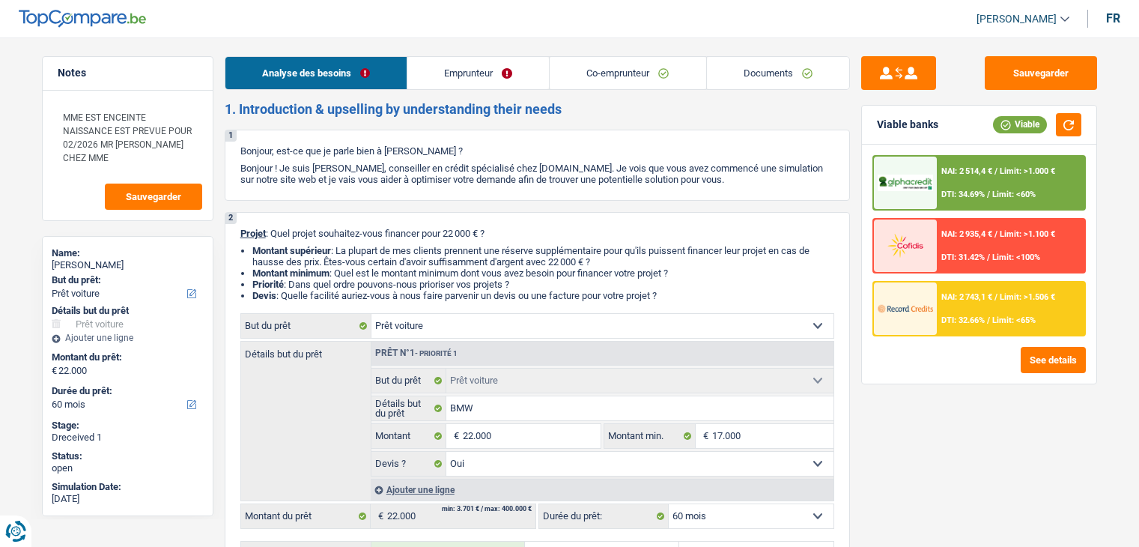
select select "yes"
select select "60"
select select "mutuality"
select select "worker"
select select "netSalary"
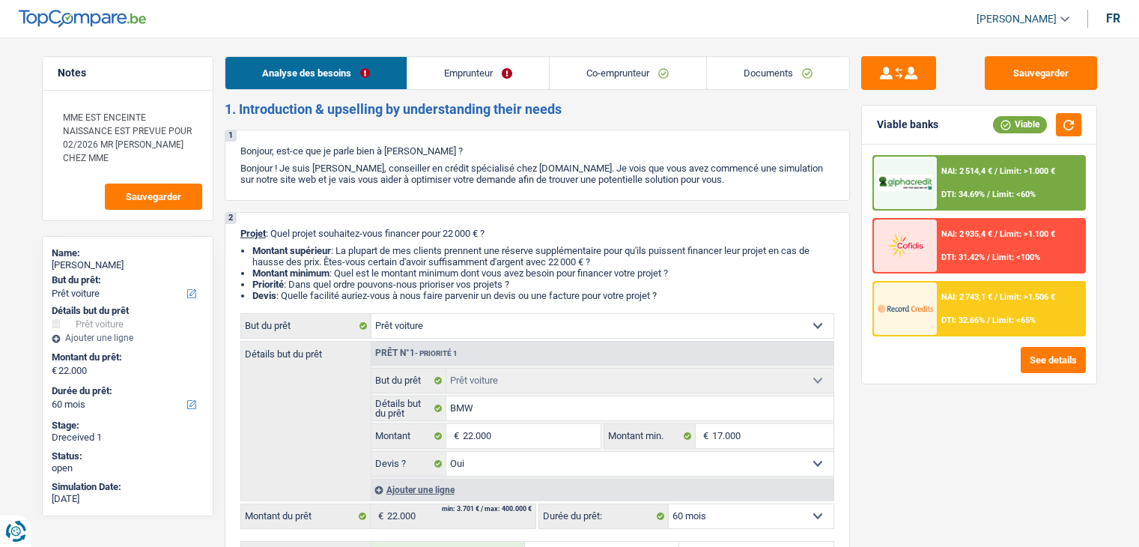
select select "mutualityIndemnity"
select select "netSalary"
select select "previousEmployerCompensation"
select select "mealVouchers"
select select "ownerWithMortgage"
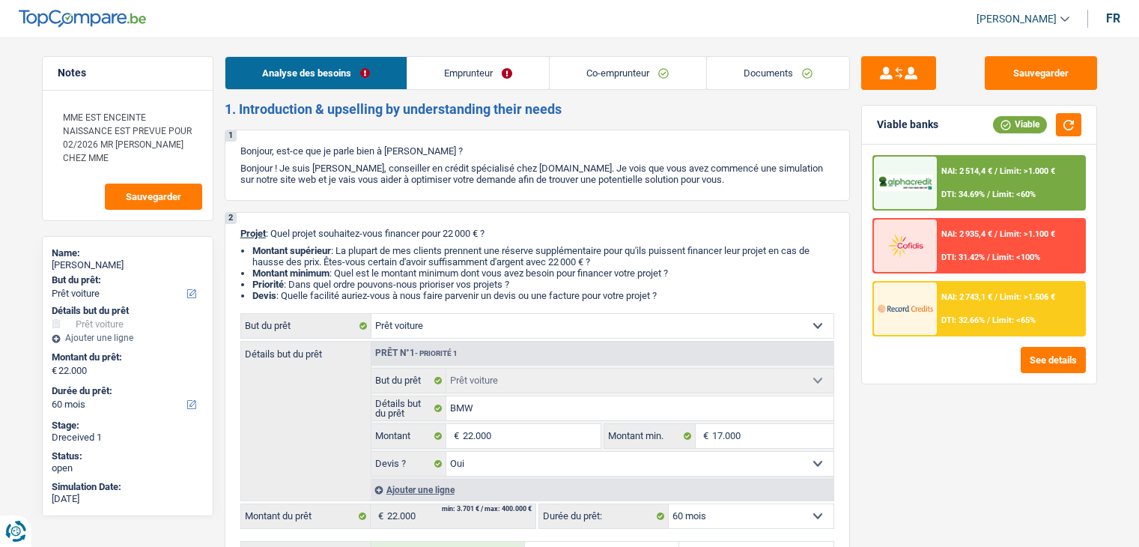
select select "mortgage"
select select "300"
select select "renovationLoan"
select select "120"
select select "car"
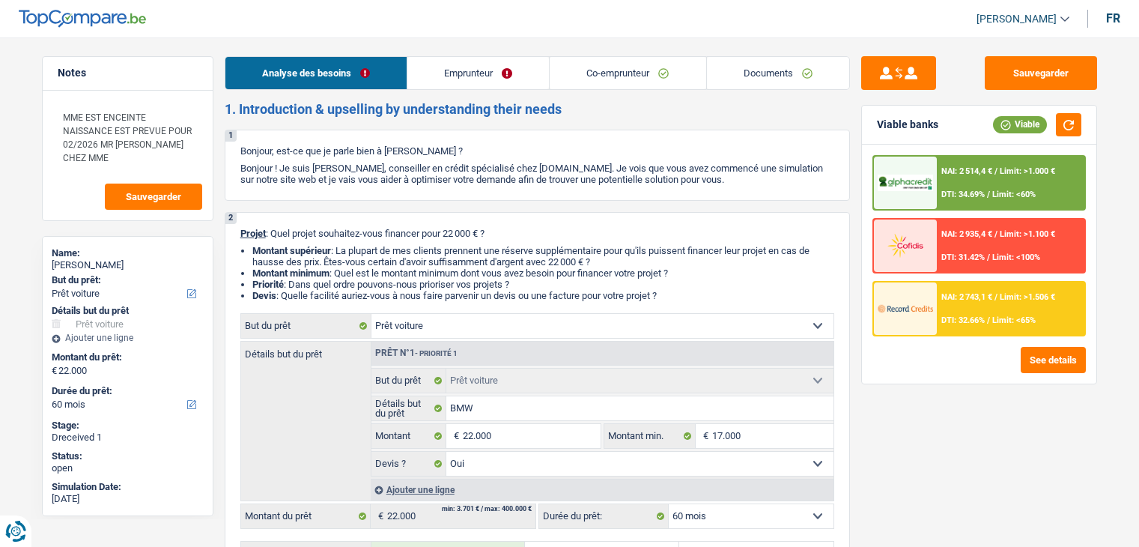
select select "car"
select select "yes"
select select "60"
click at [733, 67] on link "Documents" at bounding box center [778, 73] width 142 height 32
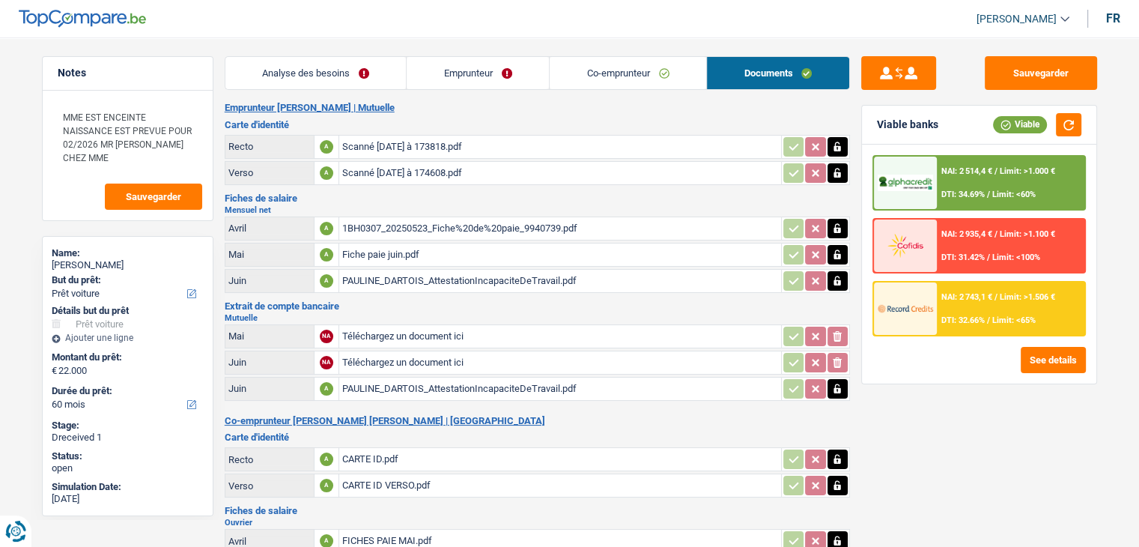
click at [497, 170] on div "Scanné [DATE] à 174608.pdf" at bounding box center [560, 173] width 436 height 22
click at [395, 145] on div "Scanné [DATE] à 173818.pdf" at bounding box center [560, 147] width 436 height 22
drag, startPoint x: 1013, startPoint y: 76, endPoint x: 989, endPoint y: 71, distance: 24.4
click at [1006, 73] on button "Sauvegarder" at bounding box center [1041, 73] width 112 height 34
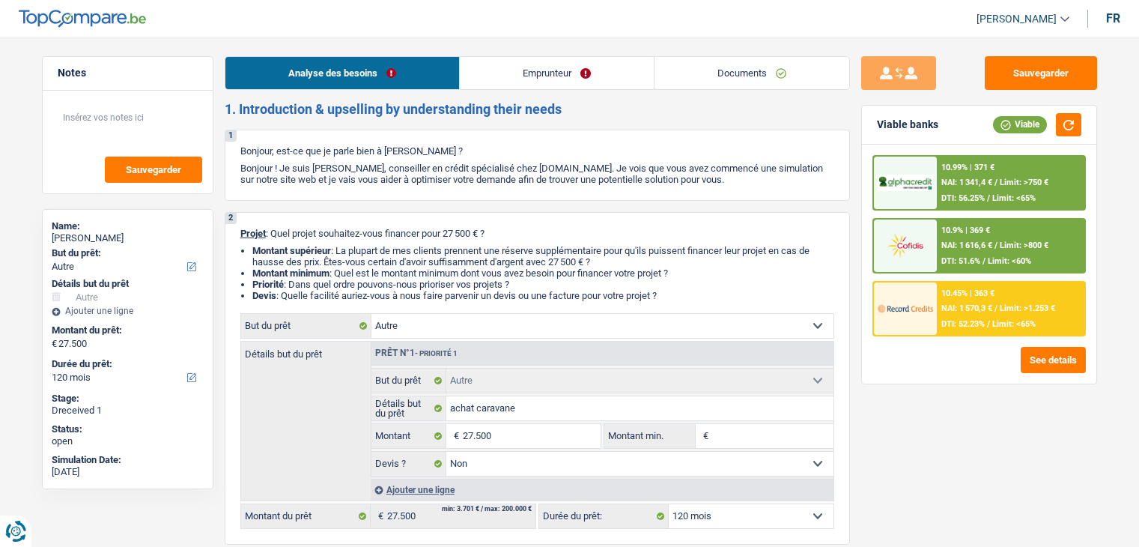
select select "other"
select select "120"
select select "other"
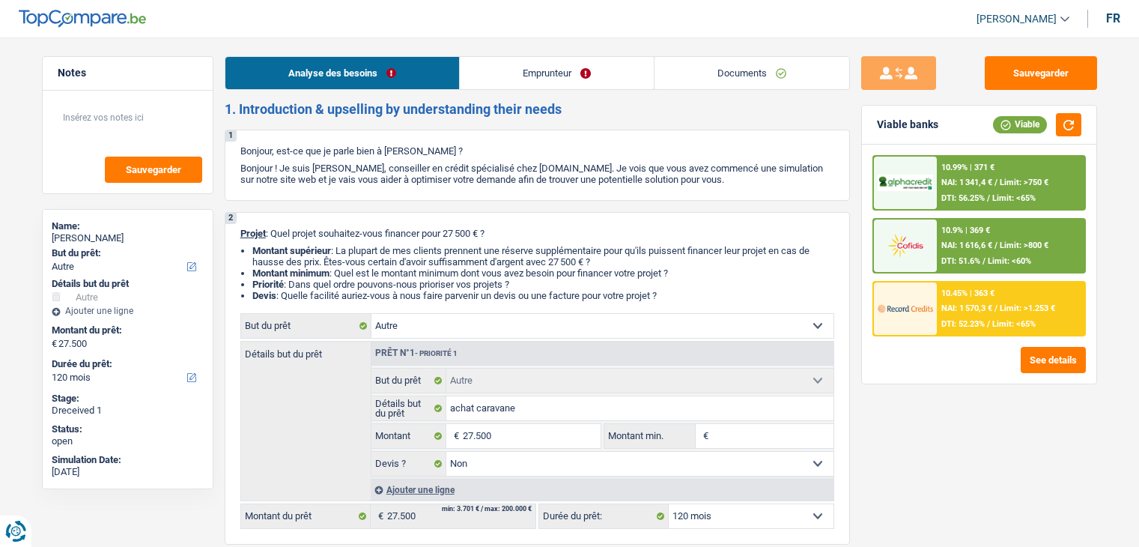
select select "false"
select select "120"
select select "privateEmployee"
select select "familyAllowances"
select select "netSalary"
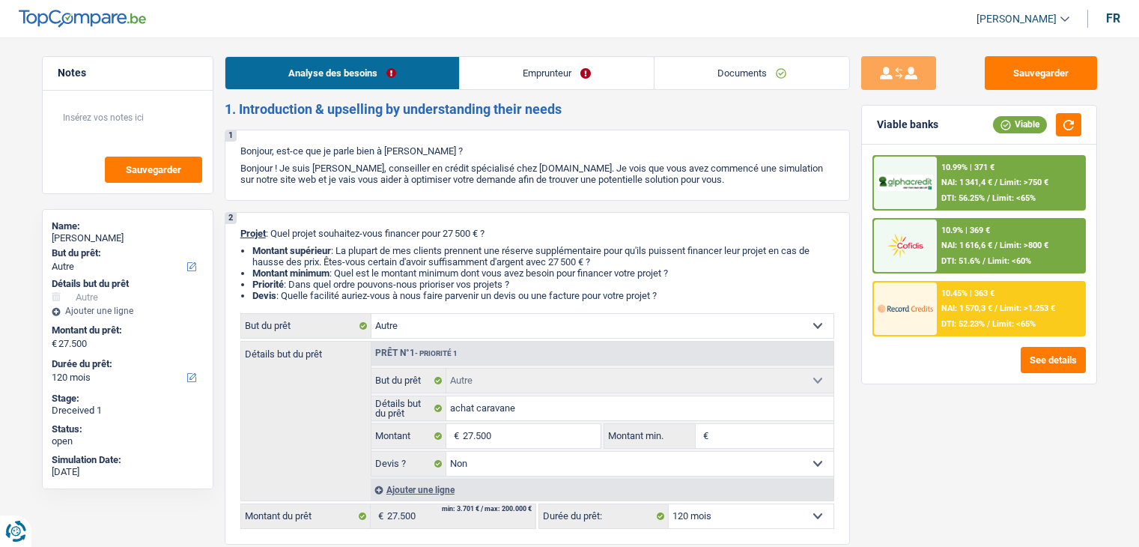
select select "unemployment"
select select "mealVouchers"
select select "ownerWithMortgage"
select select "mortgage"
select select "300"
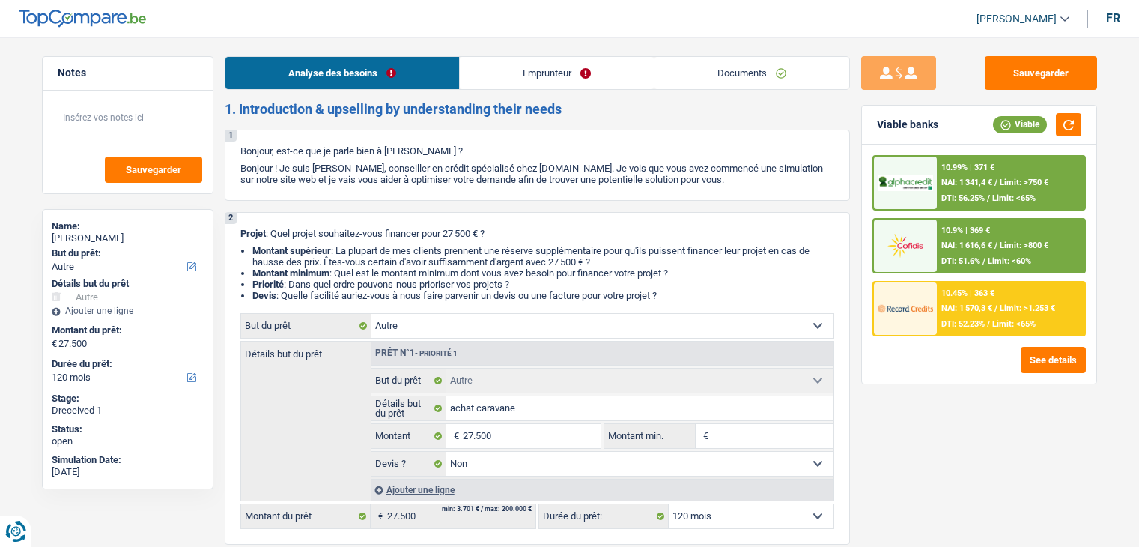
select select "renovationLoan"
select select "60"
select select "cardOrCredit"
select select "other"
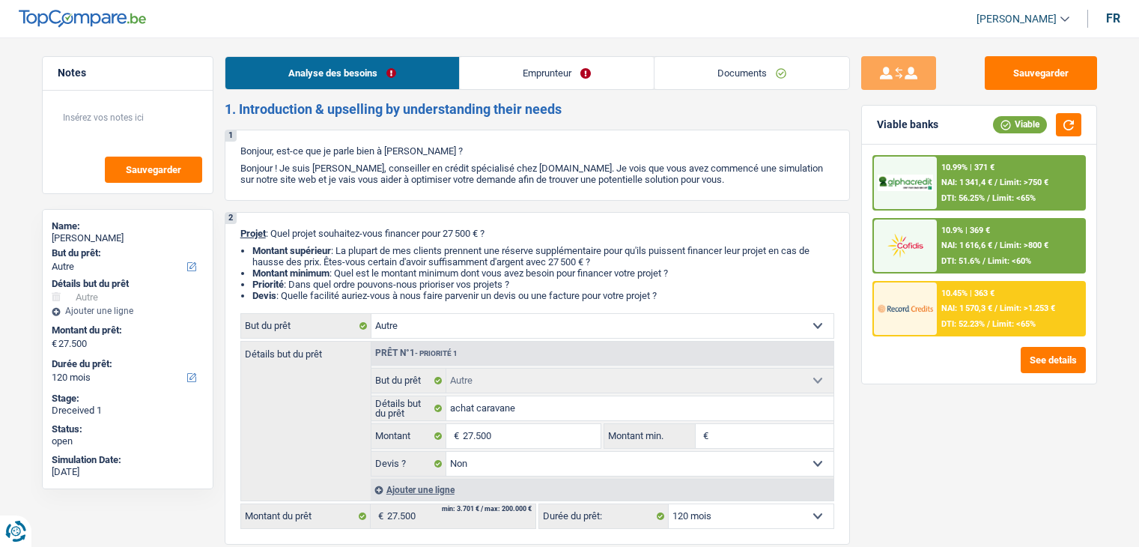
select select "false"
select select "120"
select select "32"
select select "divorced"
click at [538, 73] on link "Emprunteur" at bounding box center [557, 73] width 194 height 32
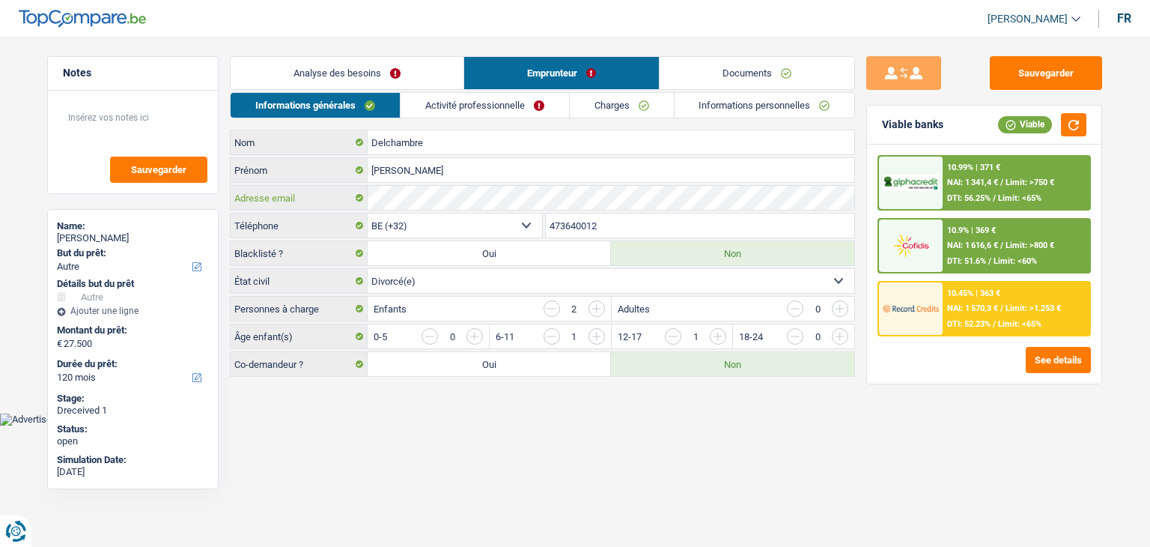
click at [363, 177] on div "Delchambre Nom Aurelie Prénom Adresse email BE (+32) LU (+352) Sélectionner une…" at bounding box center [542, 253] width 625 height 247
click at [1029, 76] on button "Sauvegarder" at bounding box center [1046, 73] width 112 height 34
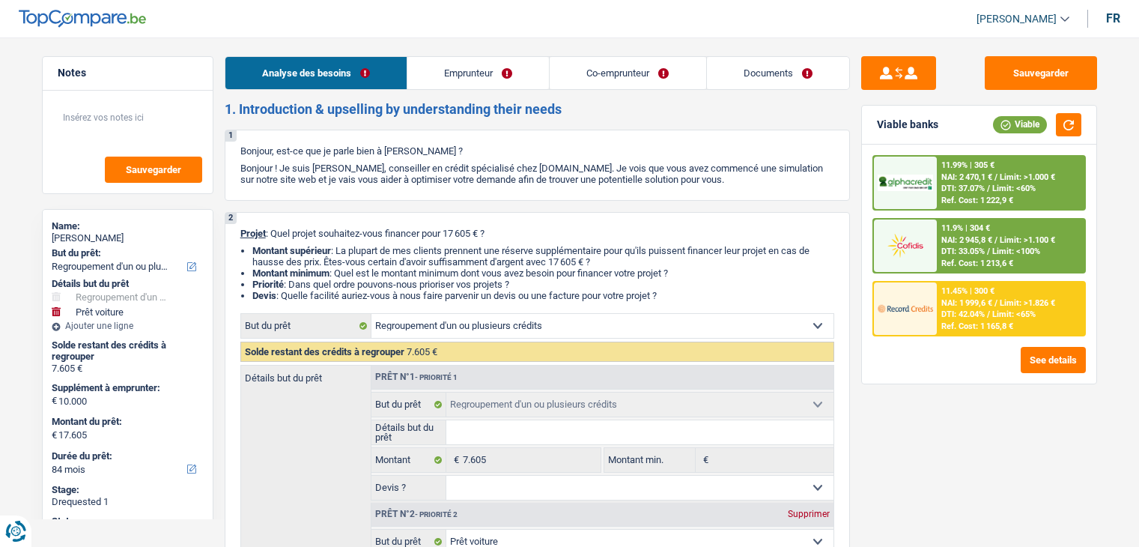
select select "refinancing"
select select "car"
select select "84"
select select "refinancing"
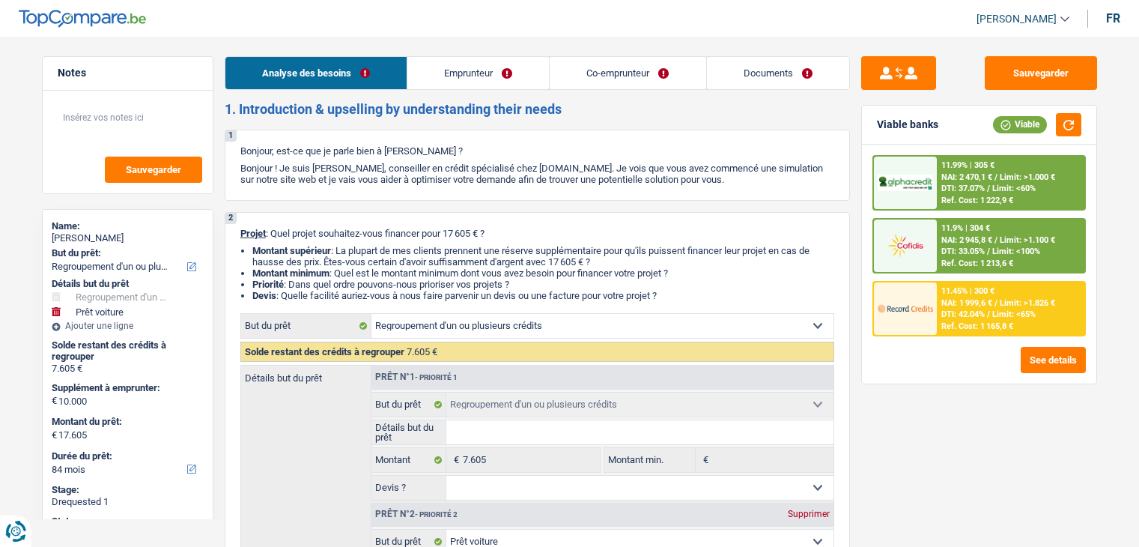
select select "refinancing"
select select "car"
select select "yes"
select select "84"
select select "invalid"
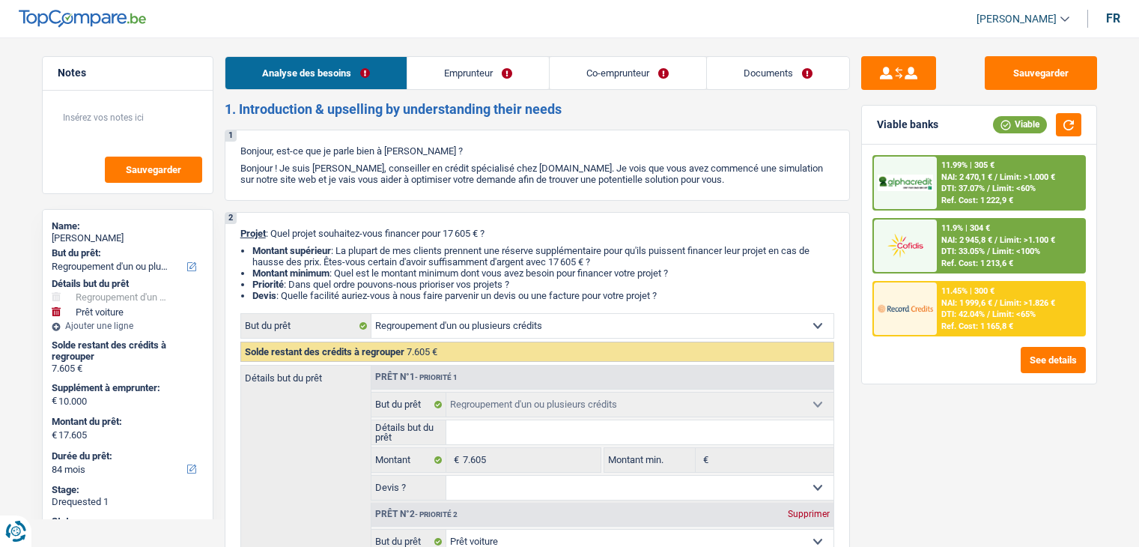
select select "independent"
select select "familyAllowances"
select select "disabilityPension"
select select "netSalary"
select select "ownerWithMortgage"
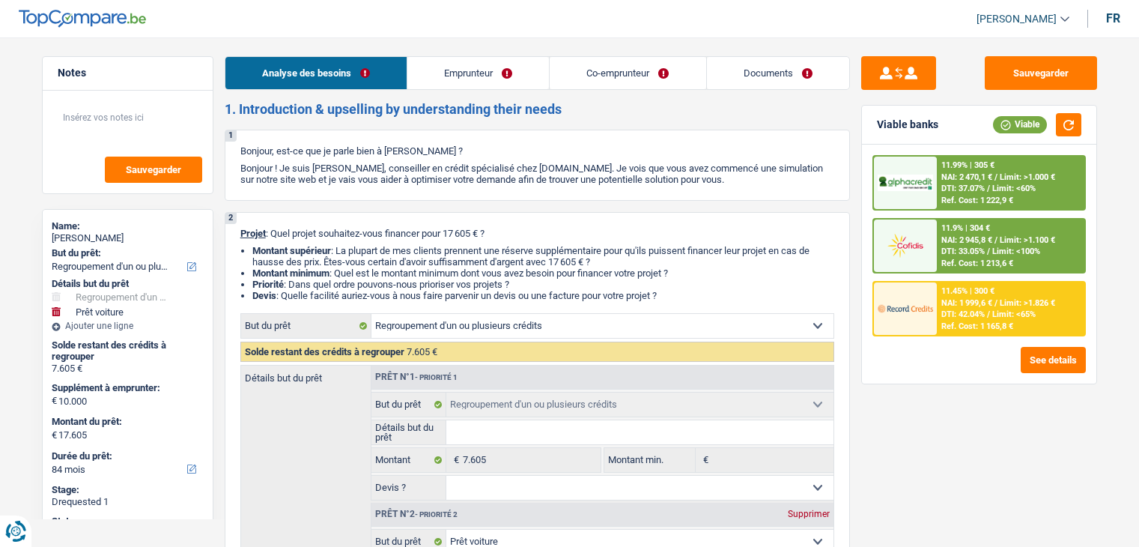
select select "mortgage"
select select "300"
select select "carLoan"
select select "60"
select select "cardOrCredit"
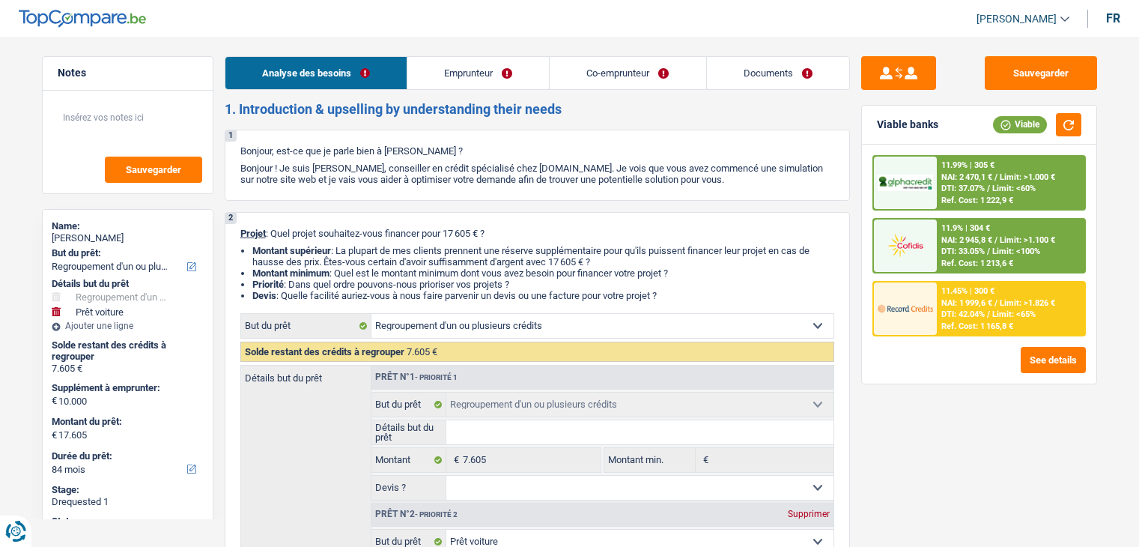
select select "refinancing"
select select "car"
select select "yes"
select select "84"
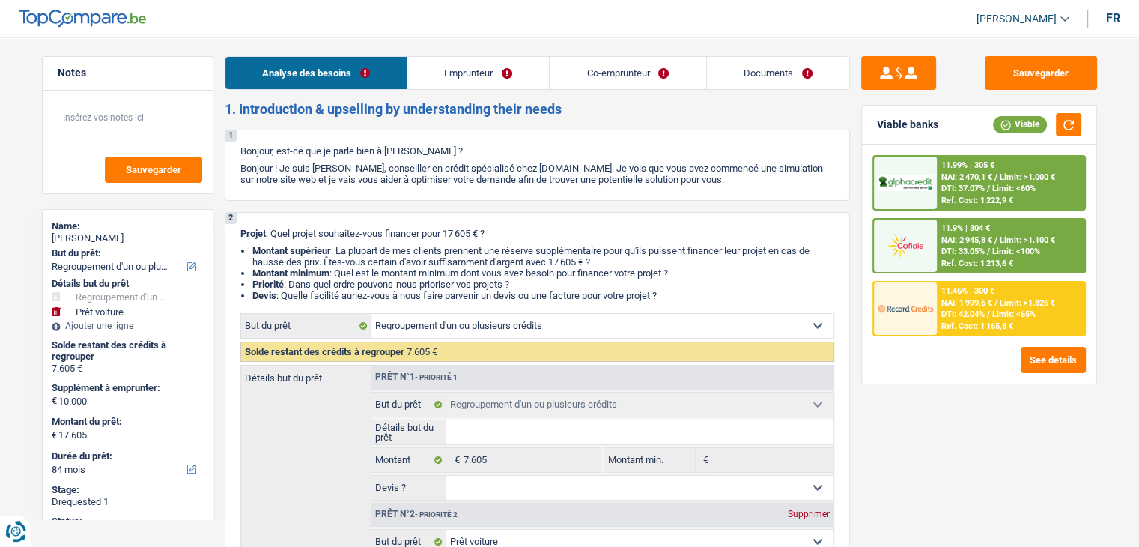
click at [496, 61] on link "Emprunteur" at bounding box center [478, 73] width 142 height 32
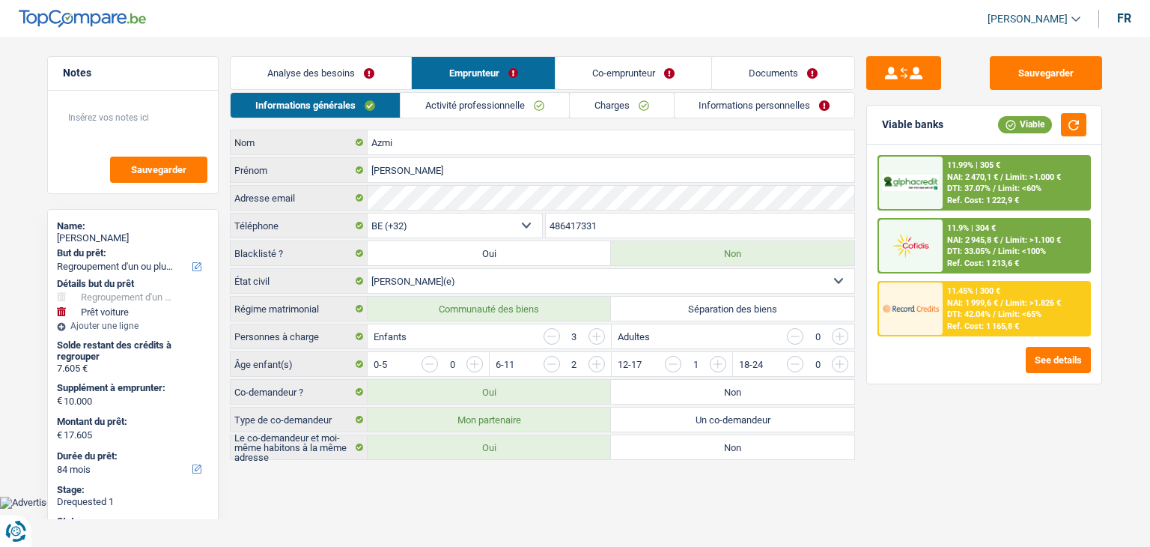
click at [616, 67] on link "Co-emprunteur" at bounding box center [634, 73] width 156 height 32
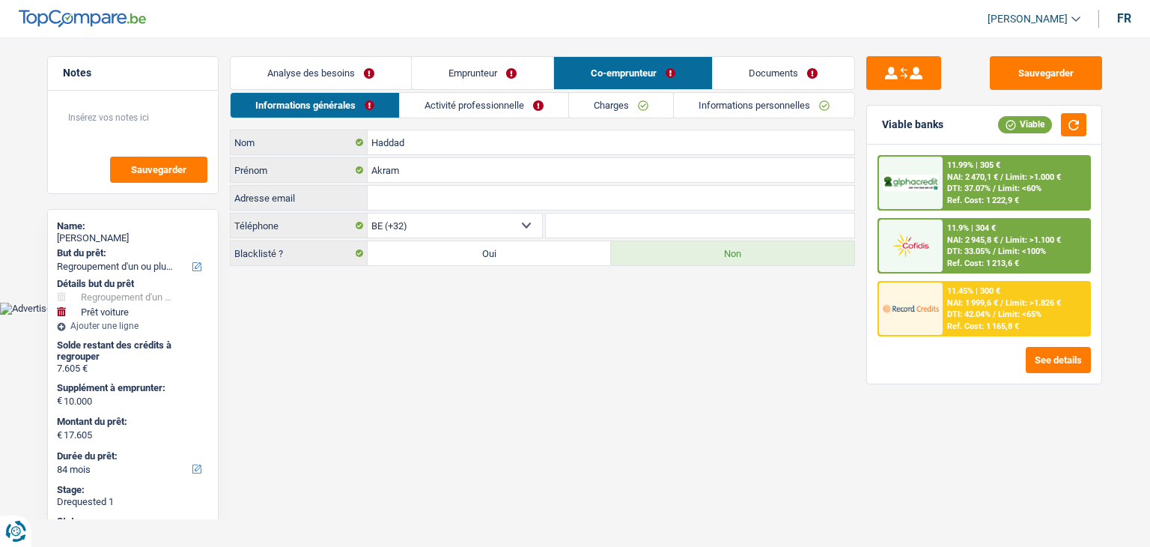
click at [472, 77] on link "Emprunteur" at bounding box center [483, 73] width 142 height 32
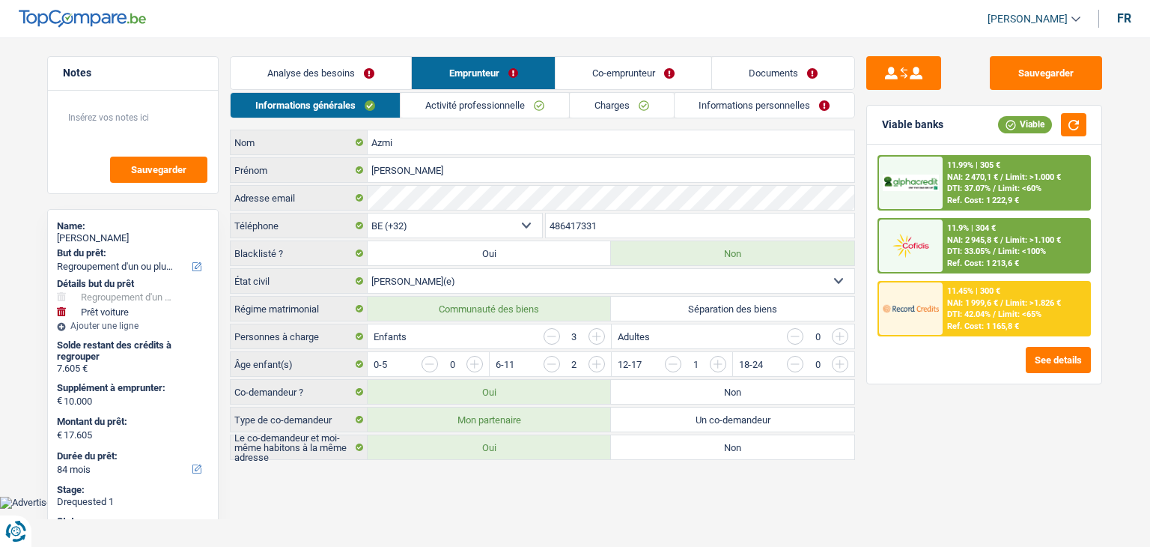
click at [368, 59] on link "Analyse des besoins" at bounding box center [321, 73] width 180 height 32
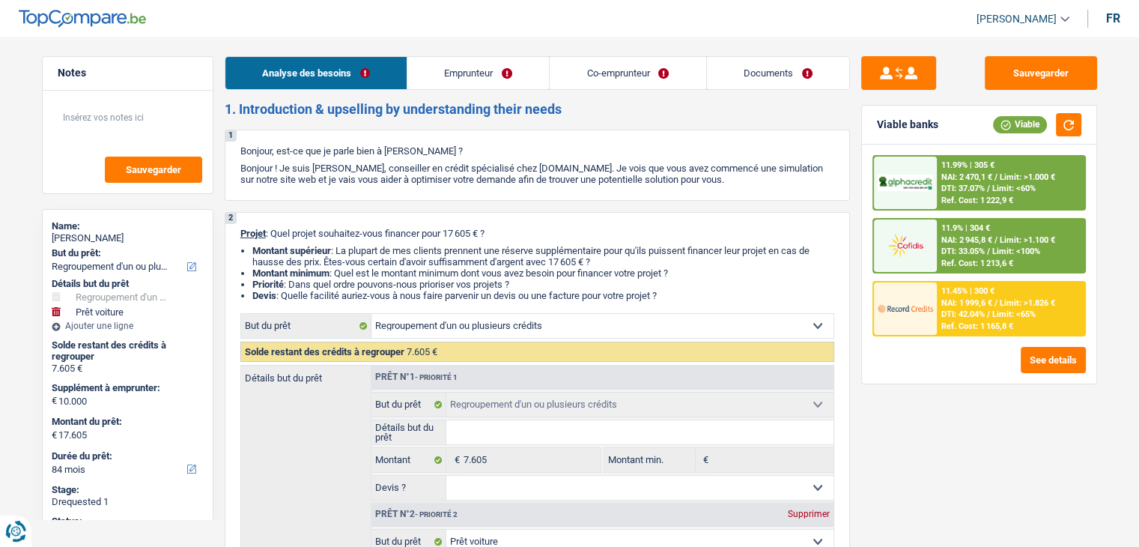
click at [1028, 62] on button "Sauvegarder" at bounding box center [1041, 73] width 112 height 34
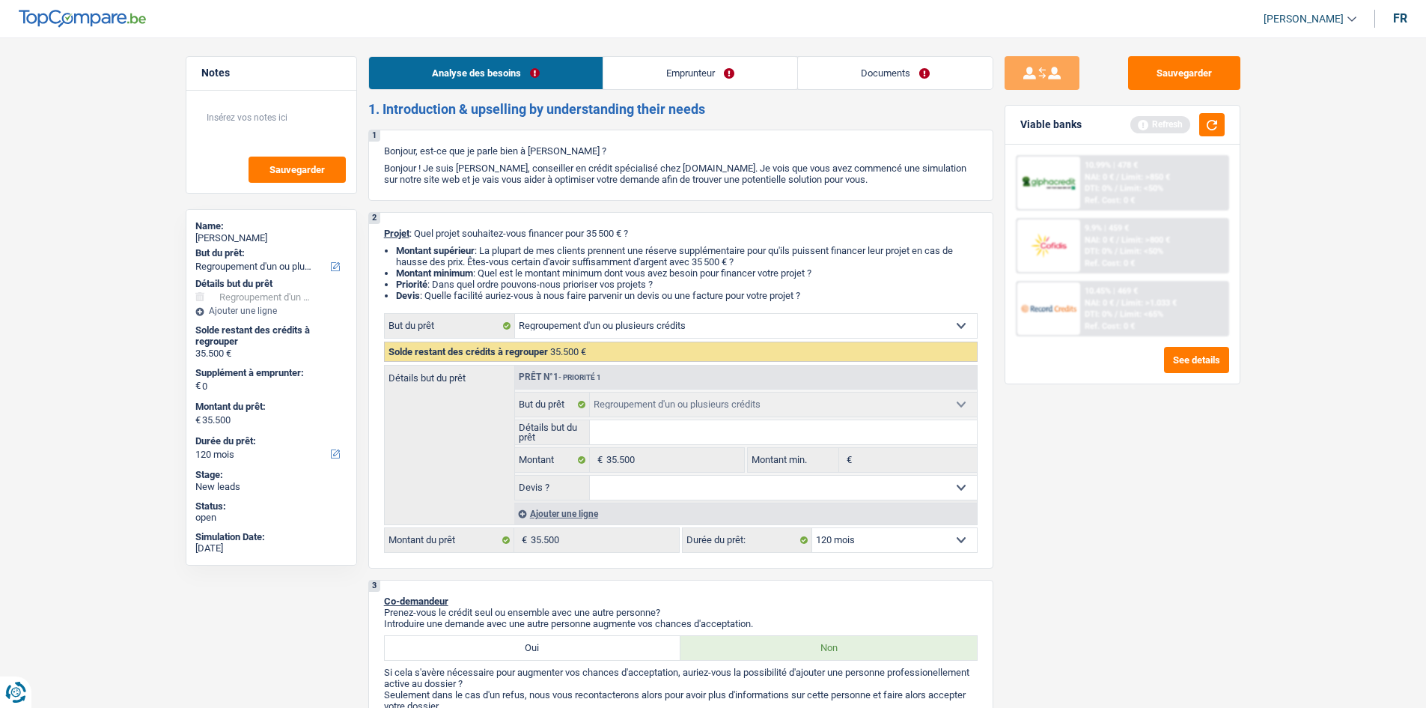
select select "refinancing"
select select "120"
select select "refinancing"
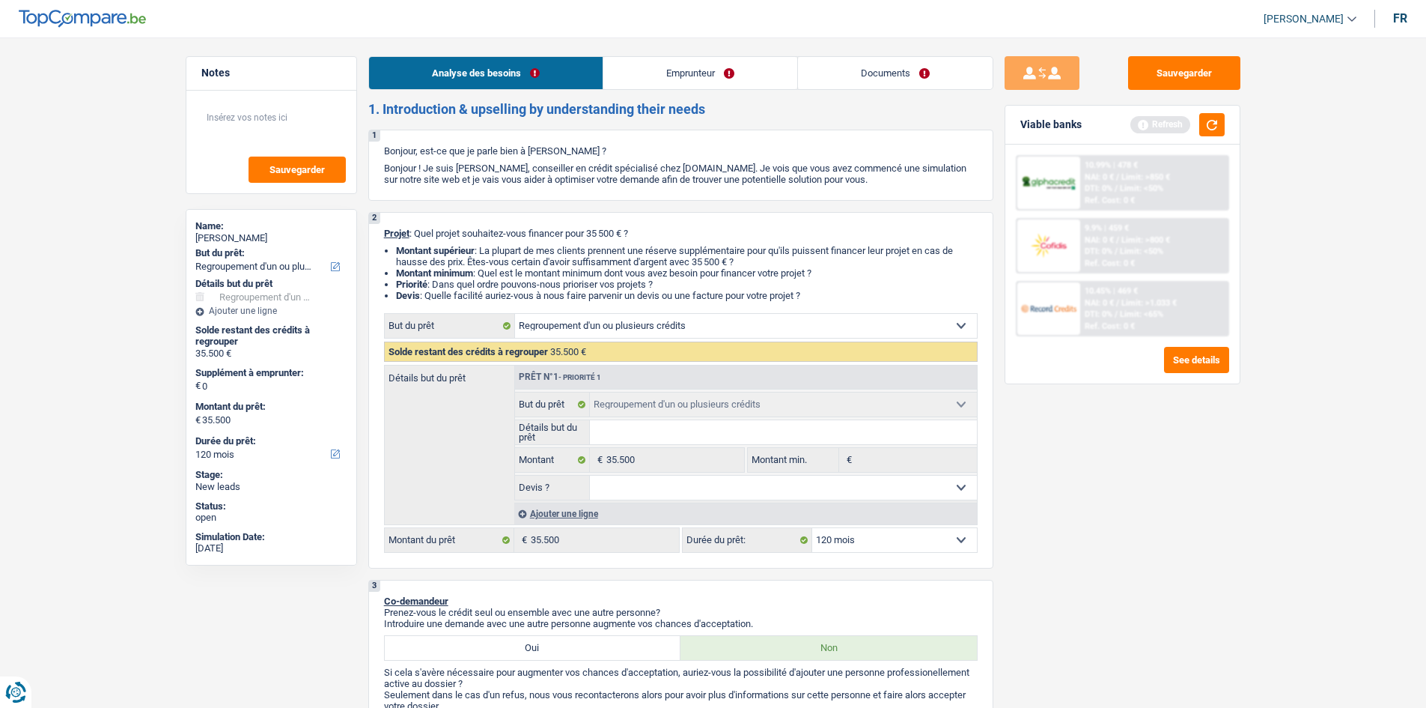
select select "120"
select select "worker"
select select "familyAllowances"
select select "netSalary"
select select "liveWithParents"
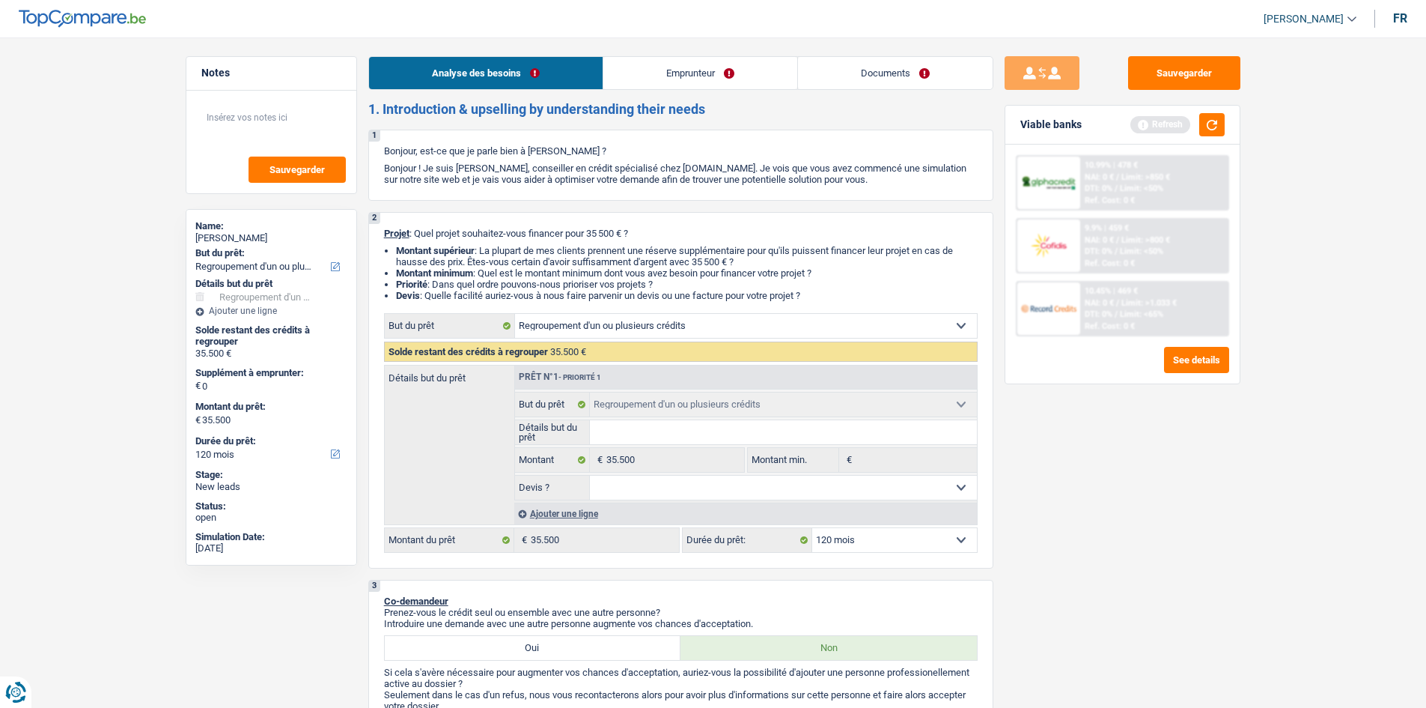
select select "carLoan"
select select "refinancing"
select select "120"
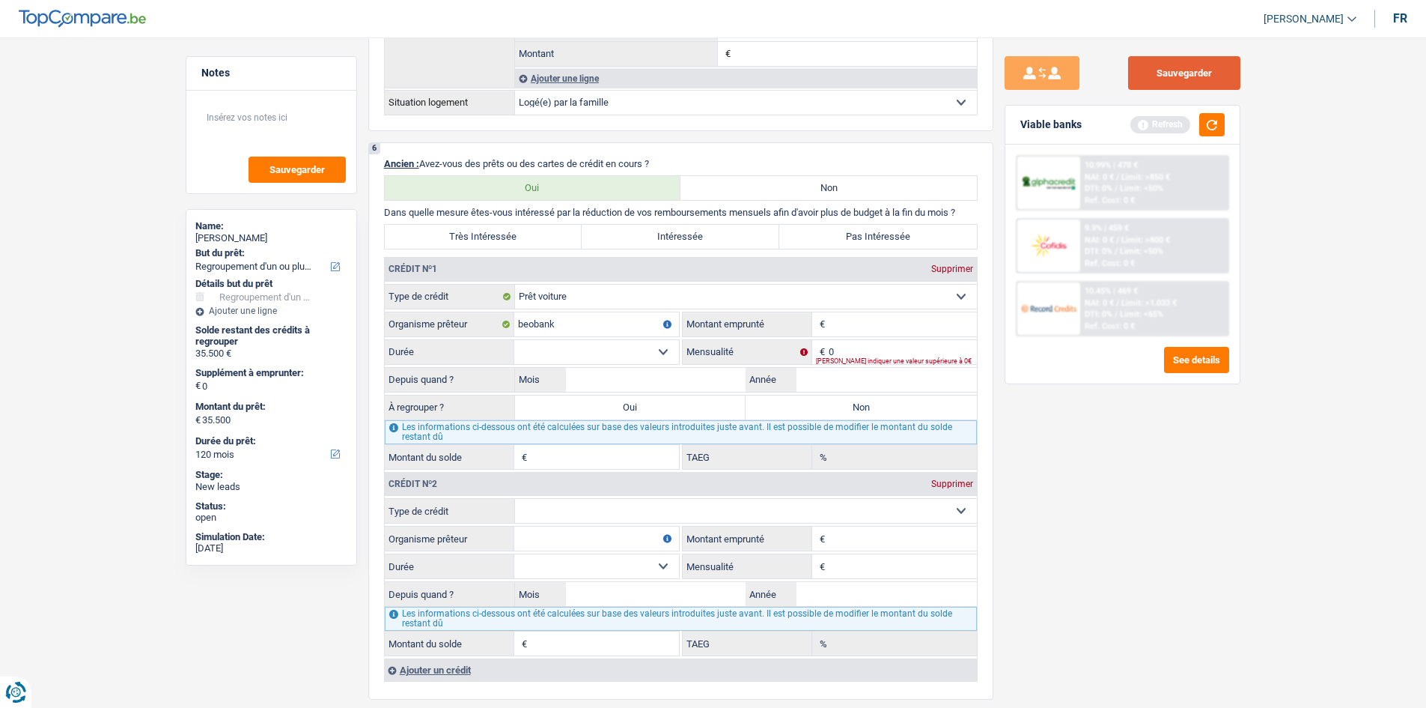
click at [1197, 81] on button "Sauvegarder" at bounding box center [1184, 73] width 112 height 34
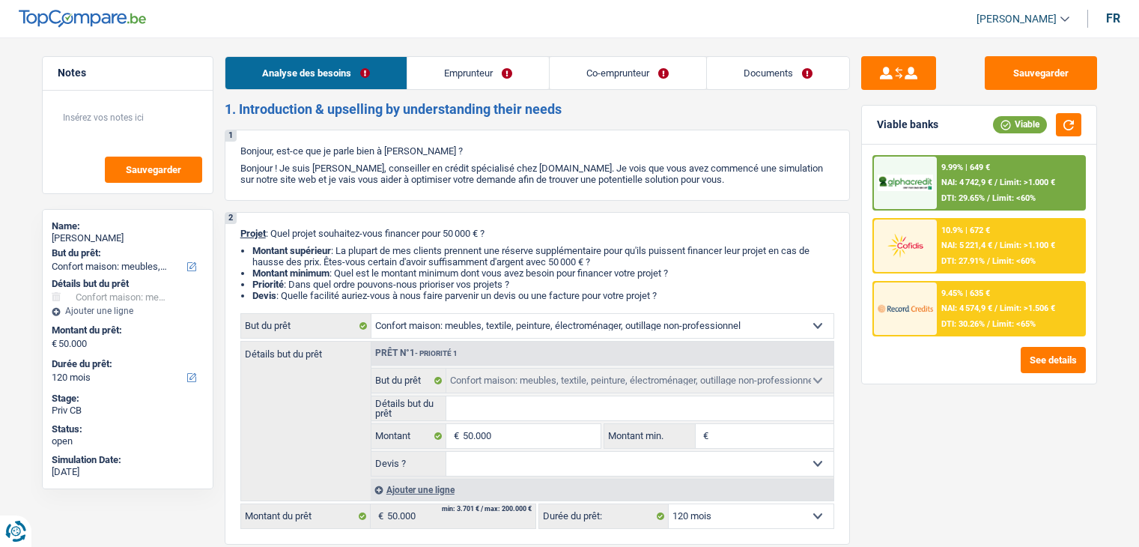
select select "household"
select select "120"
select select "household"
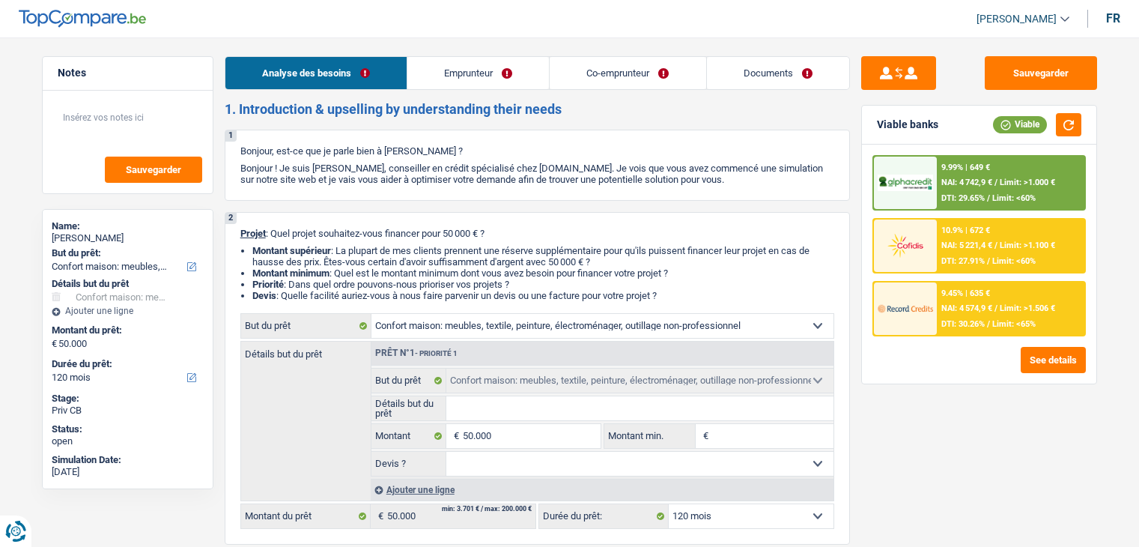
select select "120"
select select "privateEmployee"
select select "unemployed"
select select "familyAllowances"
select select "netSalary"
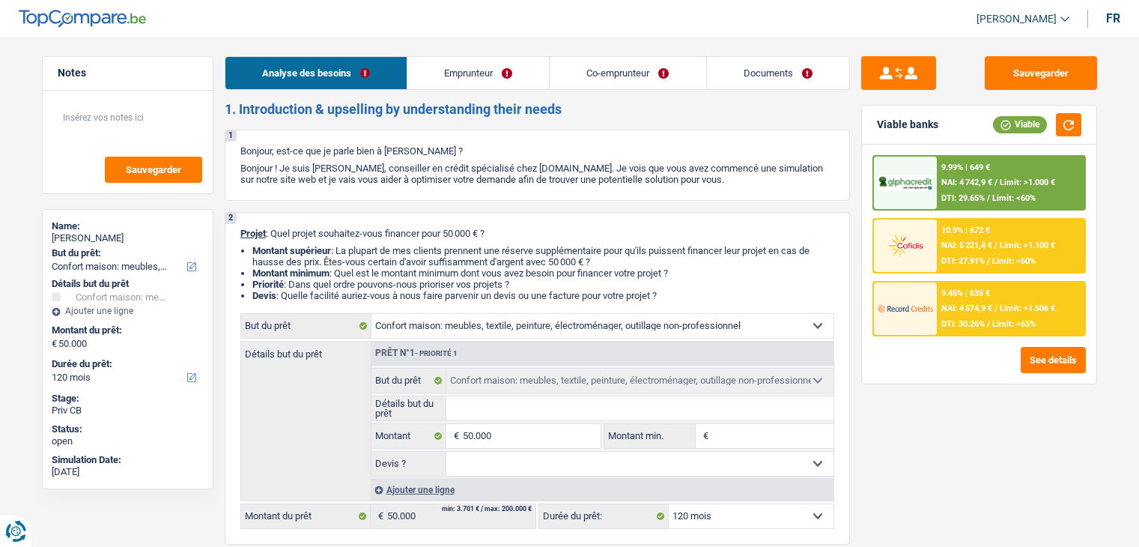
select select "mealVouchers"
select select "unemployment"
select select "ownerWithMortgage"
select select "mortgage"
select select "300"
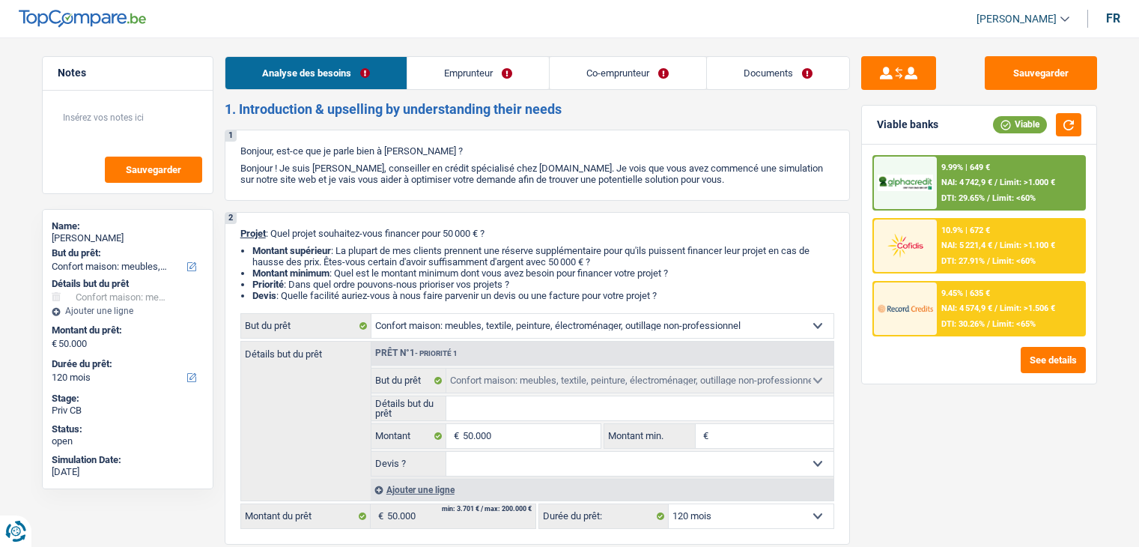
select select "carLoan"
select select "60"
select select "household"
select select "120"
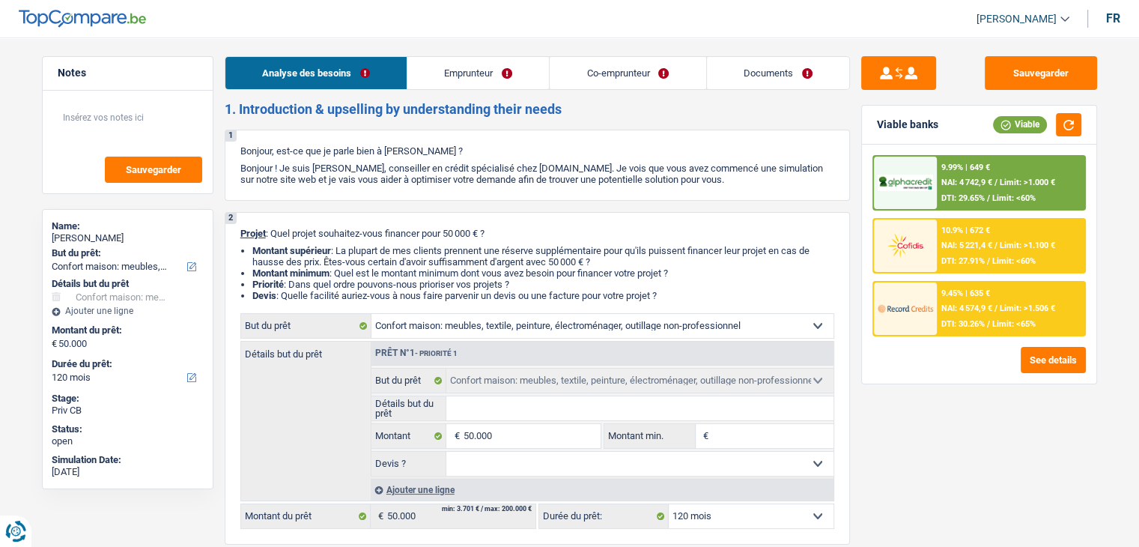
click at [487, 83] on link "Emprunteur" at bounding box center [478, 73] width 142 height 32
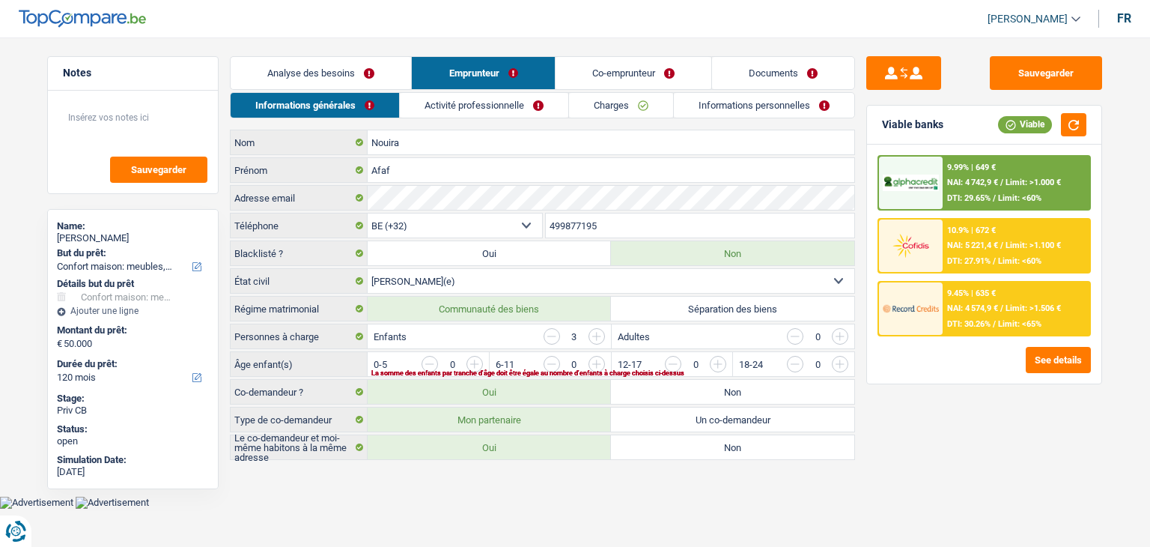
click at [622, 73] on link "Co-emprunteur" at bounding box center [634, 73] width 156 height 32
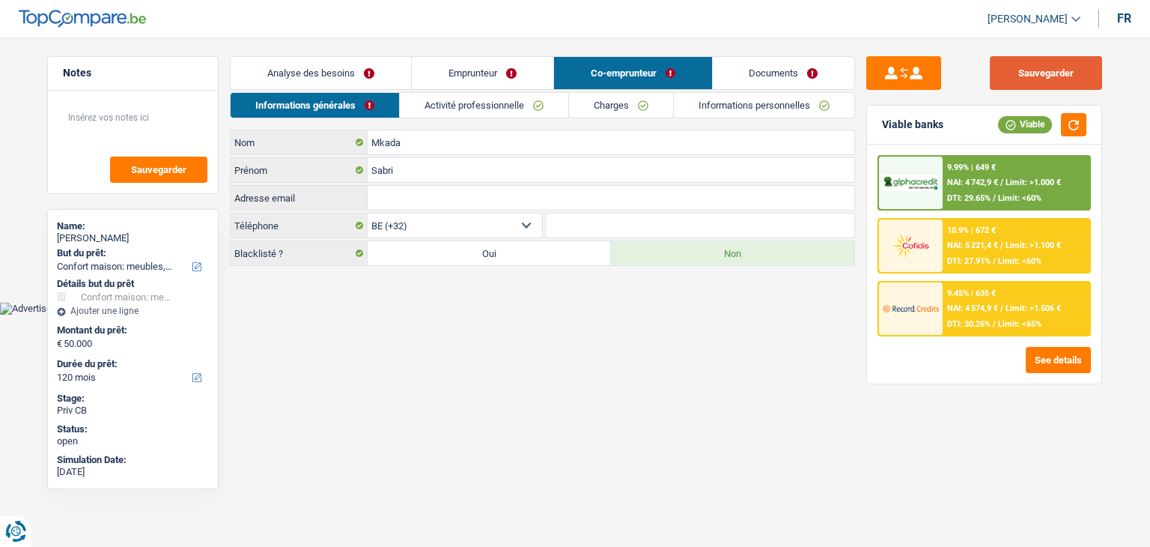
drag, startPoint x: 1016, startPoint y: 79, endPoint x: 965, endPoint y: 67, distance: 52.1
click at [1015, 79] on button "Sauvegarder" at bounding box center [1046, 73] width 112 height 34
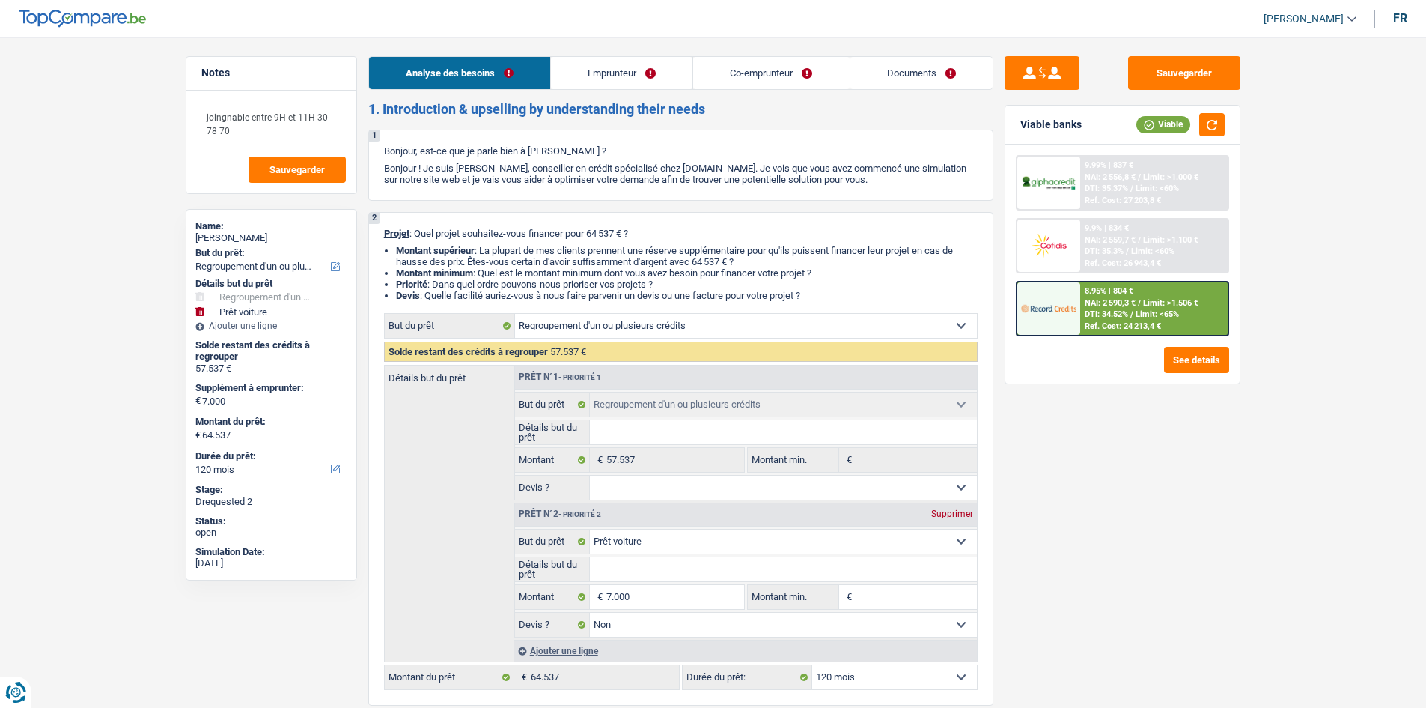
select select "refinancing"
select select "car"
select select "120"
select select "refinancing"
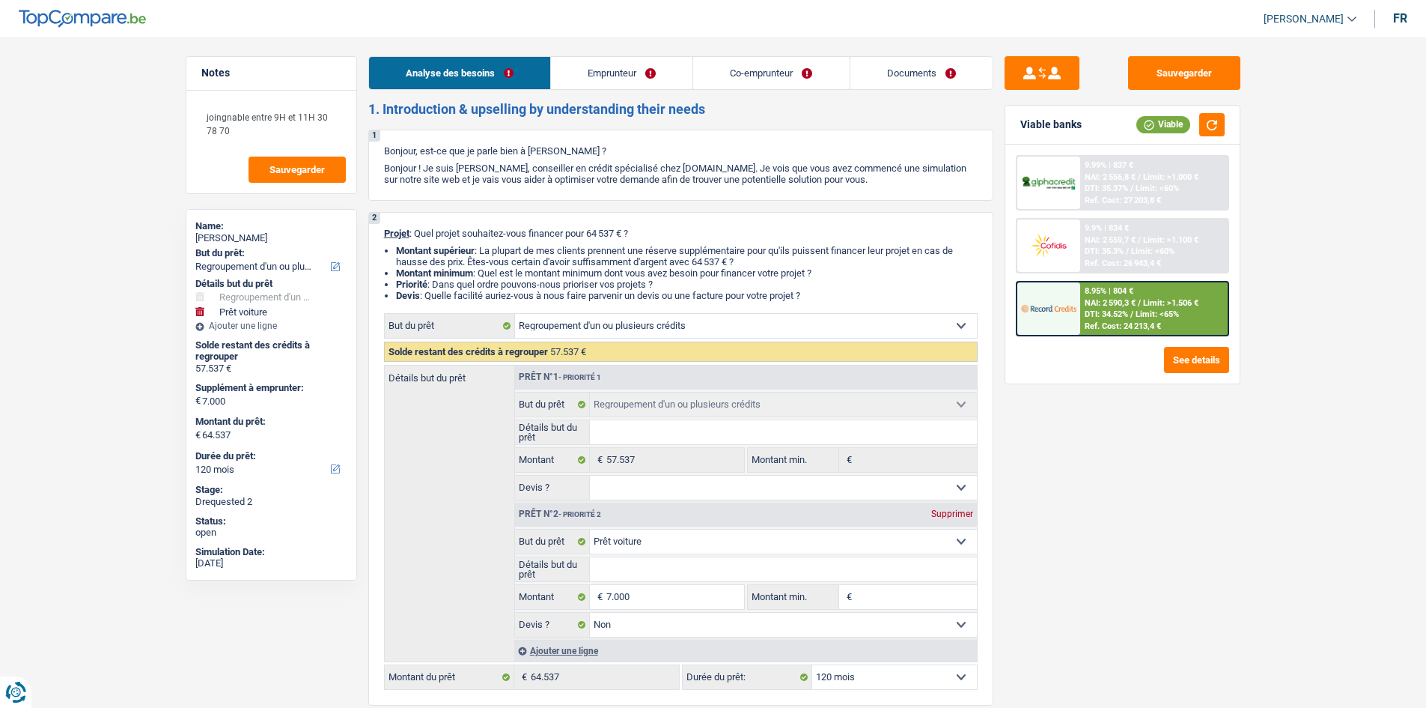
select select "refinancing"
select select "car"
select select "false"
select select "120"
select select "retired"
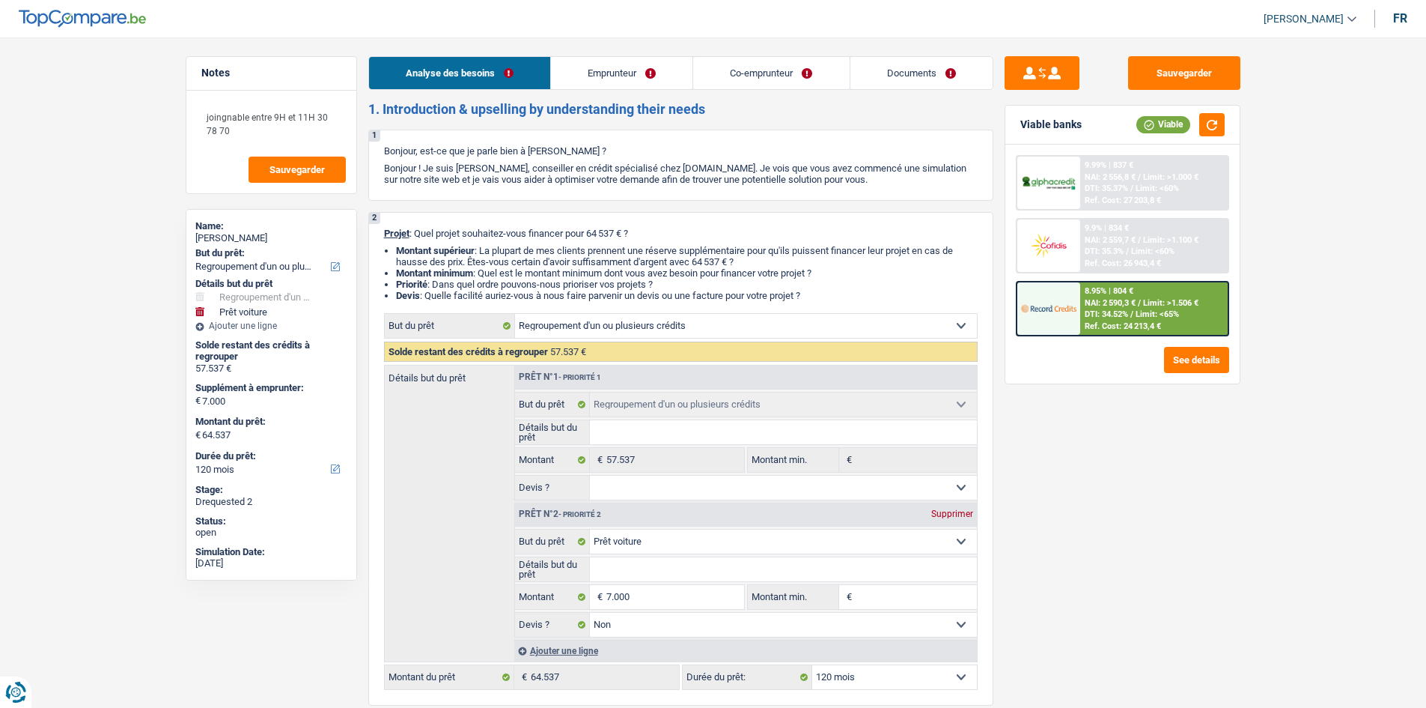
select select "retired"
select select "pension"
select select "ownerWithMortgage"
select select "personalLoan"
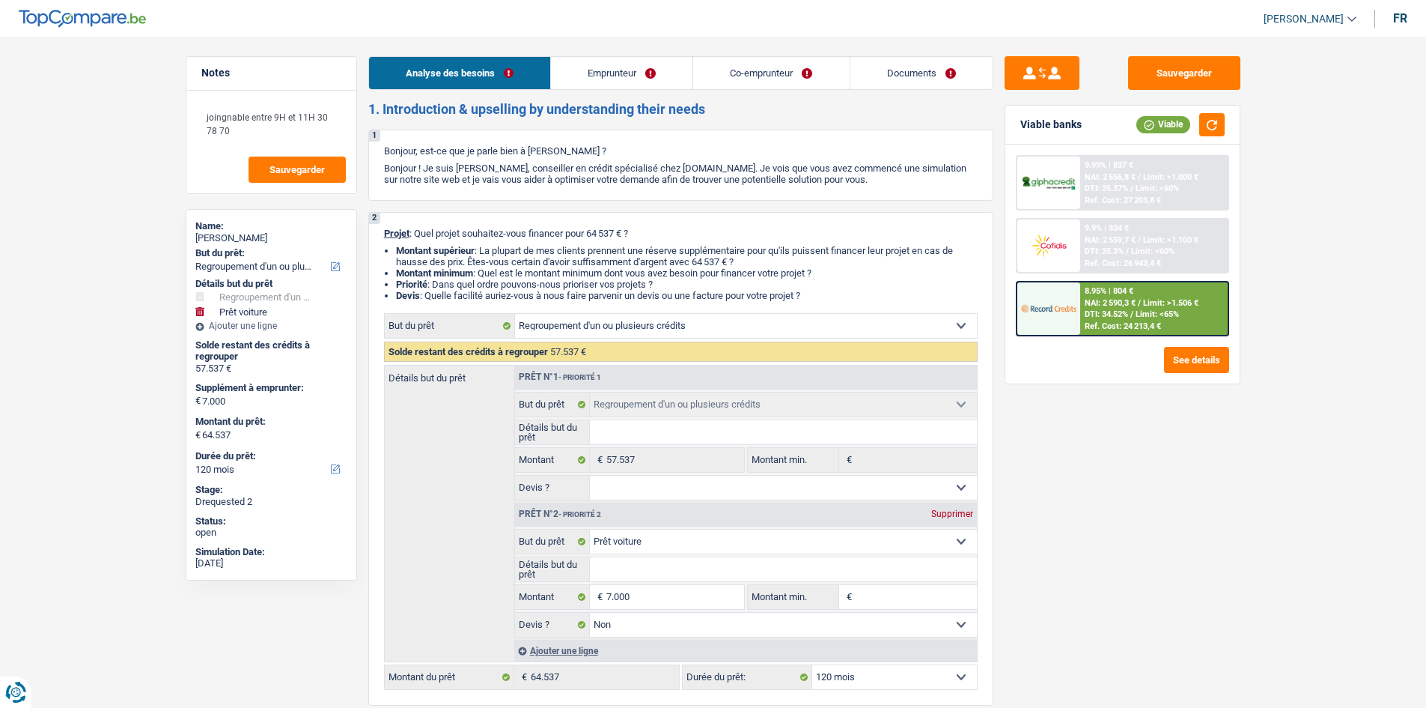
select select "medicalFees"
select select "48"
select select "cardOrCredit"
select select "mortgage"
select select "300"
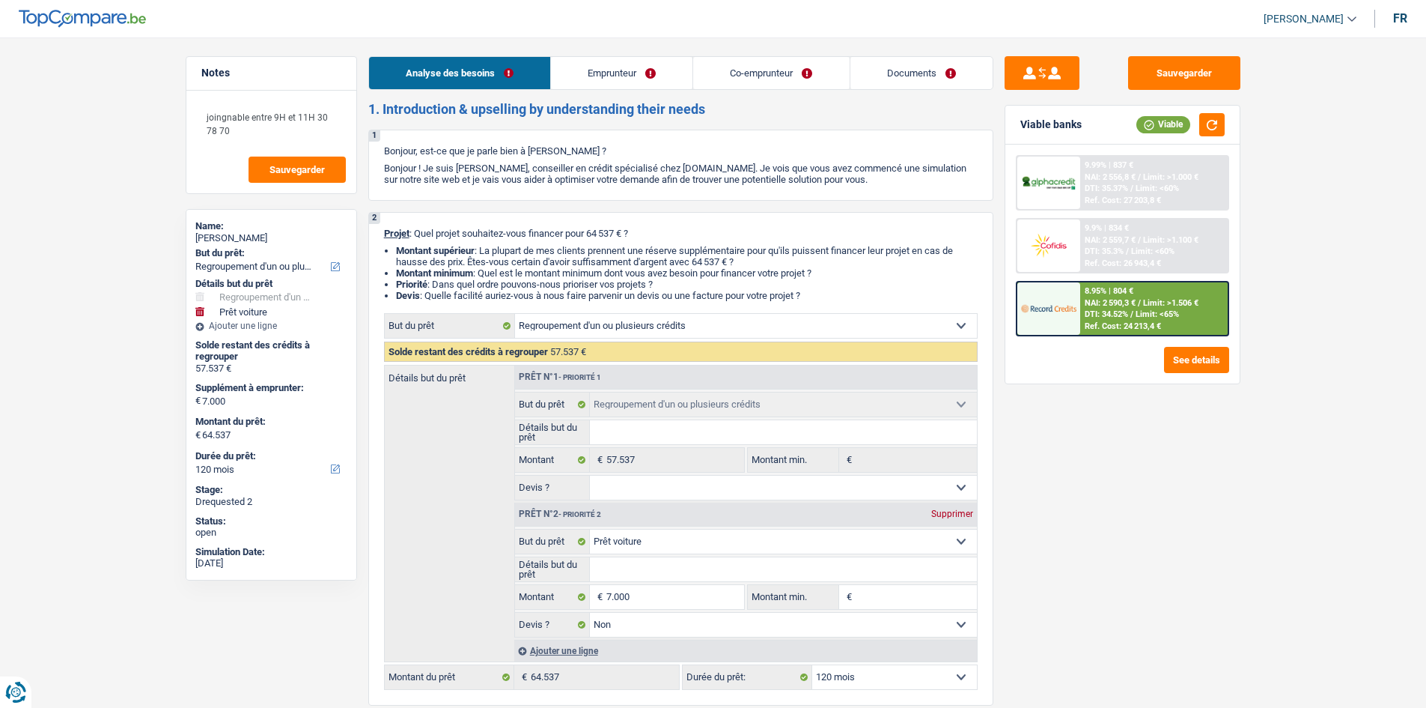
select select "refinancing"
select select "car"
select select "false"
select select "120"
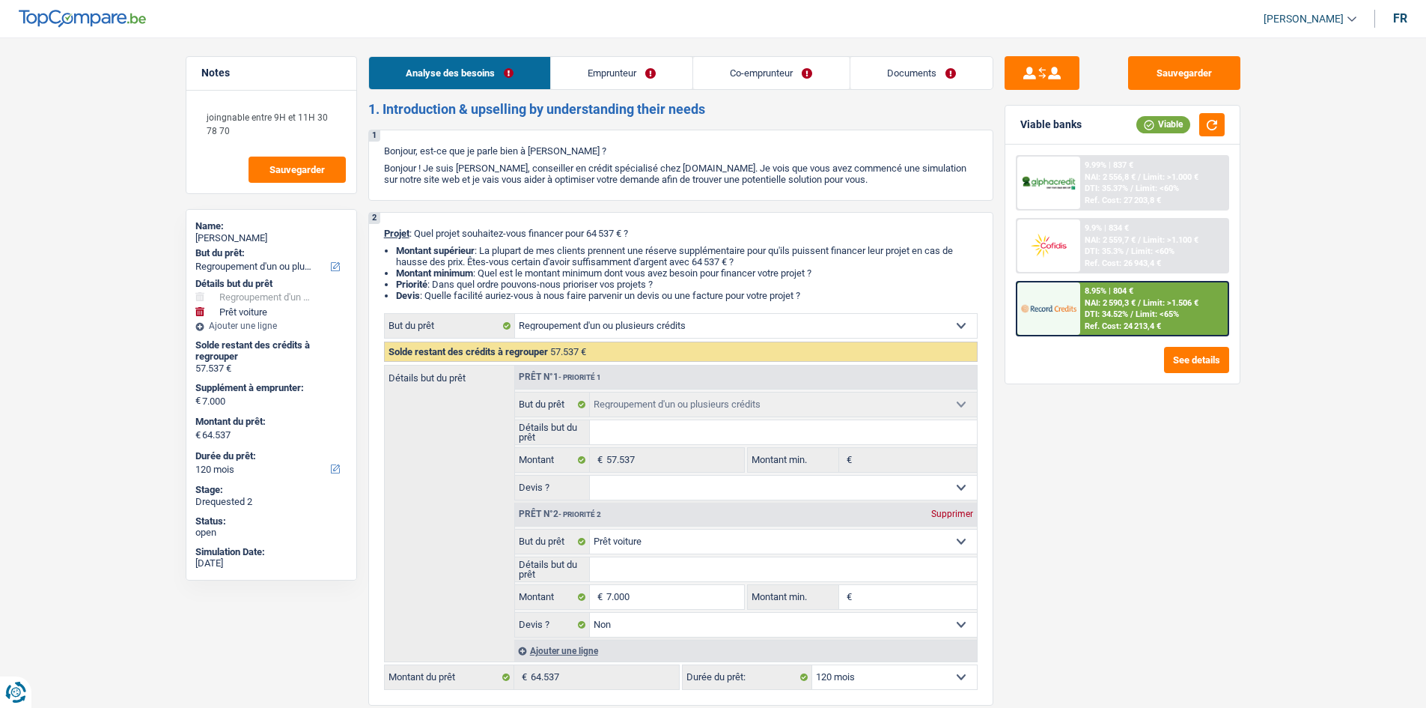
click at [895, 79] on link "Documents" at bounding box center [922, 73] width 142 height 32
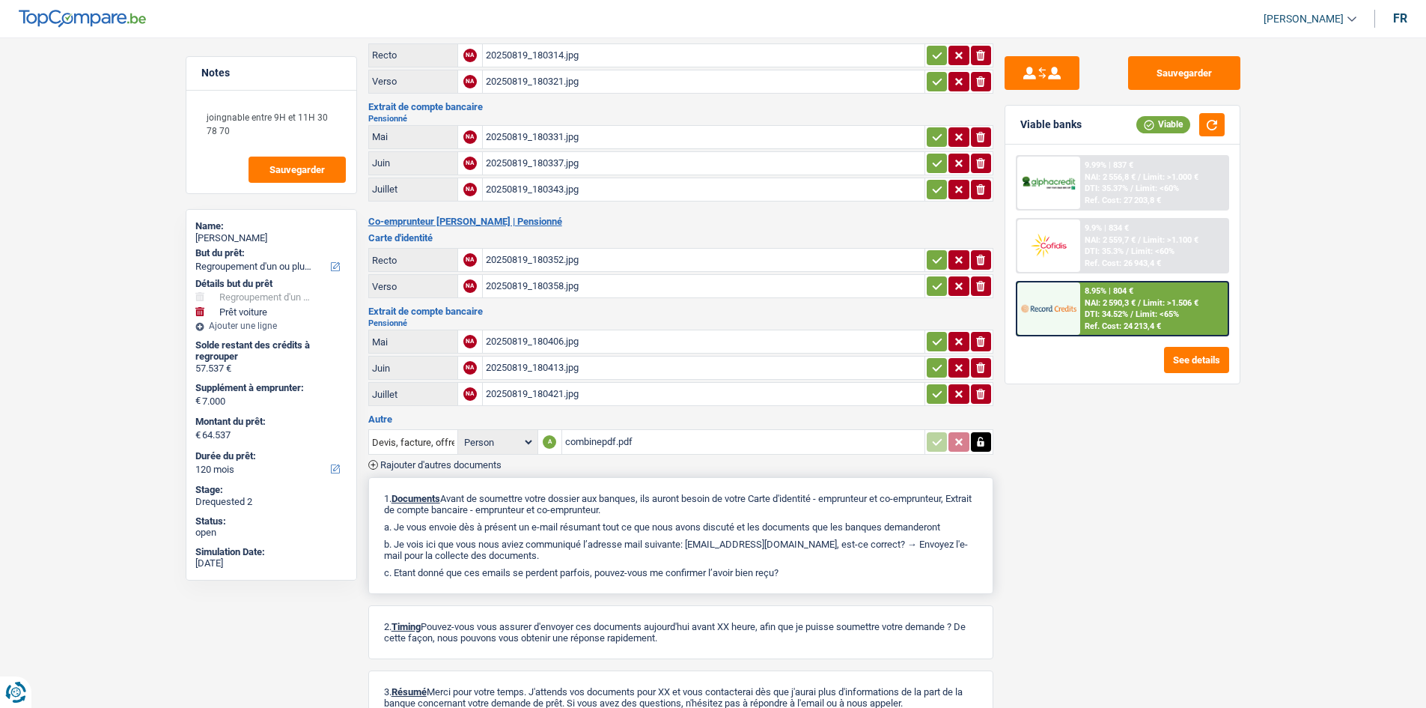
scroll to position [191, 0]
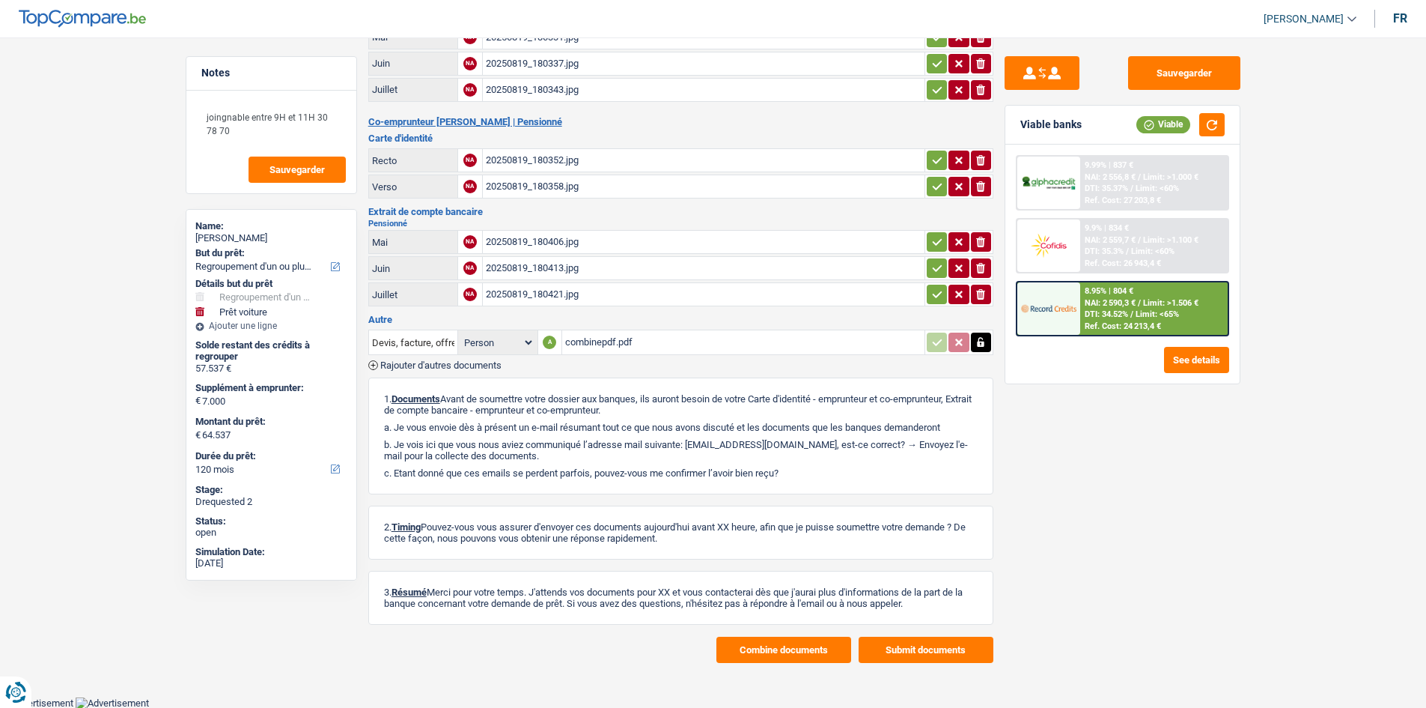
click at [493, 345] on select "Person Emprunteur Co-emprunteur" at bounding box center [497, 342] width 73 height 19
click at [429, 313] on div "Emprunteur Jacqueline Delchambre | Pensionné Carte d'identité Recto NA 20250819…" at bounding box center [680, 287] width 625 height 752
click at [1184, 75] on button "Sauvegarder" at bounding box center [1184, 73] width 112 height 34
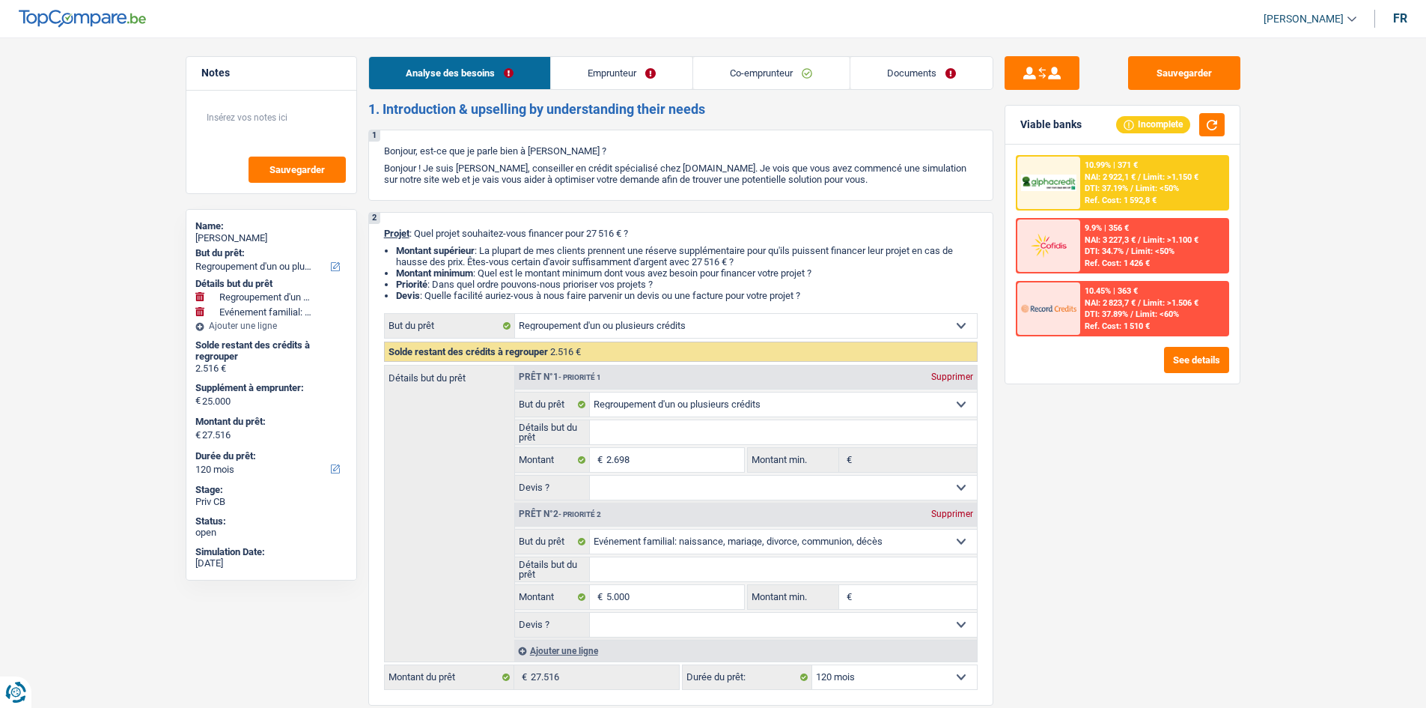
select select "refinancing"
select select "familyEvent"
select select "120"
select select "refinancing"
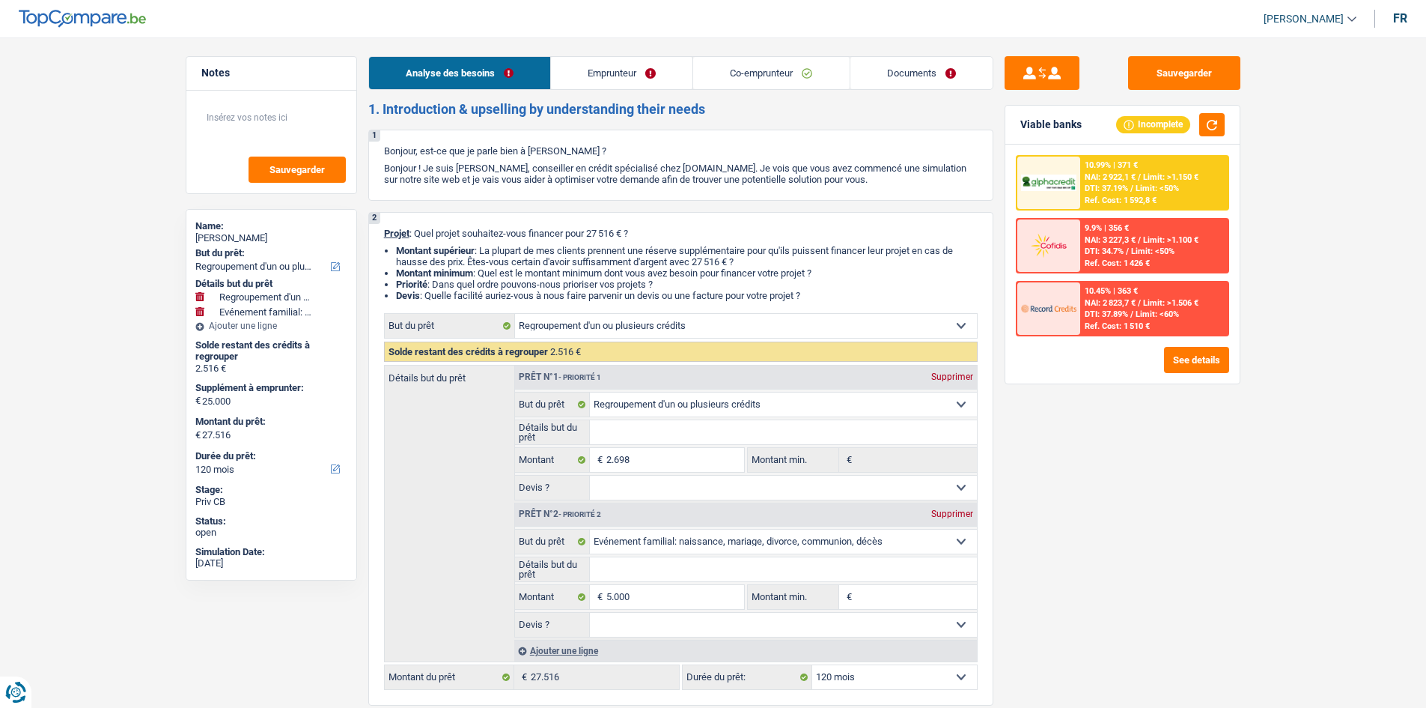
select select "refinancing"
select select "familyEvent"
select select "120"
select select "privateEmployee"
select select "worker"
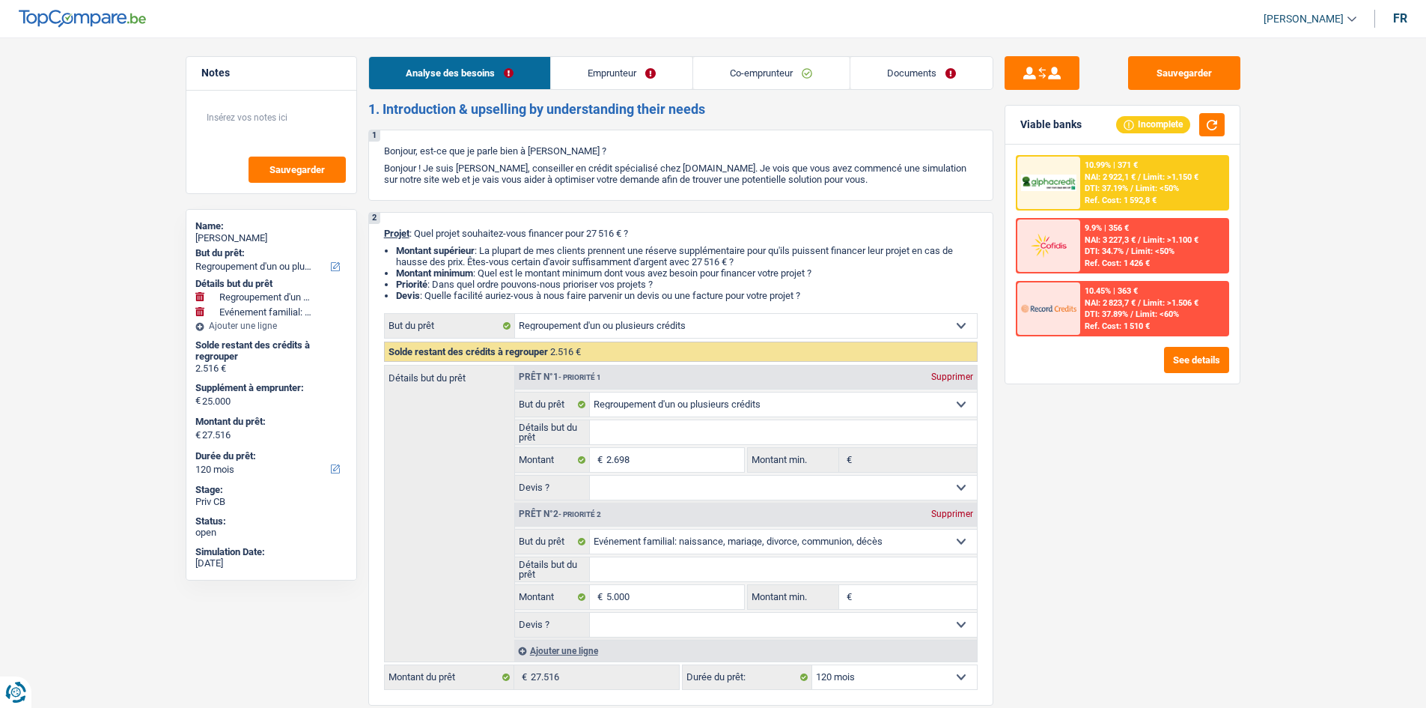
select select "netSalary"
select select "familyAllowances"
select select "mealVouchers"
select select "netSalary"
select select "rents"
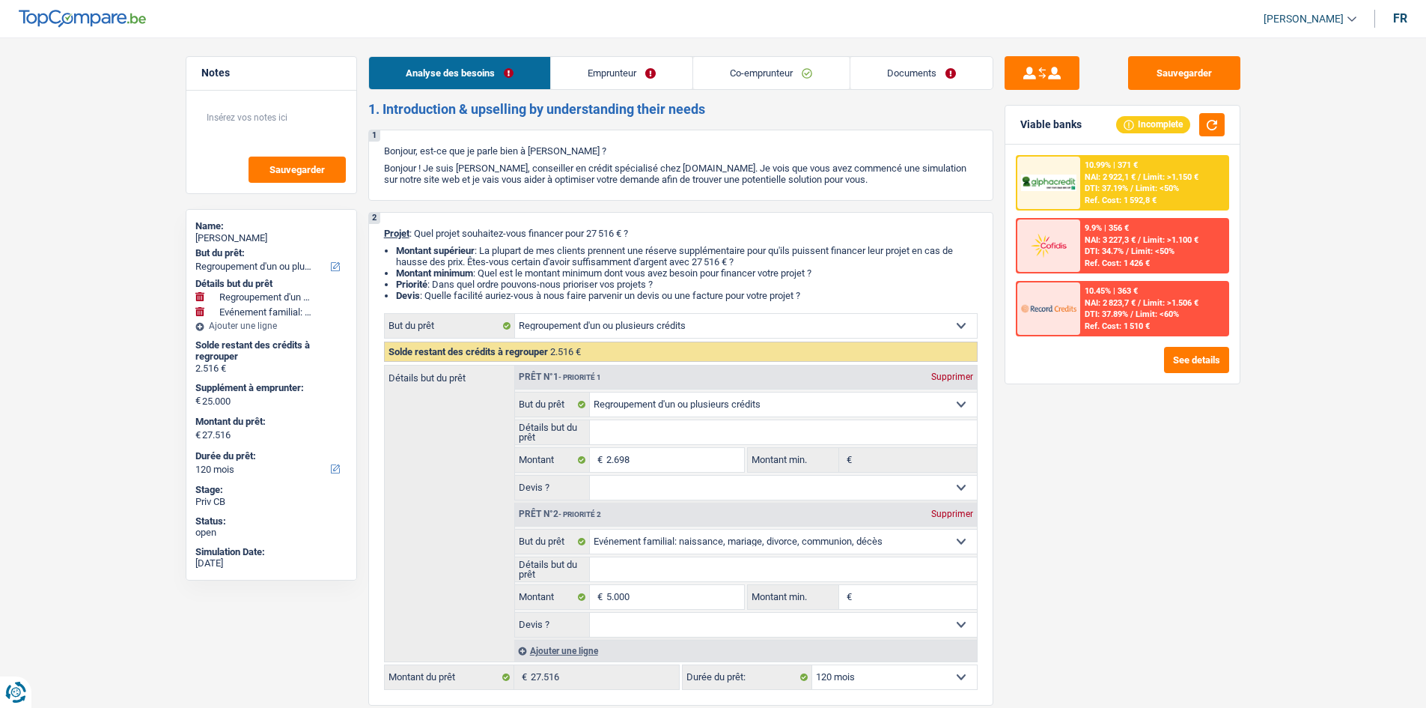
select select "carLoan"
select select "60"
select select "refinancing"
select select "familyEvent"
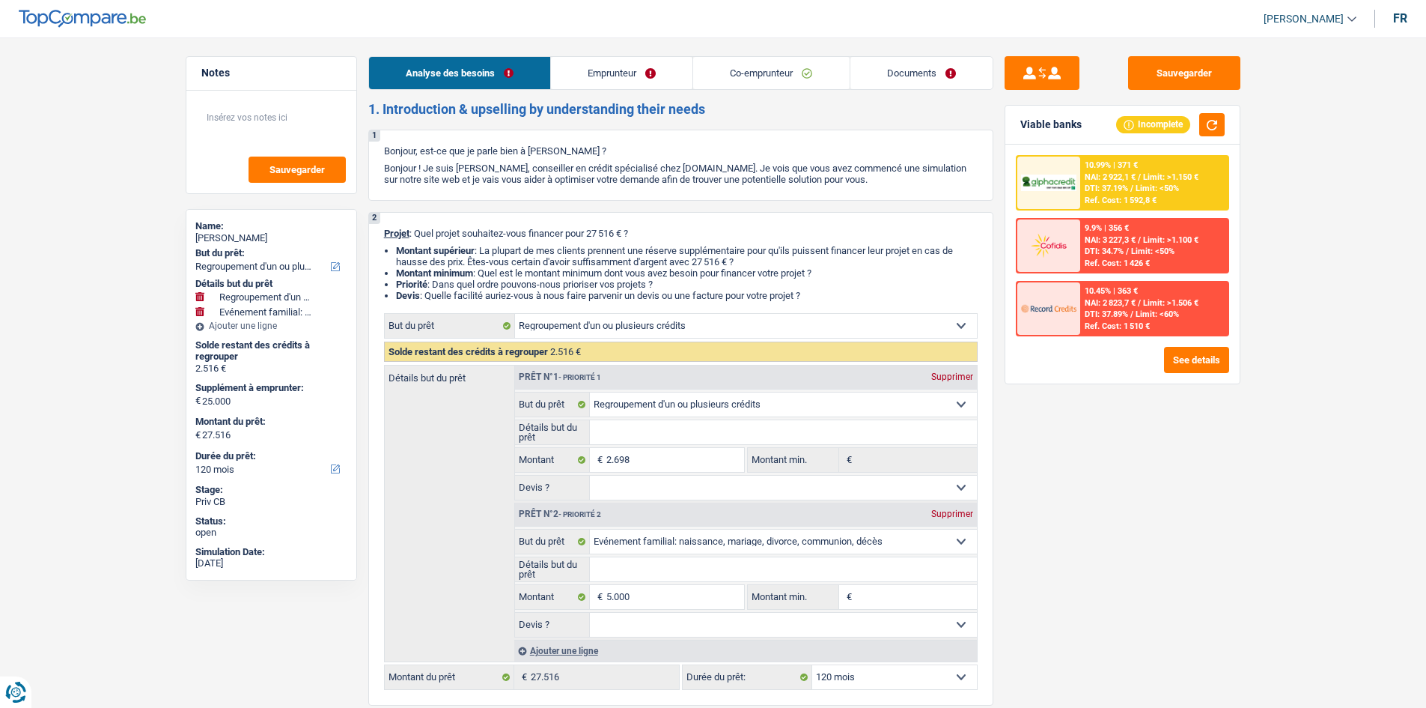
select select "120"
click at [618, 76] on link "Emprunteur" at bounding box center [622, 73] width 142 height 32
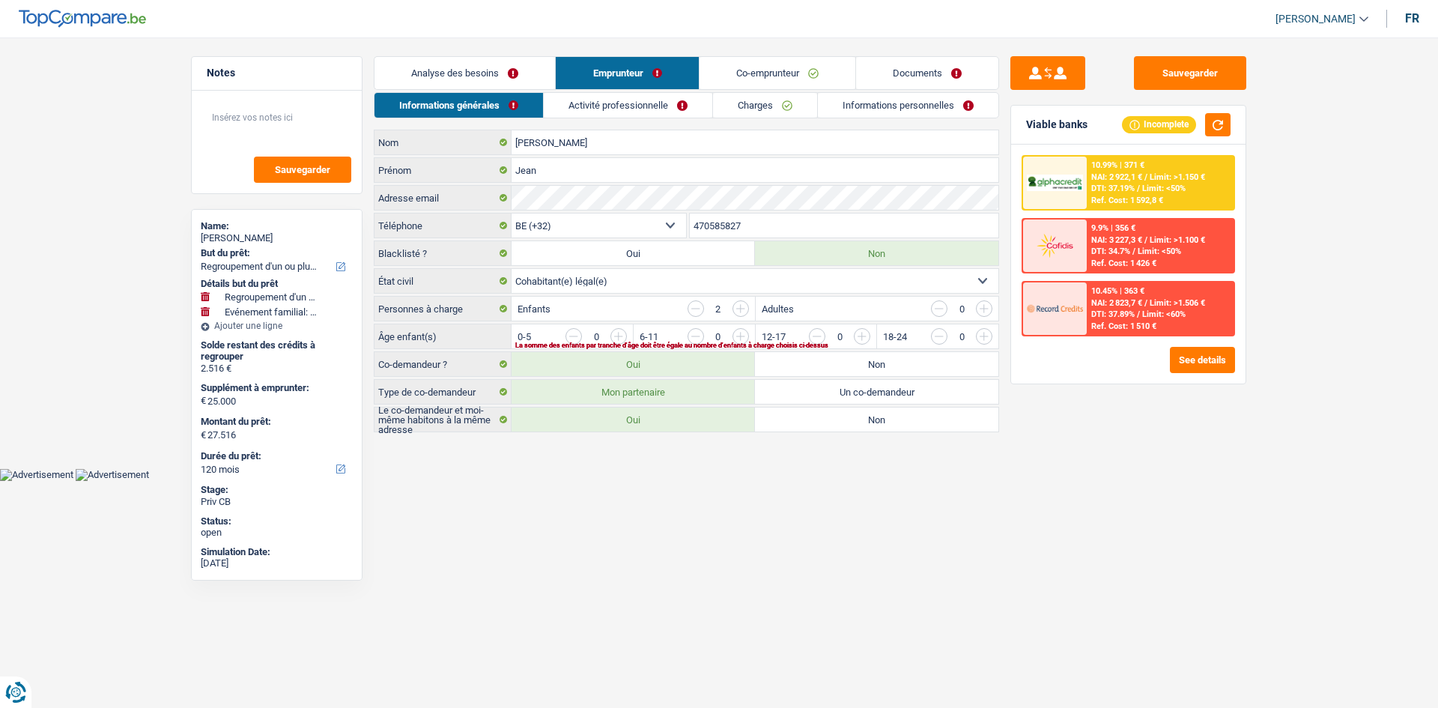
click at [648, 106] on link "Activité professionnelle" at bounding box center [628, 105] width 168 height 25
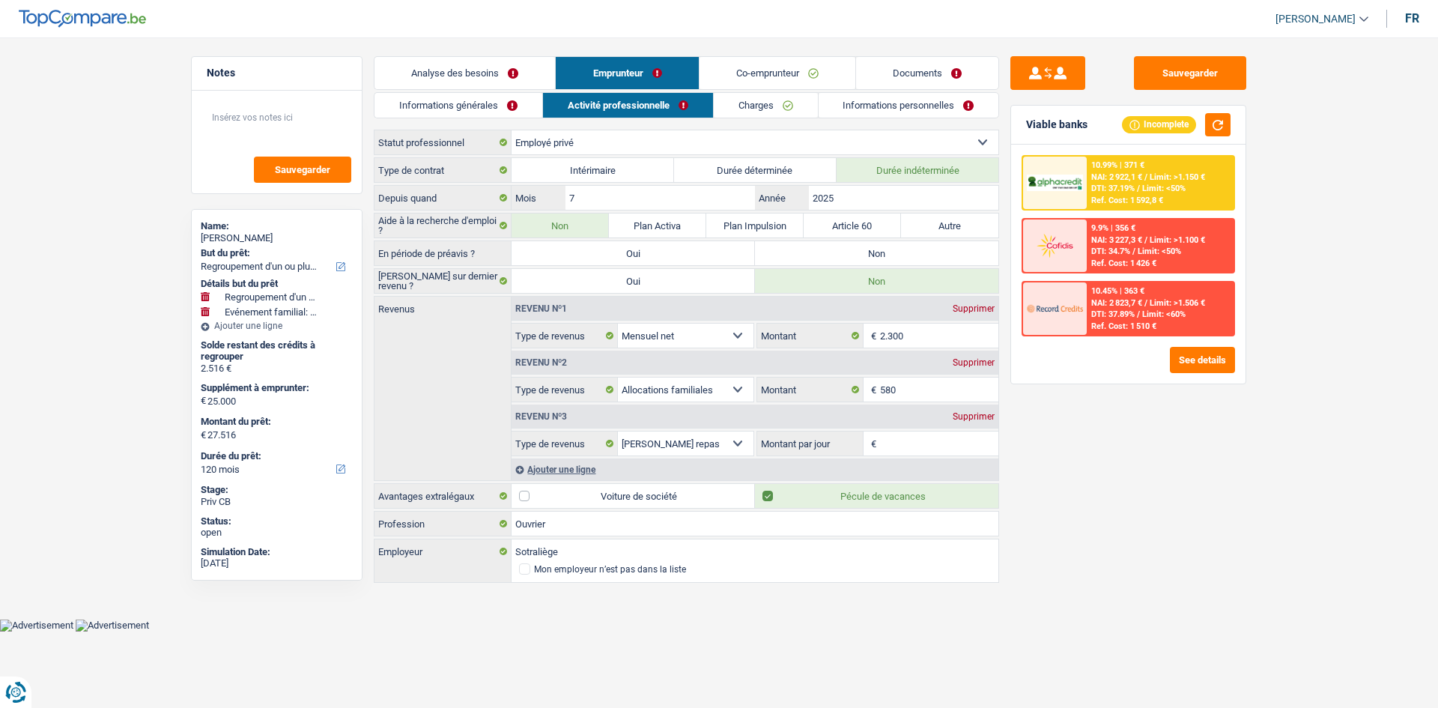
click at [757, 112] on link "Charges" at bounding box center [766, 105] width 104 height 25
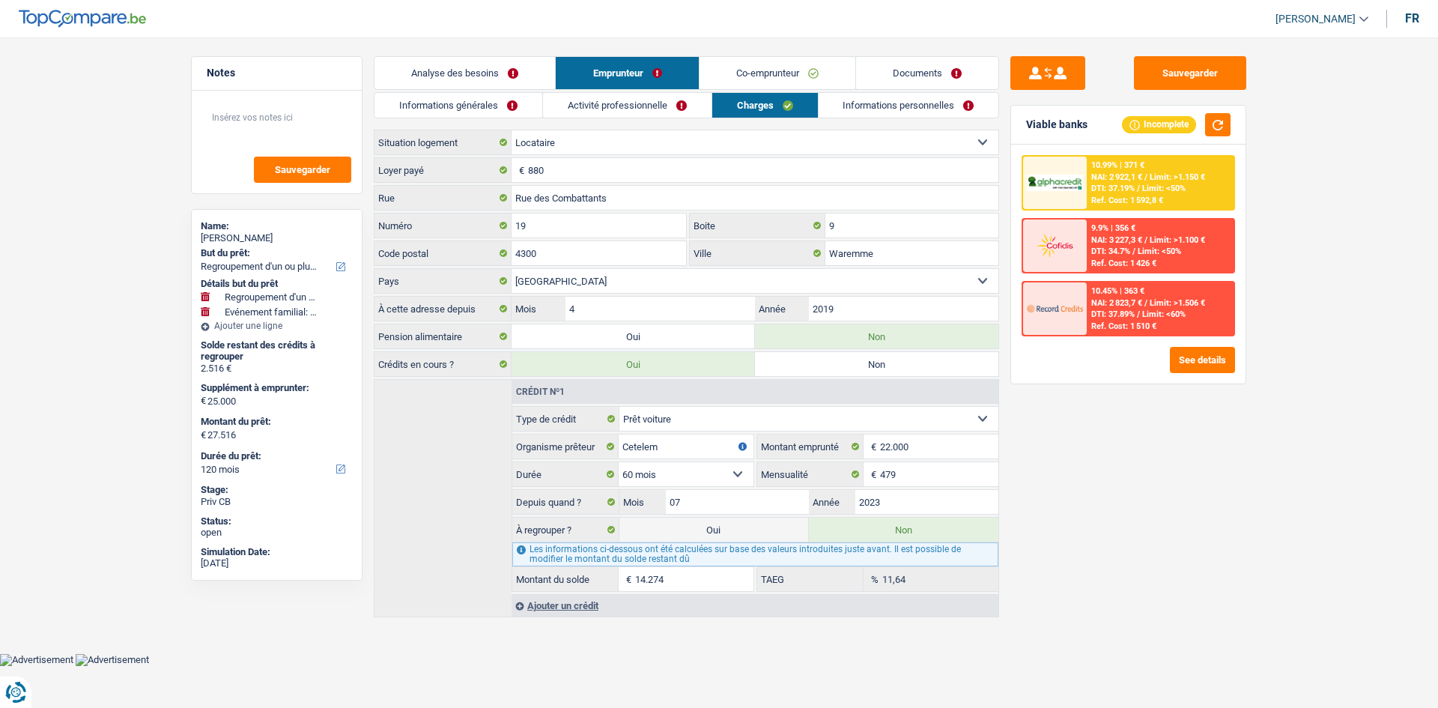
click at [771, 74] on link "Co-emprunteur" at bounding box center [777, 73] width 156 height 32
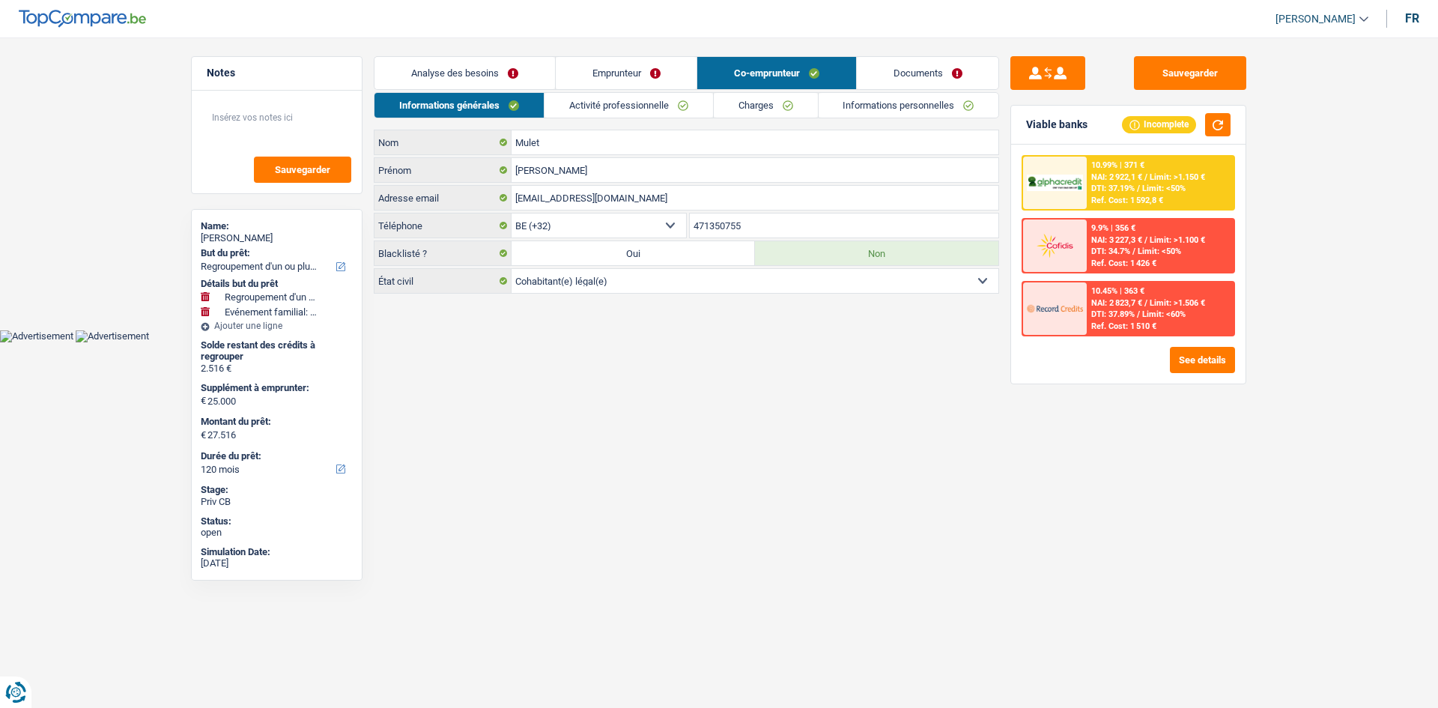
click at [856, 109] on link "Informations personnelles" at bounding box center [908, 105] width 180 height 25
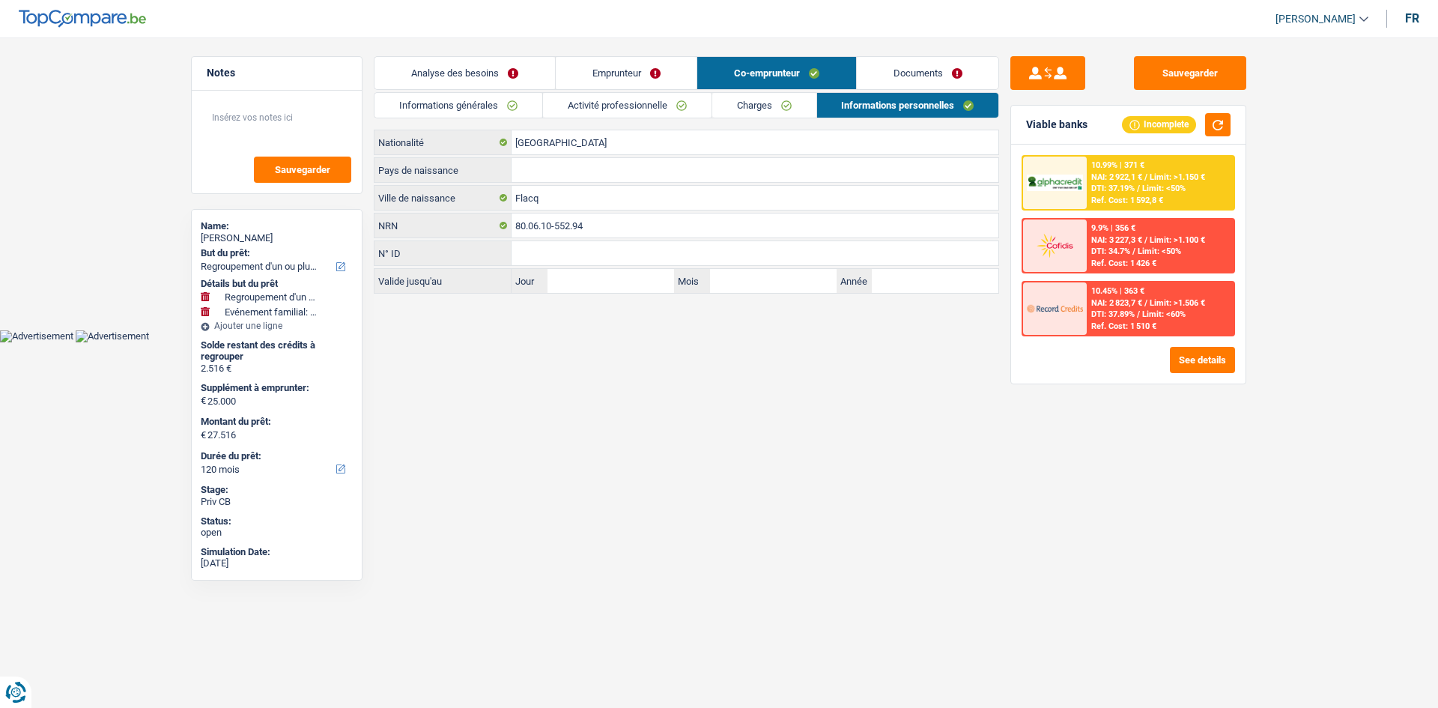
click at [481, 80] on link "Analyse des besoins" at bounding box center [464, 73] width 180 height 32
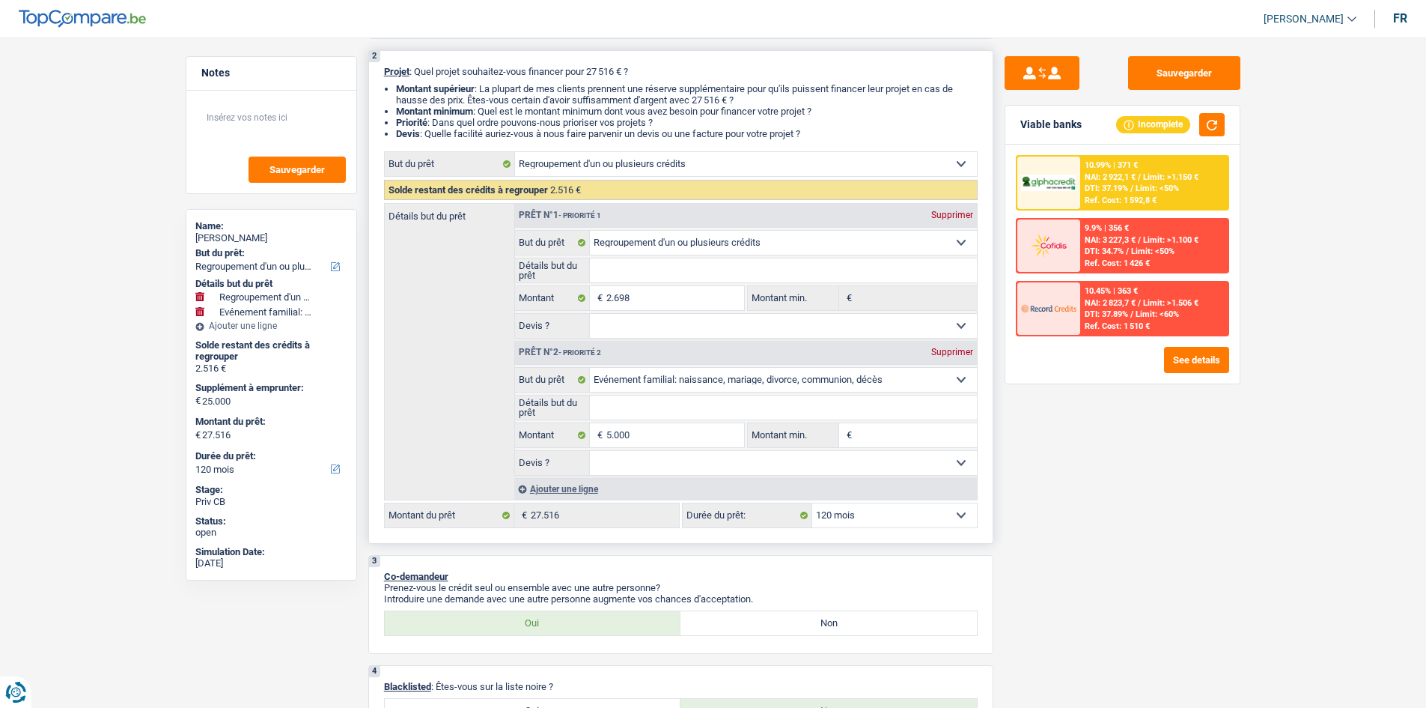
scroll to position [150, 0]
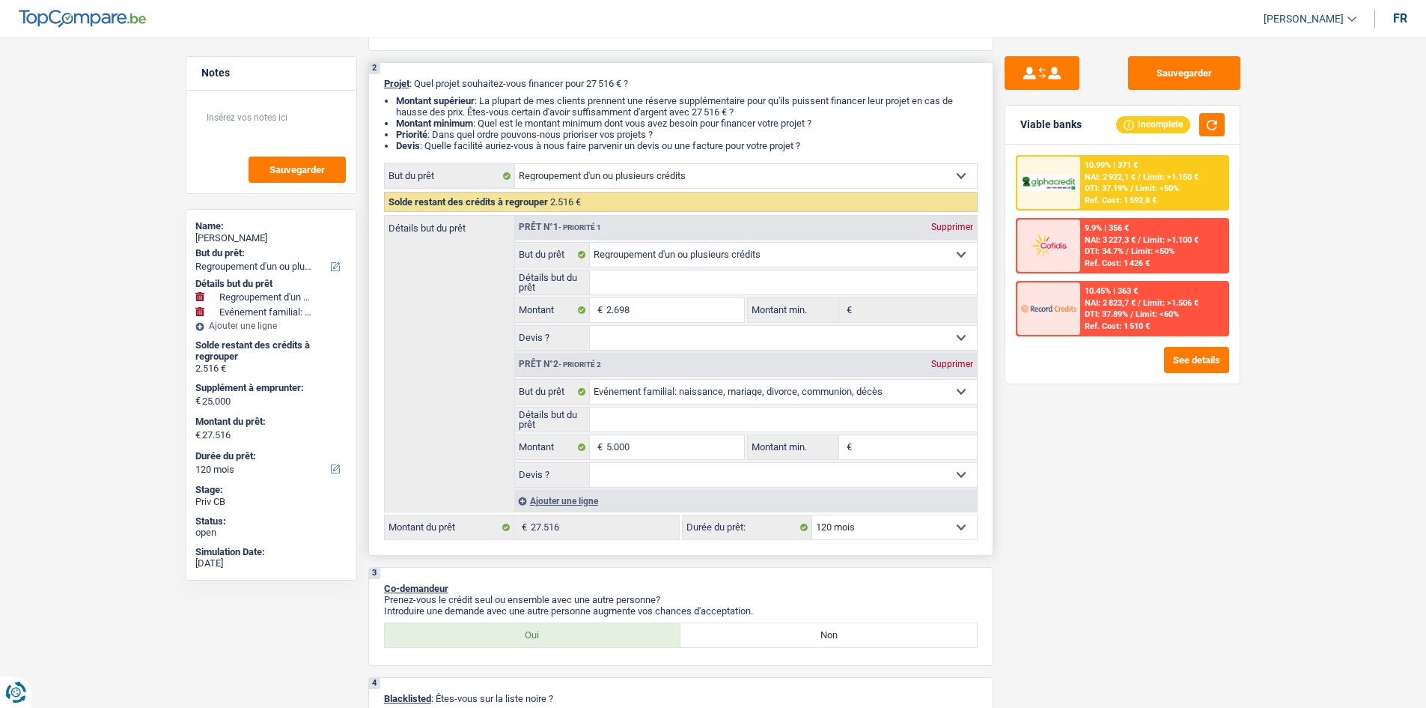
click at [567, 498] on div "Ajouter une ligne" at bounding box center [745, 501] width 463 height 22
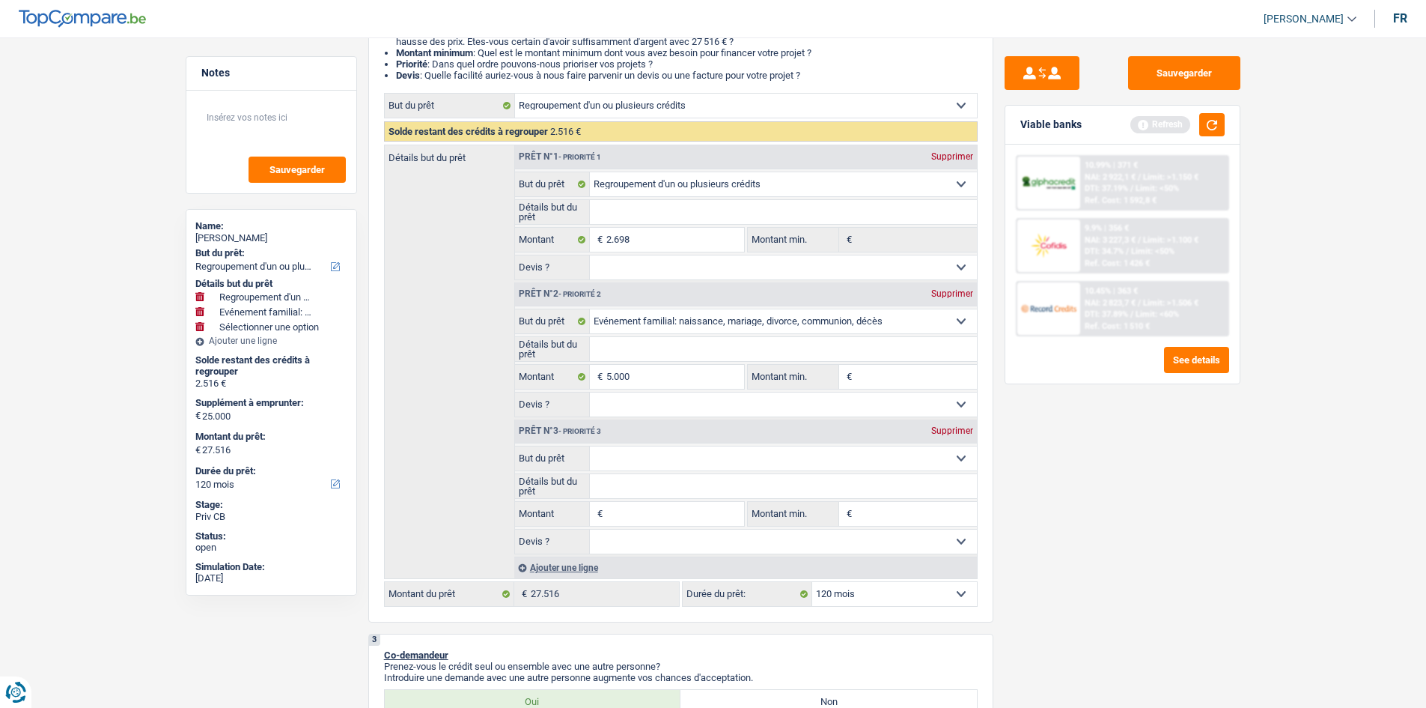
scroll to position [0, 0]
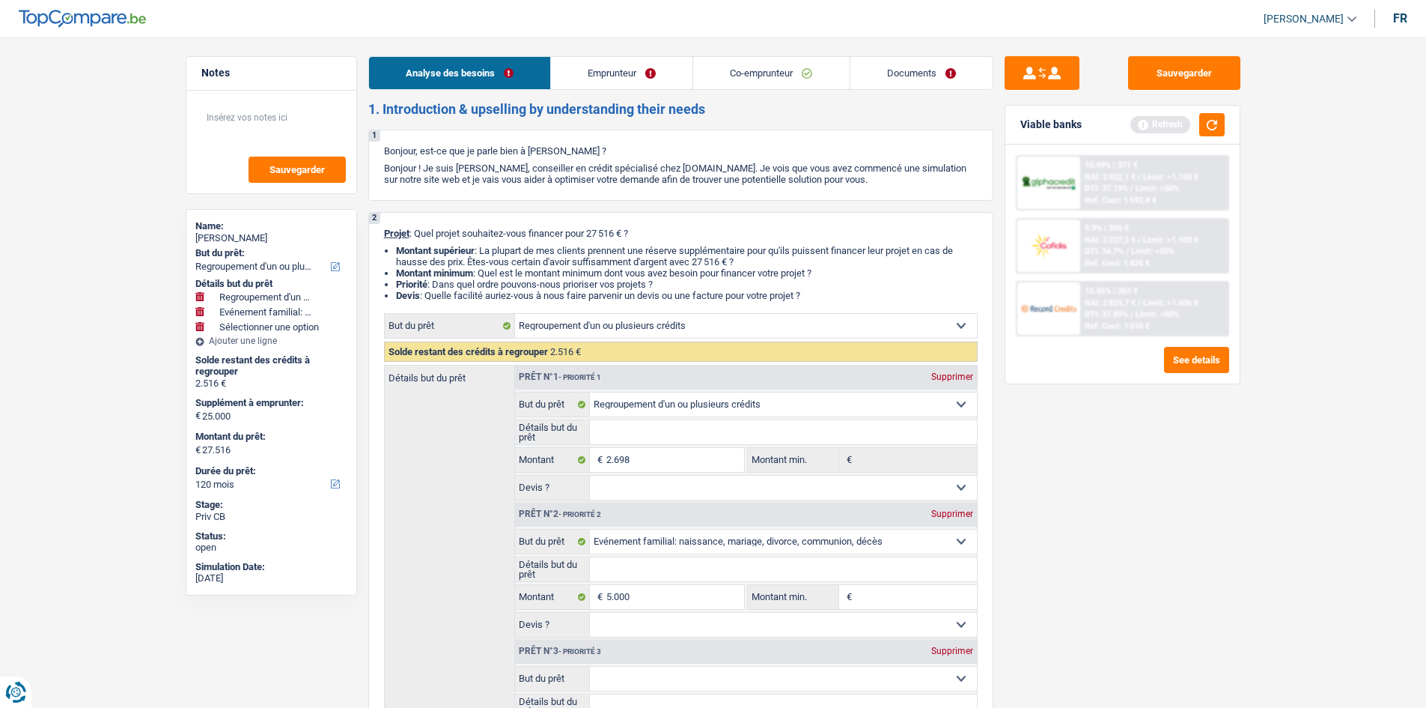
click at [736, 65] on link "Co-emprunteur" at bounding box center [771, 73] width 156 height 32
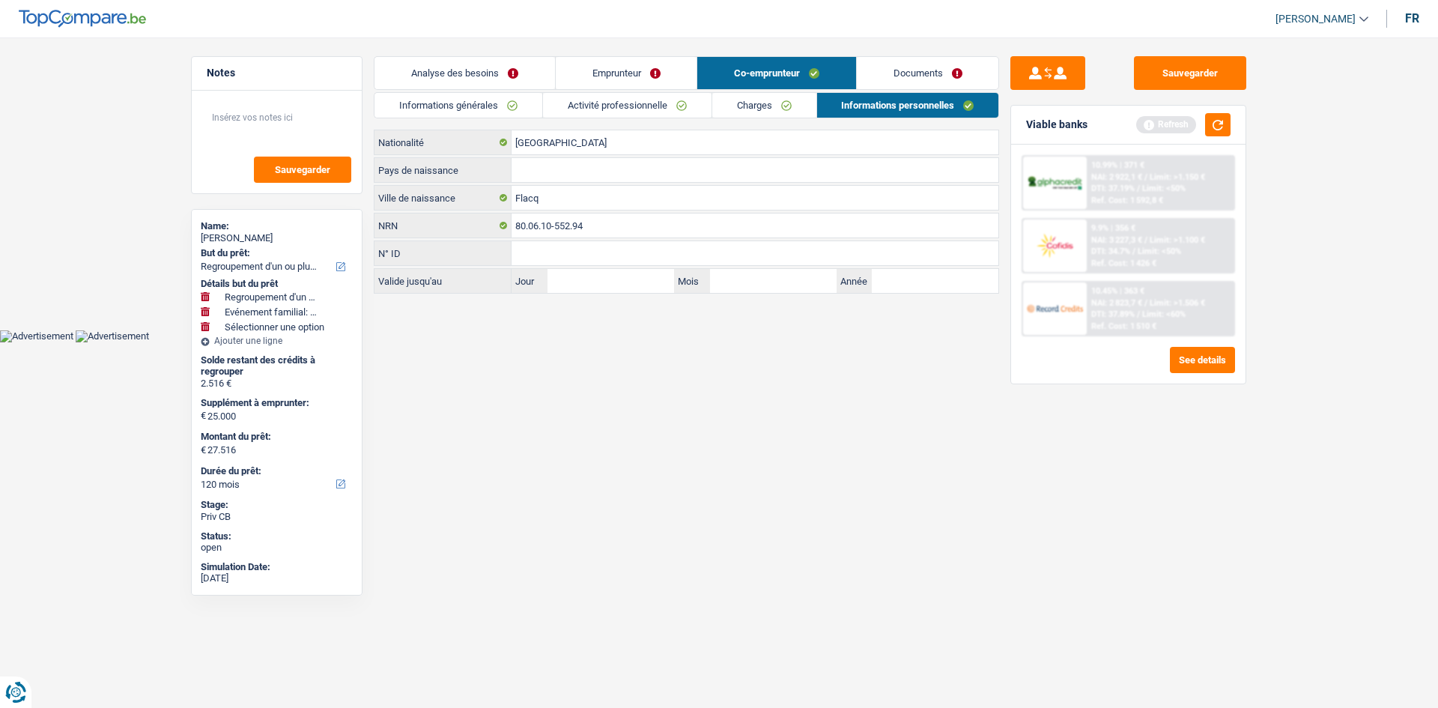
click at [624, 109] on link "Activité professionnelle" at bounding box center [627, 105] width 168 height 25
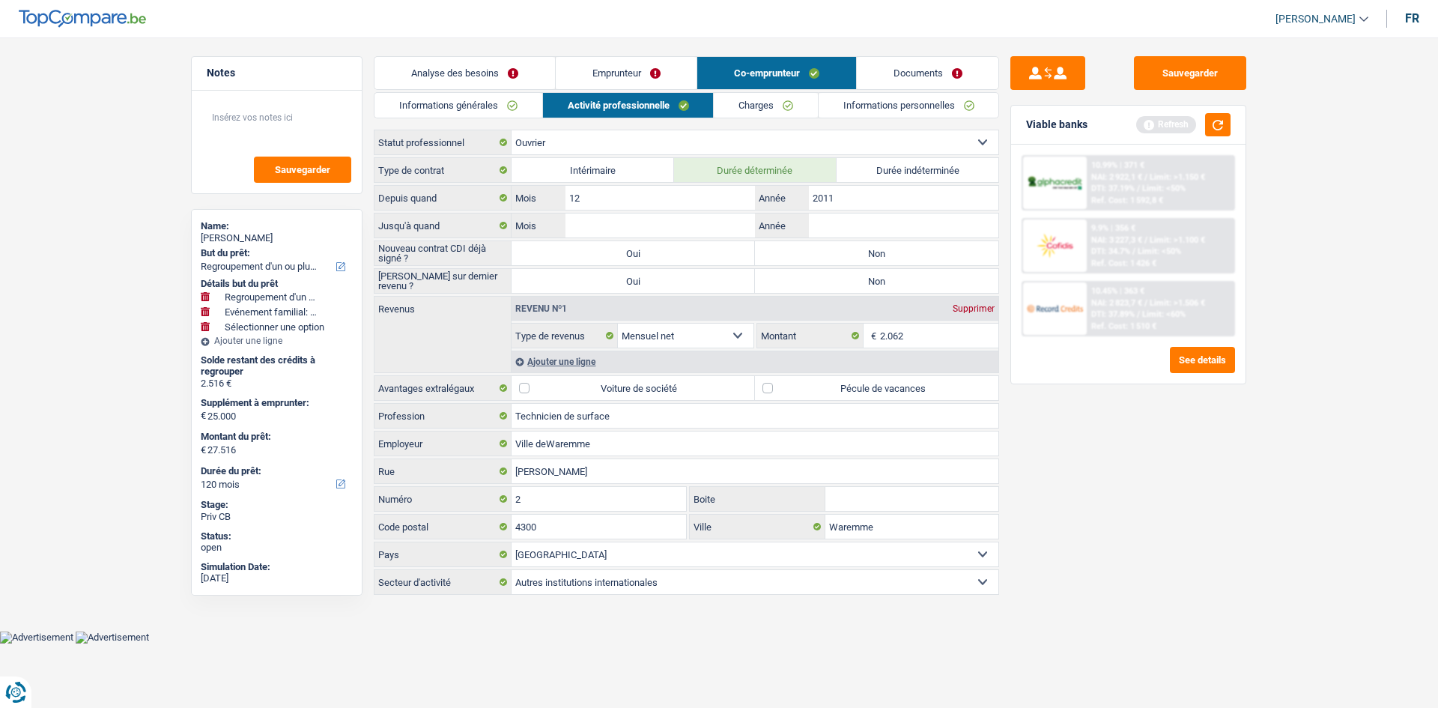
click at [896, 169] on label "Durée indéterminée" at bounding box center [917, 170] width 162 height 24
click at [896, 169] on input "Durée indéterminée" at bounding box center [917, 170] width 162 height 24
radio input "true"
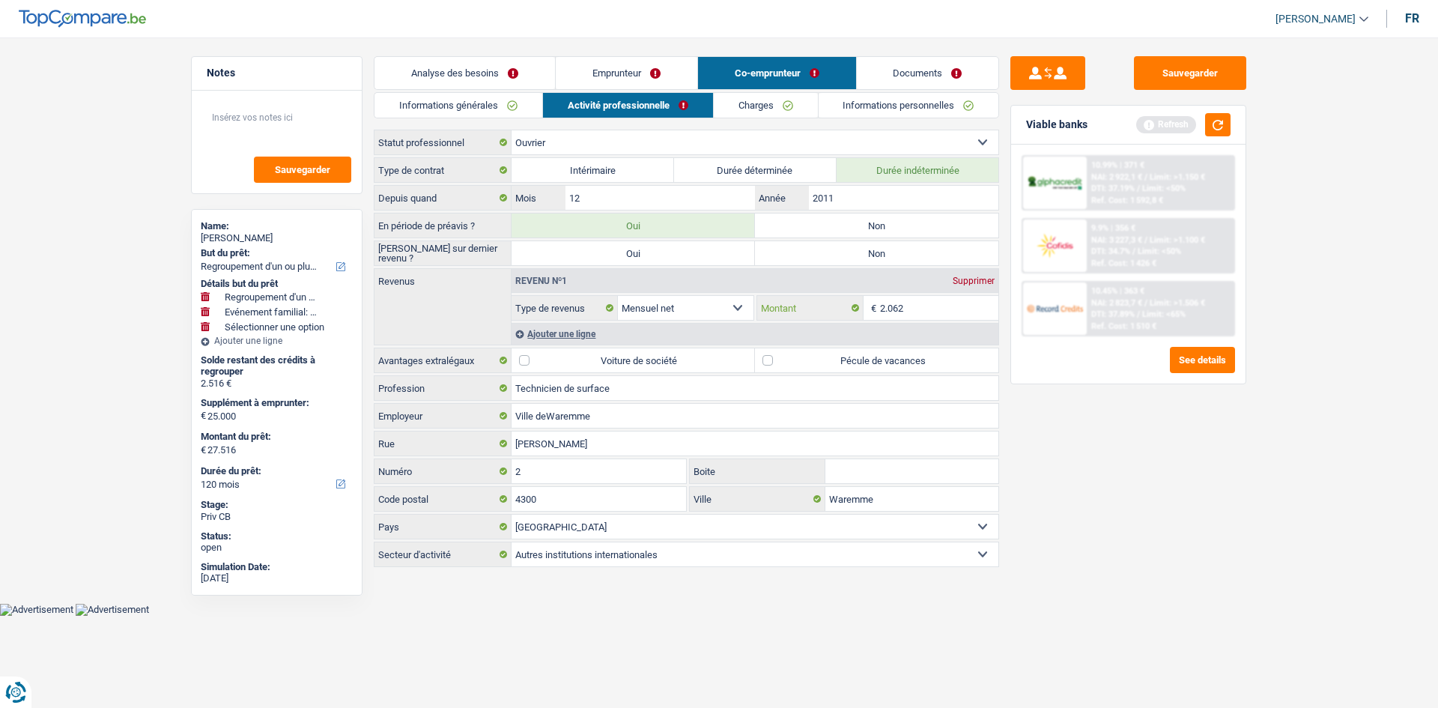
drag, startPoint x: 976, startPoint y: 304, endPoint x: 818, endPoint y: 304, distance: 158.0
click at [818, 304] on div "2.062 € Montant" at bounding box center [877, 308] width 241 height 24
click at [615, 82] on link "Emprunteur" at bounding box center [627, 73] width 142 height 32
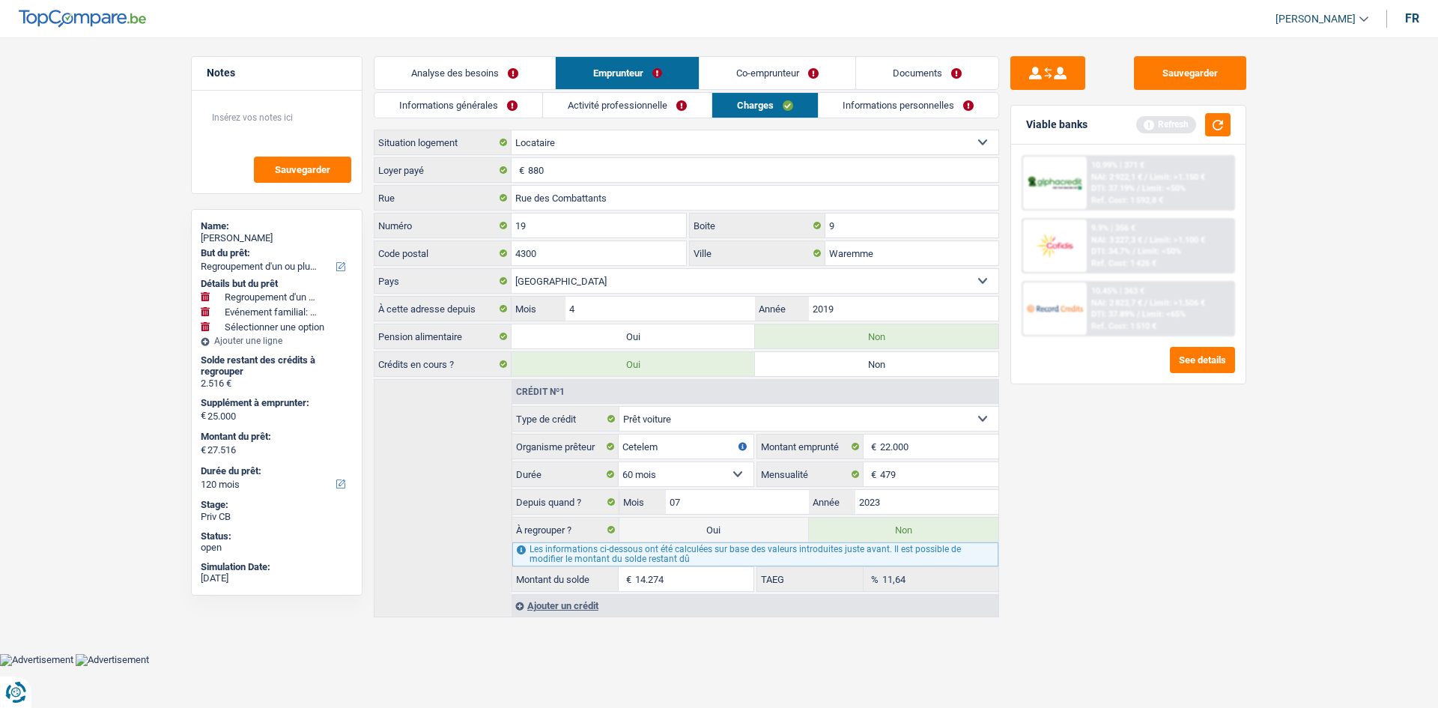
click at [612, 99] on link "Activité professionnelle" at bounding box center [627, 105] width 168 height 25
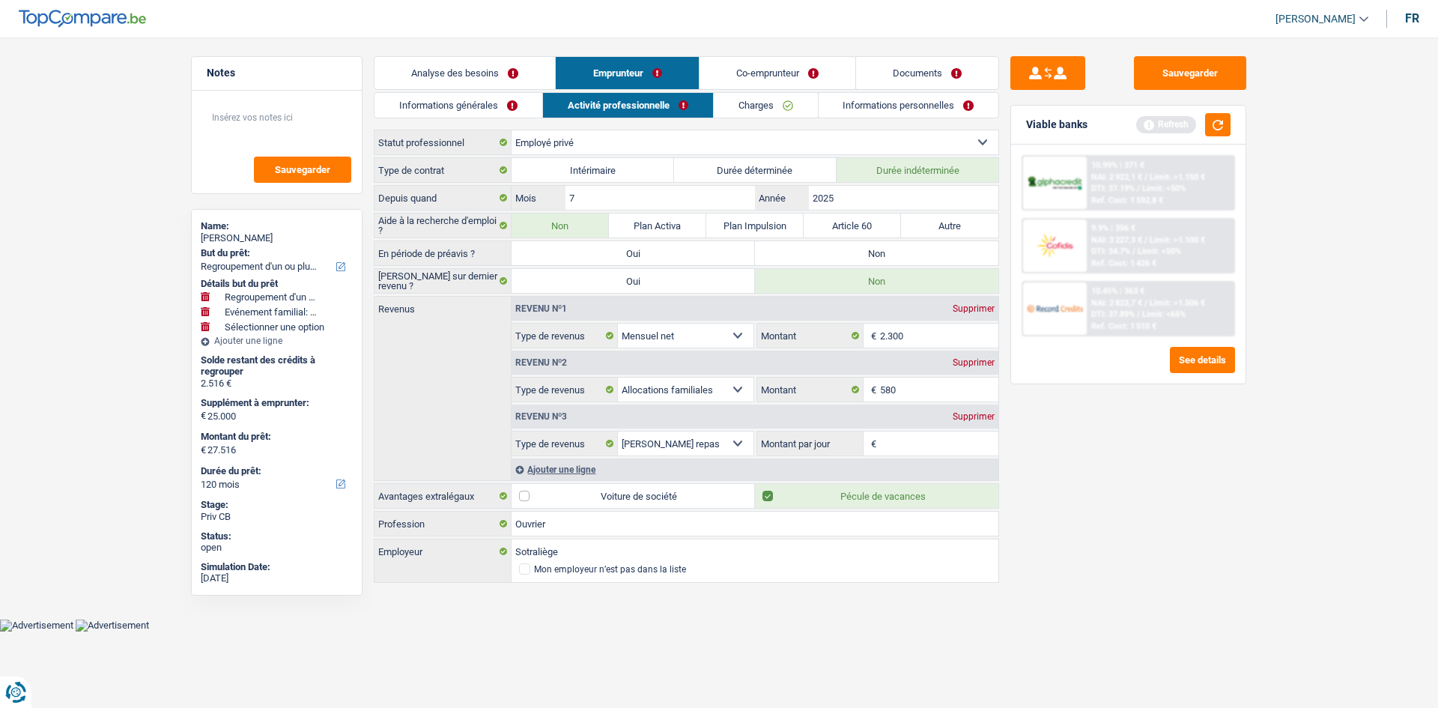
click at [800, 74] on link "Co-emprunteur" at bounding box center [777, 73] width 156 height 32
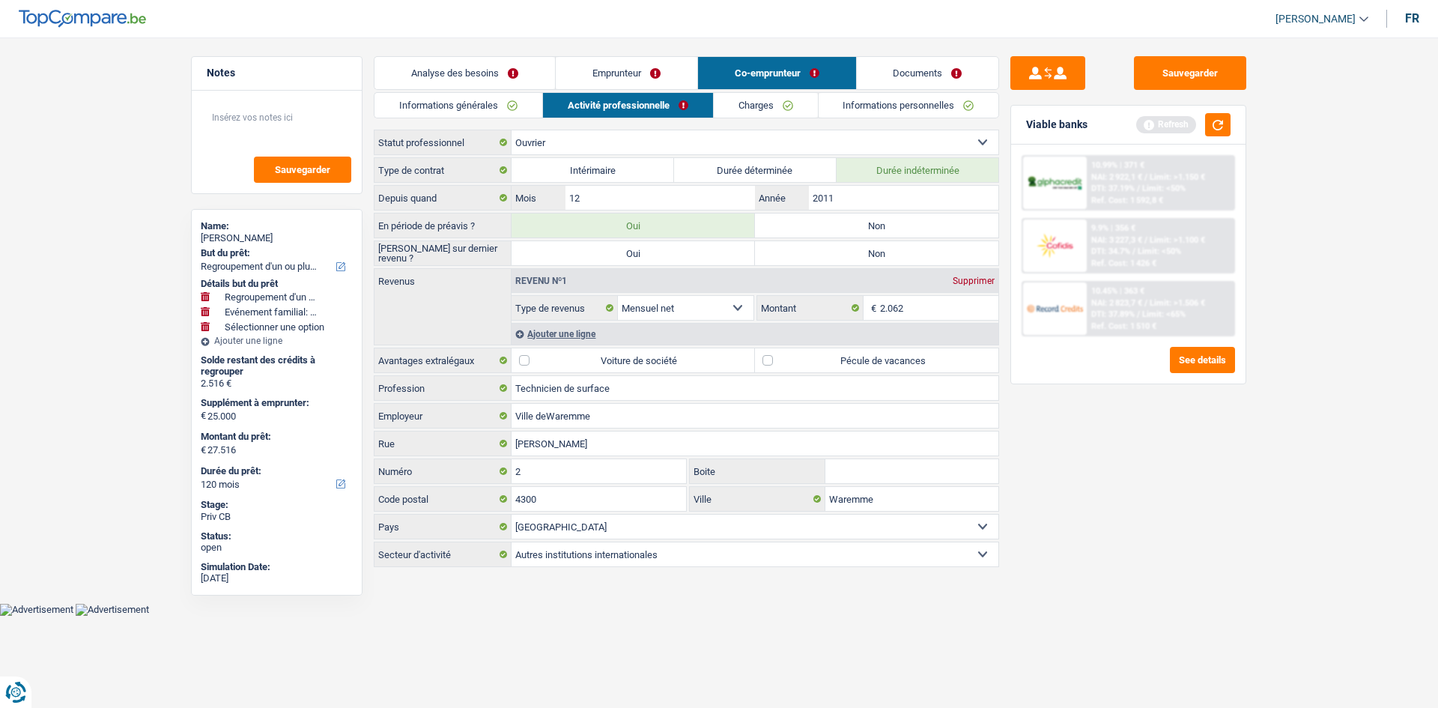
click at [784, 109] on link "Charges" at bounding box center [766, 105] width 104 height 25
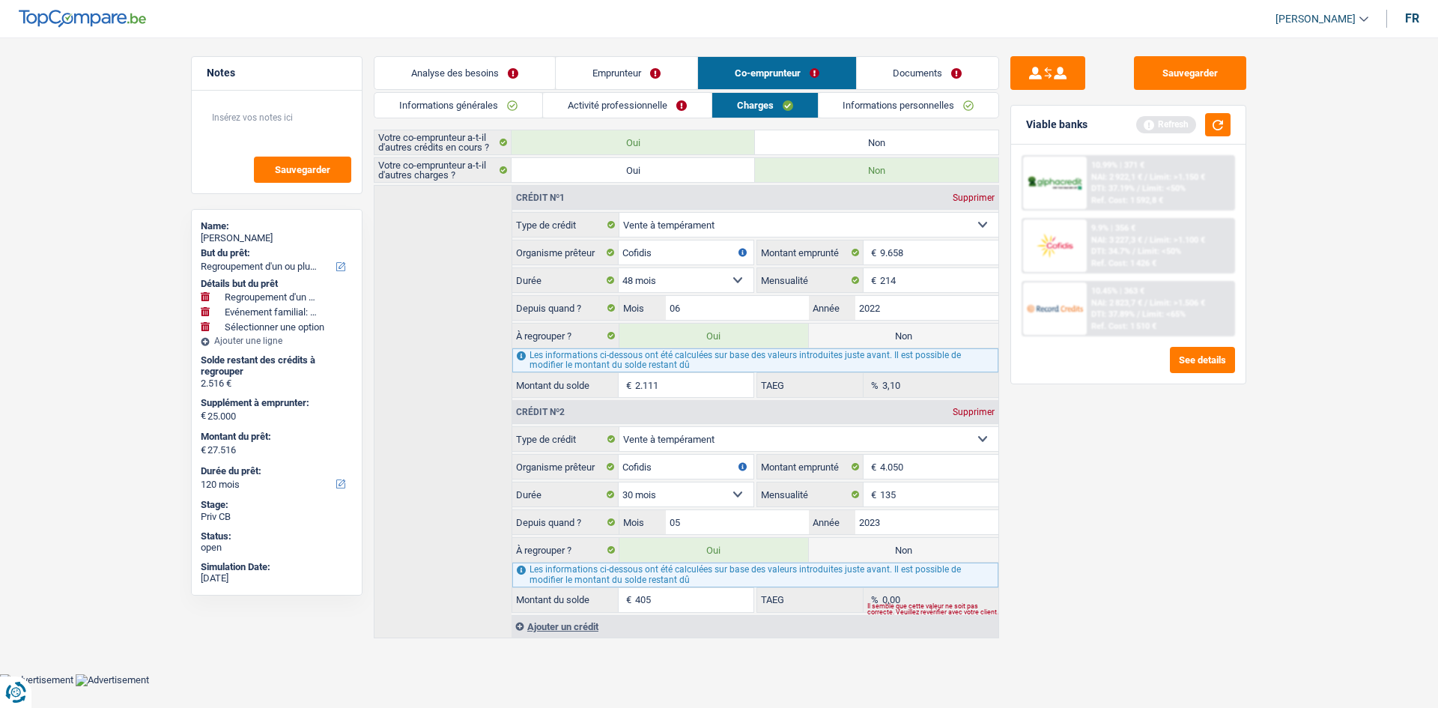
click at [488, 72] on link "Analyse des besoins" at bounding box center [464, 73] width 180 height 32
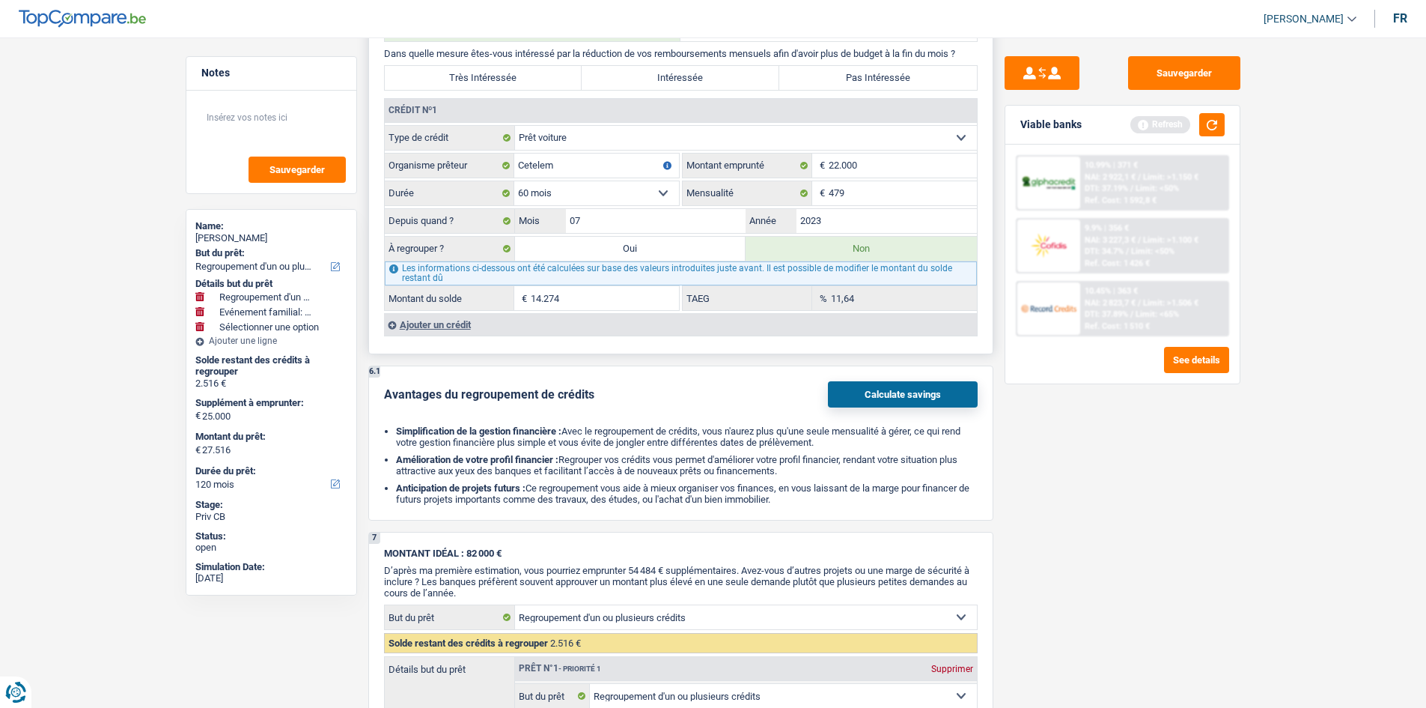
scroll to position [1608, 0]
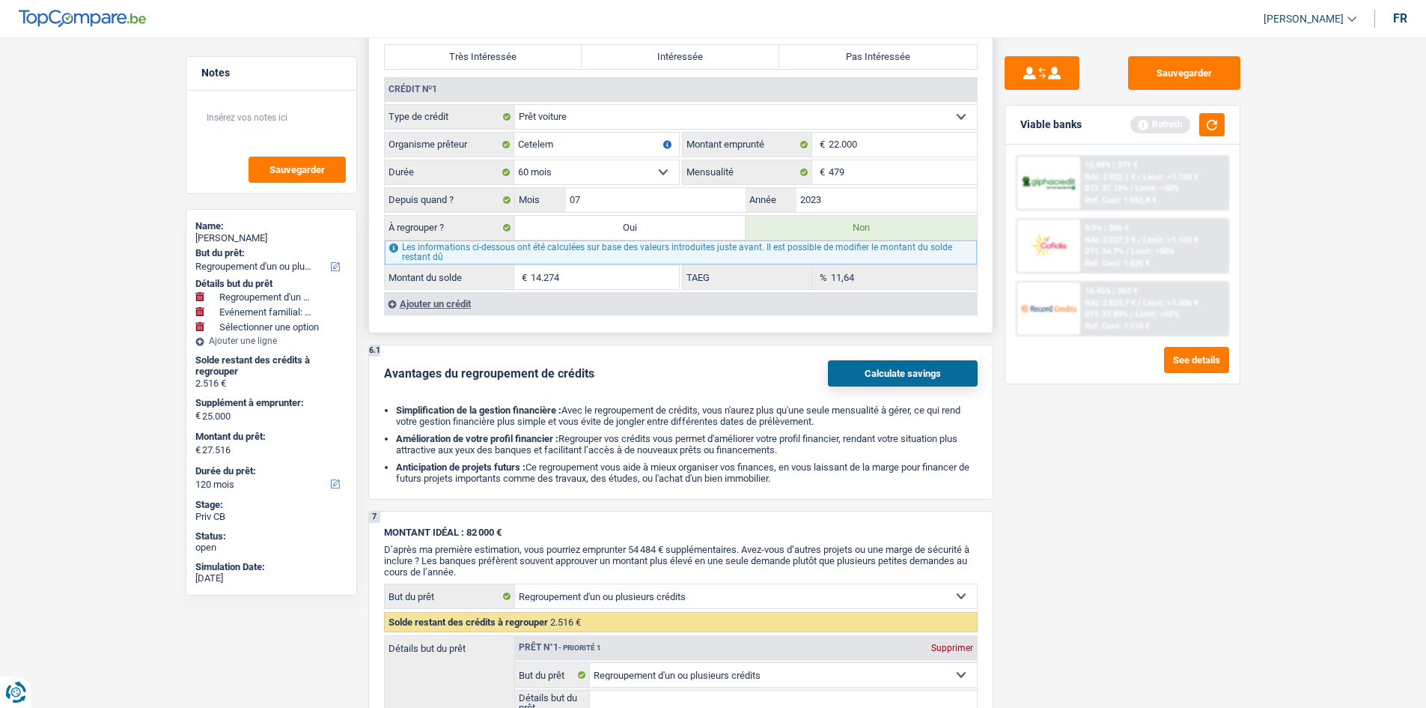
click at [428, 303] on div "Ajouter un crédit" at bounding box center [680, 303] width 593 height 22
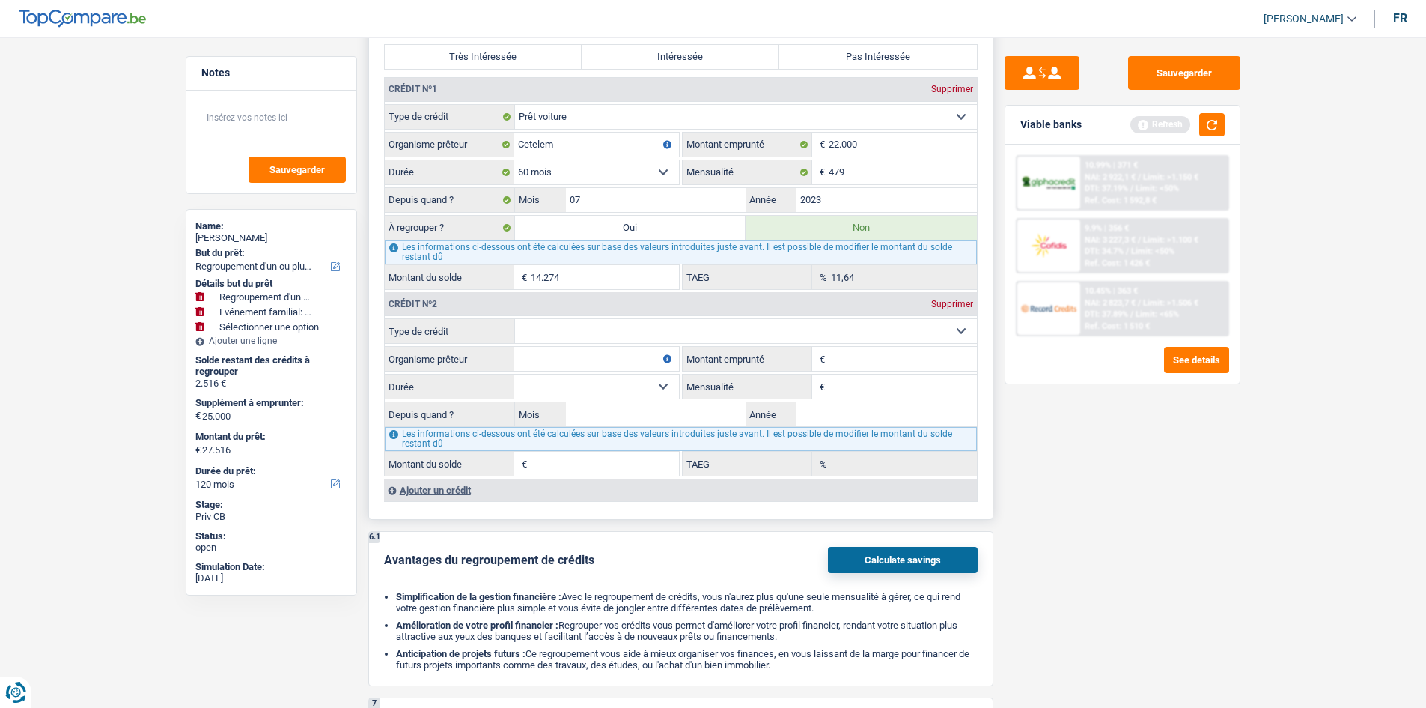
click at [541, 360] on input "Organisme prêteur" at bounding box center [596, 359] width 165 height 24
click at [570, 336] on select "Carte ou ouverture de crédit Prêt hypothécaire Vente à tempérament Prêt à tempé…" at bounding box center [746, 331] width 462 height 24
select select "personalSale"
type input "0"
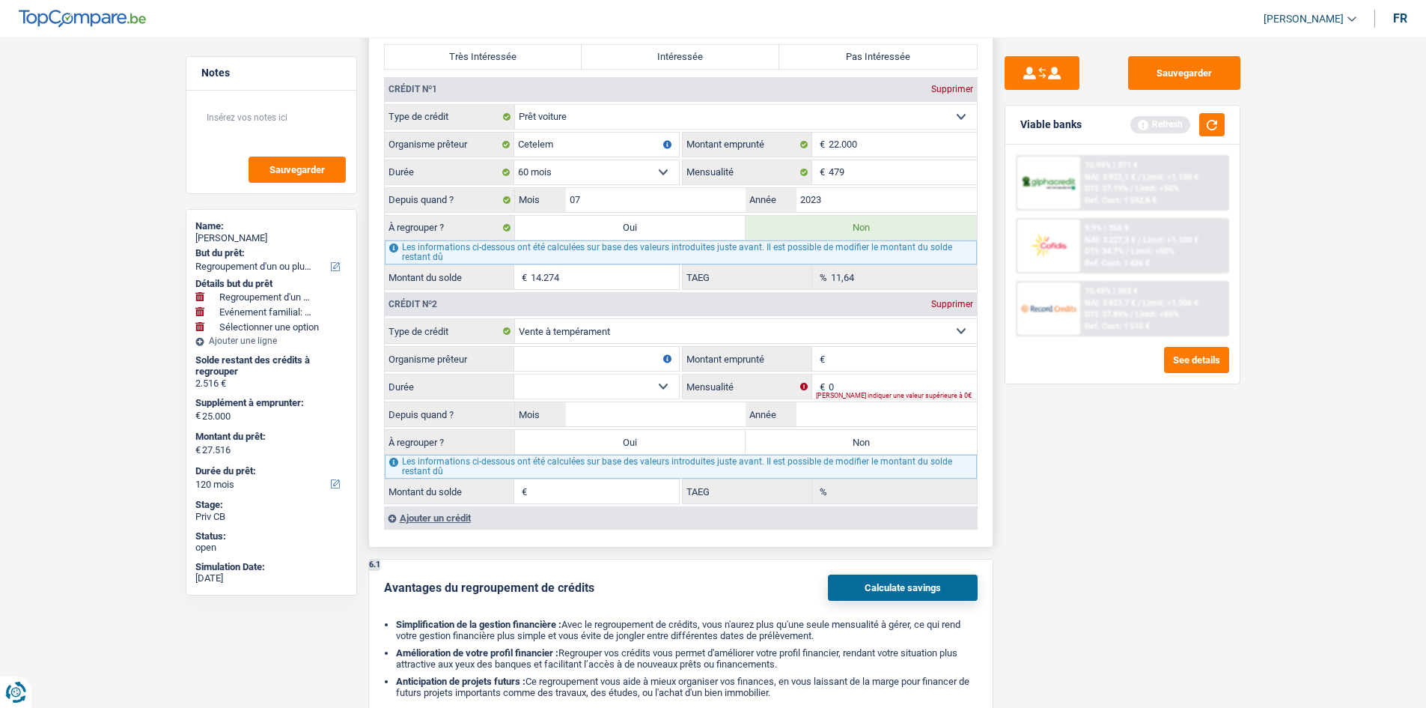
click at [559, 326] on select "Carte ou ouverture de crédit Prêt hypothécaire Vente à tempérament Prêt à tempé…" at bounding box center [746, 331] width 462 height 24
select select "personalLoan"
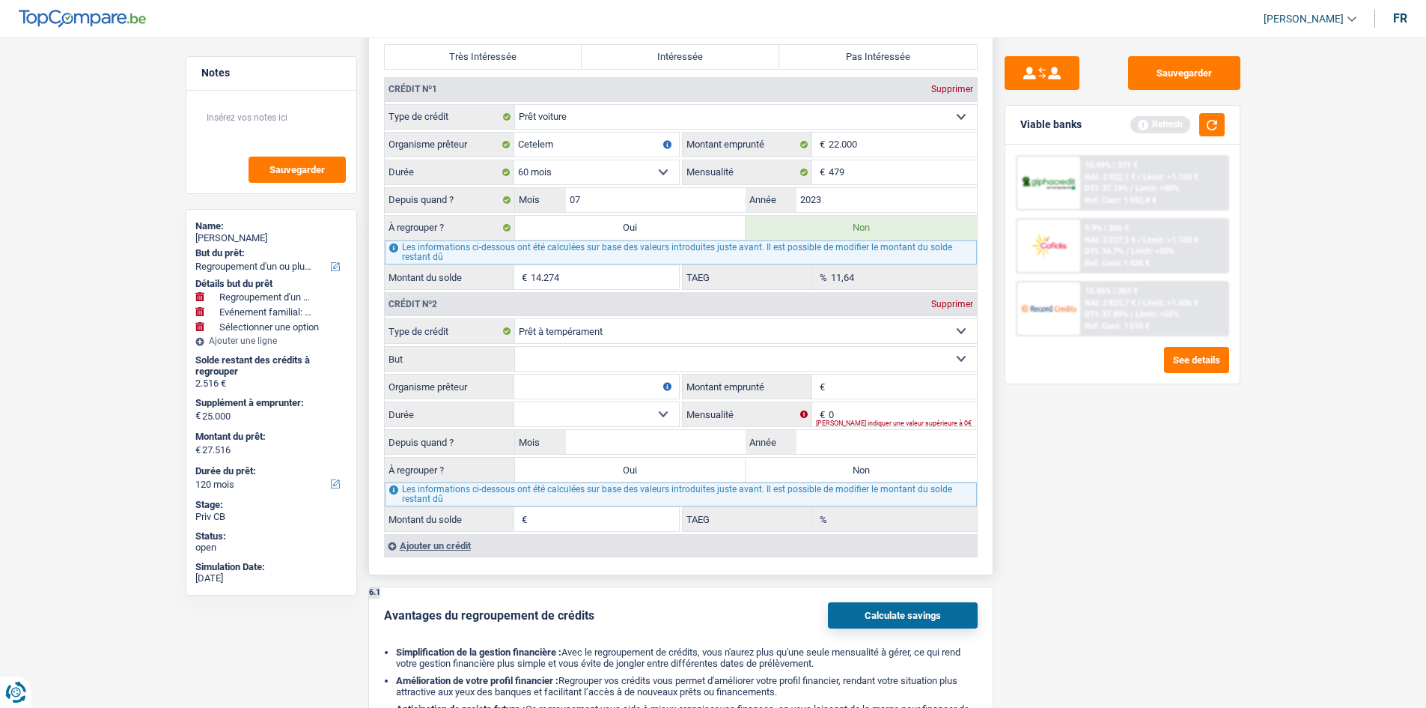
click at [565, 363] on select "Confort maison: meubles, textile, peinture, électroménager, outillage non-profe…" at bounding box center [746, 359] width 462 height 24
select select "medicalFees"
click at [515, 347] on select "Confort maison: meubles, textile, peinture, électroménager, outillage non-profe…" at bounding box center [746, 359] width 462 height 24
click at [569, 383] on input "Organisme prêteur" at bounding box center [596, 386] width 165 height 24
drag, startPoint x: 846, startPoint y: 384, endPoint x: 855, endPoint y: 394, distance: 13.2
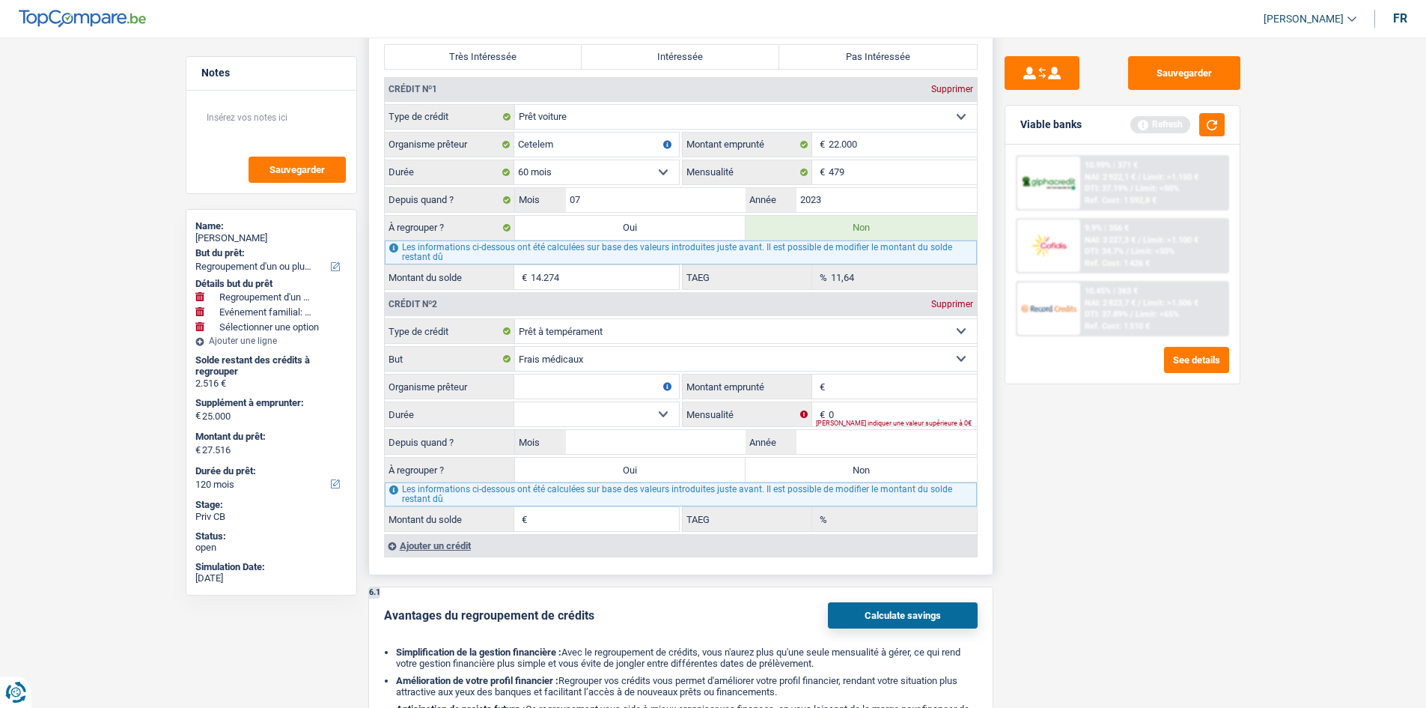
click at [851, 386] on input "Montant" at bounding box center [903, 386] width 148 height 24
click at [866, 413] on input "0" at bounding box center [903, 414] width 148 height 24
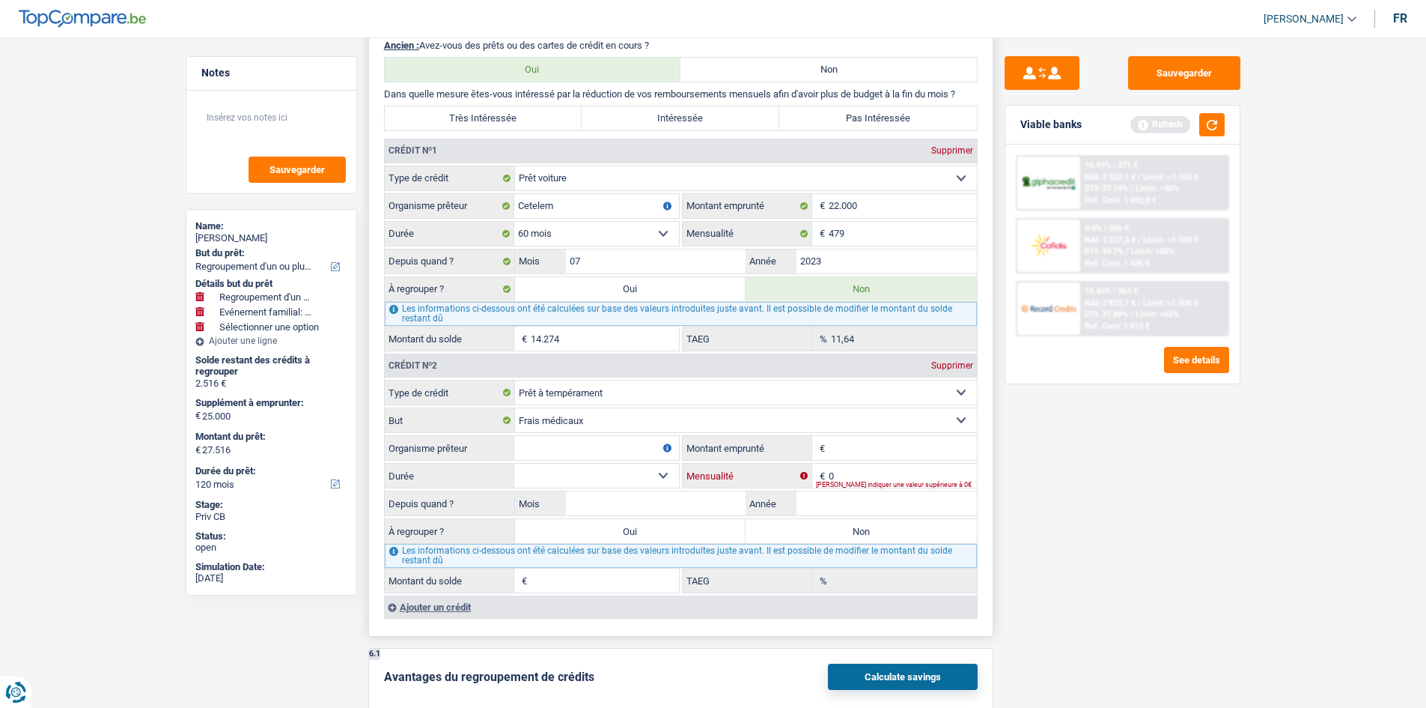
scroll to position [1384, 0]
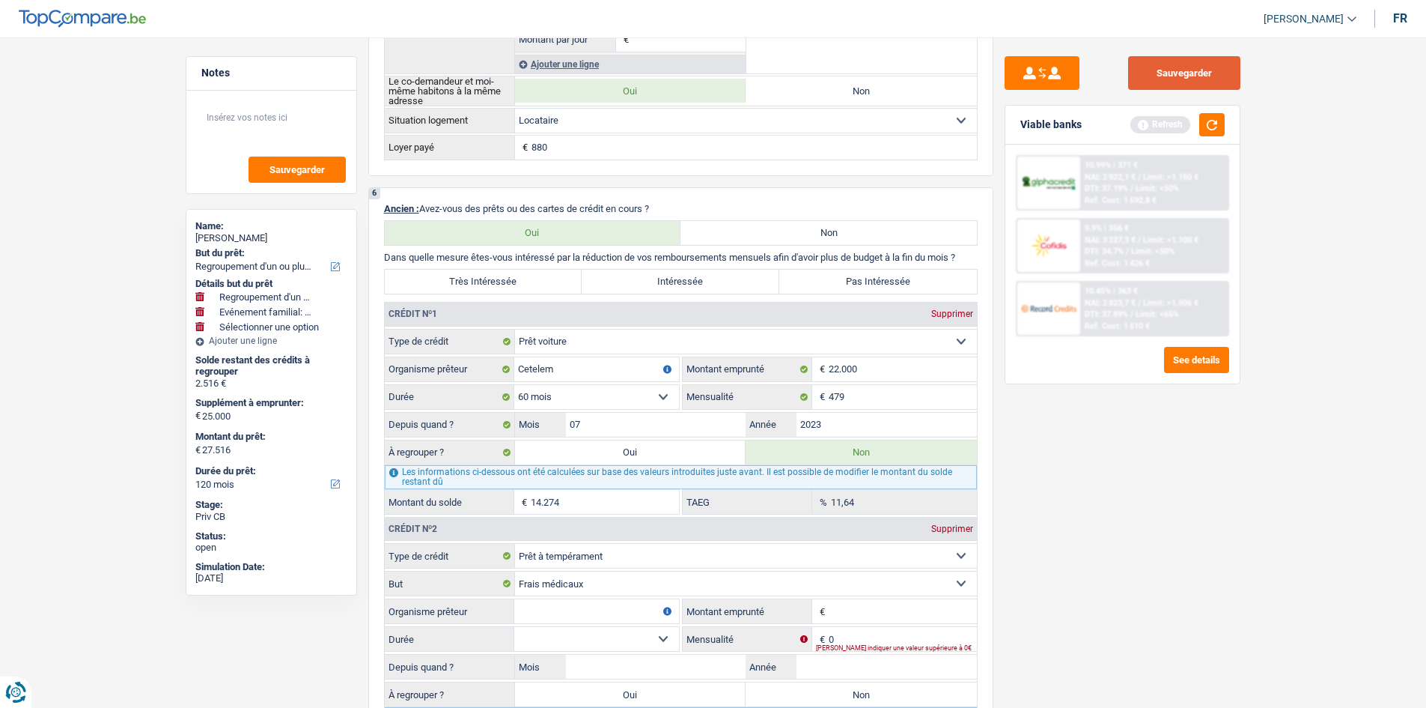
click at [1210, 75] on button "Sauvegarder" at bounding box center [1184, 73] width 112 height 34
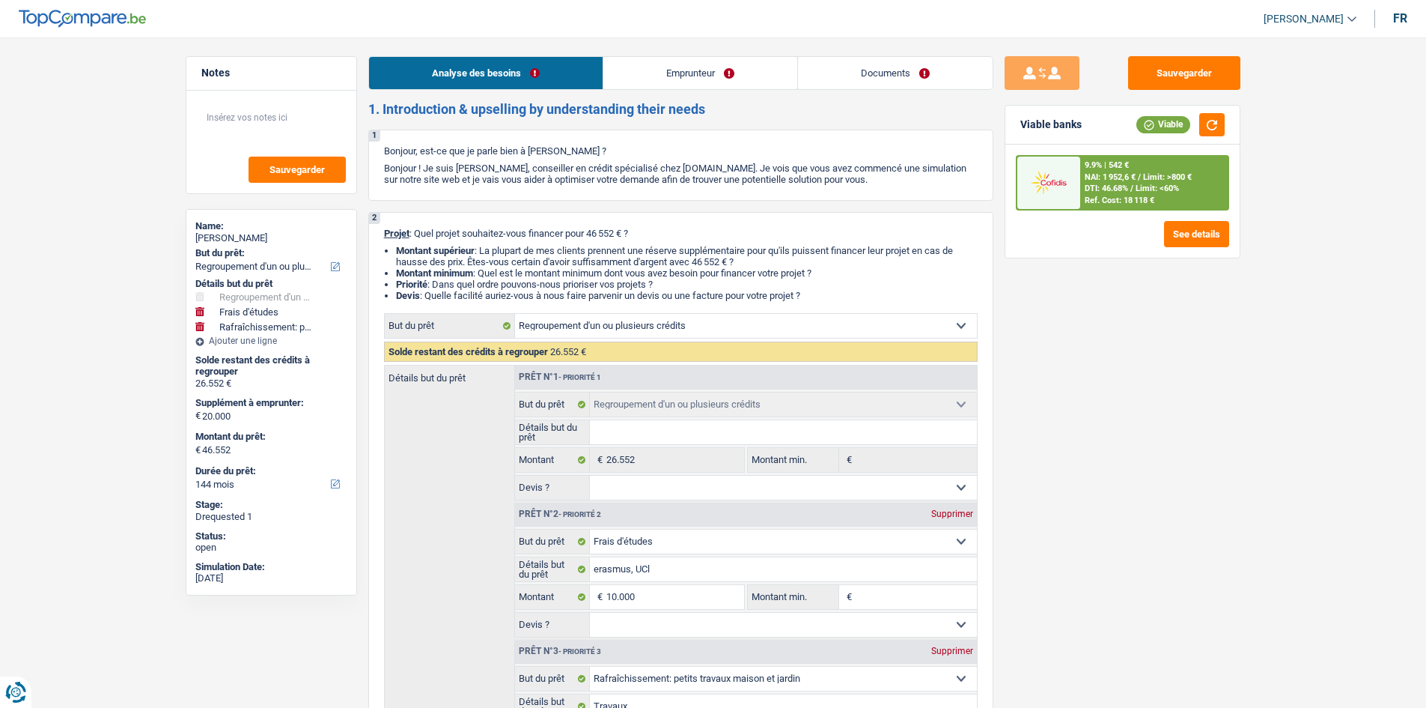
select select "refinancing"
select select "study"
select select "houseOrGarden"
select select "144"
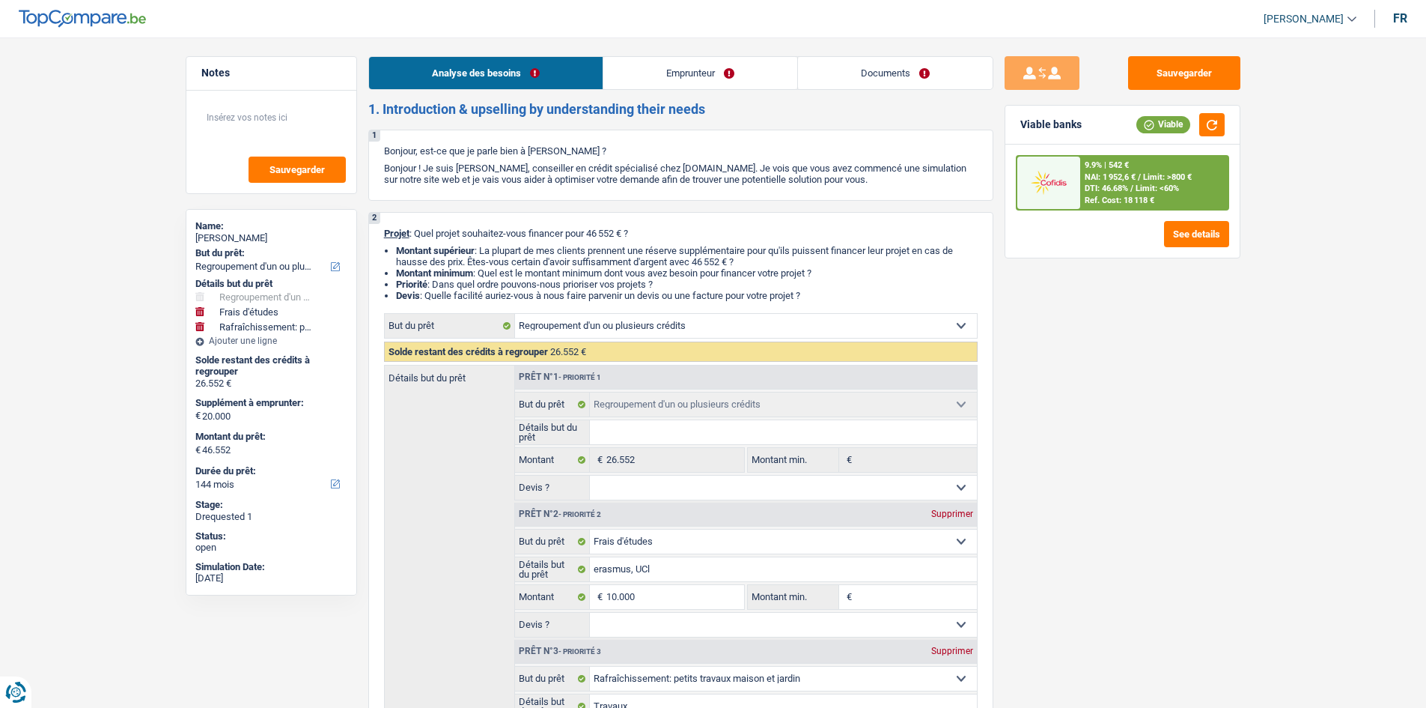
select select "refinancing"
select select "study"
select select "houseOrGarden"
select select "yes"
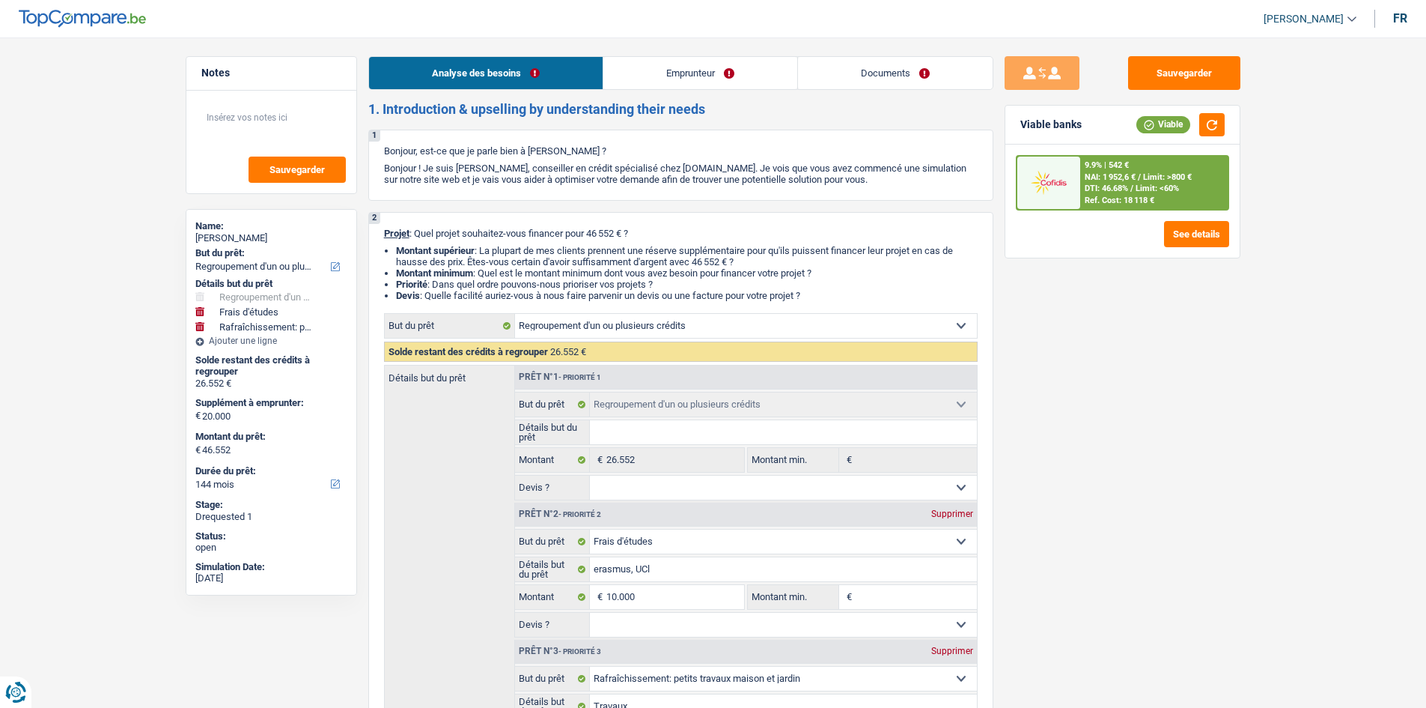
select select "144"
select select "privateEmployee"
select select "familyAllowances"
select select "netSalary"
select select "mealVouchers"
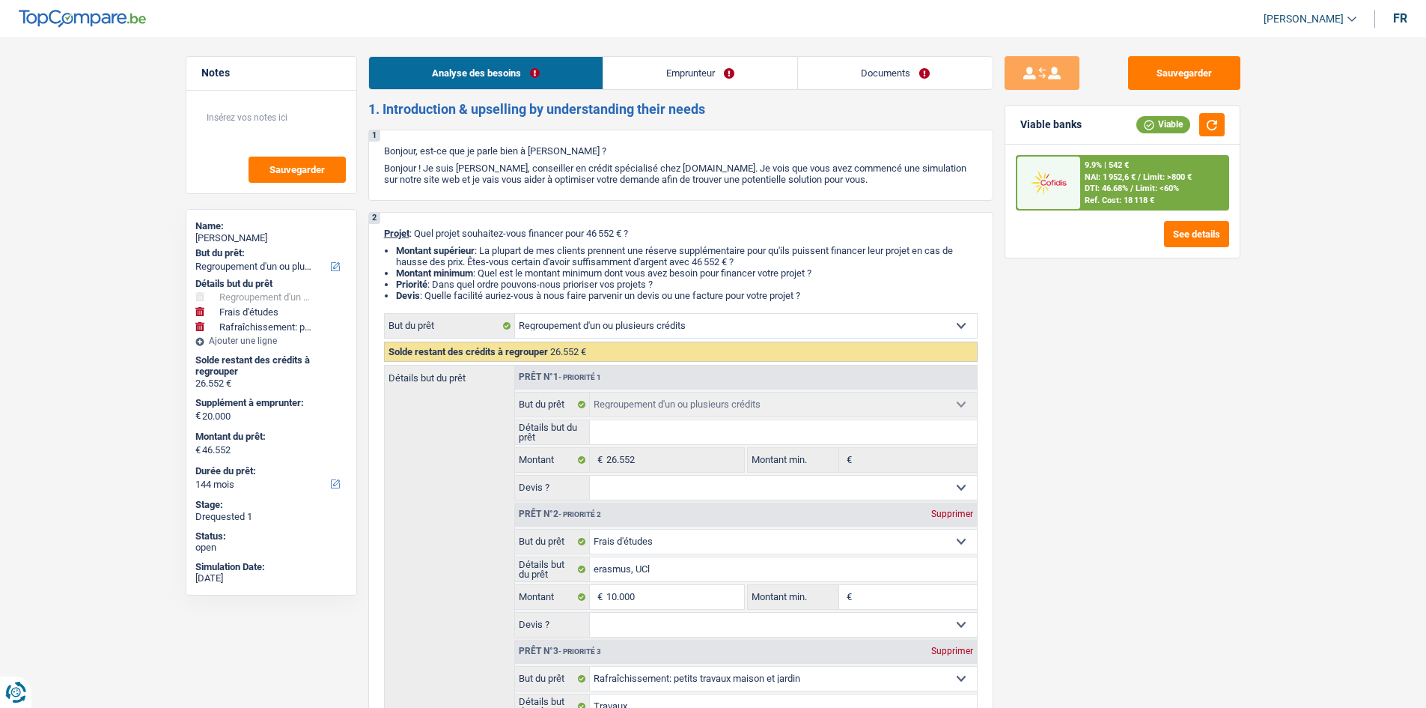
select select "ownerWithMortgage"
select select "mortgage"
select select "300"
select select "cardOrCredit"
select select "carLoan"
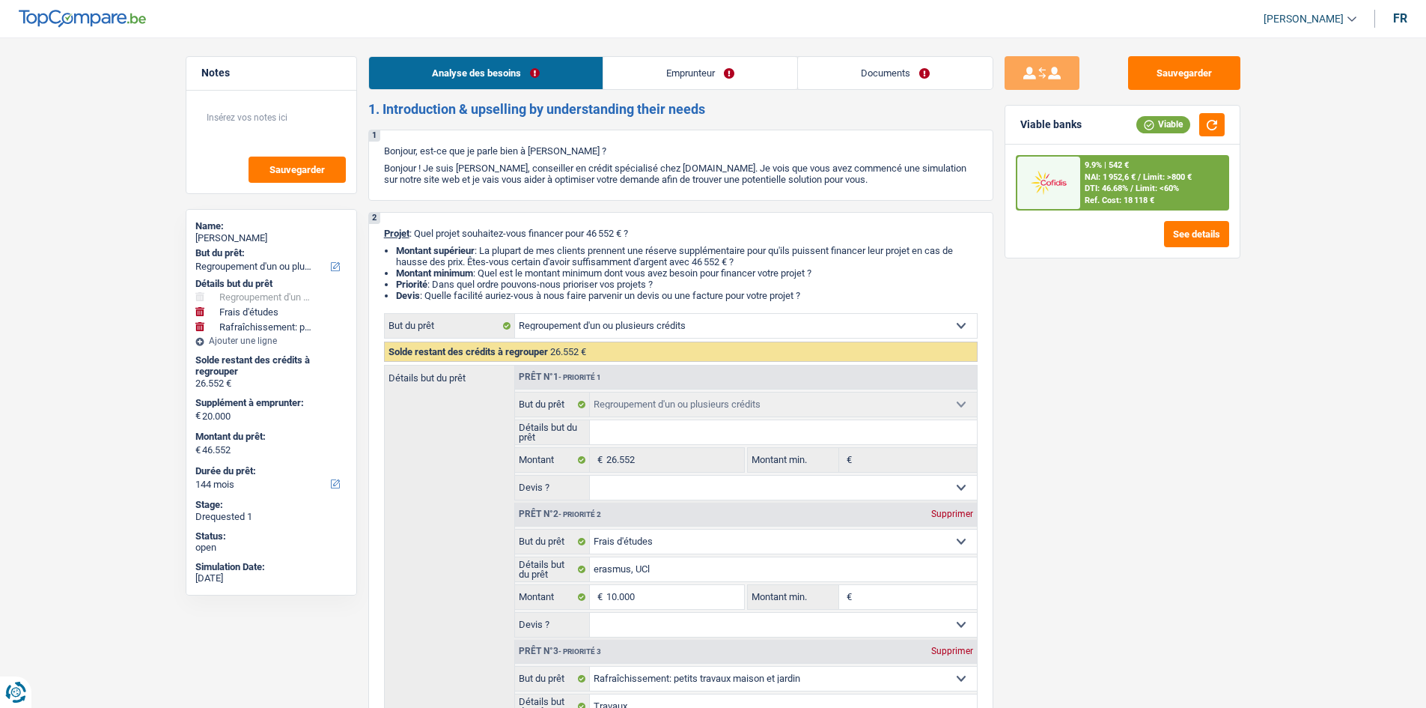
select select "36"
select select "personalLoan"
select select "familyEvent"
select select "84"
select select "personalLoan"
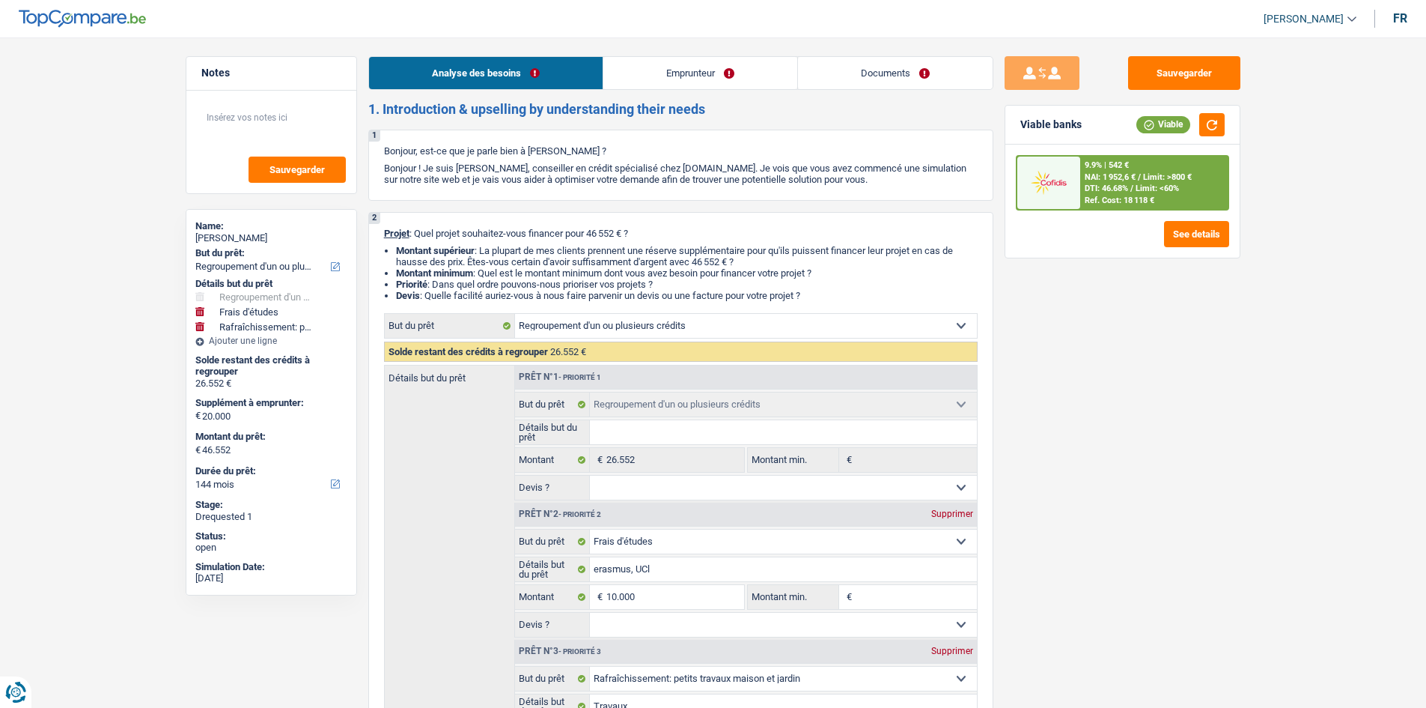
select select "education"
select select "60"
select select "refinancing"
select select "study"
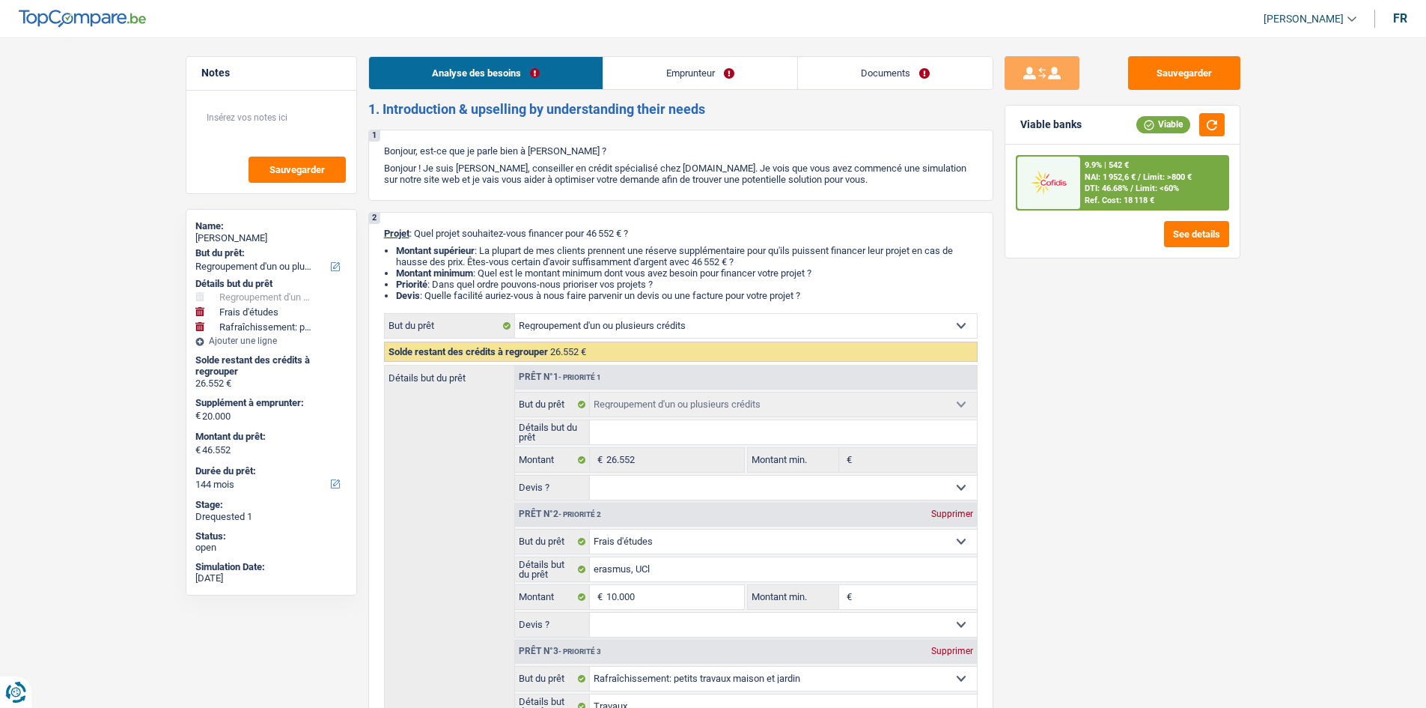
select select "houseOrGarden"
select select "yes"
select select "144"
click at [834, 64] on link "Documents" at bounding box center [895, 73] width 195 height 32
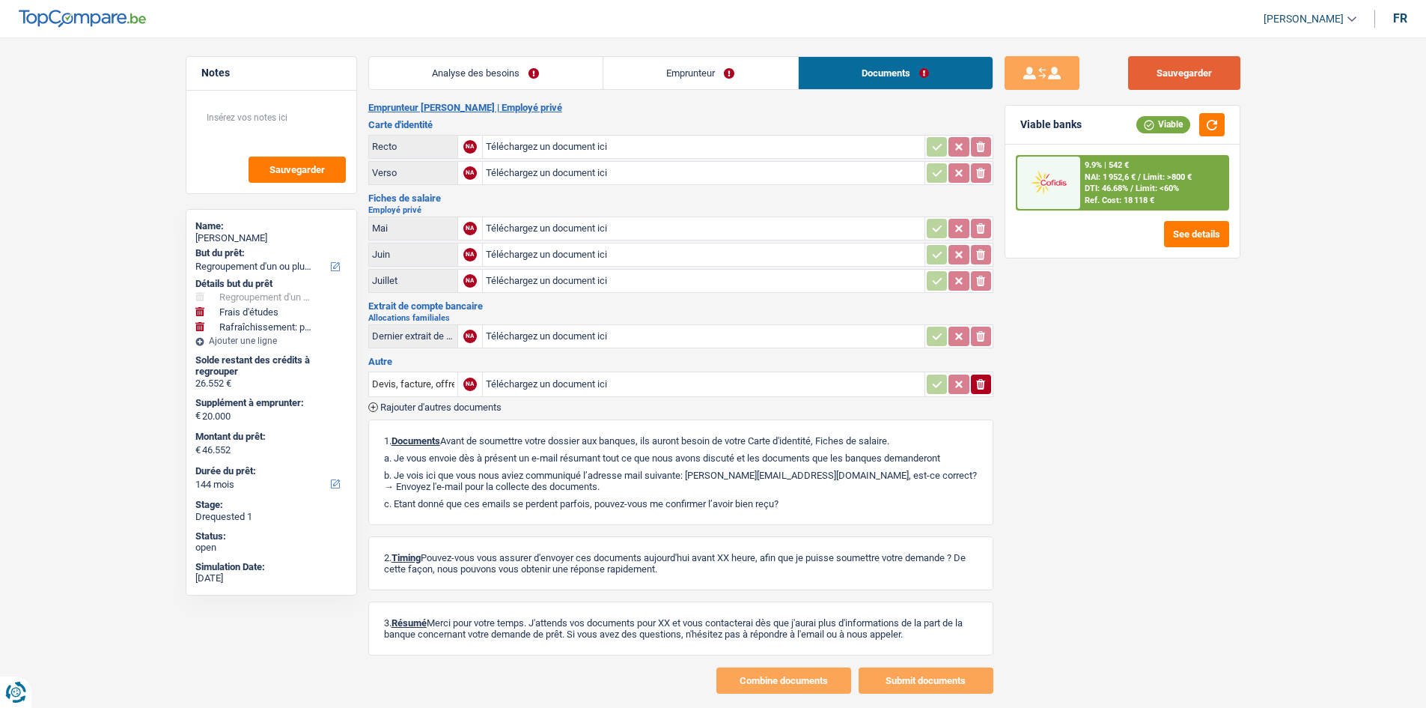
click at [1158, 66] on button "Sauvegarder" at bounding box center [1184, 73] width 112 height 34
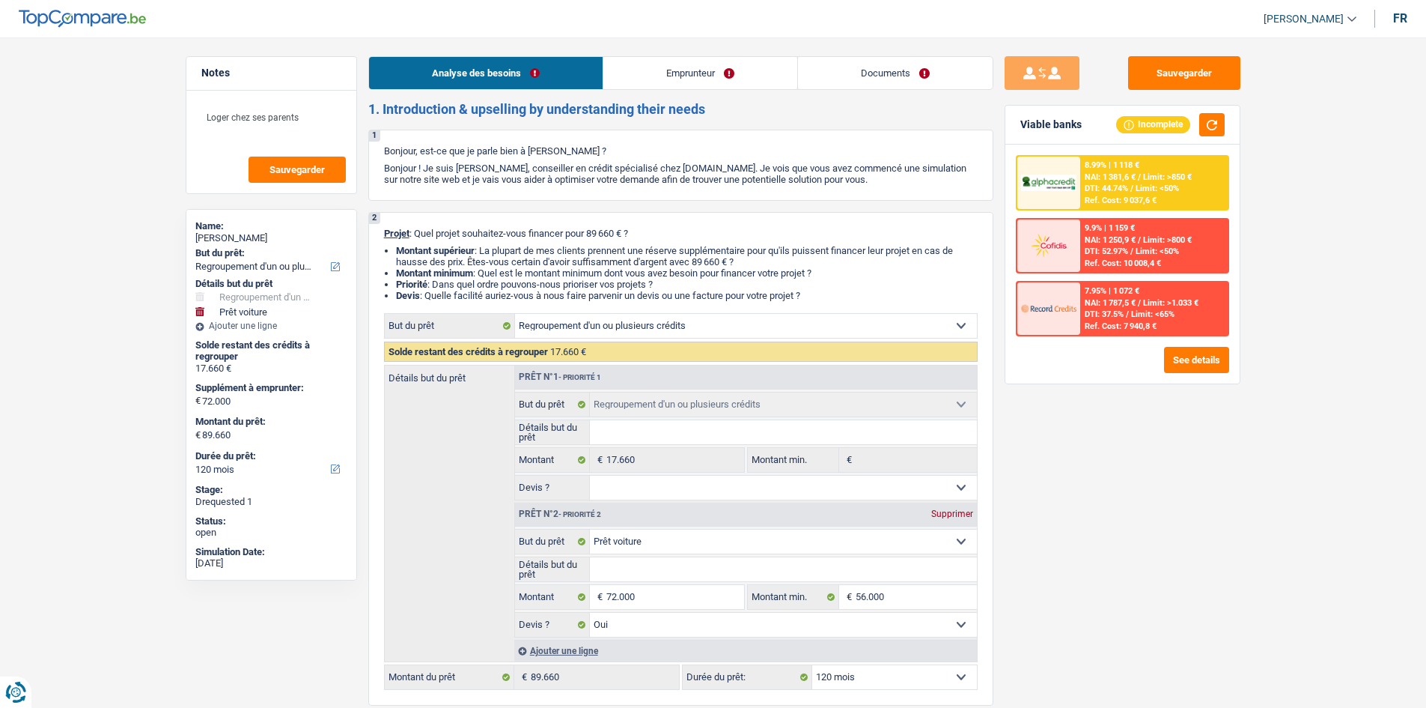
select select "refinancing"
select select "car"
select select "120"
select select "refinancing"
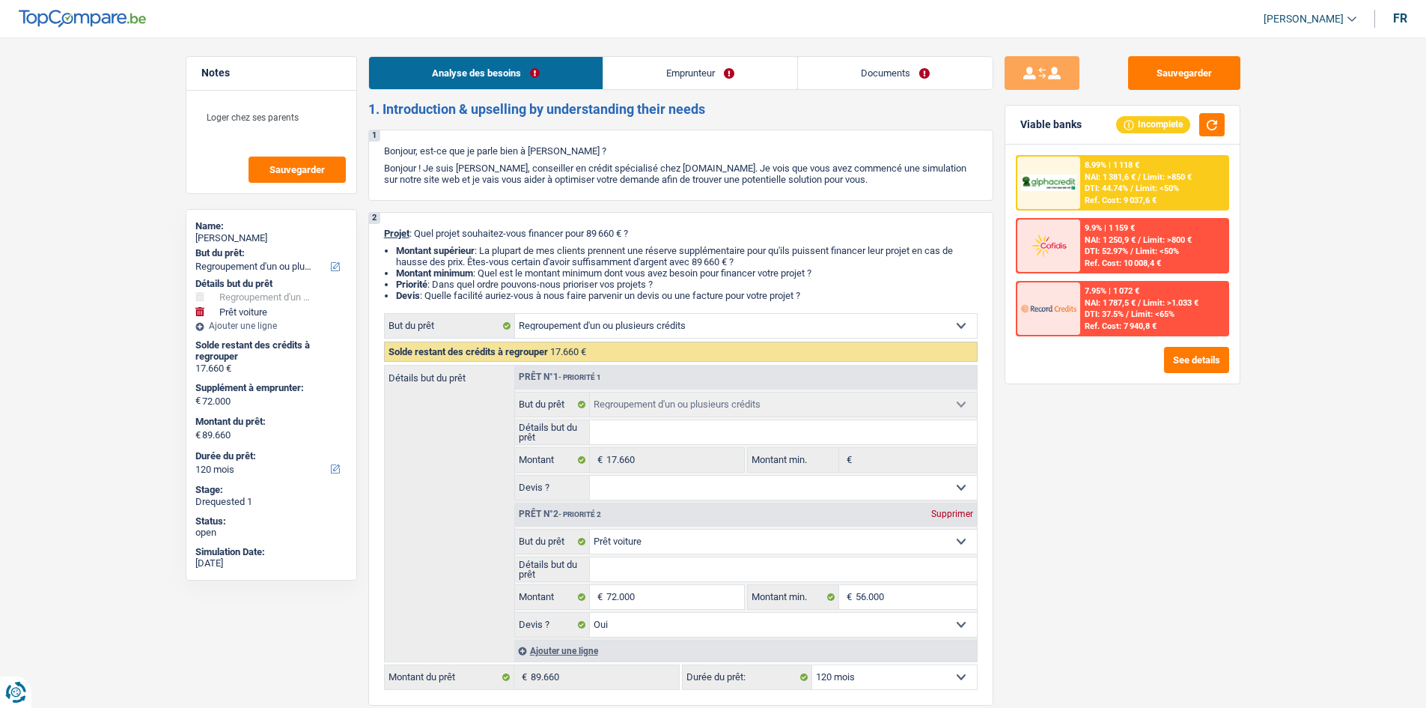
select select "refinancing"
select select "car"
select select "yes"
select select "120"
select select "worker"
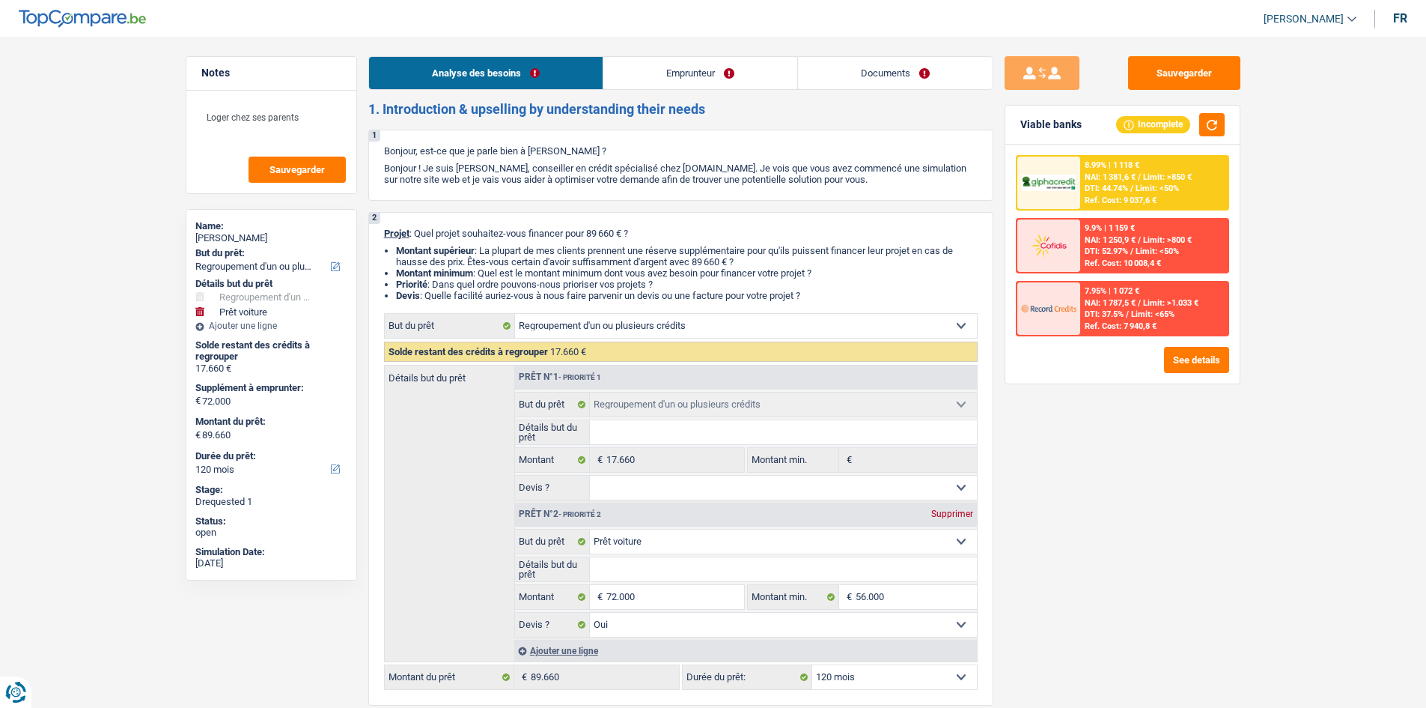
select select "netSalary"
select select "mealVouchers"
select select "liveWithParents"
select select "carLoan"
select select "60"
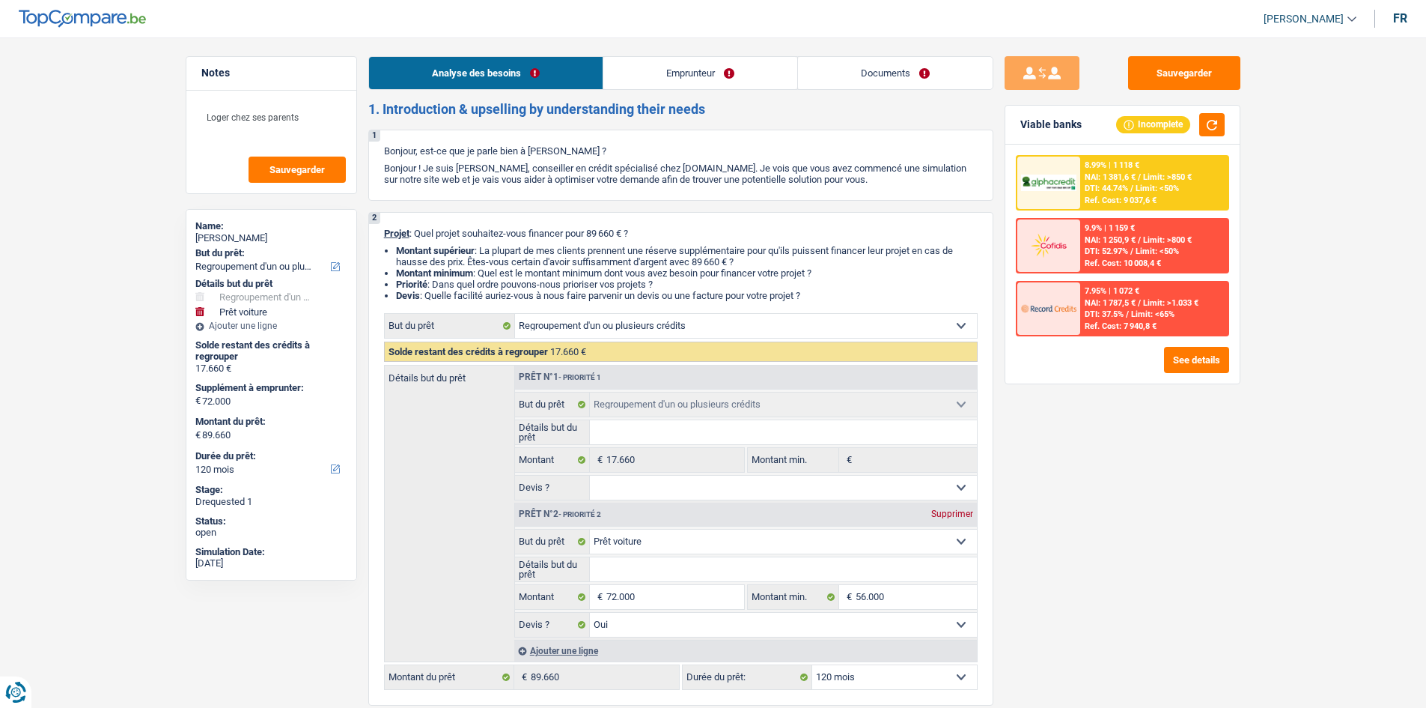
select select "refinancing"
select select "car"
select select "yes"
select select "120"
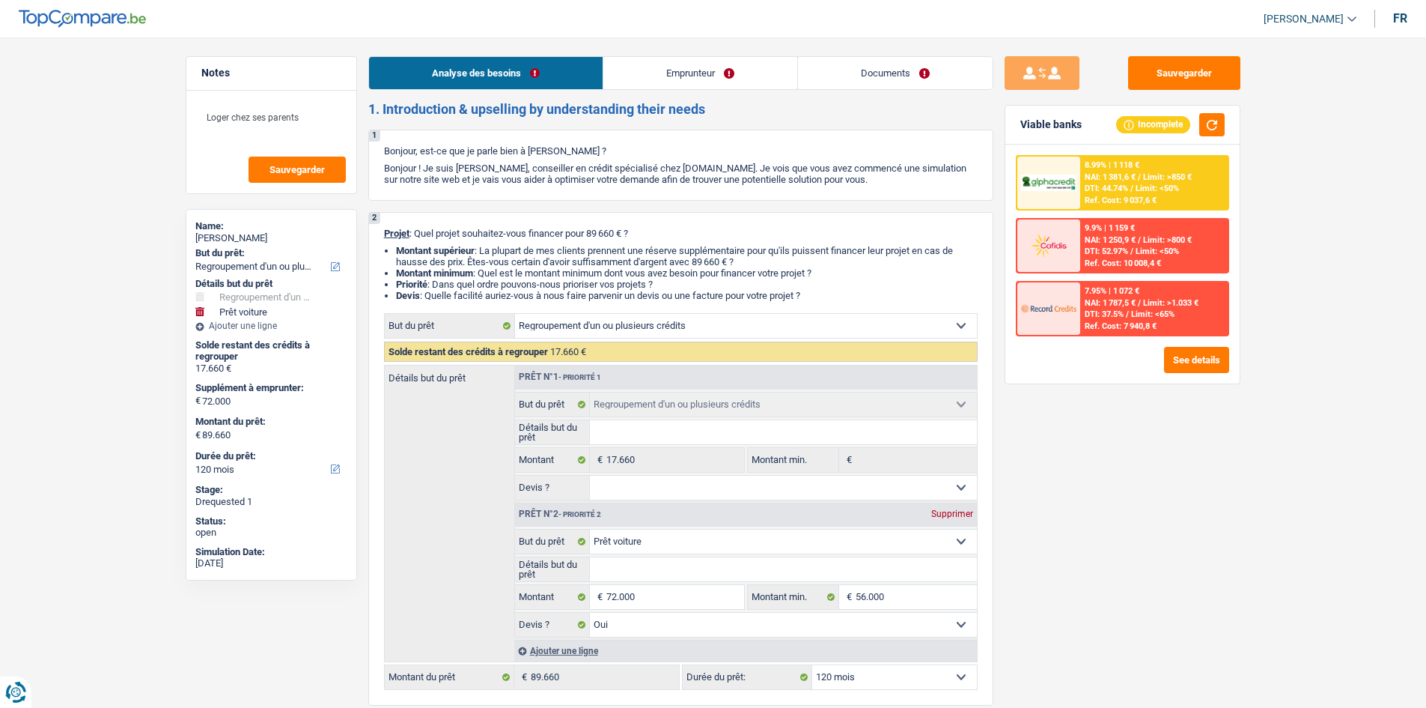
click at [1170, 64] on button "Sauvegarder" at bounding box center [1184, 73] width 112 height 34
